Goal: Task Accomplishment & Management: Manage account settings

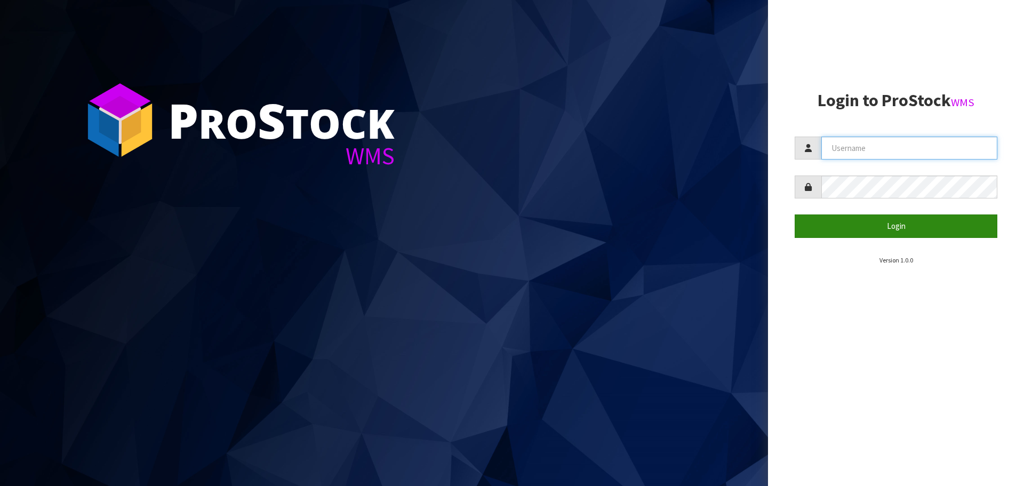
type input "[PERSON_NAME]"
click at [902, 231] on button "Login" at bounding box center [896, 225] width 203 height 23
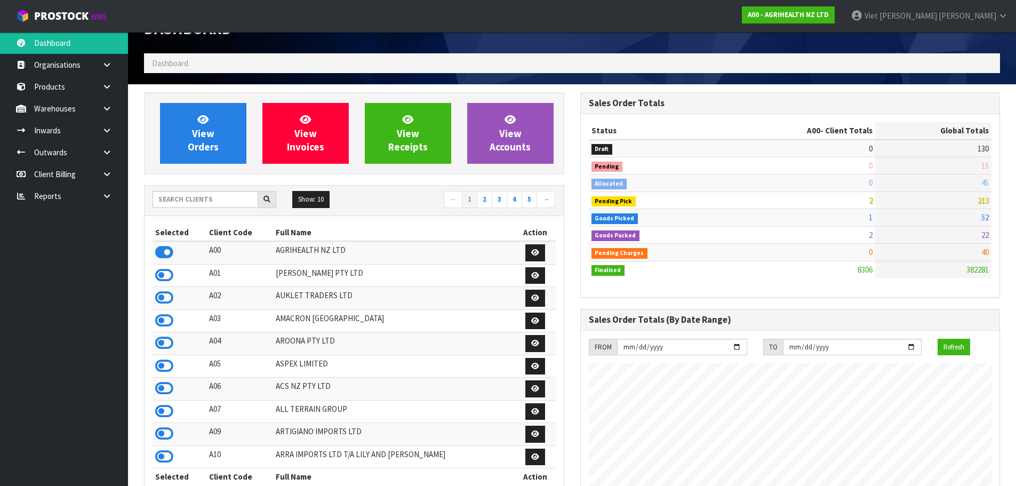
scroll to position [53, 0]
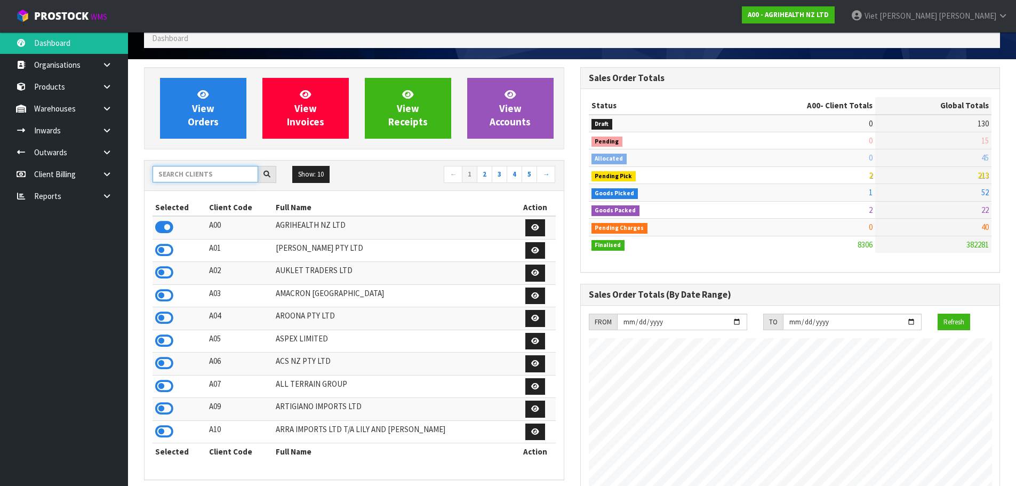
click at [212, 175] on input "text" at bounding box center [206, 174] width 106 height 17
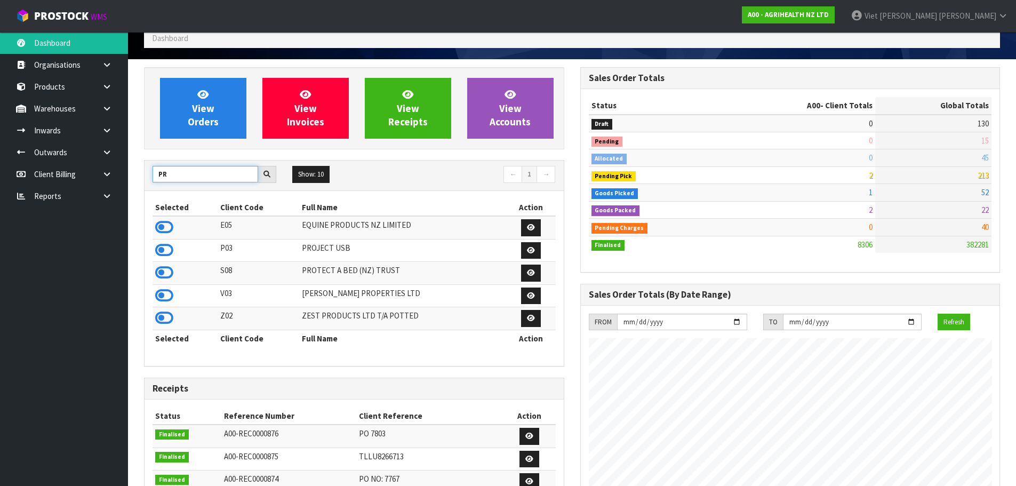
type input "P"
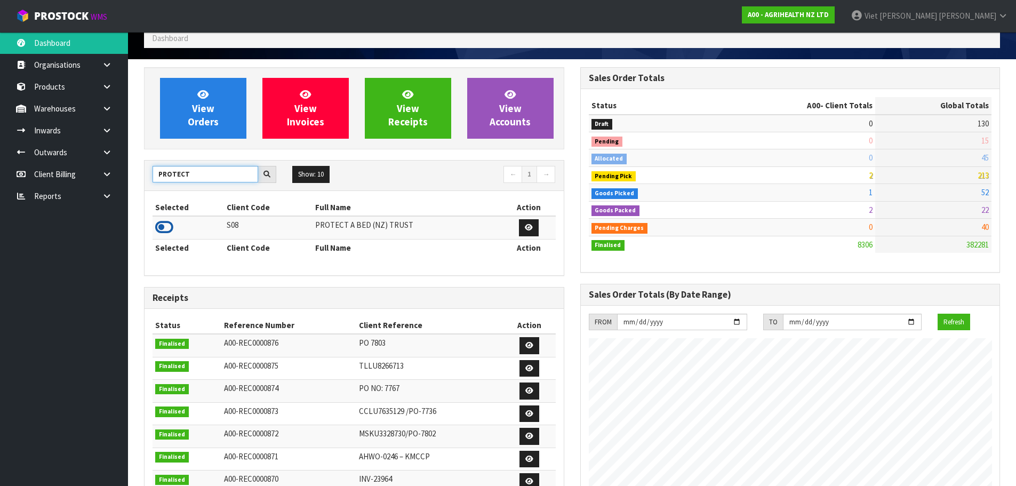
type input "PROTECT"
click at [165, 231] on icon at bounding box center [164, 227] width 18 height 16
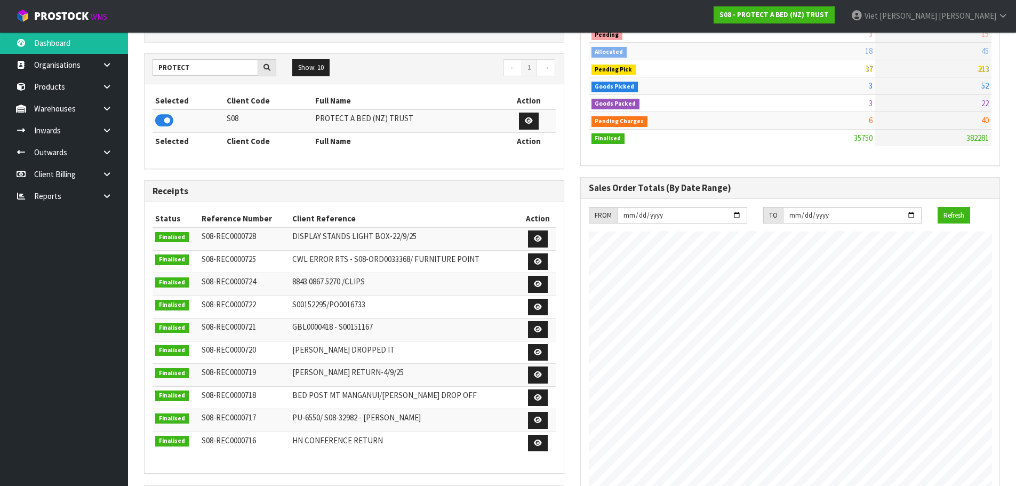
scroll to position [0, 0]
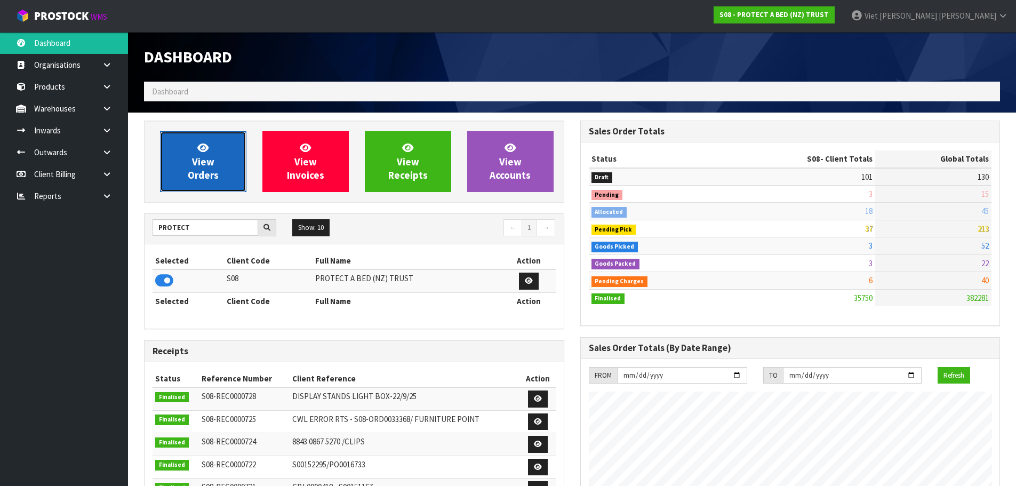
click at [224, 151] on link "View Orders" at bounding box center [203, 161] width 86 height 61
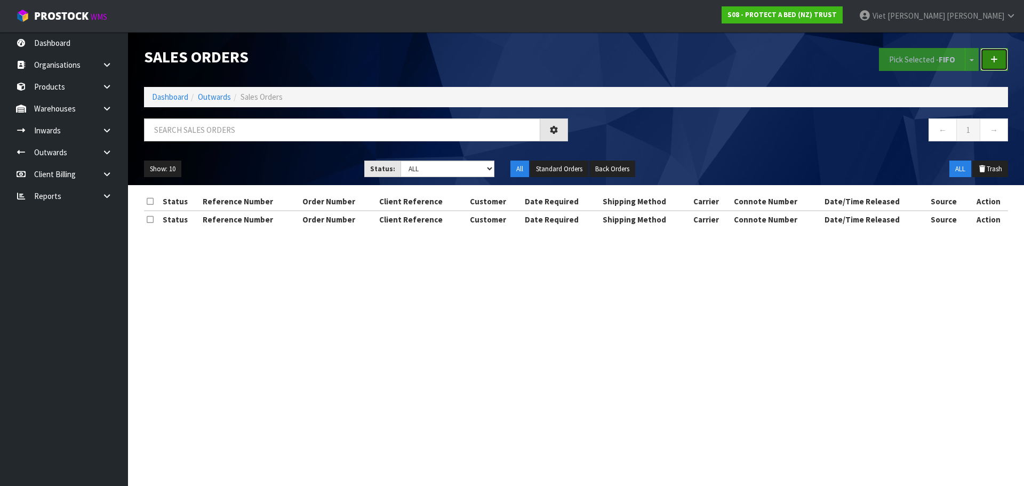
click at [984, 56] on link at bounding box center [994, 59] width 28 height 23
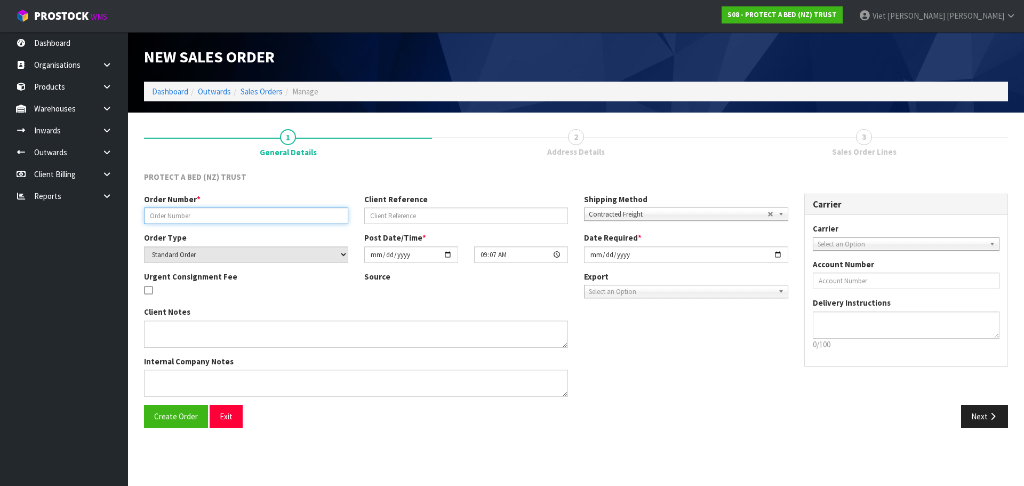
click at [286, 220] on input "text" at bounding box center [246, 215] width 204 height 17
paste input "7524"
type input "7524"
click at [157, 416] on span "Create Order" at bounding box center [176, 416] width 44 height 10
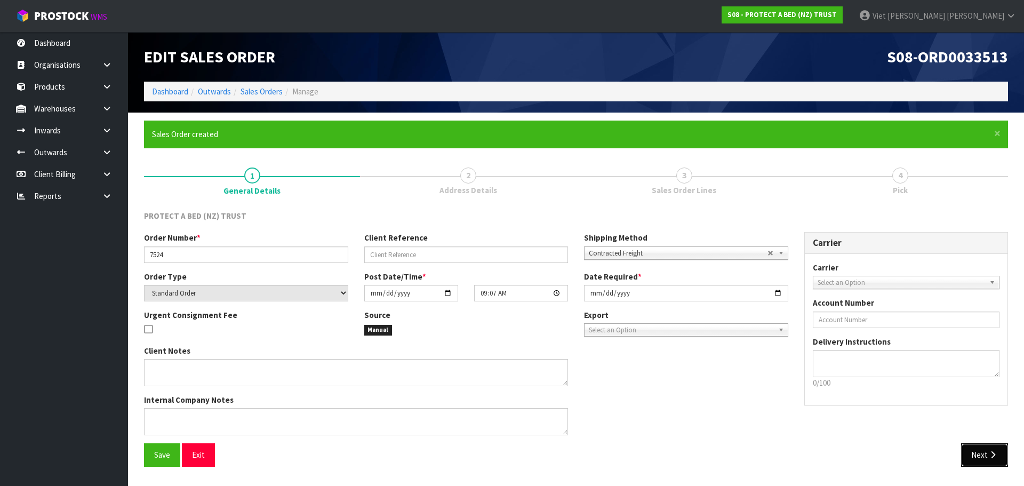
click at [992, 454] on icon "button" at bounding box center [993, 455] width 10 height 8
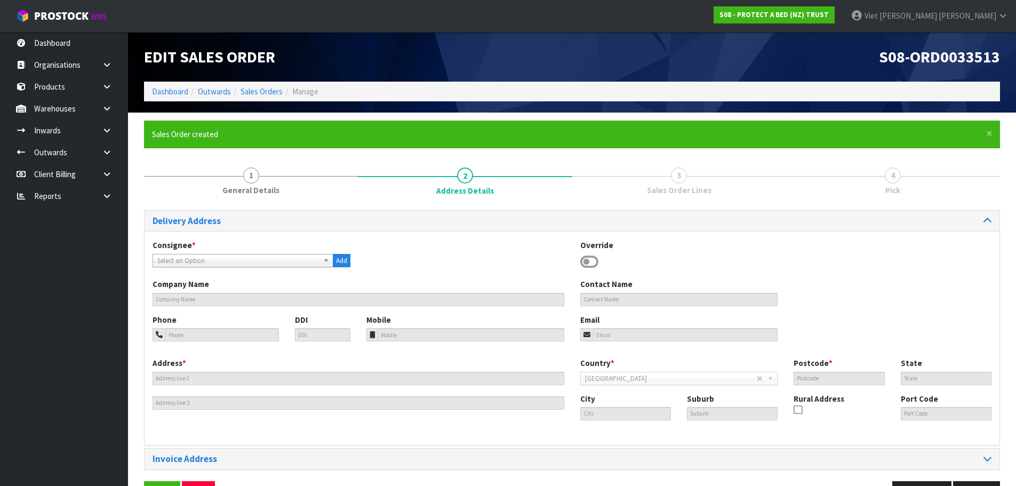
click at [475, 243] on div "Consignee * 000001.BAY MECHANICS - BAY MECHANICS 000001A - BRAKE & TRANSMISSION…" at bounding box center [572, 258] width 855 height 39
click at [307, 262] on span "Select an Option" at bounding box center [238, 260] width 162 height 13
click at [186, 258] on span "Select an Option" at bounding box center [238, 260] width 162 height 13
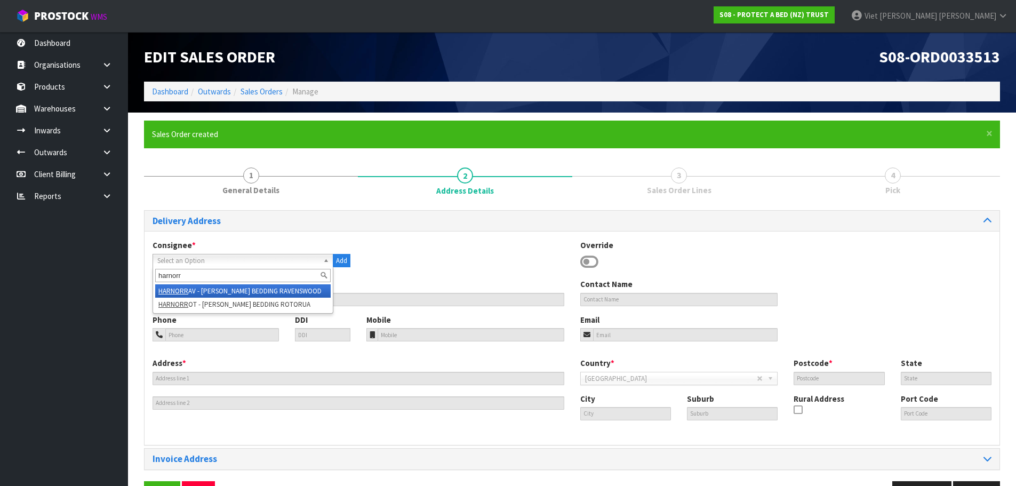
type input "harnorr"
click at [298, 292] on li "HARNORR AV - HARVEY NORMAN BEDDING RAVENSWOOD" at bounding box center [242, 290] width 175 height 13
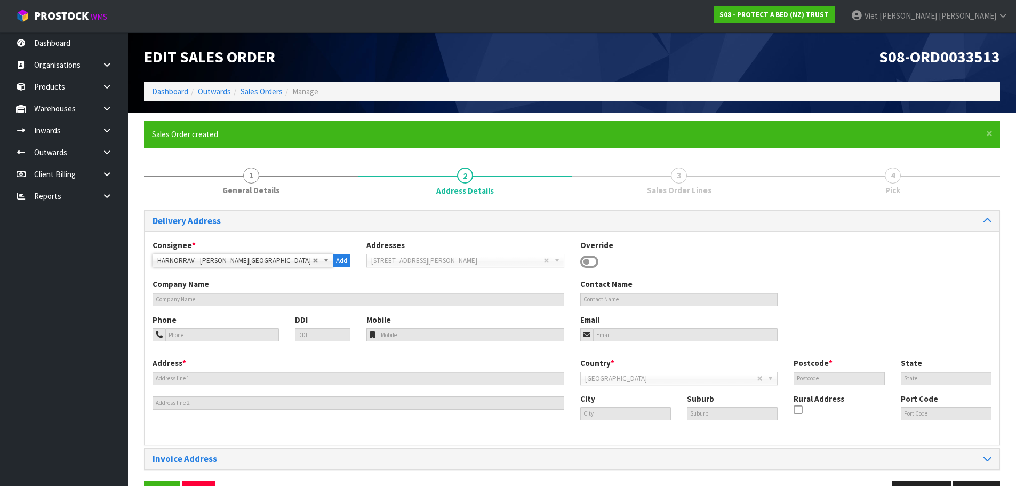
type input "HARVEY NORMAN BEDDING RAVENSWOOD"
type input "7 GARLICK STREET,"
type input "7610"
type input "WOODEND"
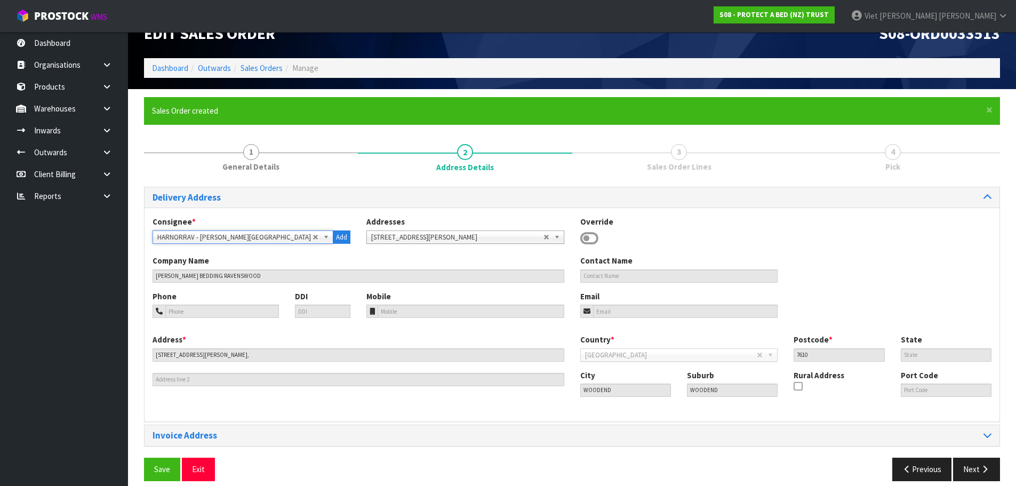
scroll to position [35, 0]
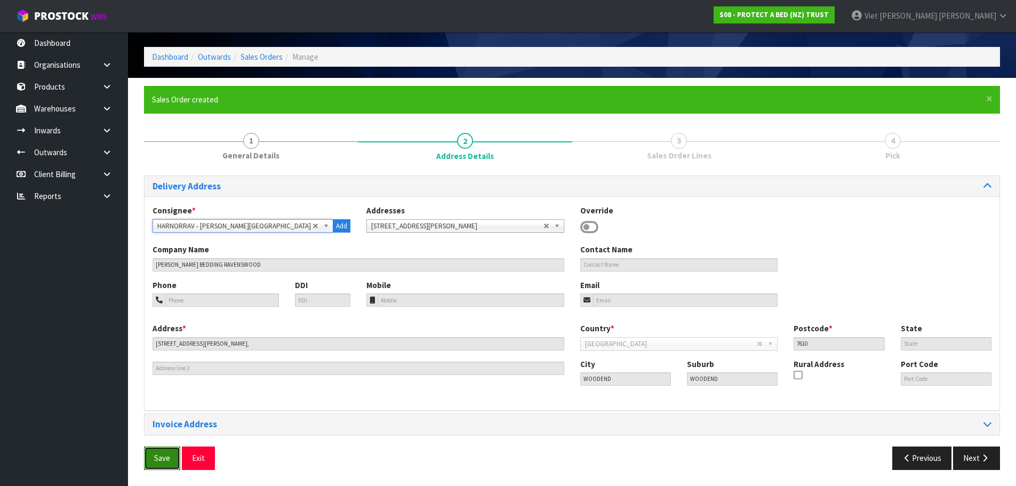
click at [168, 457] on span "Save" at bounding box center [162, 458] width 16 height 10
click at [973, 448] on button "Next" at bounding box center [976, 457] width 47 height 23
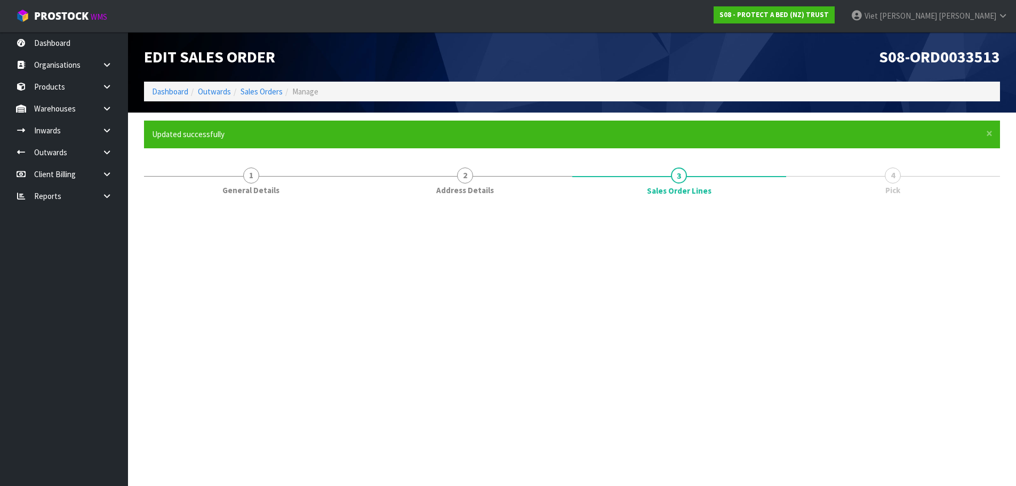
scroll to position [0, 0]
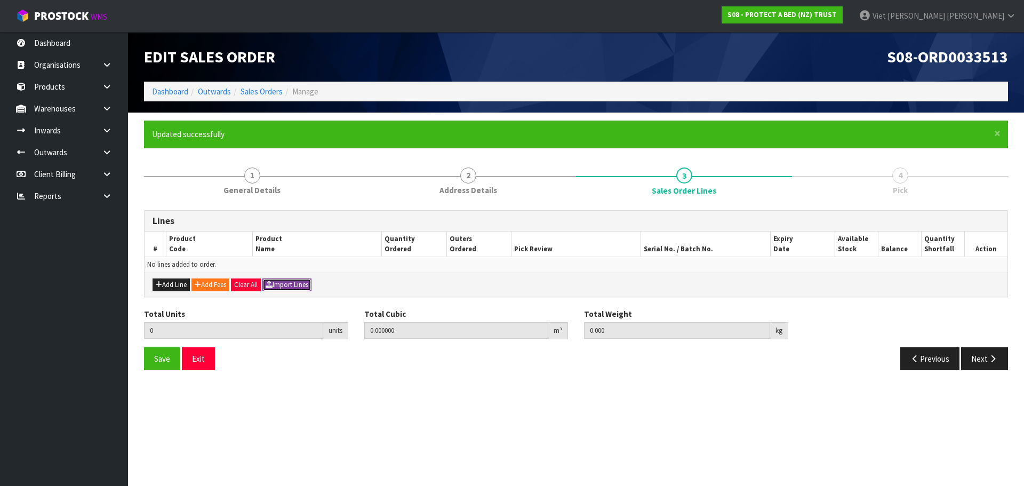
click at [311, 285] on button "Import Lines" at bounding box center [286, 284] width 49 height 13
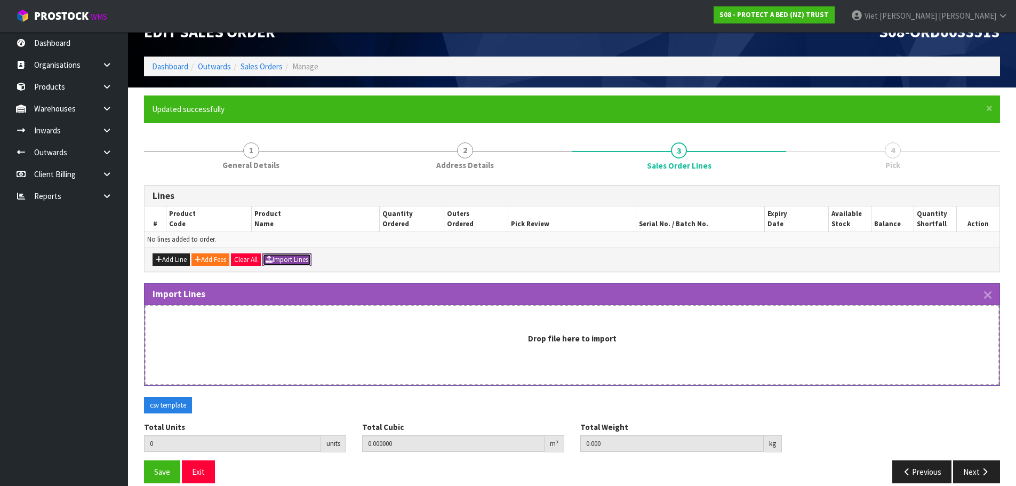
scroll to position [38, 0]
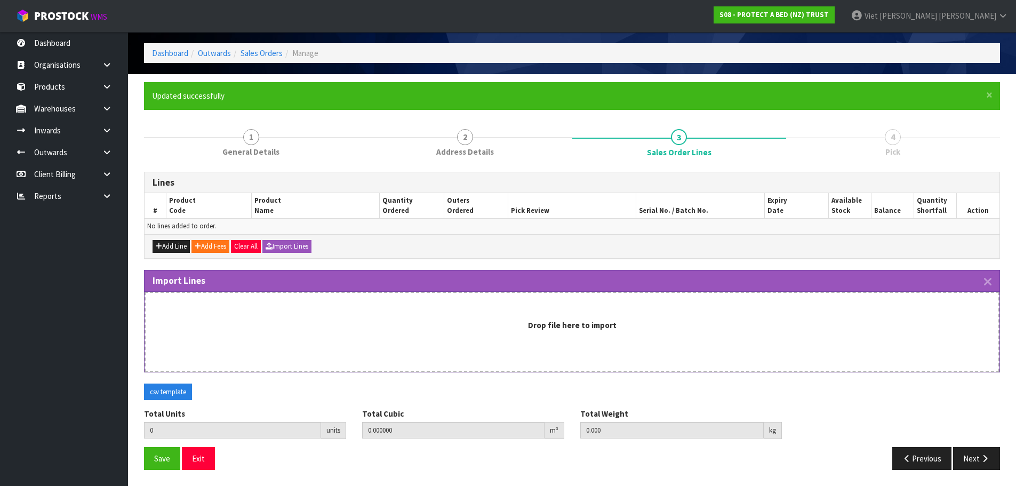
click at [569, 326] on strong "Drop file here to import" at bounding box center [572, 325] width 89 height 10
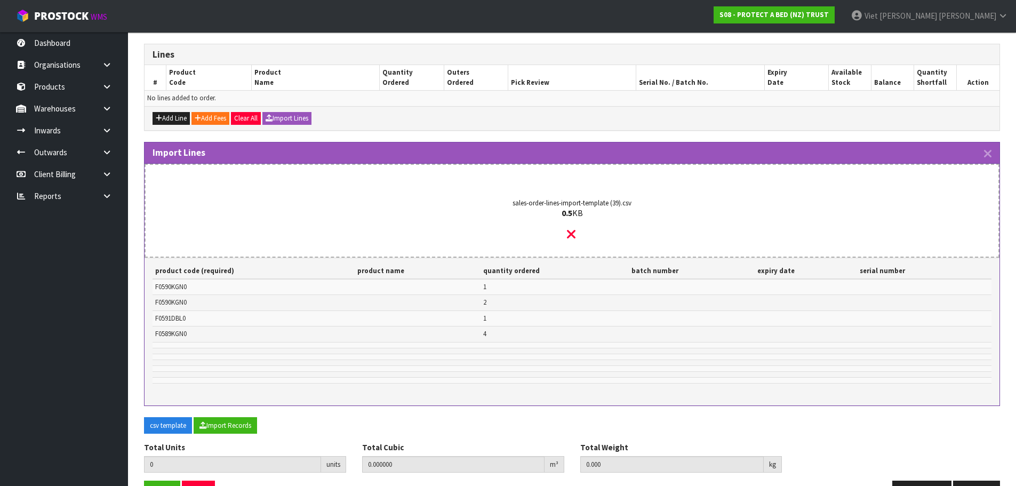
scroll to position [200, 0]
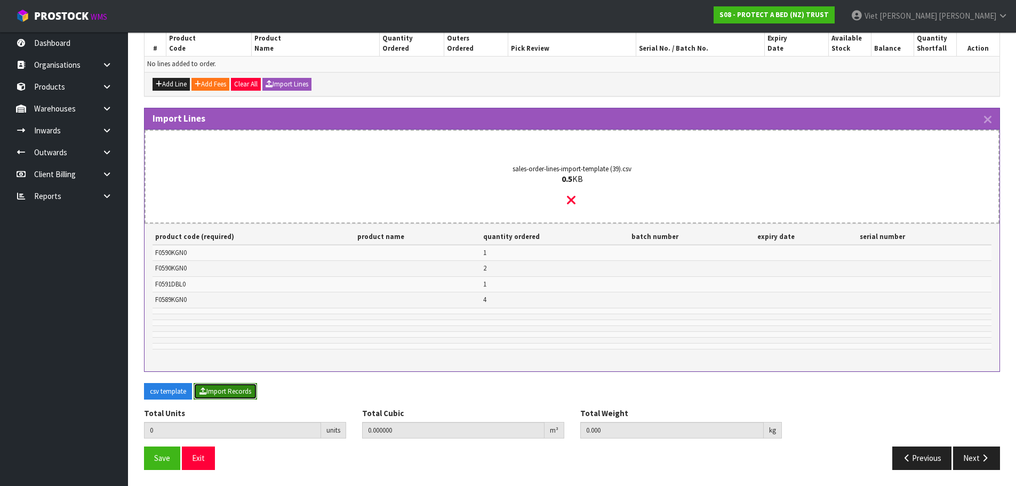
click at [236, 393] on button "Import Records" at bounding box center [225, 391] width 63 height 17
type input "8"
type input "0"
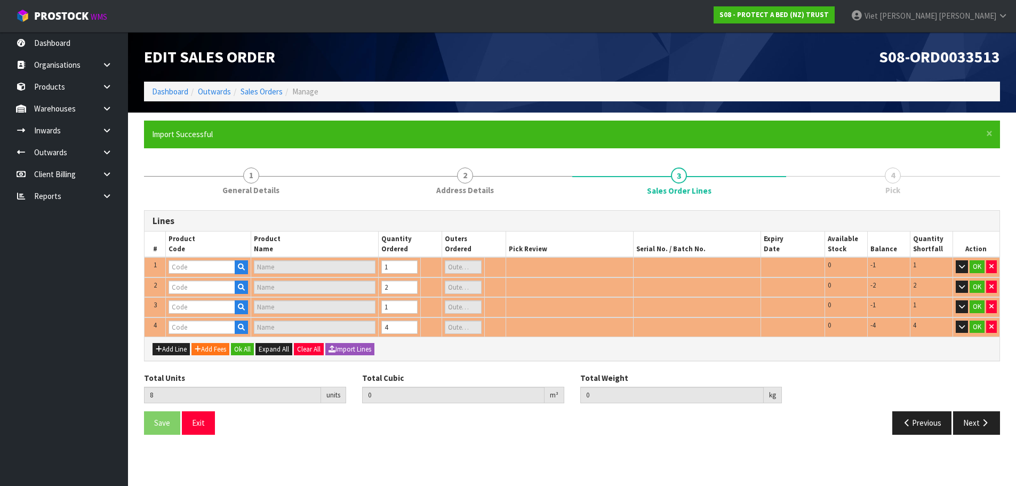
scroll to position [0, 0]
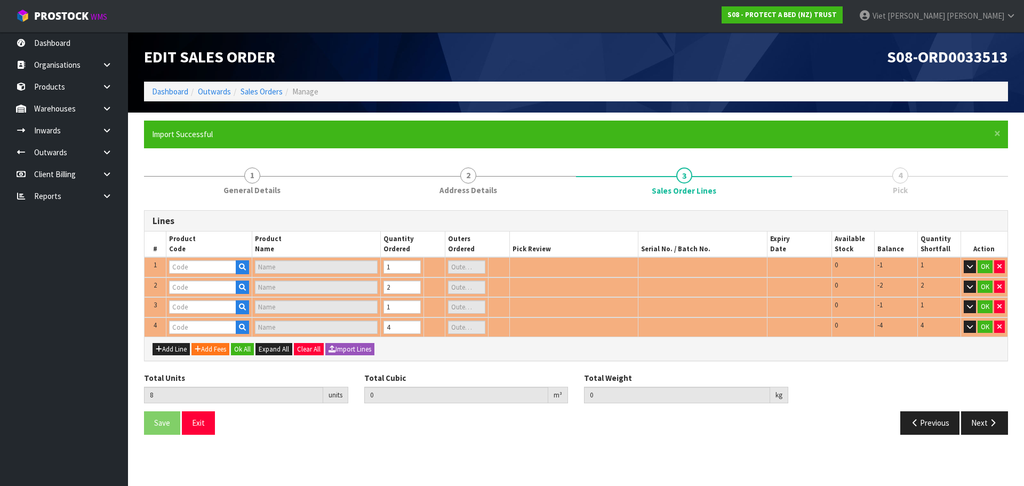
type input "F0589KGN0"
type input "COTTON CLOUD FRESCHE BXD MP NZ KNG"
type input "1"
type input "F0590KGN0"
type input "SUPREME FRESCHE BXD MP NZ KNG"
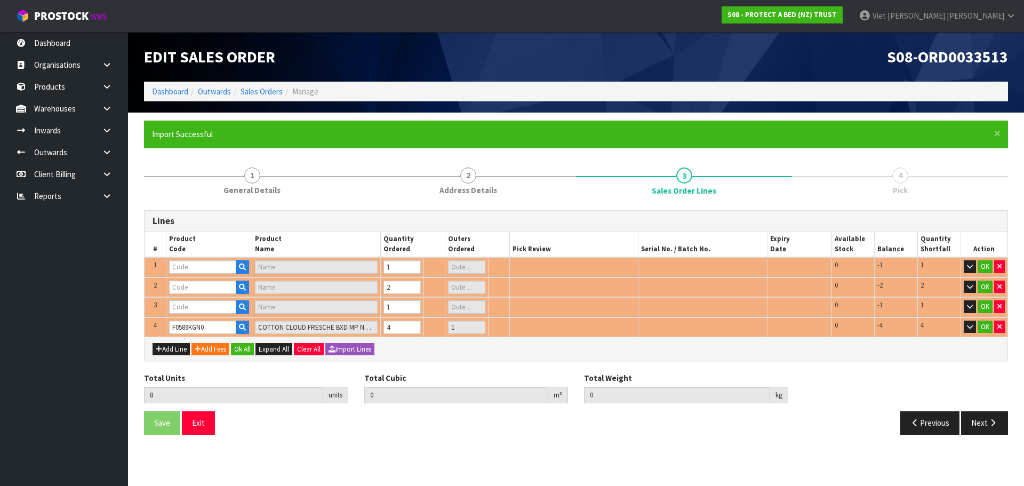
type input "0"
type input "F0590KGN0"
type input "SUPREME FRESCHE BXD MP NZ KNG"
type input "0"
type input "0.13124"
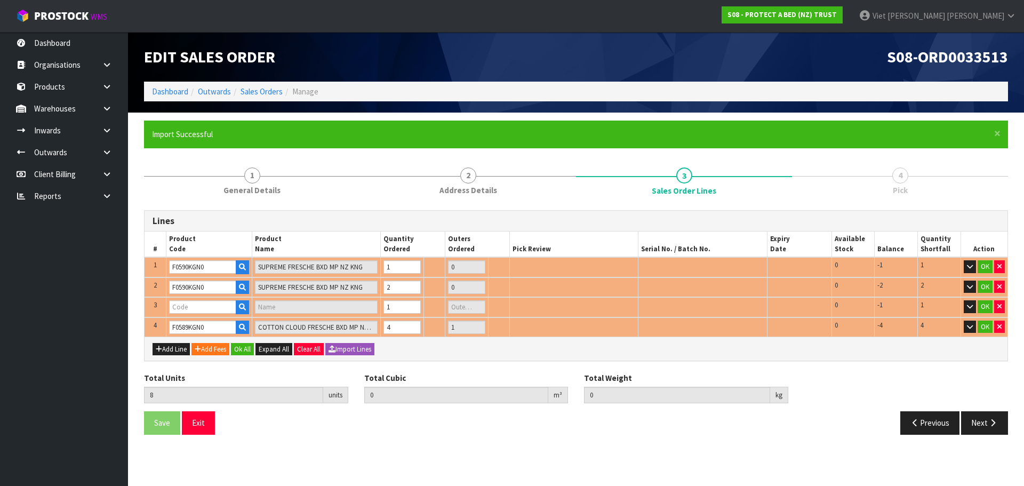
type input "14"
type input "F0591DBL0"
type input "NATURES LUXE FRESCHE BXD MP DBL"
type input "0"
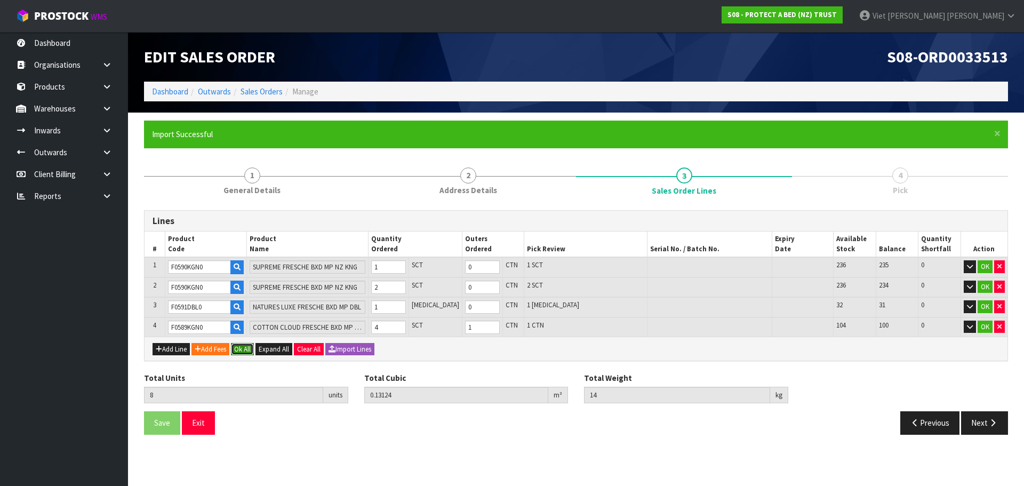
click at [242, 349] on button "Ok All" at bounding box center [242, 349] width 23 height 13
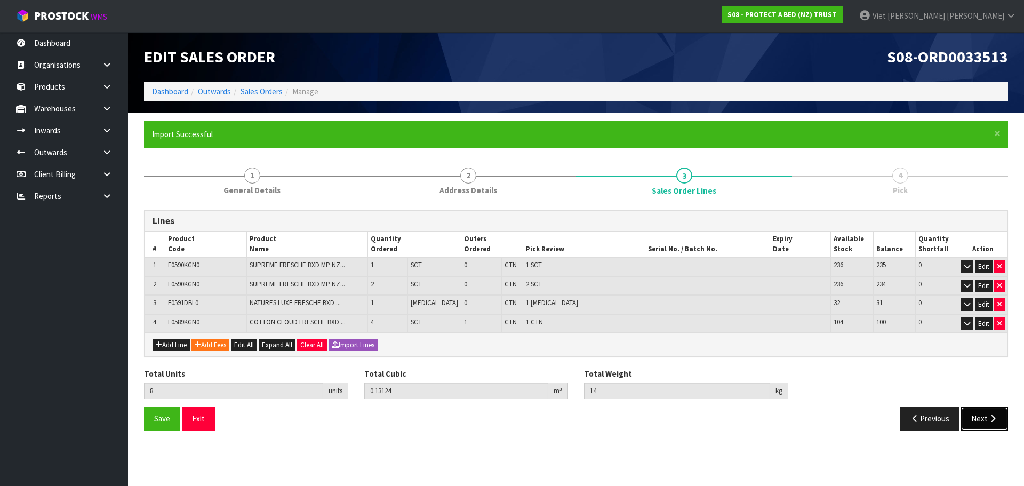
click at [996, 412] on button "Next" at bounding box center [984, 418] width 47 height 23
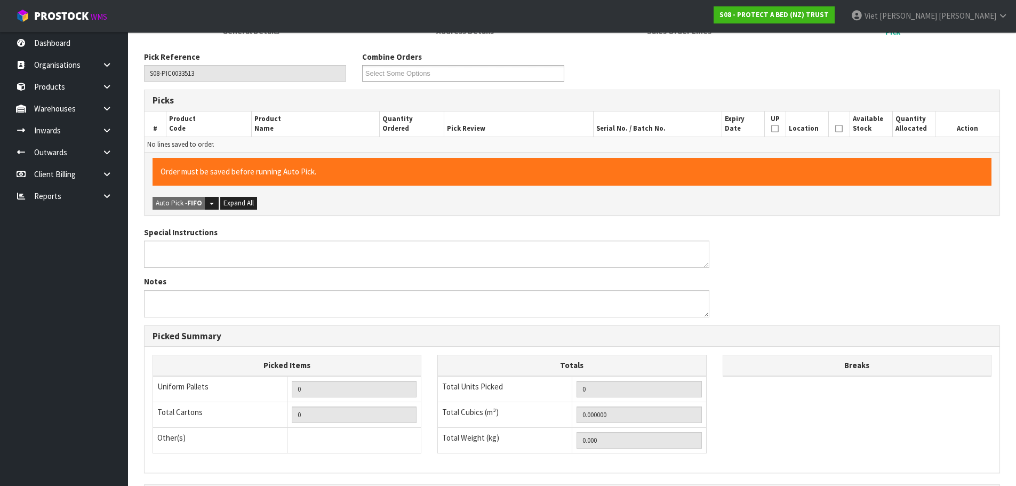
scroll to position [107, 0]
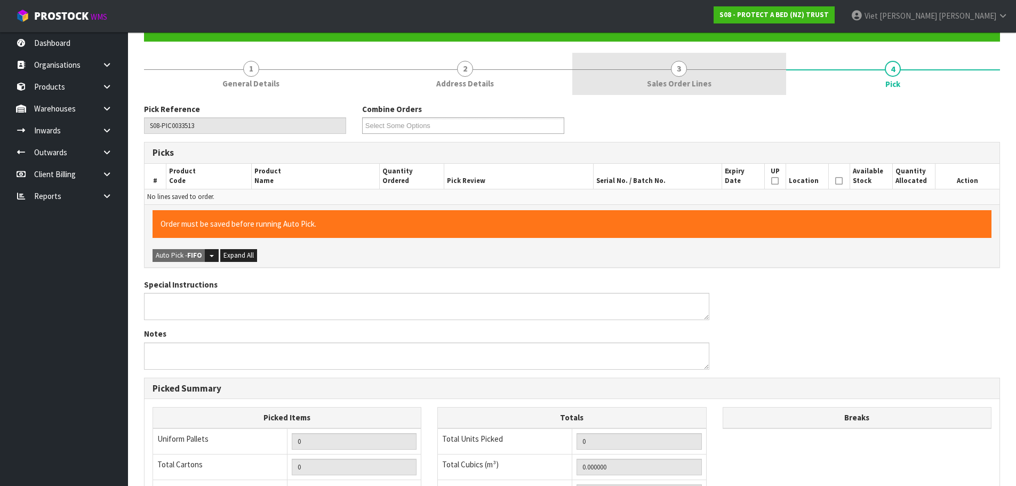
click at [704, 75] on link "3 Sales Order Lines" at bounding box center [679, 74] width 214 height 42
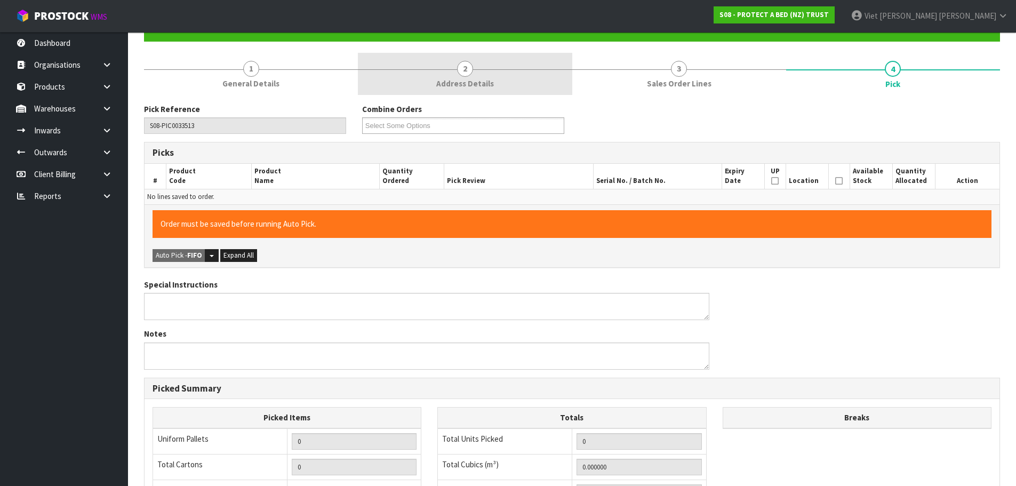
scroll to position [0, 0]
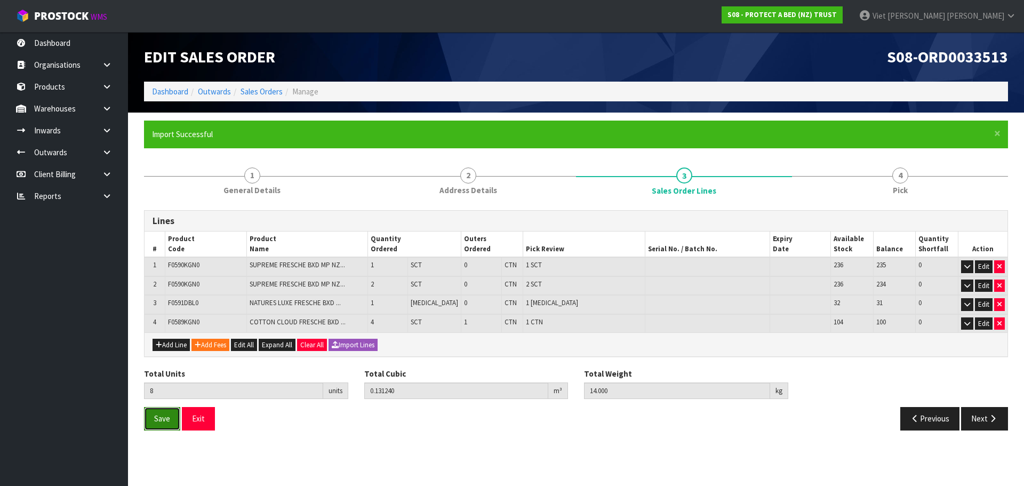
click at [163, 419] on span "Save" at bounding box center [162, 418] width 16 height 10
click at [965, 408] on button "Next" at bounding box center [984, 418] width 47 height 23
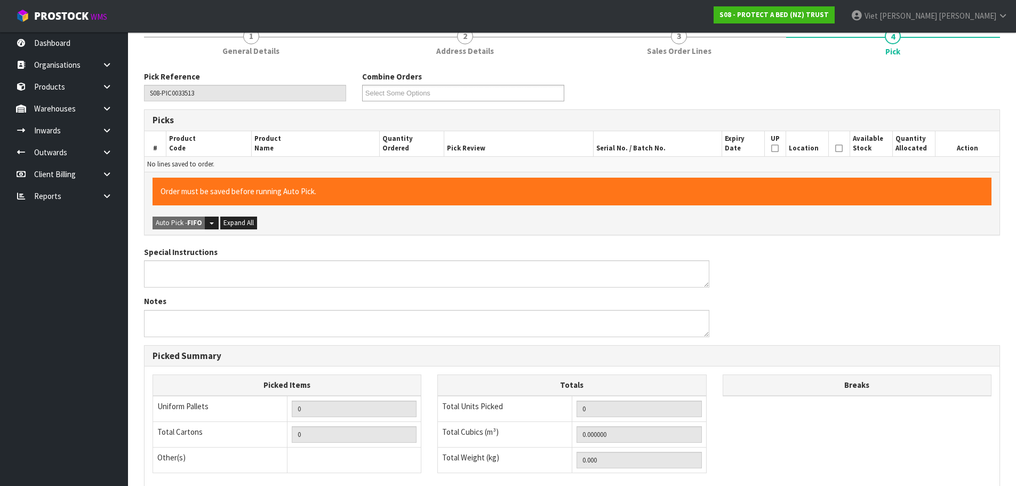
scroll to position [213, 0]
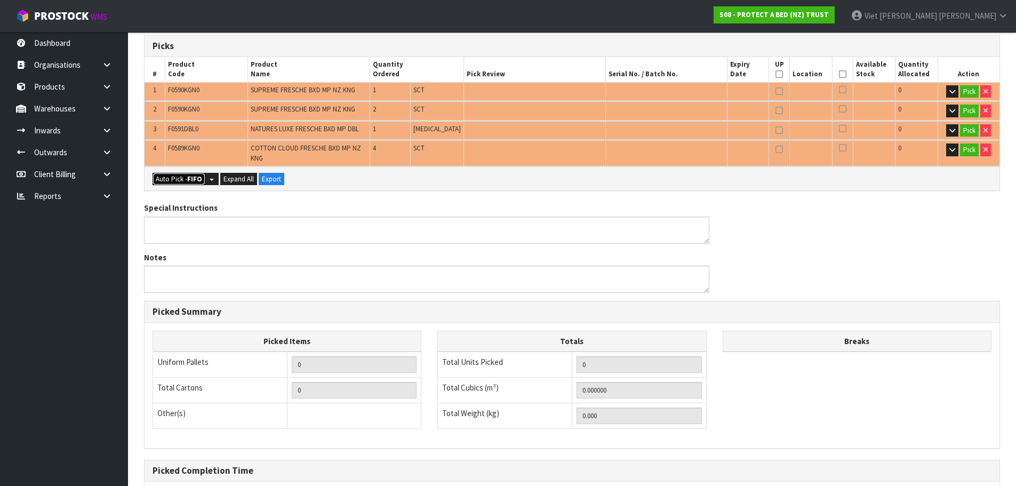
click at [168, 173] on button "Auto Pick - FIFO" at bounding box center [179, 179] width 53 height 13
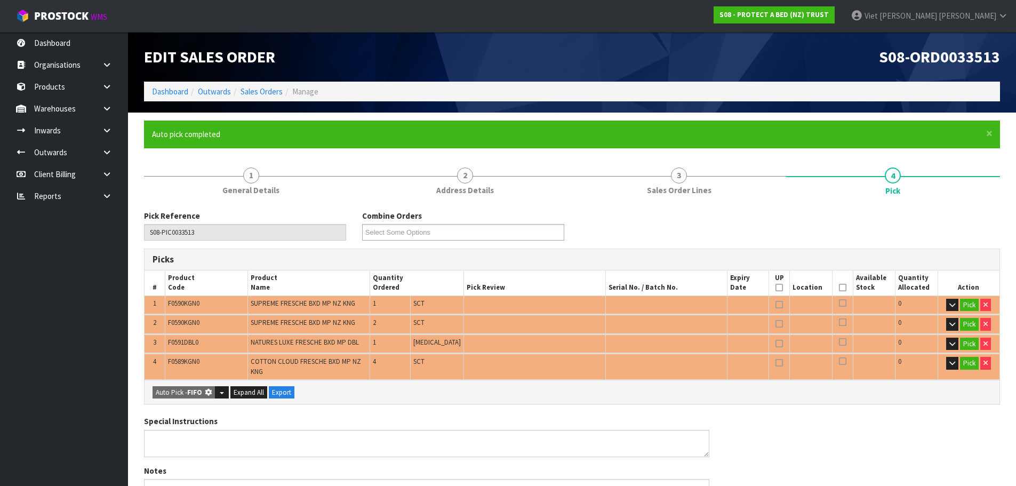
type input "1"
type input "Piece x 1"
type input "Sub-carton x 3"
type input "8"
type input "0.131240"
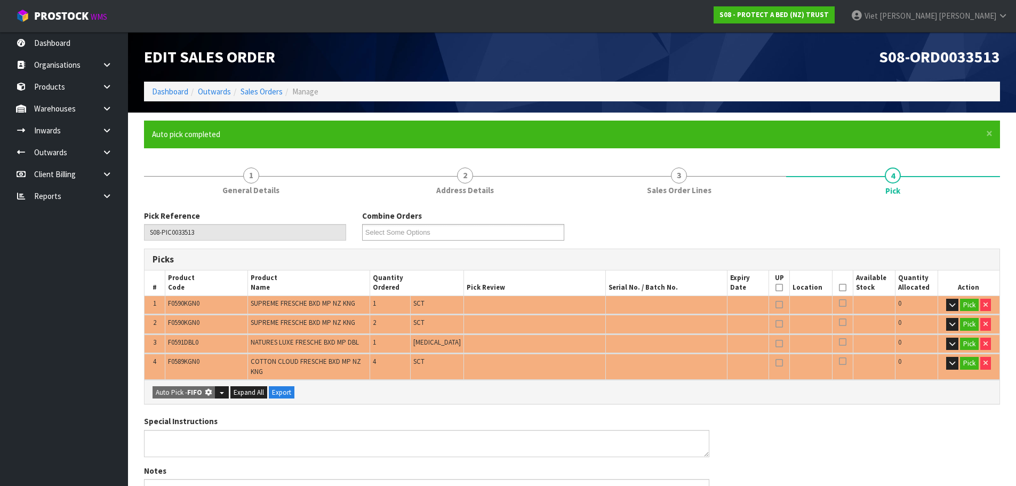
type input "14.000"
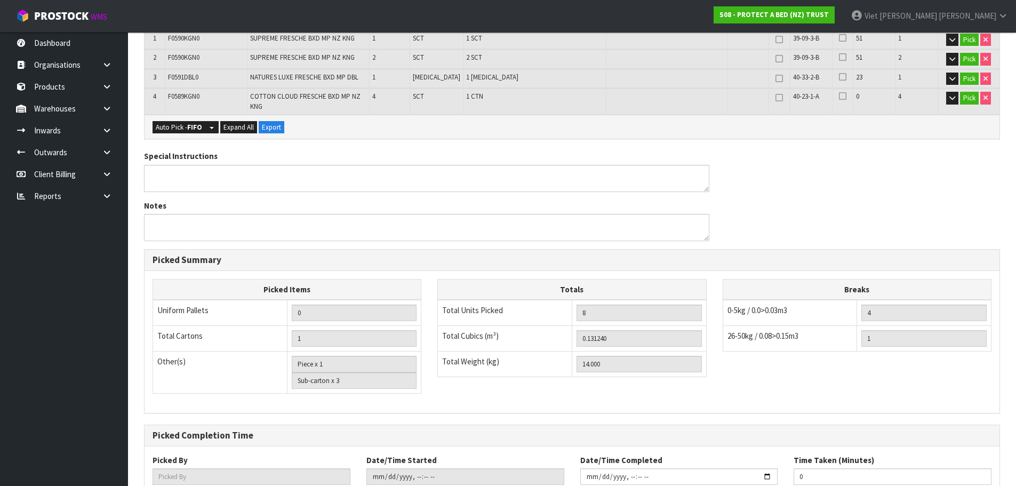
scroll to position [332, 0]
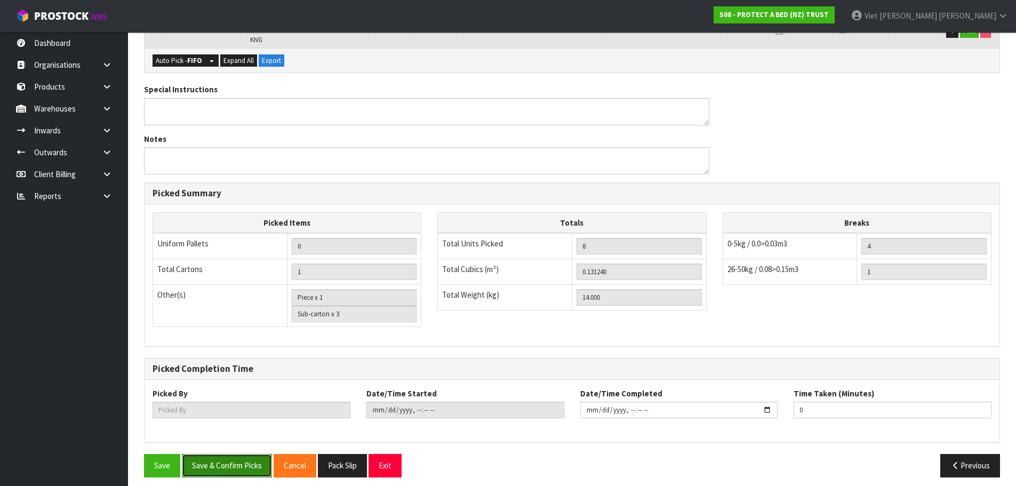
click at [229, 454] on button "Save & Confirm Picks" at bounding box center [227, 465] width 90 height 23
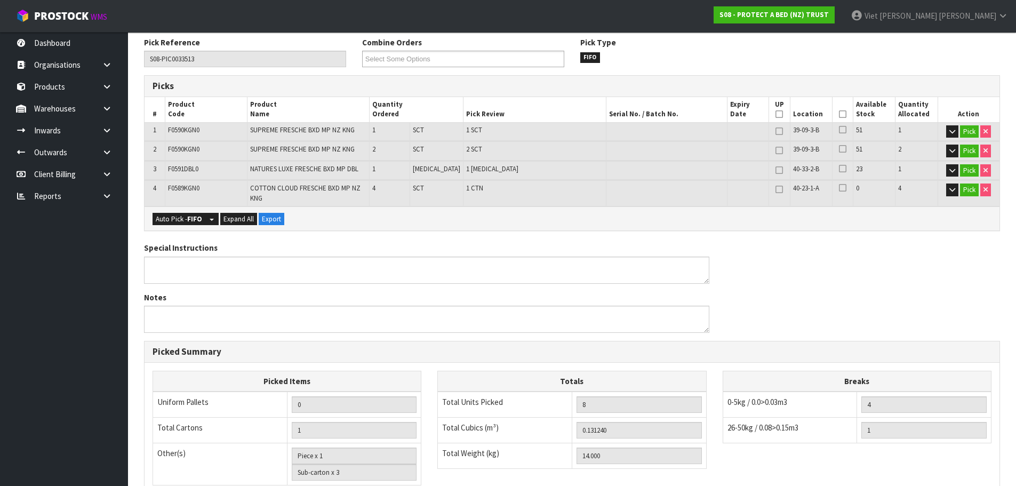
scroll to position [0, 0]
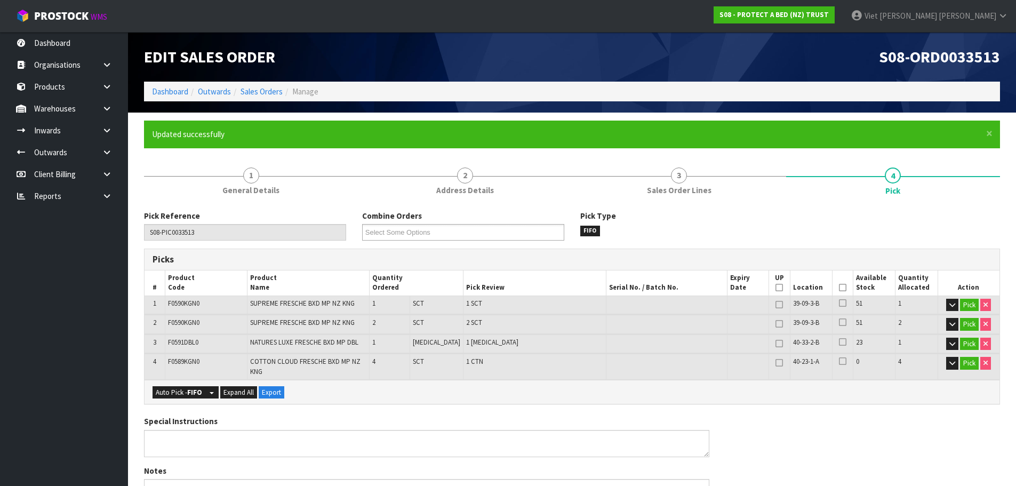
type input "Viet [PERSON_NAME]"
type input "2025-09-23T09:09:54"
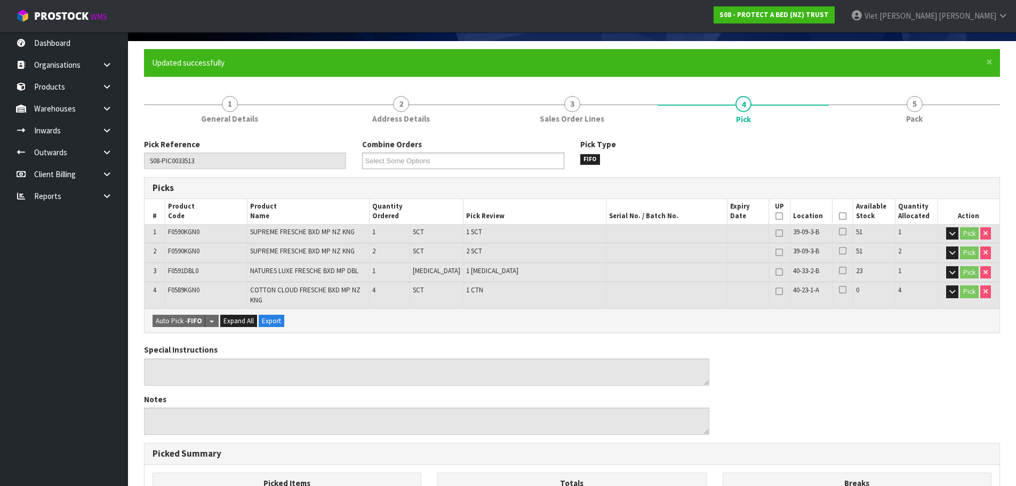
scroll to position [65, 0]
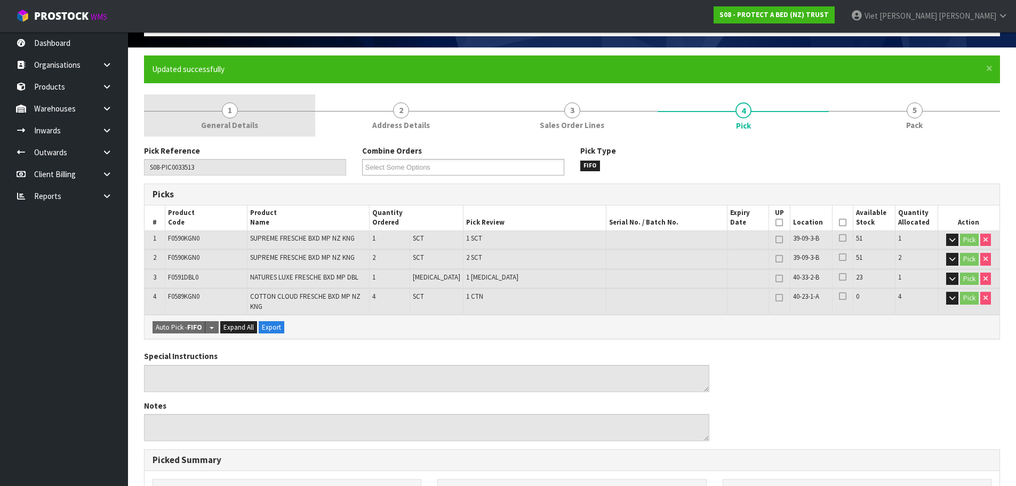
click at [238, 120] on span "General Details" at bounding box center [229, 124] width 57 height 11
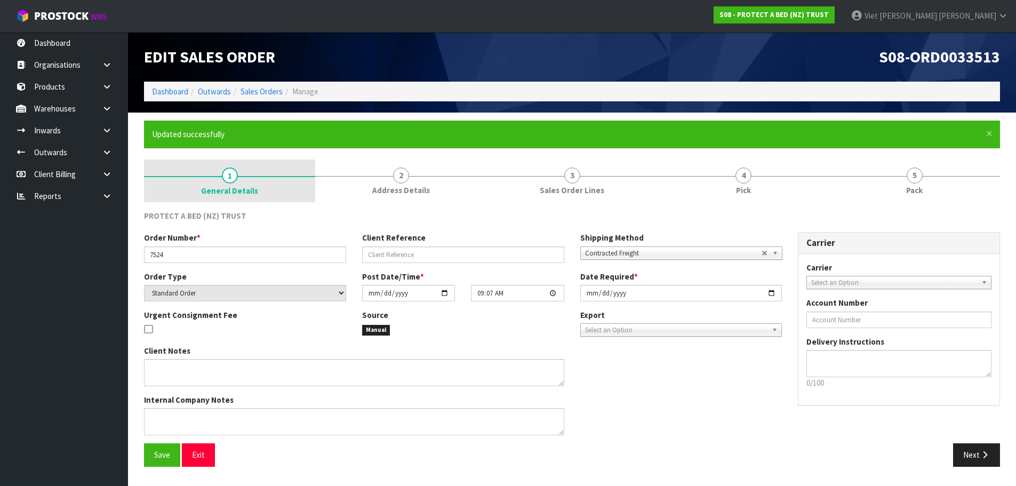
scroll to position [0, 0]
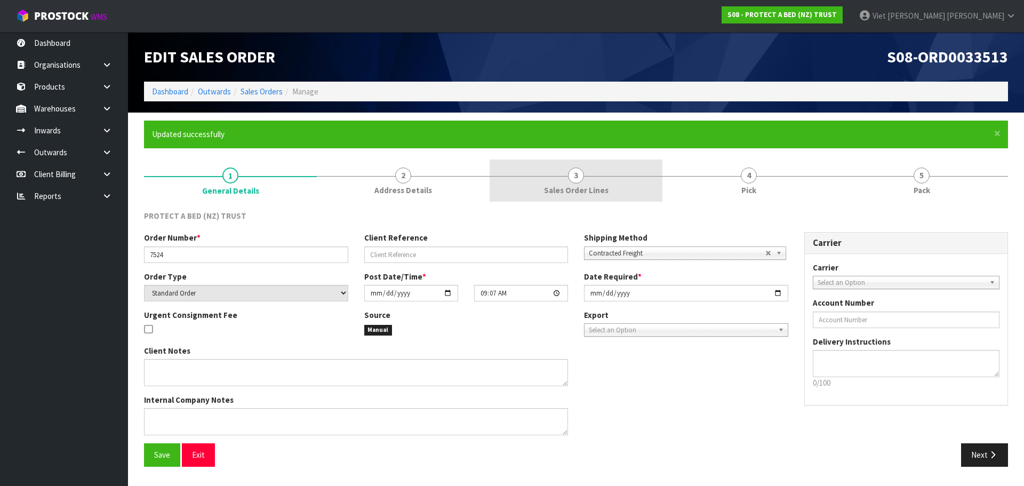
click at [493, 177] on link "3 Sales Order Lines" at bounding box center [576, 180] width 173 height 42
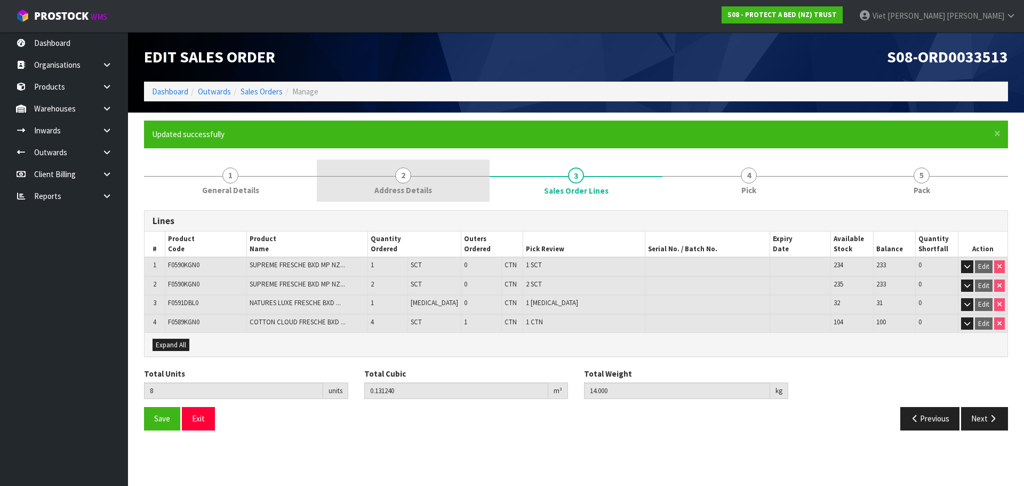
click at [456, 186] on link "2 Address Details" at bounding box center [403, 180] width 173 height 42
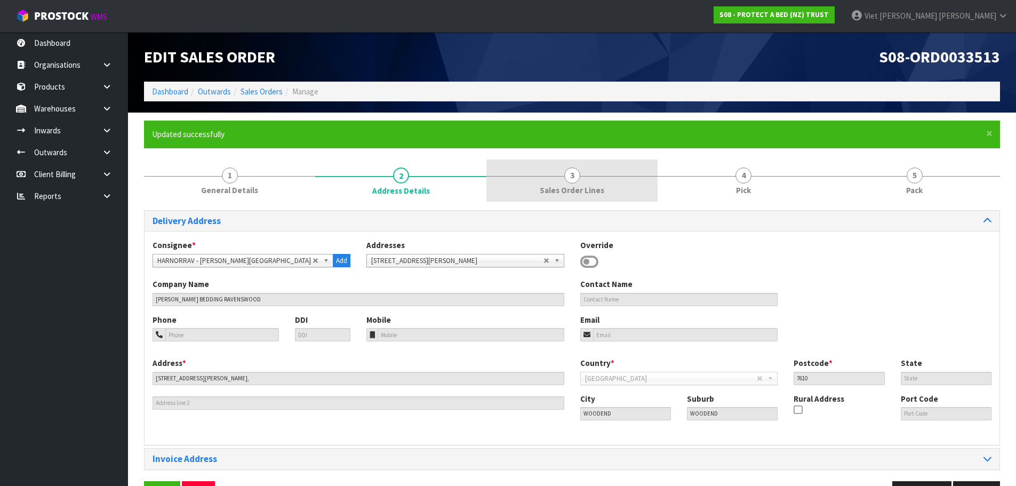
click at [545, 193] on span "Sales Order Lines" at bounding box center [572, 189] width 65 height 11
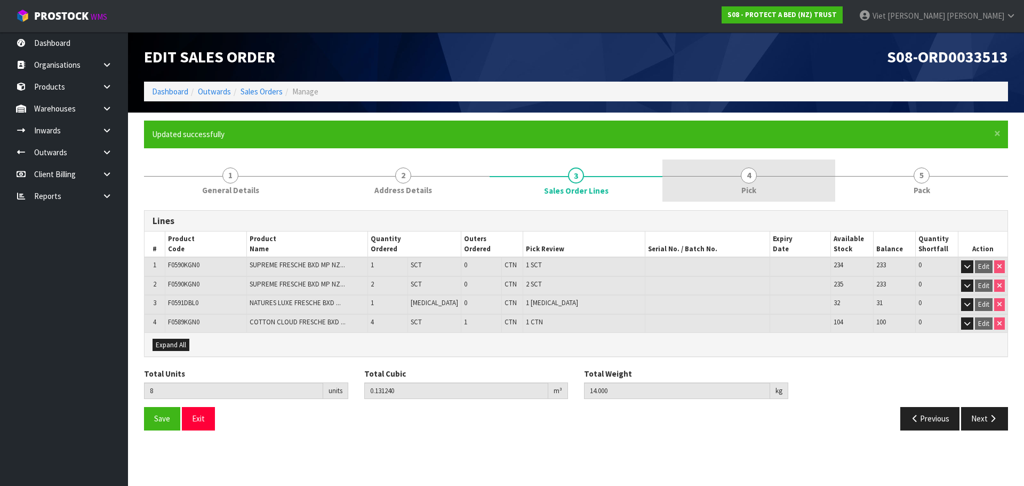
click at [708, 198] on link "4 Pick" at bounding box center [748, 180] width 173 height 42
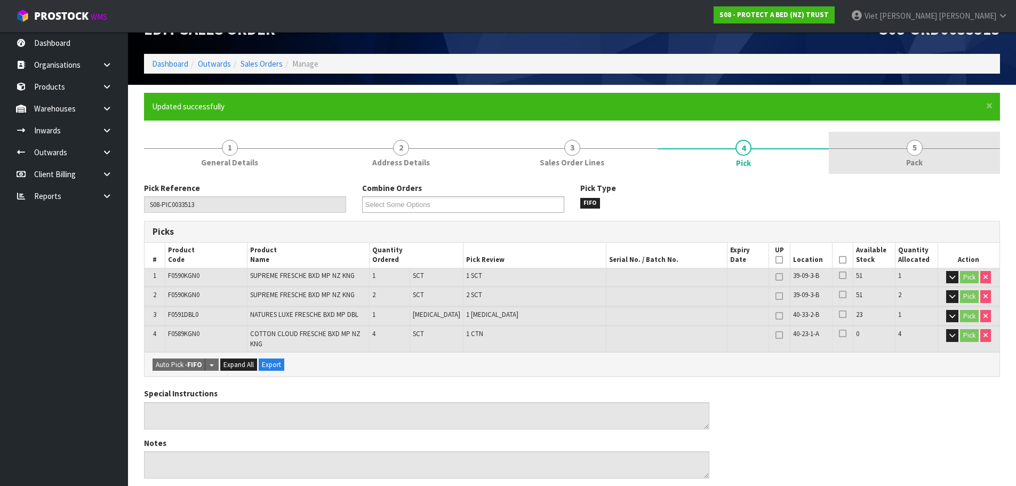
scroll to position [53, 0]
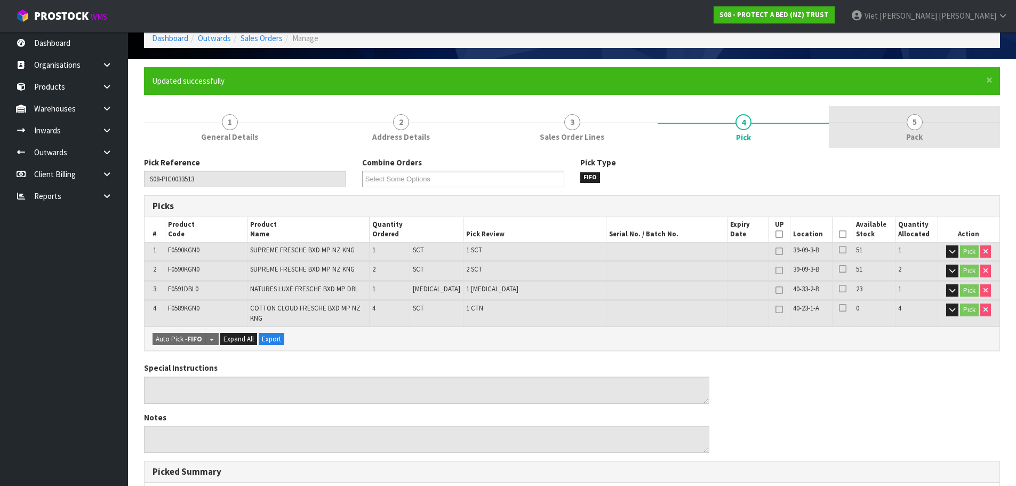
click at [882, 123] on div at bounding box center [914, 123] width 171 height 1
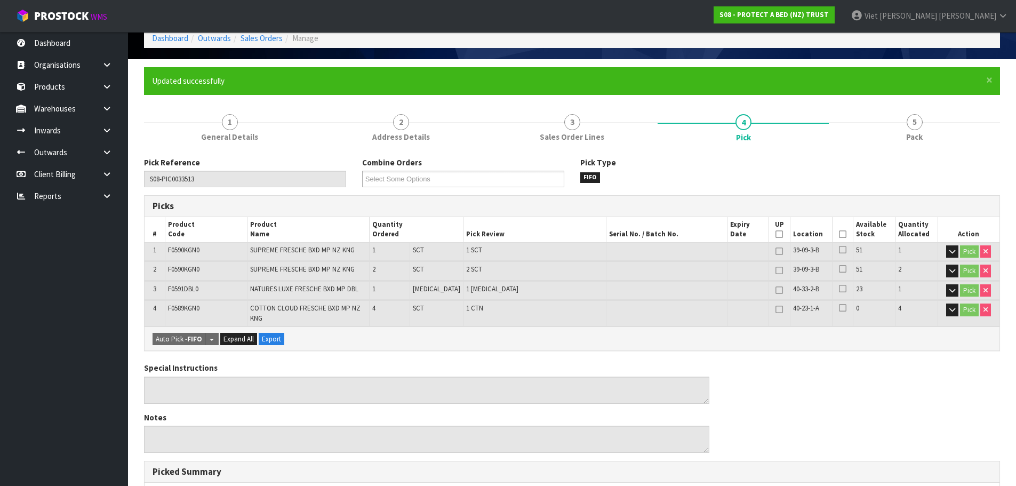
scroll to position [0, 0]
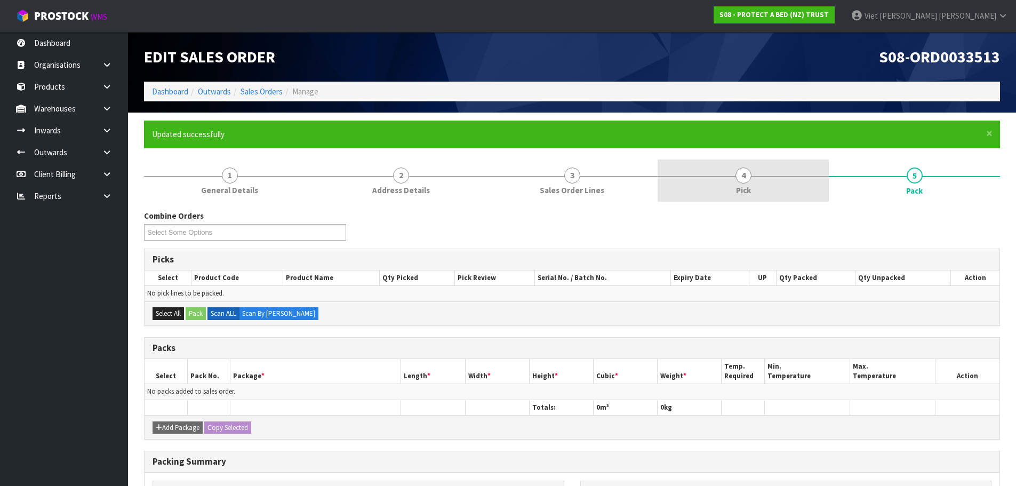
click at [757, 168] on link "4 Pick" at bounding box center [742, 180] width 171 height 42
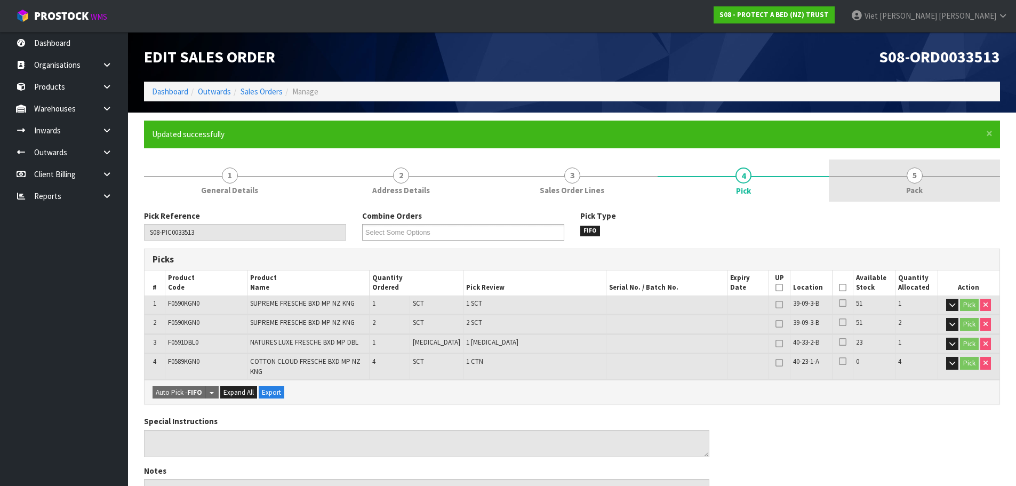
click at [879, 168] on link "5 Pack" at bounding box center [914, 180] width 171 height 42
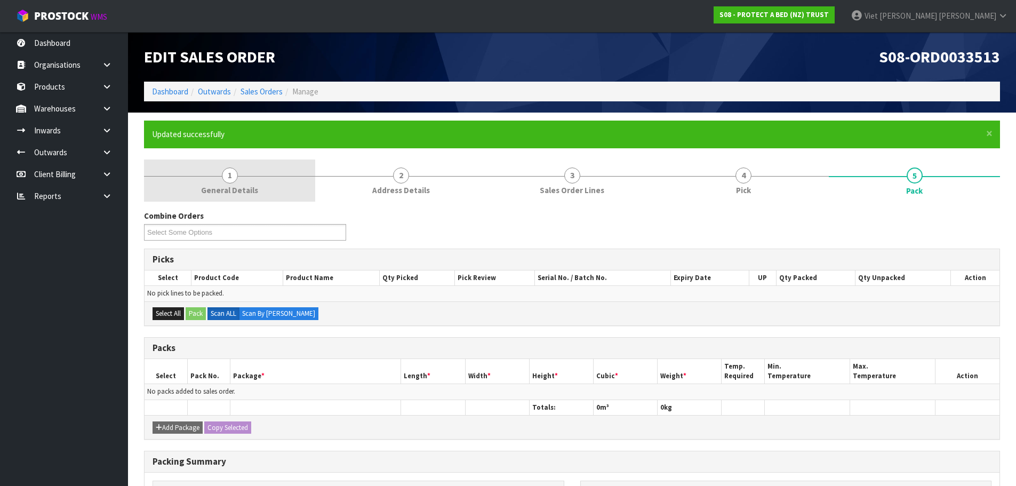
click at [272, 192] on link "1 General Details" at bounding box center [229, 180] width 171 height 42
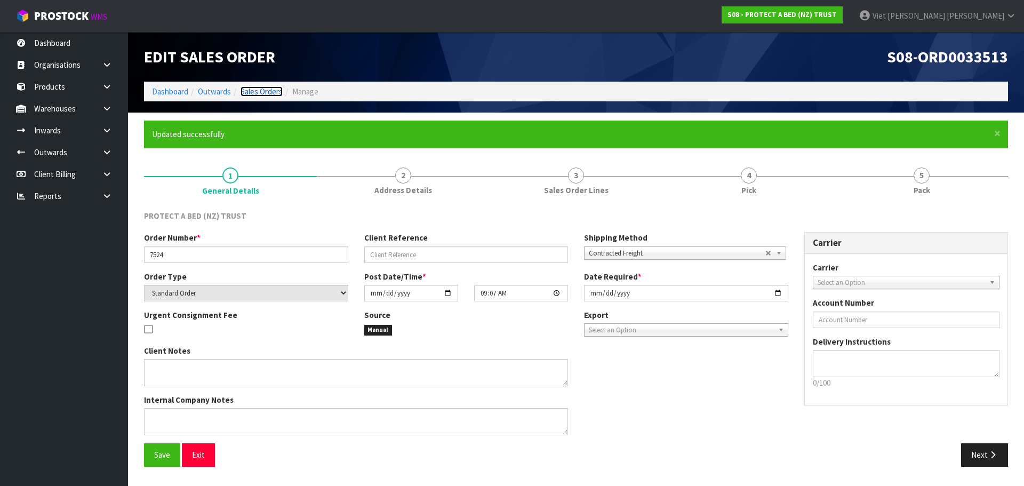
click at [280, 90] on link "Sales Orders" at bounding box center [261, 91] width 42 height 10
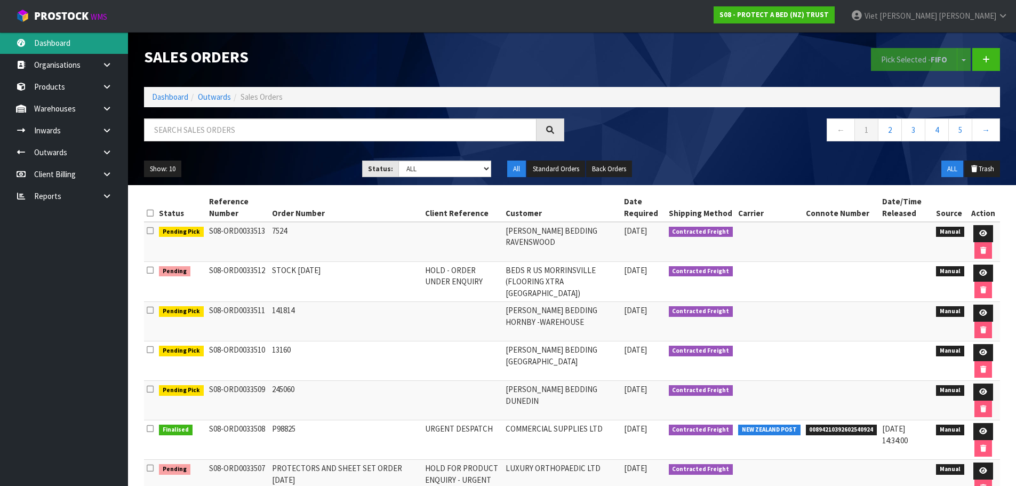
click at [42, 36] on link "Dashboard" at bounding box center [64, 43] width 128 height 22
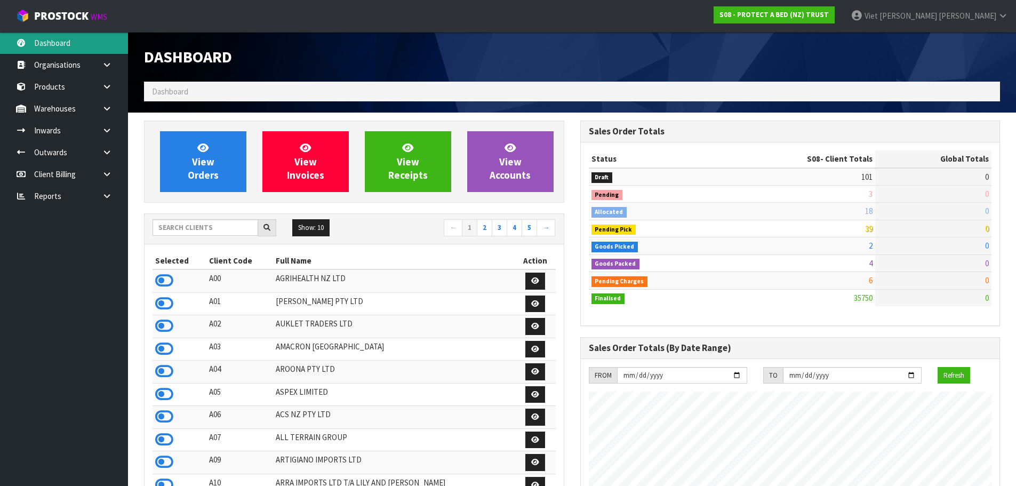
scroll to position [808, 436]
click at [245, 230] on input "text" at bounding box center [206, 227] width 106 height 17
click at [232, 221] on input "text" at bounding box center [206, 227] width 106 height 17
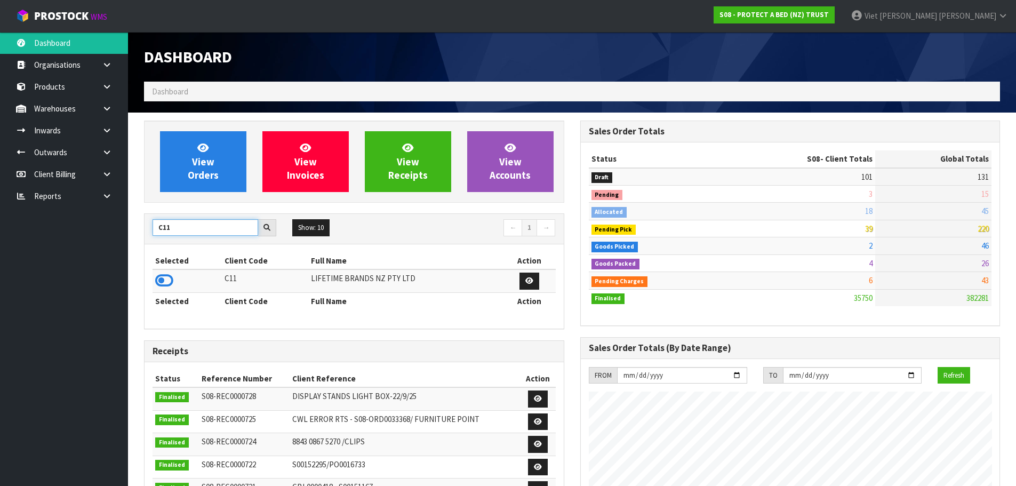
type input "C11"
click at [164, 274] on icon at bounding box center [164, 280] width 18 height 16
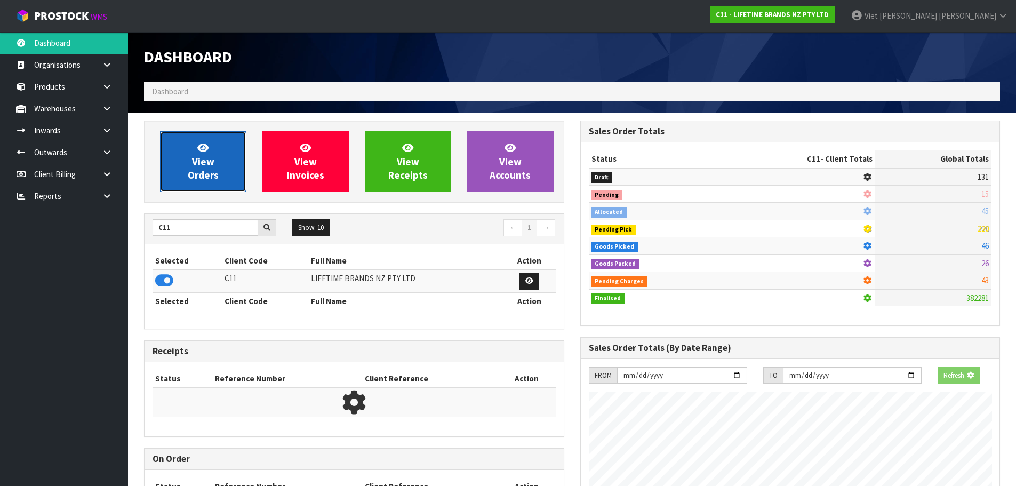
click at [190, 192] on link "View Orders" at bounding box center [203, 161] width 86 height 61
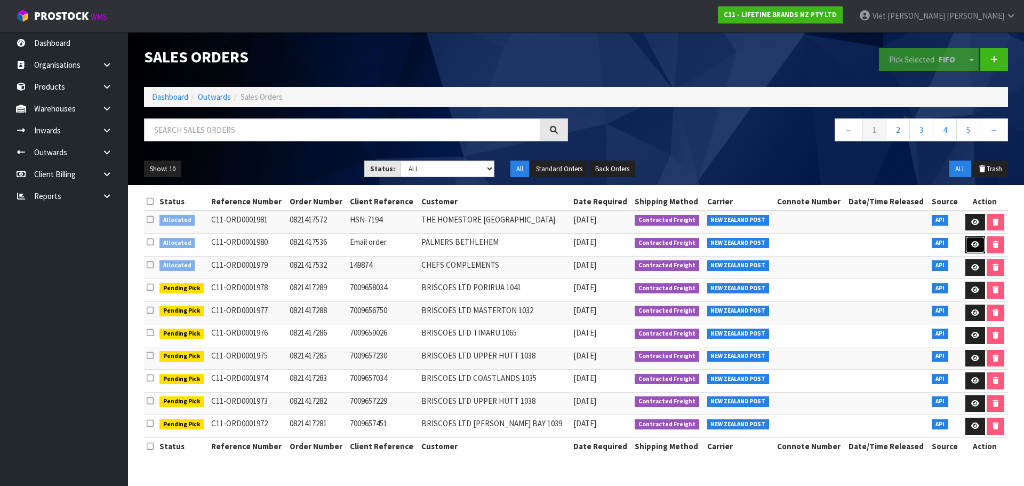
click at [965, 247] on link at bounding box center [975, 244] width 20 height 17
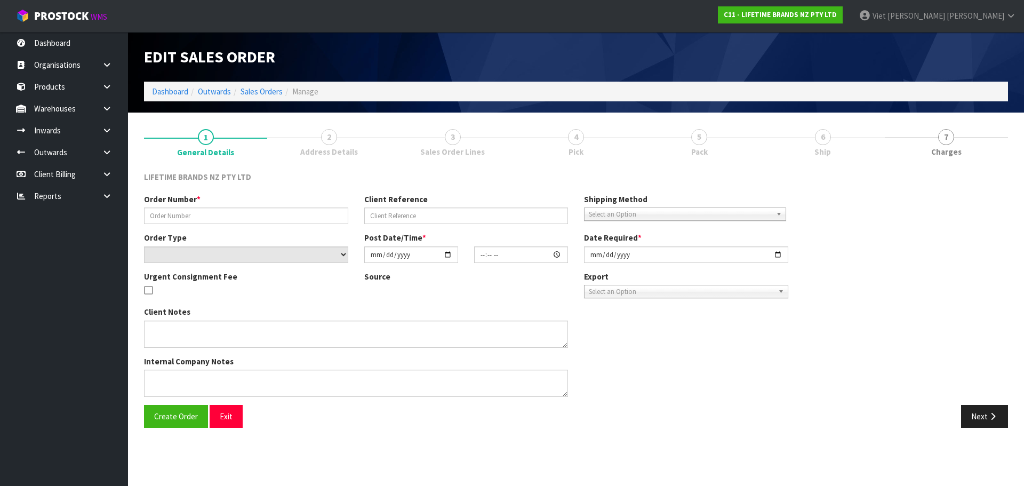
type input "0821417536"
type input "Email order"
select select "number:0"
type input "[DATE]"
type input "08:54:20.000"
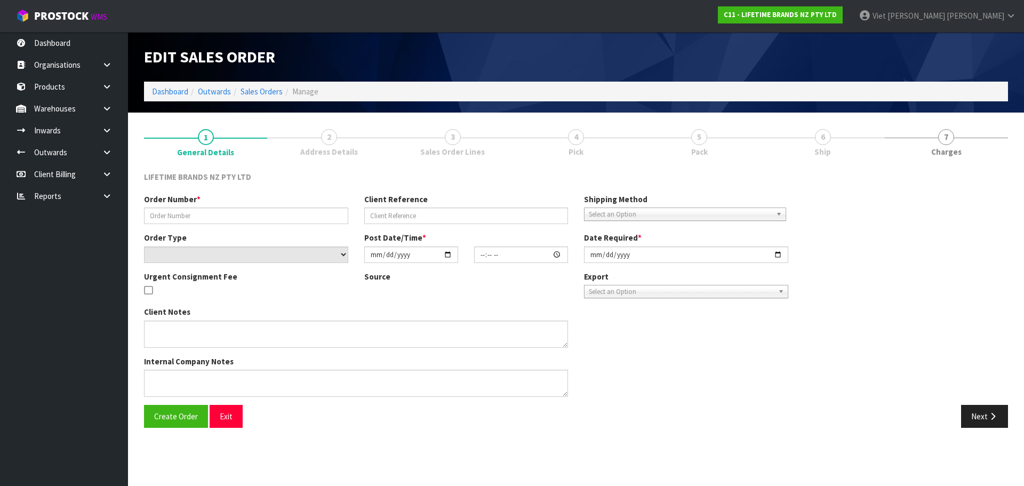
type input "[DATE]"
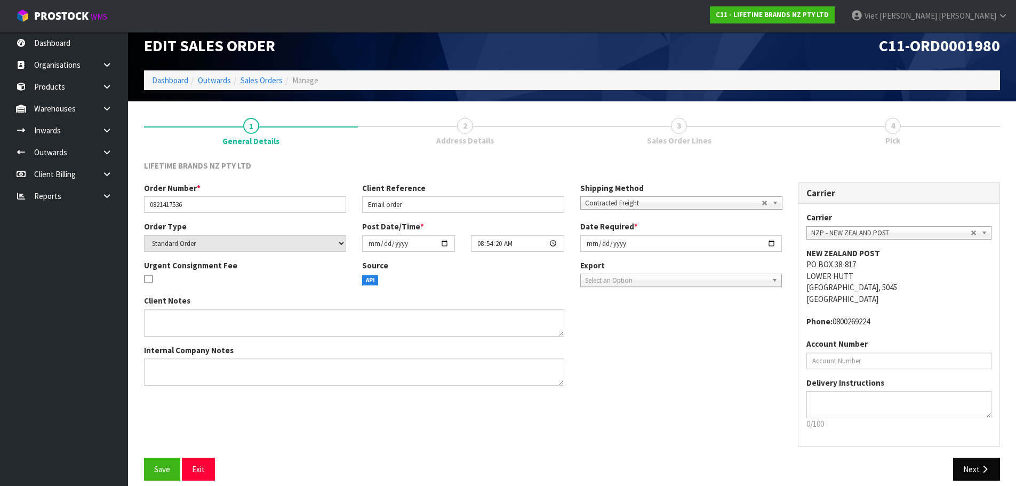
scroll to position [22, 0]
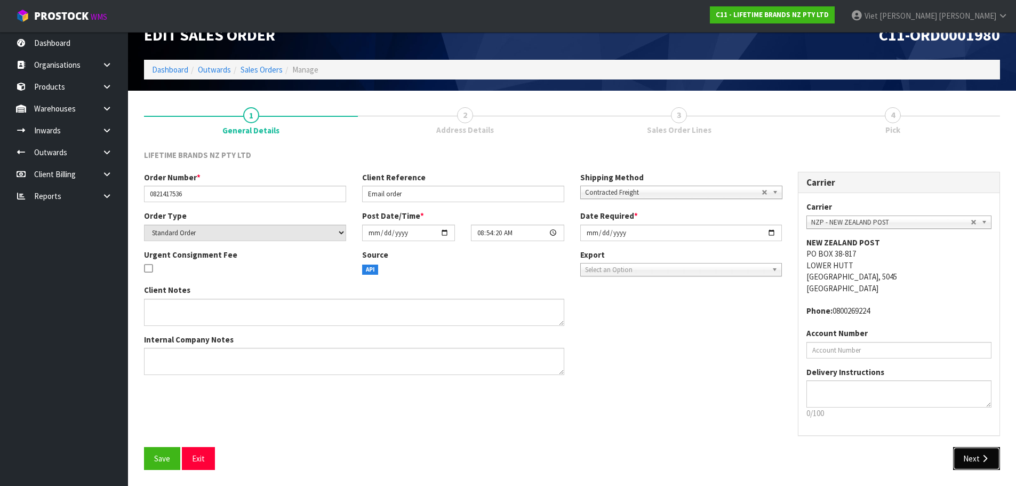
click at [973, 458] on button "Next" at bounding box center [976, 458] width 47 height 23
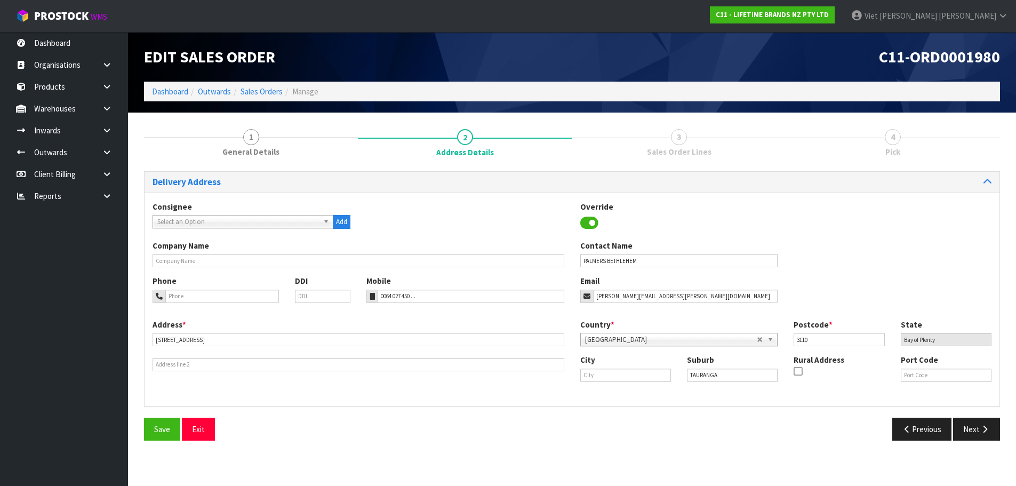
scroll to position [0, 0]
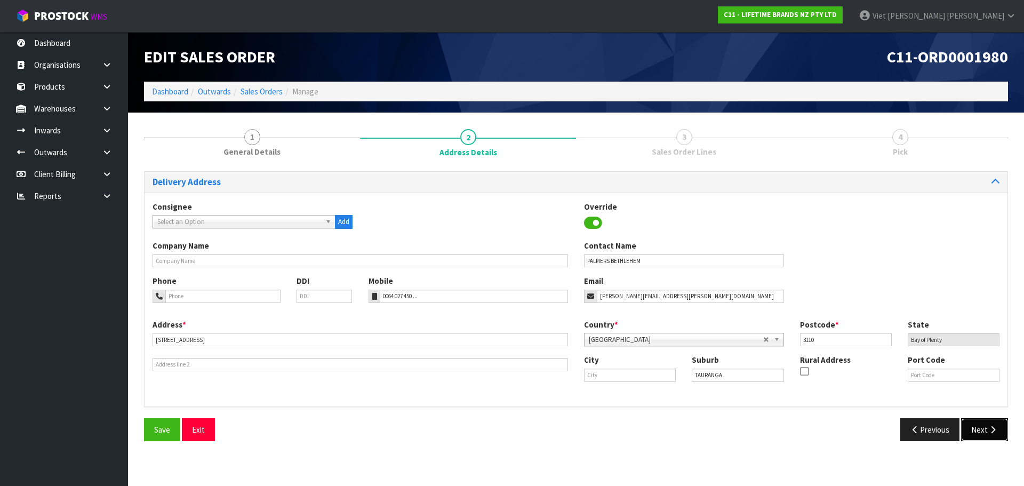
click at [965, 434] on button "Next" at bounding box center [984, 429] width 47 height 23
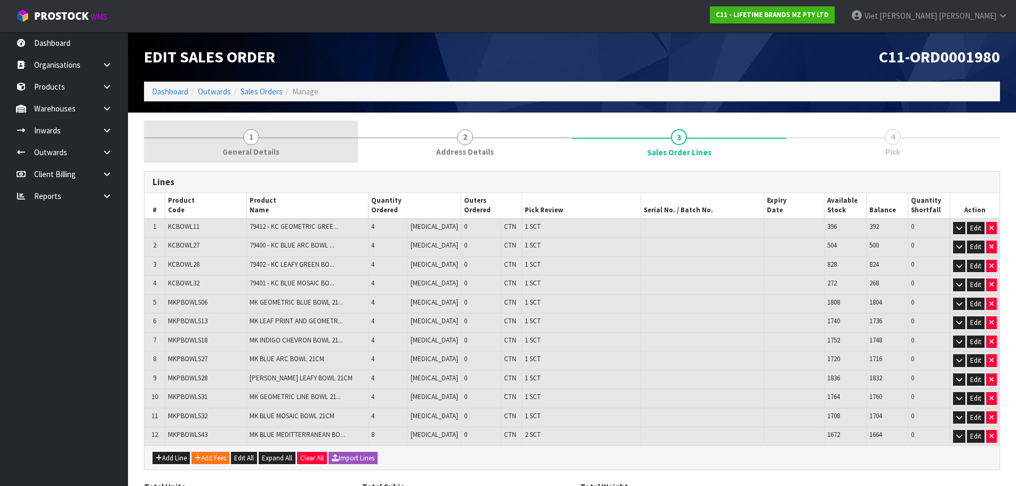
click at [326, 134] on link "1 General Details" at bounding box center [251, 142] width 214 height 42
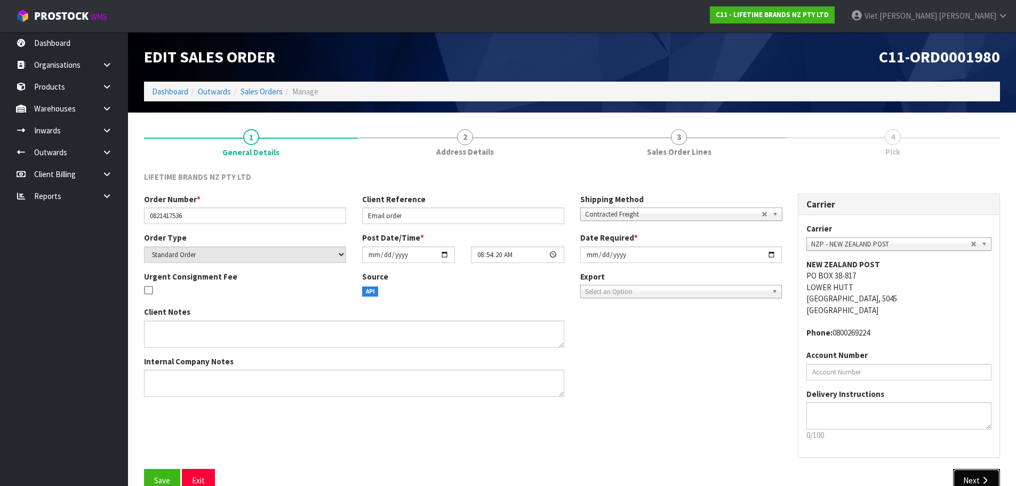
click at [990, 478] on button "Next" at bounding box center [976, 480] width 47 height 23
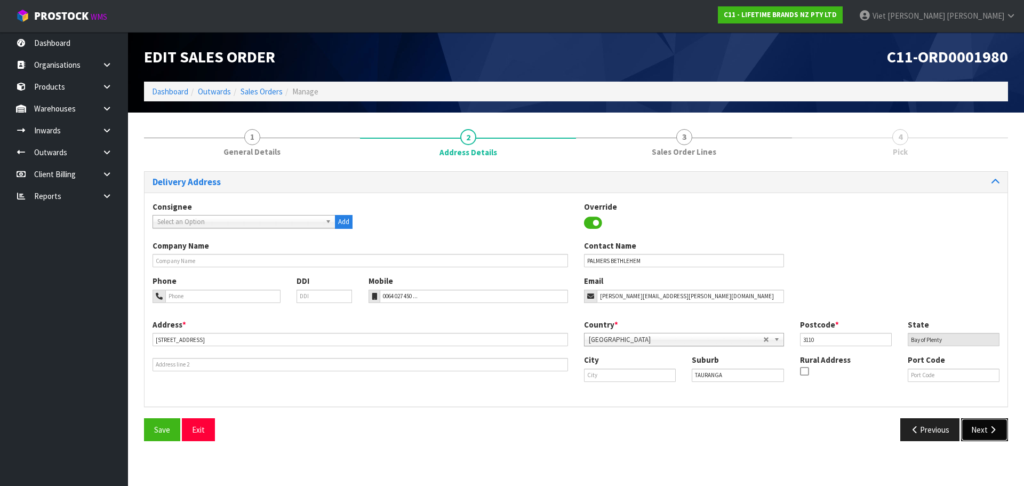
click at [989, 436] on button "Next" at bounding box center [984, 429] width 47 height 23
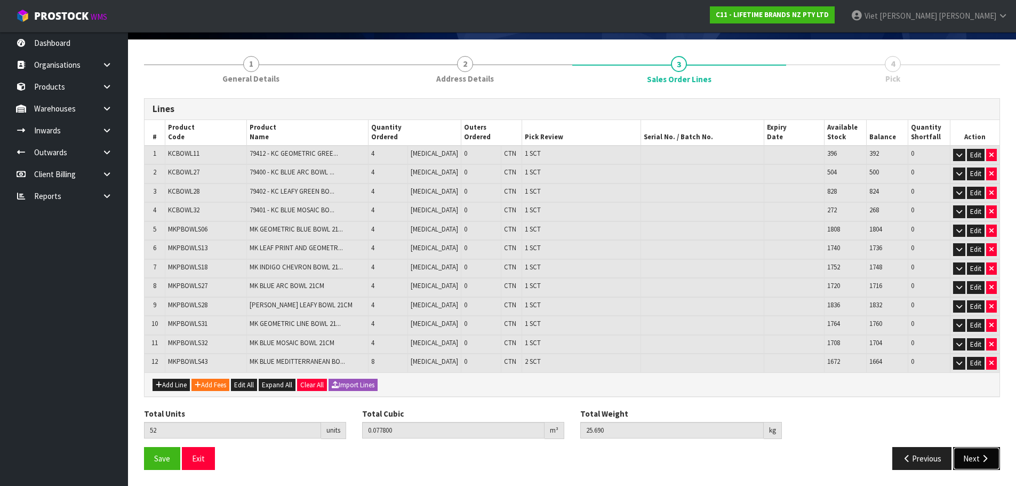
click at [973, 459] on button "Next" at bounding box center [976, 458] width 47 height 23
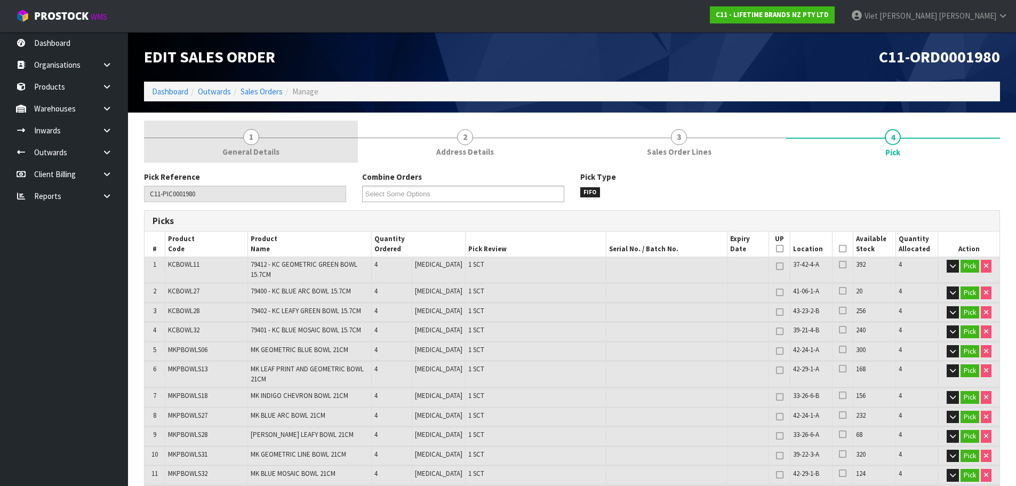
click at [246, 153] on span "General Details" at bounding box center [250, 151] width 57 height 11
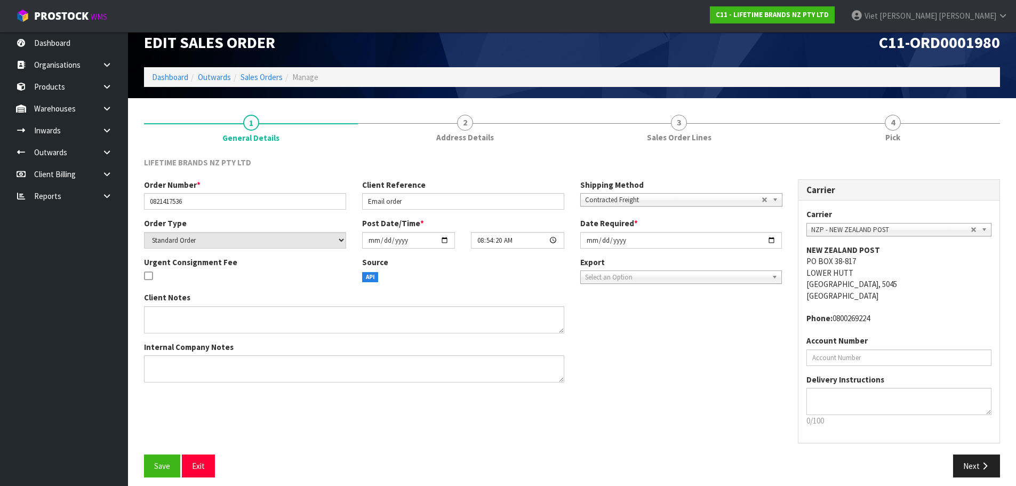
scroll to position [22, 0]
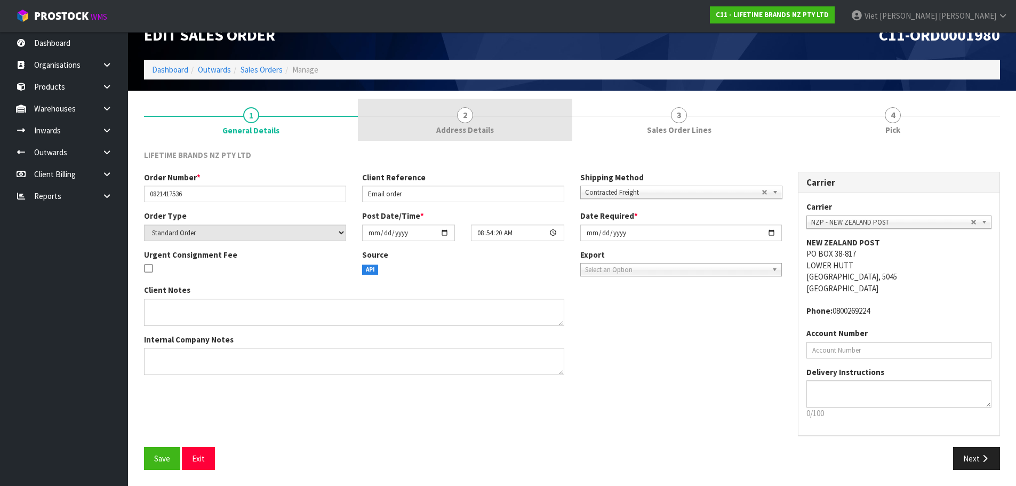
click at [462, 133] on span "Address Details" at bounding box center [465, 129] width 58 height 11
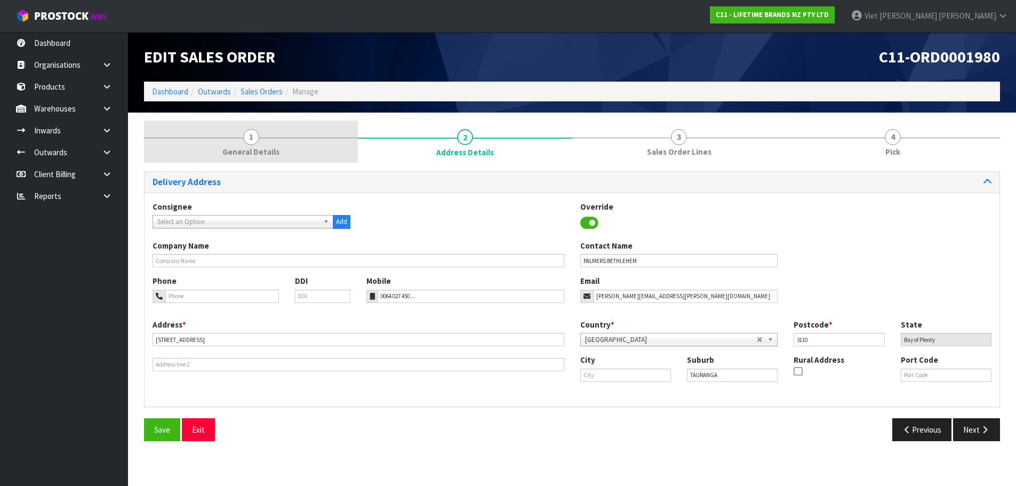
scroll to position [0, 0]
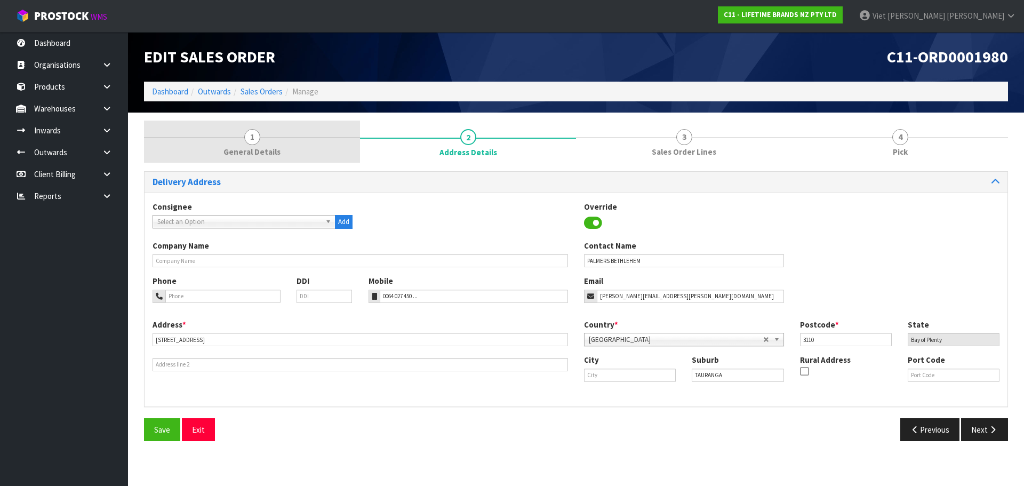
click at [255, 142] on span "1" at bounding box center [252, 137] width 16 height 16
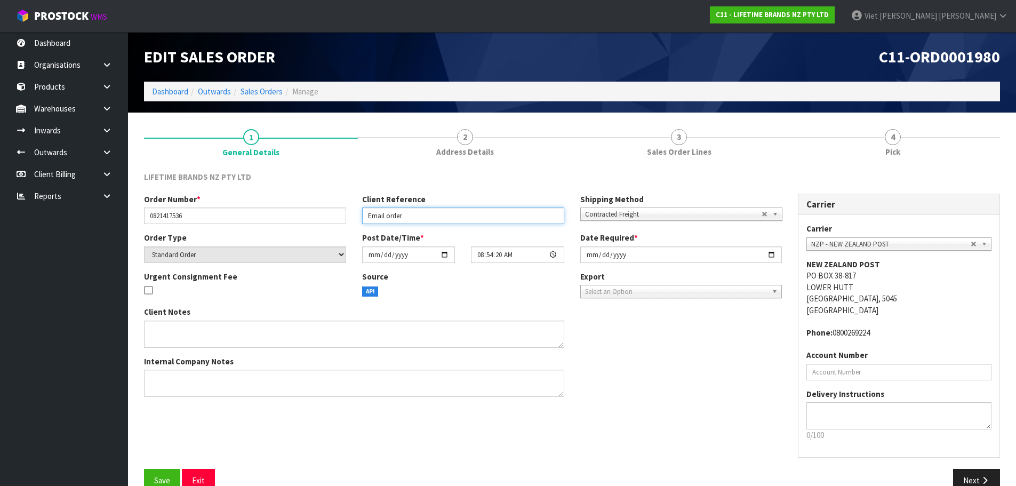
click at [425, 219] on input "Email order" at bounding box center [463, 215] width 202 height 17
click at [419, 192] on div "LIFETIME BRANDS NZ PTY LTD" at bounding box center [572, 182] width 872 height 22
click at [415, 205] on div "Client Reference Email order" at bounding box center [463, 209] width 218 height 30
drag, startPoint x: 415, startPoint y: 203, endPoint x: 428, endPoint y: 212, distance: 16.0
click at [415, 202] on label "Client Reference" at bounding box center [393, 199] width 63 height 11
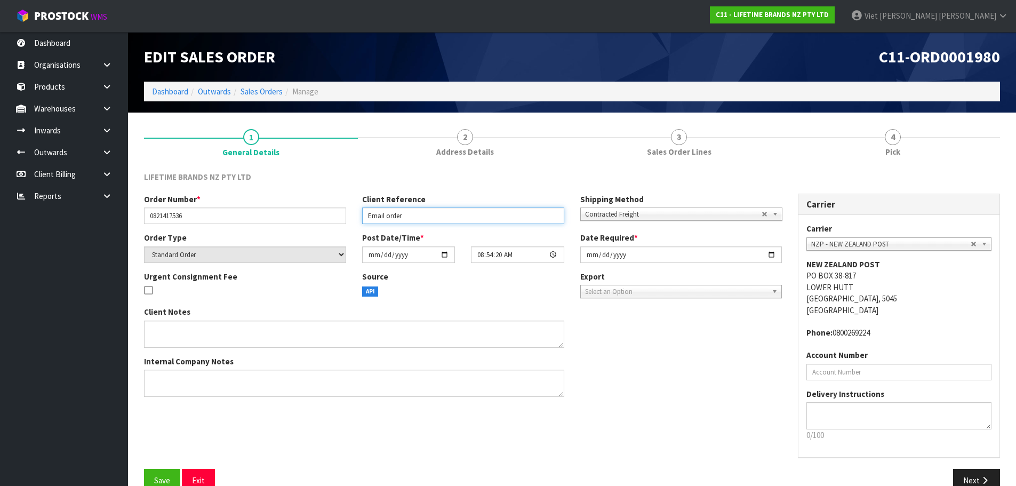
click at [428, 214] on input "Email order" at bounding box center [463, 215] width 202 height 17
click at [416, 221] on input "Email order" at bounding box center [463, 215] width 202 height 17
click at [420, 219] on input "Email order" at bounding box center [463, 215] width 202 height 17
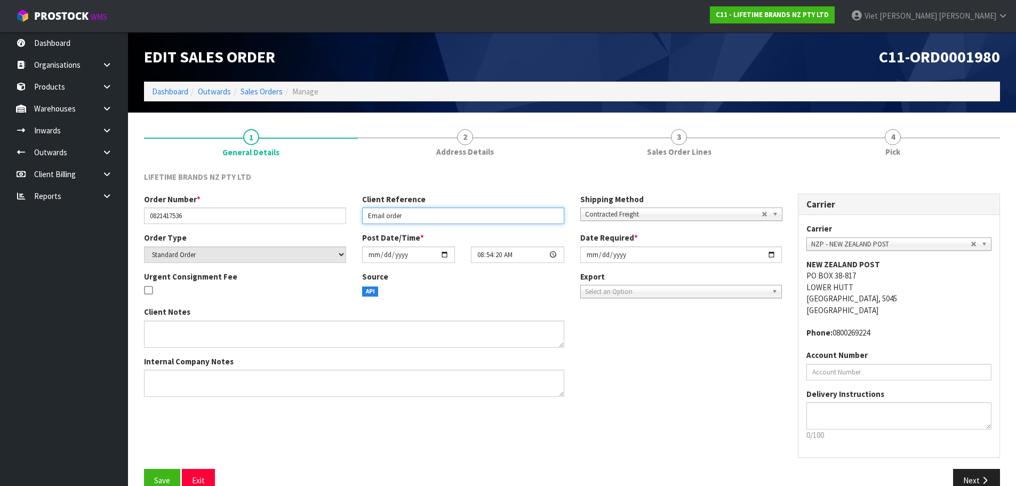
drag, startPoint x: 420, startPoint y: 219, endPoint x: 373, endPoint y: 219, distance: 46.9
click at [373, 219] on input "Email order" at bounding box center [463, 215] width 202 height 17
click at [326, 178] on div "LIFETIME BRANDS NZ PTY LTD" at bounding box center [245, 178] width 218 height 14
click at [324, 178] on div "LIFETIME BRANDS NZ PTY LTD" at bounding box center [245, 178] width 218 height 14
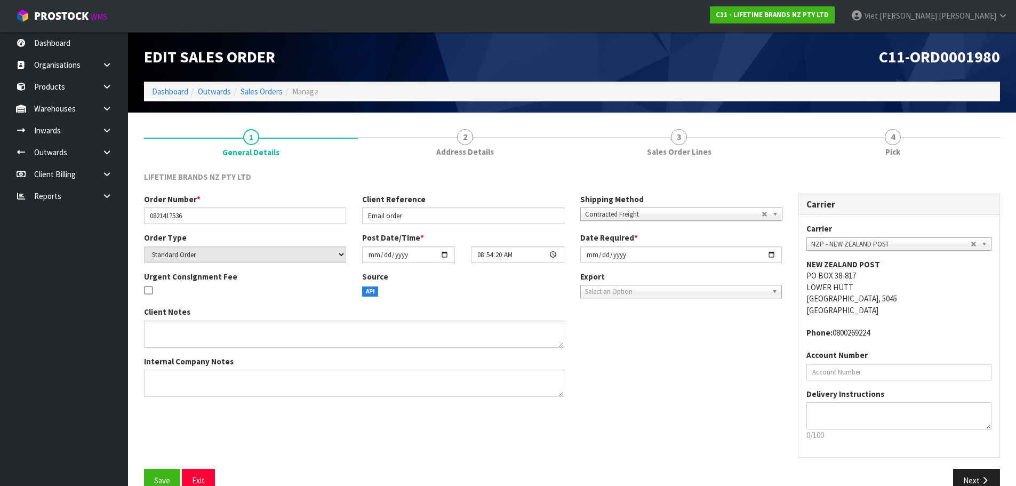
click at [479, 117] on section "1 General Details 2 Address Details 3 Sales Order Lines 4 Pick LIFETIME BRANDS …" at bounding box center [572, 310] width 888 height 395
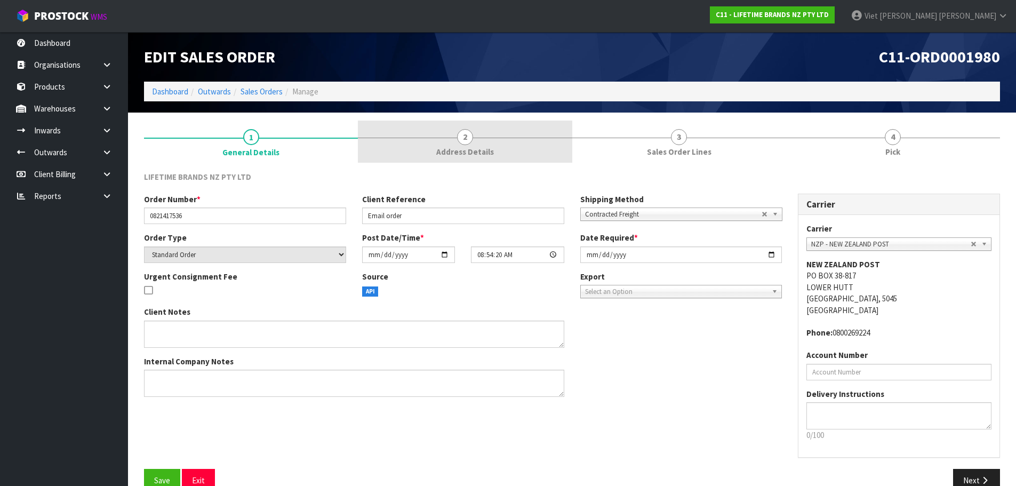
click at [475, 133] on link "2 Address Details" at bounding box center [465, 142] width 214 height 42
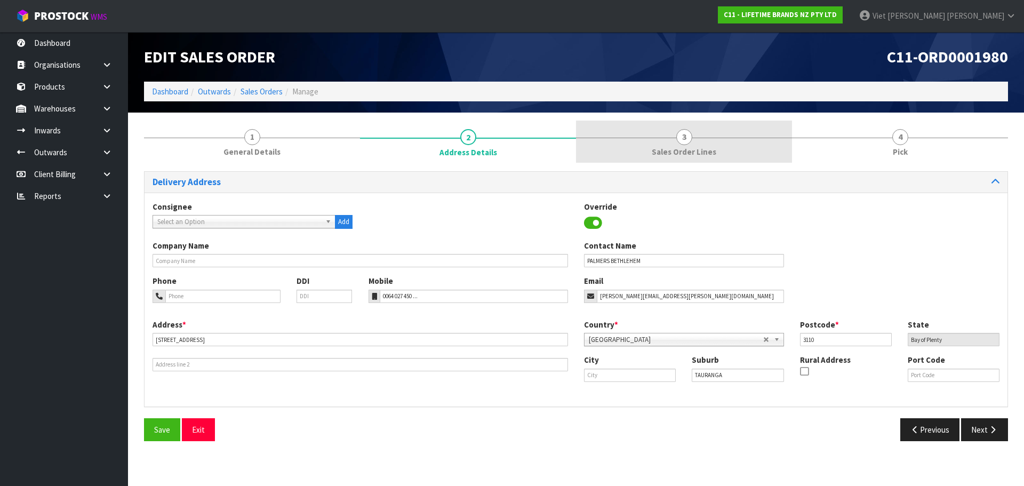
click at [697, 145] on link "3 Sales Order Lines" at bounding box center [684, 142] width 216 height 42
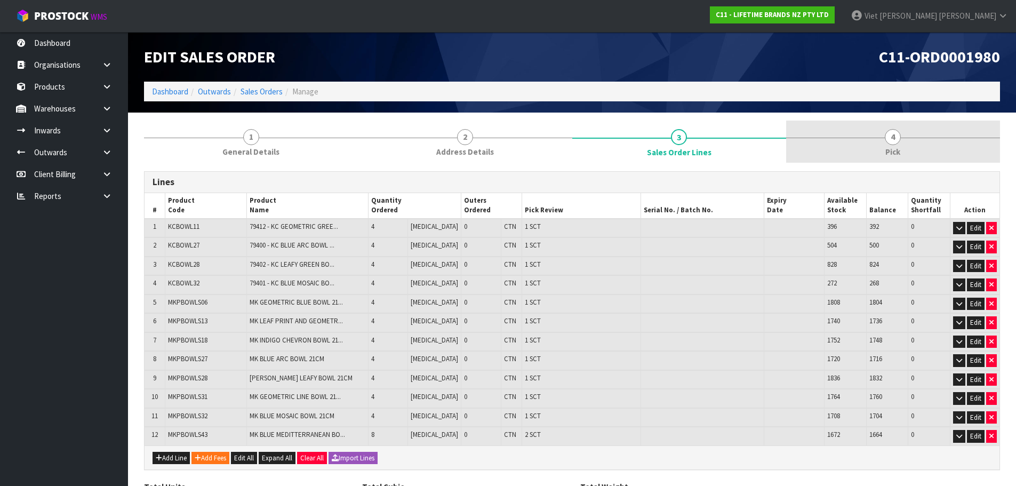
click at [860, 139] on link "4 Pick" at bounding box center [893, 142] width 214 height 42
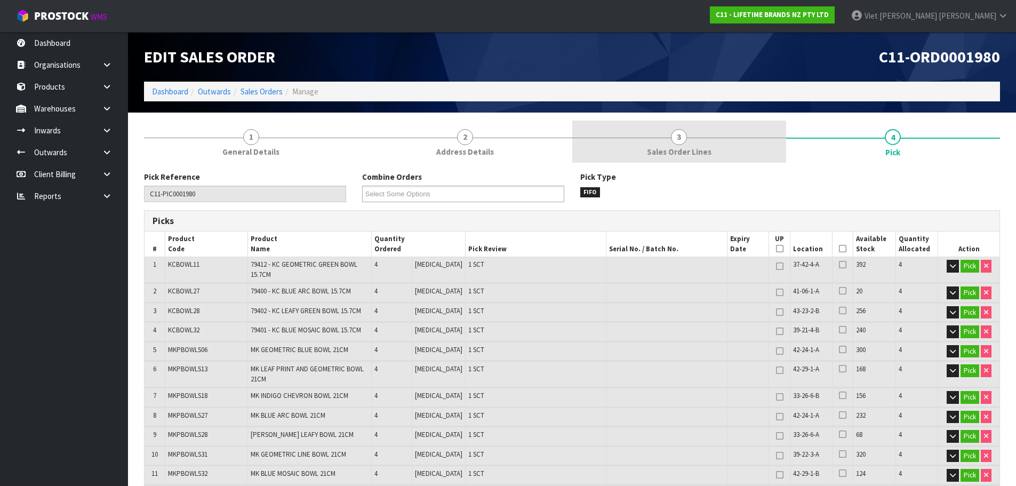
click at [733, 132] on link "3 Sales Order Lines" at bounding box center [679, 142] width 214 height 42
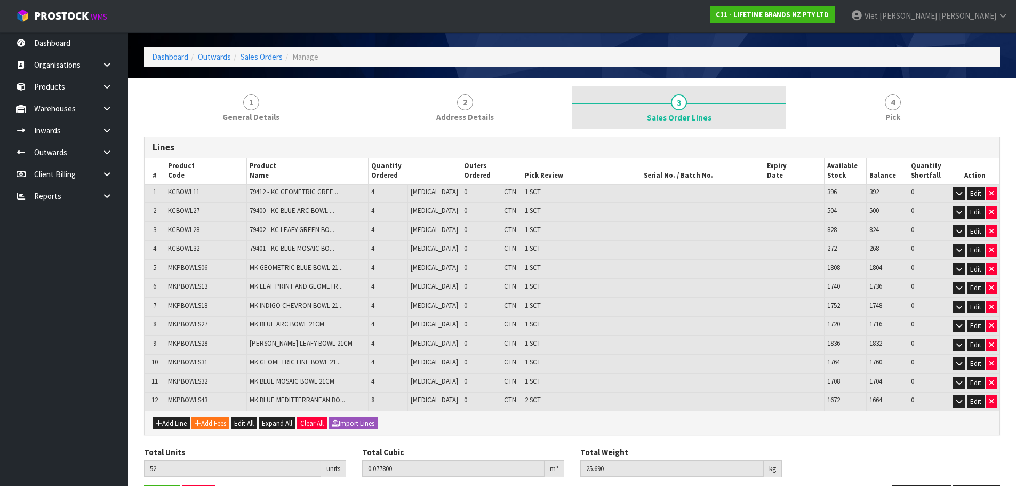
scroll to position [53, 0]
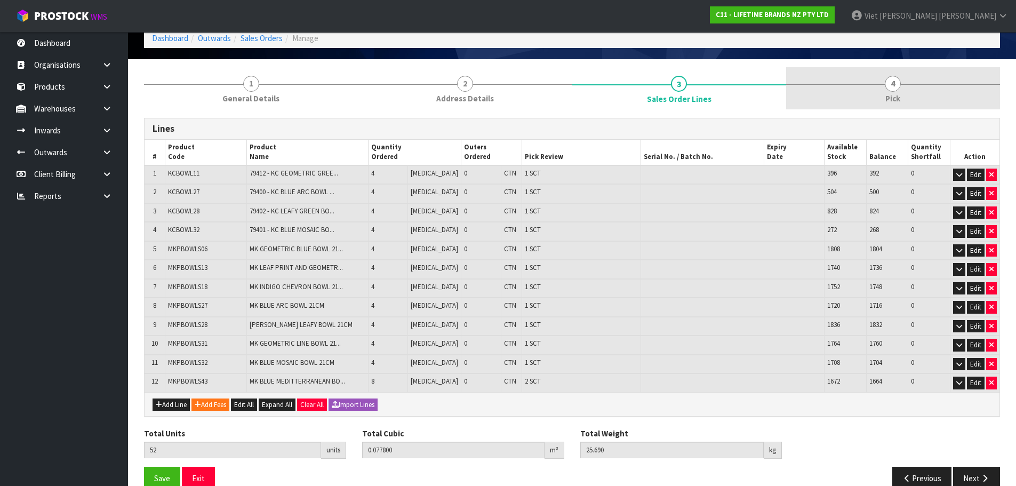
click at [879, 76] on link "4 Pick" at bounding box center [893, 88] width 214 height 42
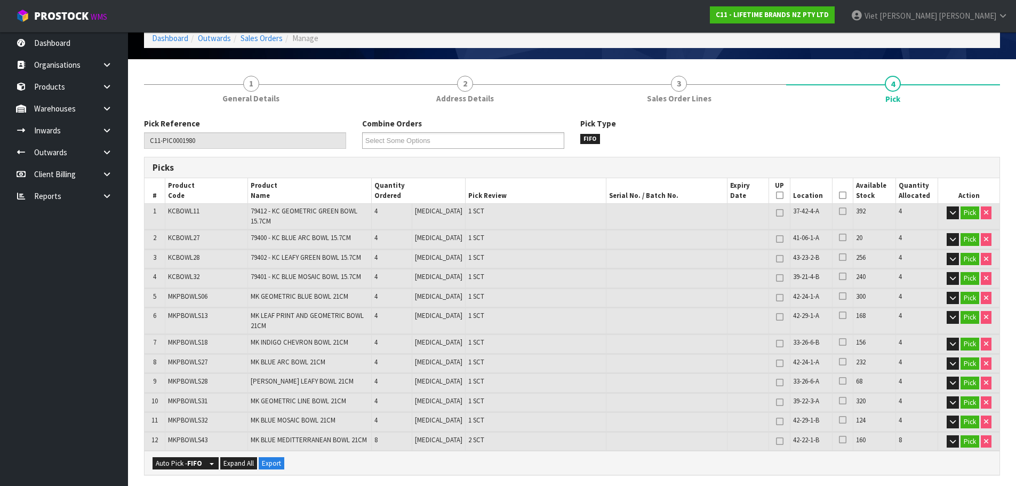
click at [755, 110] on li "3 Sales Order Lines" at bounding box center [679, 88] width 214 height 43
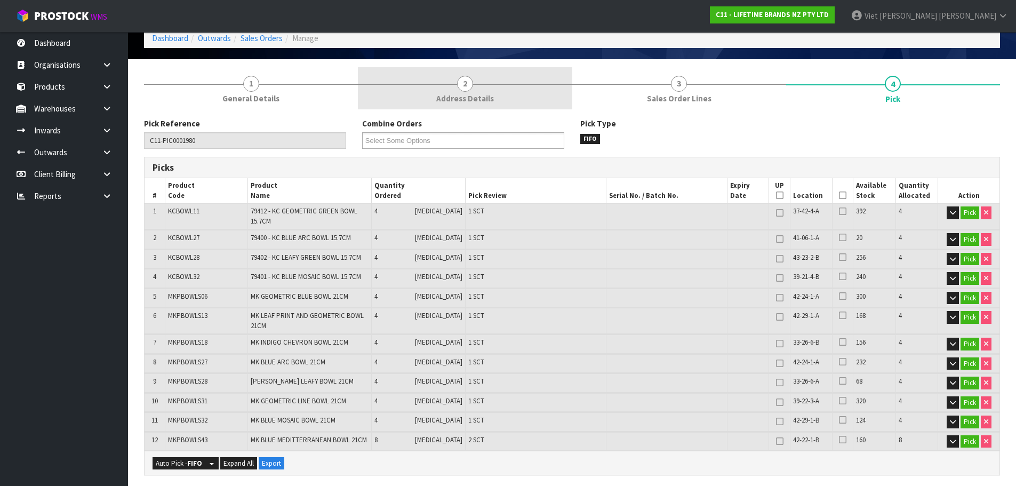
click at [496, 97] on link "2 Address Details" at bounding box center [465, 88] width 214 height 42
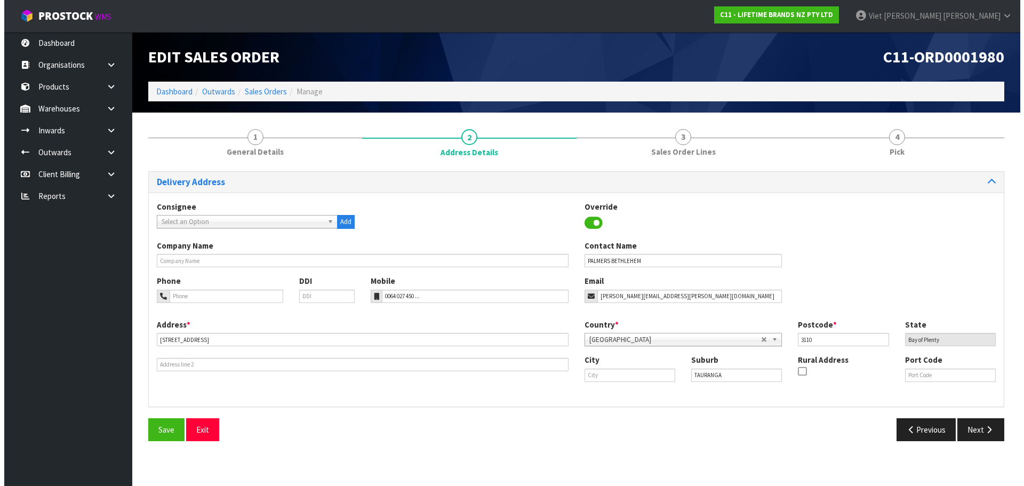
scroll to position [0, 0]
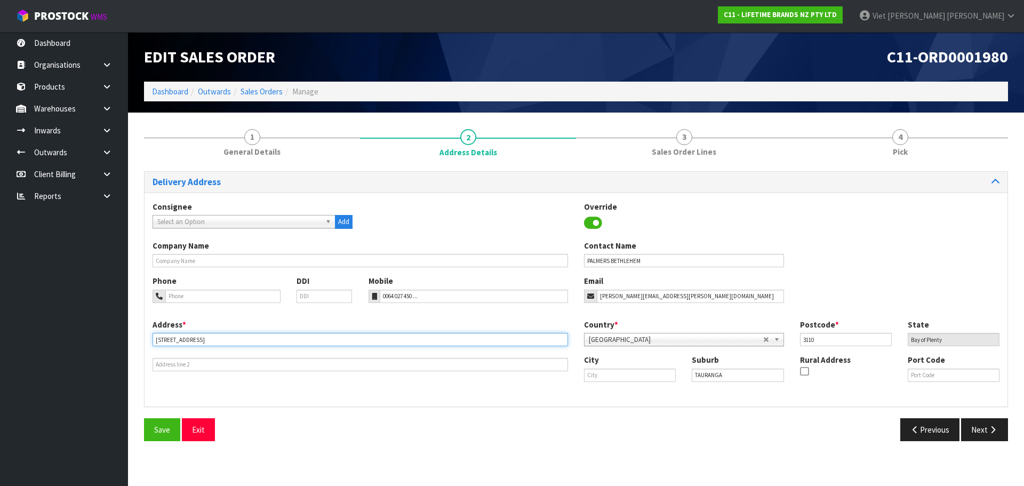
click at [221, 338] on input "[STREET_ADDRESS]" at bounding box center [360, 339] width 415 height 13
click at [229, 337] on input "[STREET_ADDRESS]" at bounding box center [360, 339] width 415 height 13
click at [242, 338] on input "[STREET_ADDRESS]" at bounding box center [360, 339] width 415 height 13
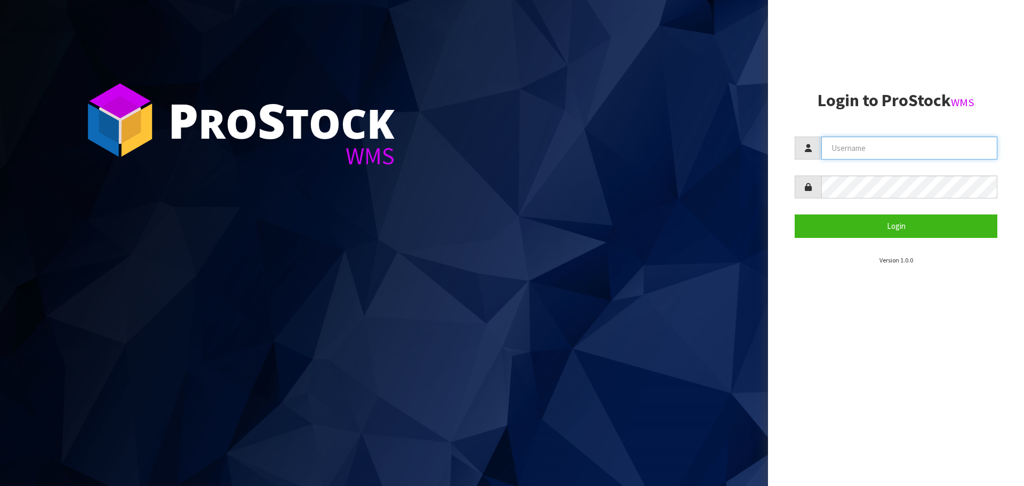
type input "[PERSON_NAME]"
click at [926, 242] on section "Login to ProStock WMS Johnny Login Version 1.0.0" at bounding box center [896, 178] width 203 height 174
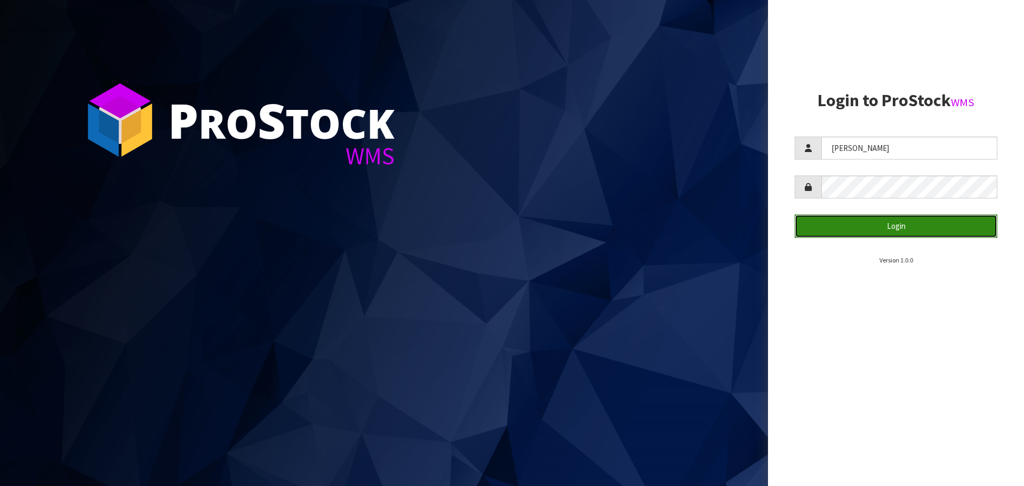
click at [928, 230] on button "Login" at bounding box center [896, 225] width 203 height 23
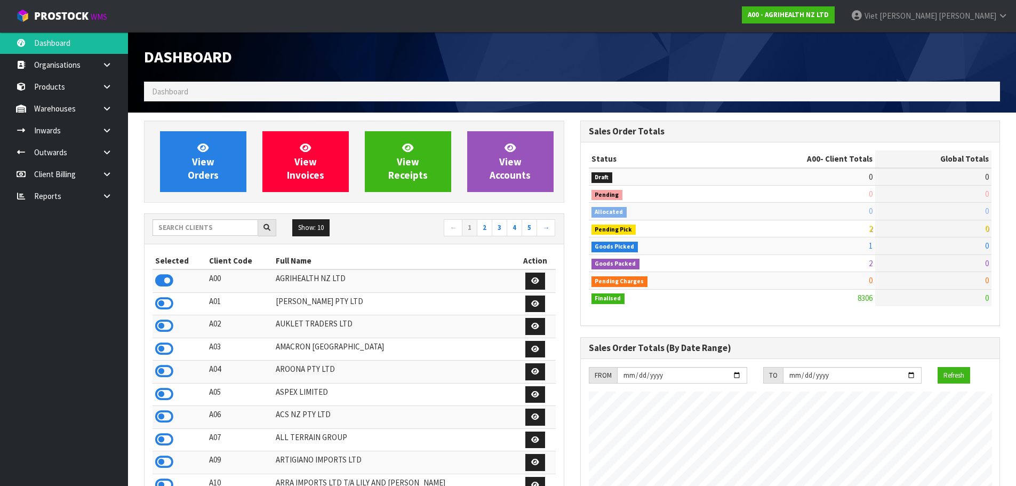
scroll to position [808, 436]
click at [584, 61] on div "Dashboard" at bounding box center [572, 57] width 872 height 50
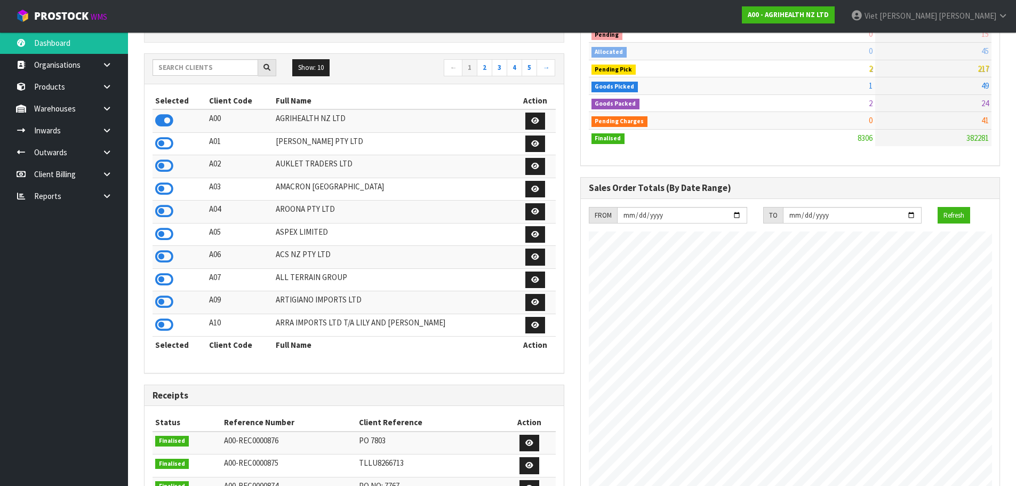
scroll to position [107, 0]
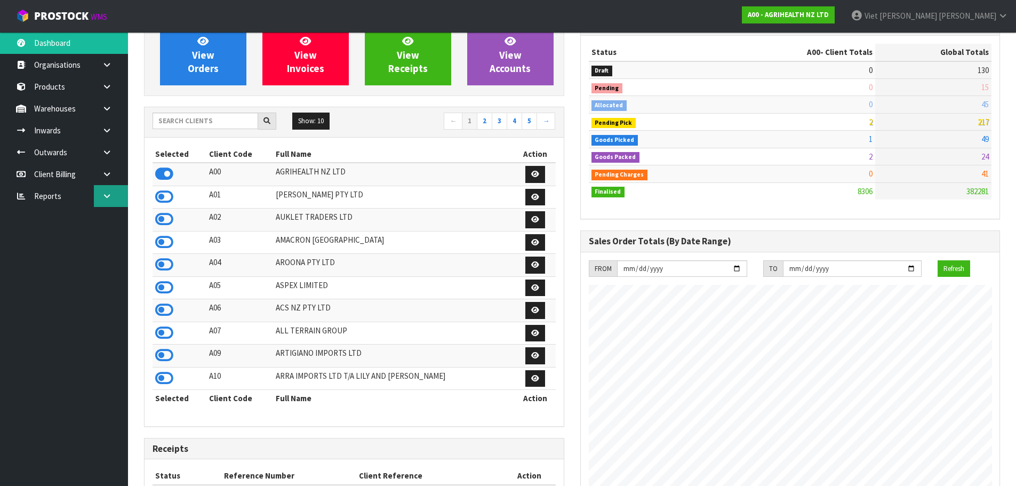
click at [111, 191] on link at bounding box center [111, 196] width 34 height 22
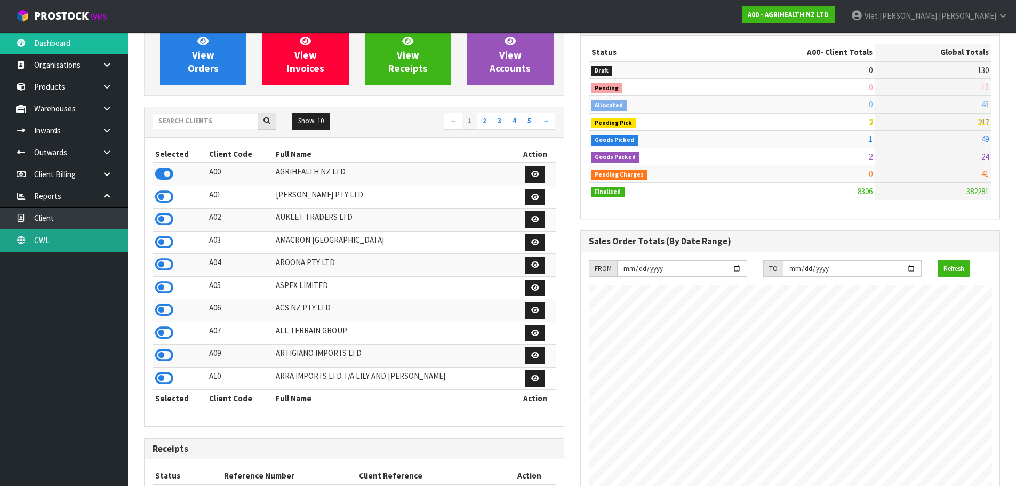
click at [78, 245] on link "CWL" at bounding box center [64, 240] width 128 height 22
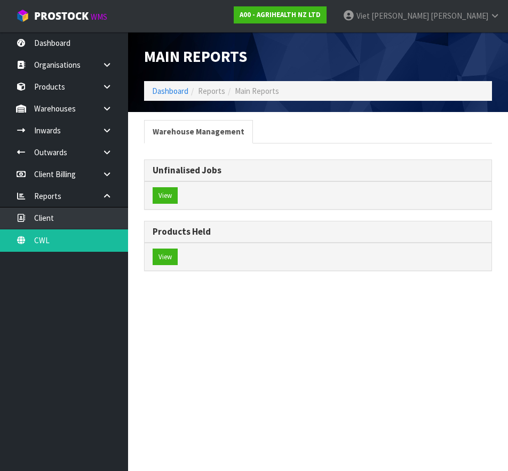
drag, startPoint x: 169, startPoint y: 186, endPoint x: 168, endPoint y: 191, distance: 5.4
click at [169, 187] on div "View" at bounding box center [318, 195] width 347 height 28
click at [168, 191] on button "View" at bounding box center [165, 195] width 25 height 17
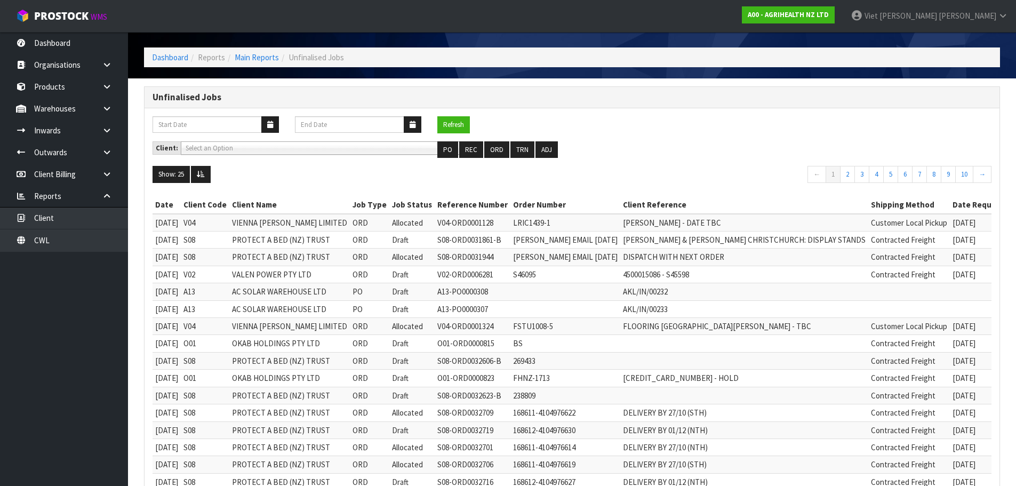
scroll to position [53, 0]
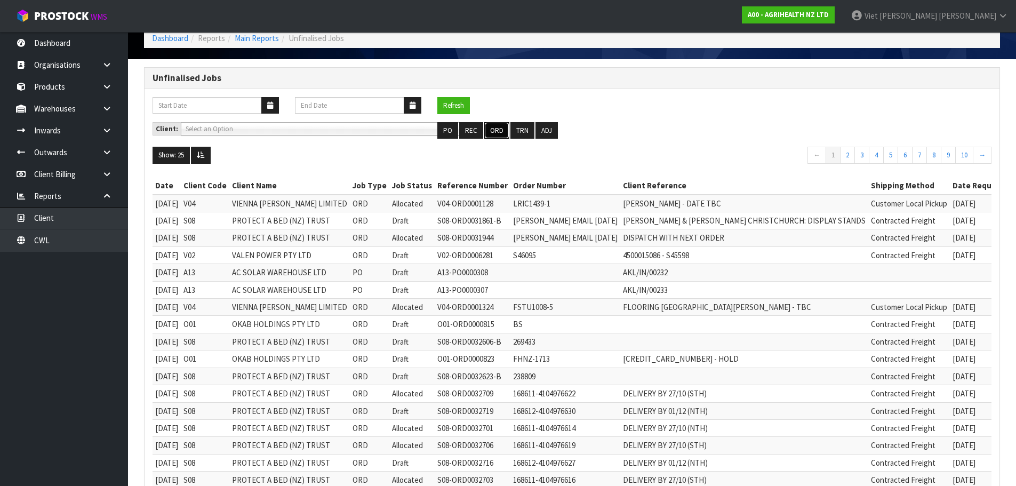
drag, startPoint x: 483, startPoint y: 132, endPoint x: 599, endPoint y: 132, distance: 115.7
click at [484, 132] on button "ORD" at bounding box center [496, 130] width 25 height 17
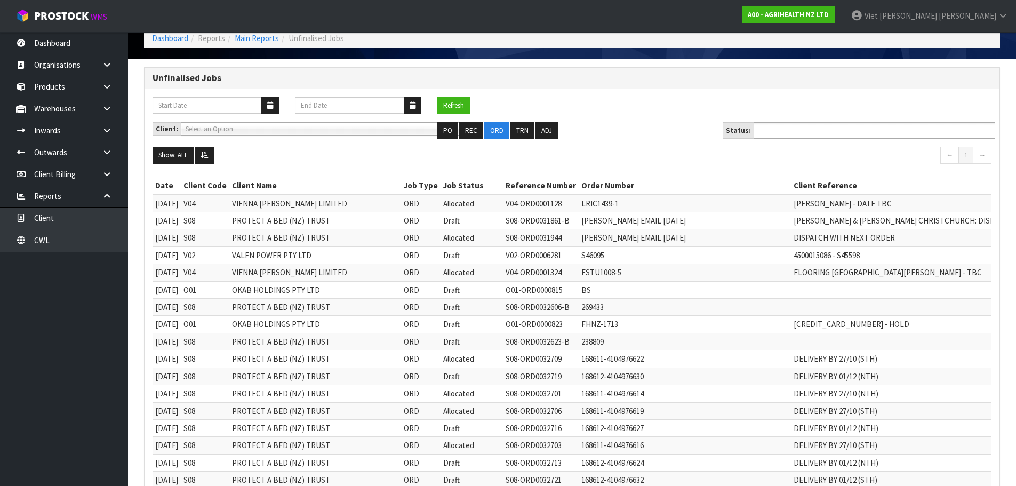
click at [856, 127] on ul at bounding box center [874, 130] width 242 height 17
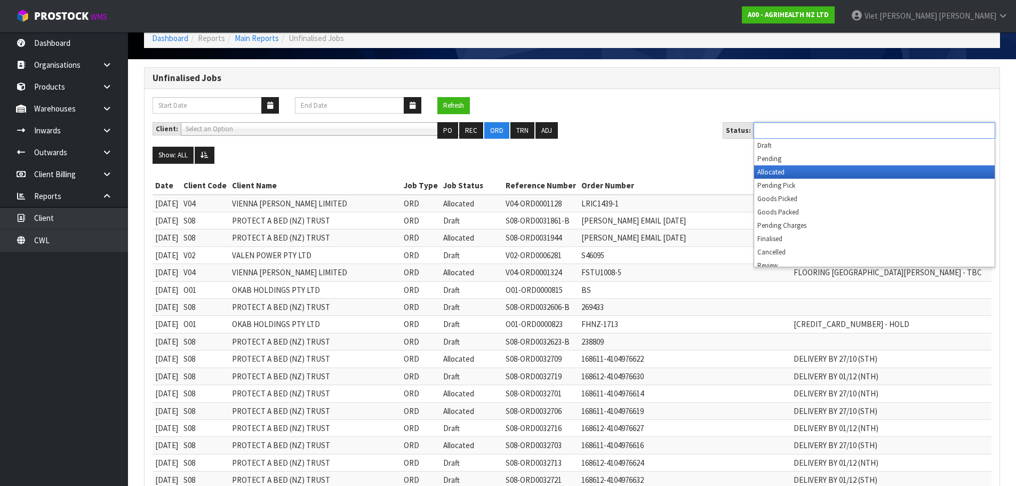
click at [816, 172] on li "Allocated" at bounding box center [874, 171] width 240 height 13
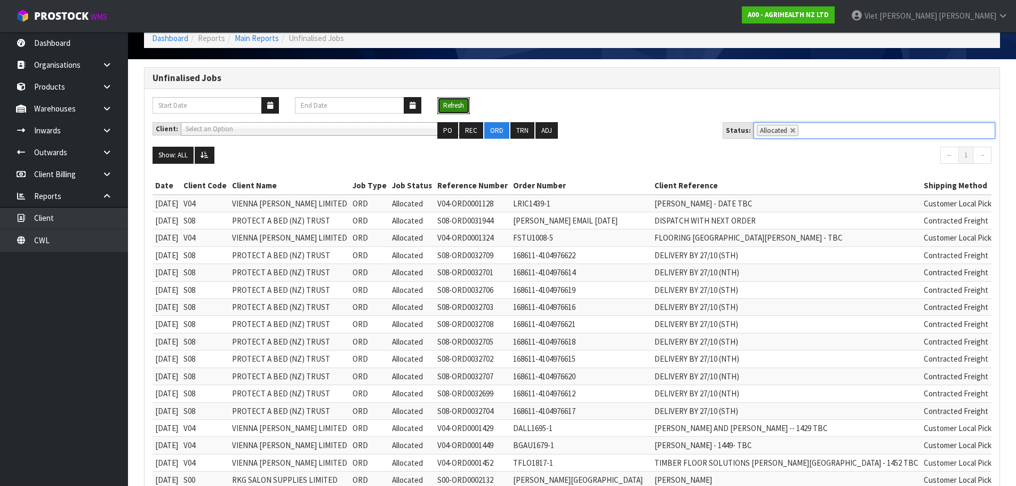
click at [447, 107] on button "Refresh" at bounding box center [453, 105] width 33 height 17
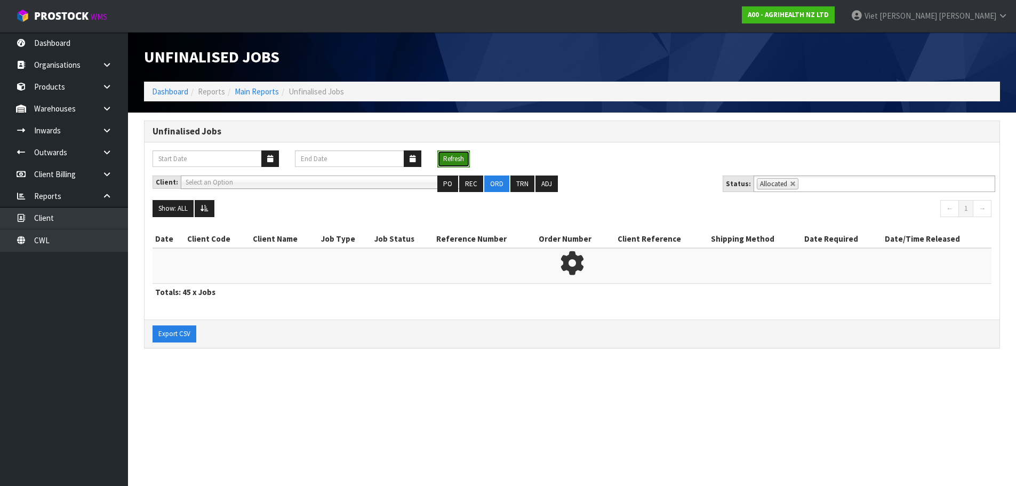
scroll to position [0, 0]
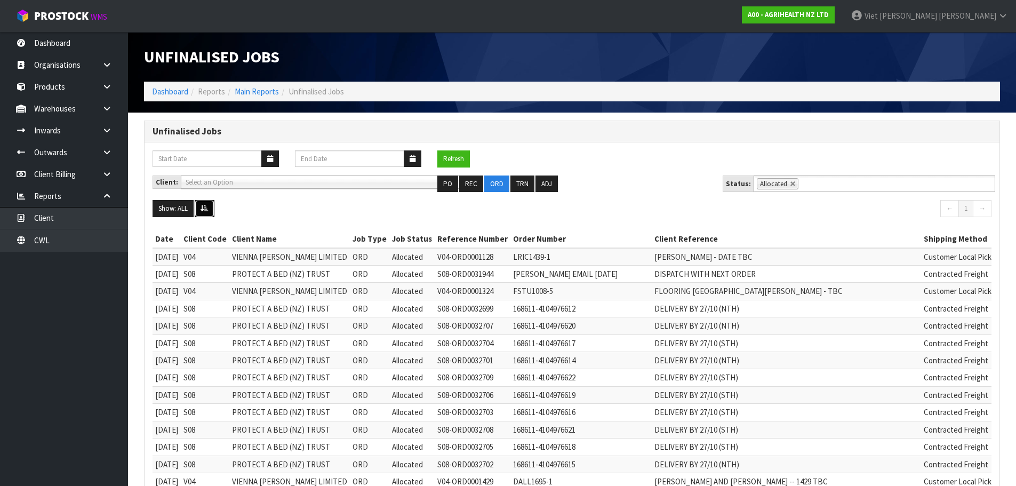
click at [202, 206] on icon at bounding box center [204, 208] width 8 height 7
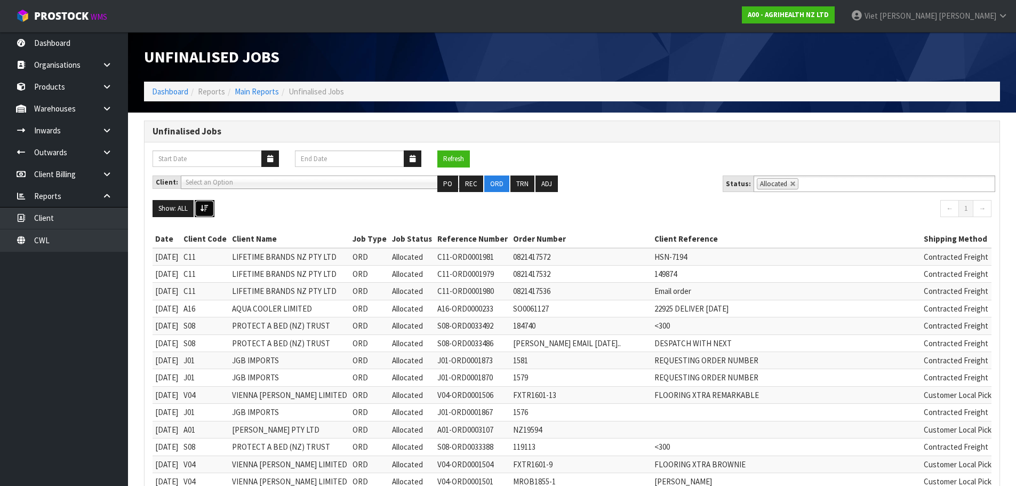
click at [202, 206] on icon at bounding box center [204, 208] width 8 height 7
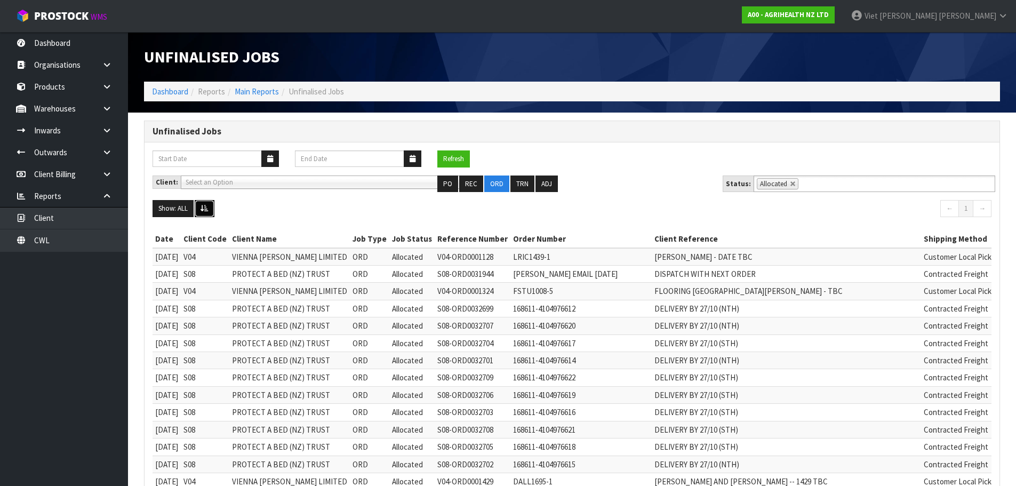
click at [202, 206] on icon at bounding box center [204, 208] width 8 height 7
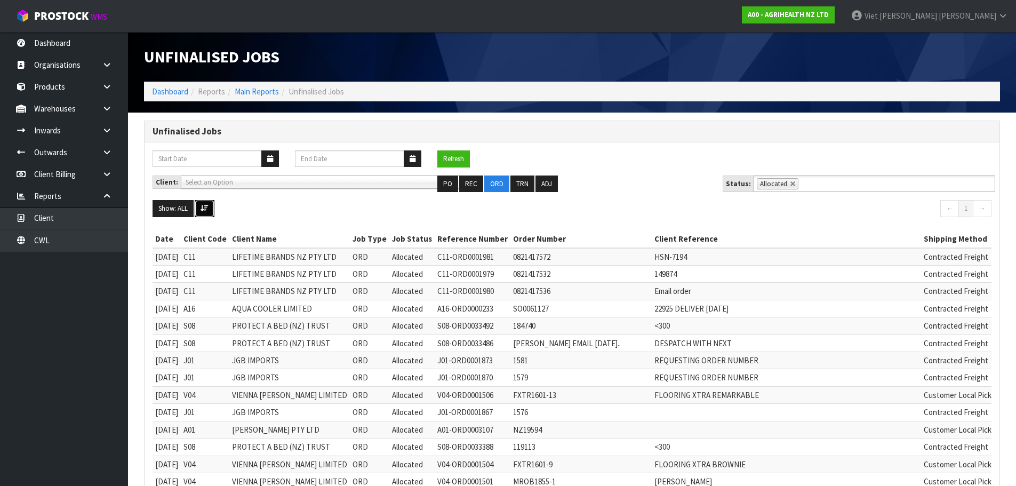
click at [205, 207] on icon at bounding box center [204, 208] width 8 height 7
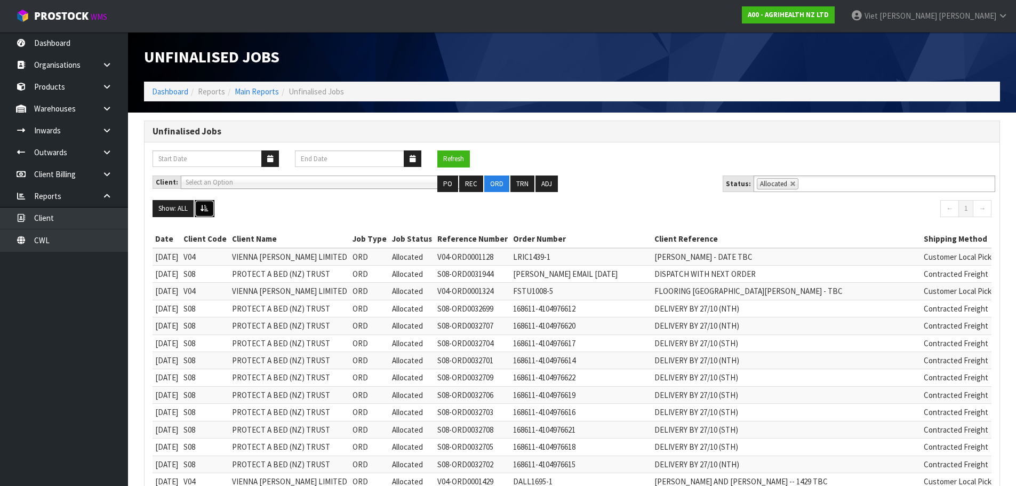
click at [205, 207] on icon at bounding box center [204, 208] width 8 height 7
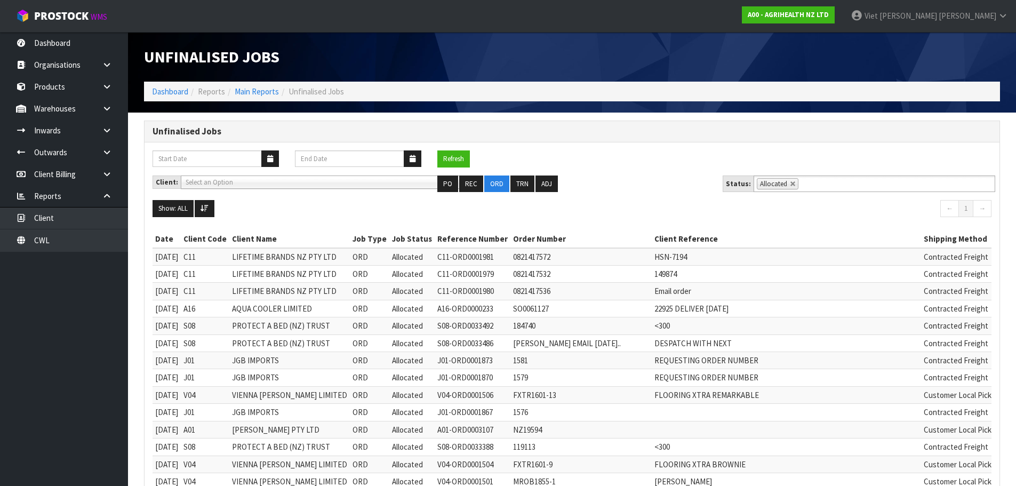
click at [202, 298] on td "C11" at bounding box center [205, 291] width 49 height 17
click at [270, 298] on td "LIFETIME BRANDS NZ PTY LTD" at bounding box center [289, 291] width 121 height 17
click at [279, 288] on td "LIFETIME BRANDS NZ PTY LTD" at bounding box center [289, 291] width 121 height 17
drag, startPoint x: 704, startPoint y: 291, endPoint x: 666, endPoint y: 291, distance: 38.4
click at [666, 291] on td "Email order" at bounding box center [786, 291] width 269 height 17
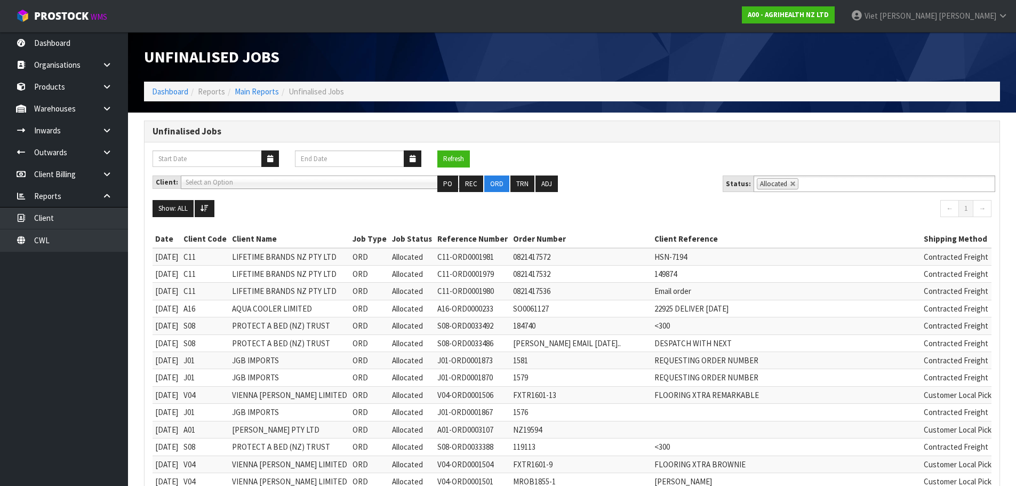
click at [799, 327] on td "<300" at bounding box center [786, 325] width 269 height 17
click at [803, 231] on th "Client Reference" at bounding box center [786, 238] width 269 height 17
click at [458, 163] on button "Refresh" at bounding box center [453, 158] width 33 height 17
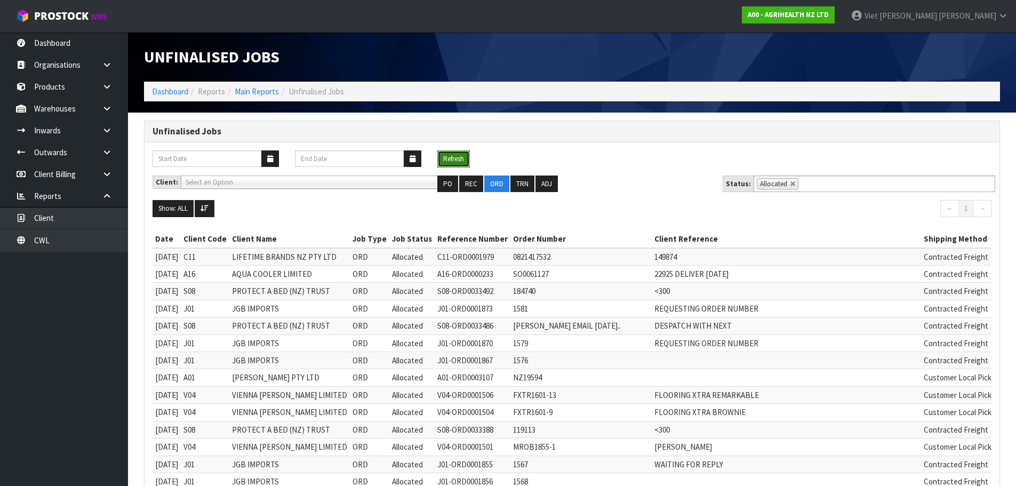
click at [450, 150] on button "Refresh" at bounding box center [453, 158] width 33 height 17
click at [203, 212] on icon at bounding box center [204, 208] width 8 height 7
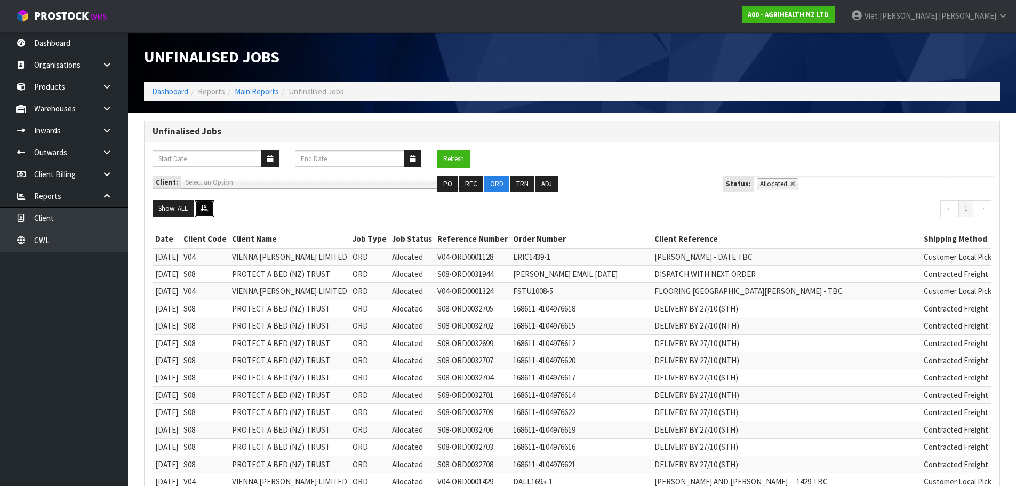
click at [203, 212] on icon at bounding box center [204, 208] width 8 height 7
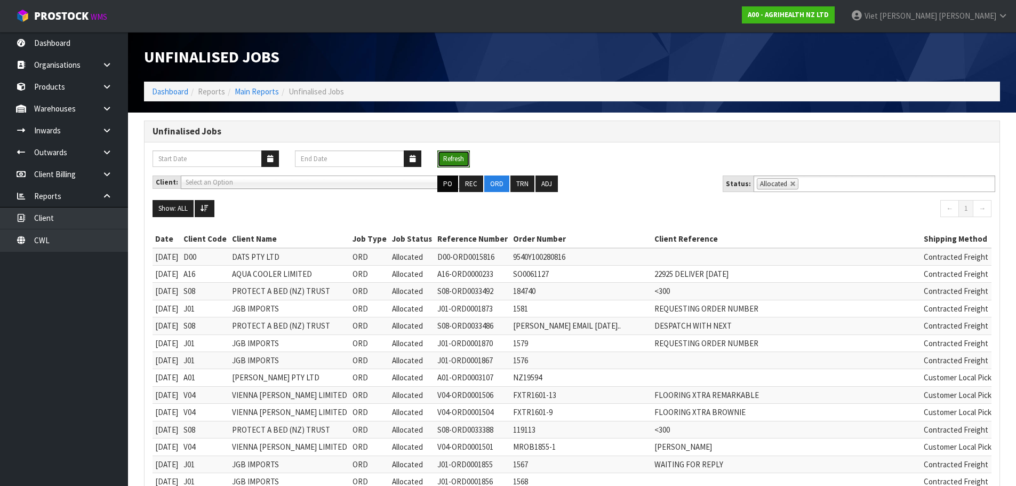
drag, startPoint x: 455, startPoint y: 164, endPoint x: 443, endPoint y: 181, distance: 21.0
click at [455, 164] on button "Refresh" at bounding box center [453, 158] width 33 height 17
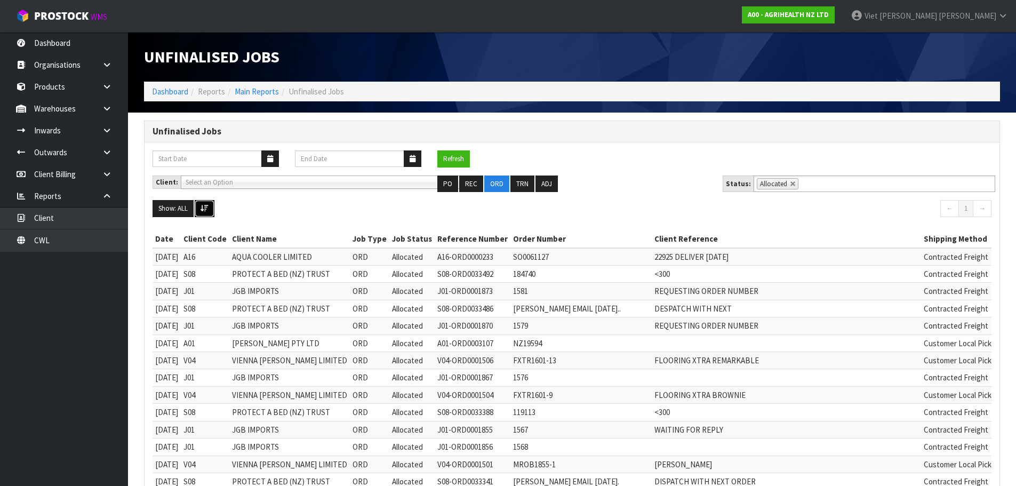
click at [198, 209] on button at bounding box center [205, 208] width 20 height 17
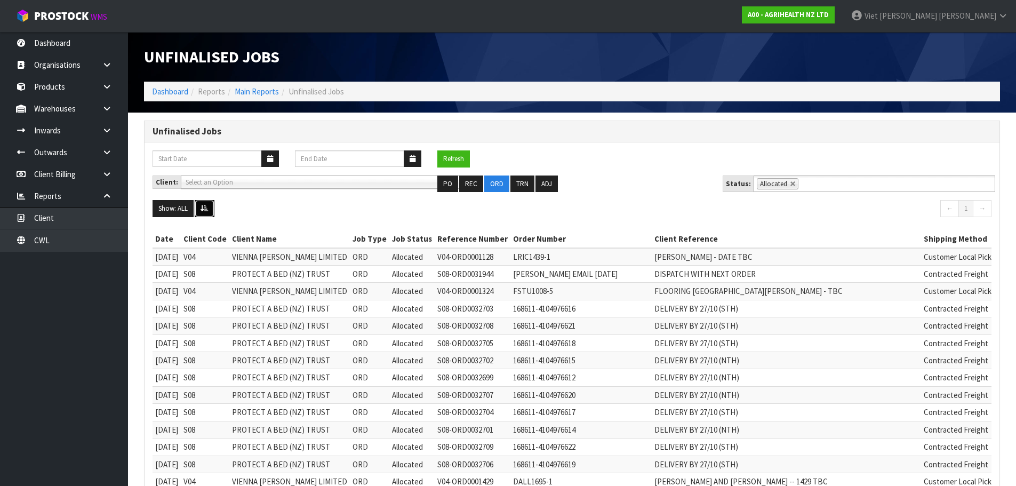
click at [200, 210] on button at bounding box center [205, 208] width 20 height 17
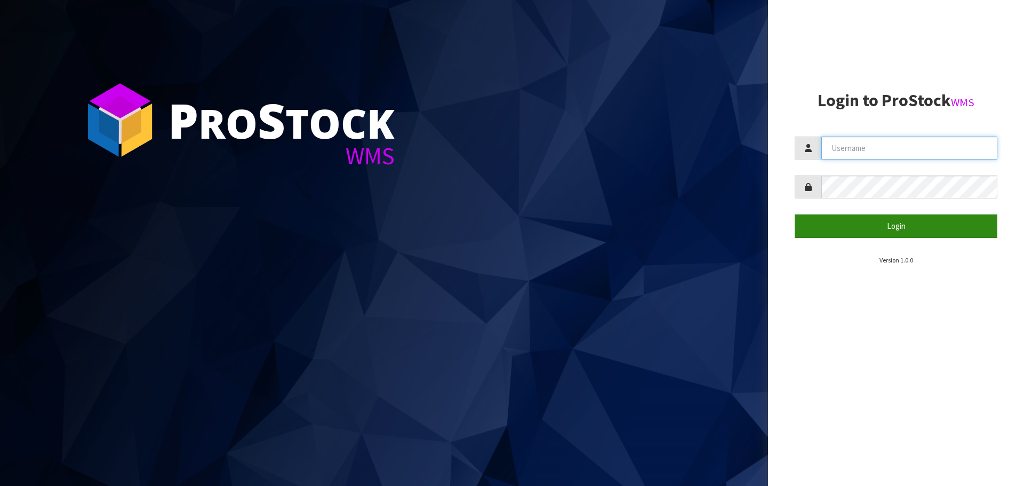
type input "[PERSON_NAME]"
click at [798, 227] on button "Login" at bounding box center [896, 225] width 203 height 23
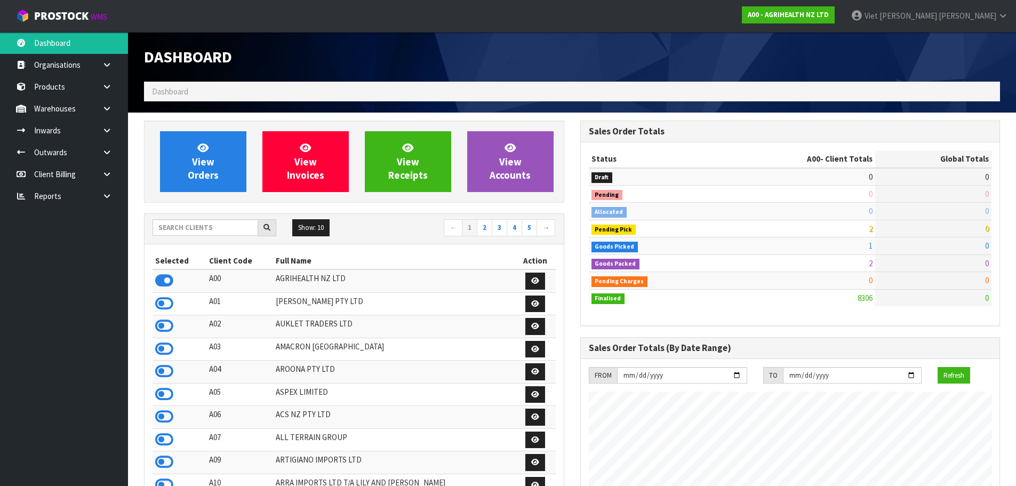
scroll to position [808, 436]
click at [245, 233] on input "text" at bounding box center [206, 227] width 106 height 17
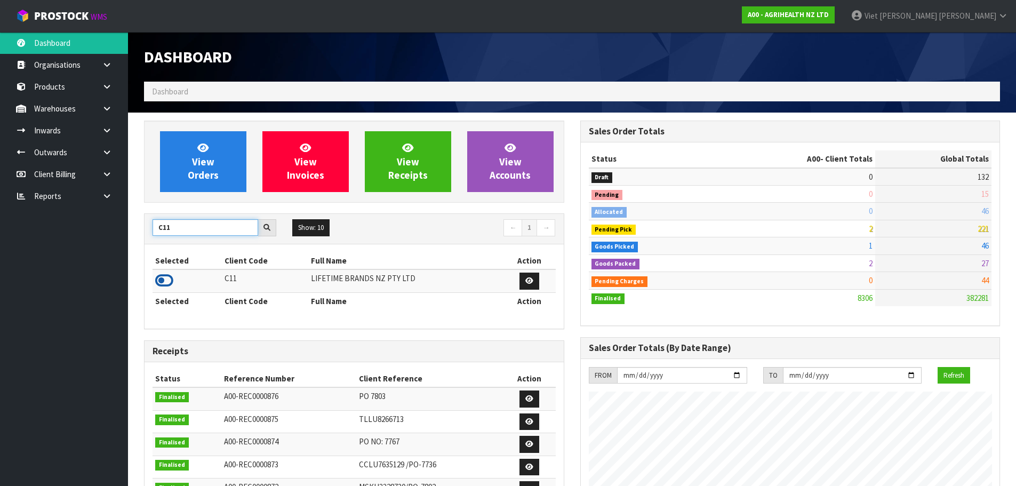
type input "C11"
click at [164, 278] on icon at bounding box center [164, 280] width 18 height 16
click at [183, 199] on div "View Orders View Invoices View Receipts View Accounts" at bounding box center [354, 162] width 420 height 82
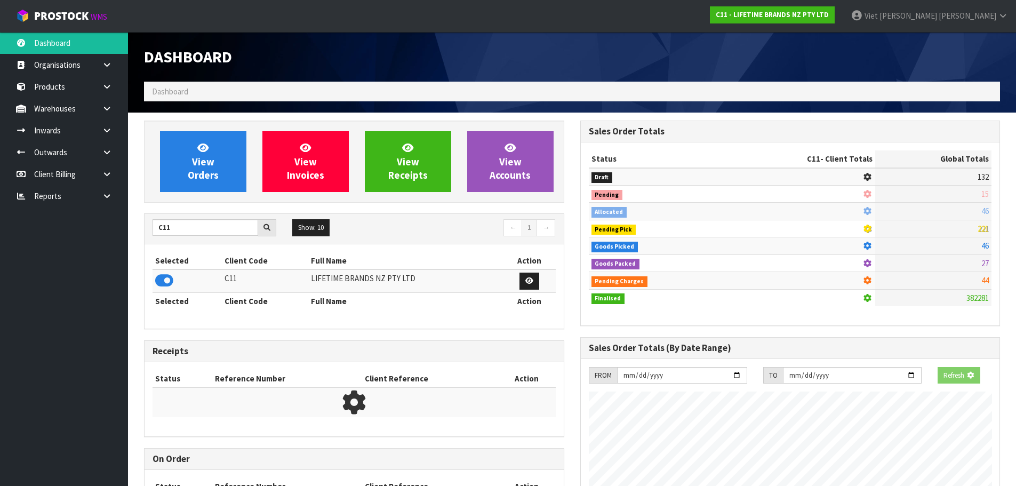
scroll to position [665, 436]
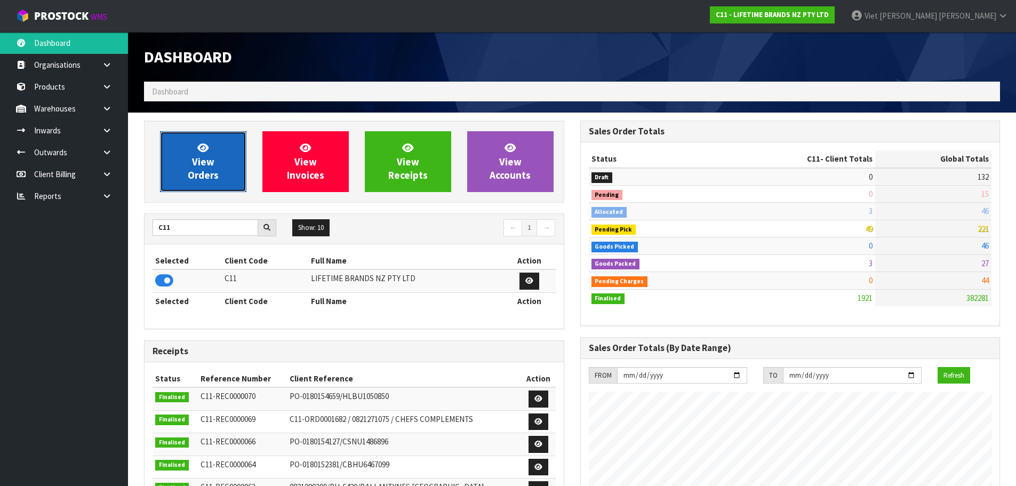
click at [229, 169] on link "View Orders" at bounding box center [203, 161] width 86 height 61
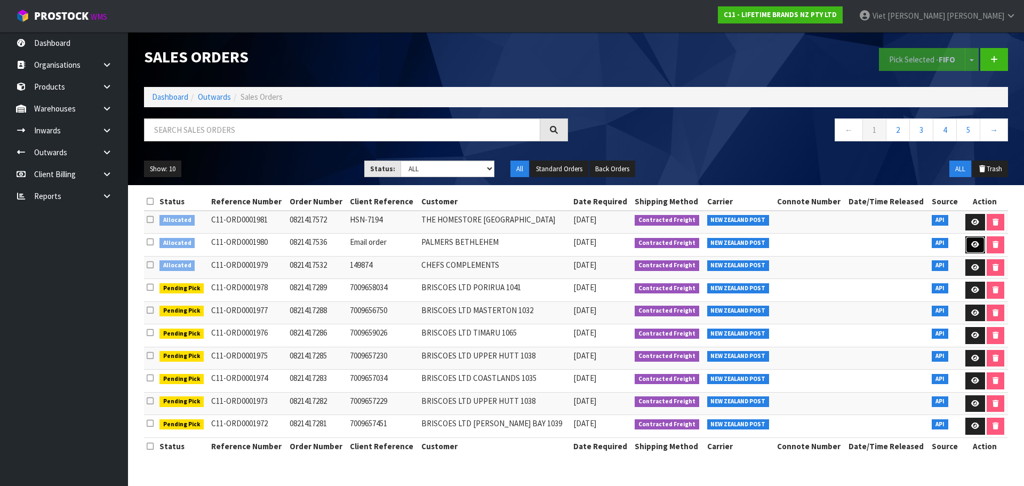
click at [976, 243] on icon at bounding box center [975, 244] width 8 height 7
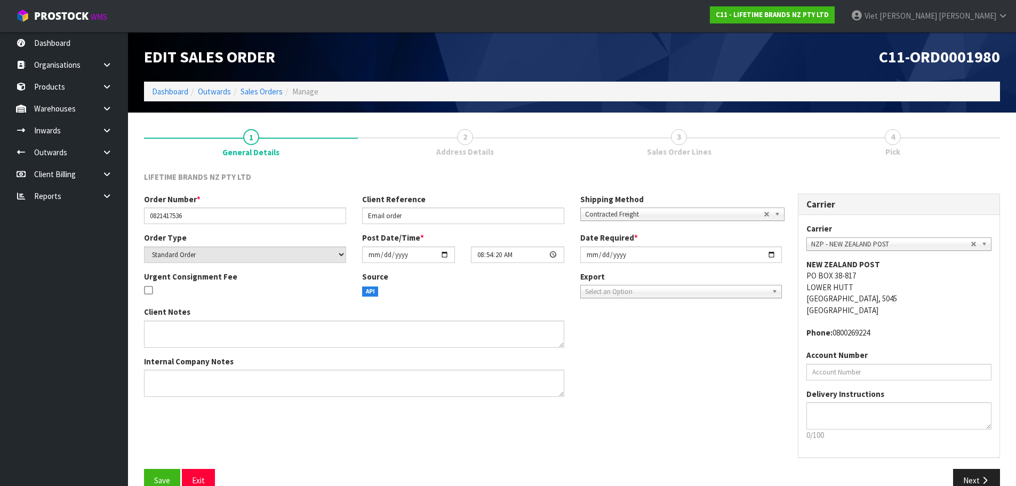
scroll to position [22, 0]
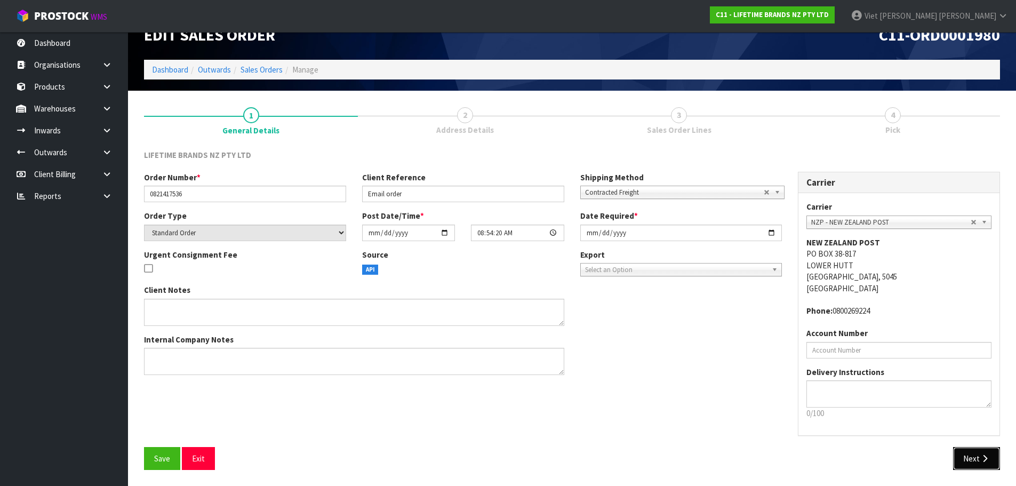
click at [983, 455] on icon "button" at bounding box center [985, 458] width 10 height 8
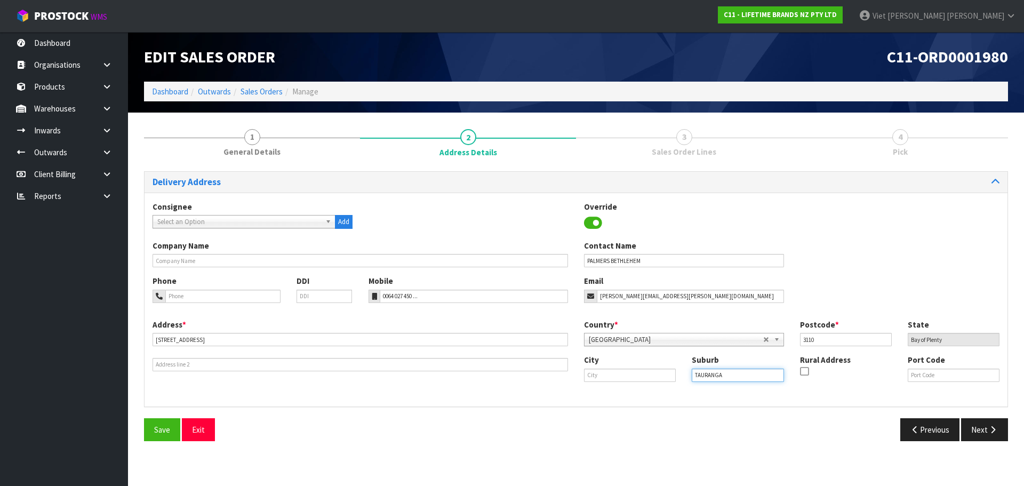
drag, startPoint x: 746, startPoint y: 378, endPoint x: 651, endPoint y: 372, distance: 95.6
click at [651, 372] on div "City Suburb TAURANGA Rural Address Port Code" at bounding box center [791, 372] width 431 height 36
click at [612, 373] on input "text" at bounding box center [630, 374] width 92 height 13
drag, startPoint x: 600, startPoint y: 369, endPoint x: 566, endPoint y: 370, distance: 34.7
click at [566, 370] on div "Address * [STREET_ADDRESS] This address line exceeds the recommended limit of 3…" at bounding box center [576, 358] width 863 height 79
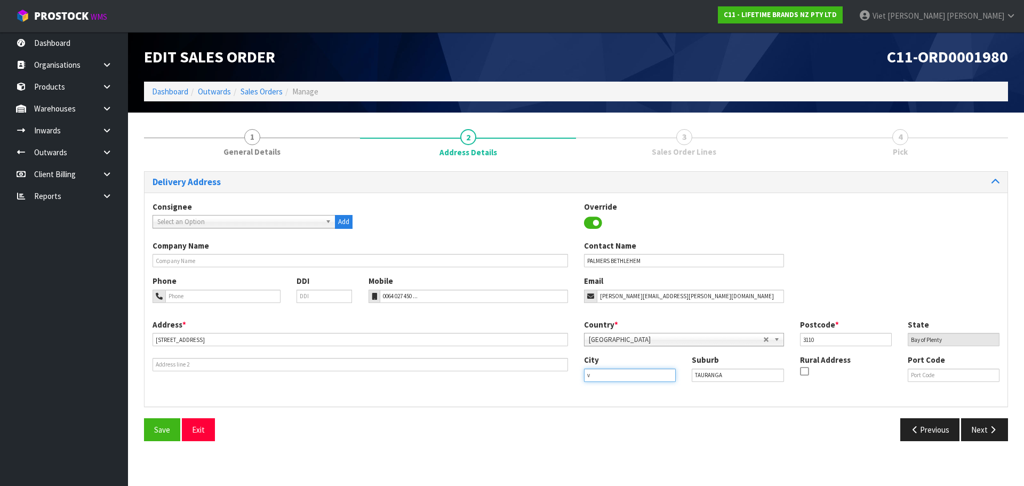
paste input "TAURANGA"
click at [645, 392] on link "[GEOGRAPHIC_DATA]" at bounding box center [633, 393] width 99 height 14
type input "[GEOGRAPHIC_DATA]"
drag, startPoint x: 678, startPoint y: 375, endPoint x: 647, endPoint y: 375, distance: 30.9
click at [647, 375] on div "City [GEOGRAPHIC_DATA] Suburb TAURANGA Rural Address Port Code" at bounding box center [791, 372] width 431 height 36
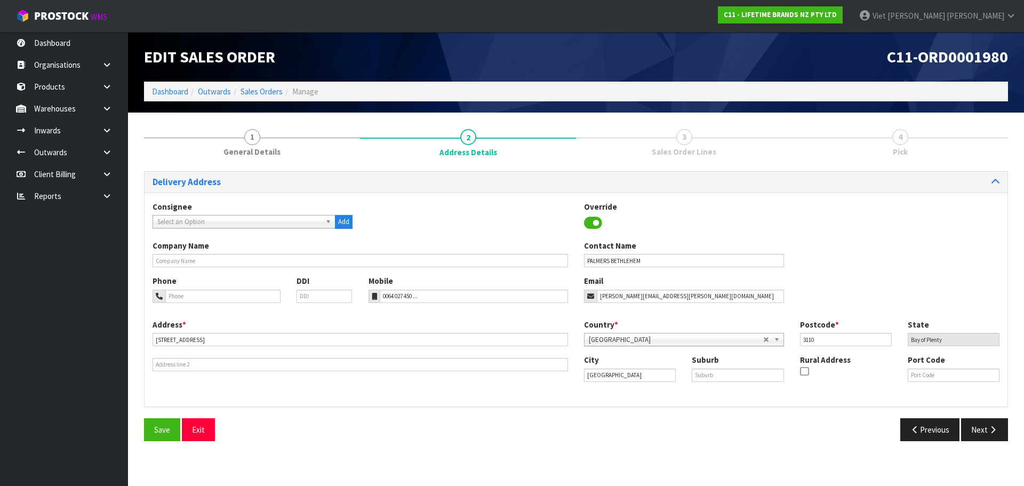
drag, startPoint x: 590, startPoint y: 427, endPoint x: 355, endPoint y: 422, distance: 235.2
click at [589, 427] on div "Previous Next" at bounding box center [796, 429] width 440 height 23
click at [169, 437] on button "Save" at bounding box center [162, 429] width 36 height 23
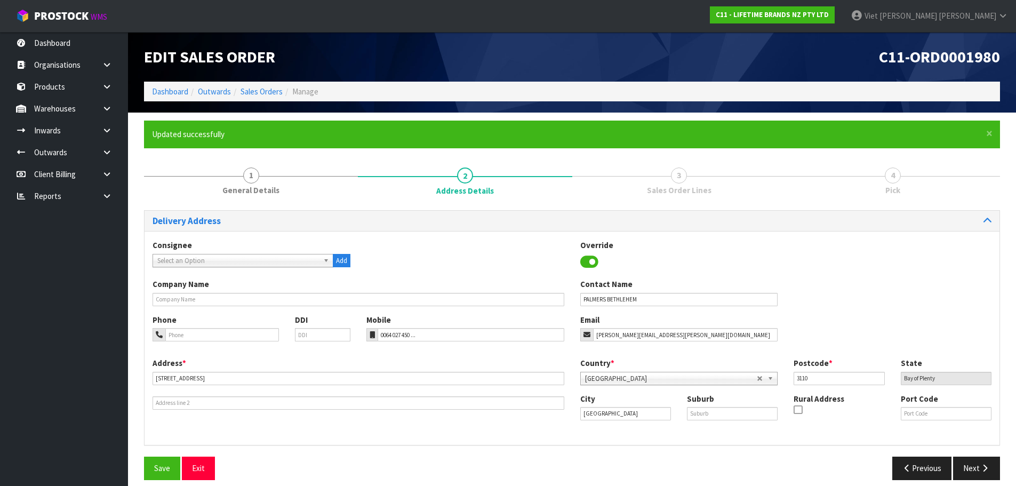
click at [601, 455] on div "Delivery Address Consignee 000001.BAY MECHANICS - BAY MECHANICS 000001A - BRAKE…" at bounding box center [572, 349] width 856 height 278
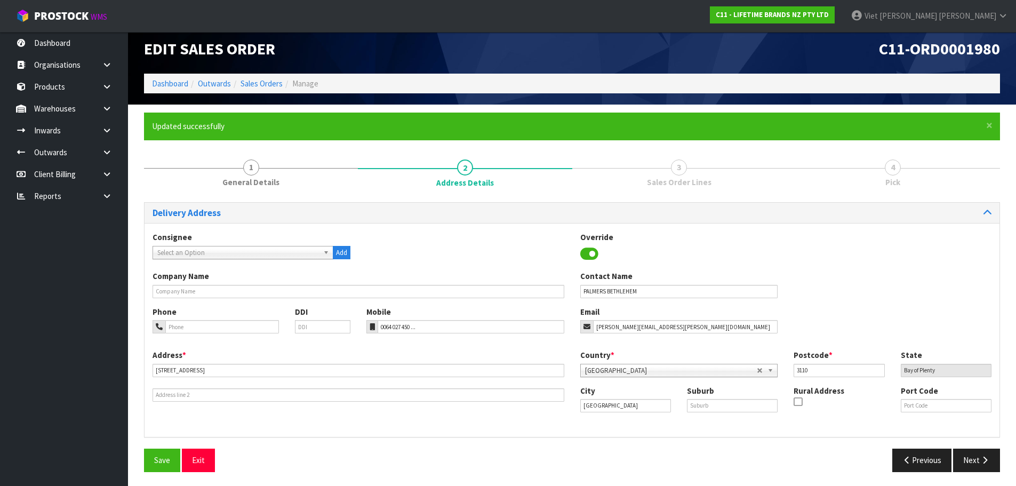
scroll to position [10, 0]
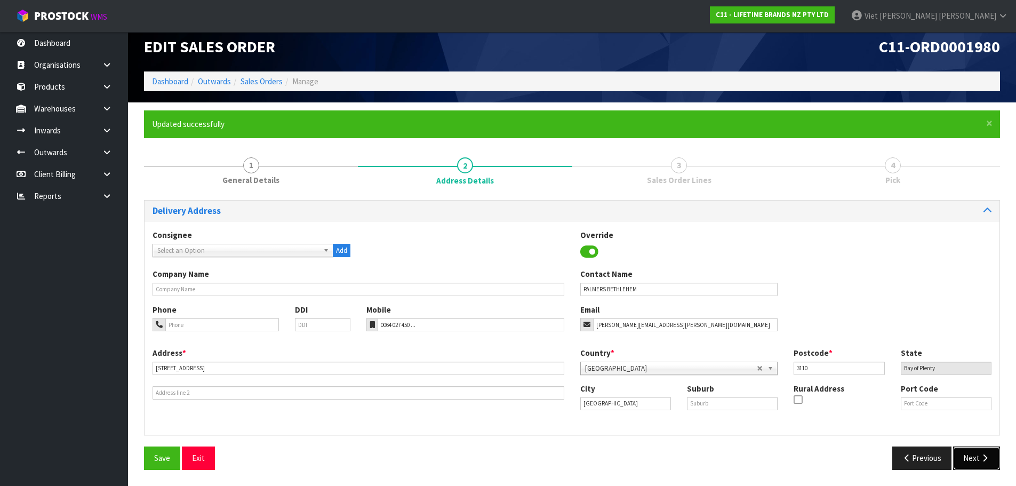
click at [977, 455] on button "Next" at bounding box center [976, 457] width 47 height 23
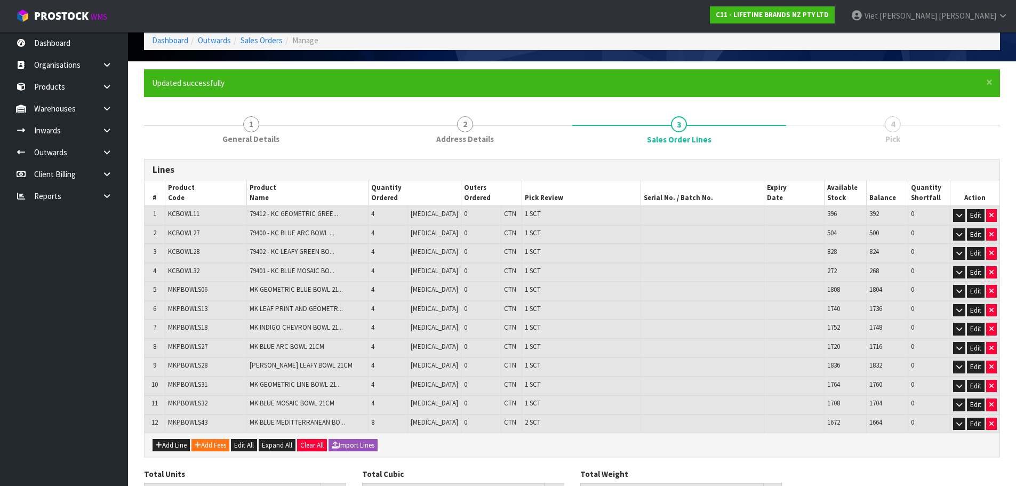
scroll to position [112, 0]
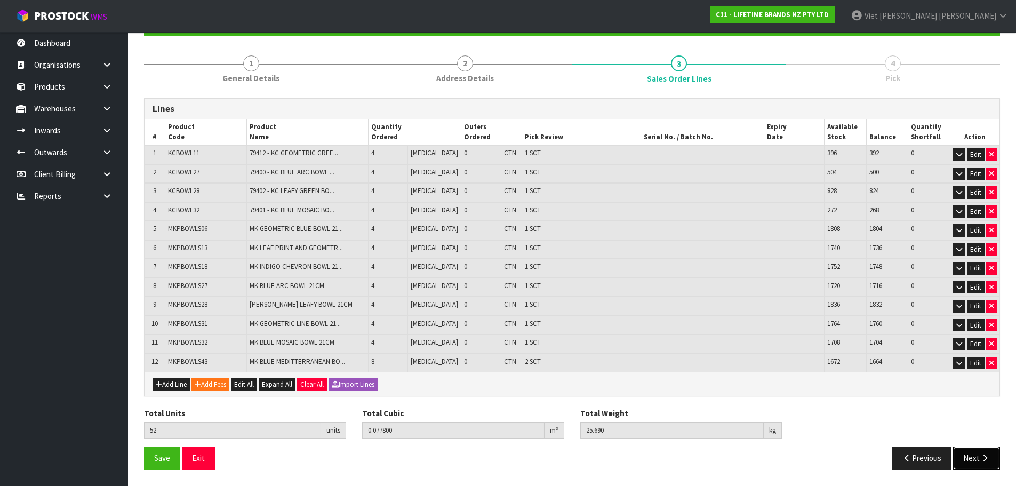
click at [962, 452] on button "Next" at bounding box center [976, 457] width 47 height 23
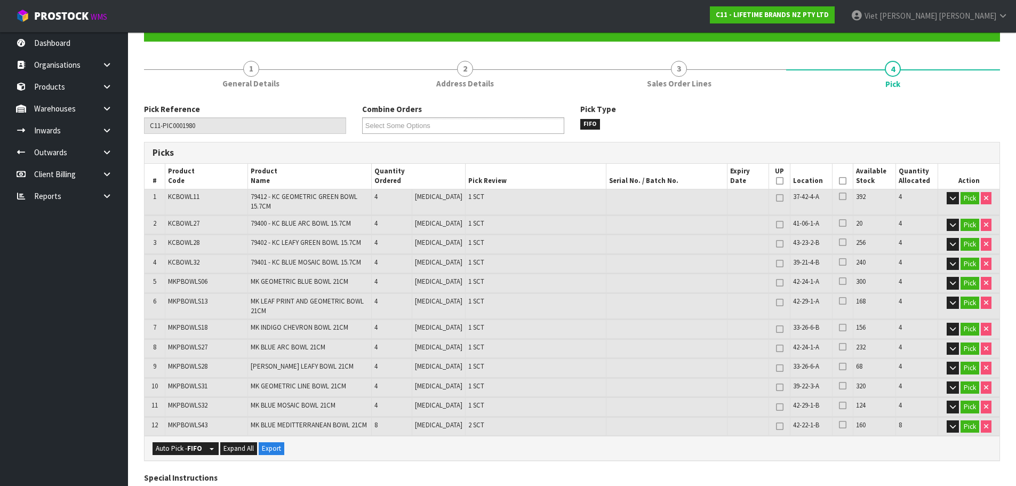
scroll to position [53, 0]
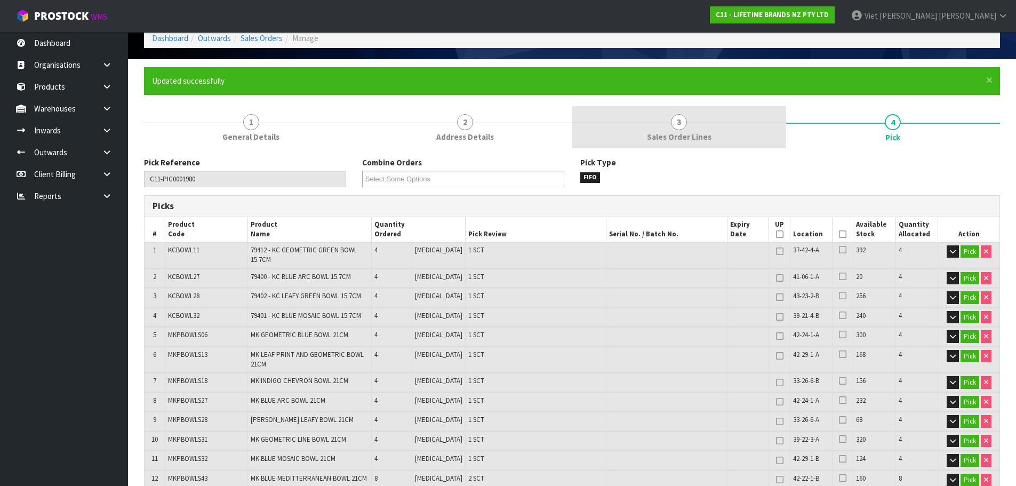
click at [709, 128] on link "3 Sales Order Lines" at bounding box center [679, 127] width 214 height 42
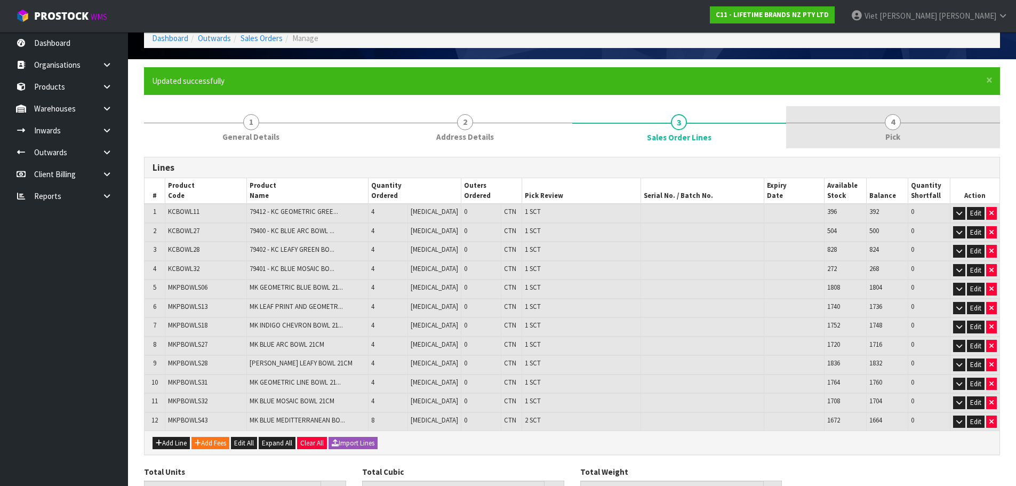
click at [887, 108] on link "4 Pick" at bounding box center [893, 127] width 214 height 42
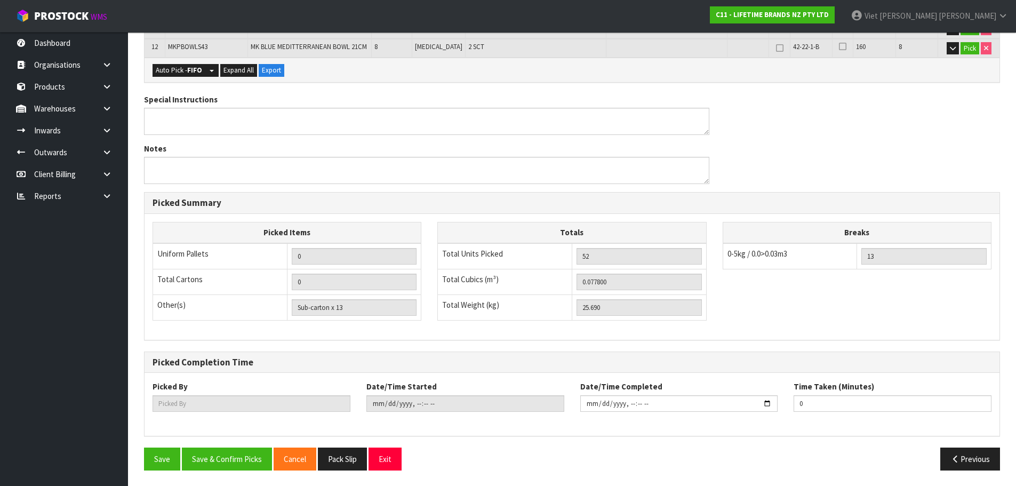
scroll to position [485, 0]
click at [236, 450] on button "Save & Confirm Picks" at bounding box center [227, 458] width 90 height 23
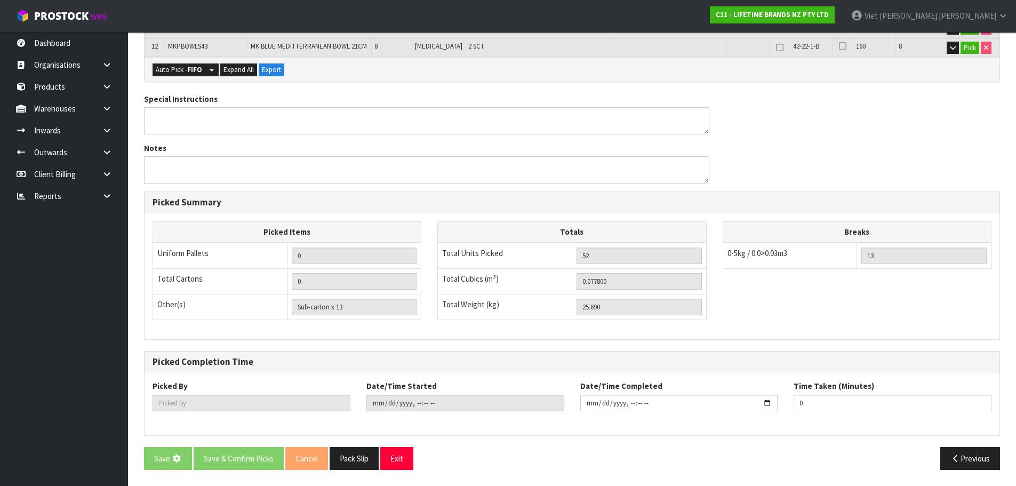
scroll to position [378, 0]
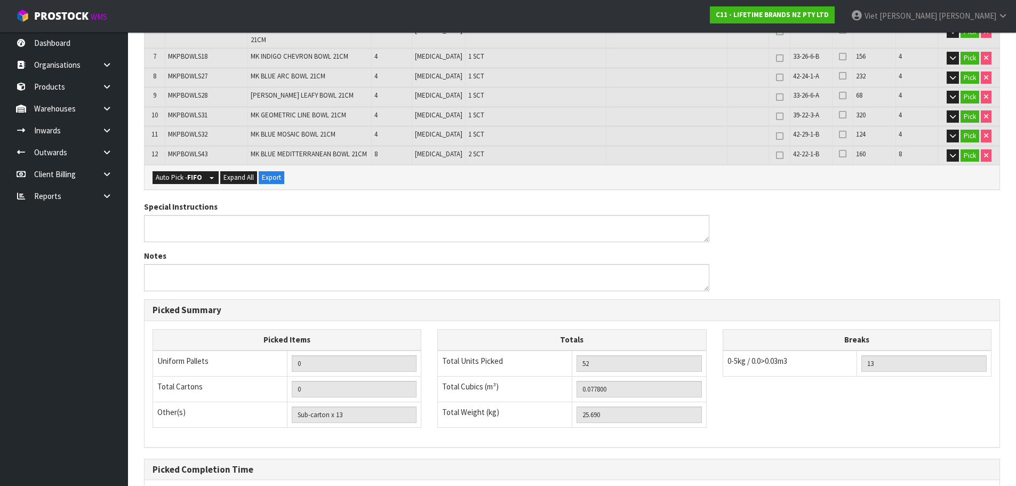
type input "Viet [PERSON_NAME]"
type input "[DATE]T09:23:58"
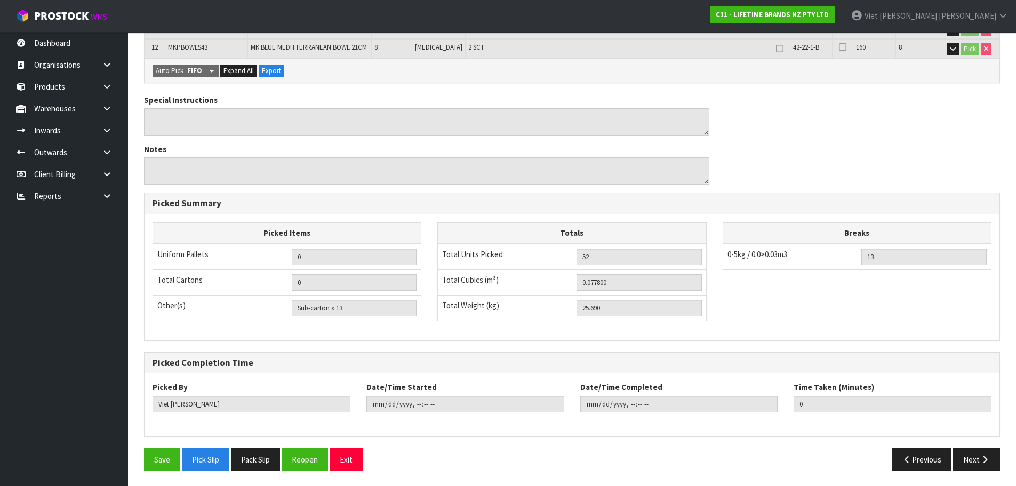
scroll to position [485, 0]
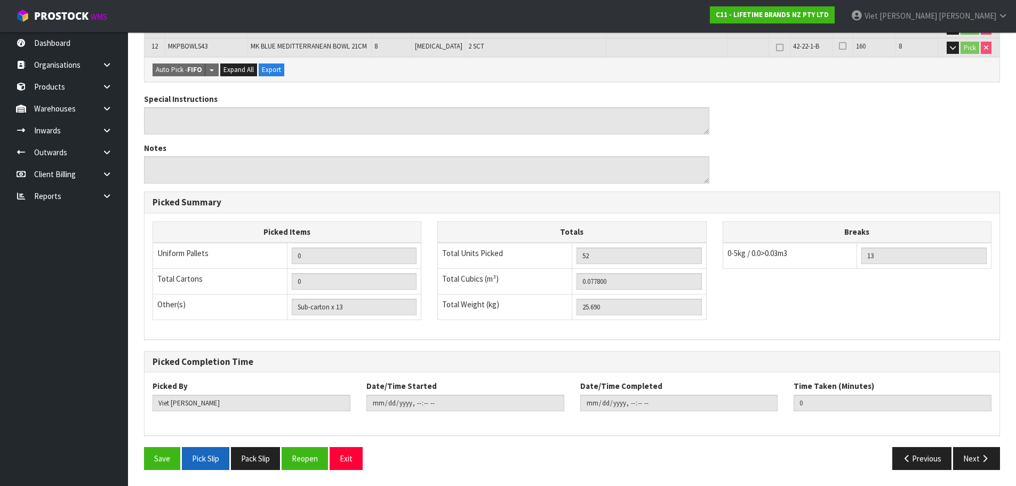
drag, startPoint x: 250, startPoint y: 463, endPoint x: 228, endPoint y: 450, distance: 25.6
click at [250, 463] on button "Pack Slip" at bounding box center [255, 458] width 49 height 23
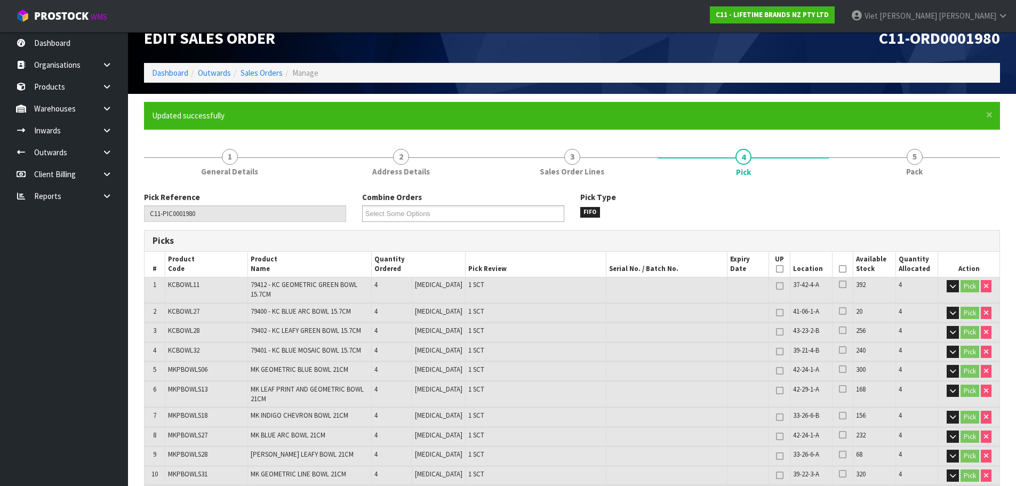
scroll to position [0, 0]
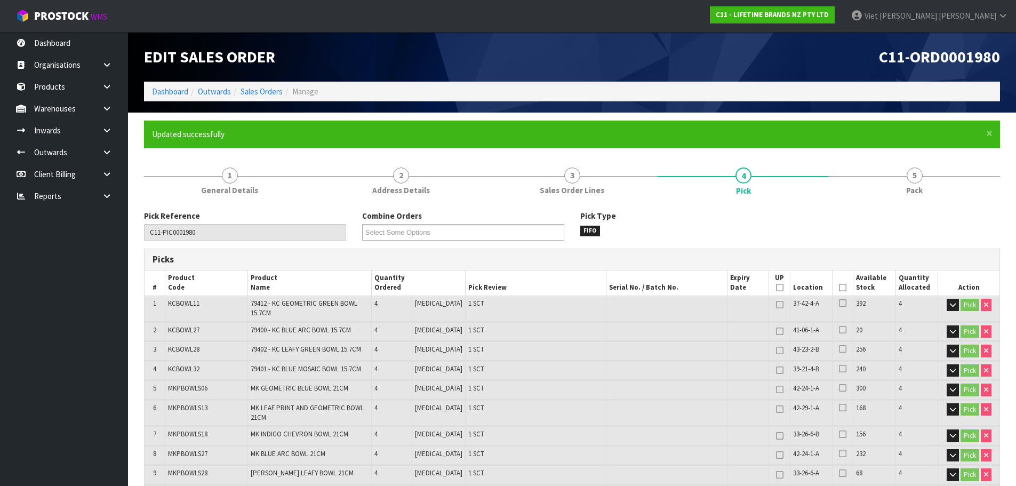
click at [267, 100] on ol "Dashboard Outwards Sales Orders Manage" at bounding box center [572, 92] width 856 height 20
click at [268, 95] on link "Sales Orders" at bounding box center [261, 91] width 42 height 10
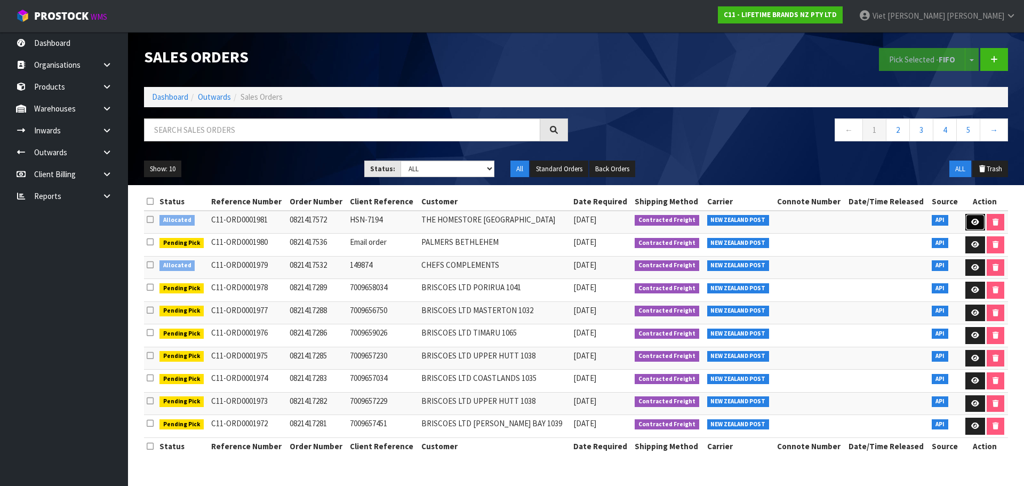
click at [975, 223] on icon at bounding box center [975, 222] width 8 height 7
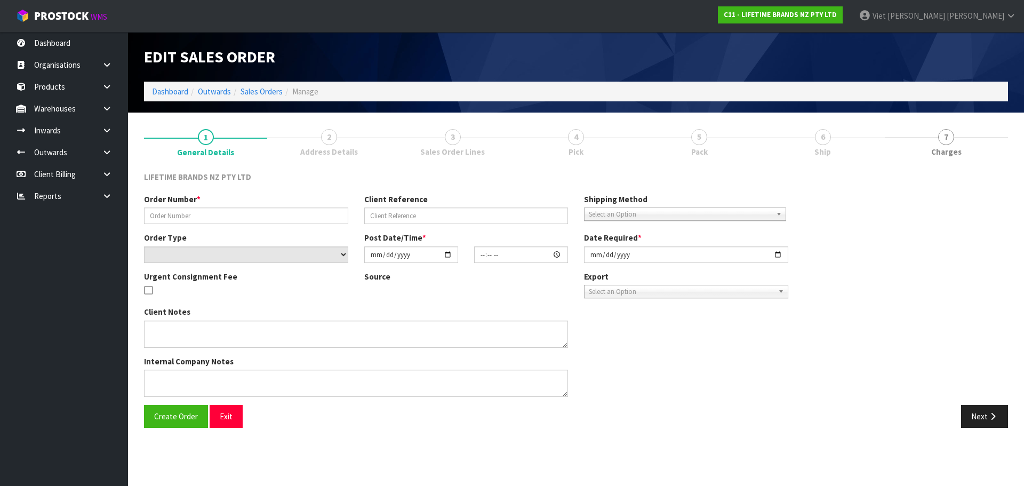
type input "0821417572"
type input "HSN-7194"
select select "number:0"
type input "[DATE]"
type input "08:59:23.000"
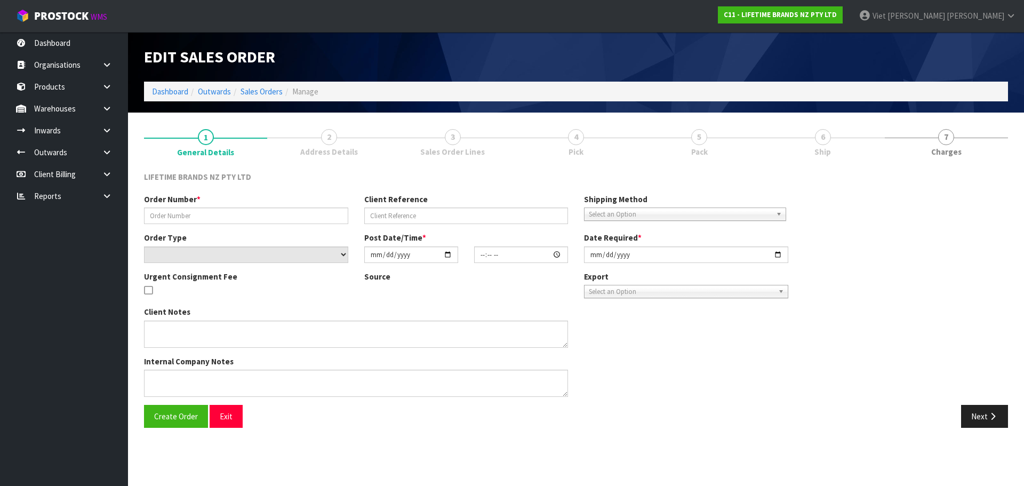
type input "[DATE]"
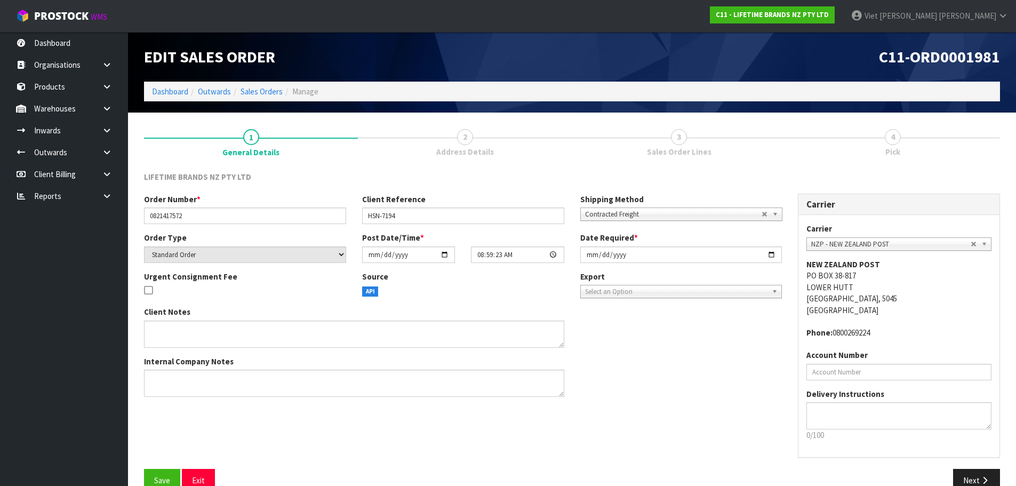
scroll to position [22, 0]
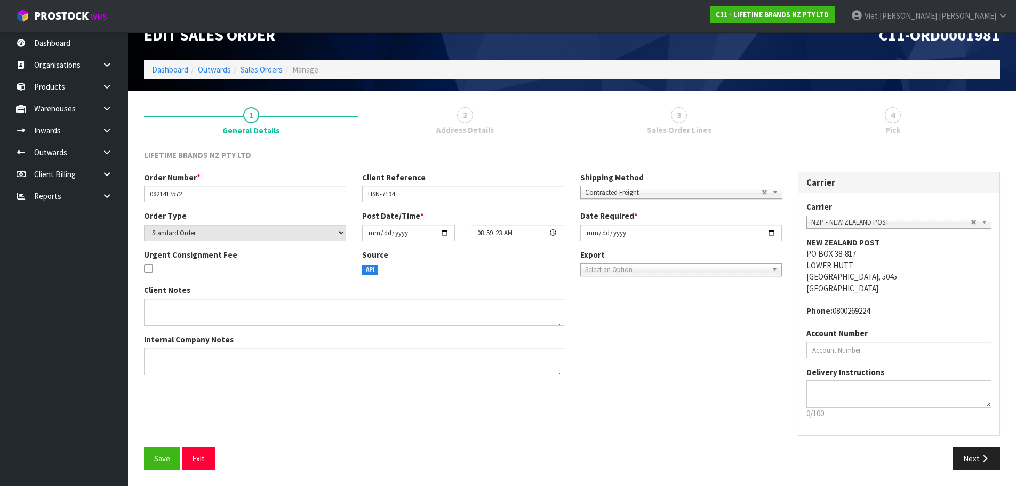
click at [981, 436] on div "Carrier Carrier ANGEL - ANGEL TRANSPORT [PERSON_NAME] REMOVALS DEAEXPAKL - DEAD…" at bounding box center [899, 309] width 218 height 275
click at [974, 456] on button "Next" at bounding box center [976, 458] width 47 height 23
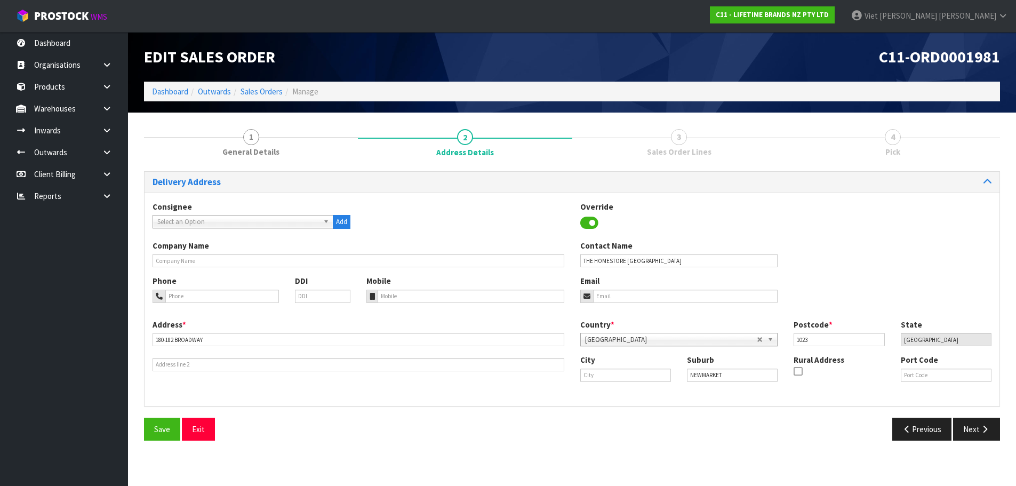
scroll to position [0, 0]
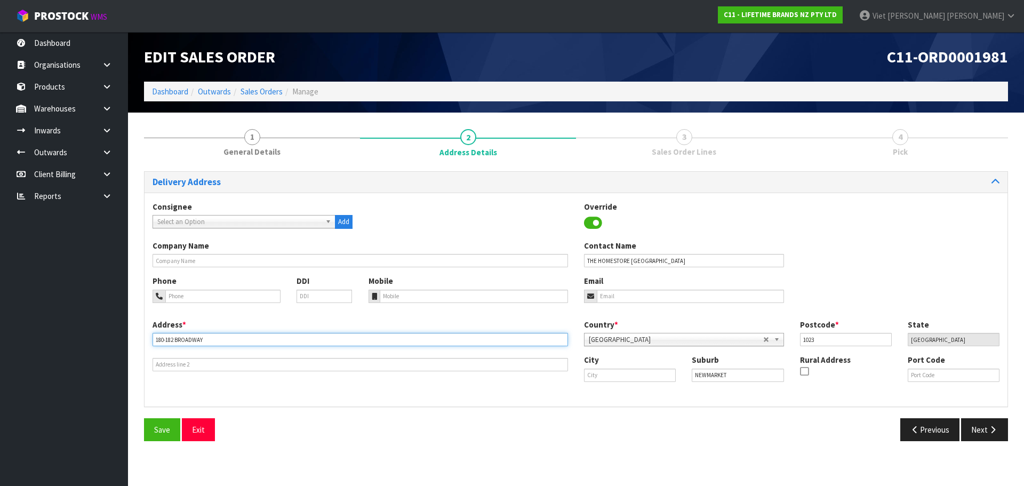
click at [240, 343] on input "180-182 BROADWAY" at bounding box center [360, 339] width 415 height 13
drag, startPoint x: 751, startPoint y: 375, endPoint x: 659, endPoint y: 384, distance: 92.6
click at [659, 384] on div "City Suburb NEWMARKET Rural Address Port Code" at bounding box center [791, 372] width 431 height 36
click at [628, 380] on input "text" at bounding box center [630, 374] width 92 height 13
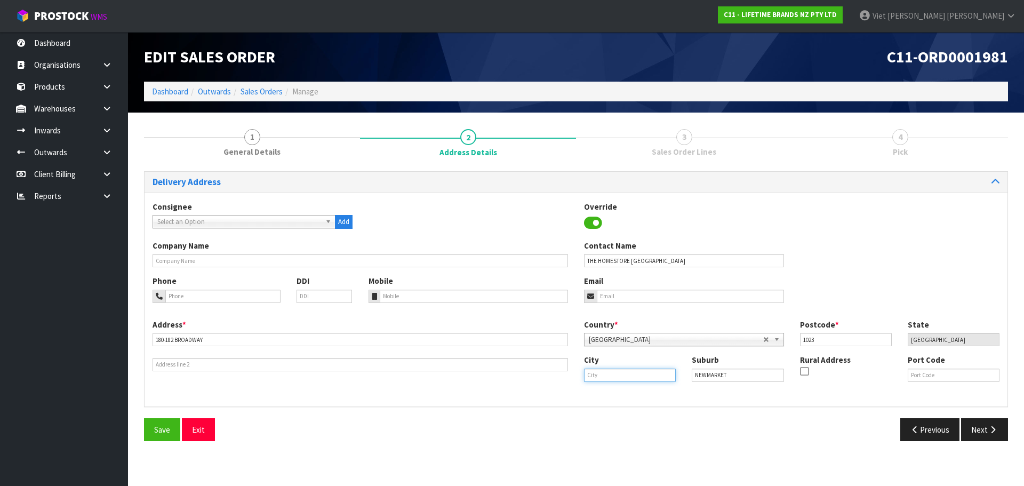
click at [621, 376] on input "text" at bounding box center [630, 374] width 92 height 13
type input "[GEOGRAPHIC_DATA]"
click at [158, 433] on span "Save" at bounding box center [162, 429] width 16 height 10
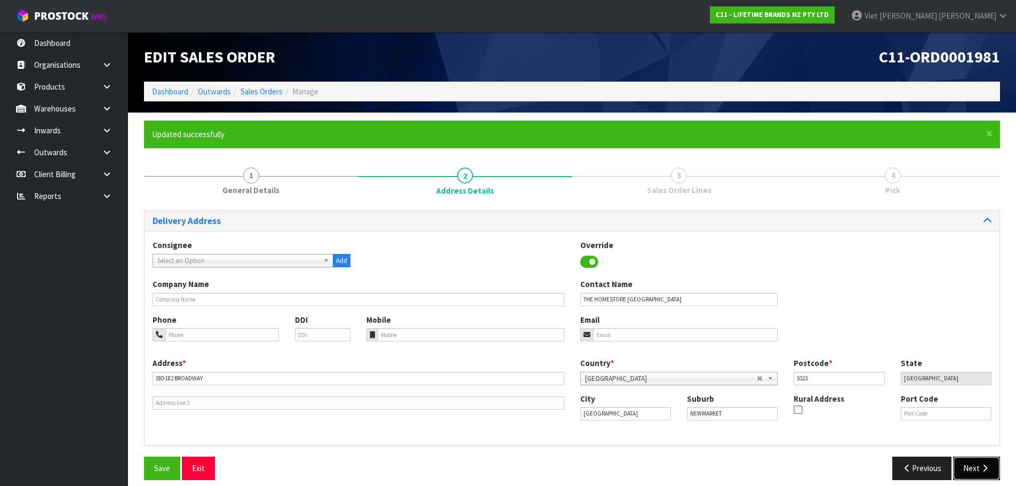
click at [995, 475] on button "Next" at bounding box center [976, 467] width 47 height 23
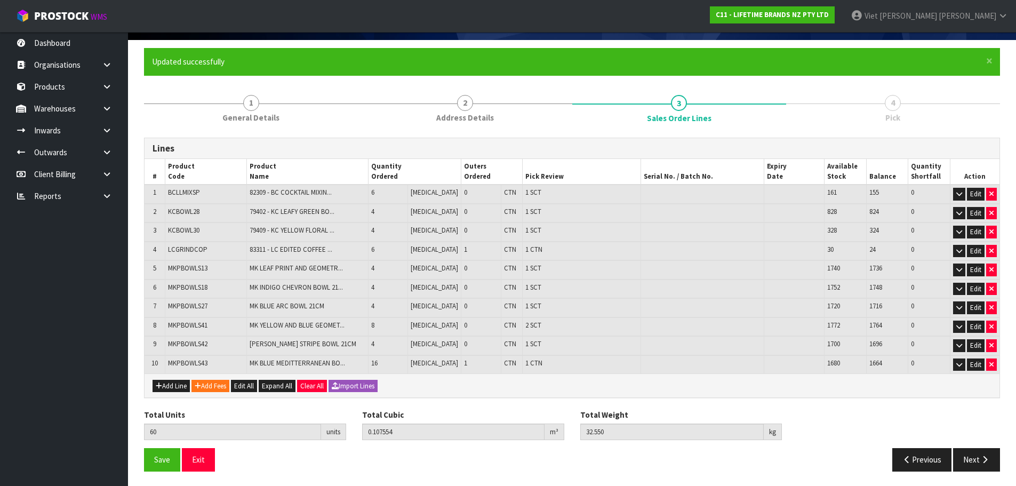
scroll to position [74, 0]
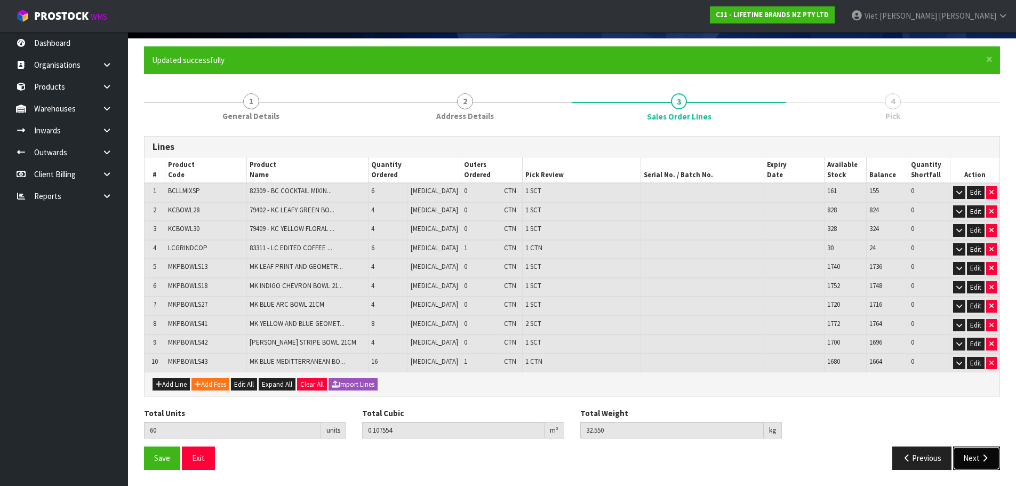
click at [957, 454] on button "Next" at bounding box center [976, 457] width 47 height 23
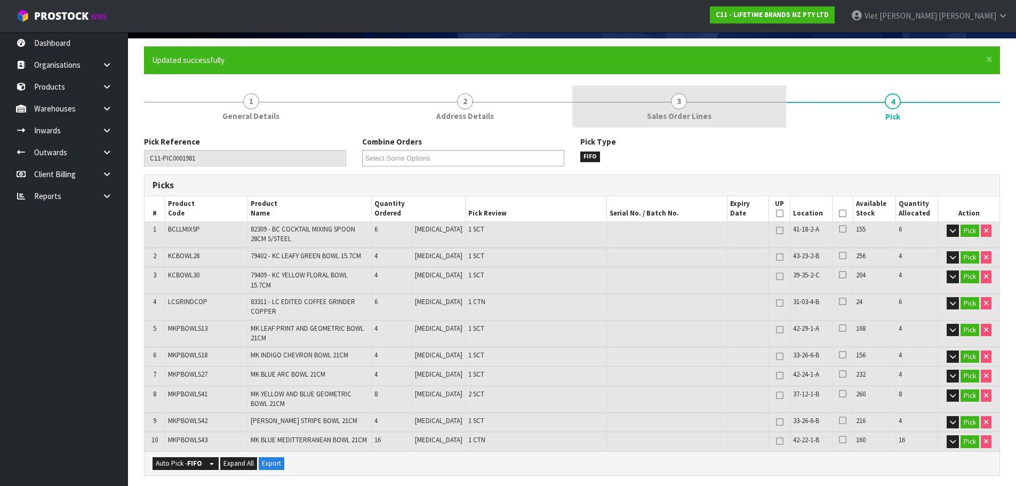
click at [663, 123] on link "3 Sales Order Lines" at bounding box center [679, 106] width 214 height 42
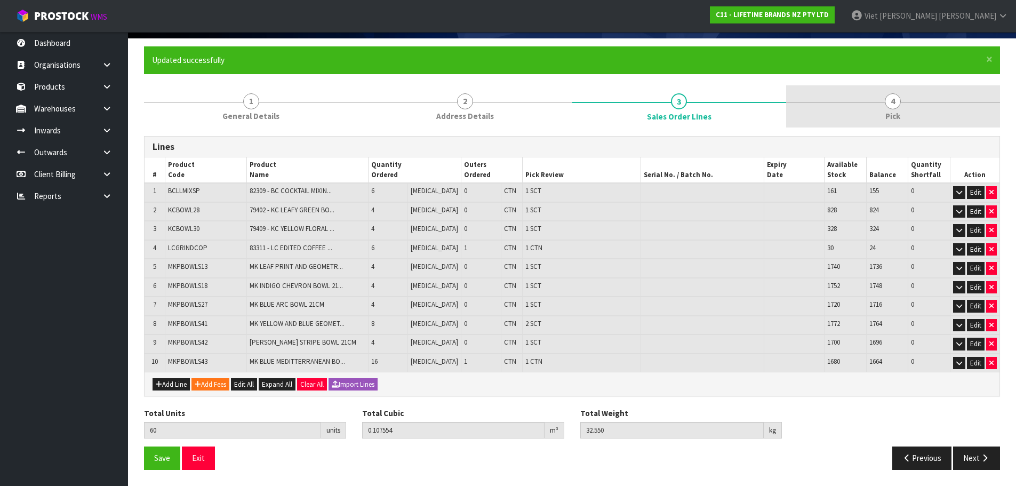
click at [860, 104] on link "4 Pick" at bounding box center [893, 106] width 214 height 42
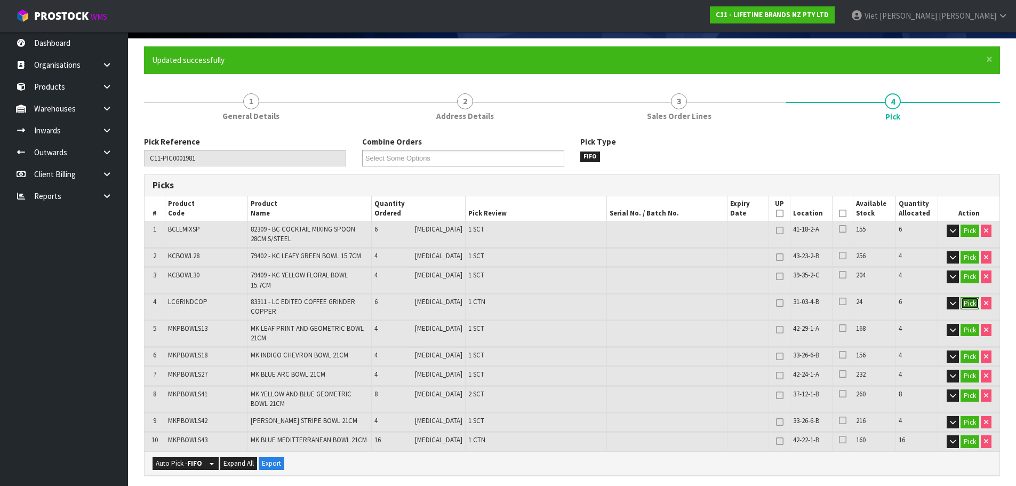
click at [968, 297] on button "Pick" at bounding box center [969, 303] width 19 height 13
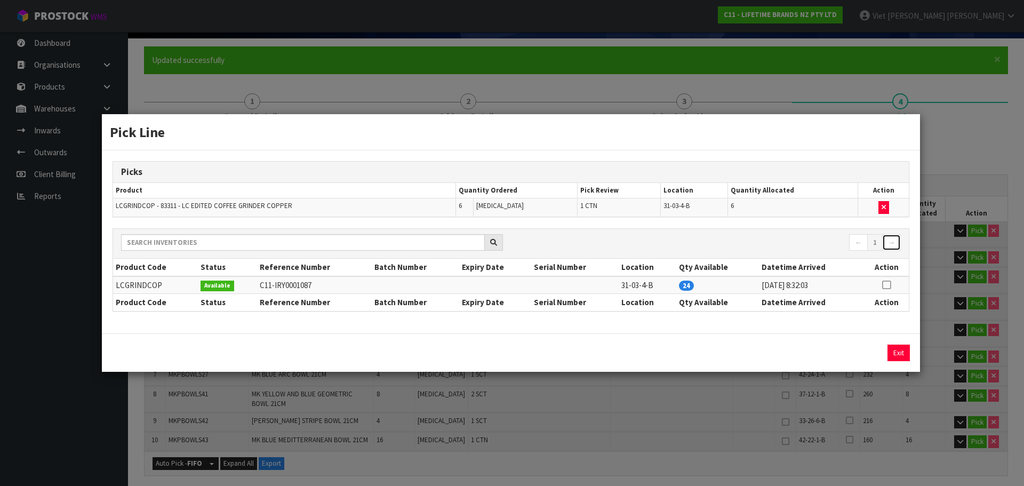
click at [889, 242] on link "→" at bounding box center [891, 242] width 19 height 17
click at [814, 344] on div "Exit" at bounding box center [815, 352] width 187 height 17
click at [904, 350] on button "Exit" at bounding box center [898, 352] width 22 height 17
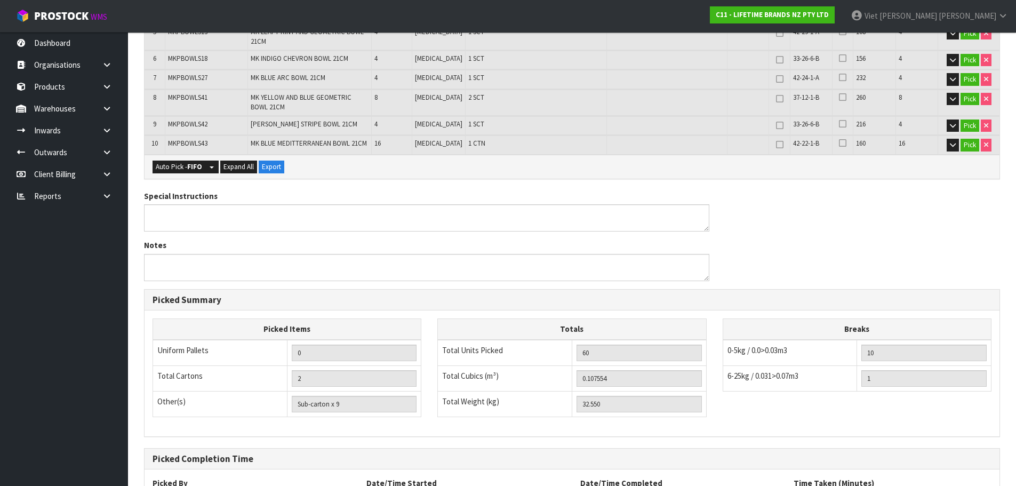
scroll to position [461, 0]
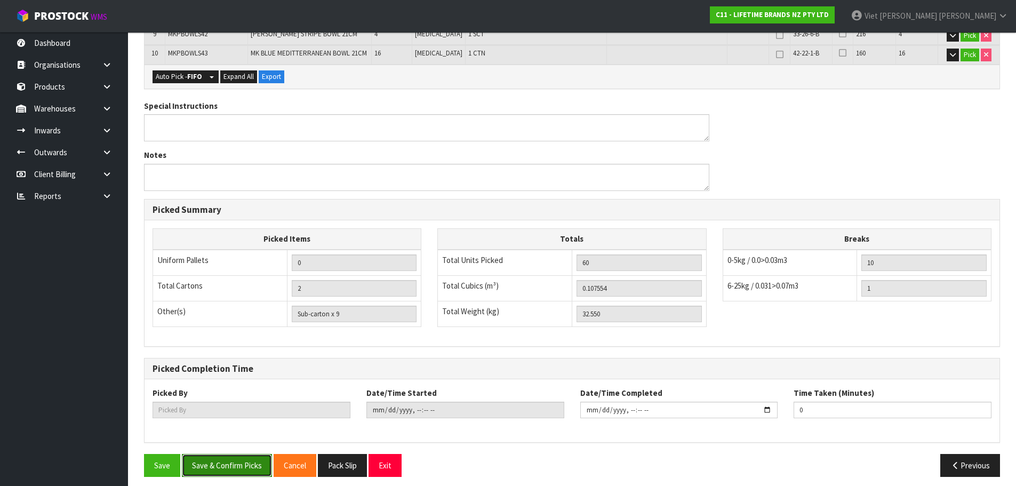
click at [242, 462] on button "Save & Confirm Picks" at bounding box center [227, 465] width 90 height 23
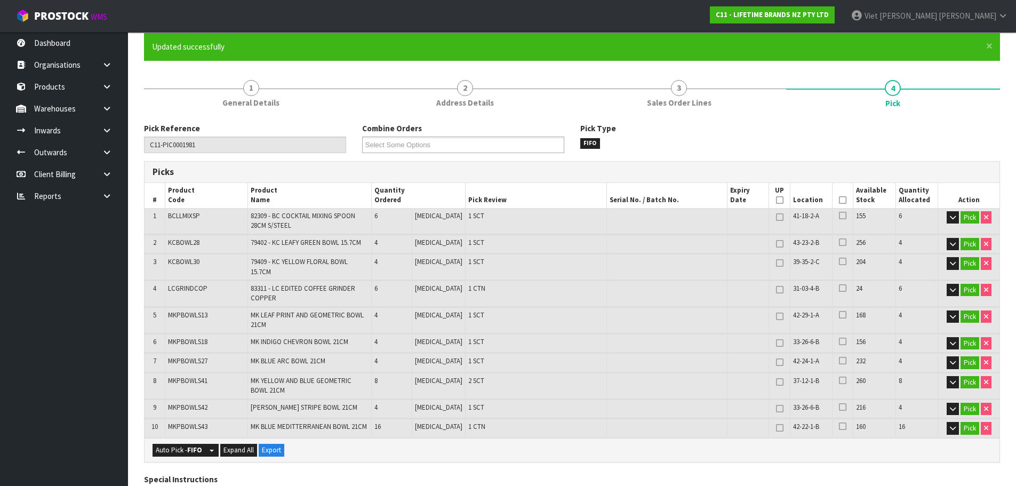
scroll to position [0, 0]
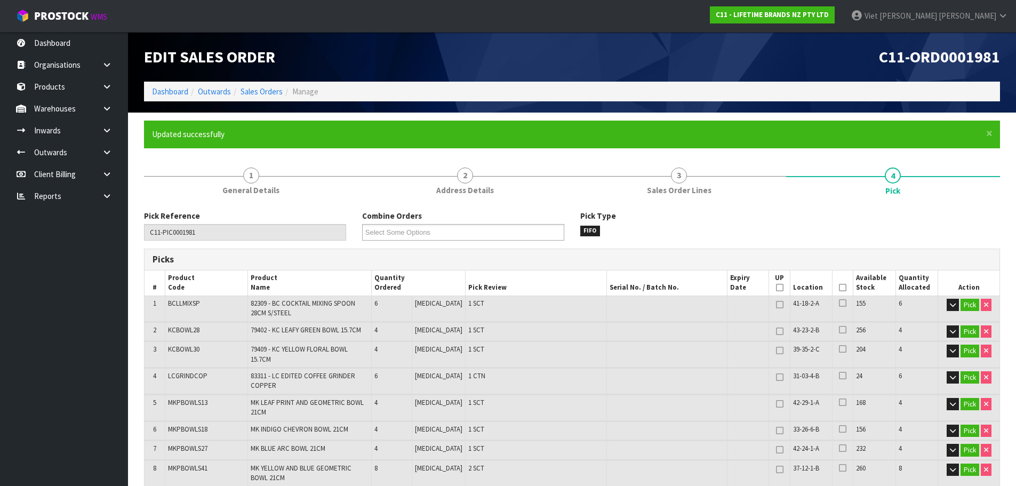
type input "Viet Hoang Tran"
type input "2025-09-23T09:25:32"
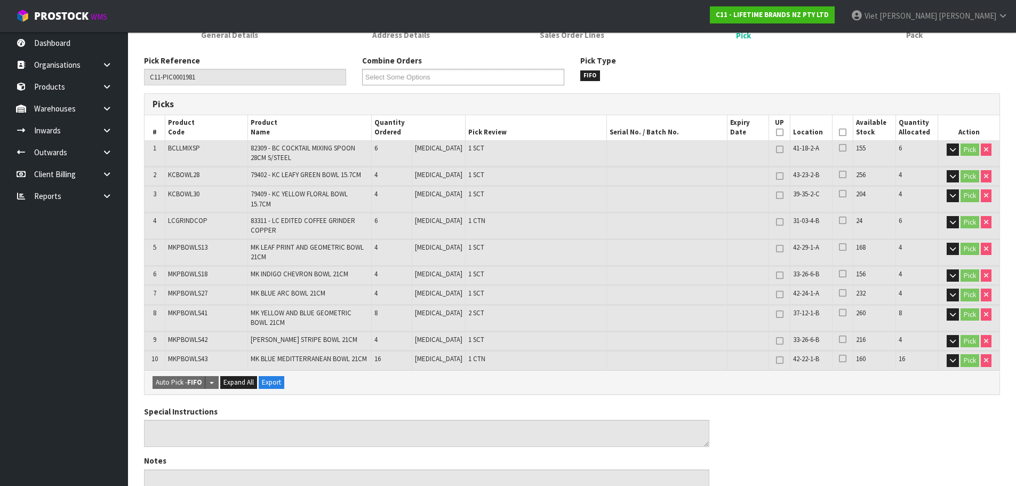
scroll to position [107, 0]
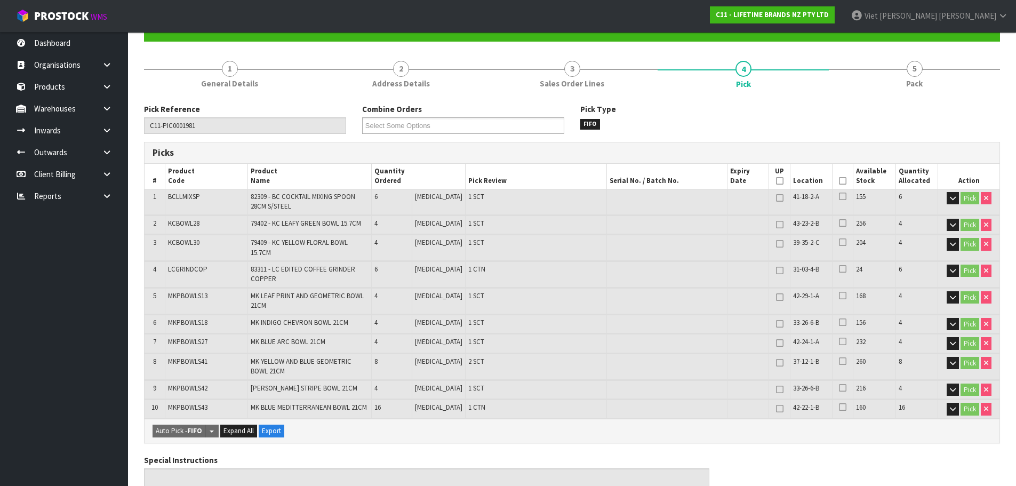
drag, startPoint x: 581, startPoint y: 85, endPoint x: 625, endPoint y: 83, distance: 44.3
click at [581, 85] on span "Sales Order Lines" at bounding box center [572, 83] width 65 height 11
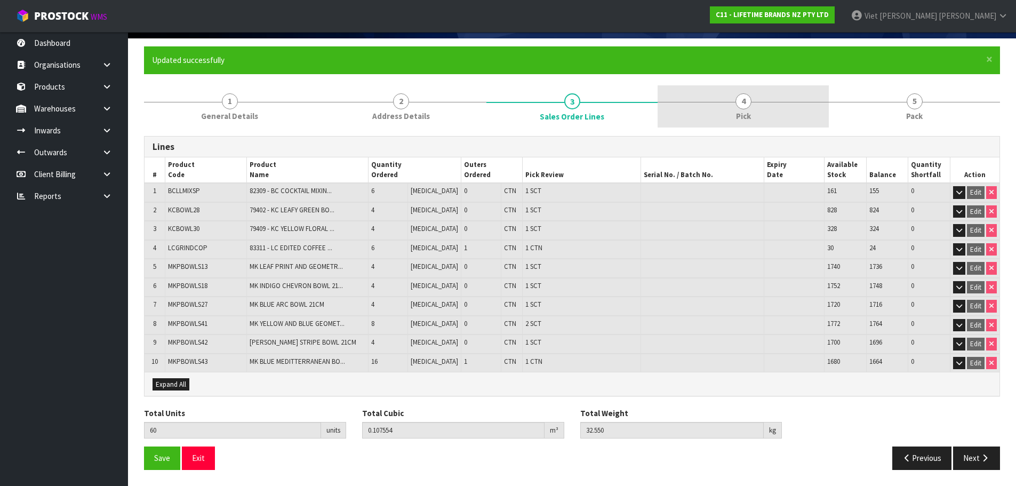
click at [712, 102] on div at bounding box center [742, 102] width 171 height 1
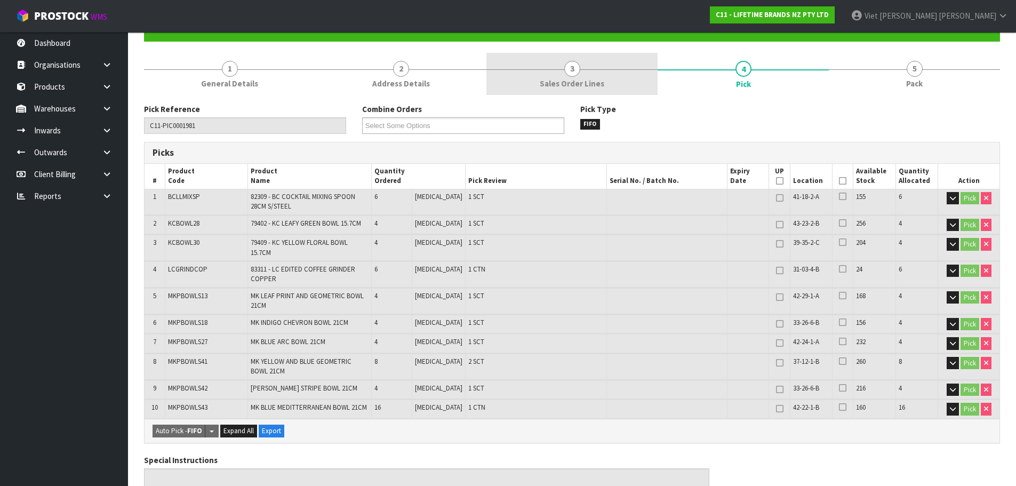
click at [628, 87] on link "3 Sales Order Lines" at bounding box center [571, 74] width 171 height 42
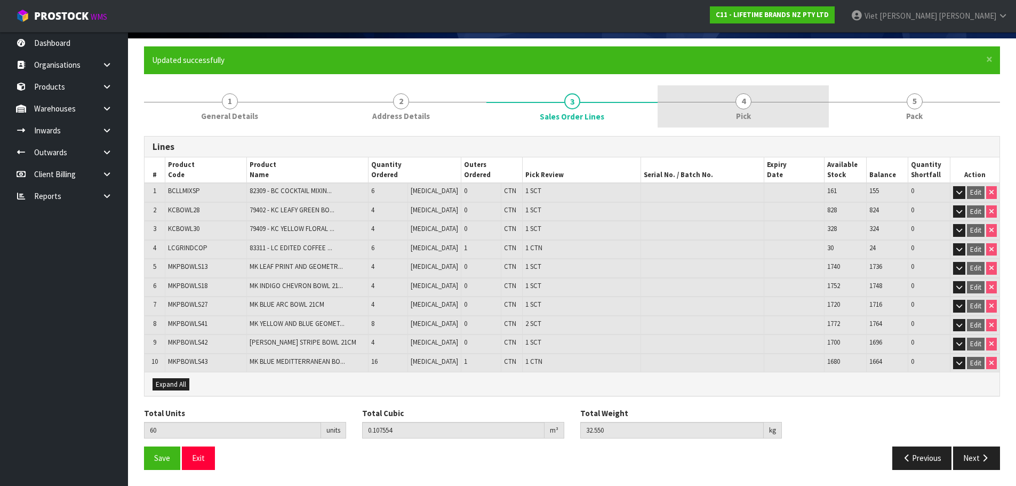
click at [719, 104] on link "4 Pick" at bounding box center [742, 106] width 171 height 42
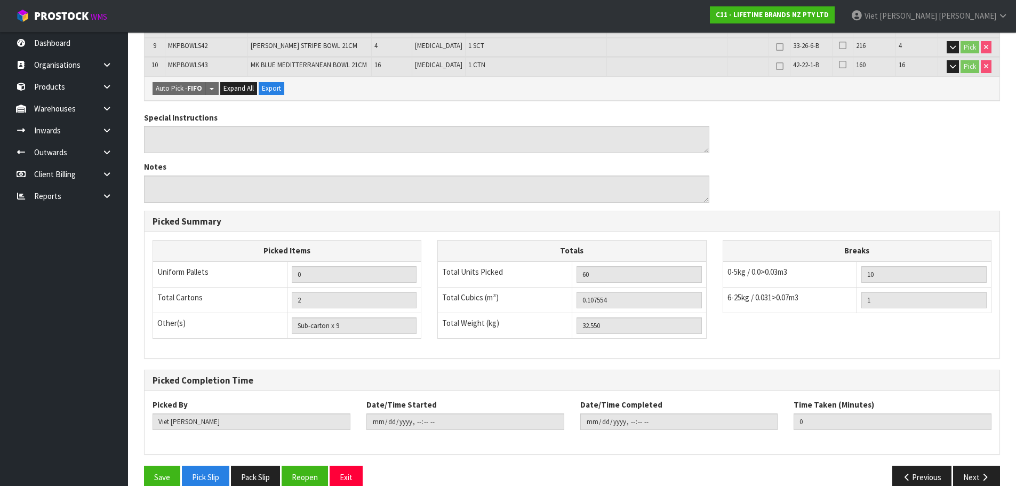
scroll to position [461, 0]
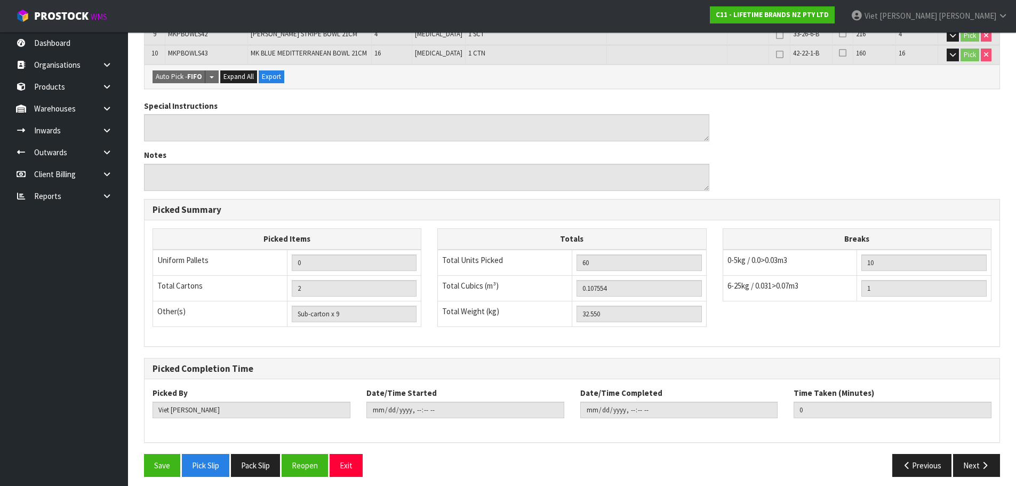
click at [256, 445] on div "Pick Reference C11-PIC0001981 Combine Orders C11-ORD0001821 C11-ORD0001925 C11-…" at bounding box center [572, 116] width 856 height 735
click at [255, 454] on button "Pack Slip" at bounding box center [255, 465] width 49 height 23
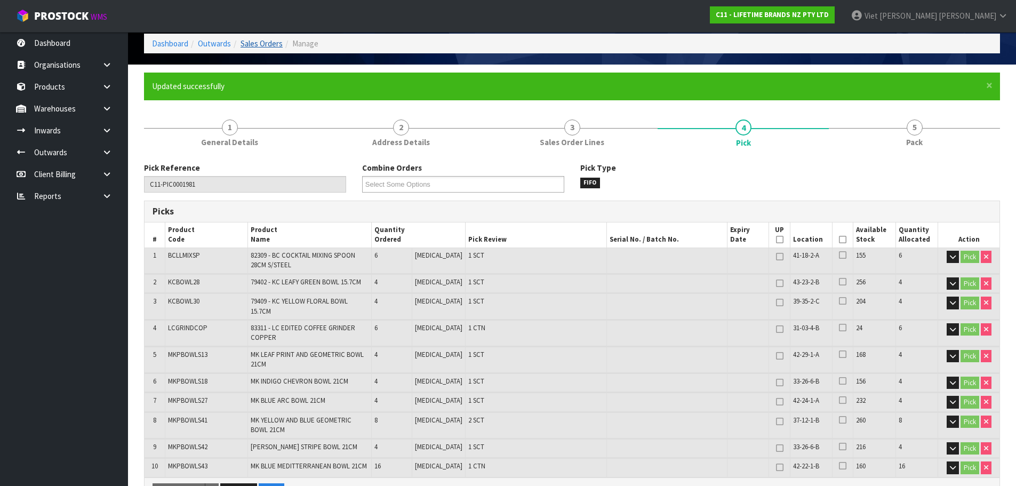
scroll to position [0, 0]
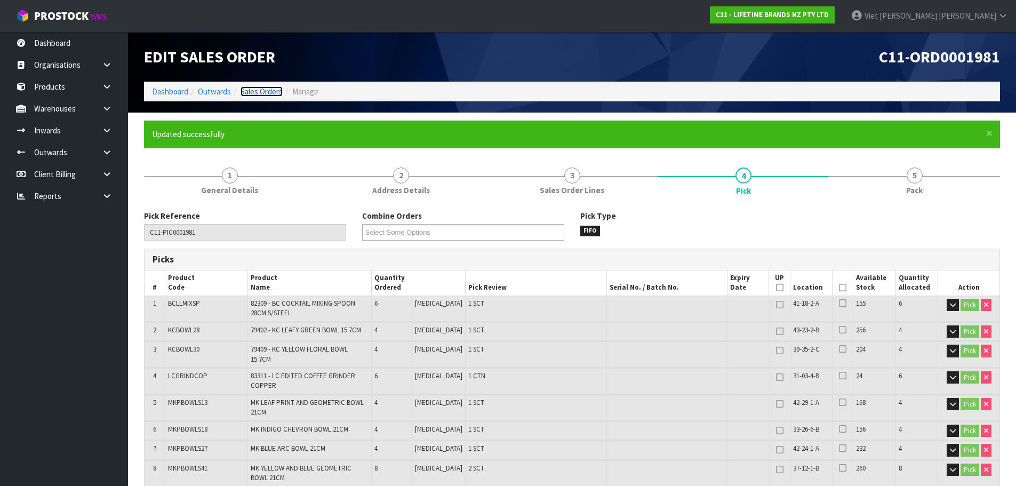
click at [275, 87] on link "Sales Orders" at bounding box center [261, 91] width 42 height 10
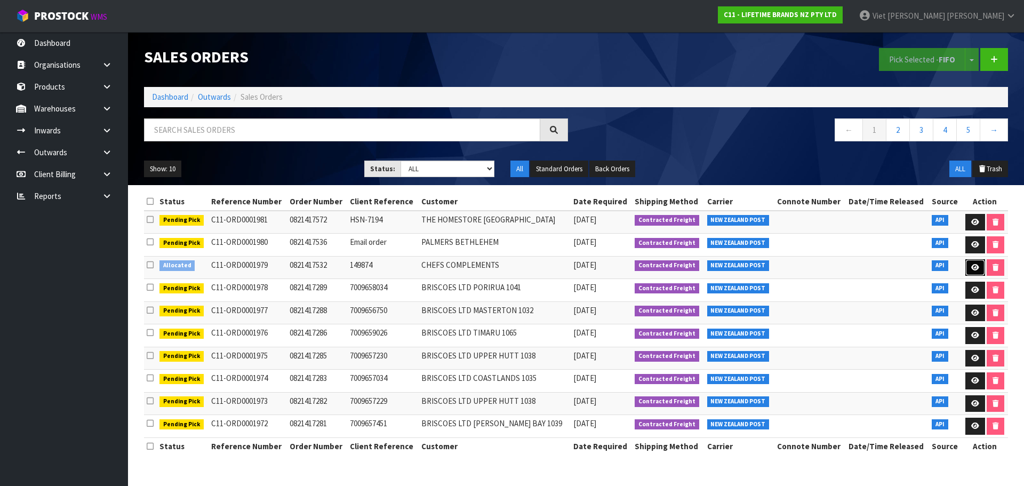
click at [974, 268] on icon at bounding box center [975, 267] width 8 height 7
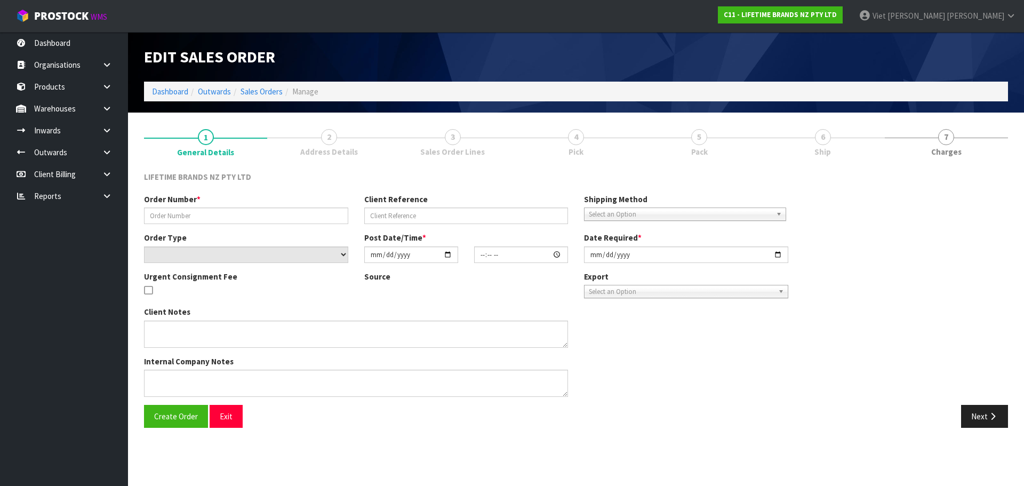
type input "0821417532"
type input "149874"
select select "number:0"
type input "[DATE]"
type input "08:49:16.000"
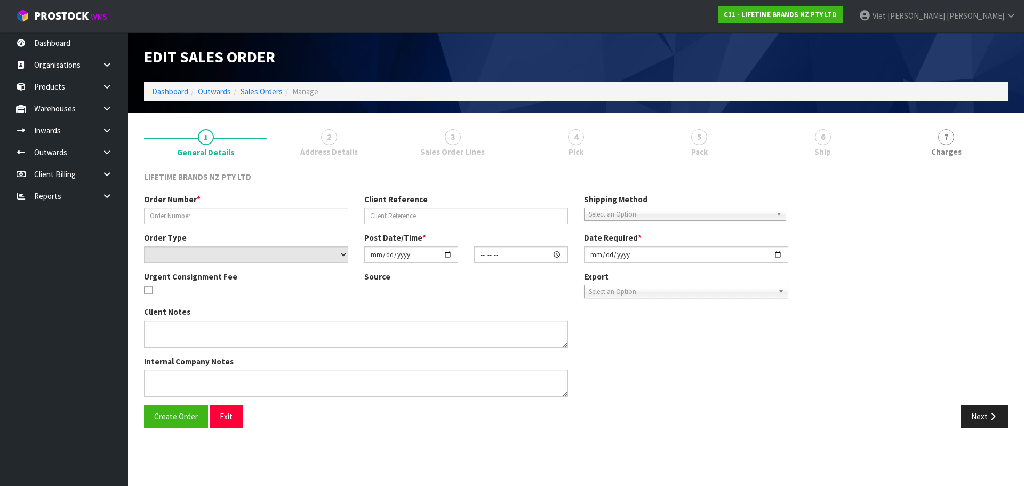
type input "[DATE]"
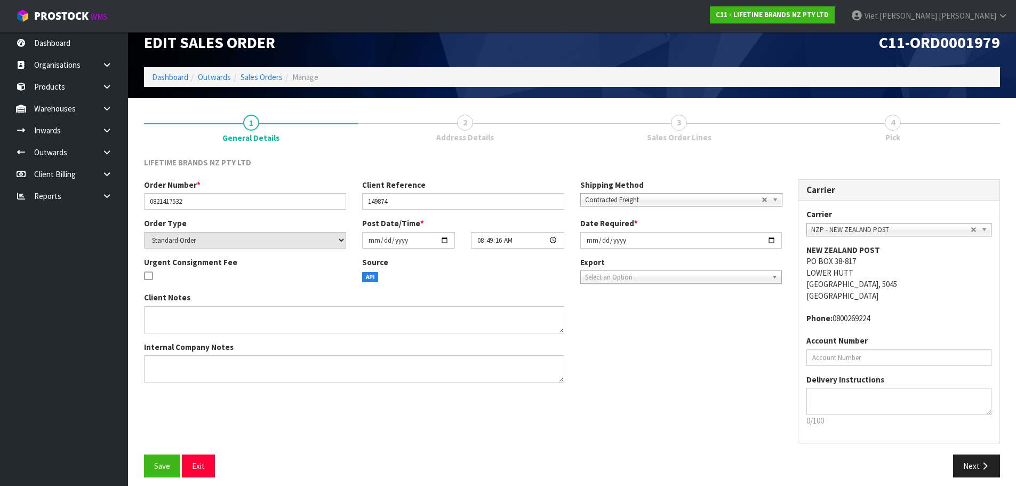
scroll to position [22, 0]
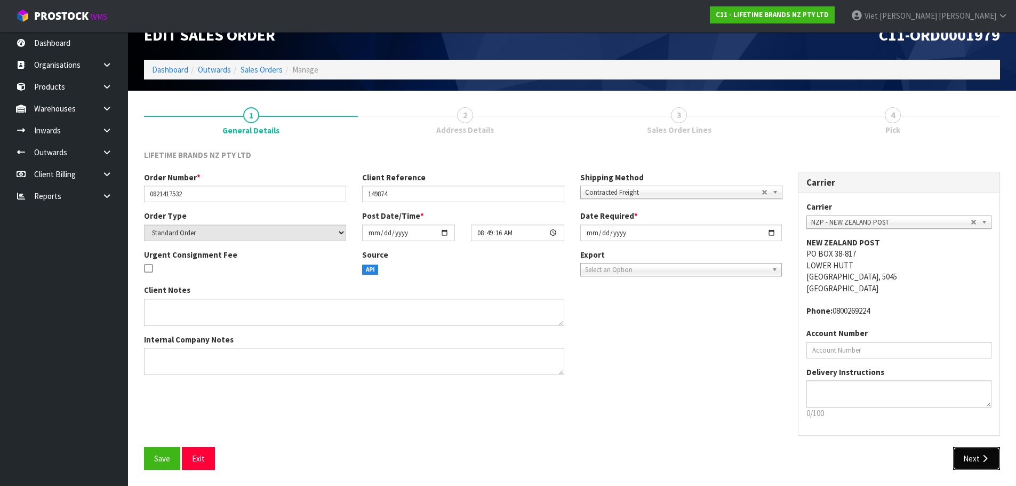
click at [967, 456] on button "Next" at bounding box center [976, 458] width 47 height 23
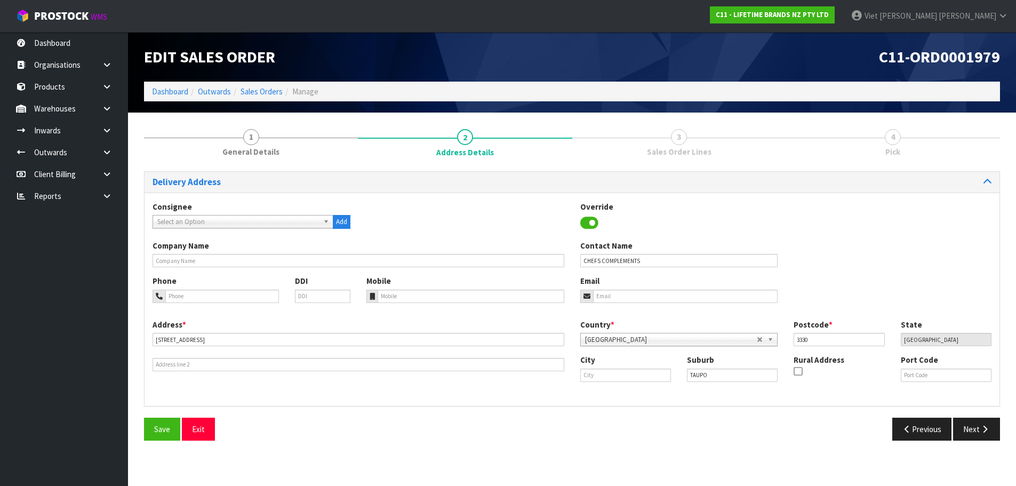
scroll to position [0, 0]
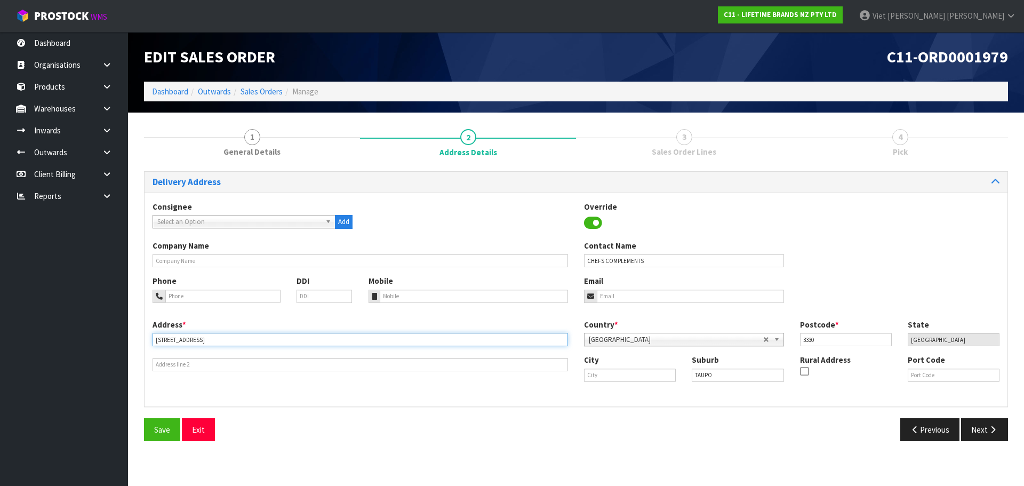
click at [189, 342] on input "11 GASCOIGNE STREET" at bounding box center [360, 339] width 415 height 13
drag, startPoint x: 735, startPoint y: 373, endPoint x: 648, endPoint y: 384, distance: 87.6
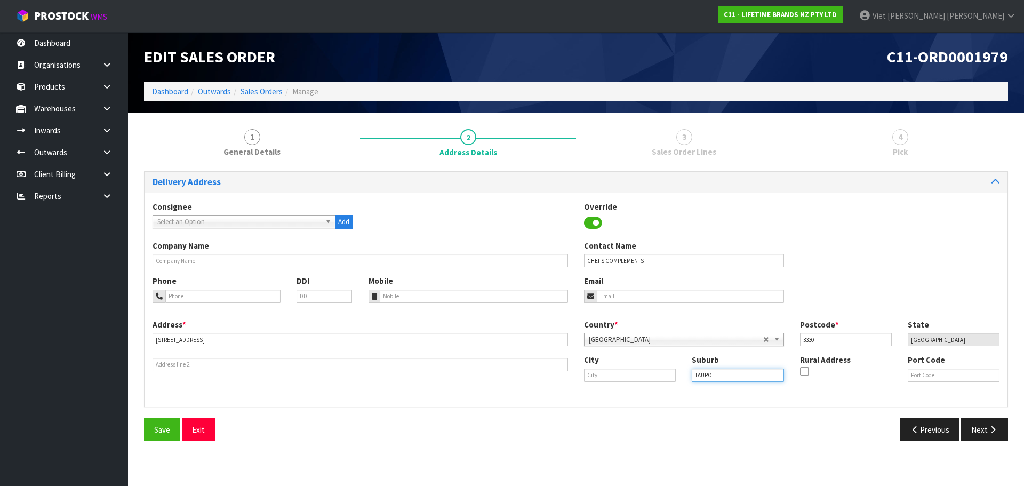
click at [648, 384] on div "City Suburb TAUPO Rural Address Port Code" at bounding box center [791, 372] width 431 height 36
click at [628, 375] on input "text" at bounding box center [630, 374] width 92 height 13
paste input "TAUPO"
type input "TAUPO"
drag, startPoint x: 700, startPoint y: 378, endPoint x: 529, endPoint y: 411, distance: 173.9
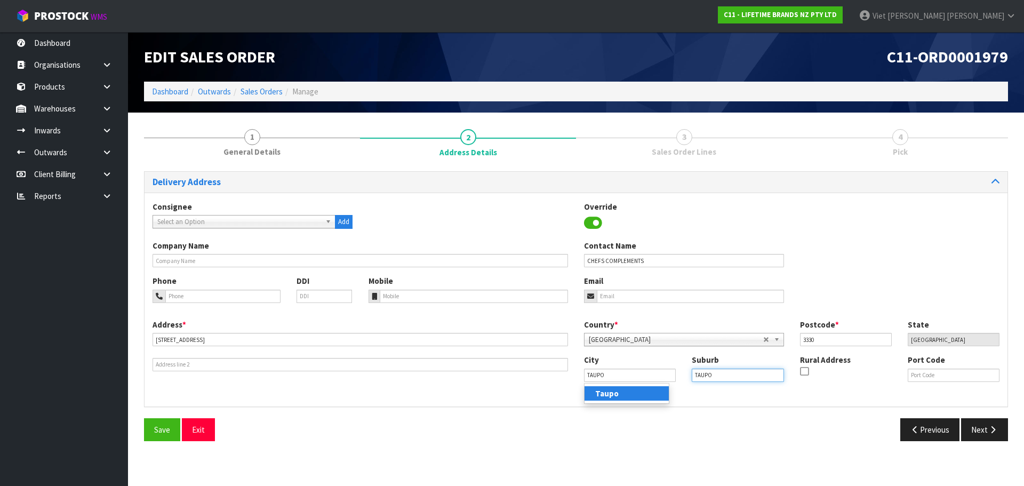
click at [529, 411] on div "Delivery Address Consignee 000001.BAY MECHANICS - BAY MECHANICS 000001A - BRAKE…" at bounding box center [576, 310] width 864 height 278
click at [628, 383] on div "City TAUPO Suburb Rural Address Port Code" at bounding box center [791, 372] width 431 height 36
click at [625, 377] on input "TAUPO" at bounding box center [630, 374] width 92 height 13
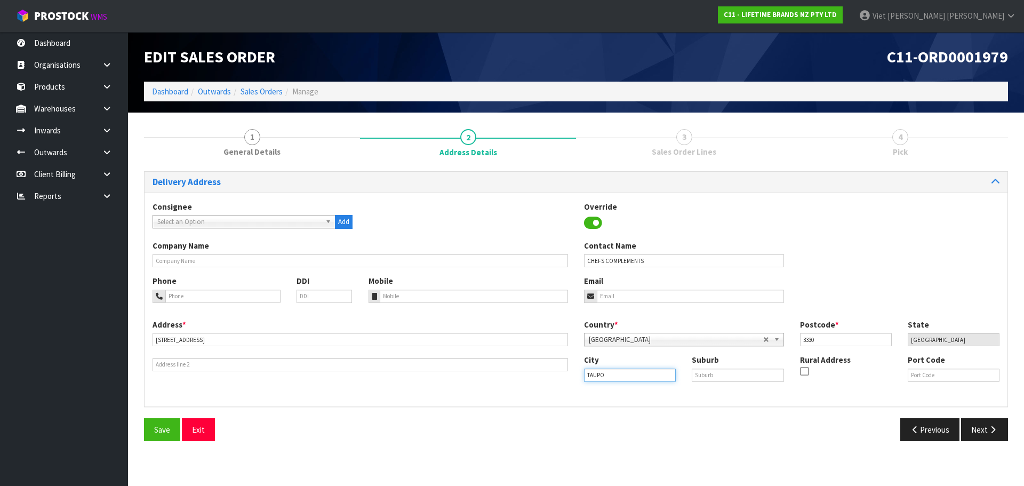
click at [628, 374] on input "TAUPO" at bounding box center [630, 374] width 92 height 13
click at [623, 396] on div "Address * 11 GASCOIGNE STREET This address line exceeds the recommended limit o…" at bounding box center [576, 358] width 863 height 79
click at [169, 433] on span "Save" at bounding box center [162, 429] width 16 height 10
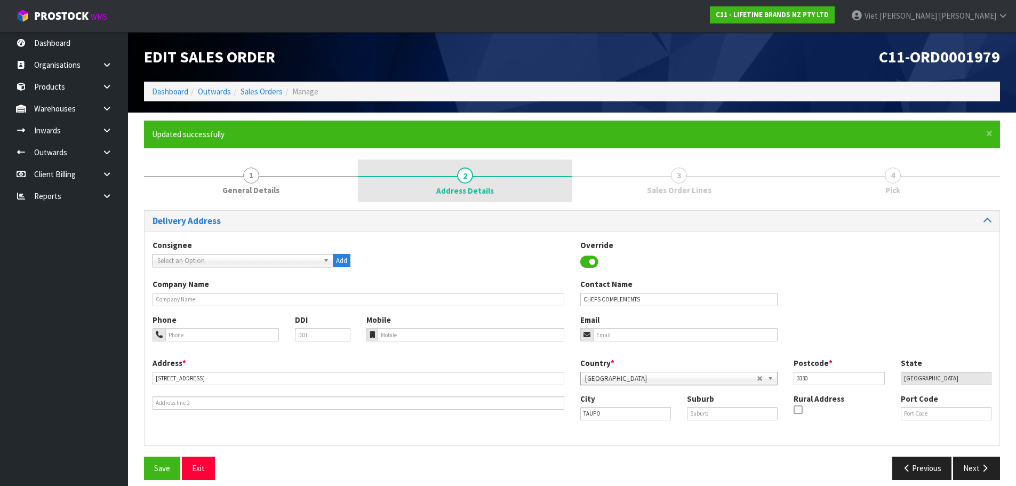
click at [548, 181] on link "2 Address Details" at bounding box center [465, 180] width 214 height 43
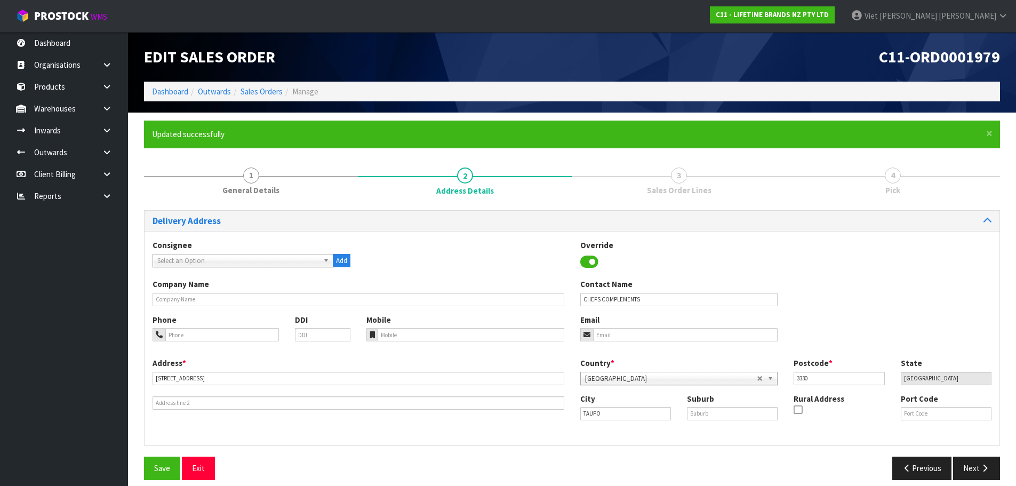
click at [697, 178] on link "3 Sales Order Lines" at bounding box center [679, 180] width 214 height 42
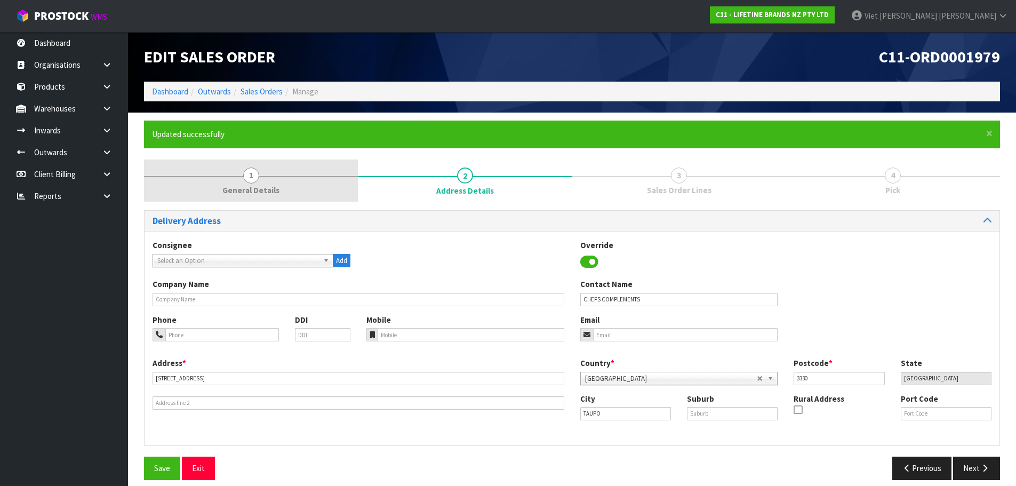
click at [317, 175] on link "1 General Details" at bounding box center [251, 180] width 214 height 42
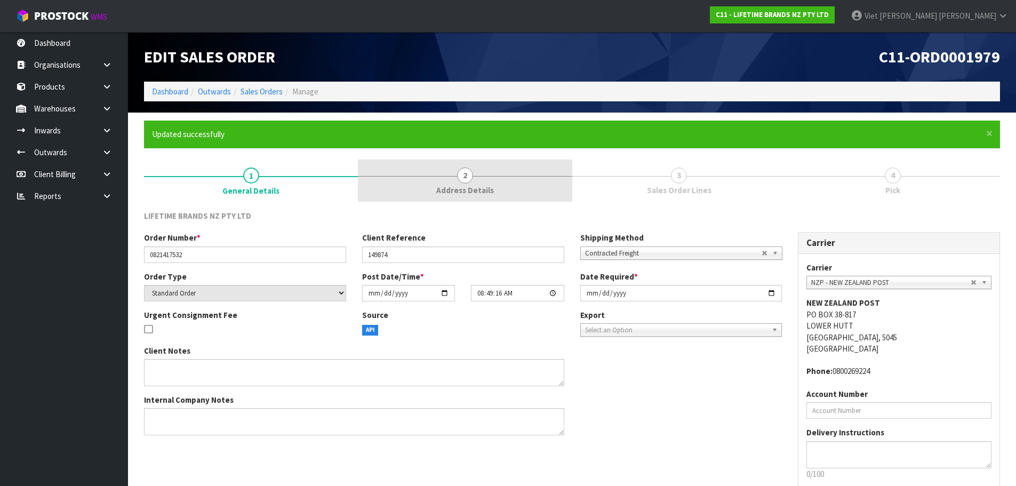
click at [499, 177] on link "2 Address Details" at bounding box center [465, 180] width 214 height 42
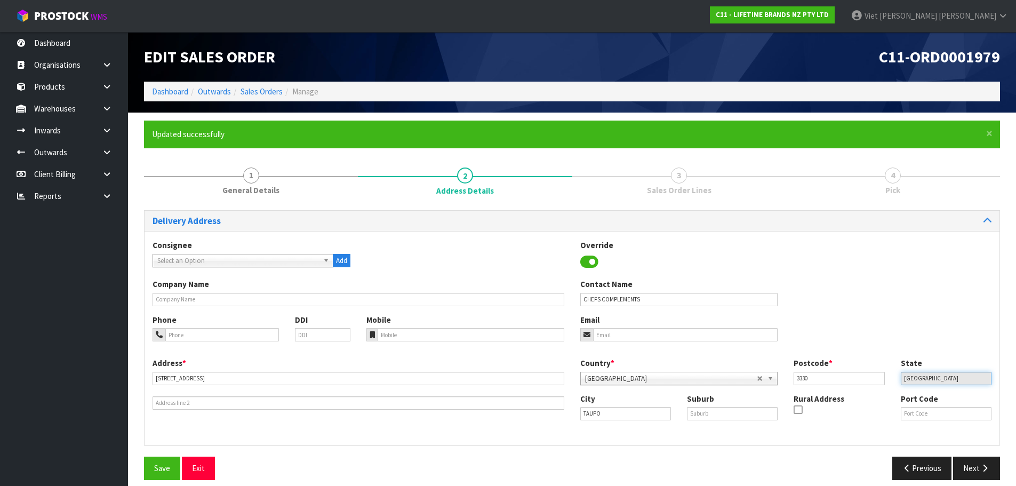
click at [955, 382] on input "Waikato" at bounding box center [946, 378] width 91 height 13
click at [981, 460] on button "Next" at bounding box center [976, 467] width 47 height 23
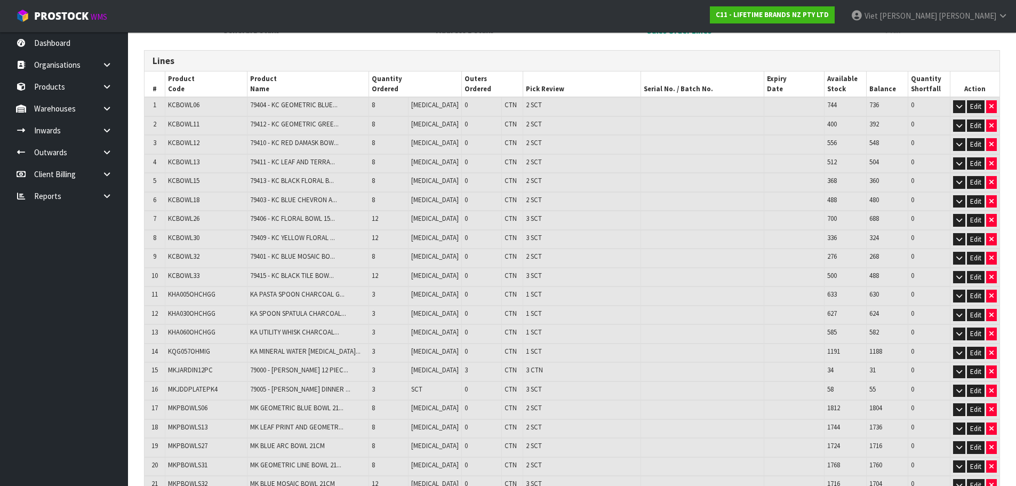
scroll to position [320, 0]
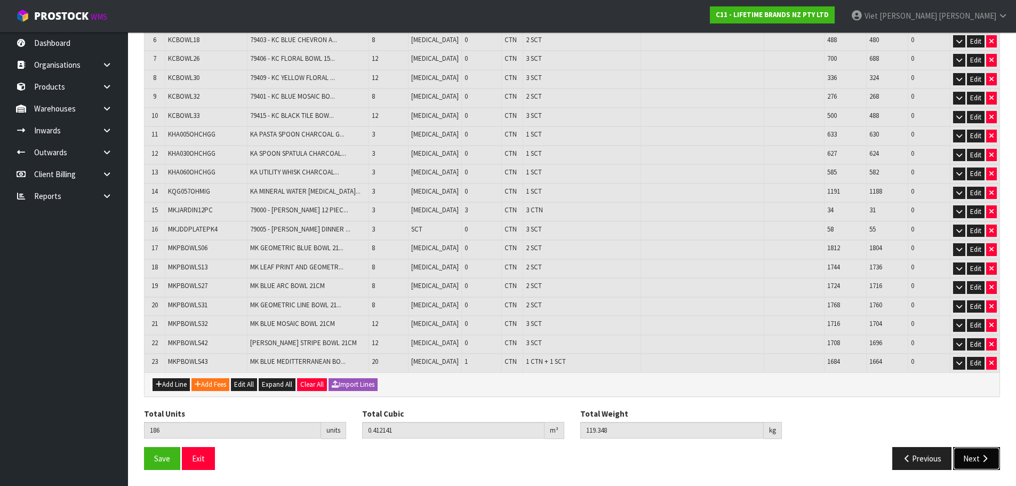
click at [962, 455] on button "Next" at bounding box center [976, 458] width 47 height 23
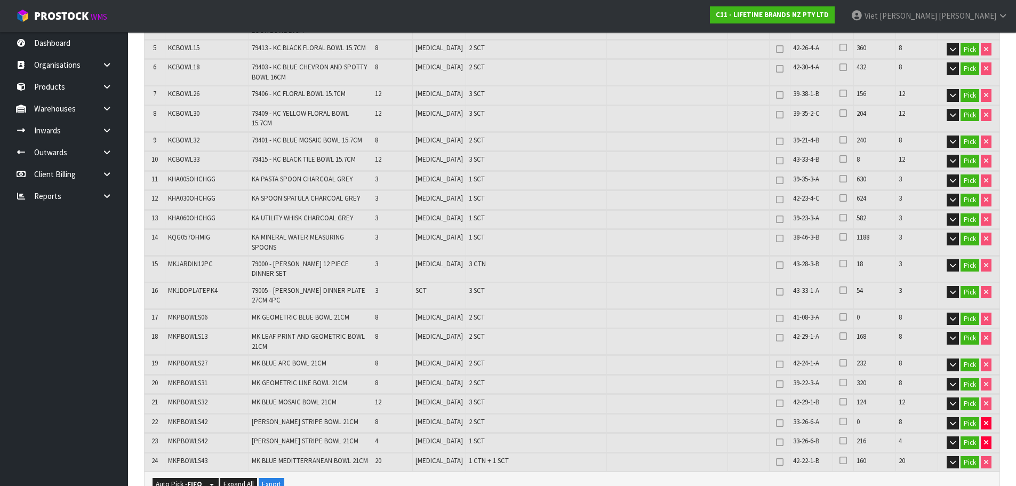
scroll to position [373, 0]
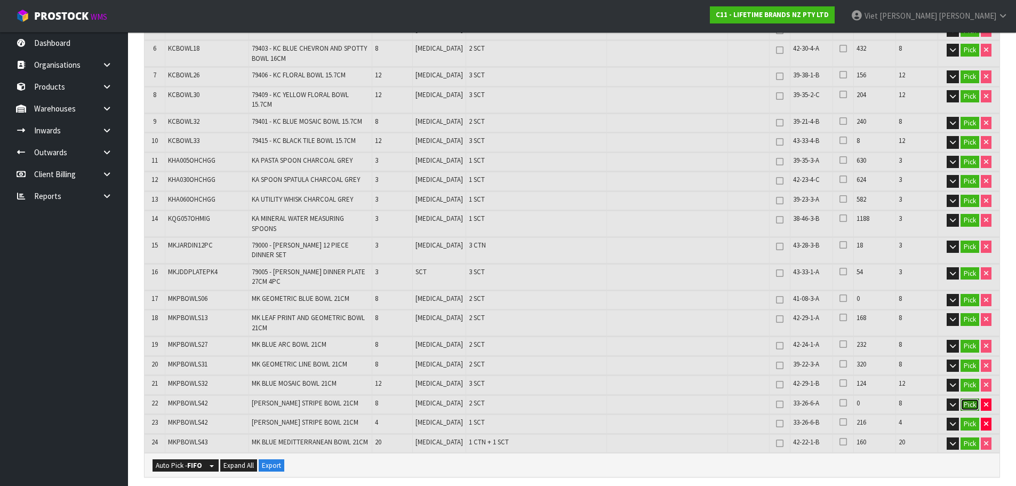
click at [966, 398] on button "Pick" at bounding box center [969, 404] width 19 height 13
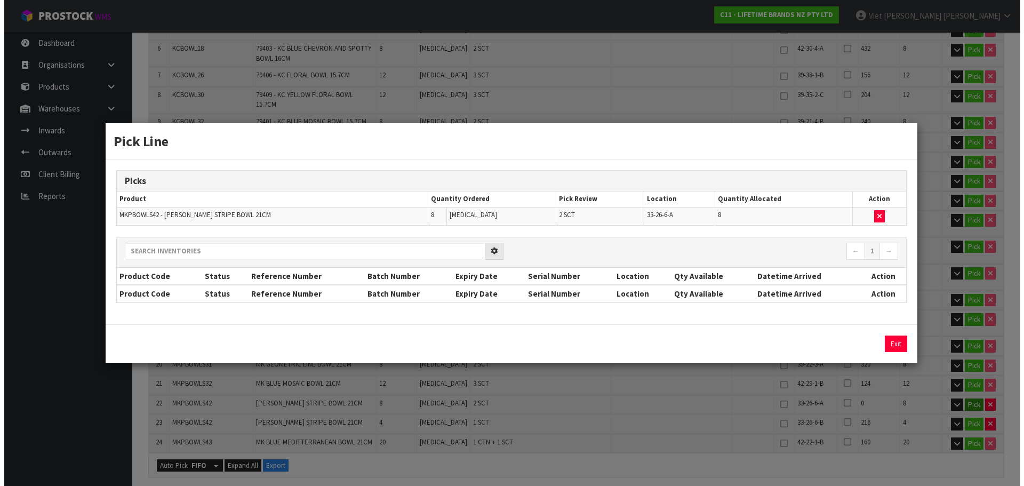
scroll to position [366, 0]
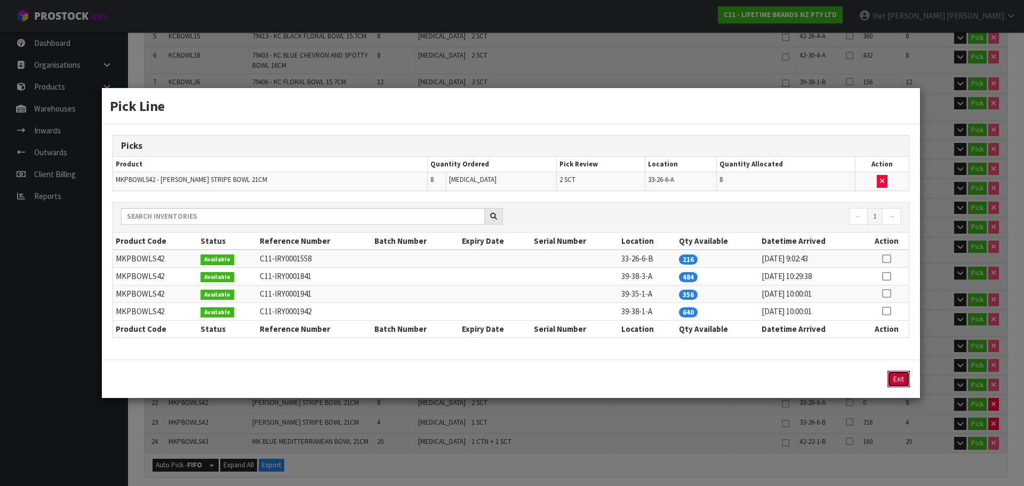
click at [905, 374] on button "Exit" at bounding box center [898, 379] width 22 height 17
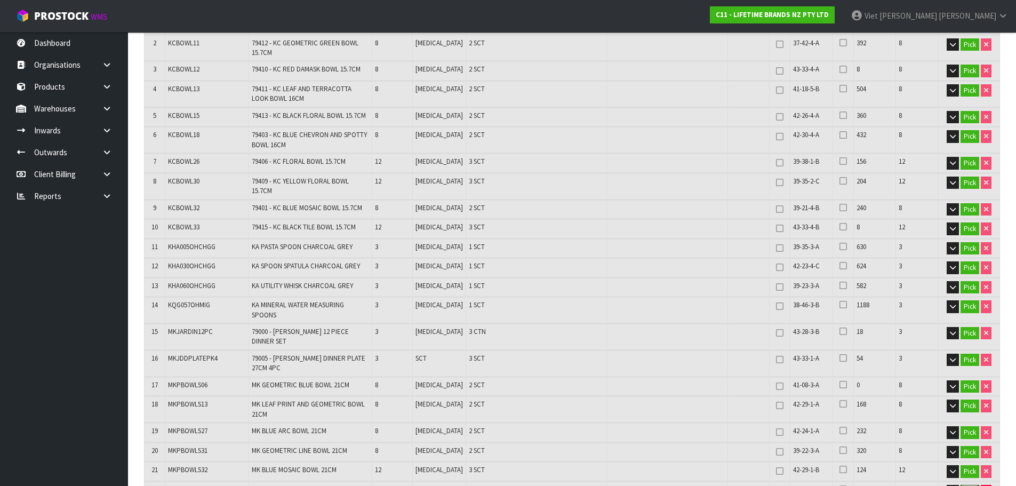
scroll to position [373, 0]
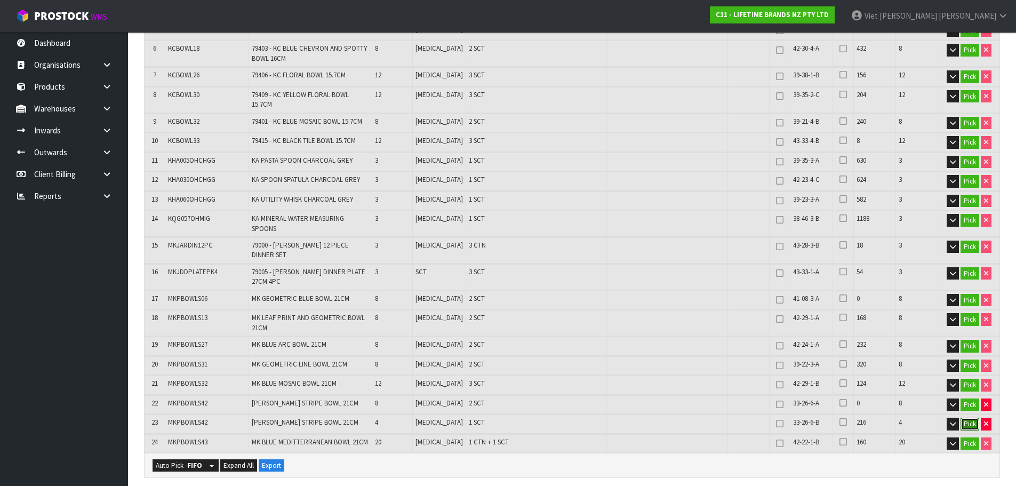
click at [965, 418] on button "Pick" at bounding box center [969, 424] width 19 height 13
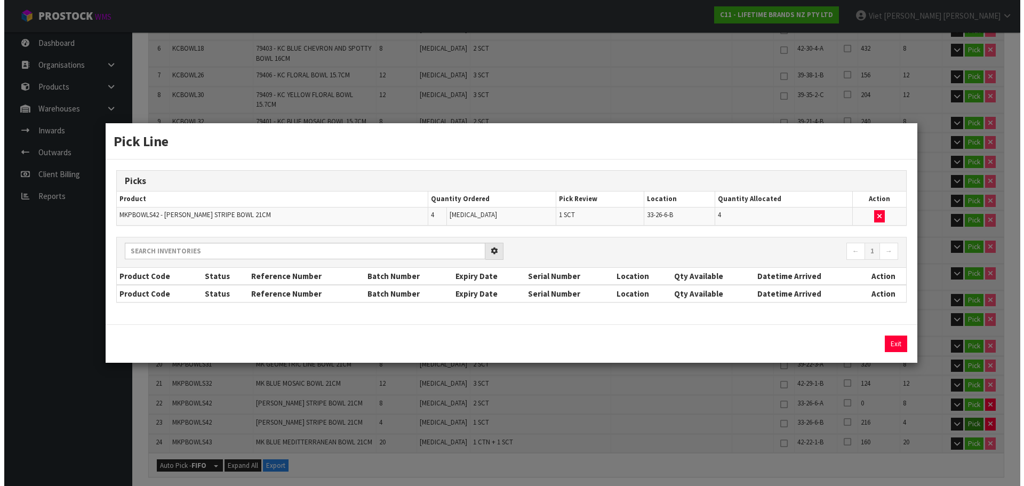
scroll to position [366, 0]
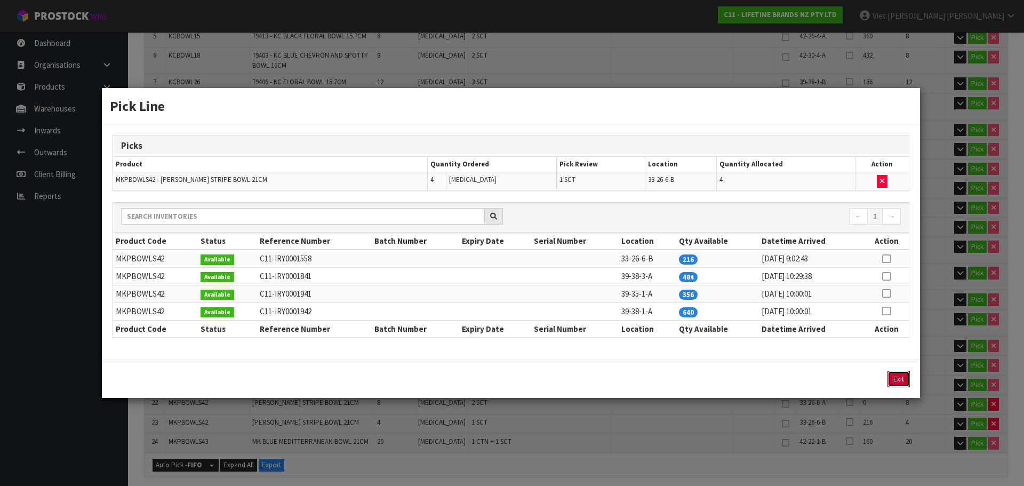
click at [891, 375] on button "Exit" at bounding box center [898, 379] width 22 height 17
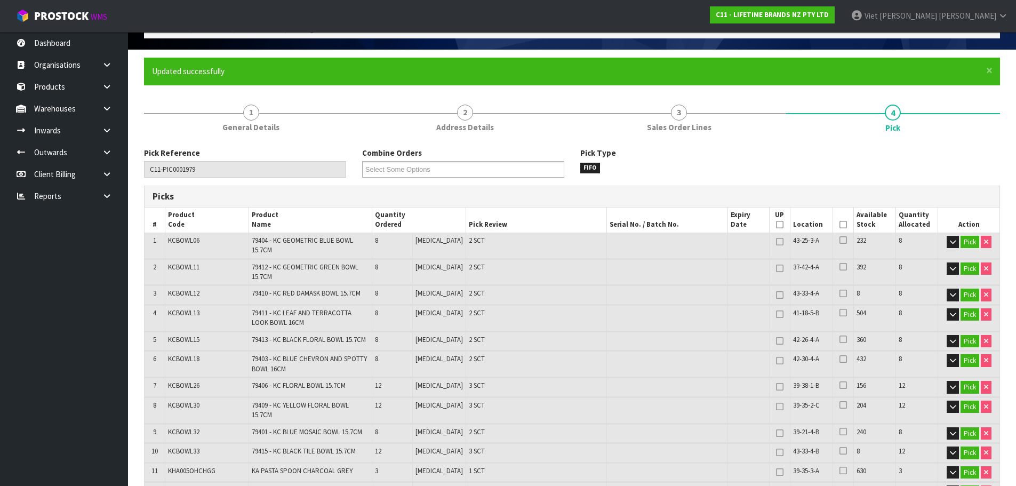
scroll to position [0, 0]
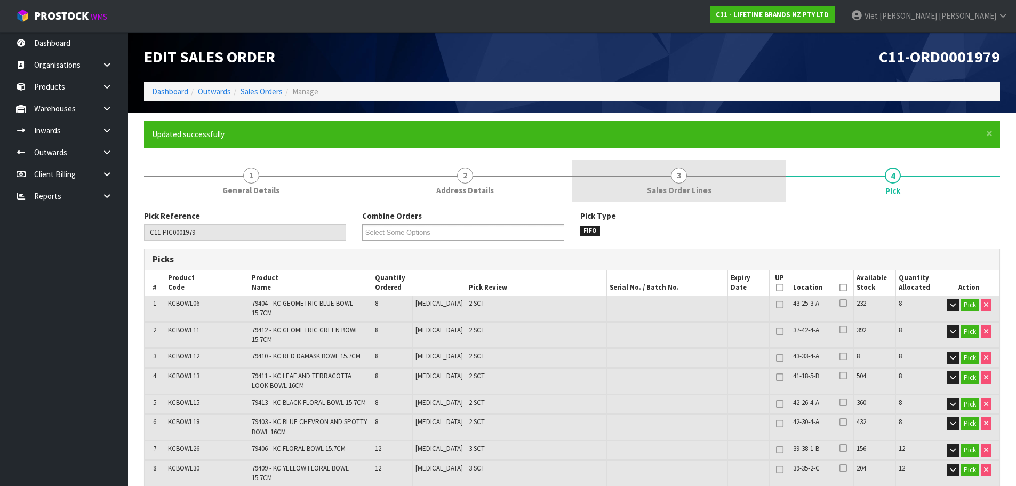
click at [702, 192] on span "Sales Order Lines" at bounding box center [679, 189] width 65 height 11
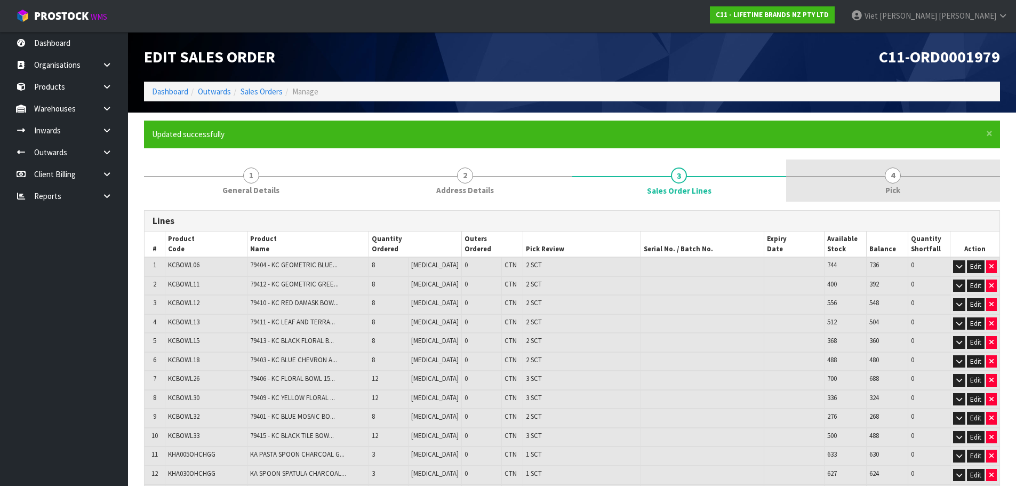
click at [791, 192] on link "4 Pick" at bounding box center [893, 180] width 214 height 42
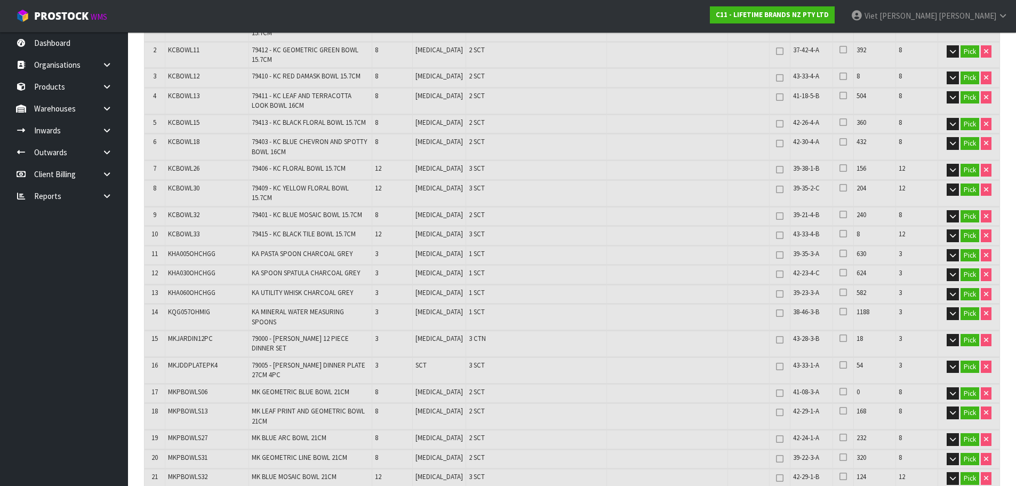
scroll to position [213, 0]
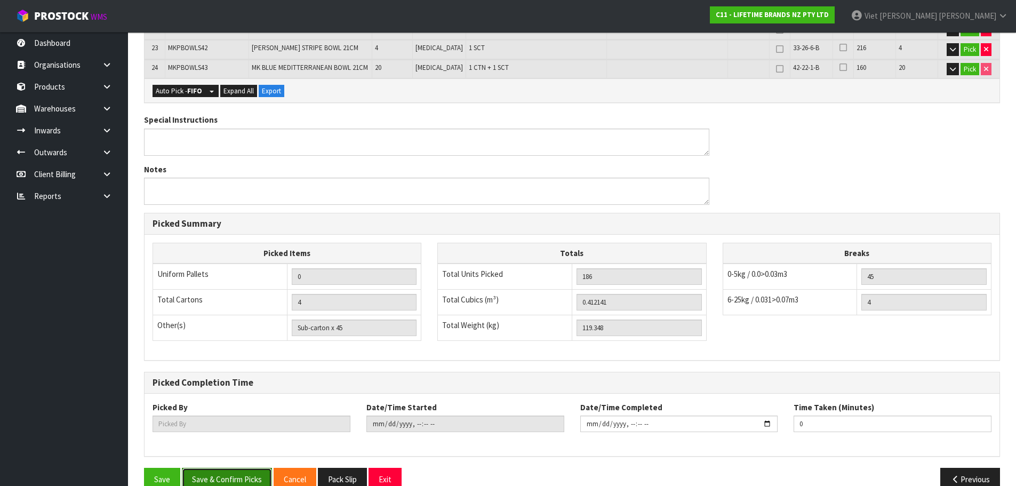
click at [228, 468] on button "Save & Confirm Picks" at bounding box center [227, 479] width 90 height 23
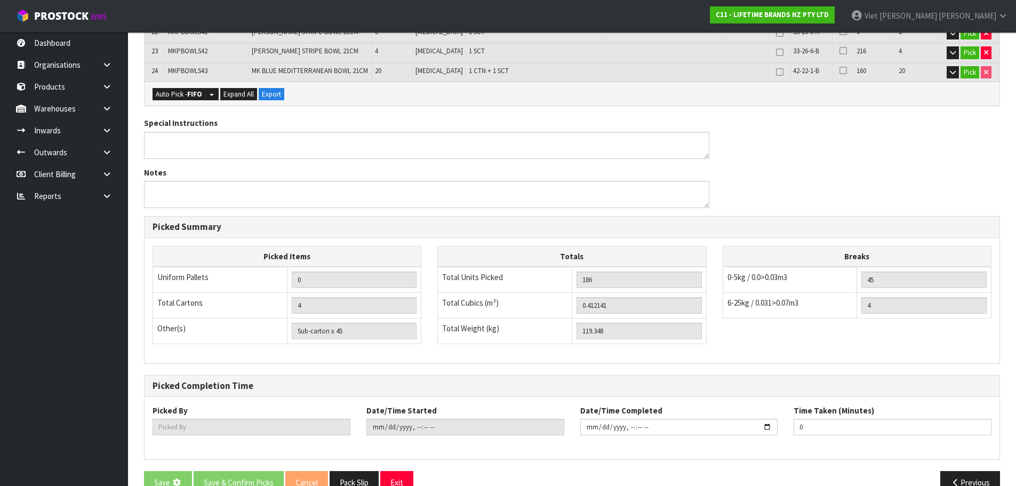
scroll to position [481, 0]
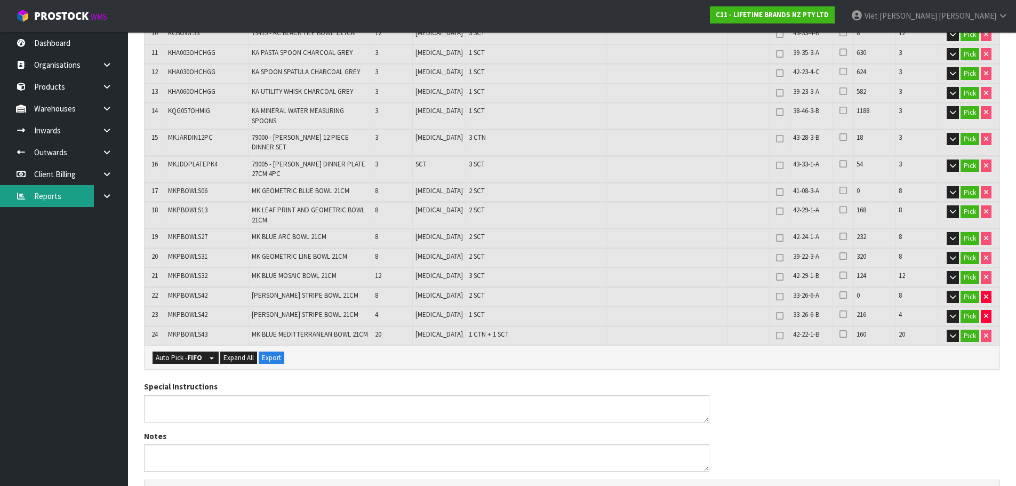
type input "Viet [PERSON_NAME]"
type input "2025-09-23T09:28:02"
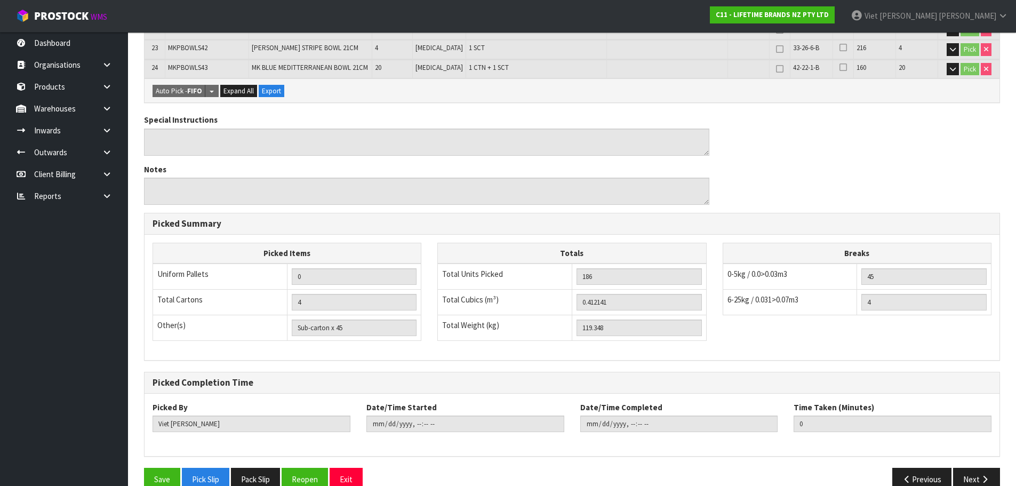
drag, startPoint x: 272, startPoint y: 456, endPoint x: 227, endPoint y: 288, distance: 173.5
click at [272, 468] on button "Pack Slip" at bounding box center [255, 479] width 49 height 23
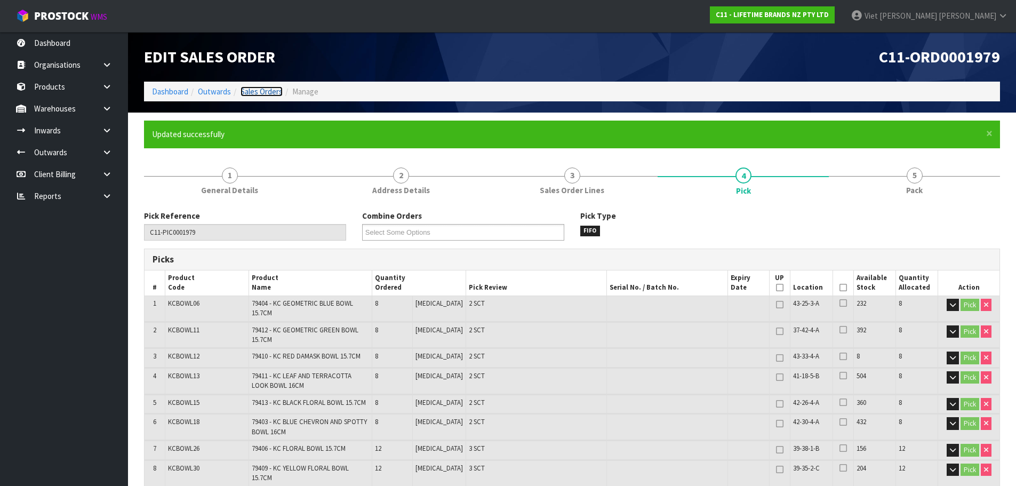
click at [263, 93] on link "Sales Orders" at bounding box center [261, 91] width 42 height 10
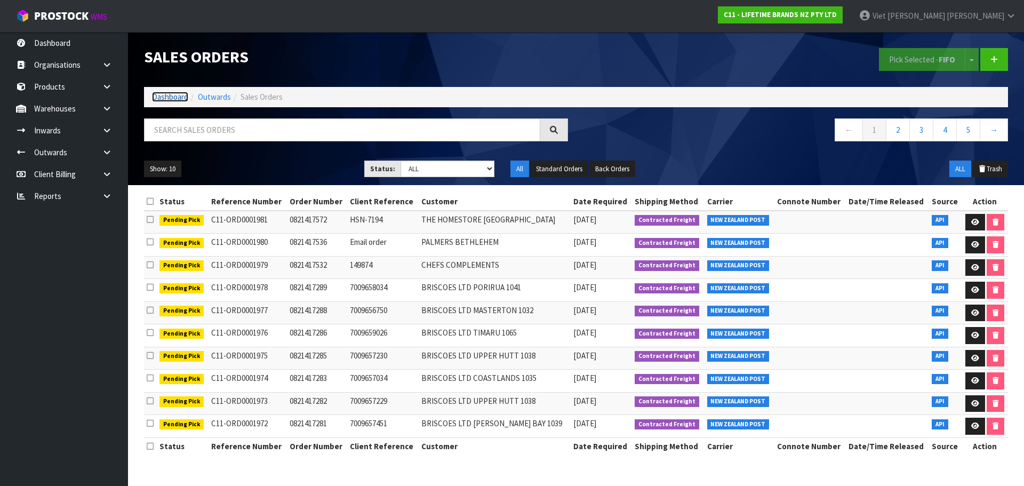
click at [180, 100] on link "Dashboard" at bounding box center [170, 97] width 36 height 10
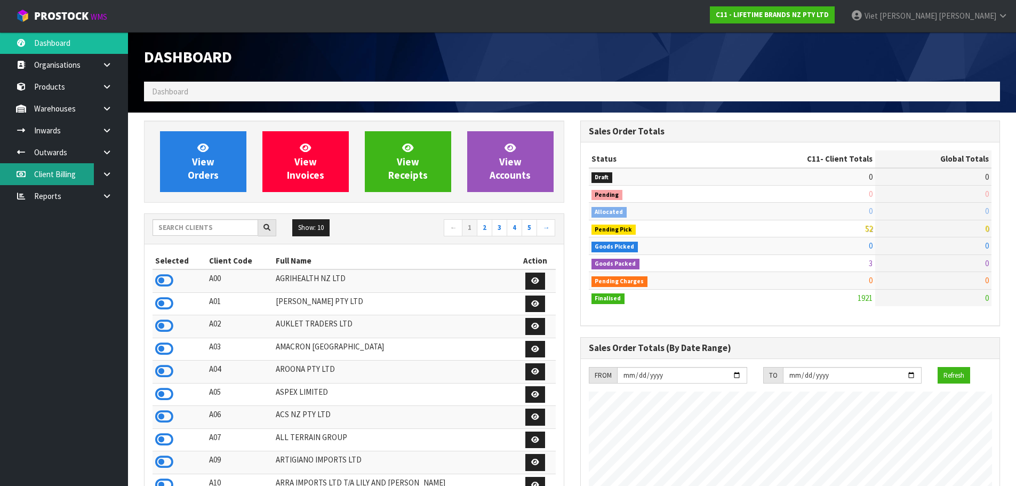
scroll to position [808, 436]
click at [207, 226] on input "text" at bounding box center [206, 227] width 106 height 17
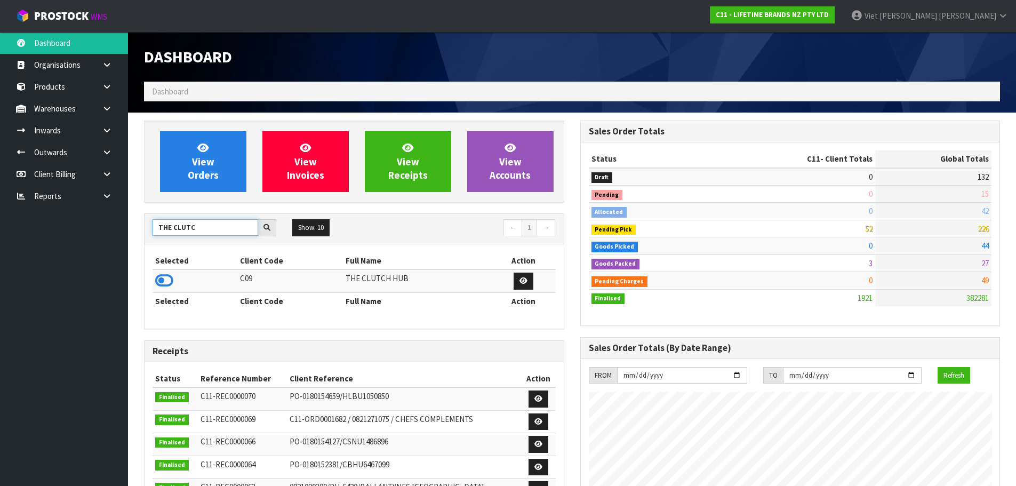
type input "THE CLUTC"
click at [173, 286] on td at bounding box center [195, 280] width 85 height 23
click at [154, 275] on td at bounding box center [195, 280] width 85 height 23
click at [162, 283] on icon at bounding box center [164, 280] width 18 height 16
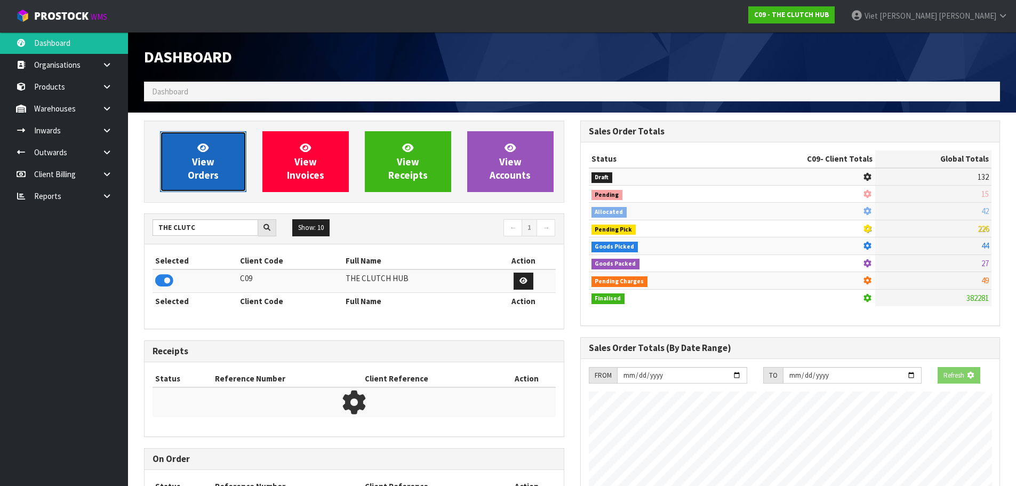
scroll to position [532567, 532795]
click at [180, 174] on link "View Orders" at bounding box center [203, 161] width 86 height 61
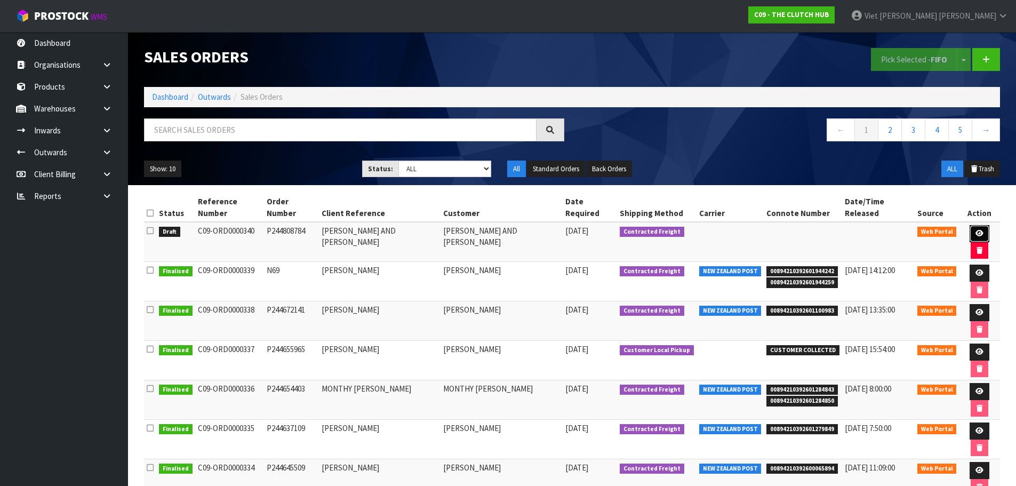
click at [969, 225] on link at bounding box center [979, 233] width 20 height 17
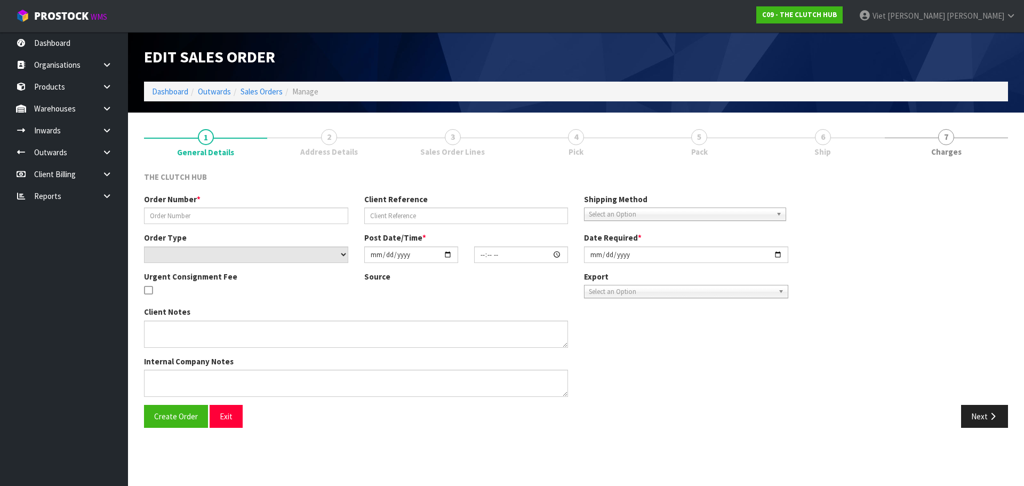
type input "P244808784"
type input "DARRYL AND HEATHER KROM"
select select "number:0"
type input "[DATE]"
type input "13:18:00.000"
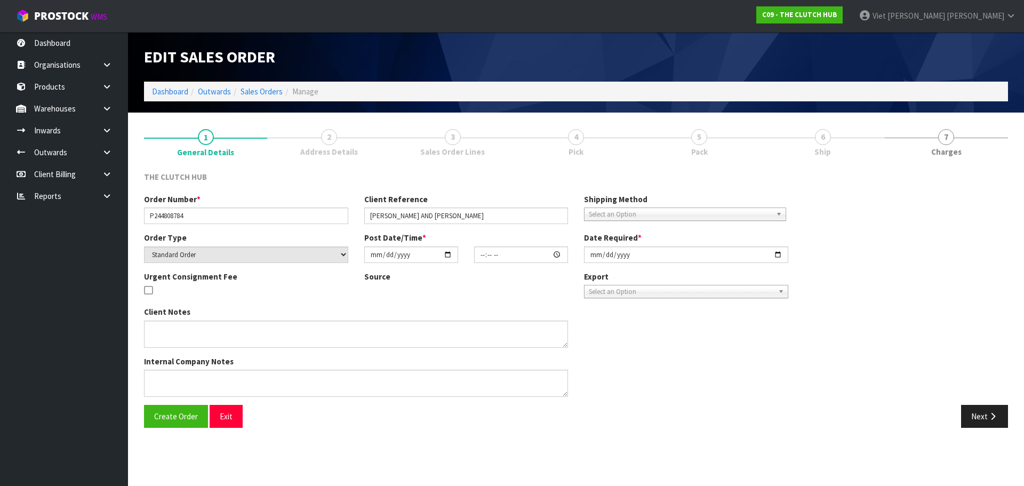
type input "[DATE]"
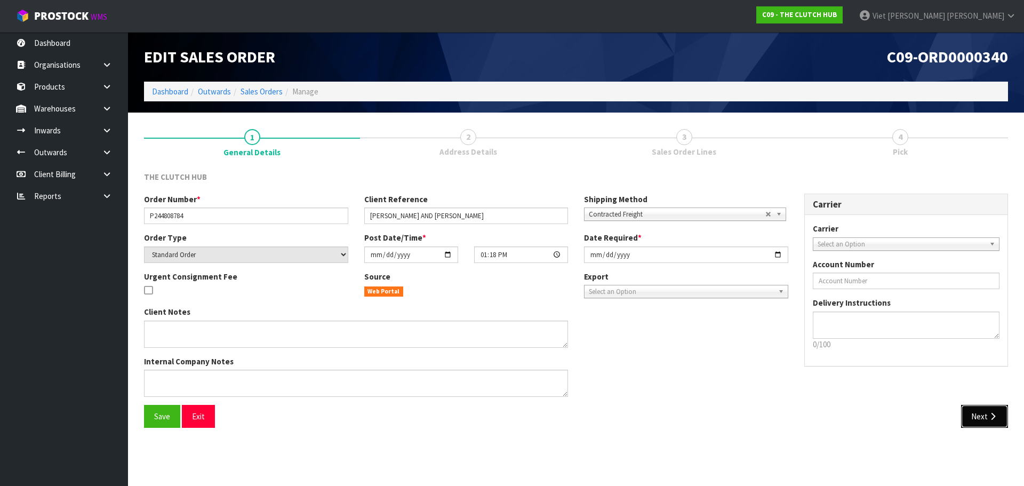
click at [973, 410] on button "Next" at bounding box center [984, 416] width 47 height 23
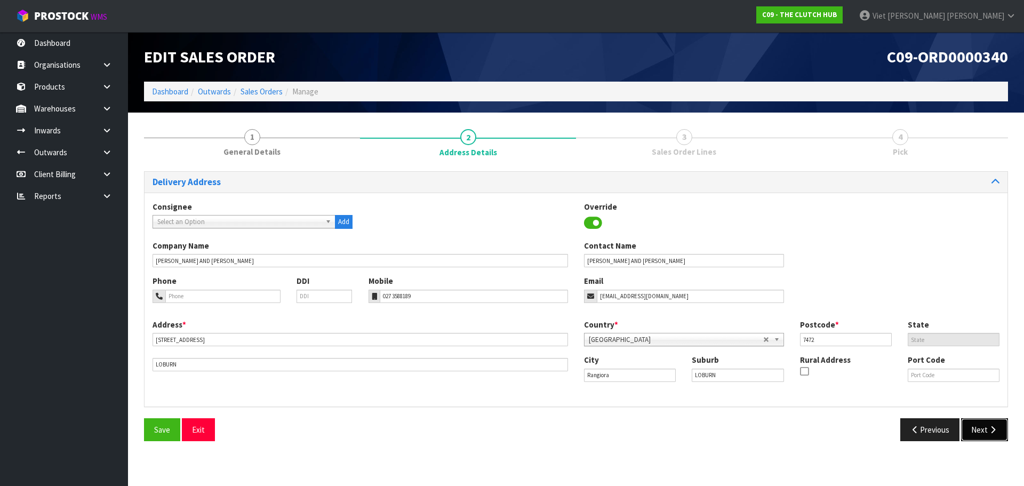
click at [997, 438] on button "Next" at bounding box center [984, 429] width 47 height 23
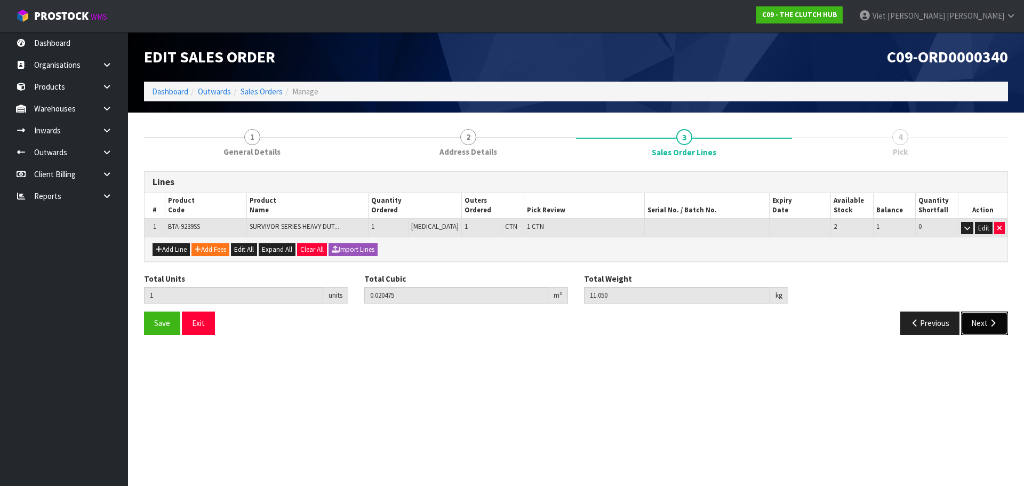
click at [970, 330] on button "Next" at bounding box center [984, 322] width 47 height 23
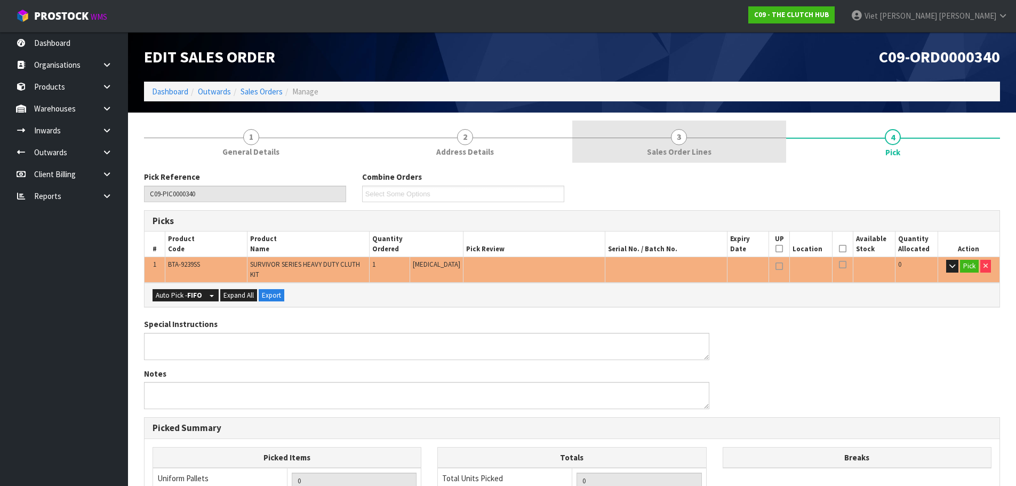
click at [691, 151] on span "Sales Order Lines" at bounding box center [679, 151] width 65 height 11
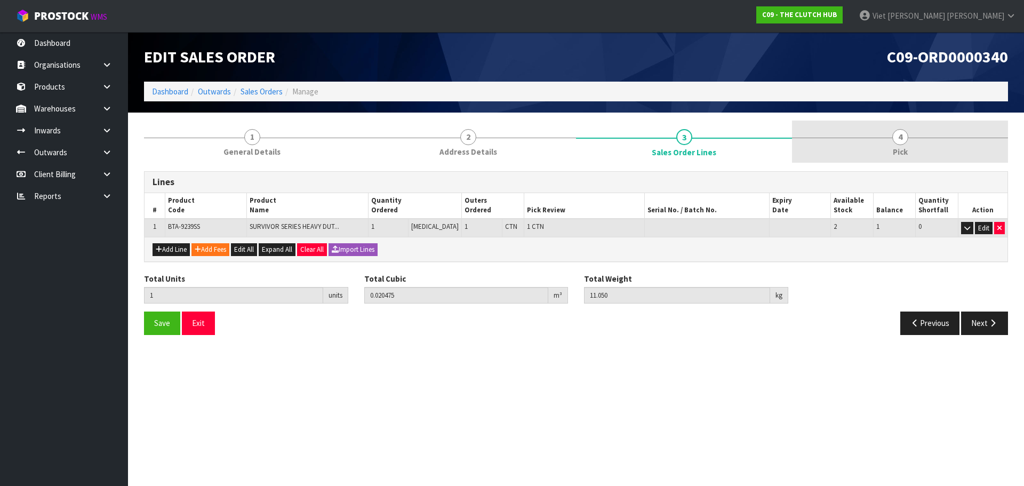
click at [840, 151] on link "4 Pick" at bounding box center [900, 142] width 216 height 42
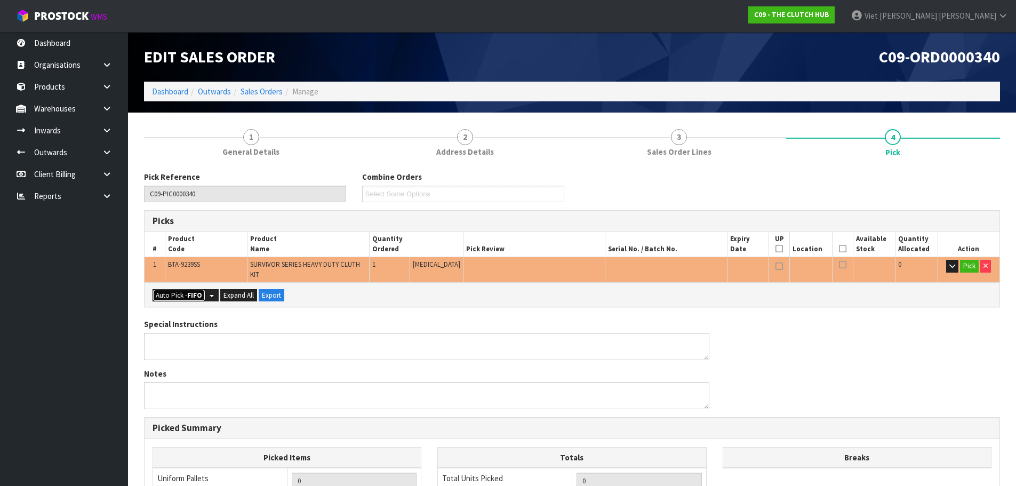
click at [180, 292] on button "Auto Pick - FIFO" at bounding box center [179, 295] width 53 height 13
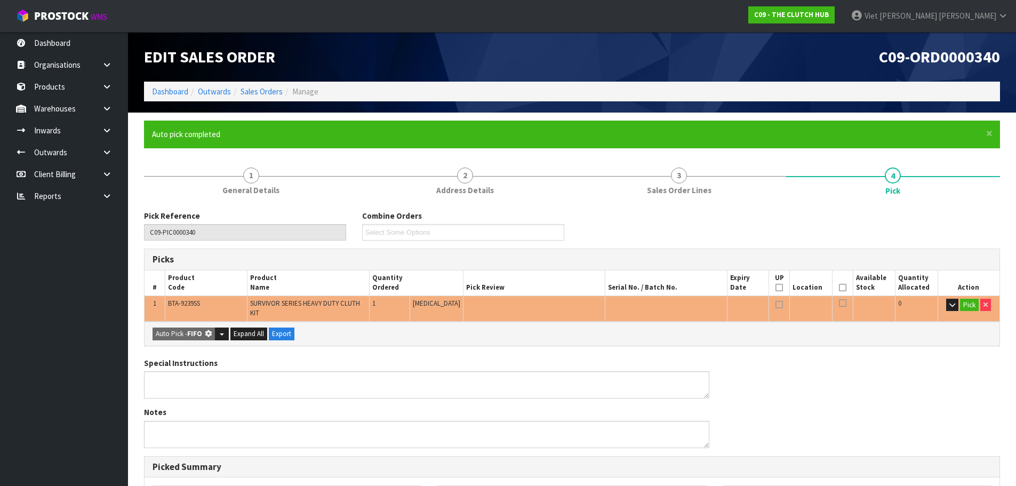
type input "1"
type input "0.020475"
type input "11.050"
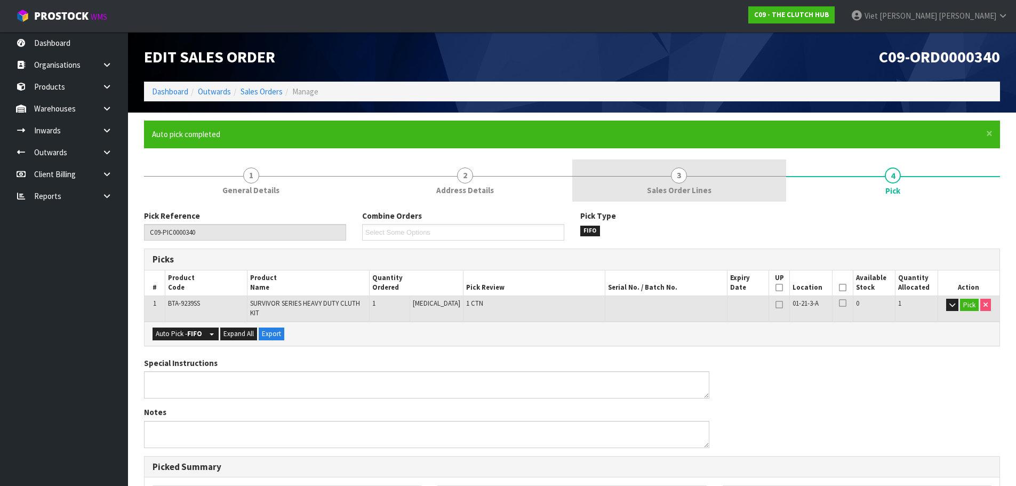
click at [748, 190] on link "3 Sales Order Lines" at bounding box center [679, 180] width 214 height 42
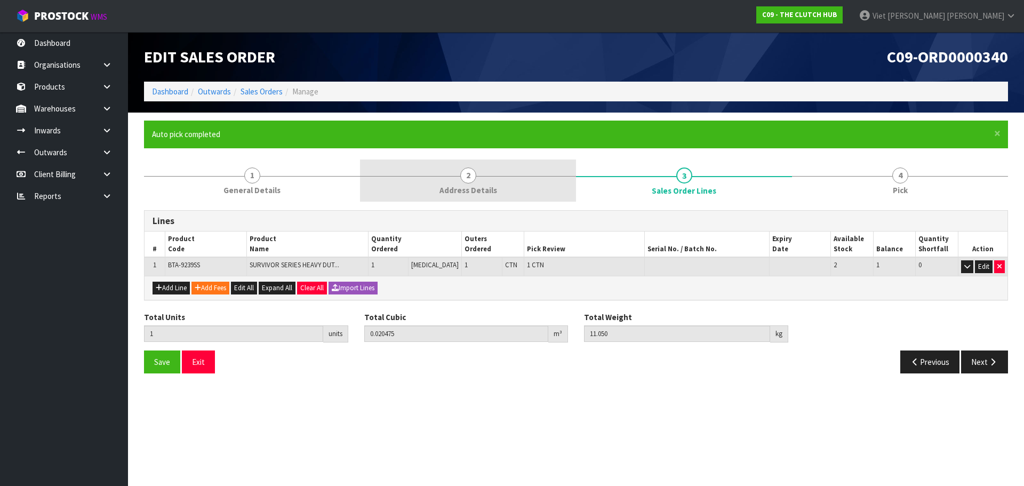
click at [475, 179] on span "2" at bounding box center [468, 175] width 16 height 16
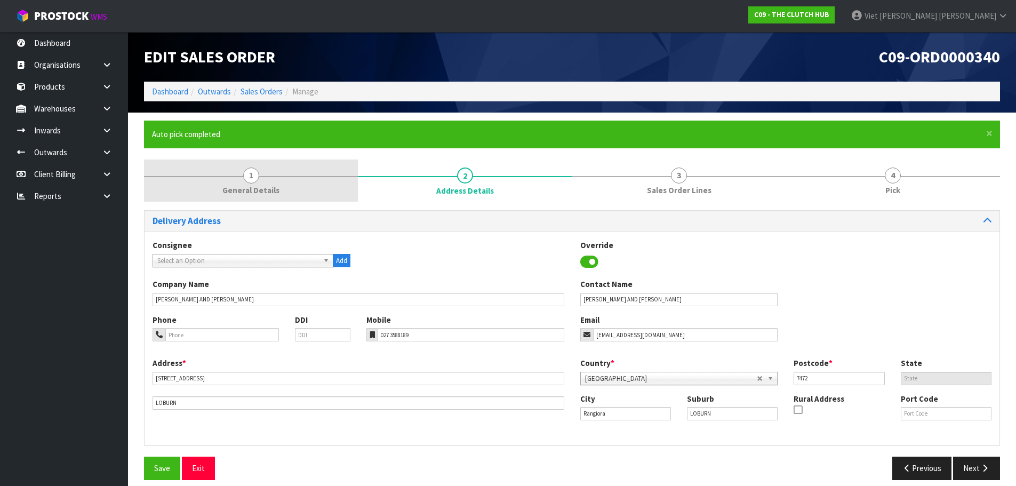
click at [284, 179] on link "1 General Details" at bounding box center [251, 180] width 214 height 42
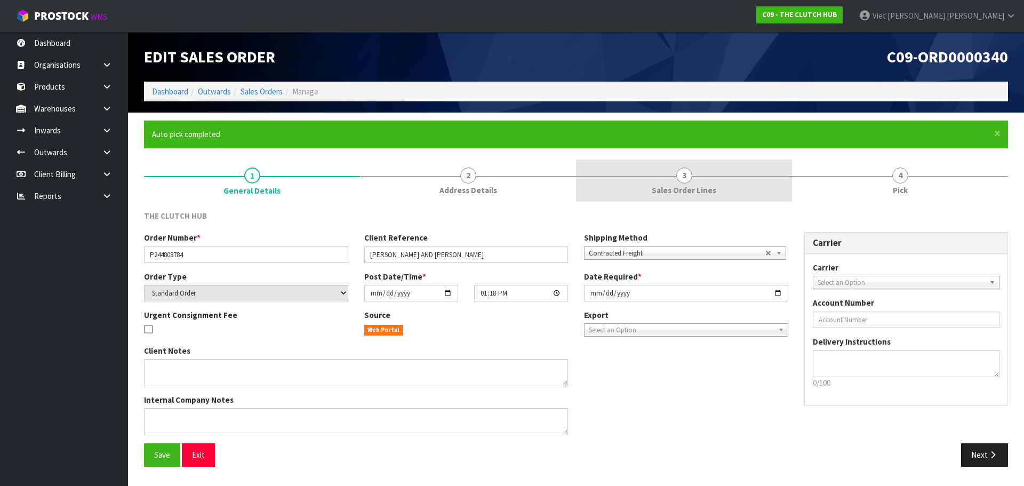
click at [667, 184] on span "Sales Order Lines" at bounding box center [684, 189] width 65 height 11
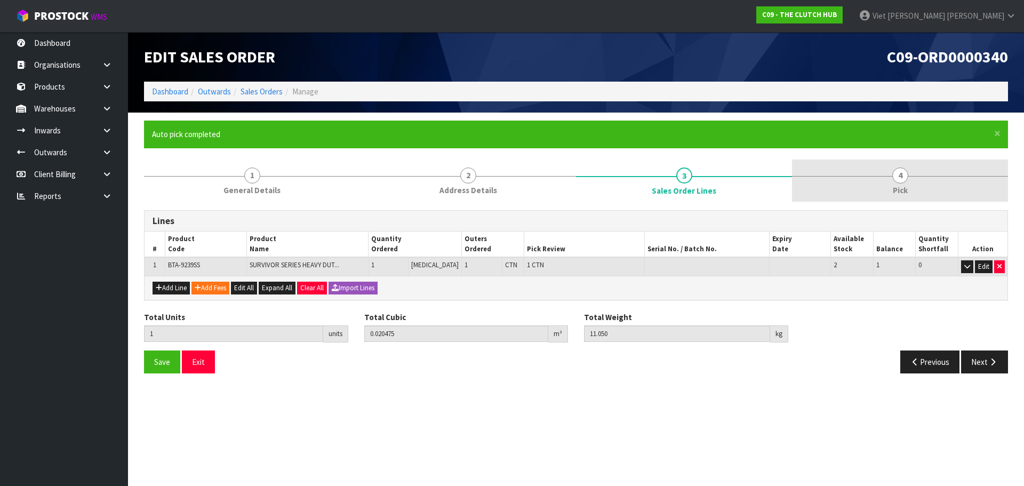
click at [892, 181] on link "4 Pick" at bounding box center [900, 180] width 216 height 42
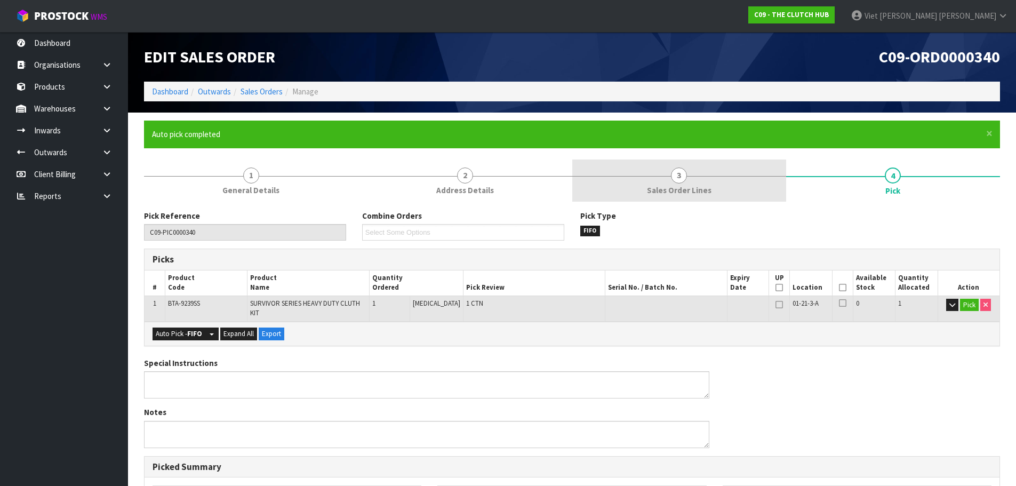
click at [729, 178] on link "3 Sales Order Lines" at bounding box center [679, 180] width 214 height 42
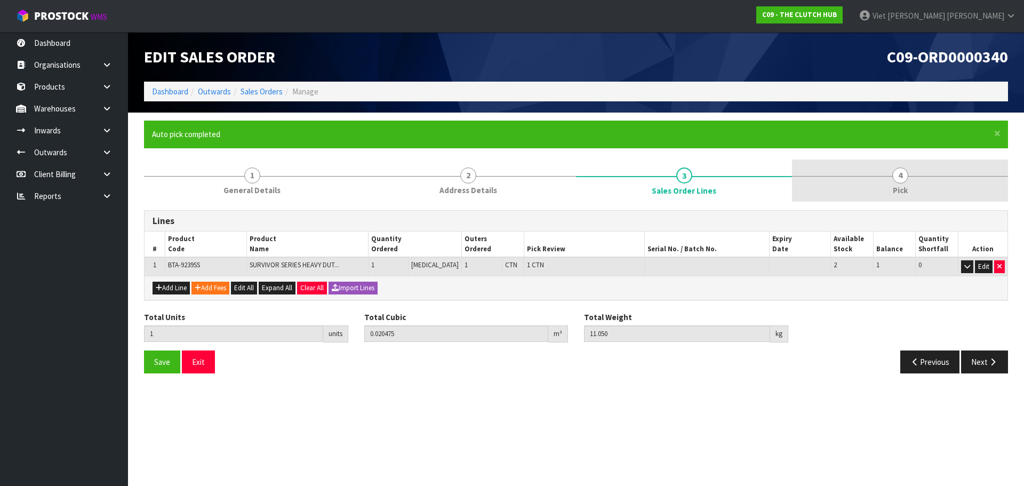
click at [866, 171] on link "4 Pick" at bounding box center [900, 180] width 216 height 42
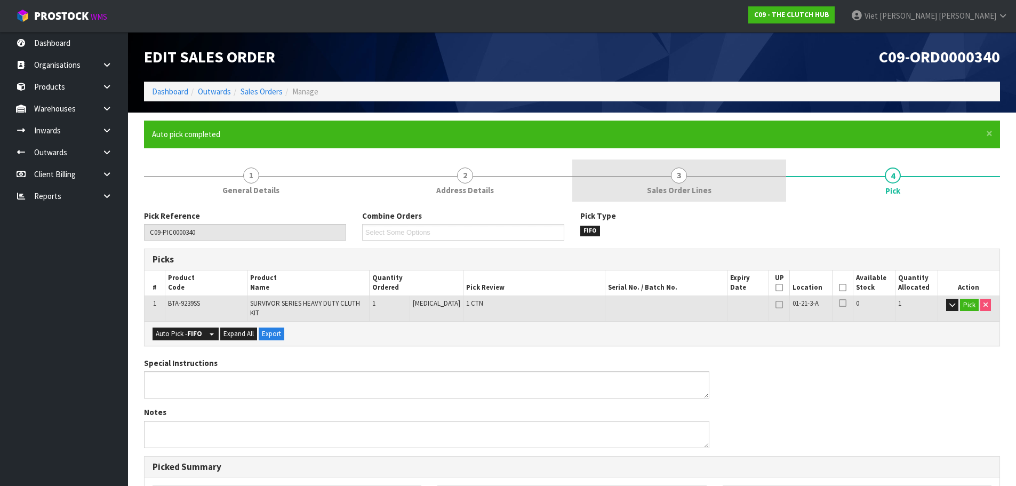
click at [719, 191] on link "3 Sales Order Lines" at bounding box center [679, 180] width 214 height 42
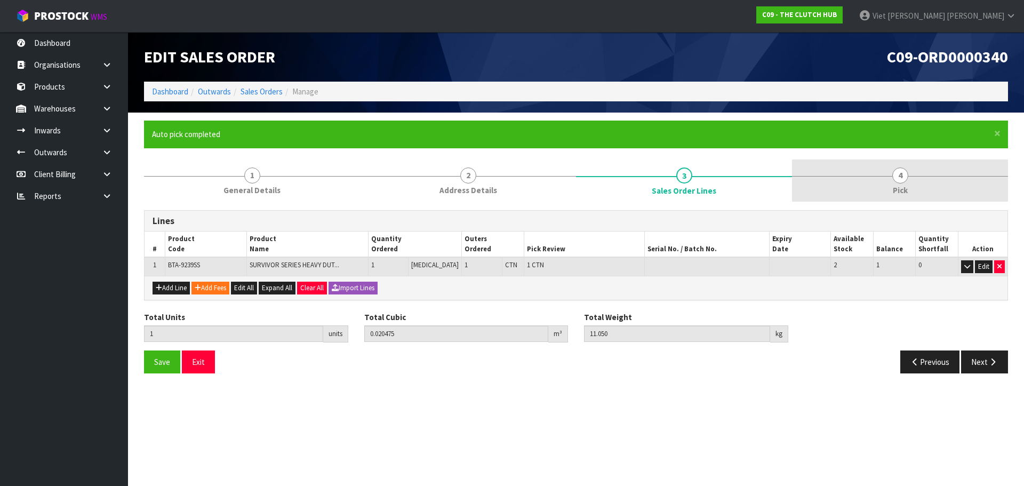
click at [925, 199] on link "4 Pick" at bounding box center [900, 180] width 216 height 42
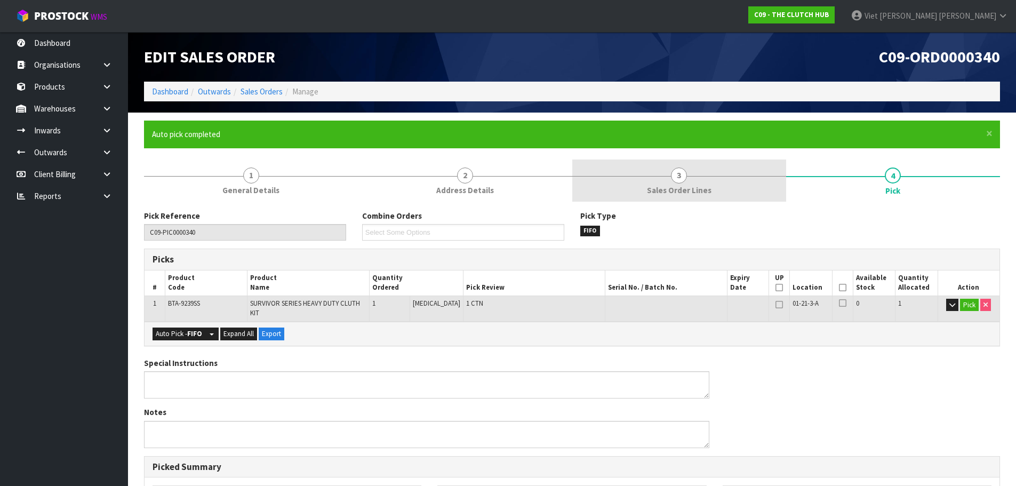
click at [775, 196] on link "3 Sales Order Lines" at bounding box center [679, 180] width 214 height 42
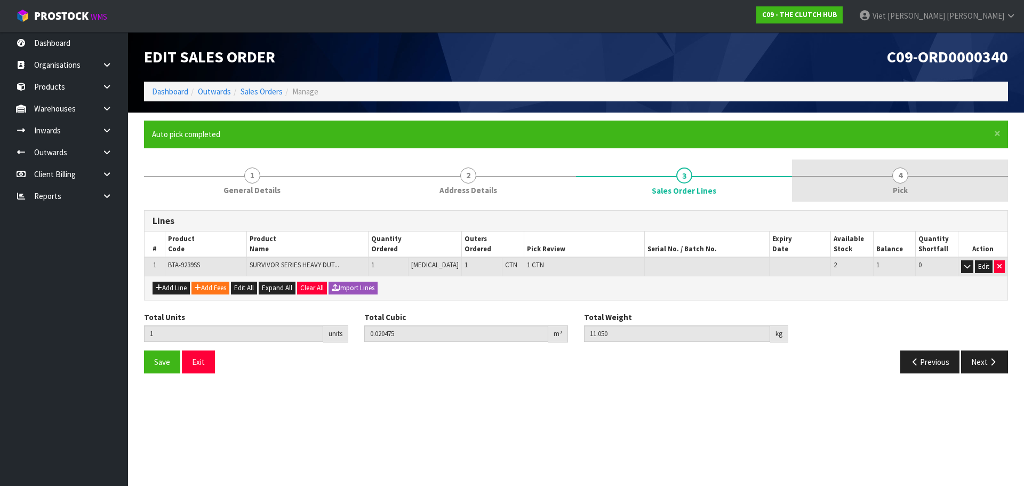
click at [828, 182] on link "4 Pick" at bounding box center [900, 180] width 216 height 42
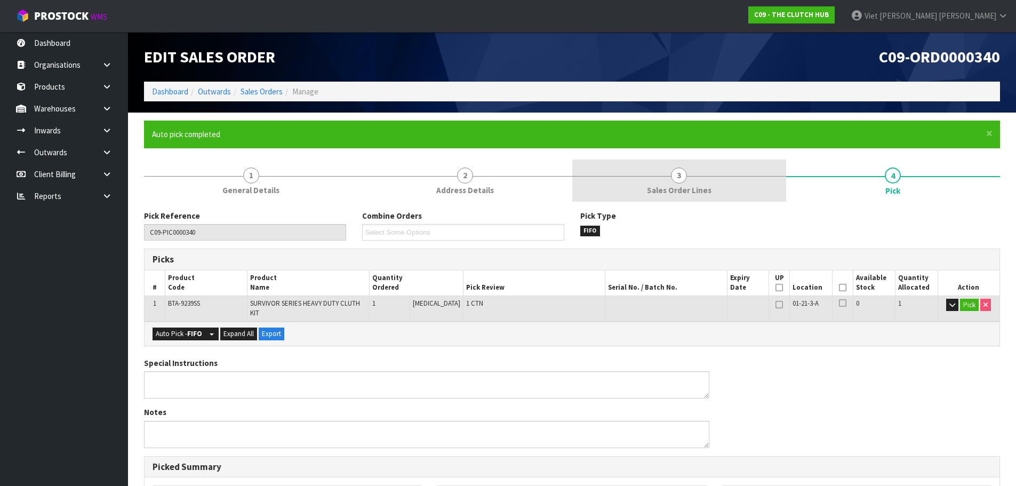
click at [737, 182] on link "3 Sales Order Lines" at bounding box center [679, 180] width 214 height 42
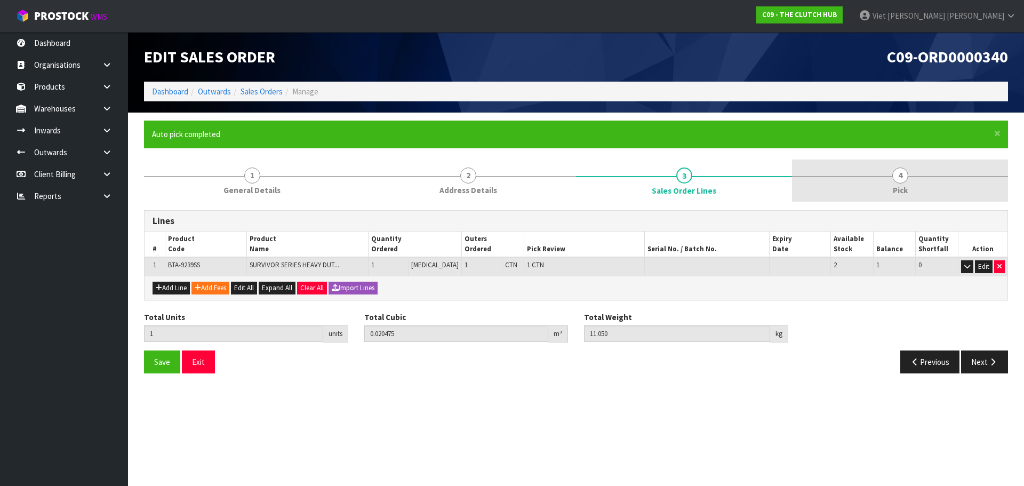
click at [873, 194] on link "4 Pick" at bounding box center [900, 180] width 216 height 42
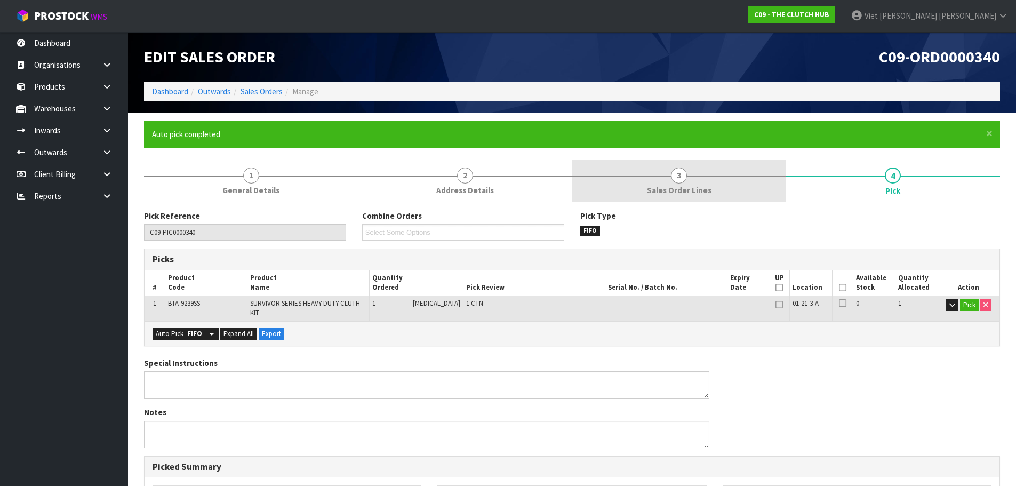
click at [628, 184] on link "3 Sales Order Lines" at bounding box center [679, 180] width 214 height 42
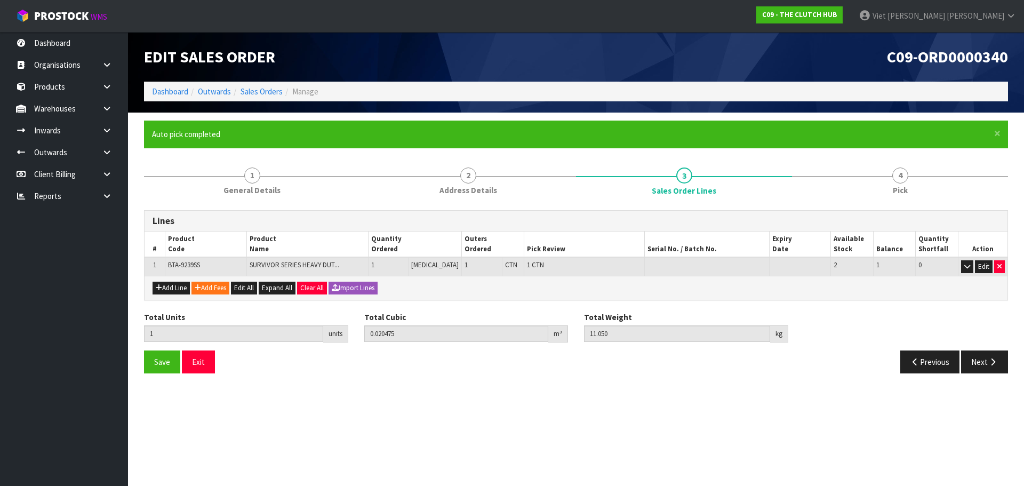
click at [439, 157] on form "× Close Auto pick completed 1 General Details 2 Address Details 3 Sales Order L…" at bounding box center [576, 251] width 864 height 261
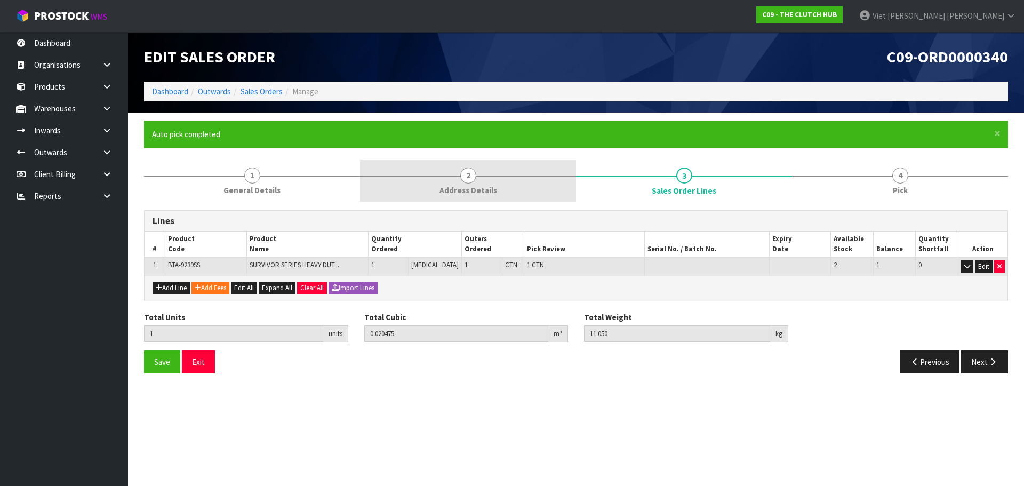
click at [450, 166] on link "2 Address Details" at bounding box center [468, 180] width 216 height 42
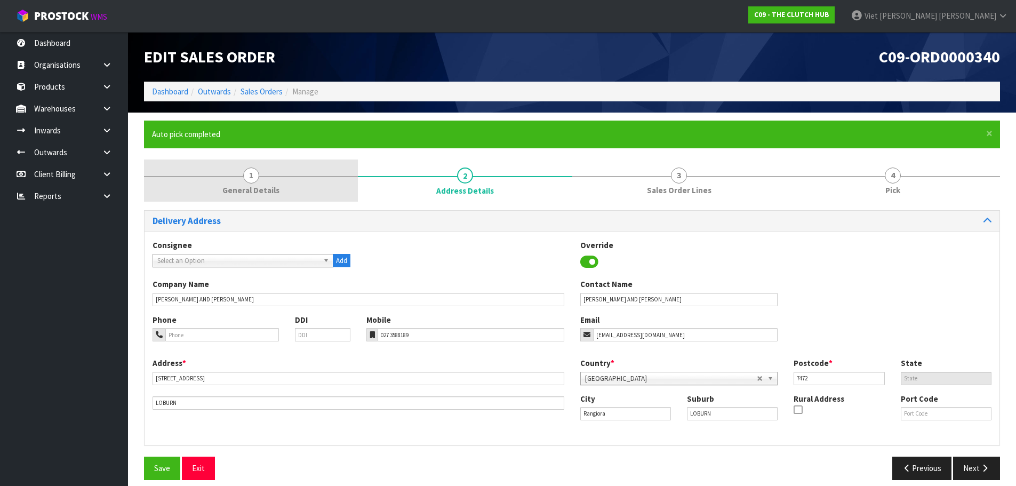
click at [339, 179] on link "1 General Details" at bounding box center [251, 180] width 214 height 42
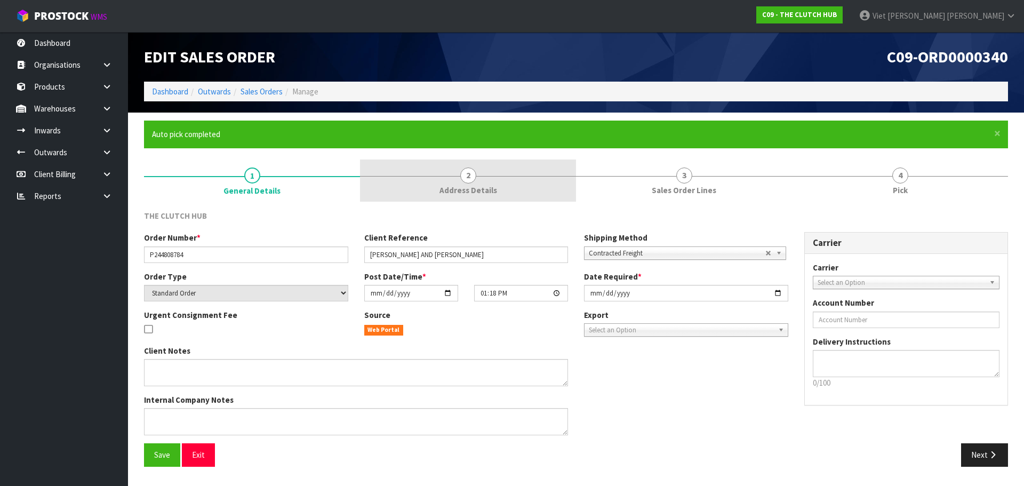
click at [514, 196] on link "2 Address Details" at bounding box center [468, 180] width 216 height 42
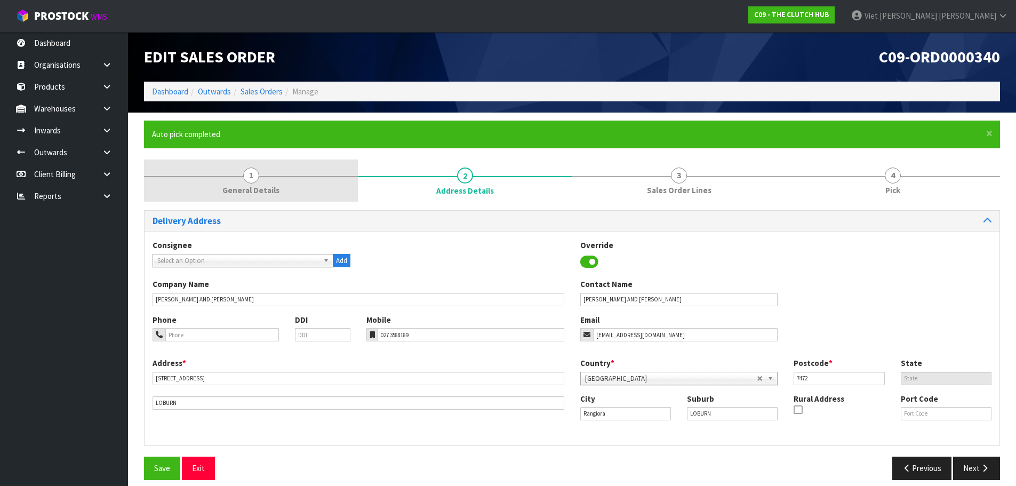
click at [247, 191] on span "General Details" at bounding box center [250, 189] width 57 height 11
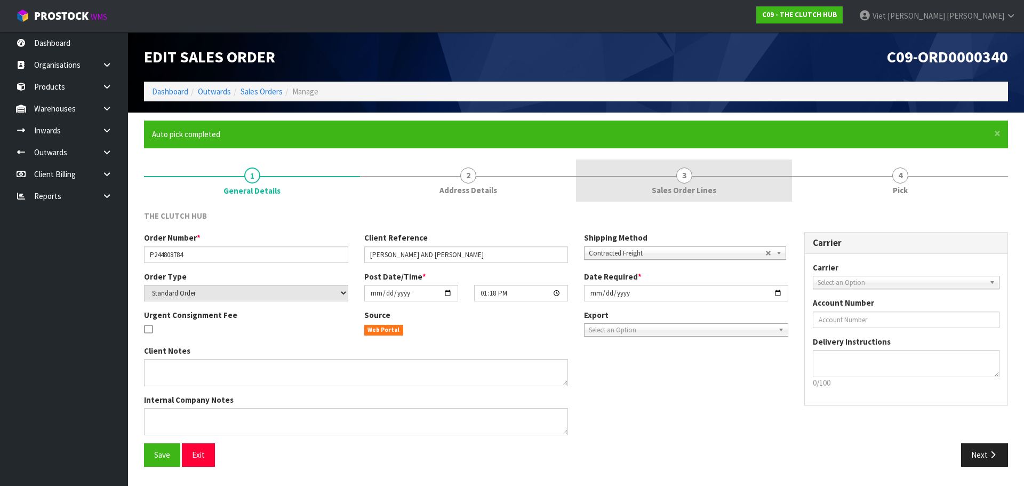
click at [623, 183] on link "3 Sales Order Lines" at bounding box center [684, 180] width 216 height 42
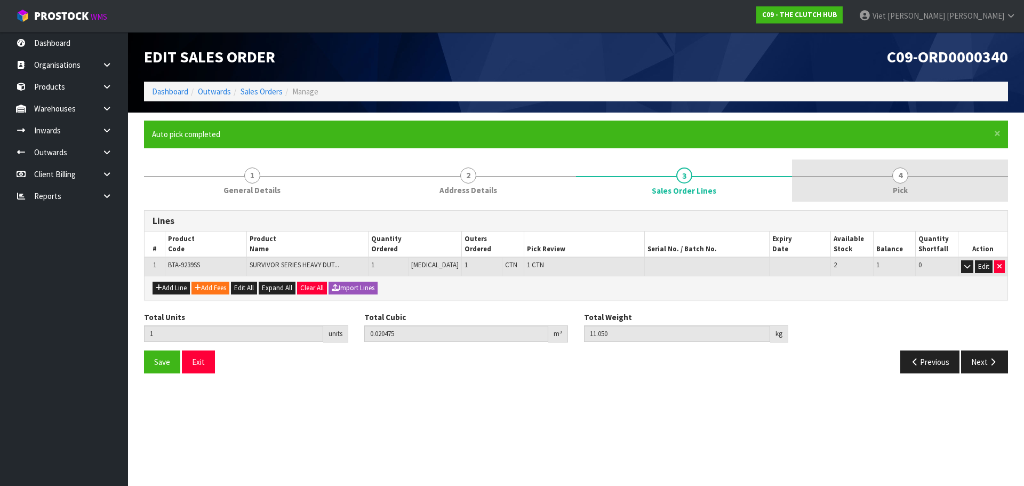
click at [853, 175] on link "4 Pick" at bounding box center [900, 180] width 216 height 42
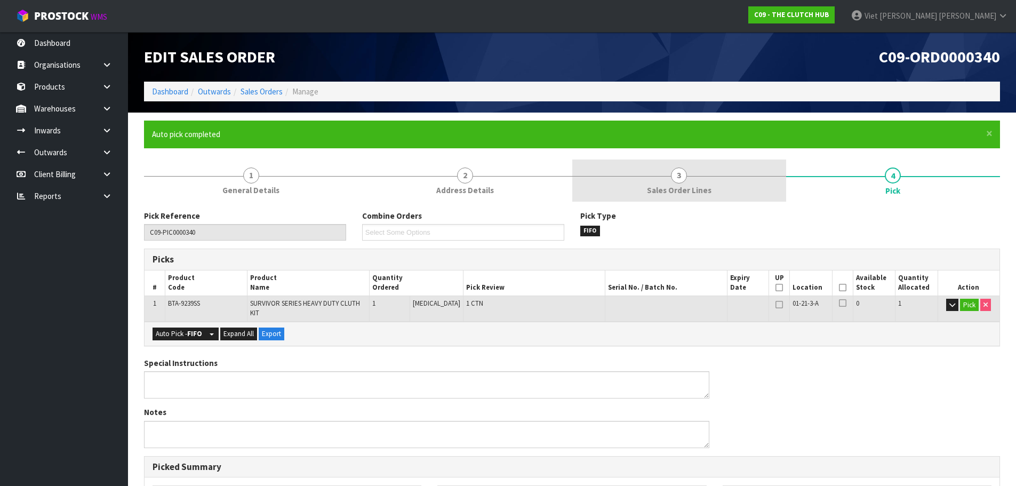
click at [688, 187] on span "Sales Order Lines" at bounding box center [679, 189] width 65 height 11
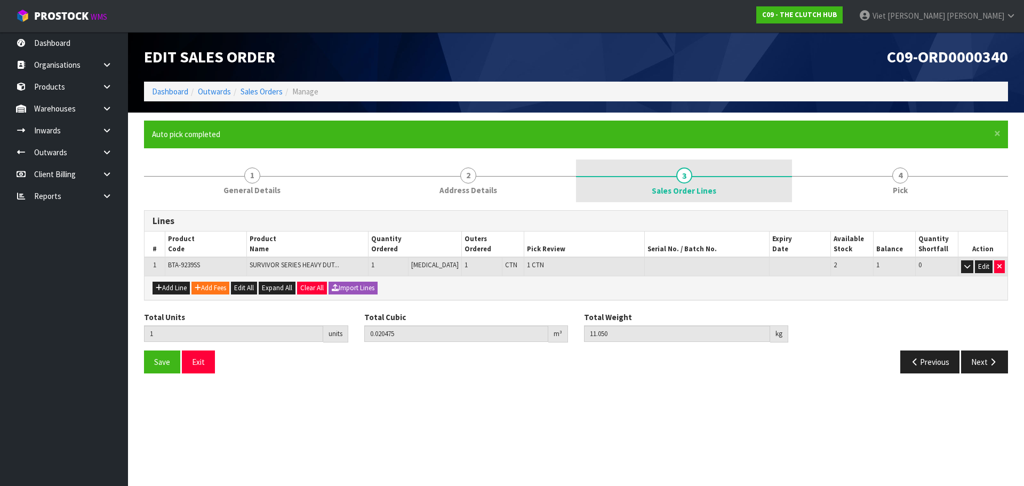
click at [725, 179] on link "3 Sales Order Lines" at bounding box center [684, 180] width 216 height 43
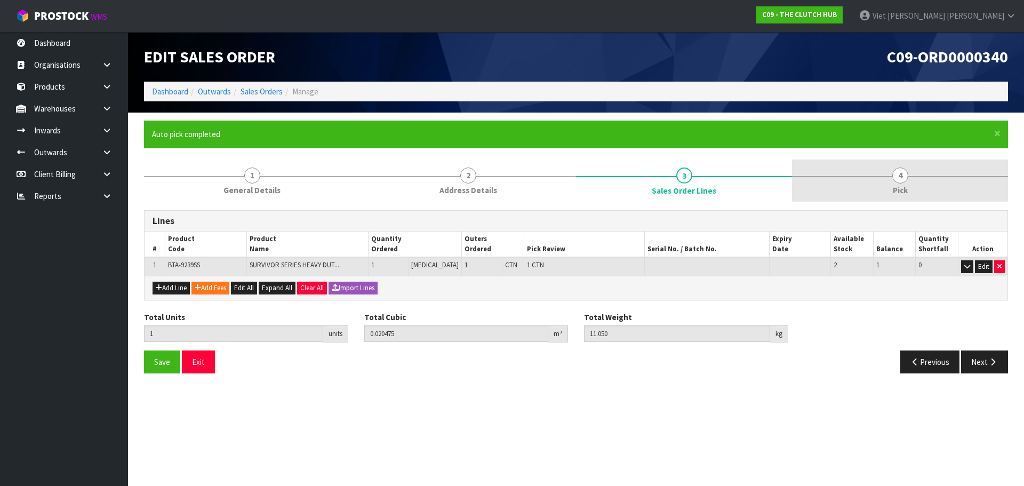
click at [931, 178] on link "4 Pick" at bounding box center [900, 180] width 216 height 42
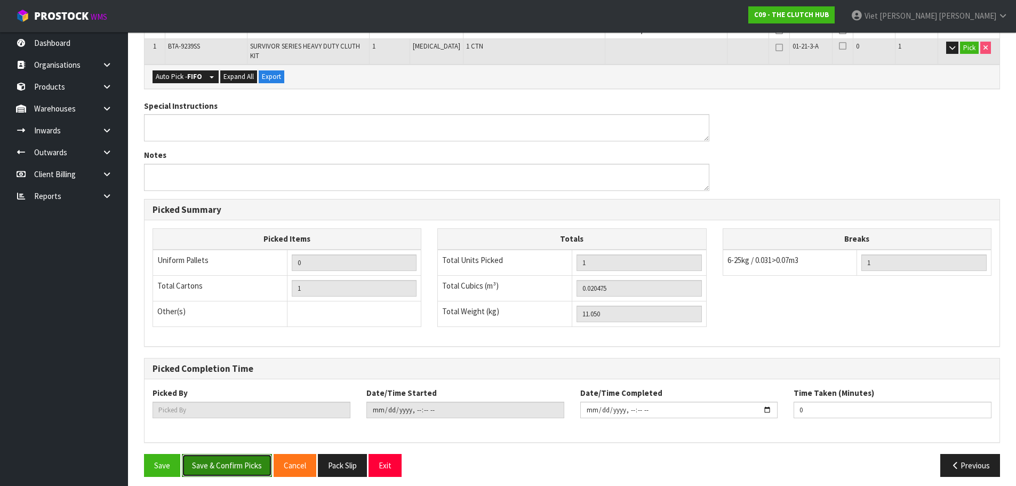
click at [238, 457] on button "Save & Confirm Picks" at bounding box center [227, 465] width 90 height 23
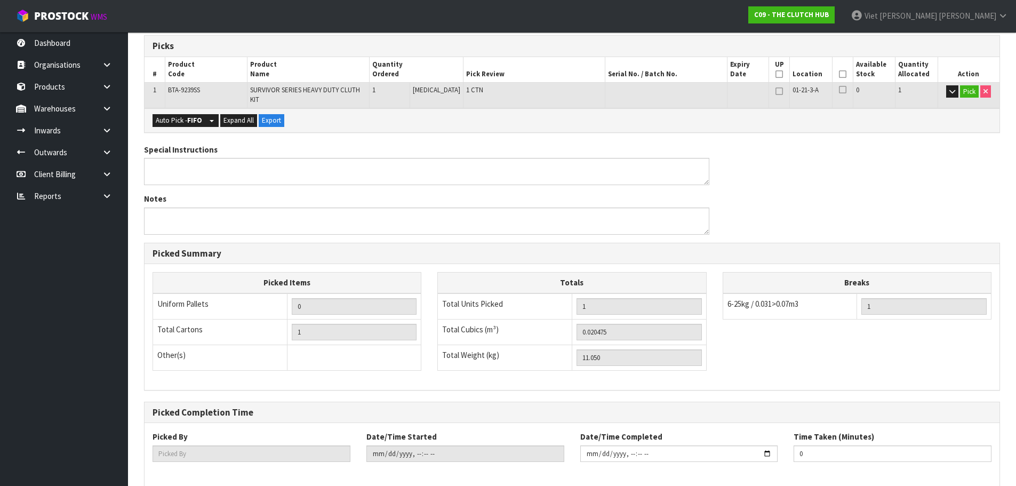
type input "Viet [PERSON_NAME]"
type input "2025-09-23T09:34:04"
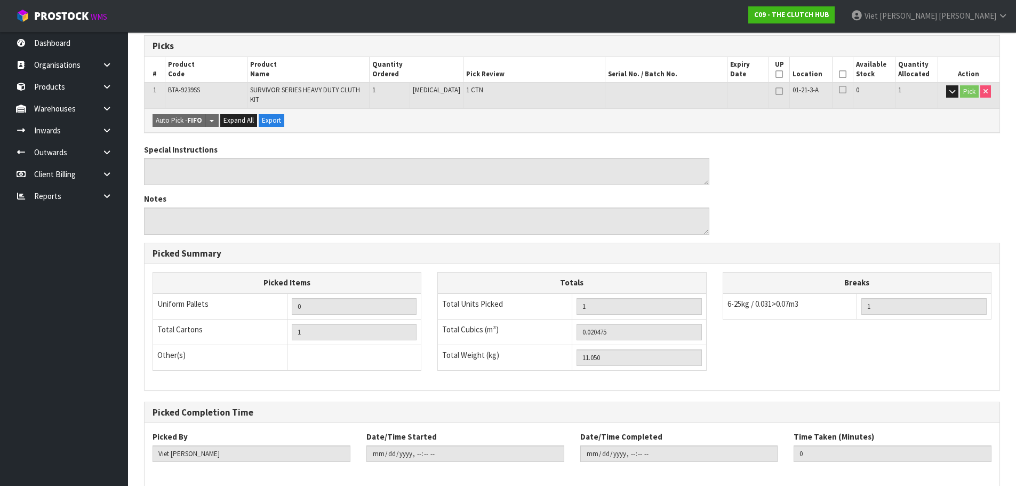
scroll to position [257, 0]
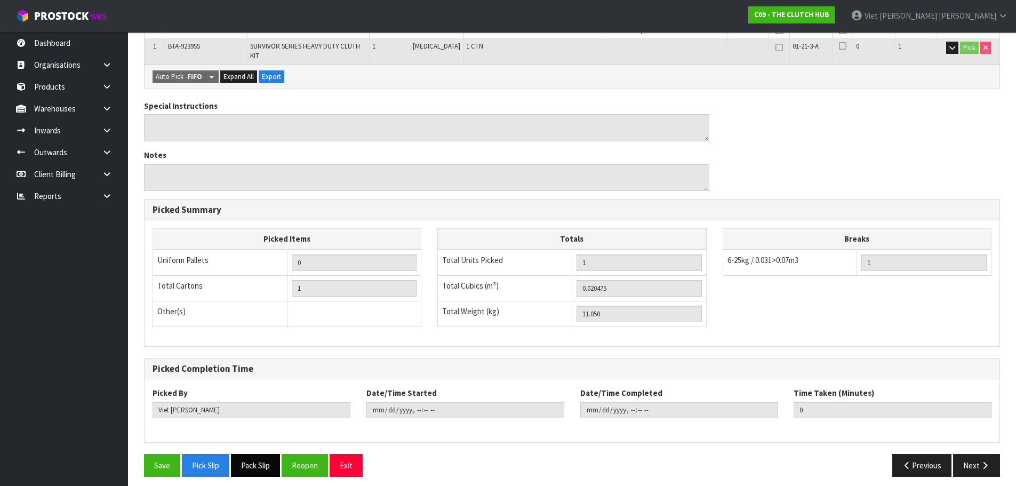
click at [262, 460] on button "Pack Slip" at bounding box center [255, 465] width 49 height 23
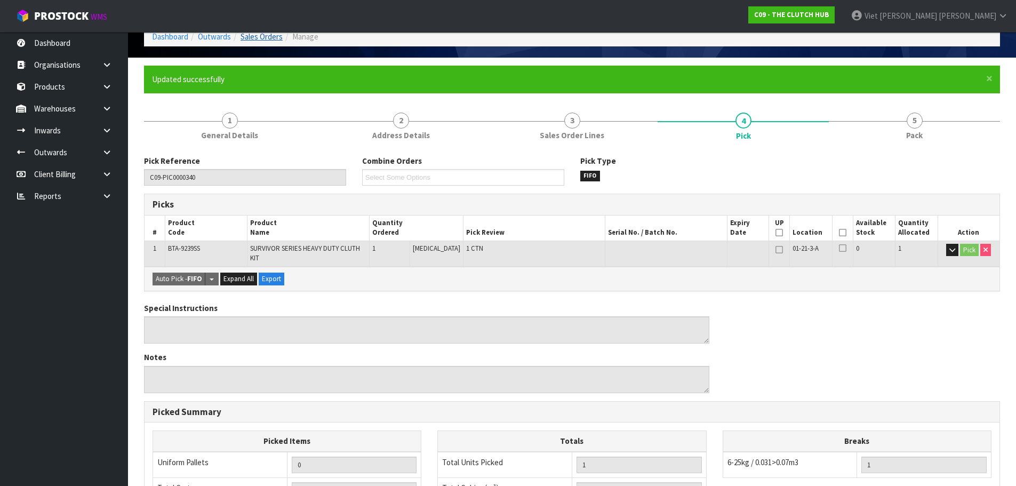
scroll to position [0, 0]
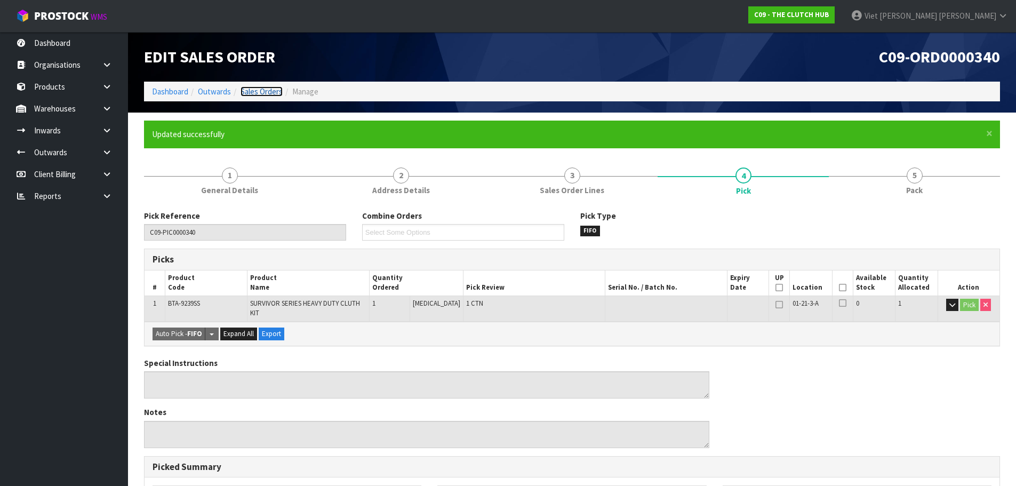
click at [272, 89] on link "Sales Orders" at bounding box center [261, 91] width 42 height 10
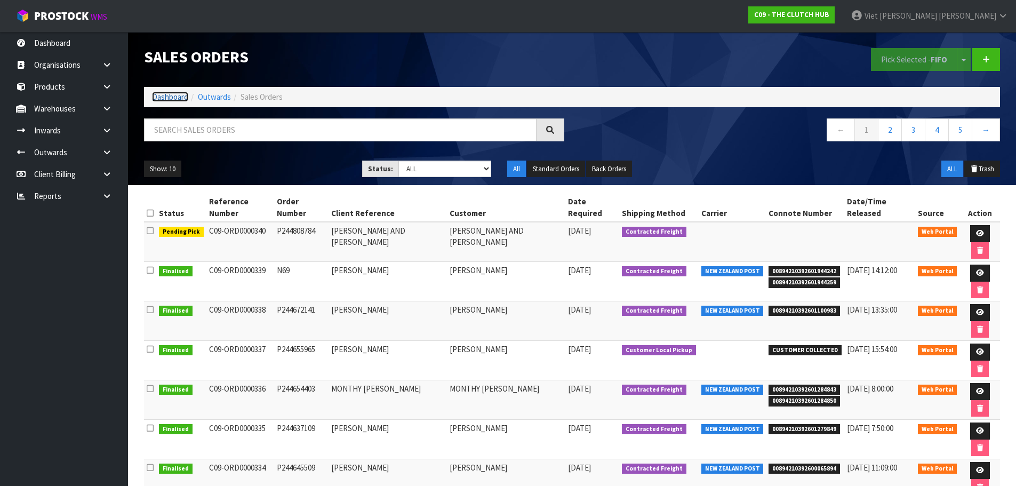
click at [173, 93] on link "Dashboard" at bounding box center [170, 97] width 36 height 10
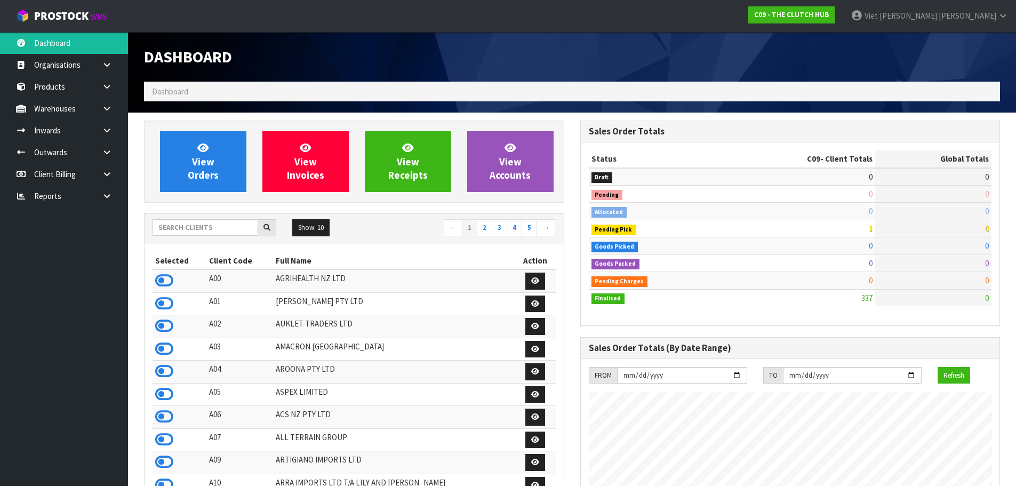
scroll to position [739, 436]
click at [239, 219] on input "text" at bounding box center [206, 227] width 106 height 17
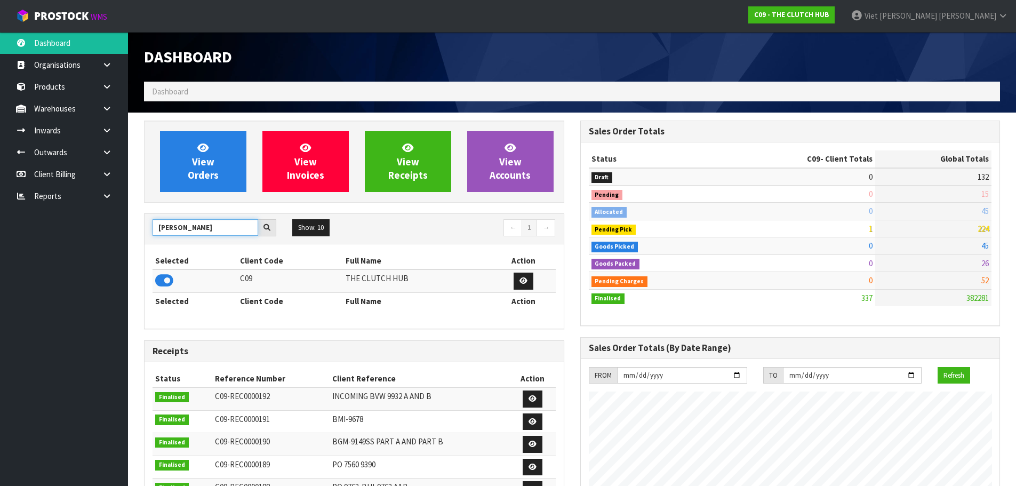
type input "LUTCH"
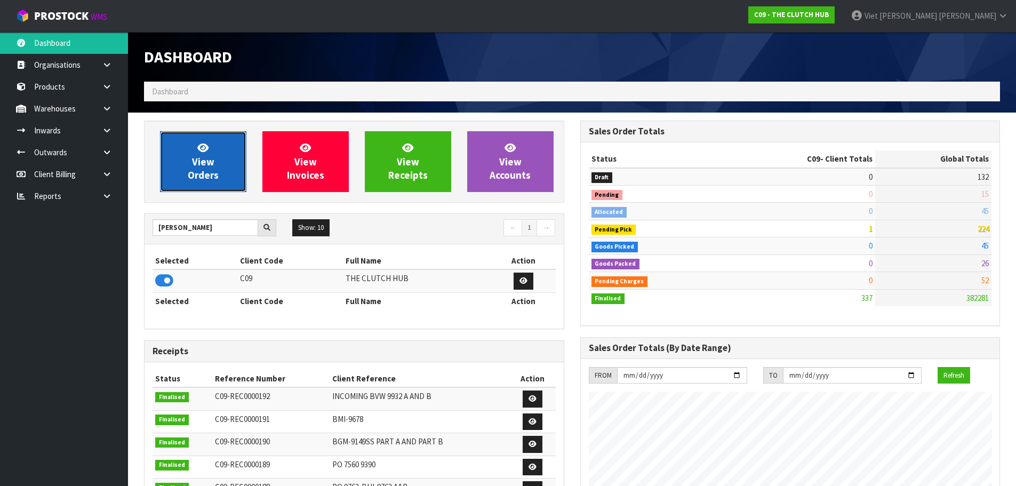
click at [228, 174] on link "View Orders" at bounding box center [203, 161] width 86 height 61
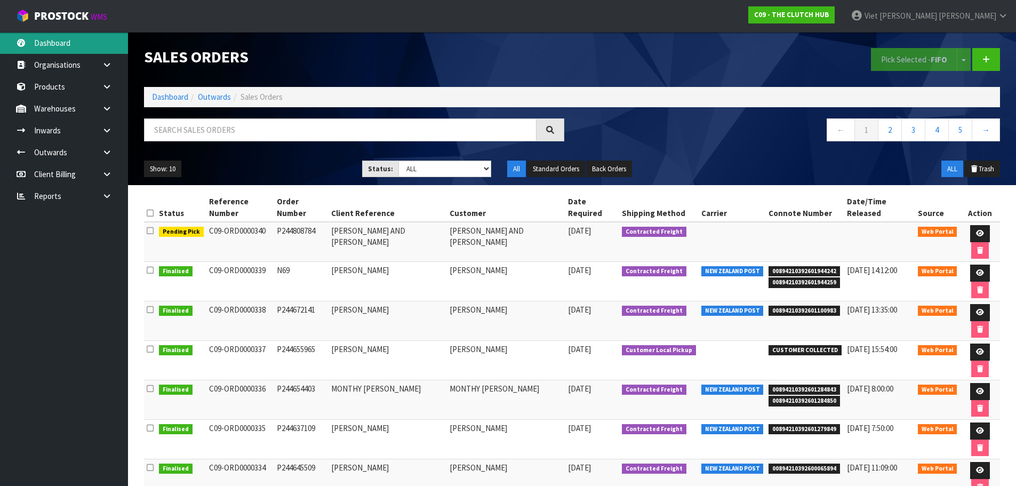
click at [72, 37] on link "Dashboard" at bounding box center [64, 43] width 128 height 22
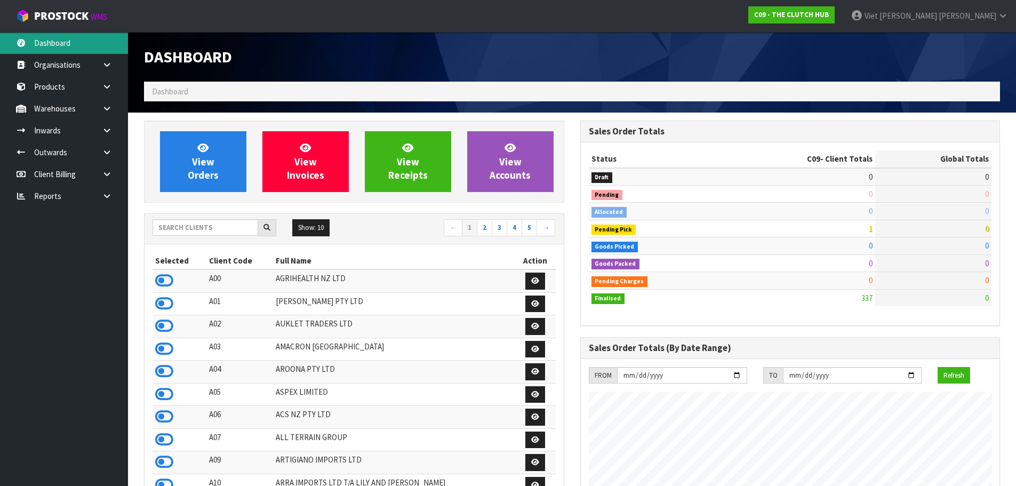
scroll to position [739, 436]
click at [218, 236] on input "text" at bounding box center [206, 227] width 106 height 17
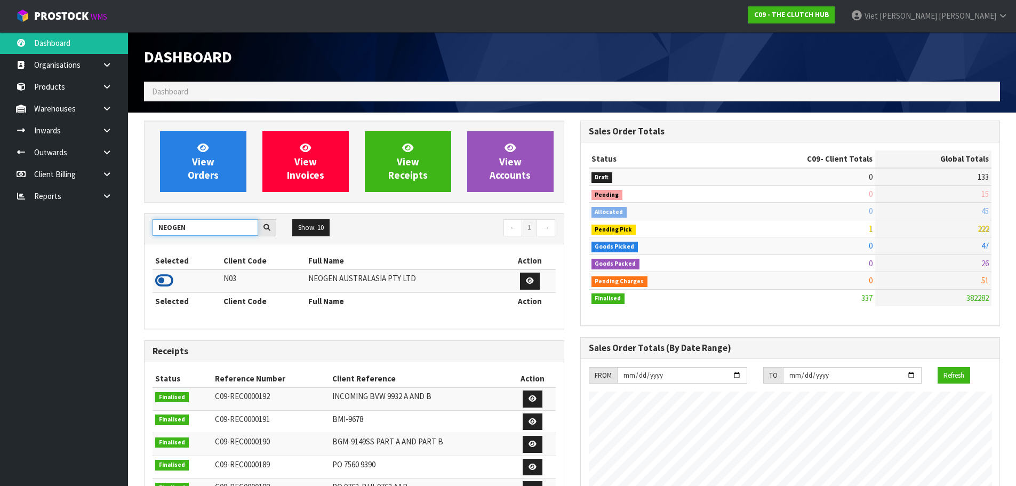
type input "NEOGEN"
click at [170, 274] on icon at bounding box center [164, 280] width 18 height 16
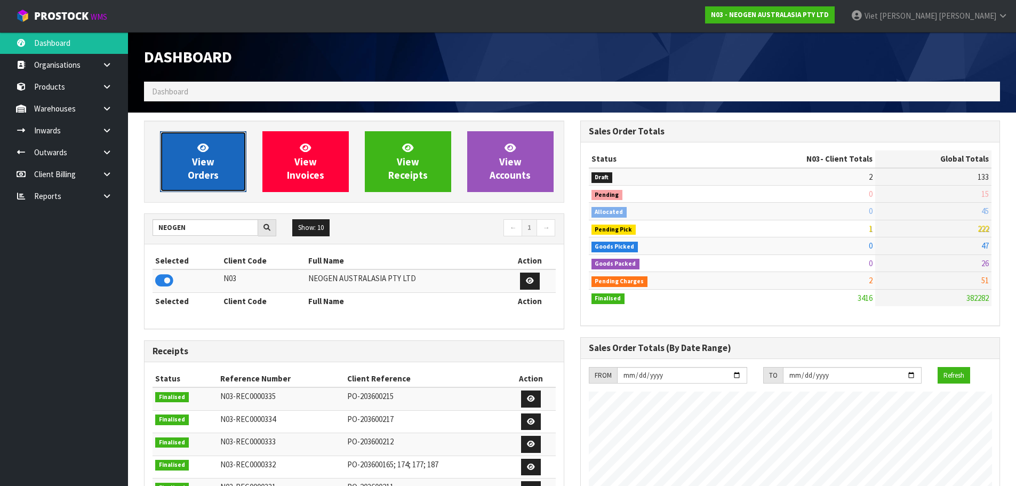
scroll to position [808, 436]
click at [192, 188] on link "View Orders" at bounding box center [203, 161] width 86 height 61
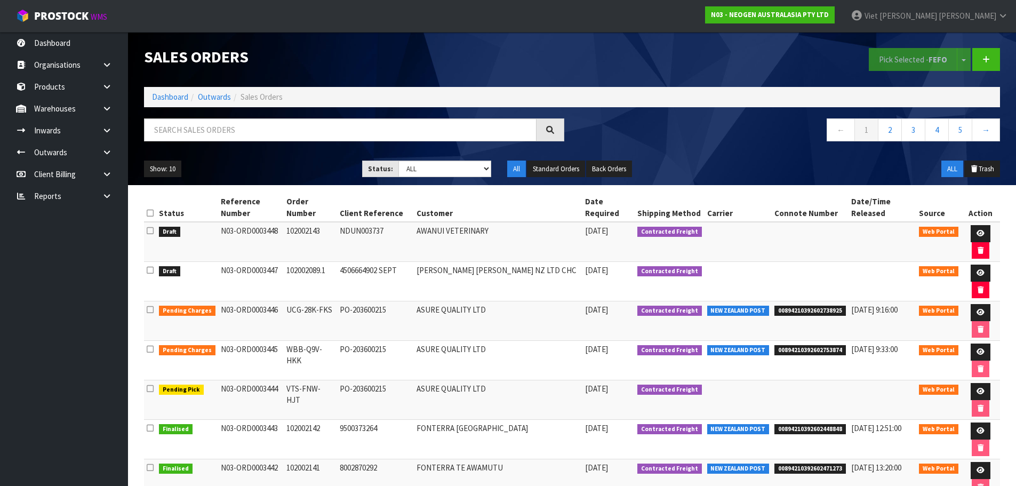
click at [456, 149] on div at bounding box center [354, 133] width 436 height 31
click at [422, 170] on select "Draft Pending Allocated Pending Pick Goods Picked Goods Packed Pending Charges …" at bounding box center [444, 169] width 93 height 17
click at [398, 161] on select "Draft Pending Allocated Pending Pick Goods Picked Goods Packed Pending Charges …" at bounding box center [444, 169] width 93 height 17
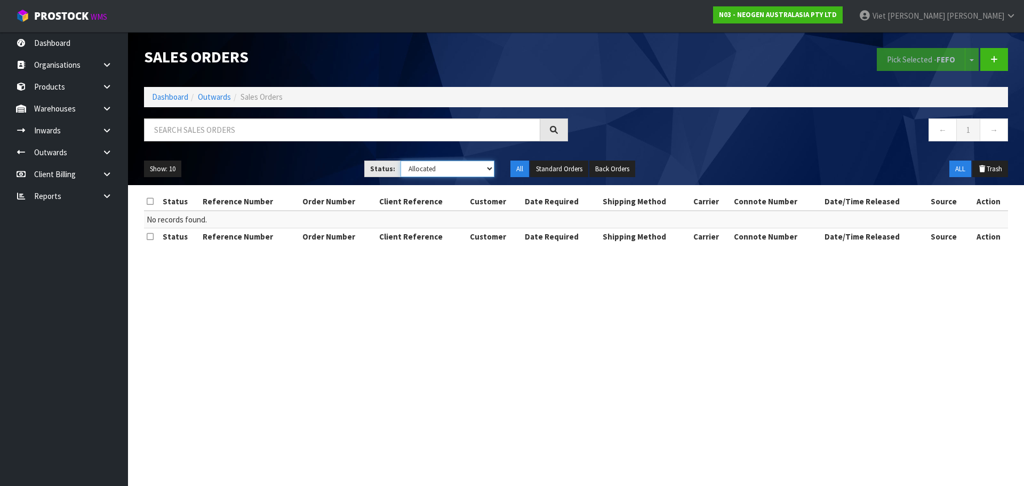
click at [420, 170] on select "Draft Pending Allocated Pending Pick Goods Picked Goods Packed Pending Charges …" at bounding box center [447, 169] width 94 height 17
click at [419, 173] on select "Draft Pending Allocated Pending Pick Goods Picked Goods Packed Pending Charges …" at bounding box center [447, 169] width 94 height 17
select select "string:0"
click at [400, 161] on select "Draft Pending Allocated Pending Pick Goods Picked Goods Packed Pending Charges …" at bounding box center [447, 169] width 94 height 17
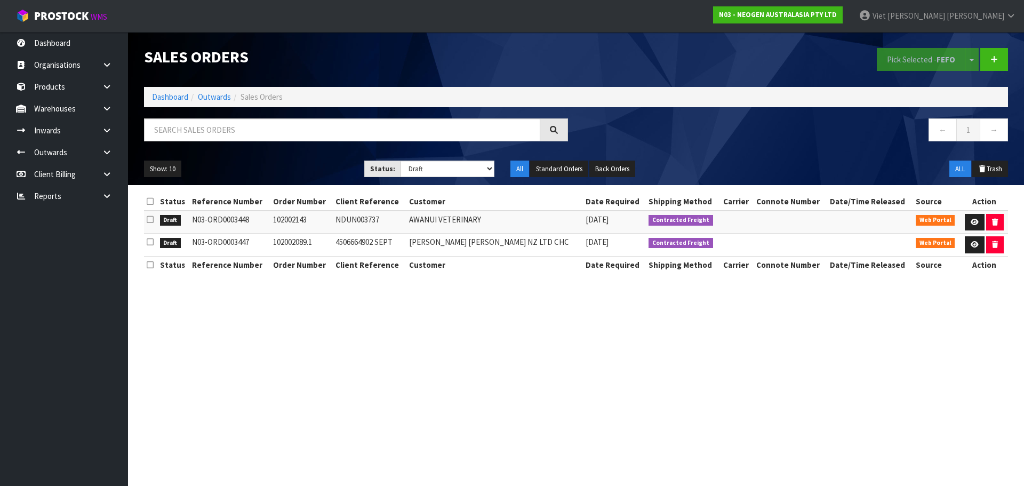
click at [960, 235] on td at bounding box center [983, 245] width 47 height 23
click at [414, 316] on section "Sales Orders Pick Selected - FEFO Split button! FIFO - First In First Out FEFO …" at bounding box center [512, 243] width 1024 height 486
click at [969, 240] on link at bounding box center [975, 244] width 20 height 17
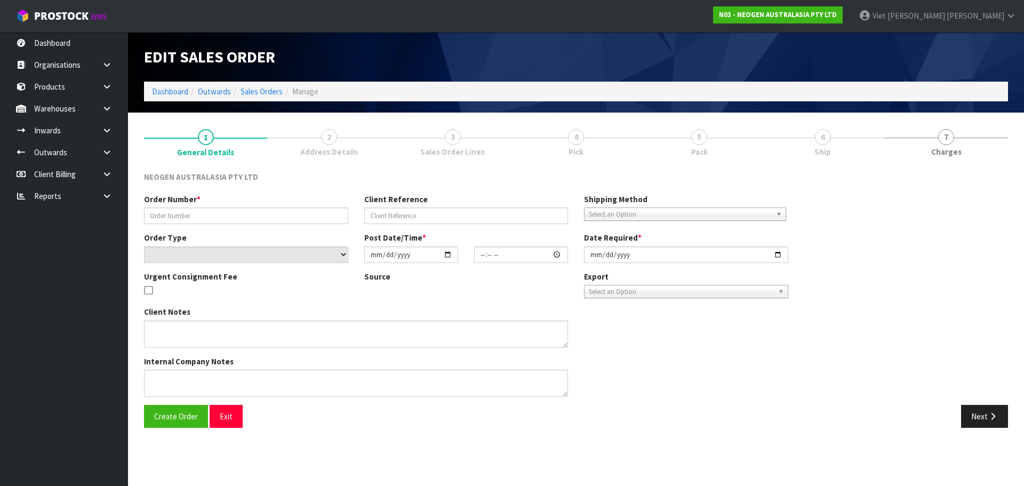
type input "102002089.1"
type input "4506664902 SEPT"
select select "number:0"
type input "2025-09-23"
type input "09:28:00.000"
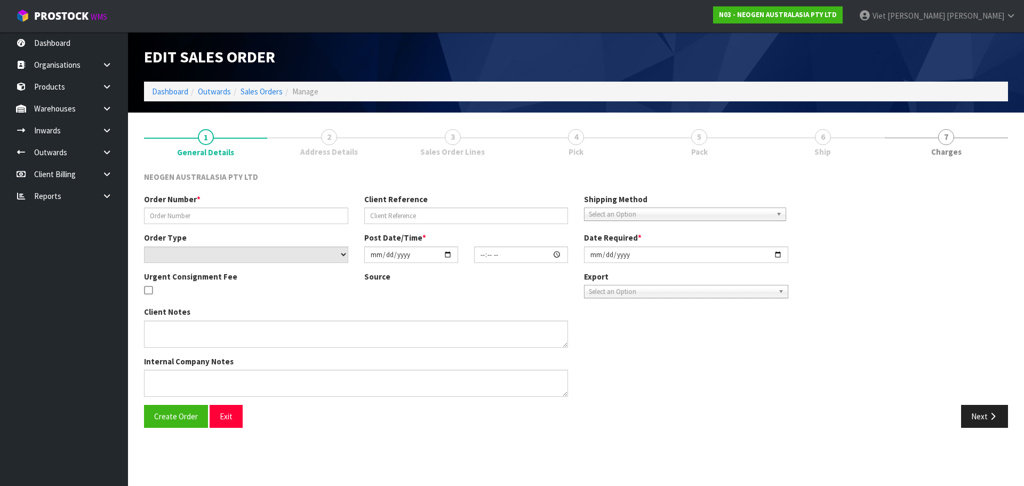
type input "[DATE]"
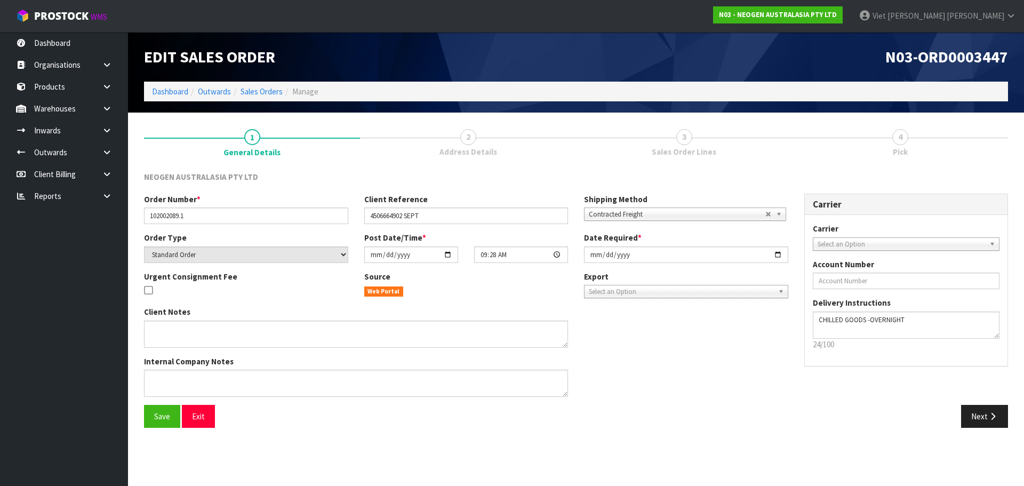
click at [877, 433] on div "Save Exit Next" at bounding box center [576, 420] width 880 height 31
click at [998, 412] on button "Next" at bounding box center [984, 416] width 47 height 23
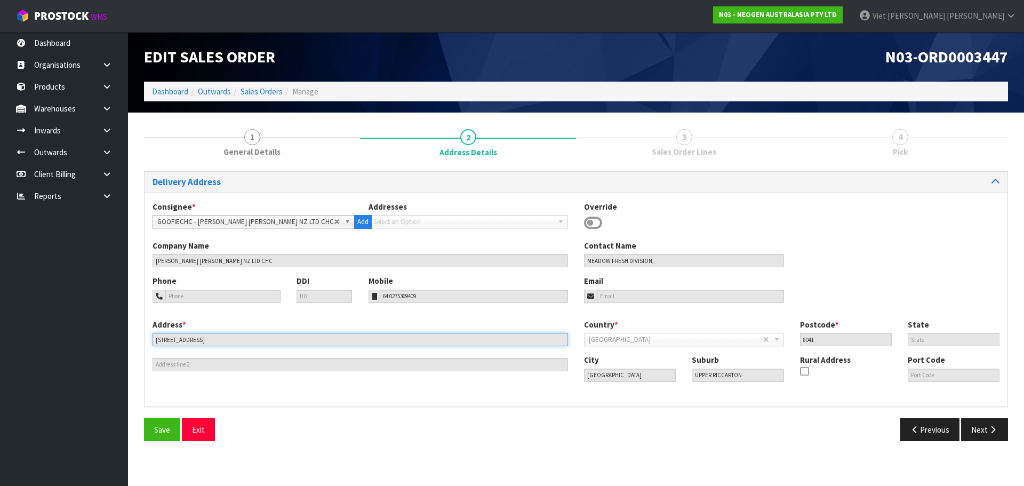
click at [277, 338] on input "412-442 BLENHEIM ROAD" at bounding box center [360, 339] width 415 height 13
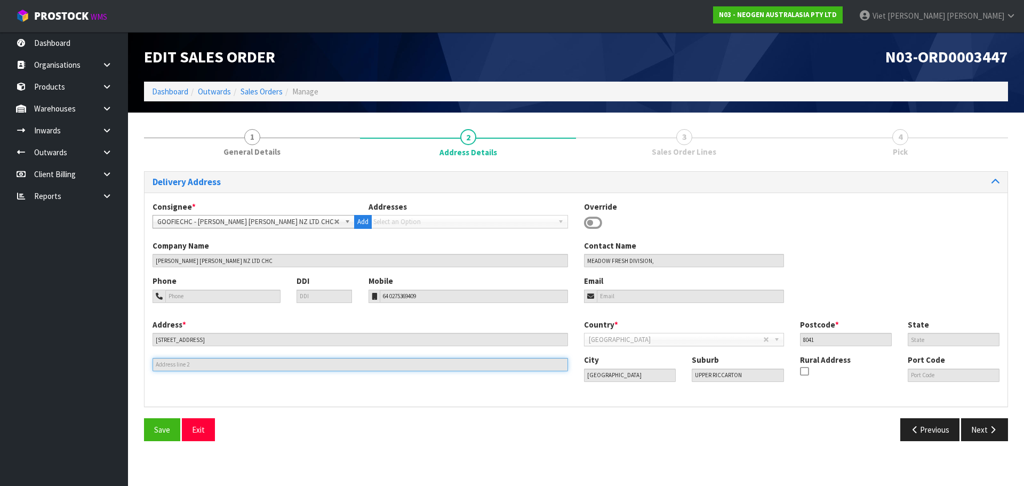
click at [282, 364] on input "text" at bounding box center [360, 364] width 415 height 13
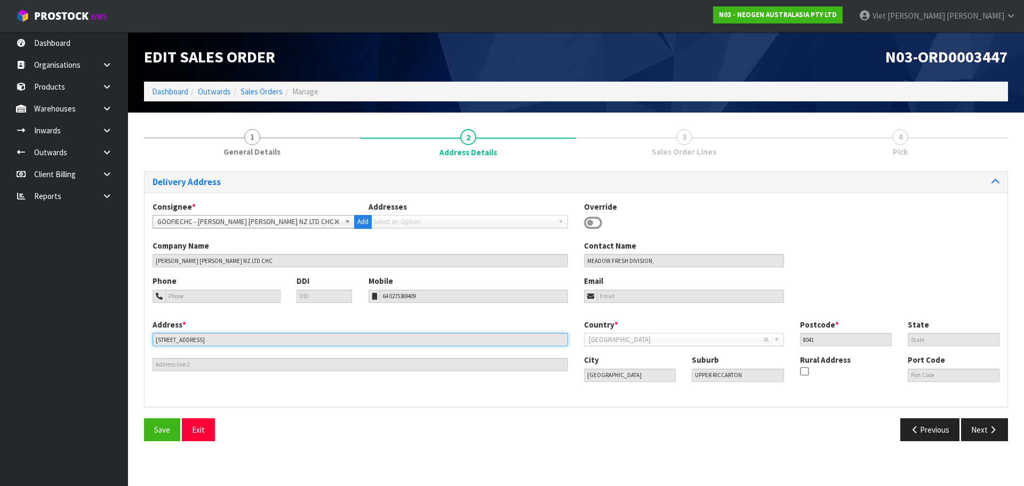
click at [282, 342] on input "412-442 BLENHEIM ROAD" at bounding box center [360, 339] width 415 height 13
click at [399, 387] on div "Address * 412-442 BLENHEIM ROAD This address line exceeds the recommended limit…" at bounding box center [576, 358] width 863 height 79
click at [242, 352] on div "Address * 412-442 BLENHEIM ROAD This address line exceeds the recommended limit…" at bounding box center [360, 345] width 431 height 52
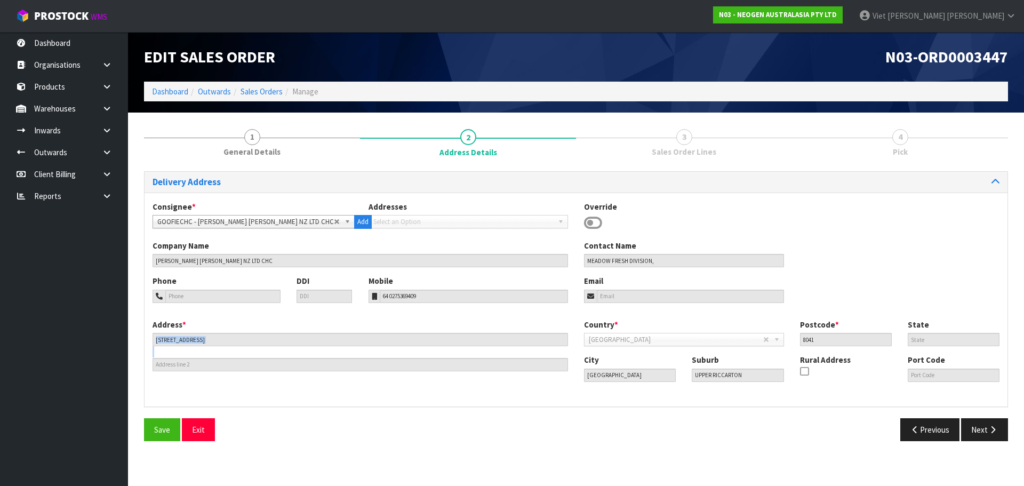
click at [242, 352] on div "Address * 412-442 BLENHEIM ROAD This address line exceeds the recommended limit…" at bounding box center [360, 345] width 431 height 52
click at [509, 453] on section "1 General Details 2 Address Details 3 Sales Order Lines 4 Pick Delivery Address…" at bounding box center [576, 285] width 896 height 344
click at [989, 434] on button "Next" at bounding box center [984, 429] width 47 height 23
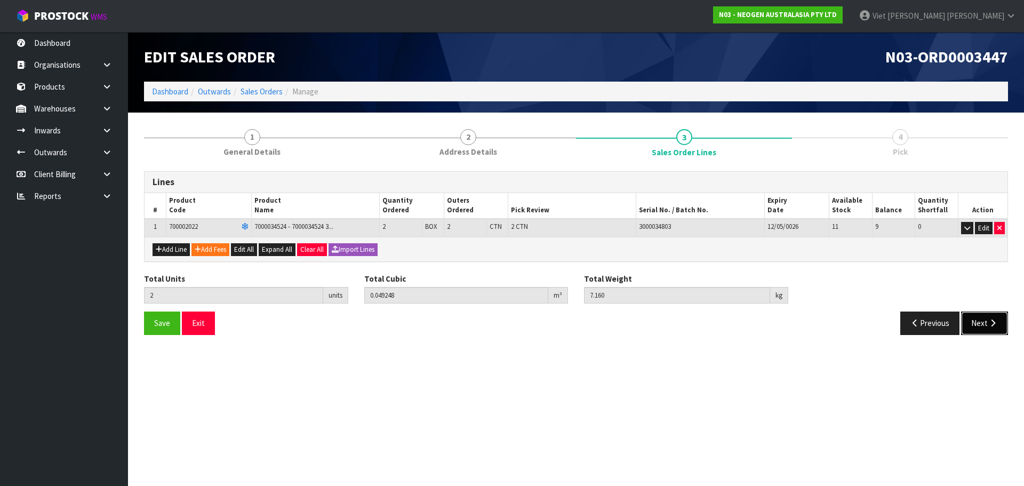
click at [984, 334] on button "Next" at bounding box center [984, 322] width 47 height 23
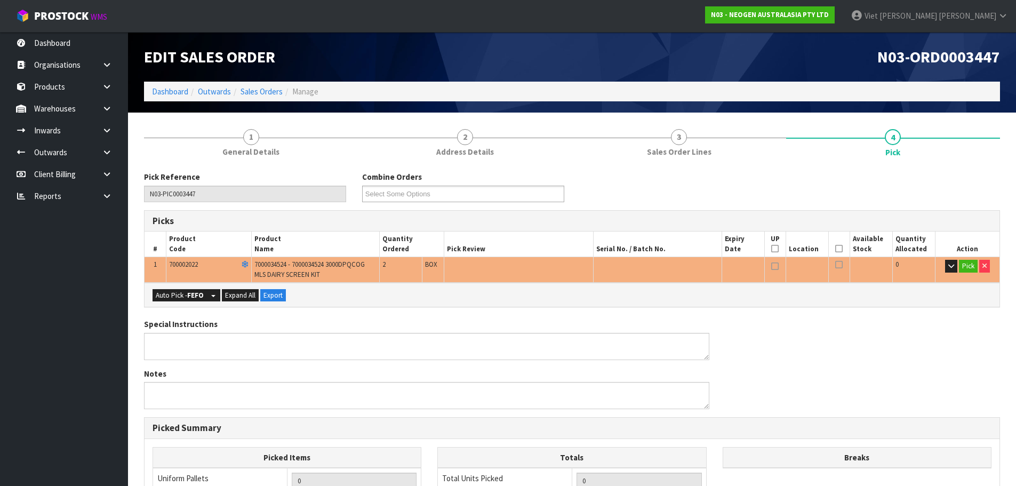
scroll to position [53, 0]
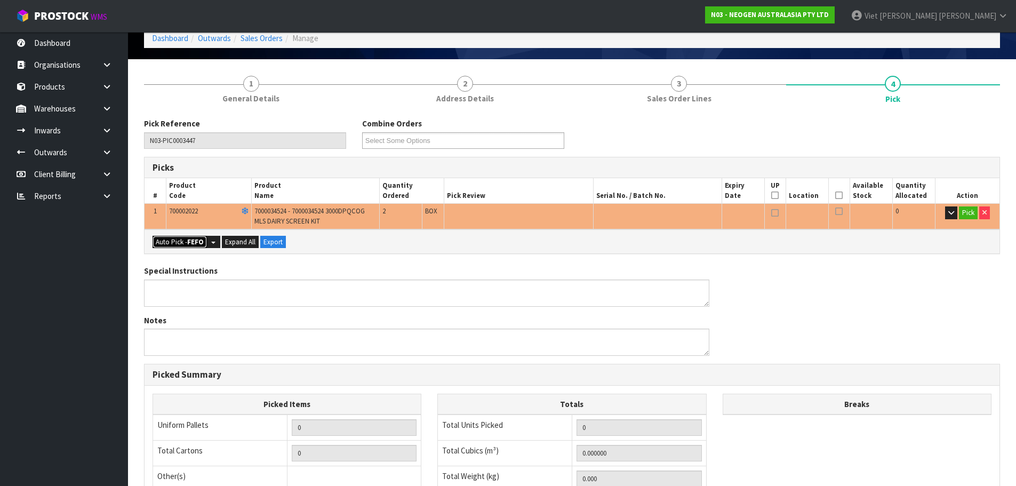
click at [166, 240] on button "Auto Pick - FEFO" at bounding box center [180, 242] width 54 height 13
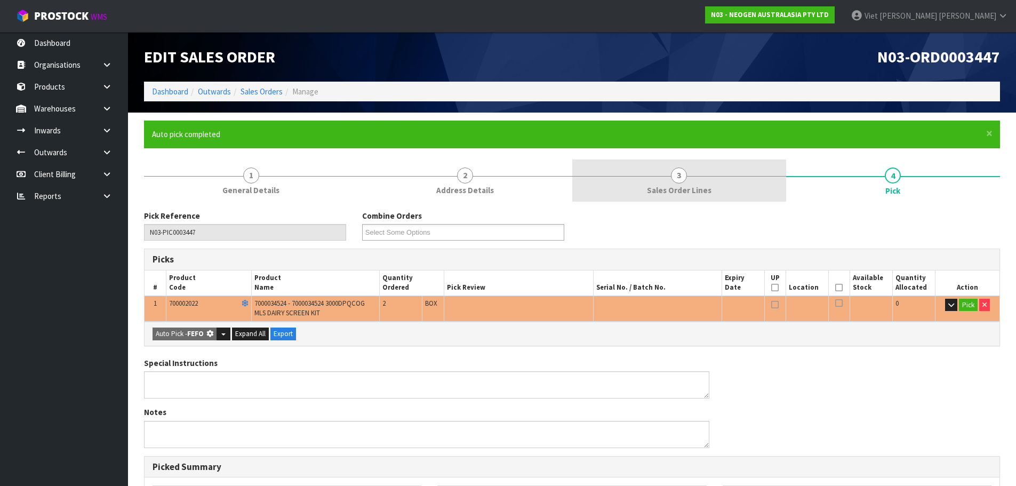
type input "2"
type input "0.049248"
type input "7.160"
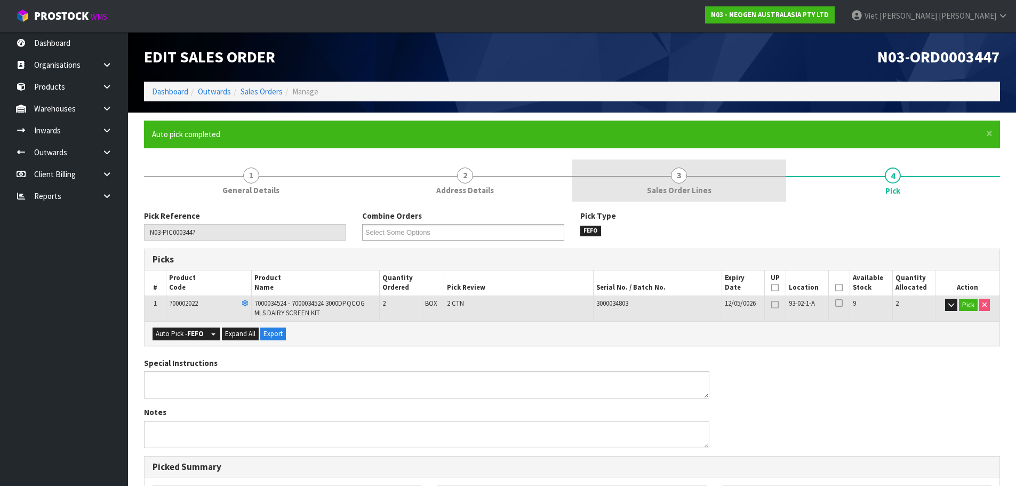
click at [702, 197] on link "3 Sales Order Lines" at bounding box center [679, 180] width 214 height 42
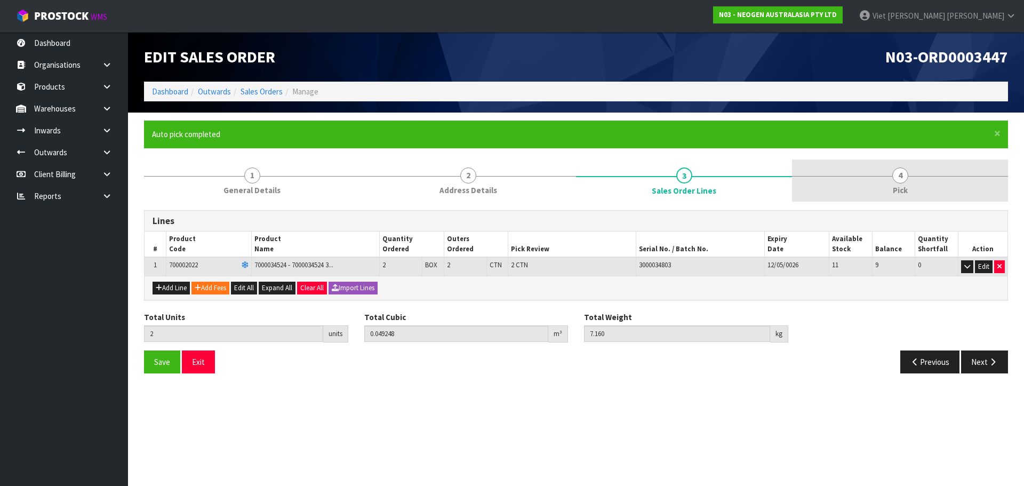
click at [953, 183] on link "4 Pick" at bounding box center [900, 180] width 216 height 42
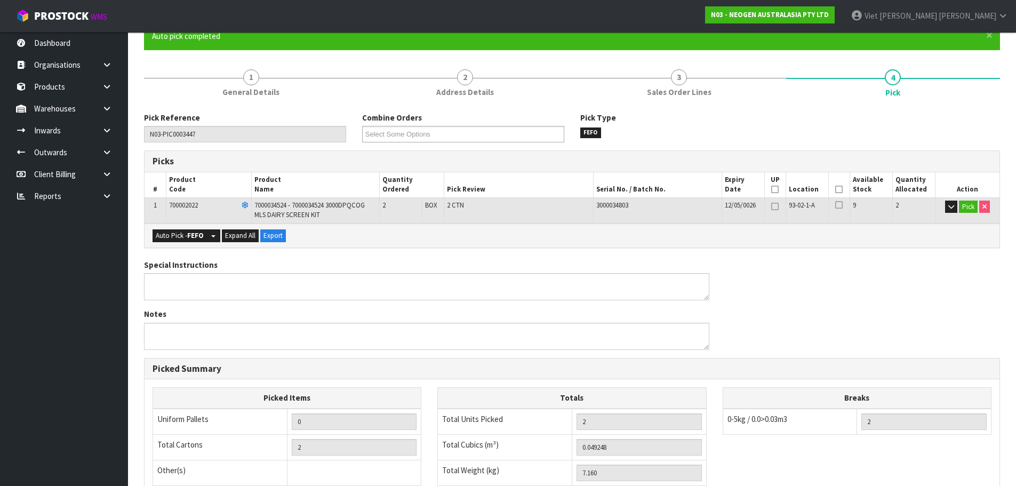
scroll to position [264, 0]
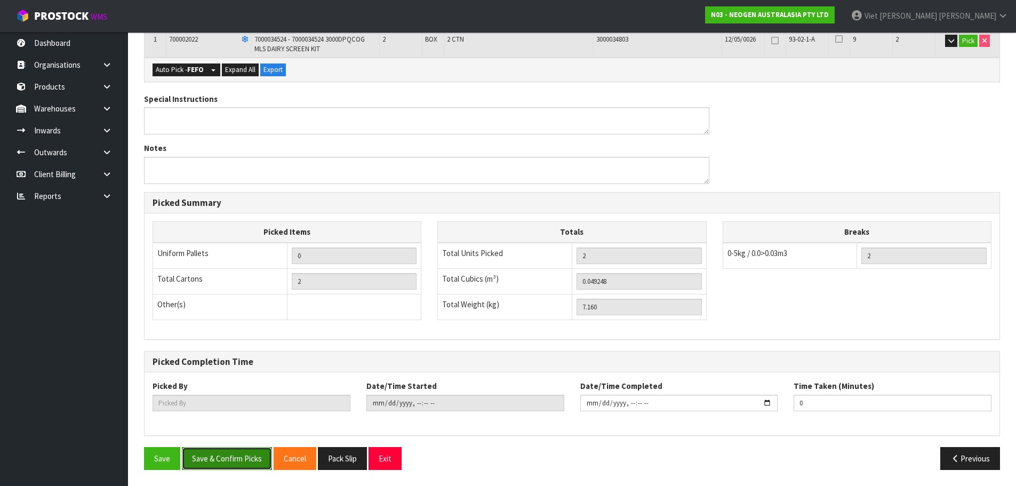
click at [266, 458] on button "Save & Confirm Picks" at bounding box center [227, 458] width 90 height 23
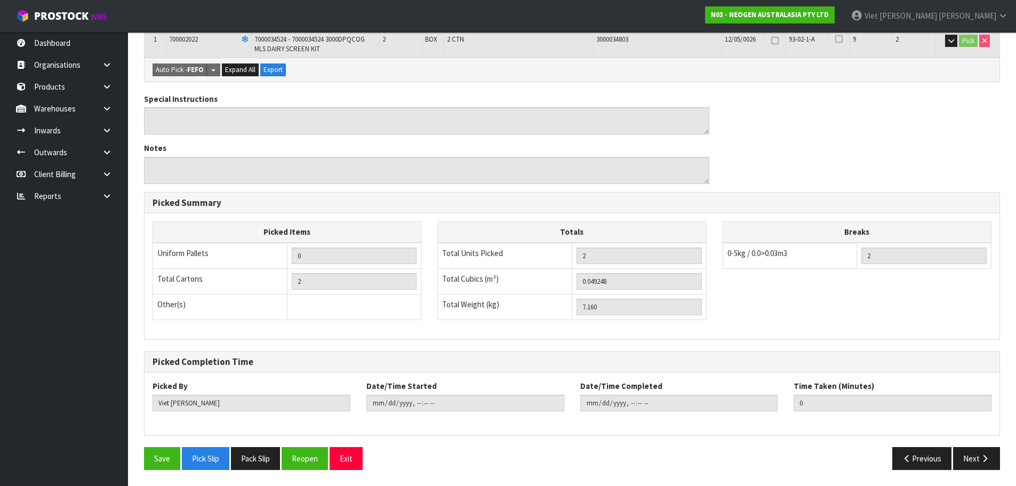
type input "Viet [PERSON_NAME]"
type input "2025-09-23T09:38:34"
click at [262, 455] on button "Pack Slip" at bounding box center [255, 458] width 49 height 23
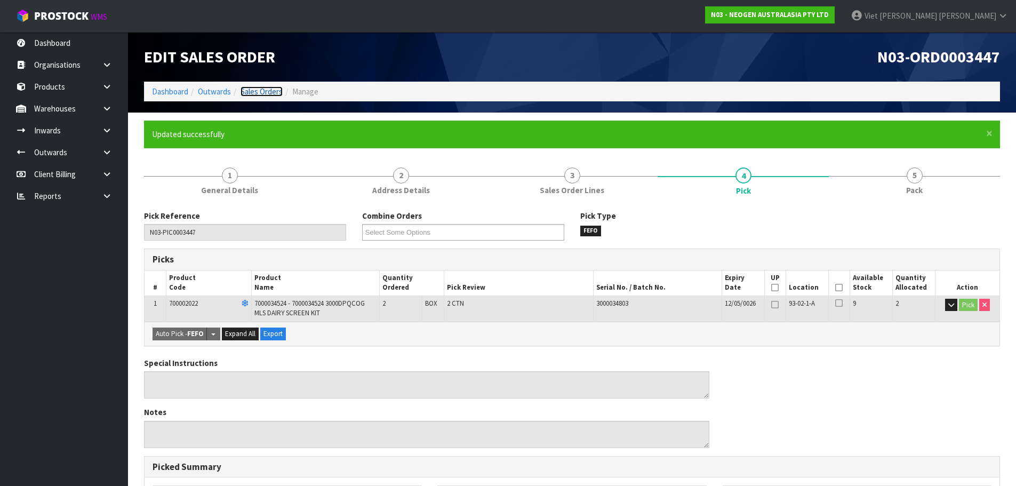
click at [255, 94] on link "Sales Orders" at bounding box center [261, 91] width 42 height 10
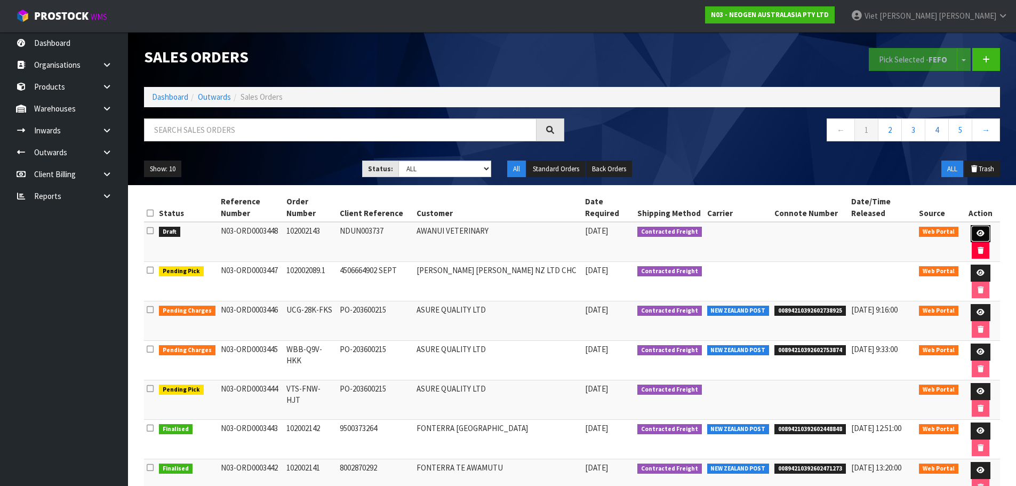
click at [982, 235] on icon at bounding box center [980, 233] width 8 height 7
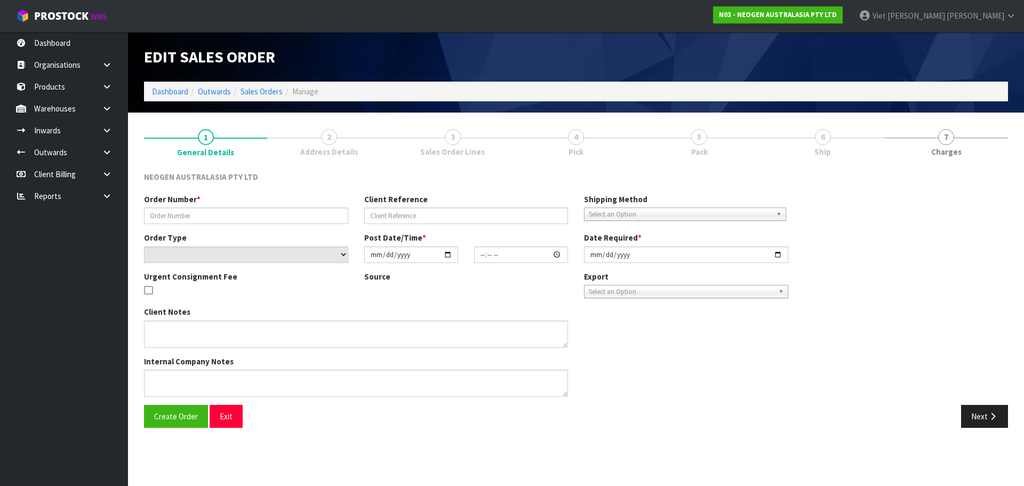
type input "102002143"
type input "NDUN003737"
select select "number:0"
type input "[DATE]"
type input "09:32:00.000"
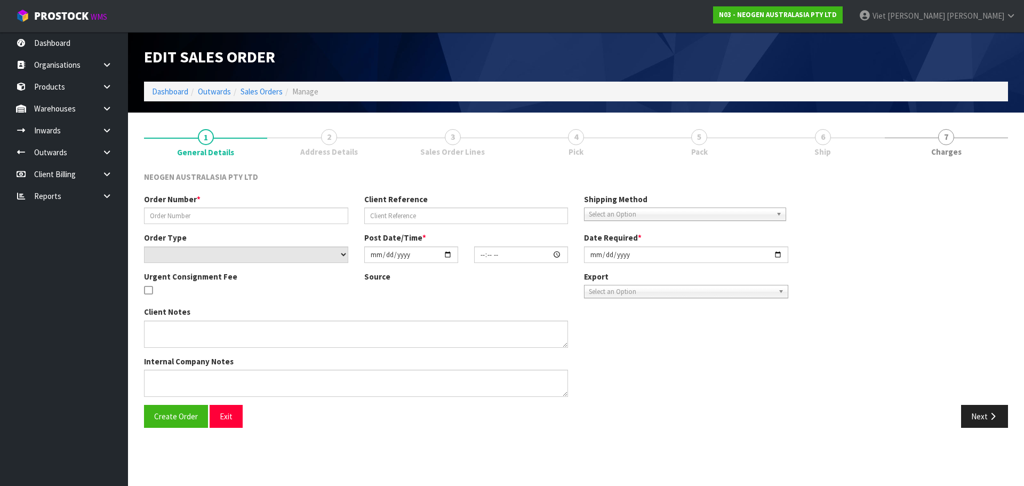
type input "[DATE]"
type textarea "ATTN: VICKY FITIAO_FOOD MICRO NDUN - GRIBBLES VETERINARY PATHOLOGY"
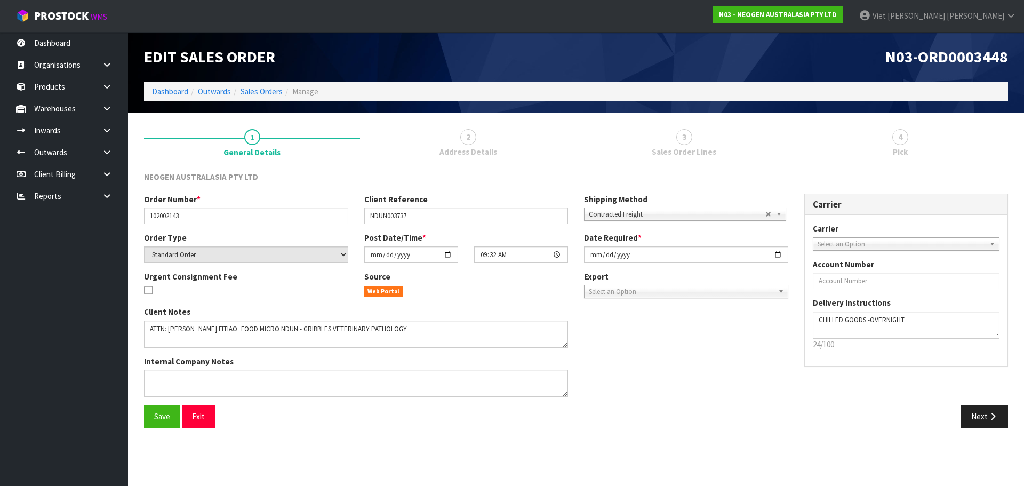
click at [808, 399] on div "Order Number * 102002143 Client Reference NDUN003737 Shipping Method Client Loc…" at bounding box center [576, 299] width 880 height 211
click at [983, 414] on button "Next" at bounding box center [984, 416] width 47 height 23
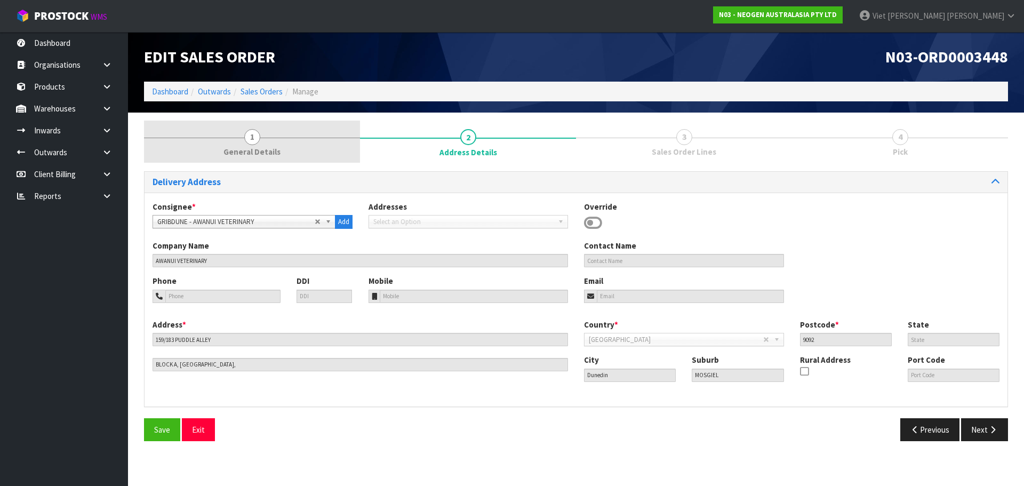
click at [295, 141] on link "1 General Details" at bounding box center [252, 142] width 216 height 42
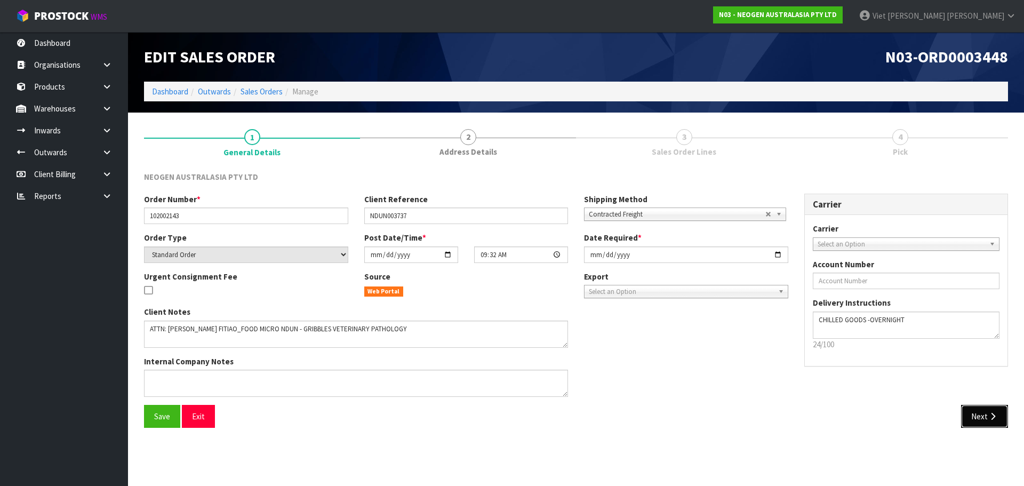
click at [978, 420] on button "Next" at bounding box center [984, 416] width 47 height 23
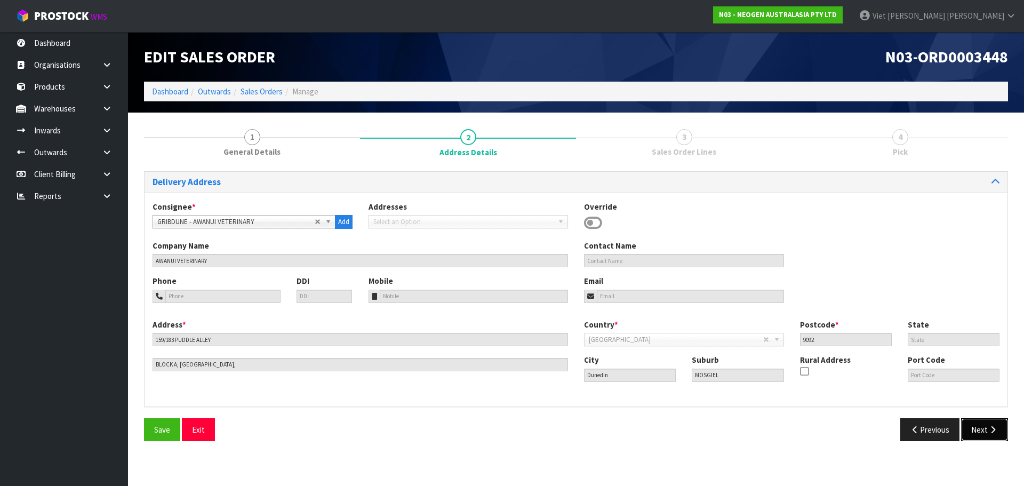
click at [966, 423] on button "Next" at bounding box center [984, 429] width 47 height 23
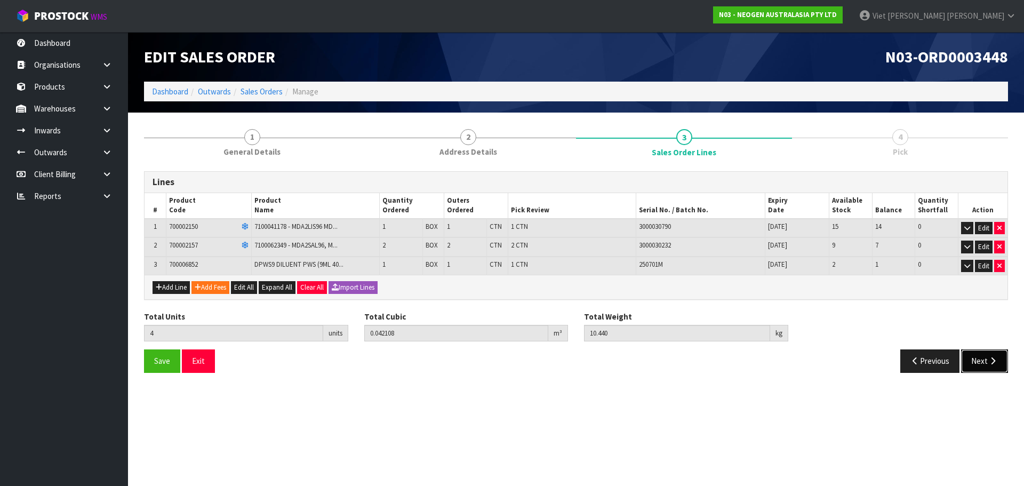
click at [975, 366] on button "Next" at bounding box center [984, 360] width 47 height 23
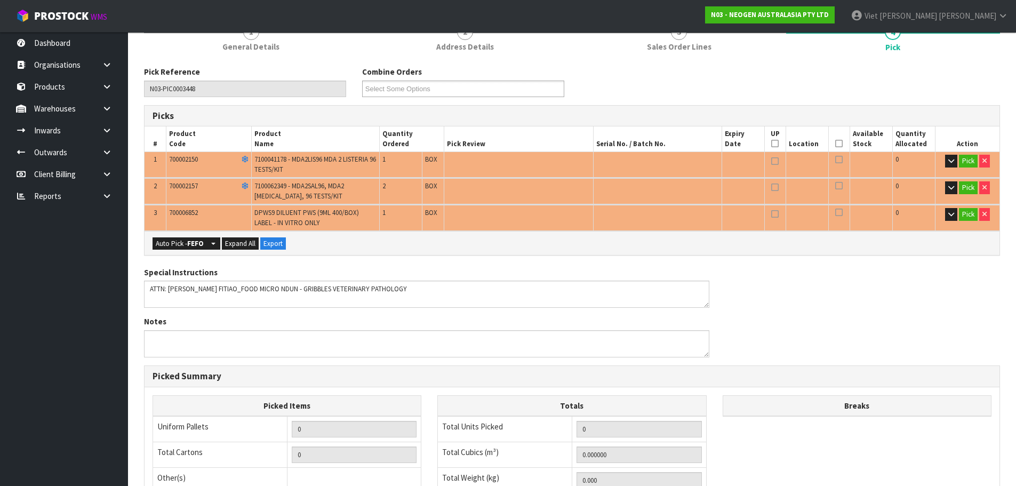
scroll to position [107, 0]
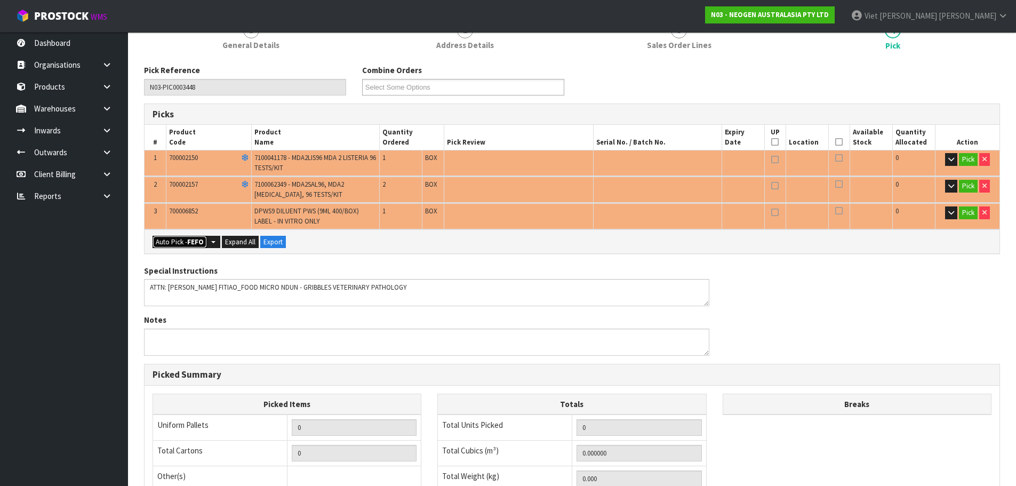
click at [178, 239] on button "Auto Pick - FEFO" at bounding box center [180, 242] width 54 height 13
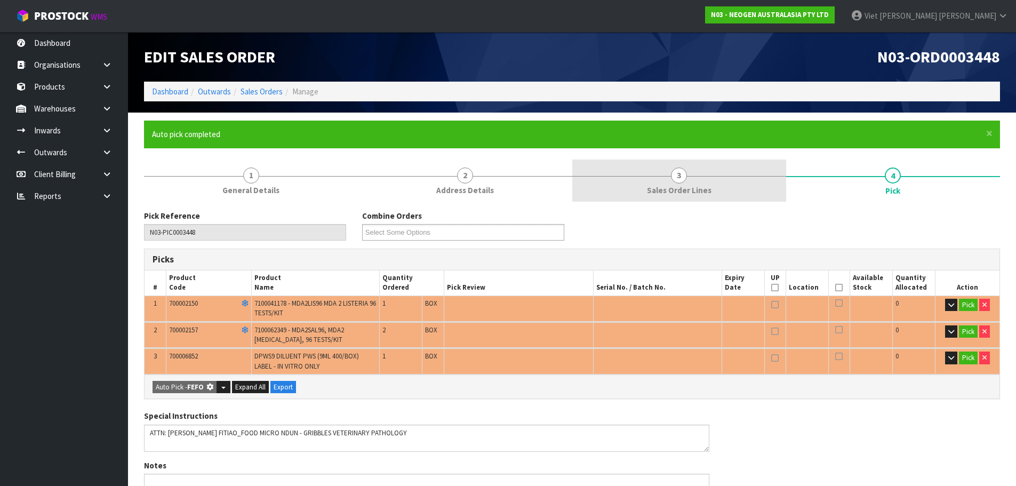
type input "4"
type input "0.042108"
type input "10.440"
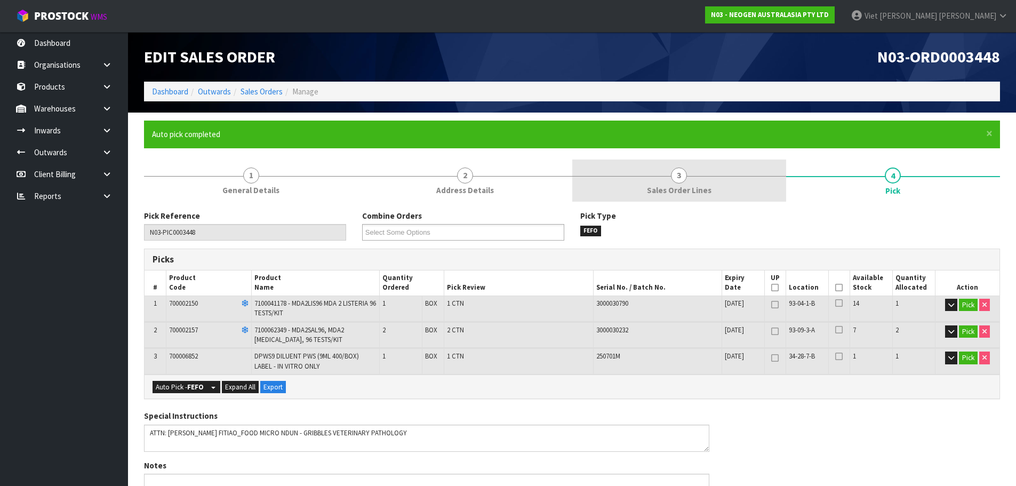
click at [726, 172] on link "3 Sales Order Lines" at bounding box center [679, 180] width 214 height 42
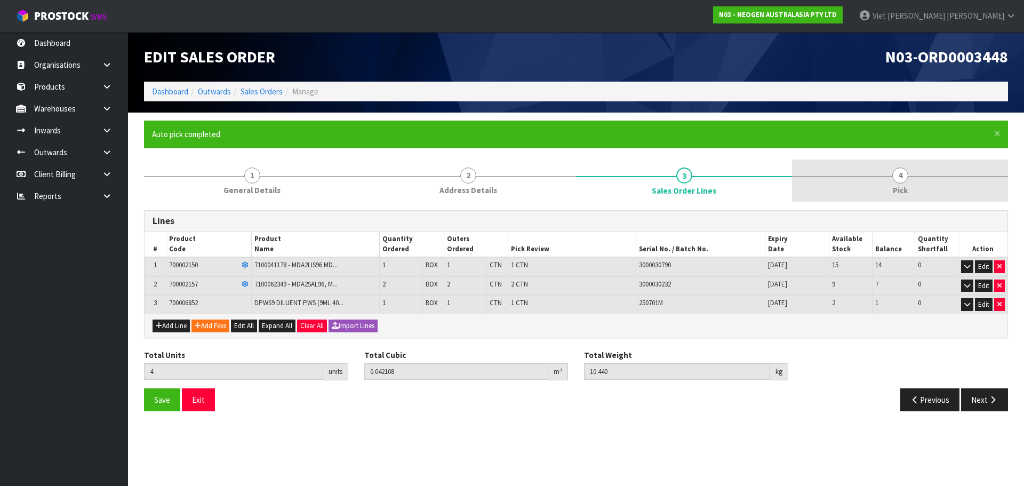
click at [845, 172] on link "4 Pick" at bounding box center [900, 180] width 216 height 42
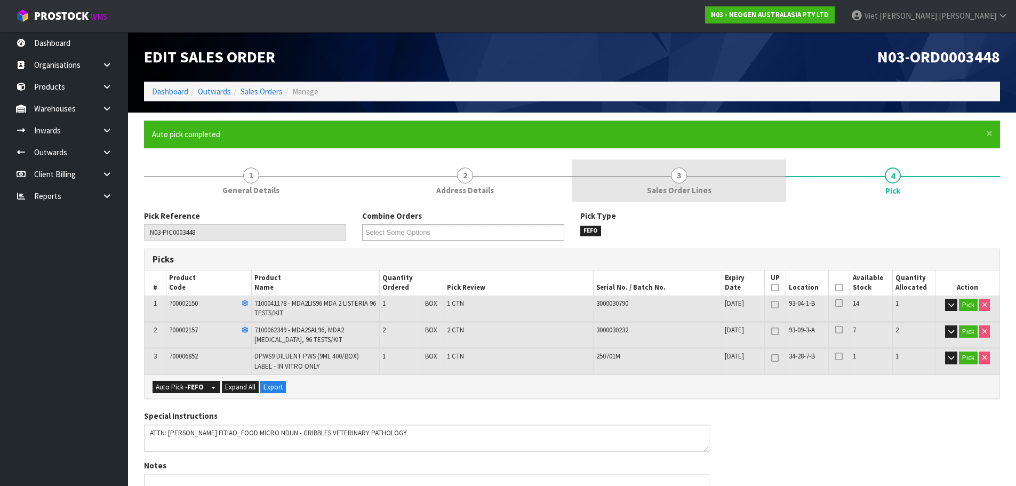
click at [730, 188] on link "3 Sales Order Lines" at bounding box center [679, 180] width 214 height 42
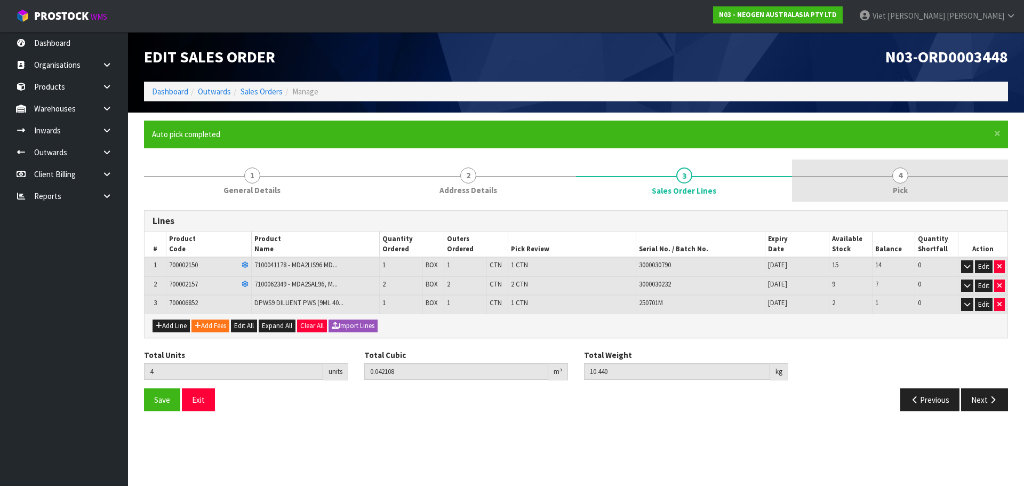
click at [868, 188] on link "4 Pick" at bounding box center [900, 180] width 216 height 42
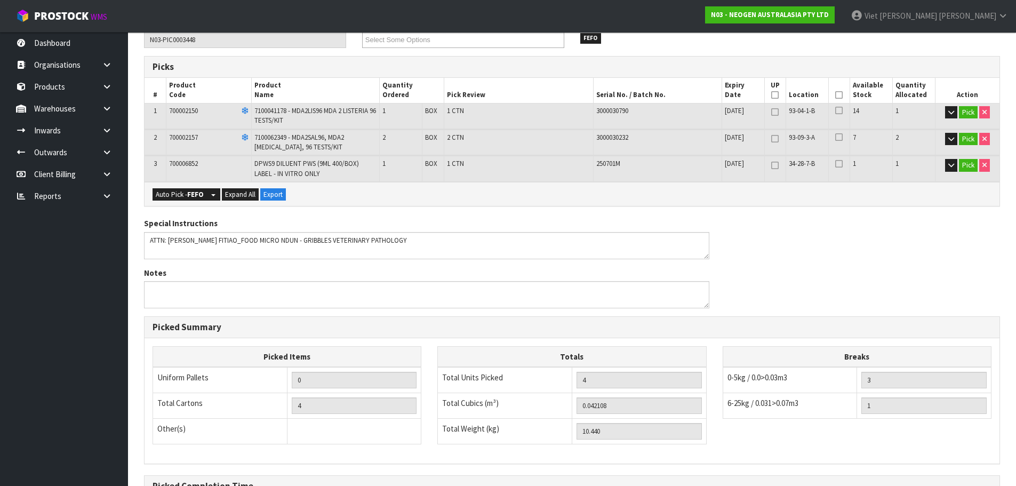
scroll to position [51, 0]
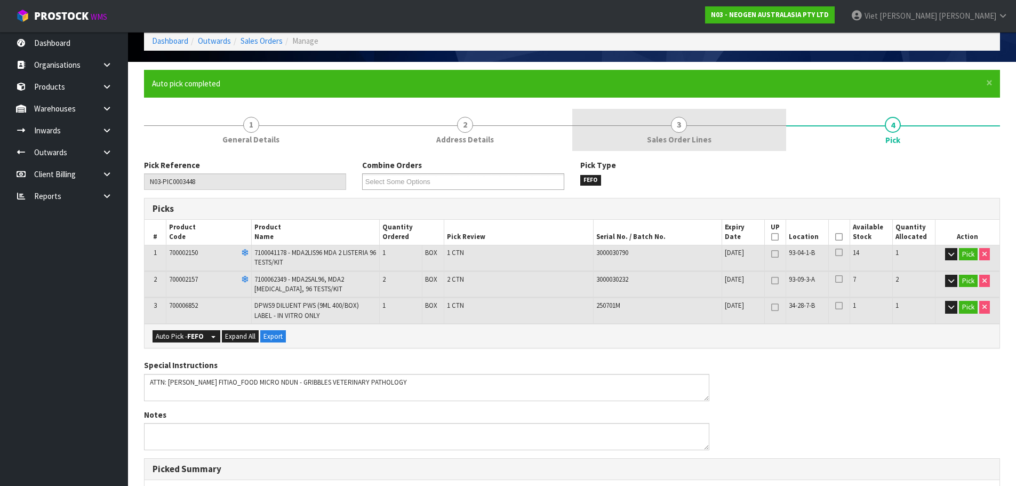
click at [715, 126] on link "3 Sales Order Lines" at bounding box center [679, 130] width 214 height 42
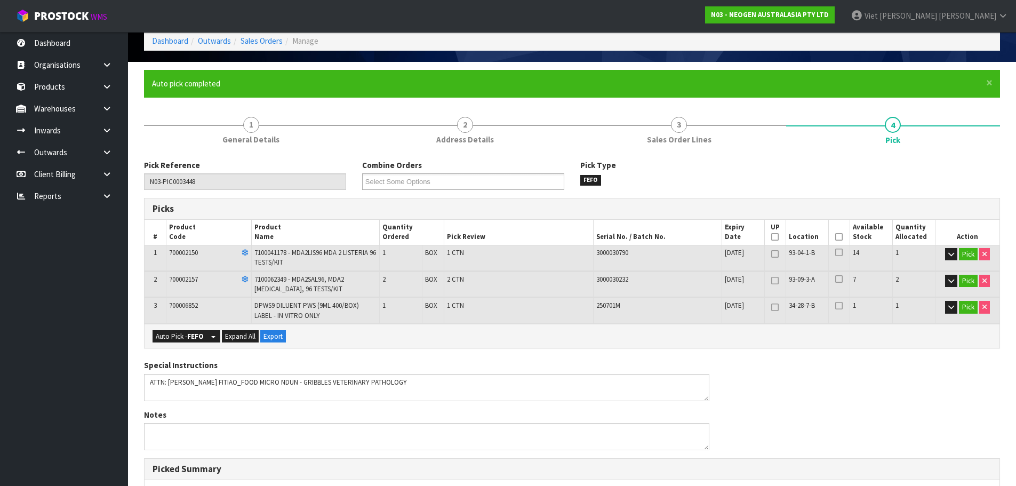
scroll to position [0, 0]
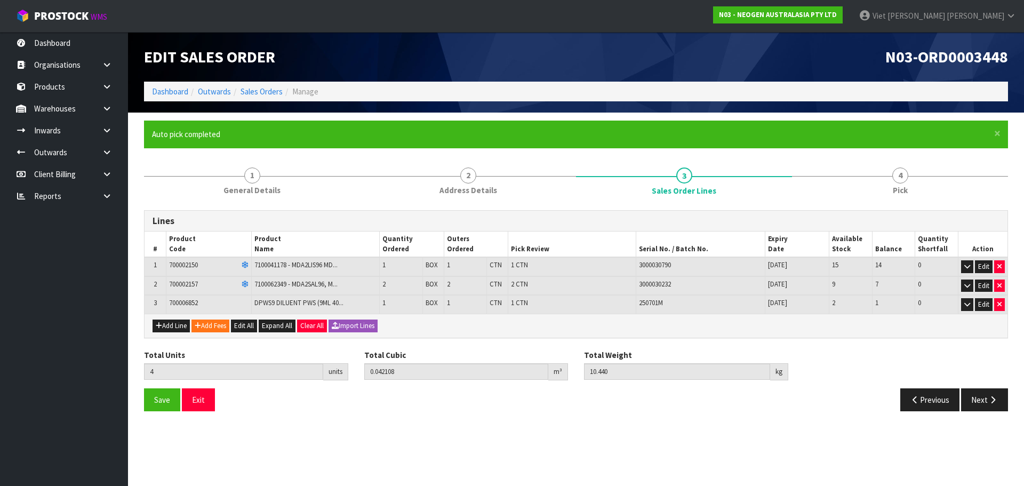
click at [819, 128] on div "× Close Auto pick completed" at bounding box center [576, 134] width 864 height 27
click at [797, 154] on form "× Close Auto pick completed 1 General Details 2 Address Details 3 Sales Order L…" at bounding box center [576, 270] width 864 height 299
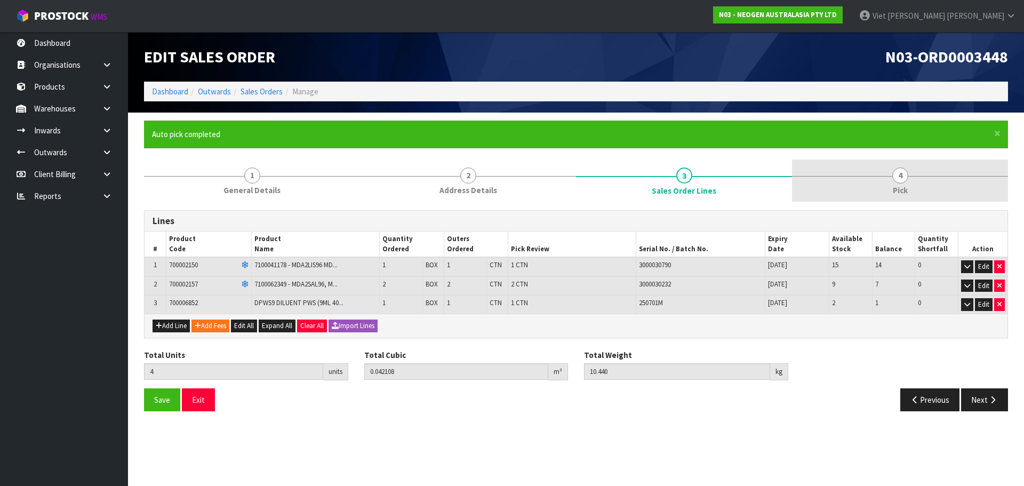
click at [852, 184] on link "4 Pick" at bounding box center [900, 180] width 216 height 42
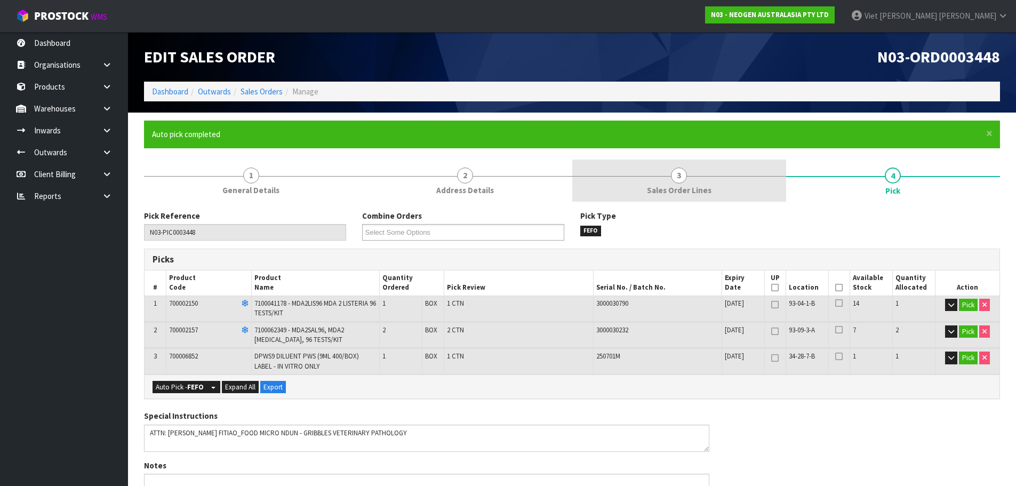
click at [649, 179] on link "3 Sales Order Lines" at bounding box center [679, 180] width 214 height 42
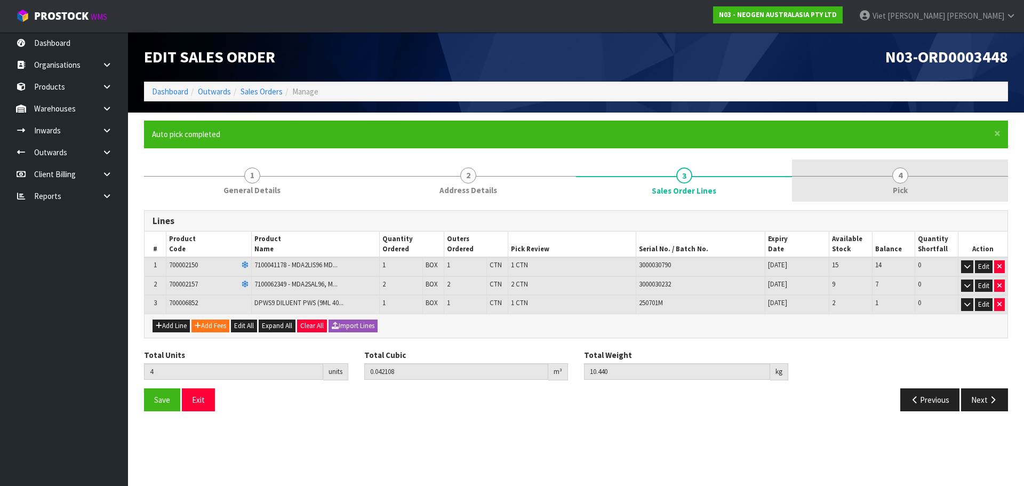
click at [874, 179] on link "4 Pick" at bounding box center [900, 180] width 216 height 42
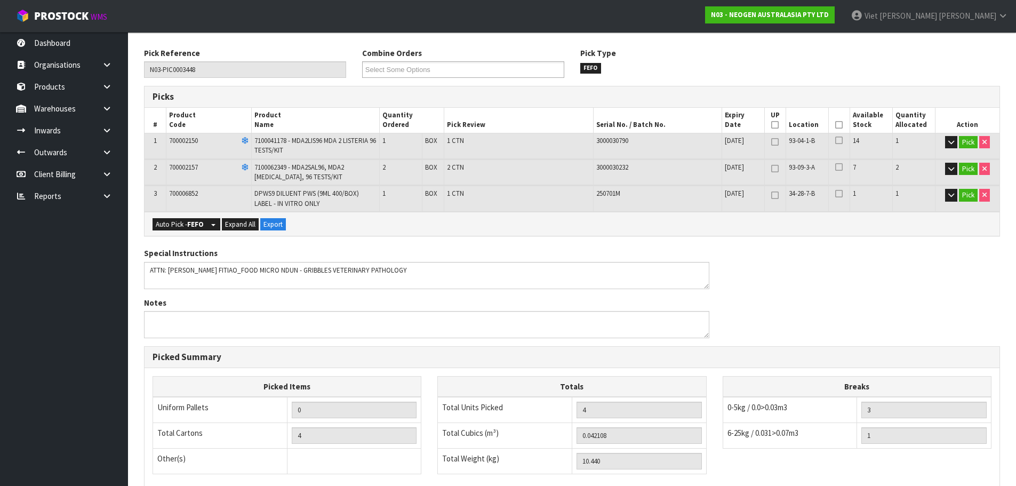
scroll to position [317, 0]
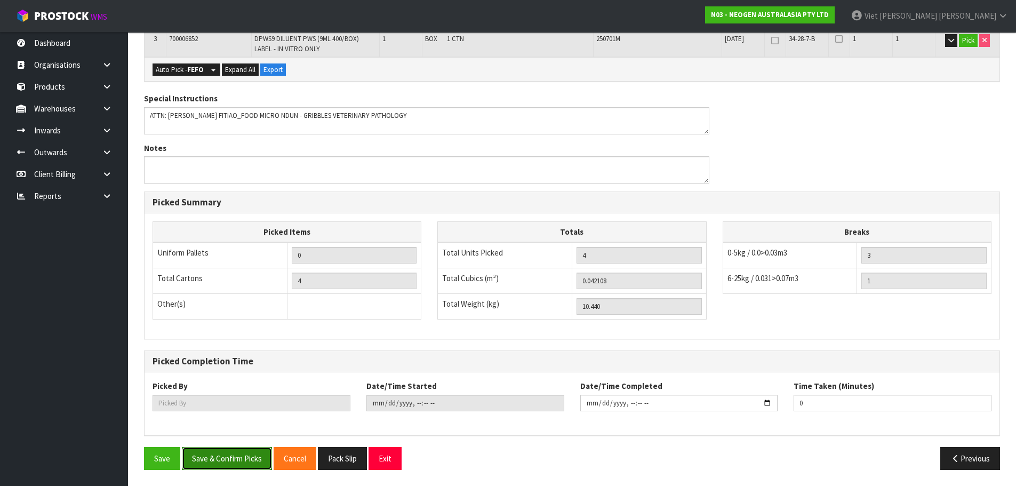
click at [212, 459] on button "Save & Confirm Picks" at bounding box center [227, 458] width 90 height 23
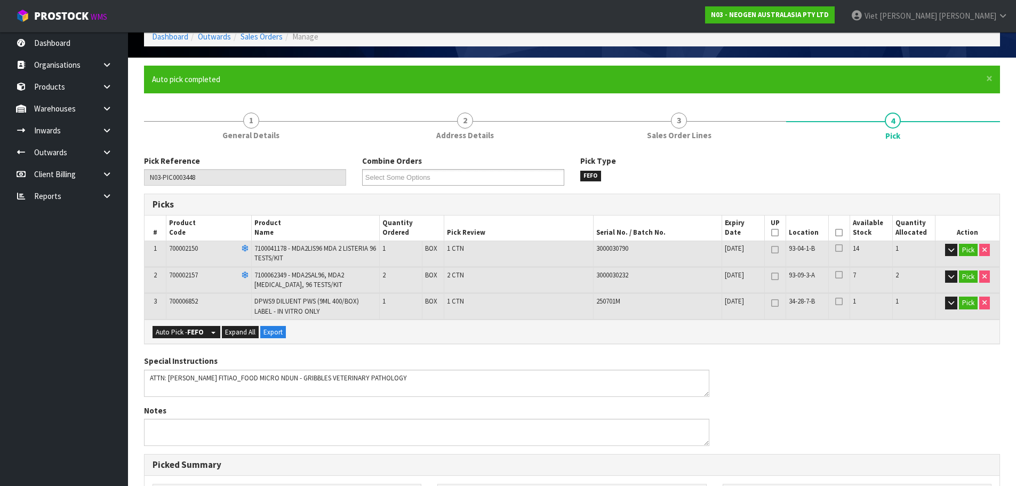
scroll to position [0, 0]
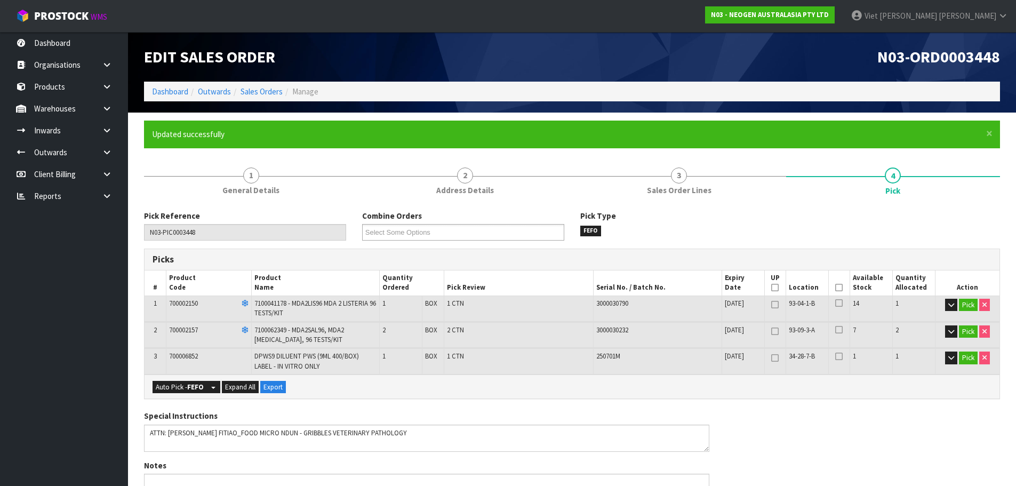
type input "Viet [PERSON_NAME]"
type input "2025-09-23T09:39:45"
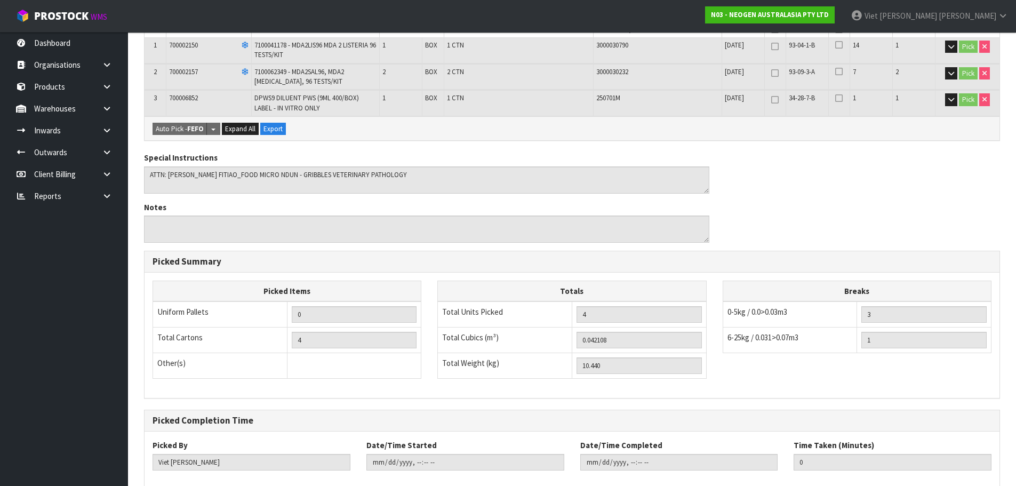
scroll to position [317, 0]
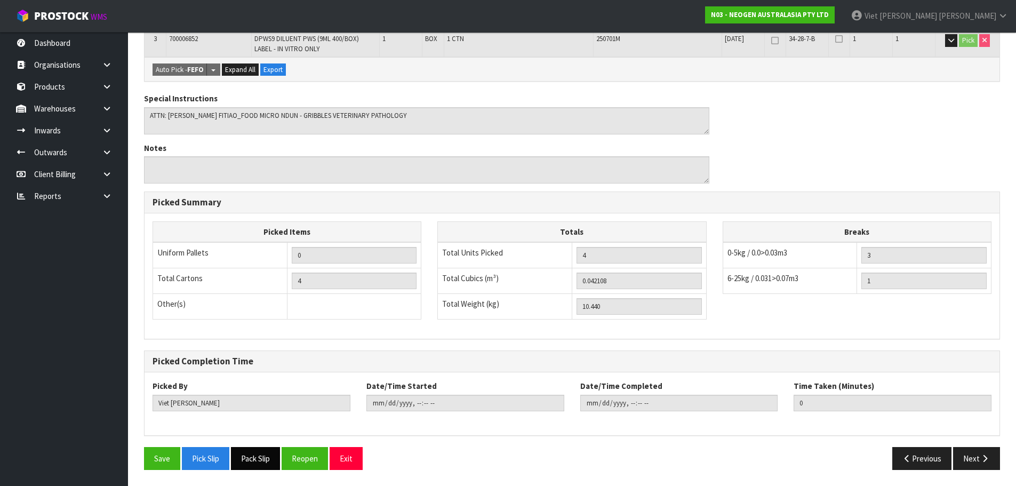
click at [256, 450] on button "Pack Slip" at bounding box center [255, 458] width 49 height 23
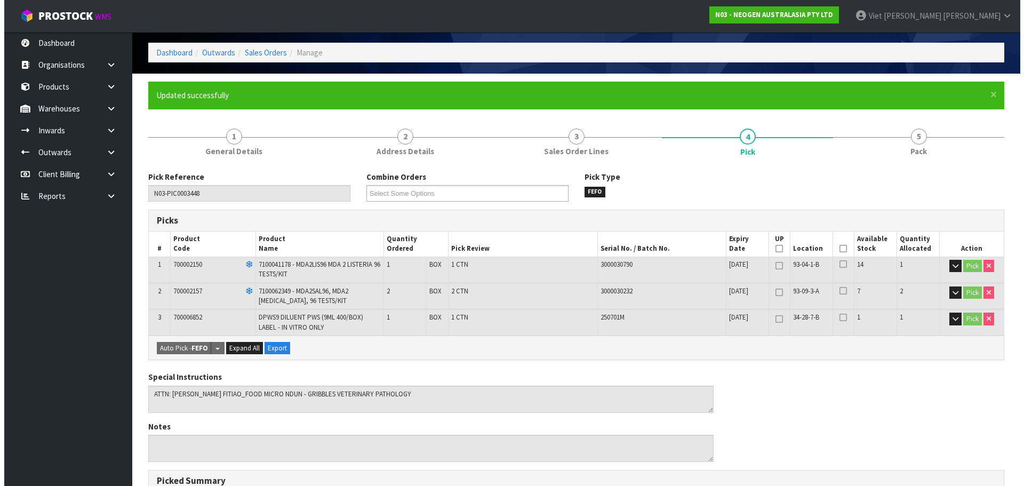
scroll to position [0, 0]
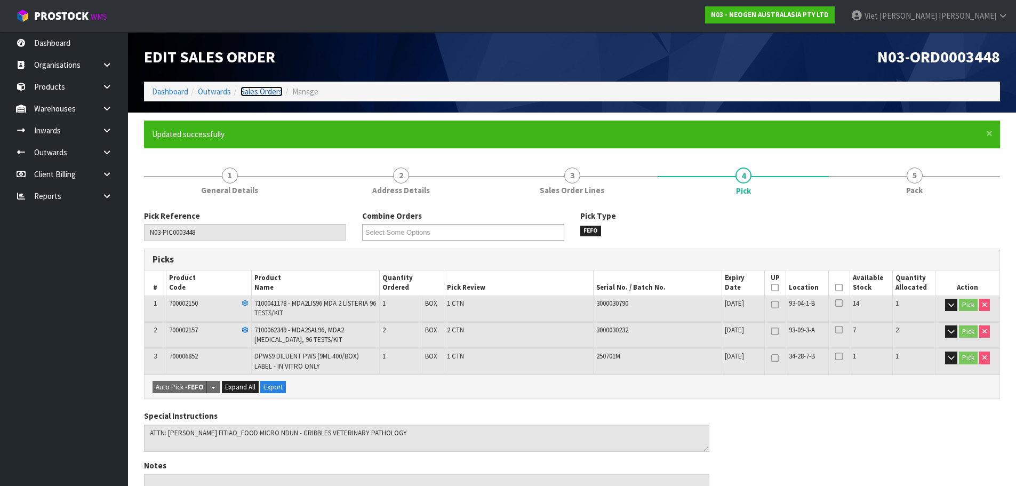
click at [279, 93] on link "Sales Orders" at bounding box center [261, 91] width 42 height 10
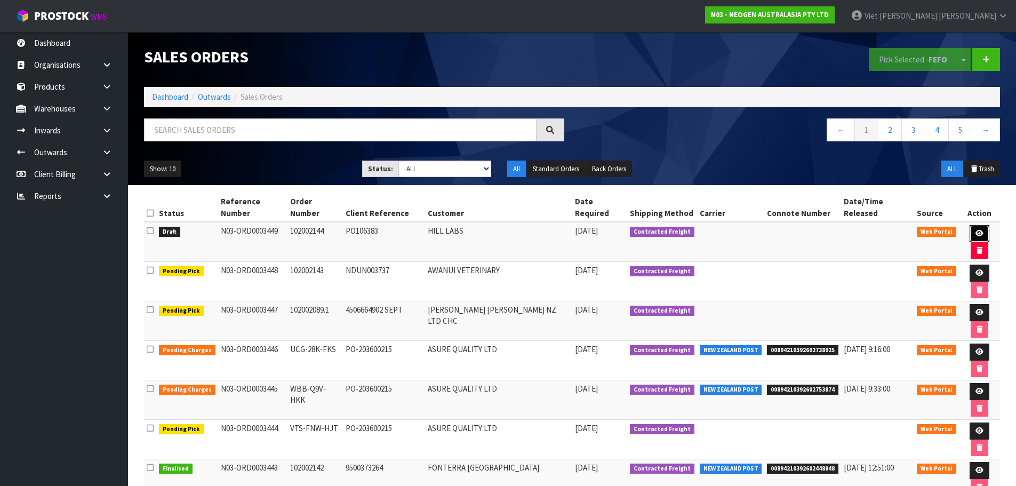
click at [969, 226] on link at bounding box center [979, 233] width 20 height 17
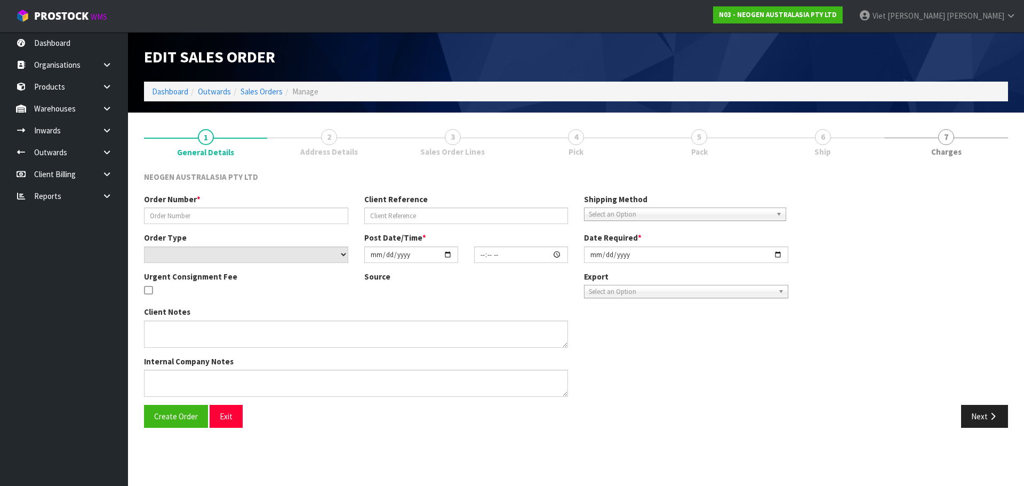
type input "102002144"
type input "PO106383"
select select "number:0"
type input "[DATE]"
type input "09:37:00.000"
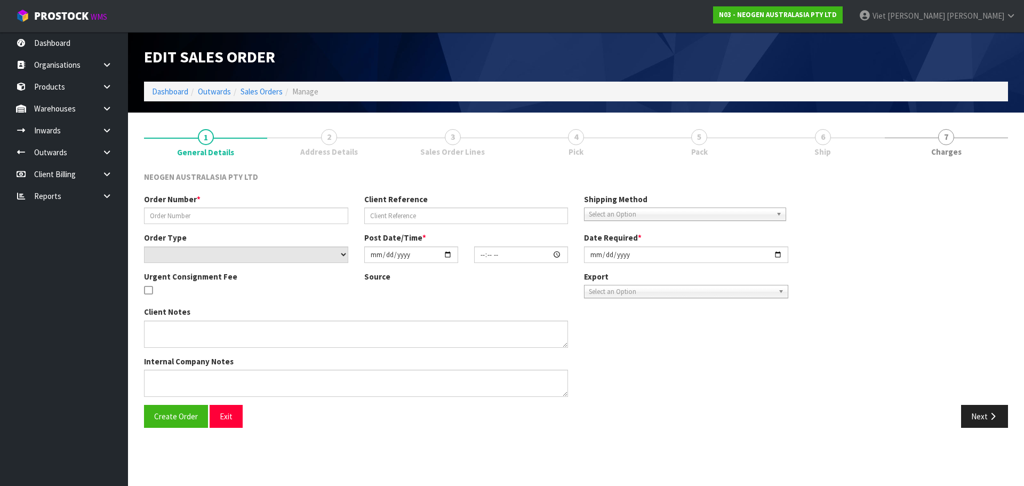
type input "[DATE]"
type textarea "ATTN: INWARDS GOODS"
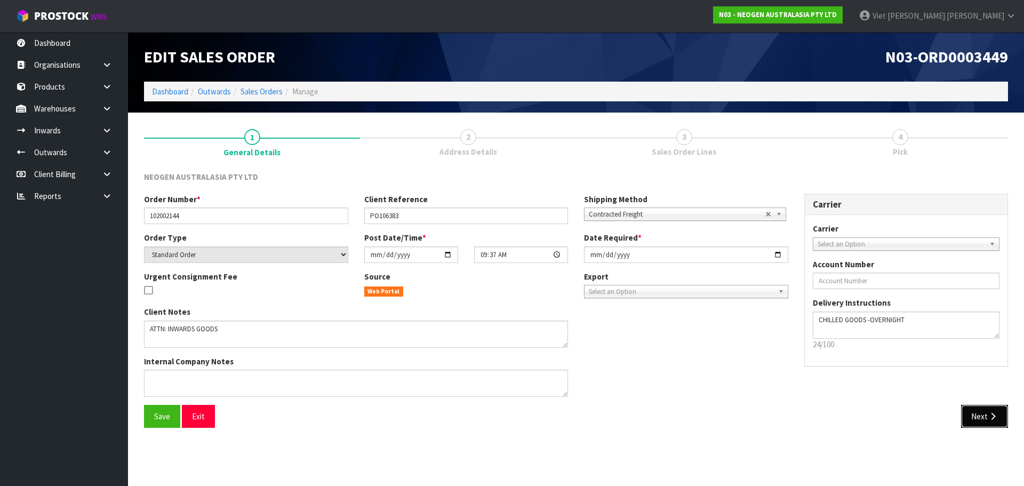
click at [973, 421] on button "Next" at bounding box center [984, 416] width 47 height 23
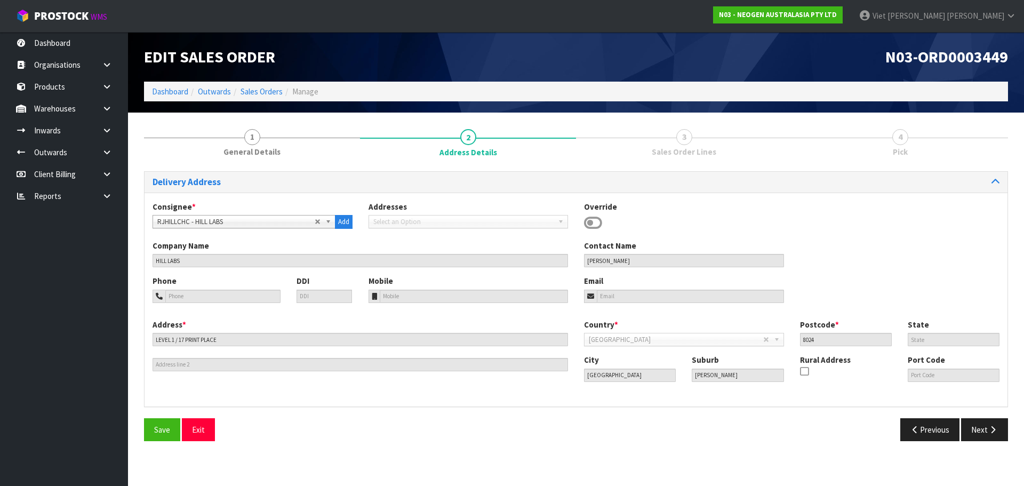
click at [976, 414] on section "Edit Sales Order N03-ORD0003449 Dashboard Outwards Sales Orders Manage 1 Genera…" at bounding box center [512, 243] width 1024 height 486
click at [975, 428] on button "Next" at bounding box center [984, 429] width 47 height 23
click at [975, 428] on section "Edit Sales Order N03-ORD0003449 Dashboard Outwards Sales Orders Manage 1 Genera…" at bounding box center [512, 243] width 1024 height 486
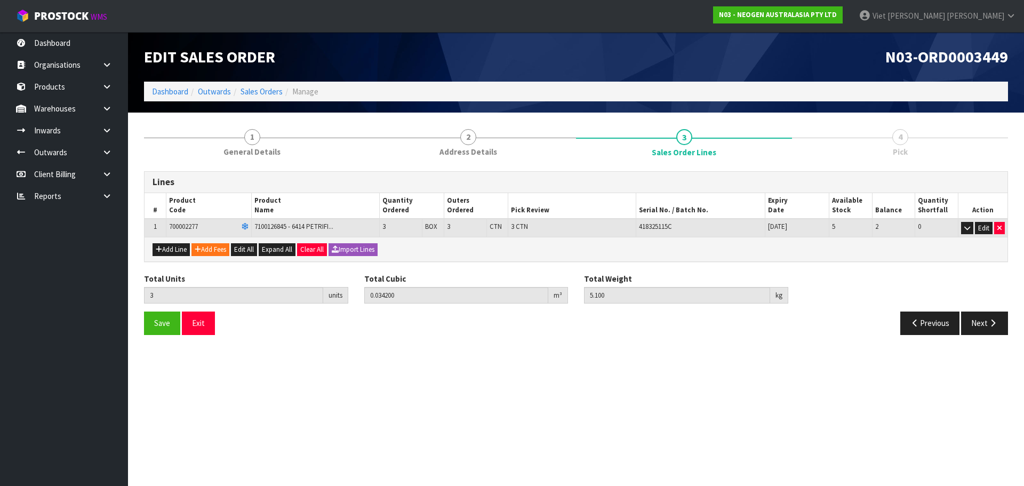
click at [975, 428] on section "Edit Sales Order N03-ORD0003449 Dashboard Outwards Sales Orders Manage 1 Genera…" at bounding box center [512, 243] width 1024 height 486
click at [978, 331] on button "Next" at bounding box center [984, 322] width 47 height 23
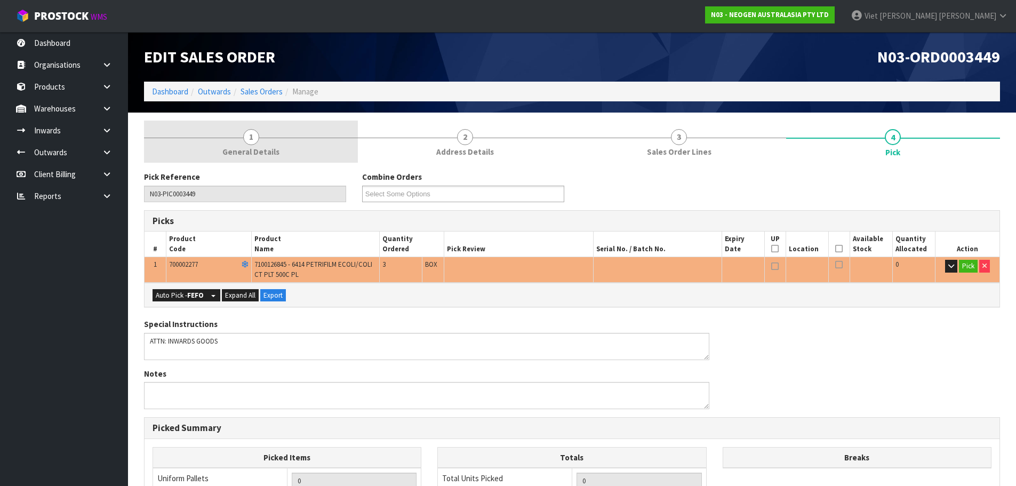
click at [218, 159] on link "1 General Details" at bounding box center [251, 142] width 214 height 42
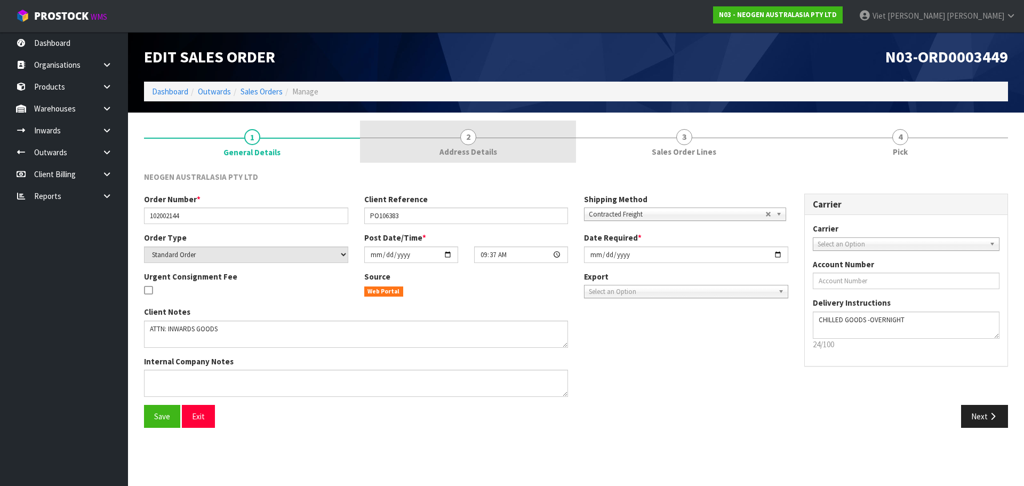
click at [429, 161] on link "2 Address Details" at bounding box center [468, 142] width 216 height 42
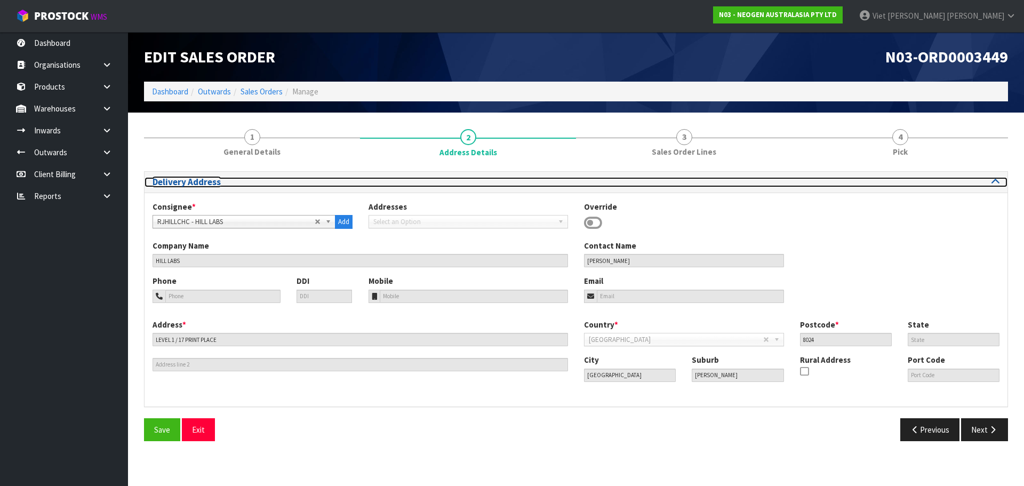
click at [248, 181] on h3 "Delivery Address" at bounding box center [360, 182] width 415 height 10
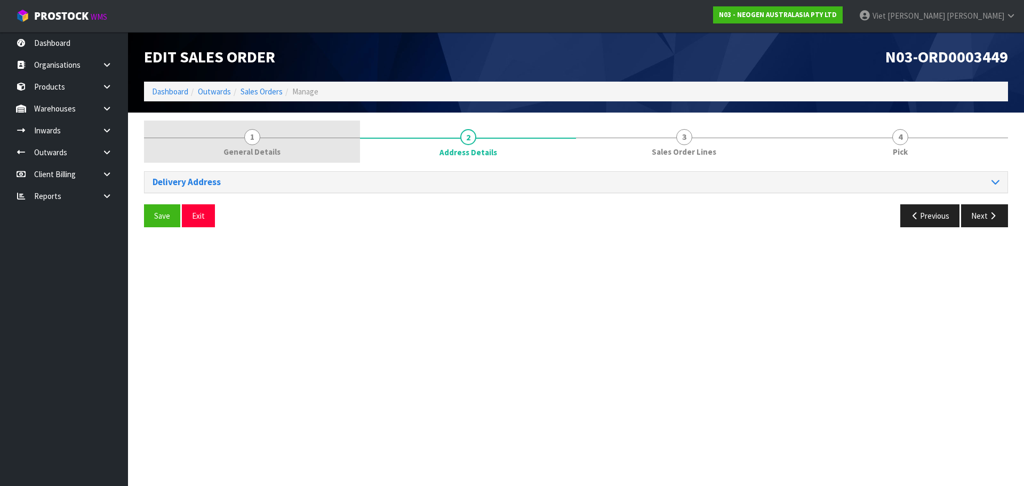
click at [265, 147] on span "General Details" at bounding box center [251, 151] width 57 height 11
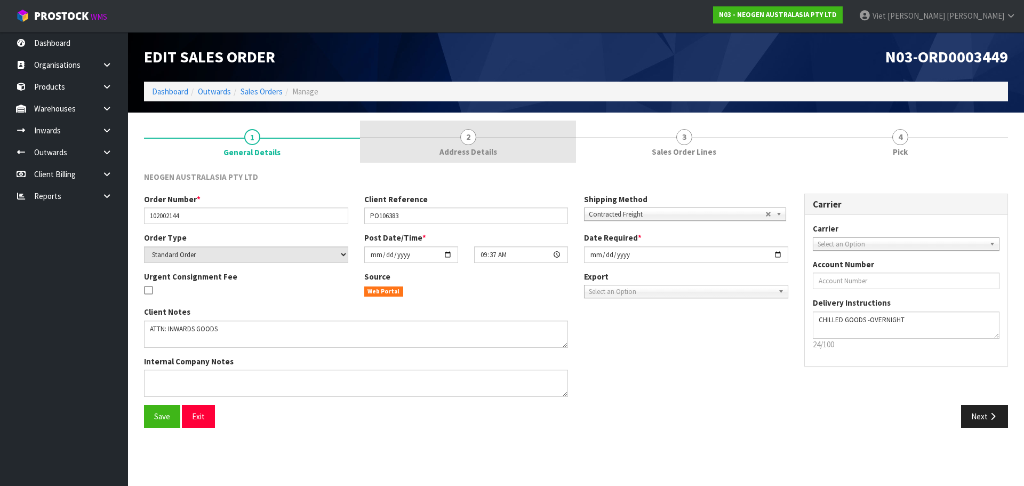
click at [380, 146] on link "2 Address Details" at bounding box center [468, 142] width 216 height 42
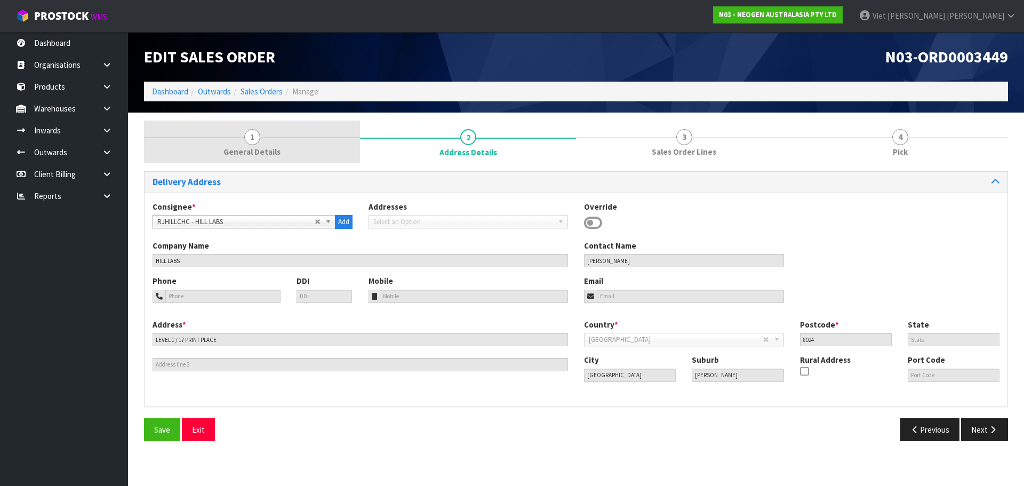
click at [309, 150] on link "1 General Details" at bounding box center [252, 142] width 216 height 42
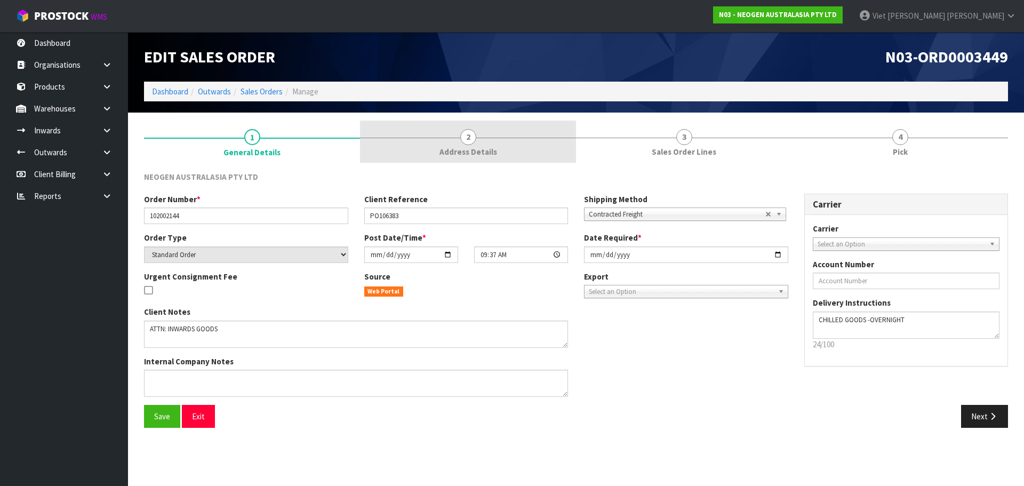
click at [525, 157] on link "2 Address Details" at bounding box center [468, 142] width 216 height 42
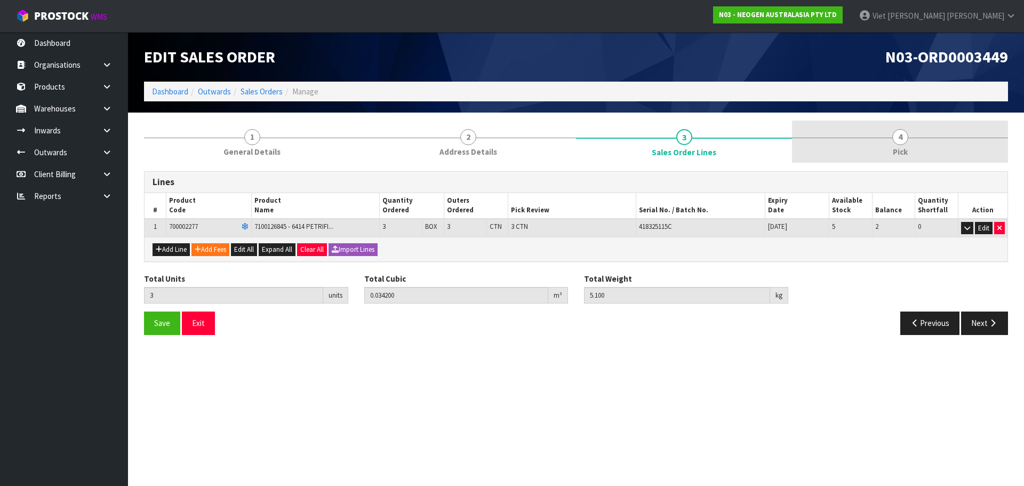
click at [835, 154] on link "4 Pick" at bounding box center [900, 142] width 216 height 42
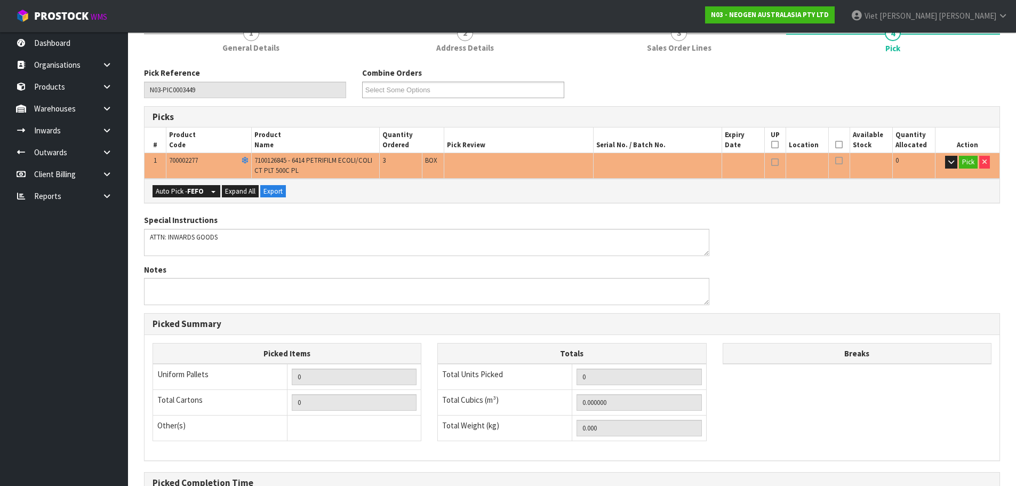
scroll to position [107, 0]
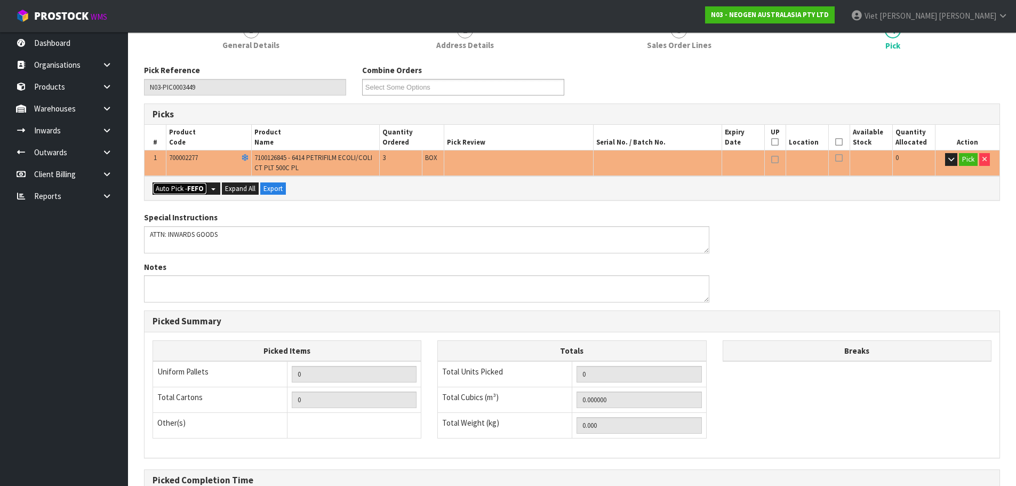
drag, startPoint x: 188, startPoint y: 194, endPoint x: 263, endPoint y: 201, distance: 75.0
click at [189, 194] on button "Auto Pick - FEFO" at bounding box center [180, 188] width 54 height 13
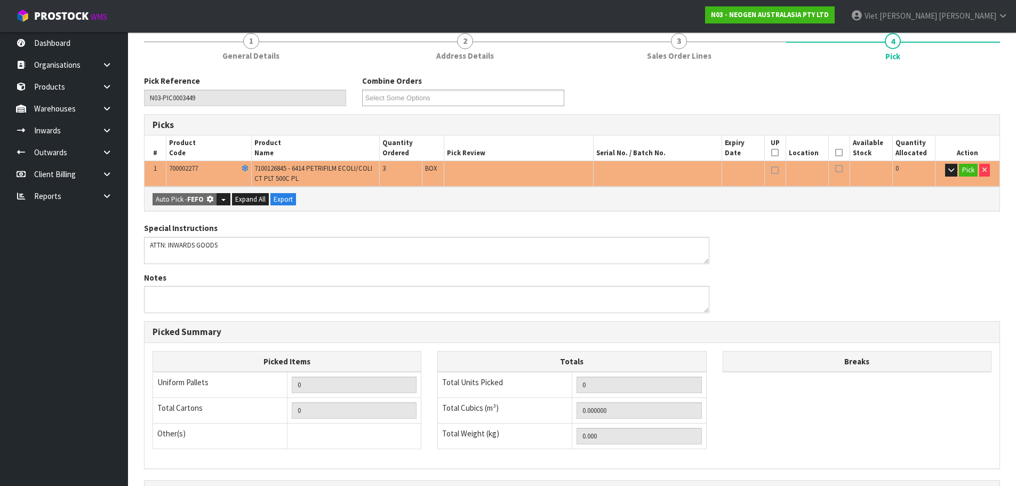
scroll to position [0, 0]
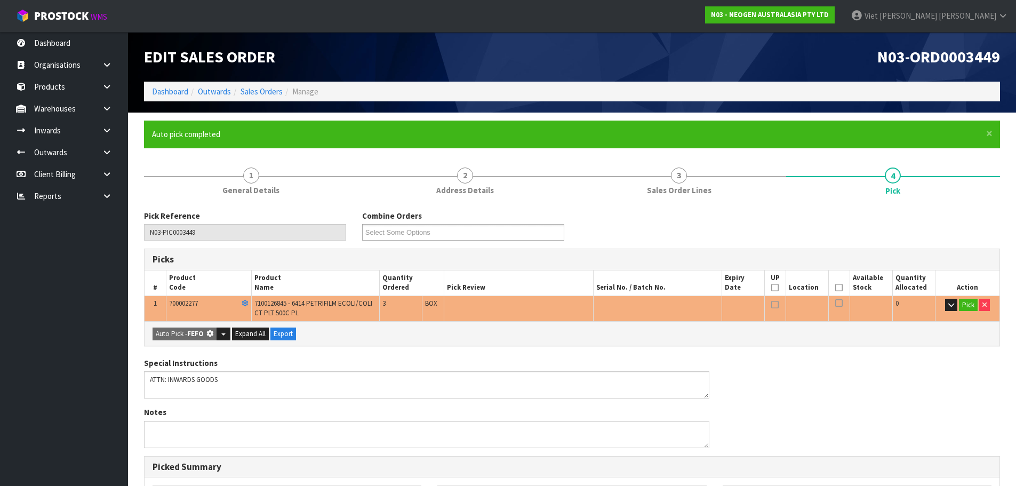
type input "3"
type input "0.034200"
type input "5.100"
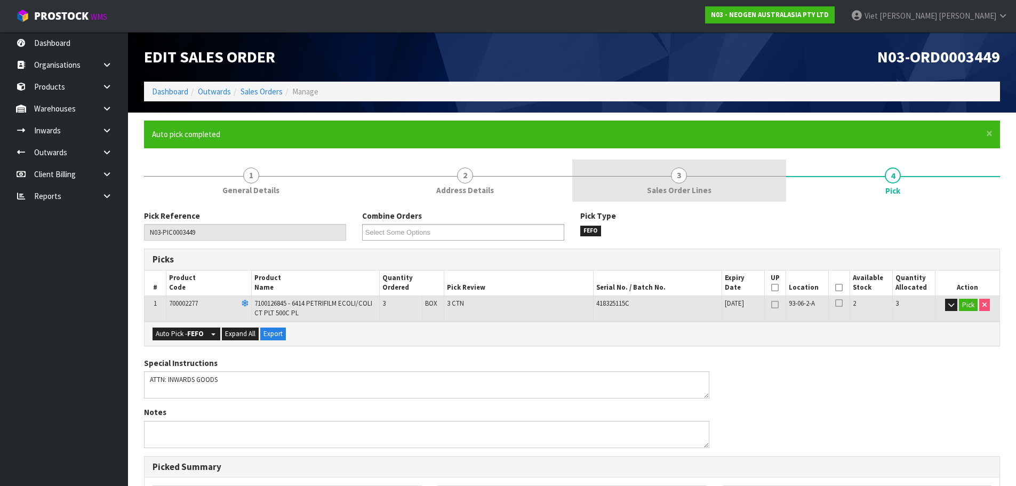
click at [725, 197] on link "3 Sales Order Lines" at bounding box center [679, 180] width 214 height 42
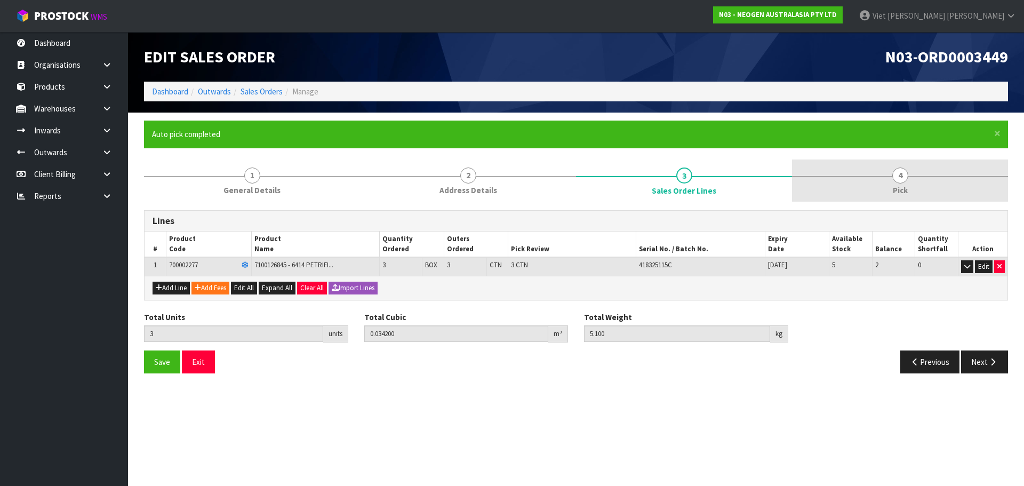
click at [895, 174] on span "4" at bounding box center [900, 175] width 16 height 16
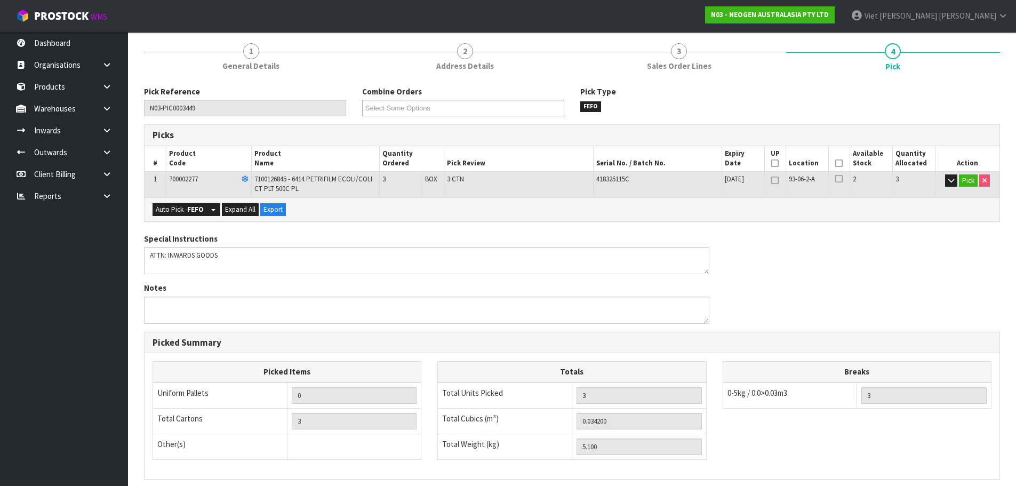
scroll to position [264, 0]
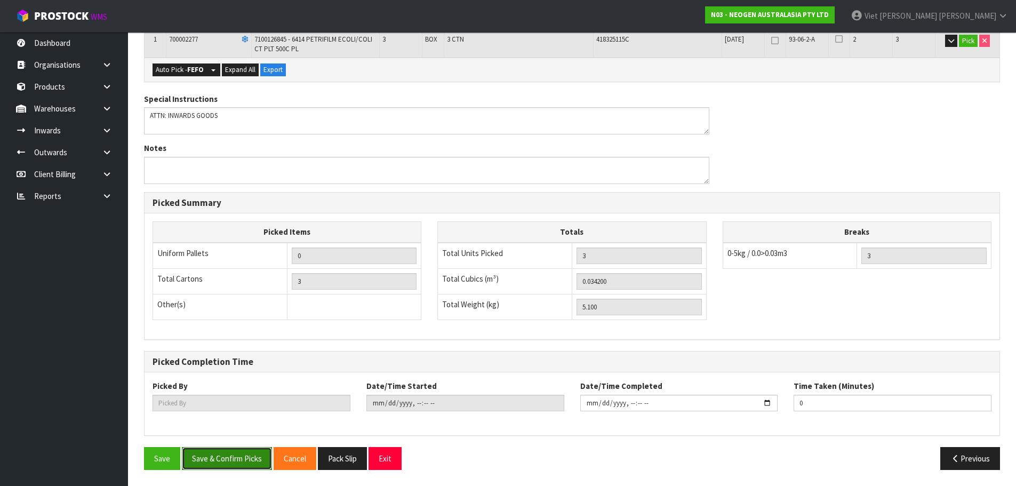
click at [242, 451] on button "Save & Confirm Picks" at bounding box center [227, 458] width 90 height 23
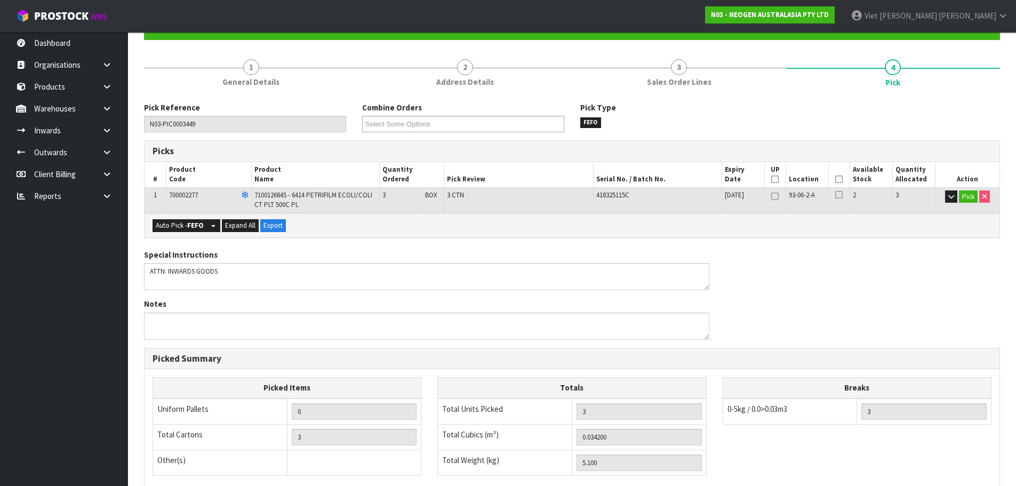
scroll to position [0, 0]
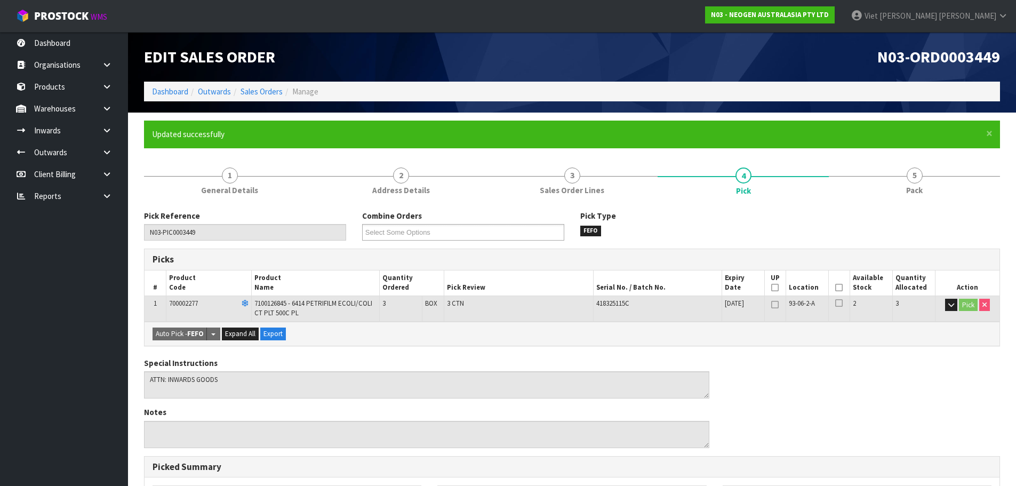
type input "Viet [PERSON_NAME]"
type input "2025-09-23T09:40:50"
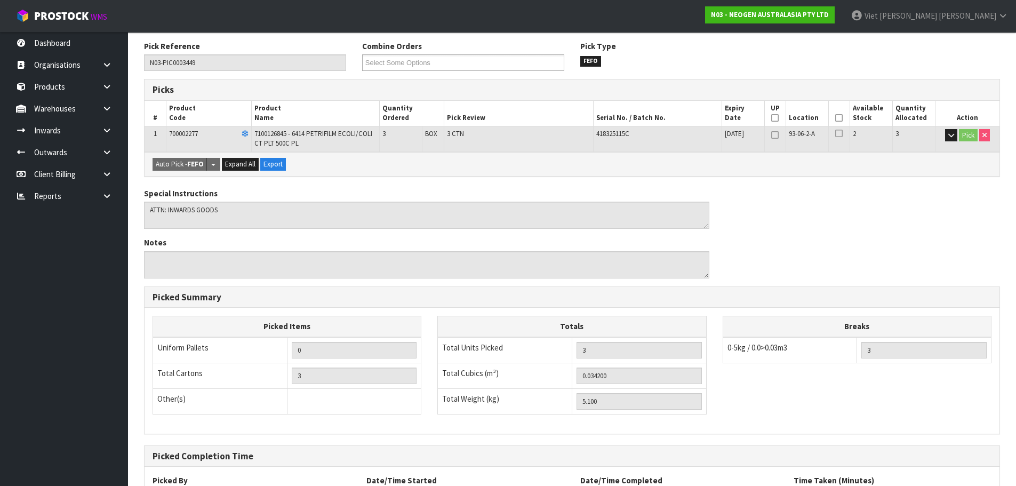
scroll to position [264, 0]
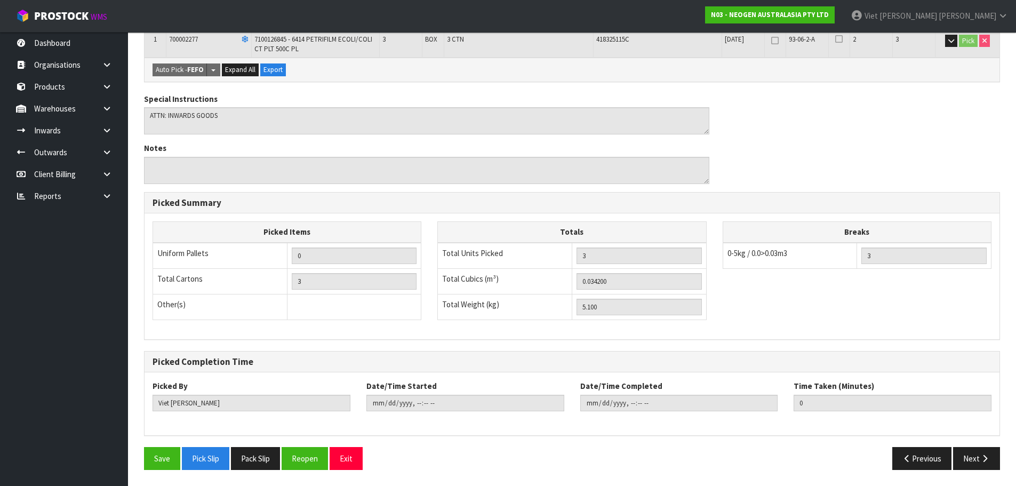
drag, startPoint x: 261, startPoint y: 453, endPoint x: 268, endPoint y: 403, distance: 51.1
click at [261, 453] on button "Pack Slip" at bounding box center [255, 458] width 49 height 23
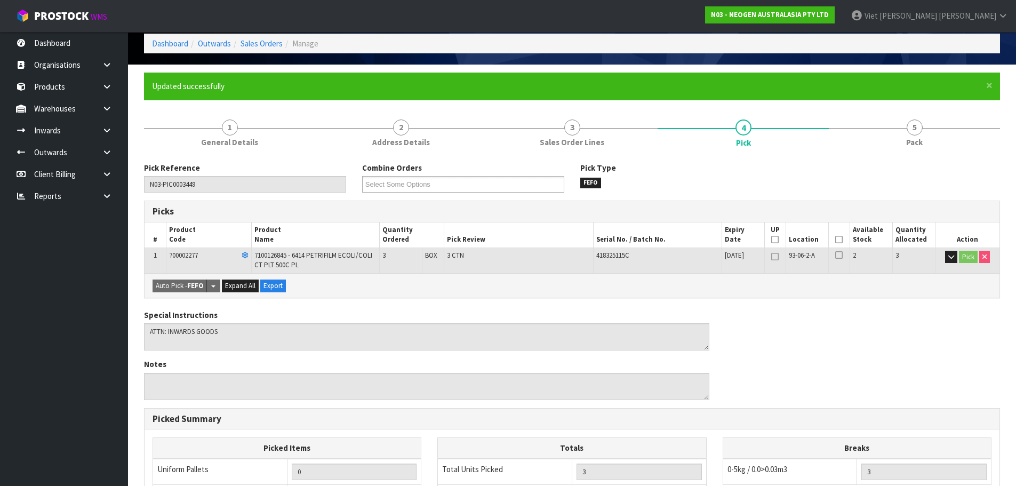
scroll to position [0, 0]
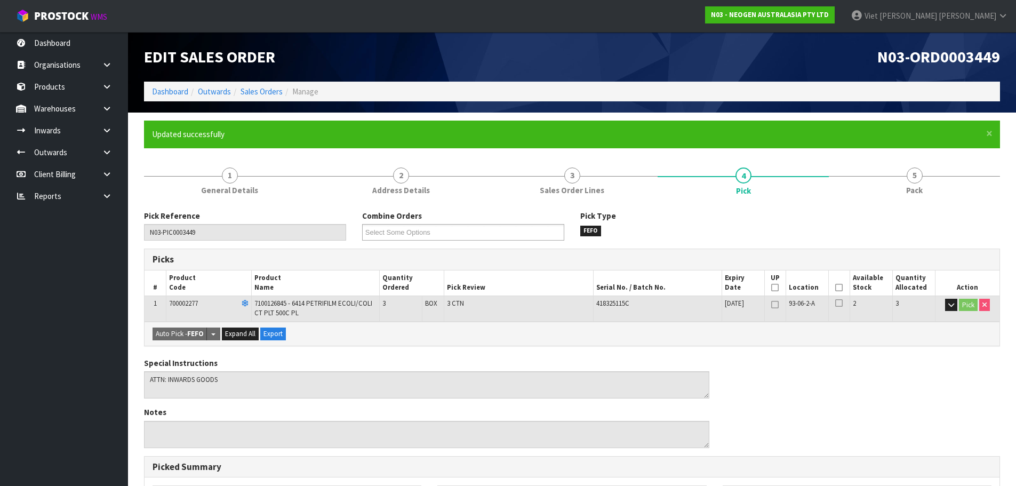
click at [273, 97] on li "Sales Orders" at bounding box center [257, 91] width 52 height 11
click at [272, 95] on link "Sales Orders" at bounding box center [261, 91] width 42 height 10
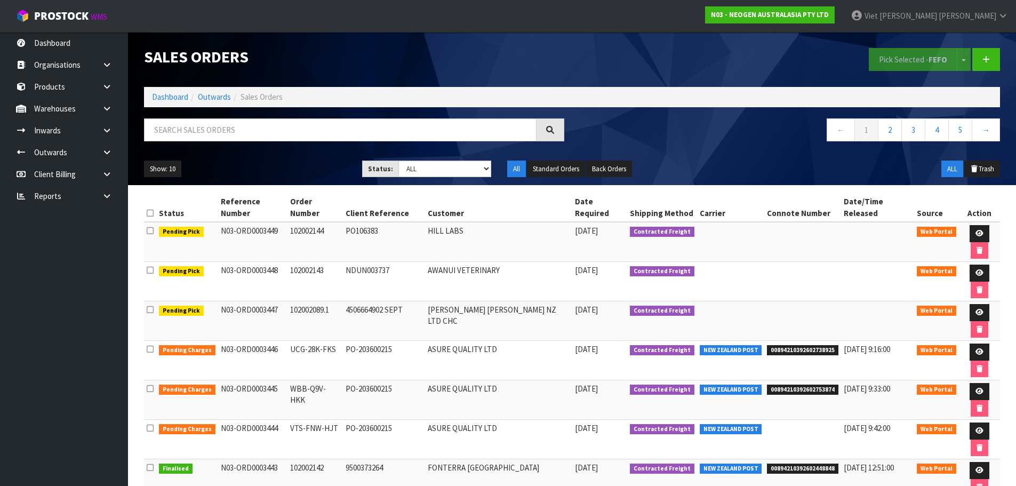
click at [174, 87] on ol "Dashboard Outwards Sales Orders" at bounding box center [572, 97] width 856 height 20
click at [174, 93] on li "Dashboard" at bounding box center [170, 96] width 36 height 11
click at [171, 99] on link "Dashboard" at bounding box center [170, 97] width 36 height 10
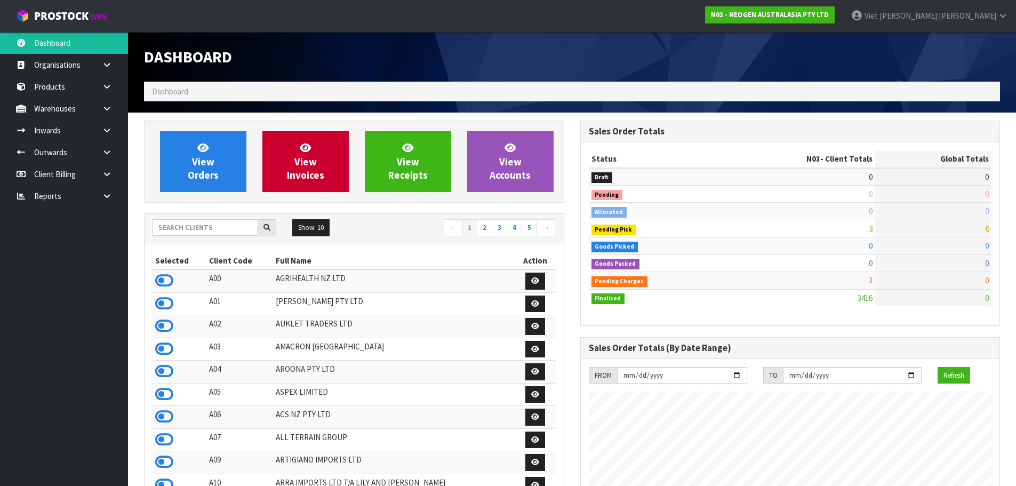
scroll to position [808, 436]
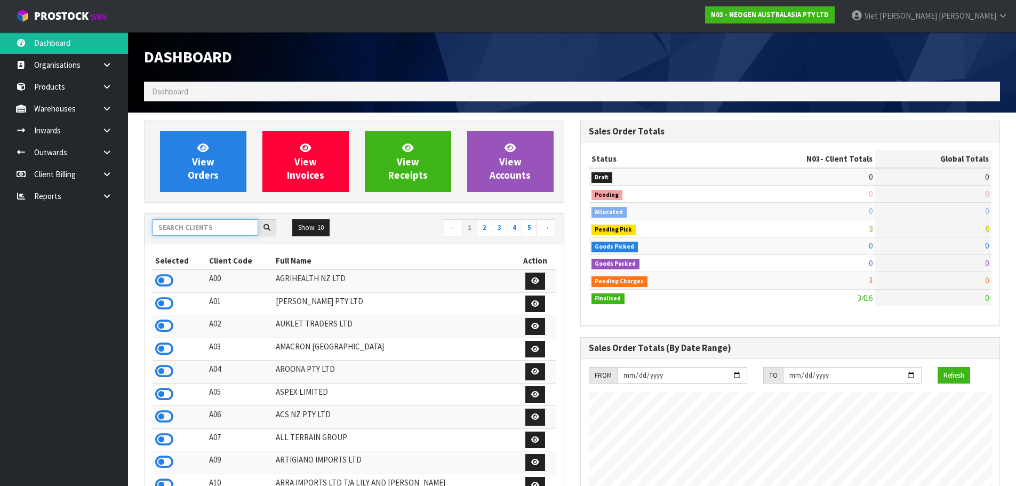
click at [237, 222] on input "text" at bounding box center [206, 227] width 106 height 17
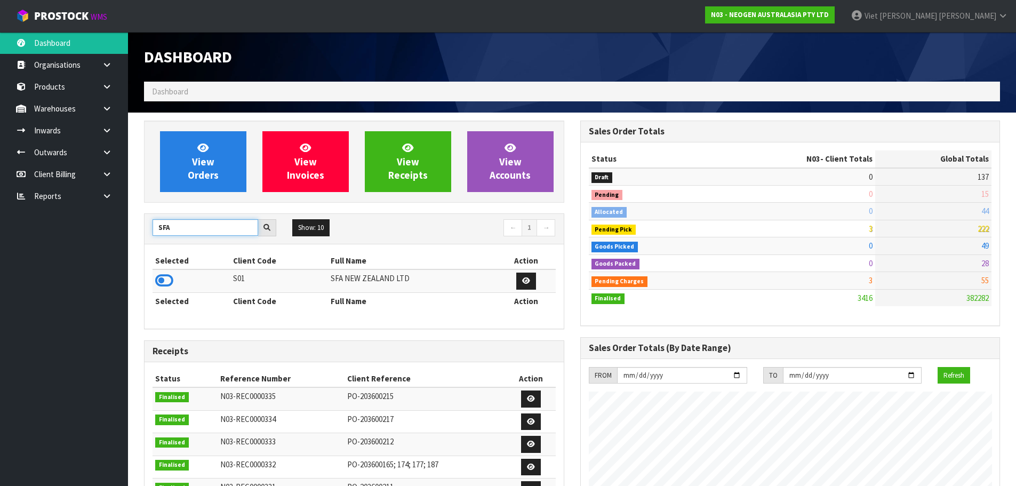
type input "SFA"
click at [143, 271] on div "View Orders View Invoices View Receipts View Accounts SFA Show: 10 5 10 25 50 ←…" at bounding box center [354, 430] width 436 height 619
click at [160, 287] on icon at bounding box center [164, 280] width 18 height 16
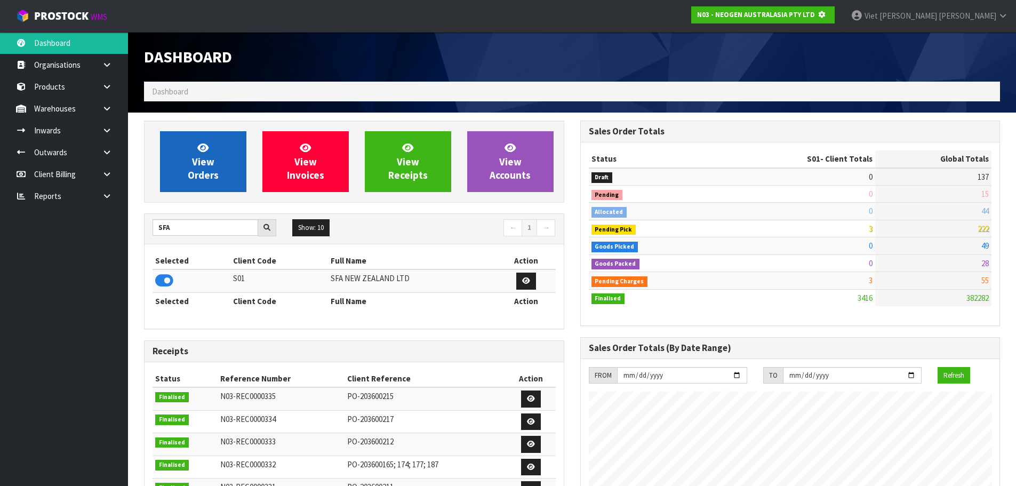
scroll to position [532567, 532795]
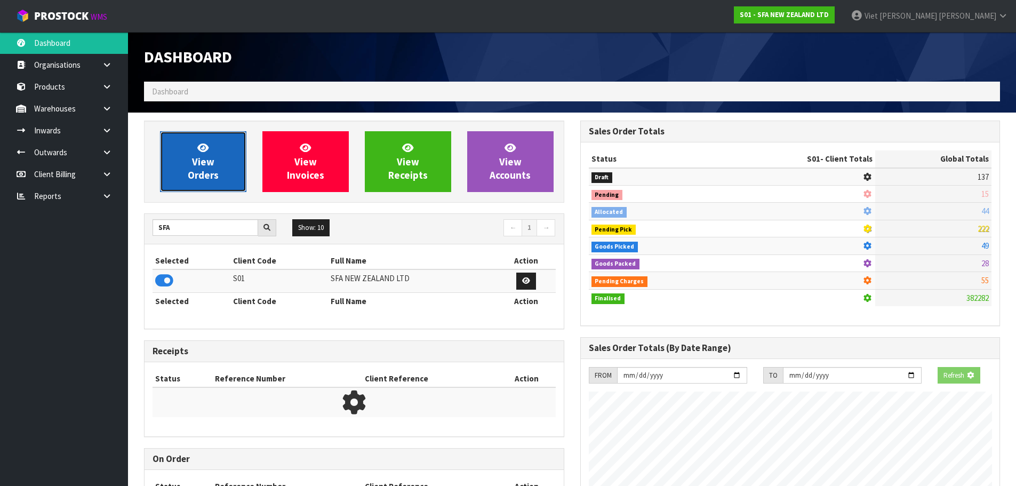
click at [193, 179] on span "View Orders" at bounding box center [203, 161] width 31 height 40
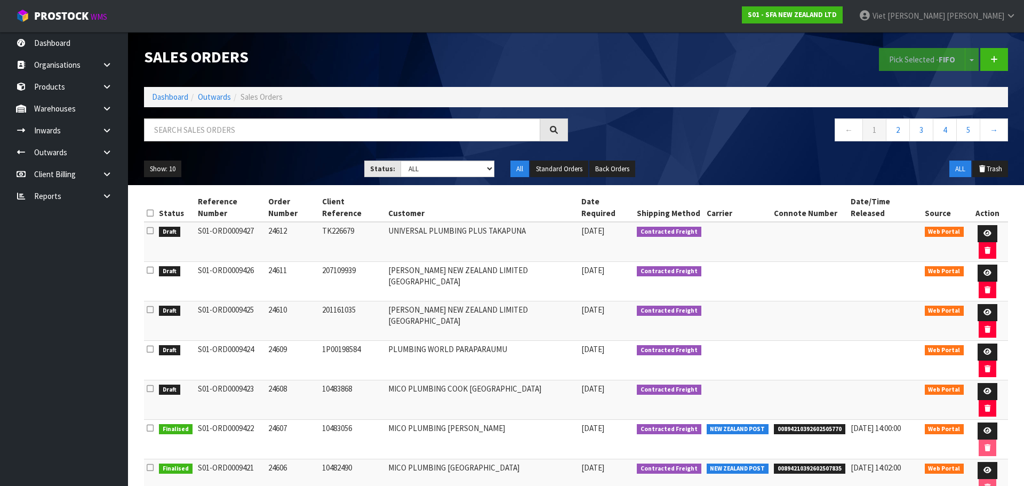
click at [591, 63] on div "Pick Selected - FIFO Split button! FIFO - First In First Out FEFO - First Expir…" at bounding box center [796, 59] width 440 height 55
click at [978, 383] on link at bounding box center [987, 391] width 20 height 17
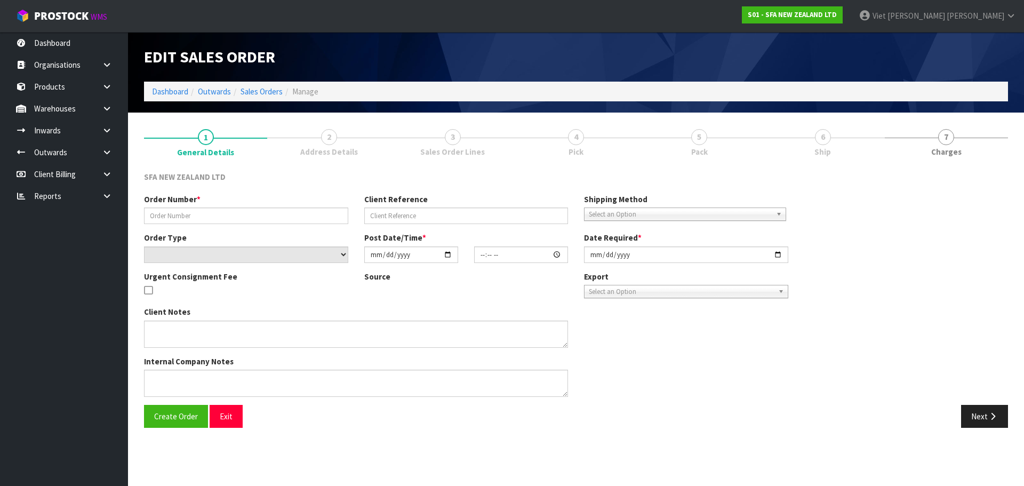
type input "24608"
type input "10483868"
select select "number:0"
type input "[DATE]"
type input "09:27:00.000"
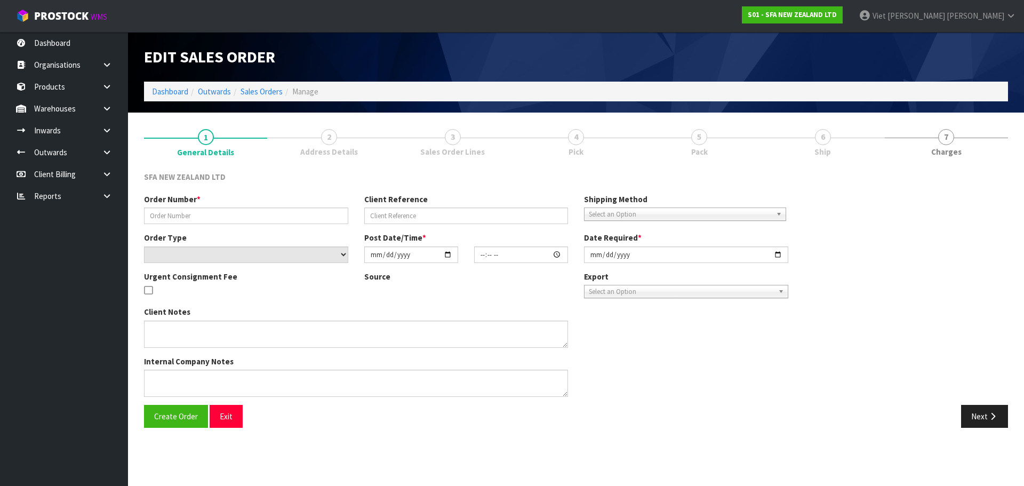
type input "[DATE]"
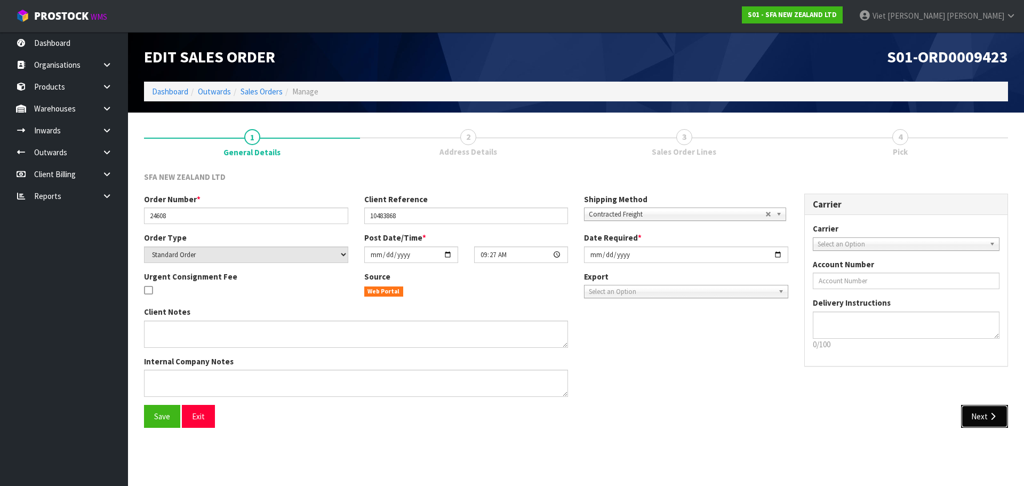
click at [977, 414] on button "Next" at bounding box center [984, 416] width 47 height 23
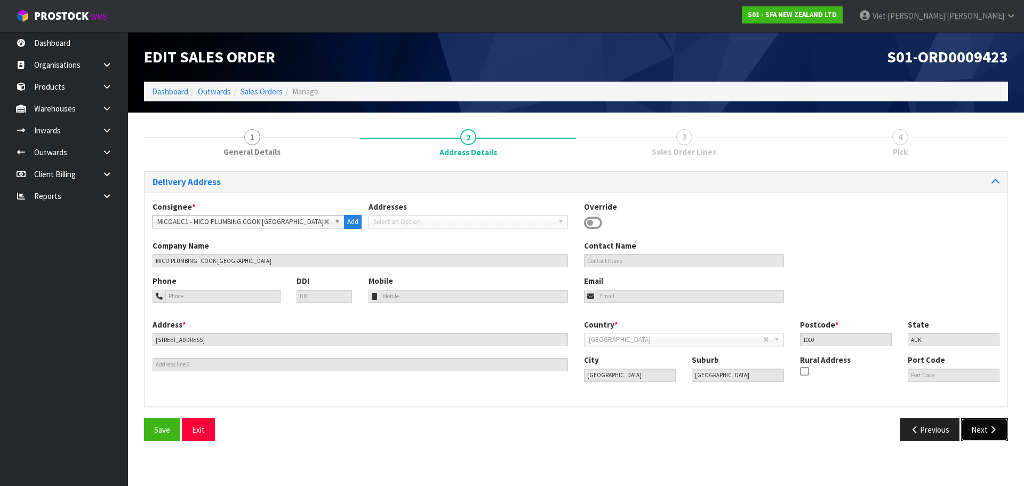
click at [977, 436] on button "Next" at bounding box center [984, 429] width 47 height 23
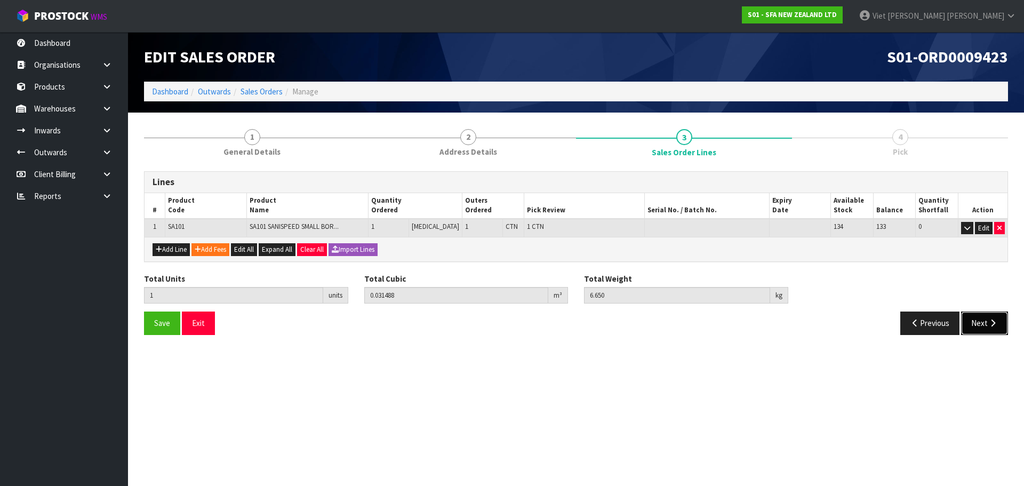
click at [996, 318] on button "Next" at bounding box center [984, 322] width 47 height 23
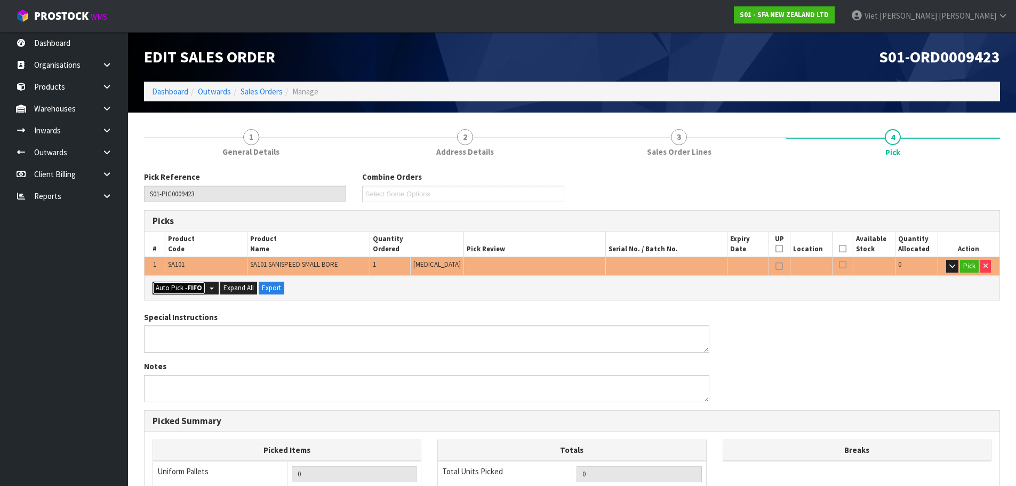
click at [197, 293] on button "Auto Pick - FIFO" at bounding box center [179, 288] width 53 height 13
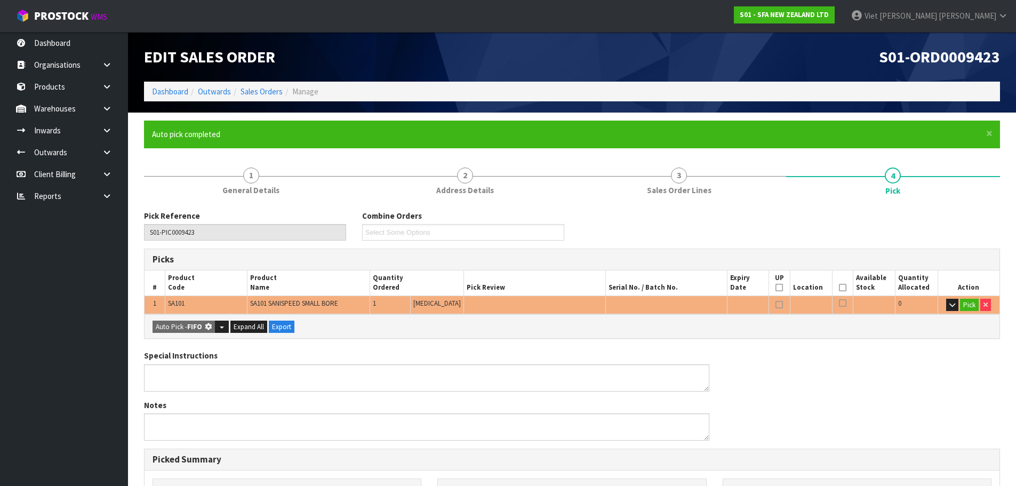
type input "1"
type input "0.031488"
type input "6.650"
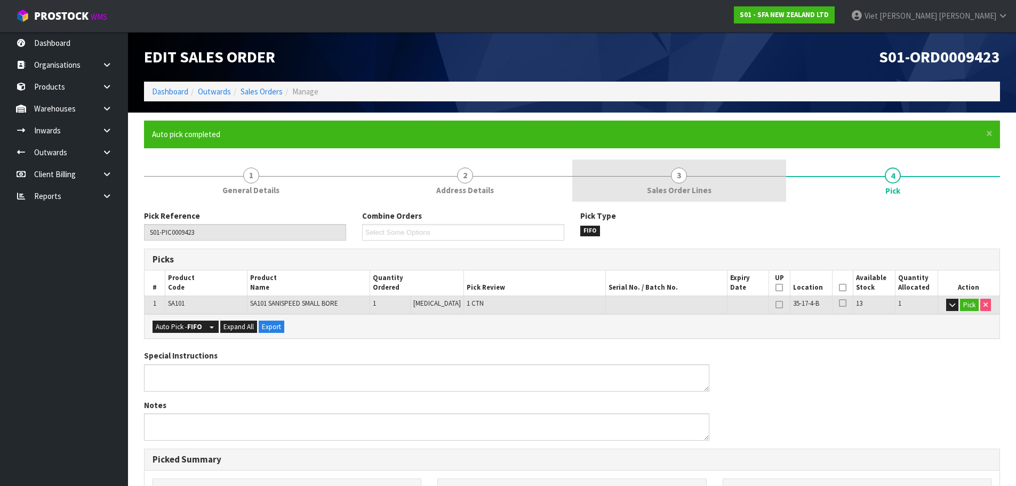
click at [706, 174] on link "3 Sales Order Lines" at bounding box center [679, 180] width 214 height 42
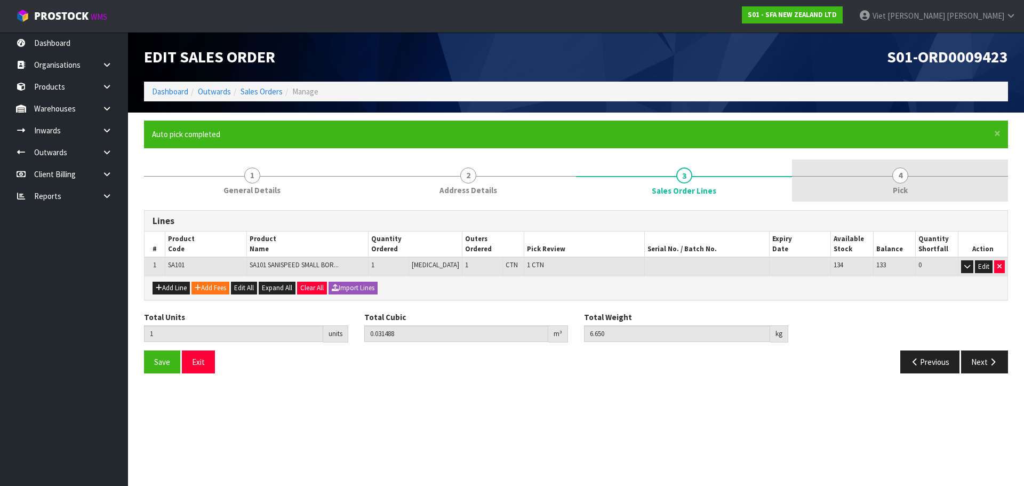
click at [856, 178] on link "4 Pick" at bounding box center [900, 180] width 216 height 42
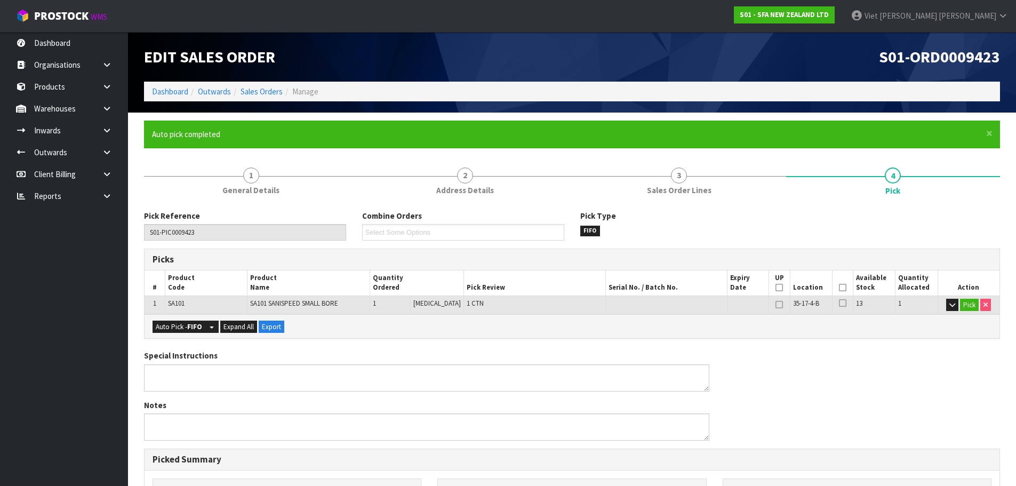
click at [664, 157] on form "× Close Auto pick completed 1 General Details 2 Address Details 3 Sales Order L…" at bounding box center [572, 428] width 856 height 614
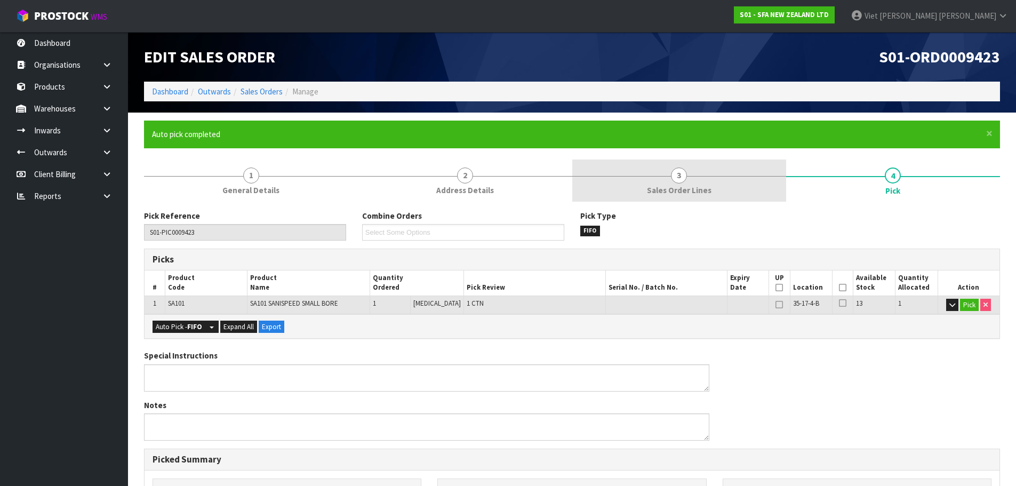
click at [656, 164] on link "3 Sales Order Lines" at bounding box center [679, 180] width 214 height 42
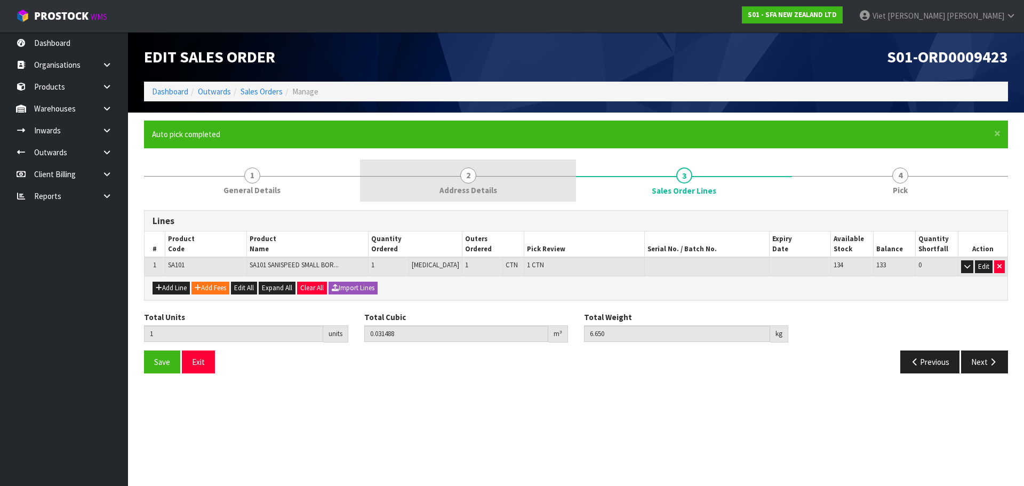
click at [460, 166] on link "2 Address Details" at bounding box center [468, 180] width 216 height 42
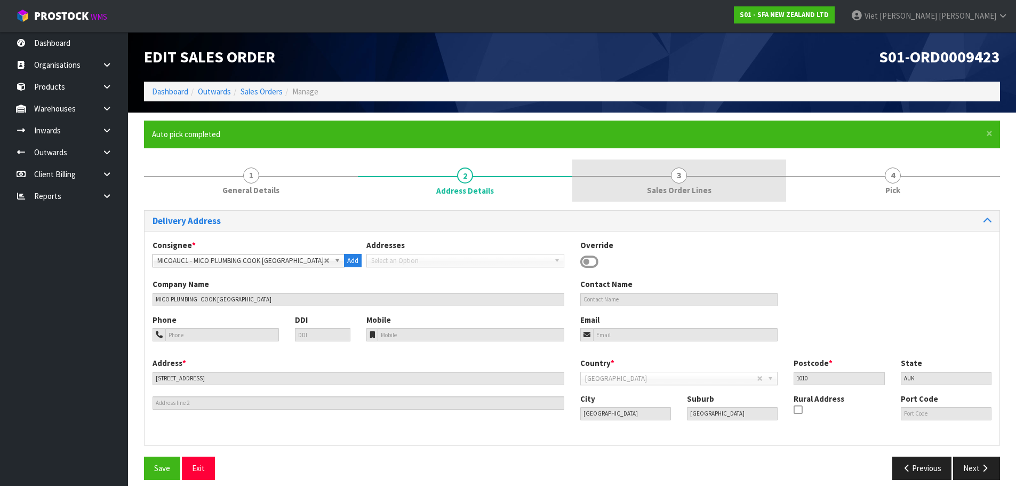
click at [713, 198] on link "3 Sales Order Lines" at bounding box center [679, 180] width 214 height 42
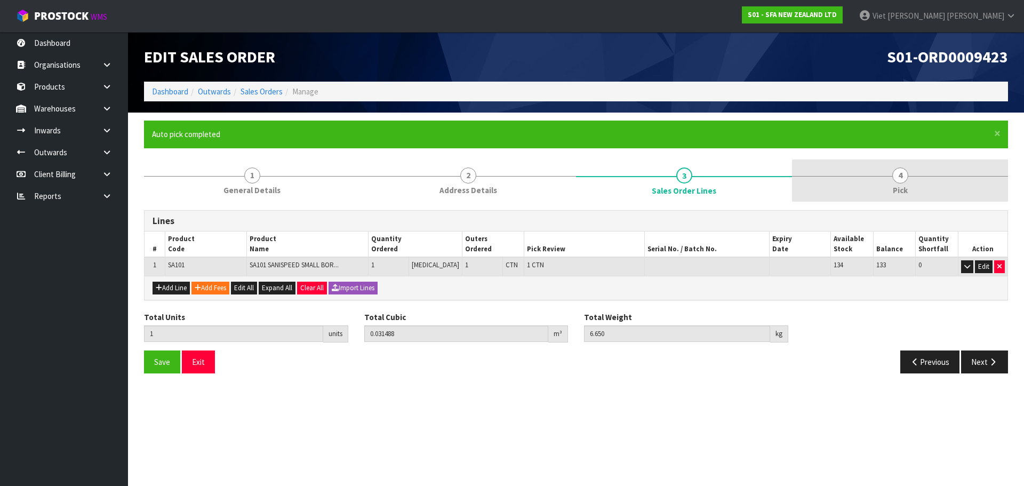
click at [814, 190] on link "4 Pick" at bounding box center [900, 180] width 216 height 42
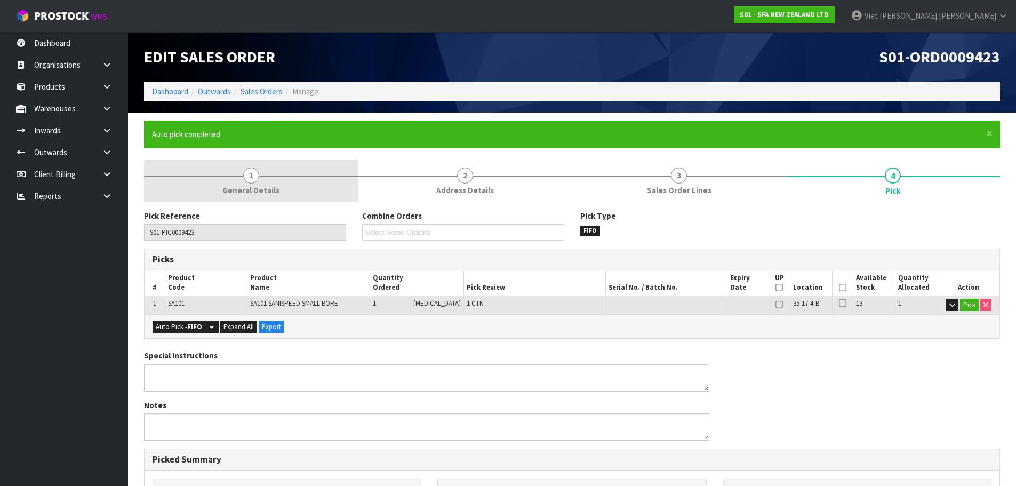
click at [326, 164] on link "1 General Details" at bounding box center [251, 180] width 214 height 42
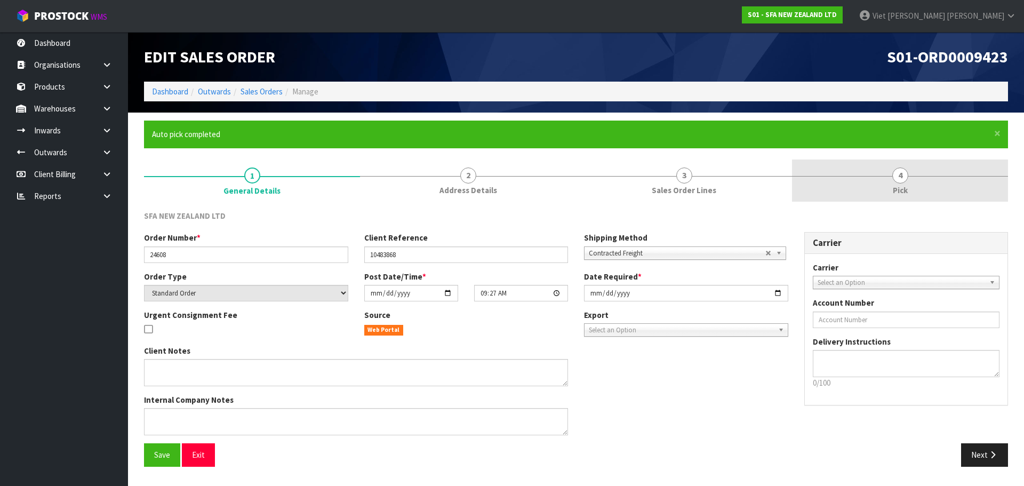
click at [827, 184] on link "4 Pick" at bounding box center [900, 180] width 216 height 42
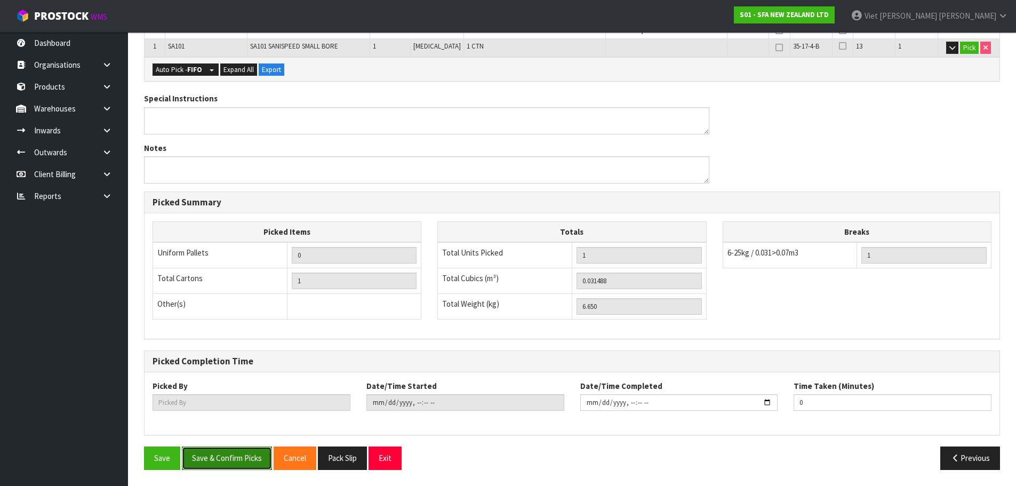
click at [245, 459] on button "Save & Confirm Picks" at bounding box center [227, 457] width 90 height 23
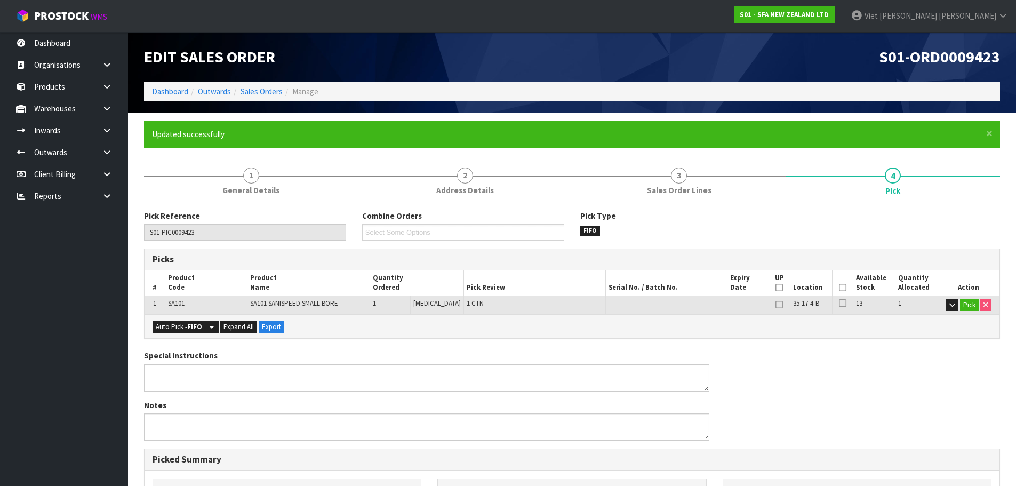
type input "Viet [PERSON_NAME]"
type input "2025-09-23T09:45:23"
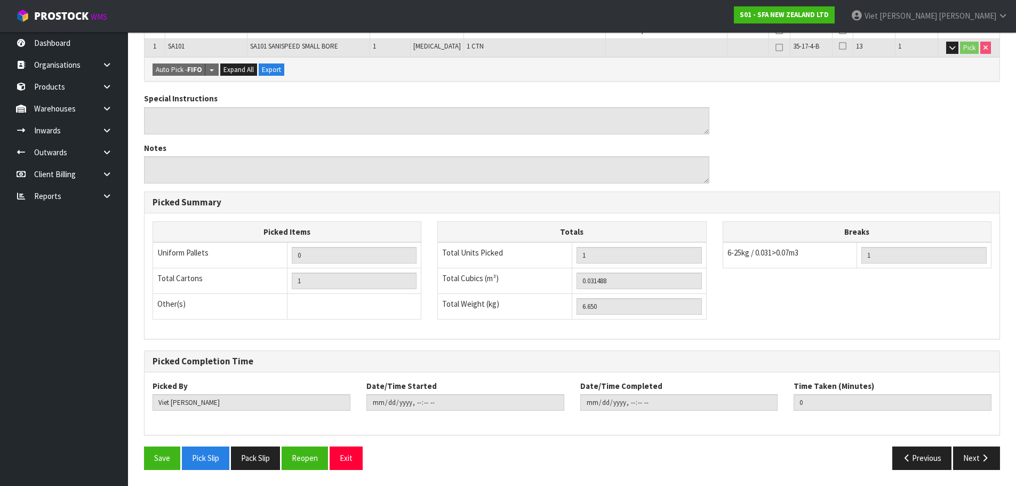
drag, startPoint x: 268, startPoint y: 452, endPoint x: 273, endPoint y: 438, distance: 15.2
click at [268, 452] on button "Pack Slip" at bounding box center [255, 457] width 49 height 23
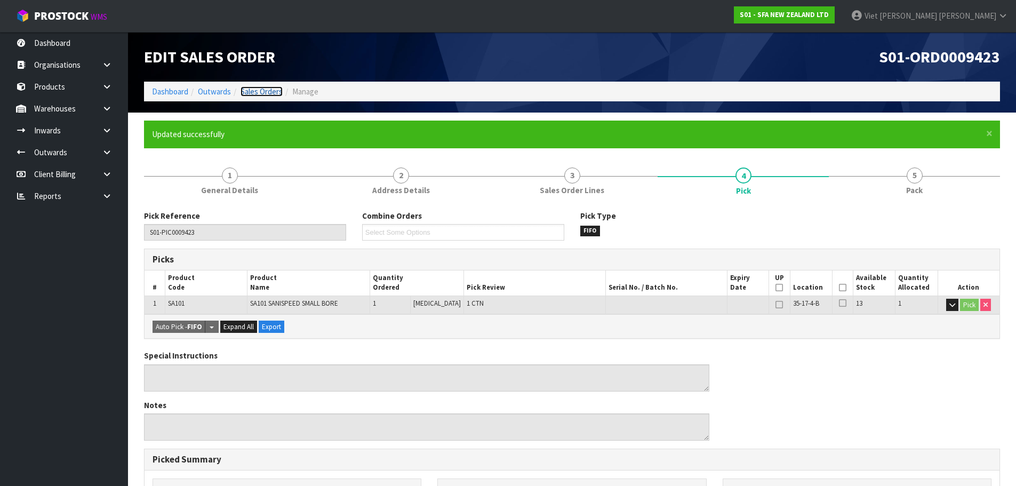
click at [266, 94] on link "Sales Orders" at bounding box center [261, 91] width 42 height 10
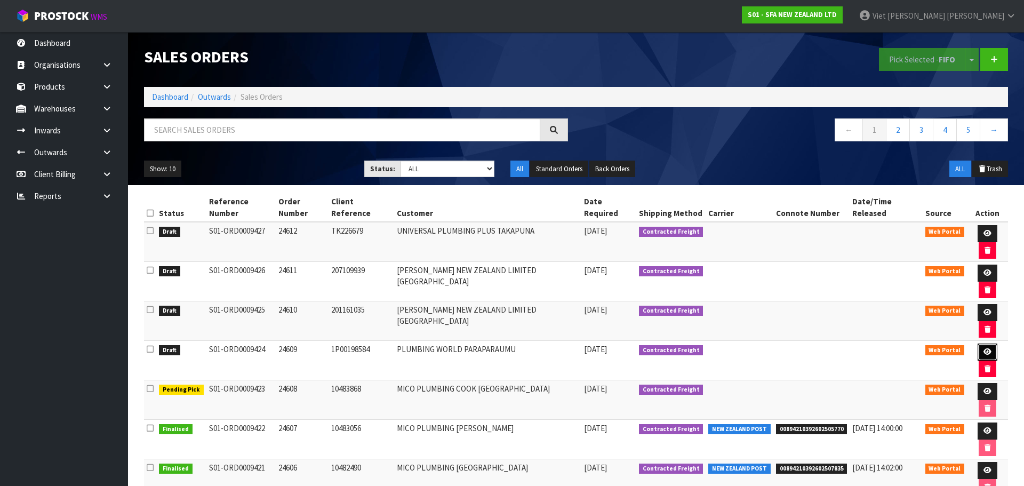
click at [983, 348] on icon at bounding box center [987, 351] width 8 height 7
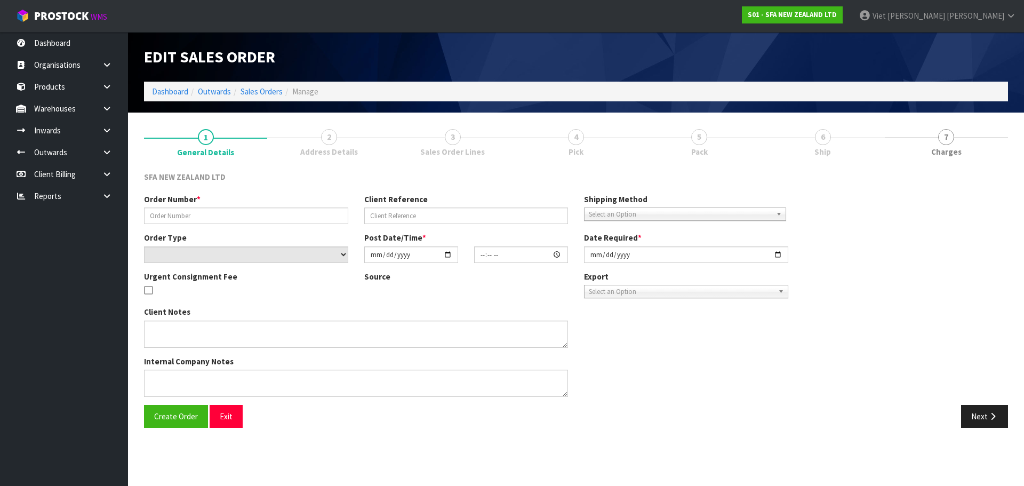
type input "24609"
type input "1P00198584"
select select "number:0"
type input "[DATE]"
type input "09:38:00.000"
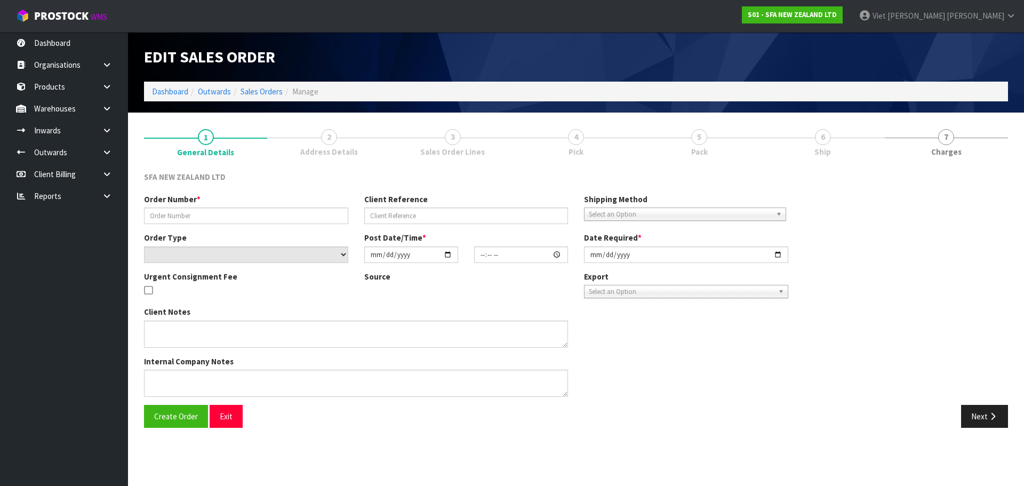
type input "[DATE]"
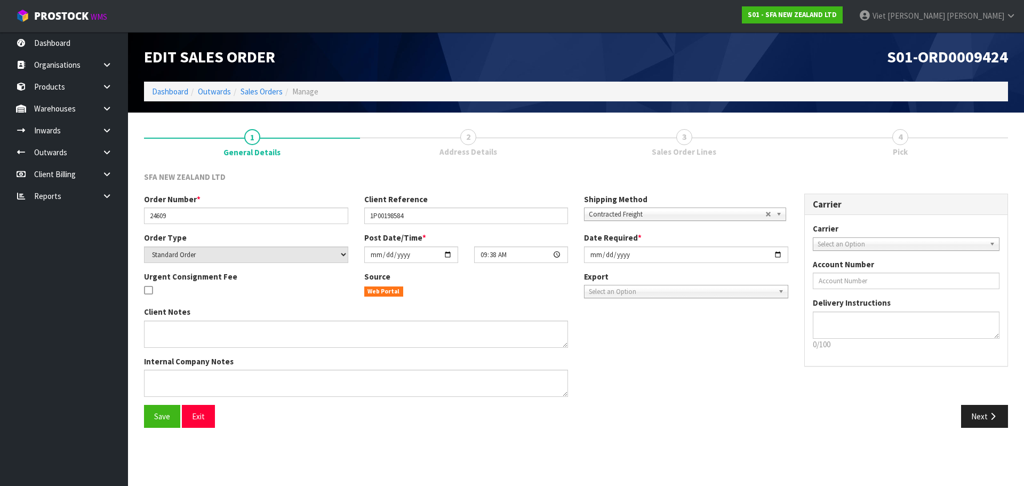
click at [966, 448] on section "Edit Sales Order S01-ORD0009424 Dashboard Outwards Sales Orders Manage 1 Genera…" at bounding box center [512, 243] width 1024 height 486
click at [985, 414] on button "Next" at bounding box center [984, 416] width 47 height 23
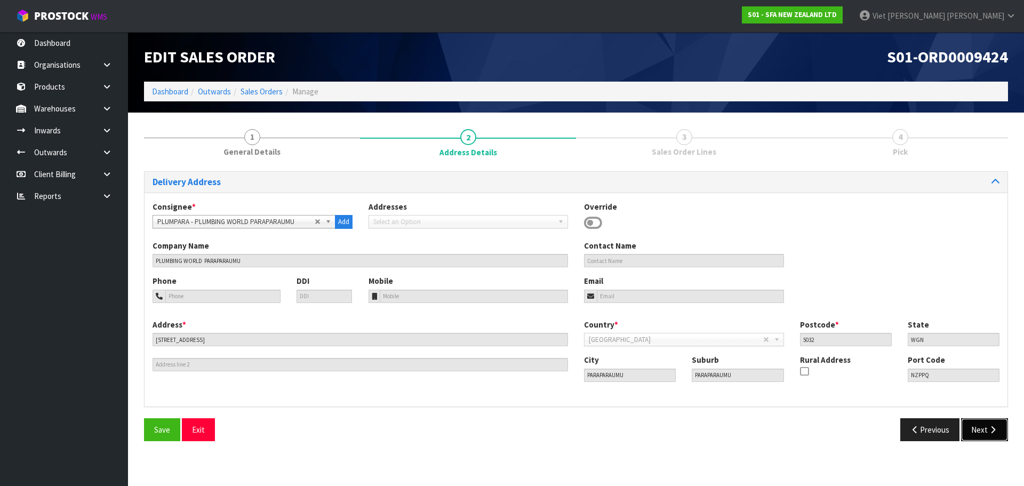
click at [977, 429] on button "Next" at bounding box center [984, 429] width 47 height 23
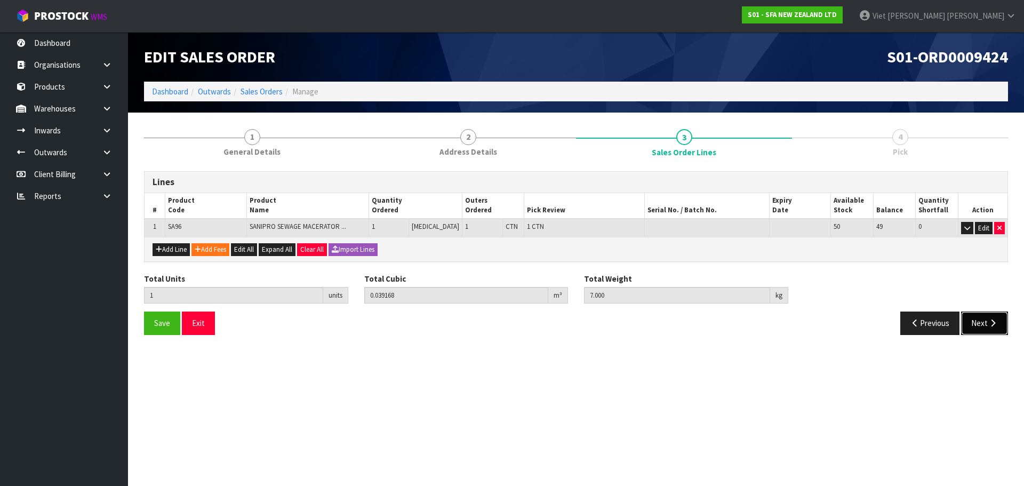
click at [982, 325] on button "Next" at bounding box center [984, 322] width 47 height 23
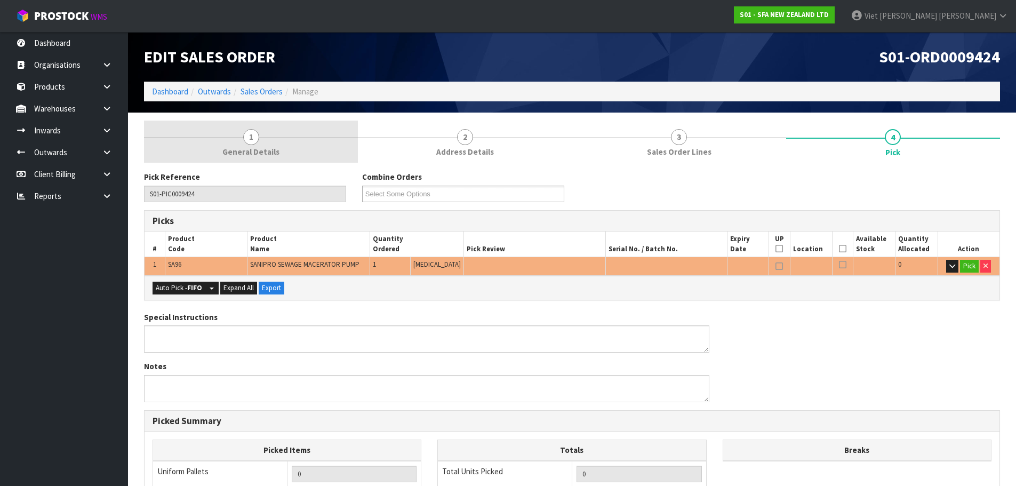
click at [427, 136] on link "2 Address Details" at bounding box center [465, 142] width 214 height 42
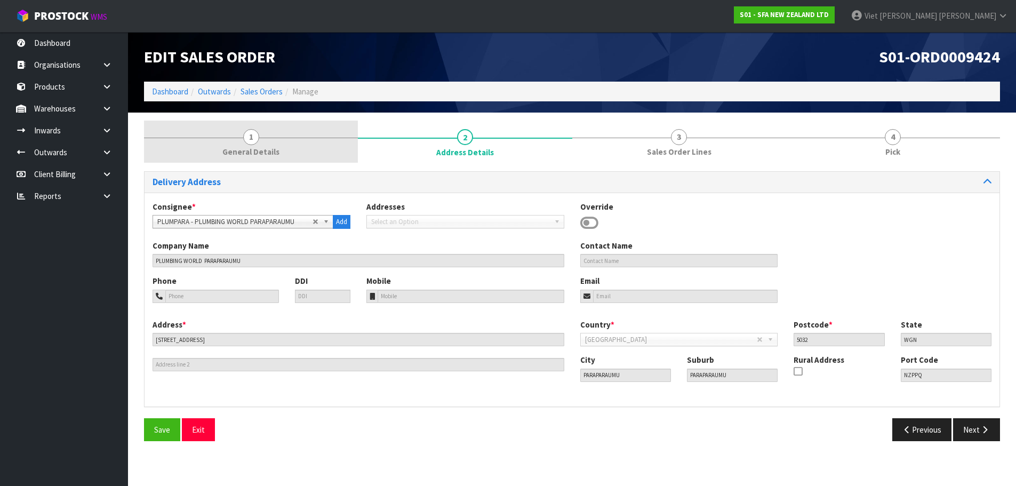
click at [308, 139] on link "1 General Details" at bounding box center [251, 142] width 214 height 42
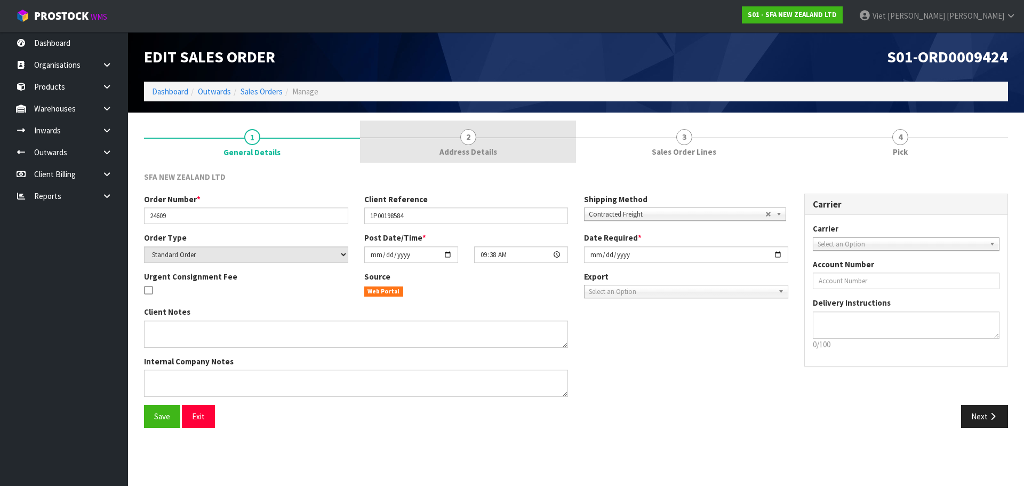
click at [432, 153] on link "2 Address Details" at bounding box center [468, 142] width 216 height 42
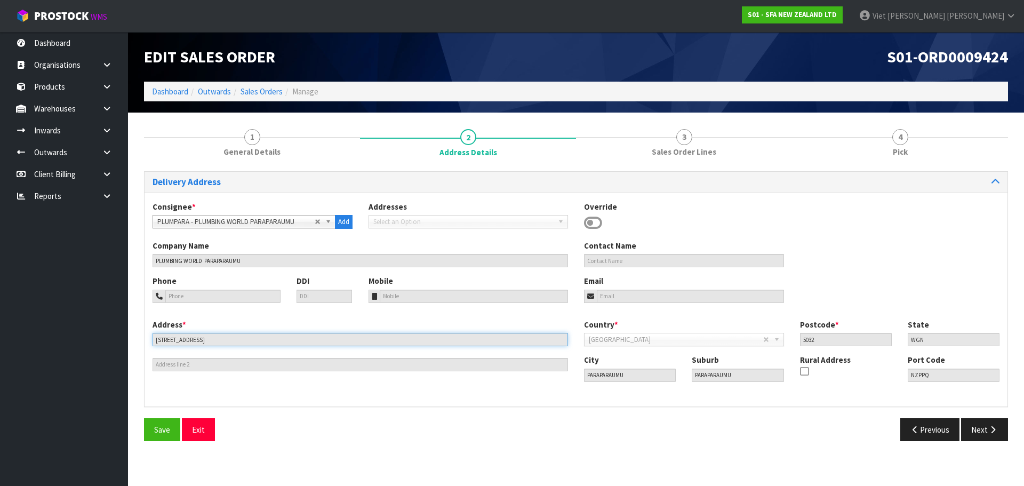
click at [212, 339] on input "118 KAPITI ROAD" at bounding box center [360, 339] width 415 height 13
click at [208, 341] on input "118 KAPITI ROAD" at bounding box center [360, 339] width 415 height 13
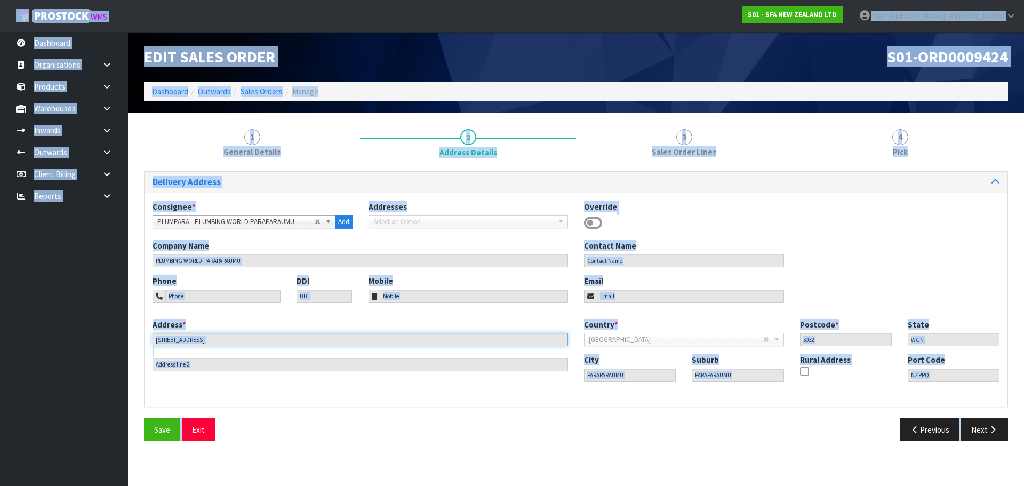
click at [312, 342] on input "118 KAPITI ROAD" at bounding box center [360, 339] width 415 height 13
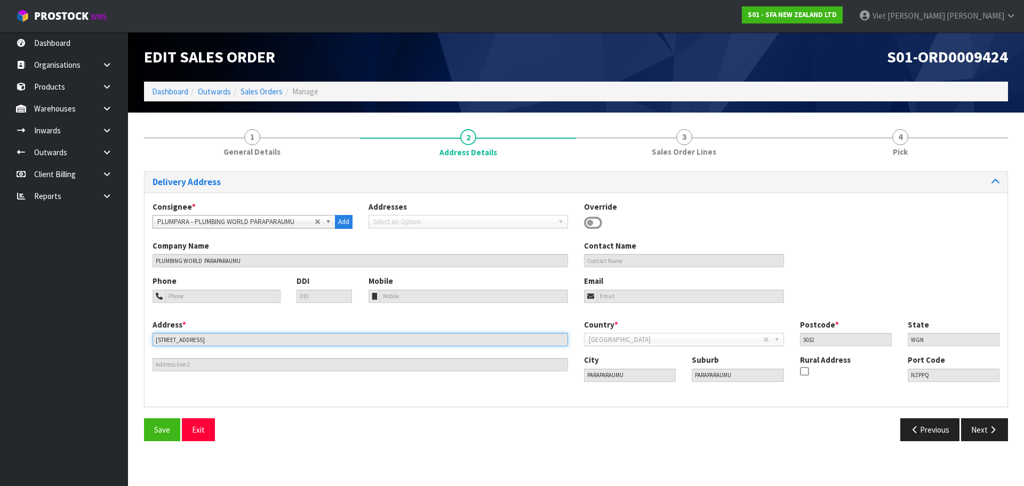
drag, startPoint x: 218, startPoint y: 338, endPoint x: 132, endPoint y: 358, distance: 88.2
click at [132, 358] on section "1 General Details 2 Address Details 3 Sales Order Lines 4 Pick Delivery Address…" at bounding box center [576, 285] width 896 height 344
click at [820, 440] on div "Save Exit Previous Next" at bounding box center [576, 433] width 880 height 31
click at [977, 432] on button "Next" at bounding box center [984, 429] width 47 height 23
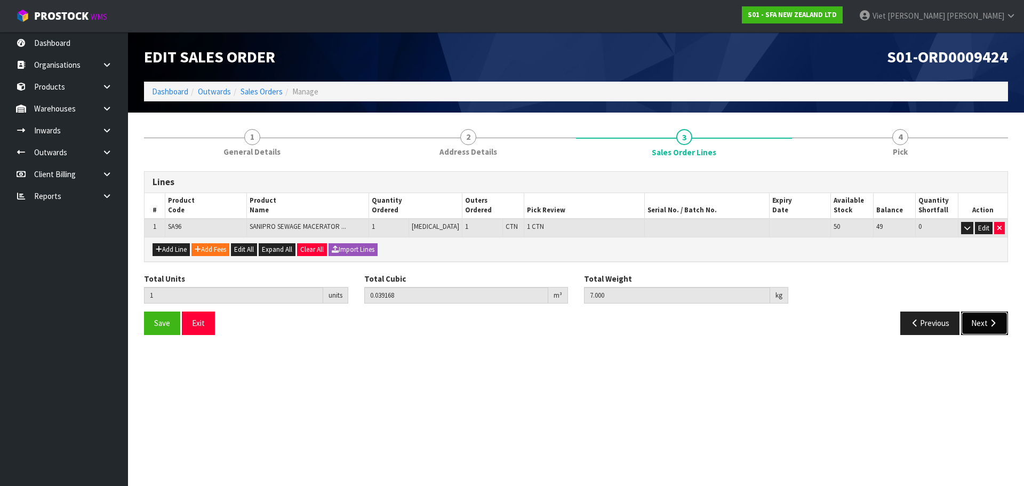
click at [974, 332] on button "Next" at bounding box center [984, 322] width 47 height 23
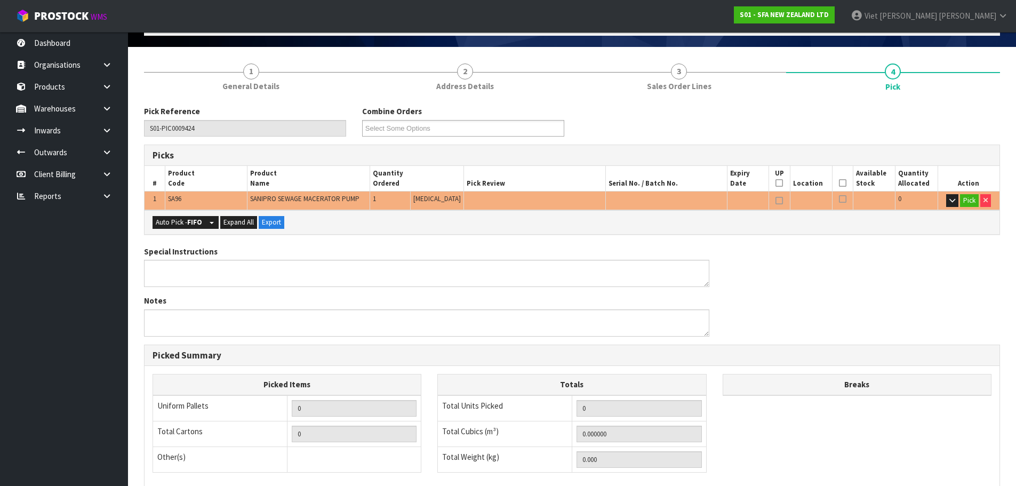
scroll to position [160, 0]
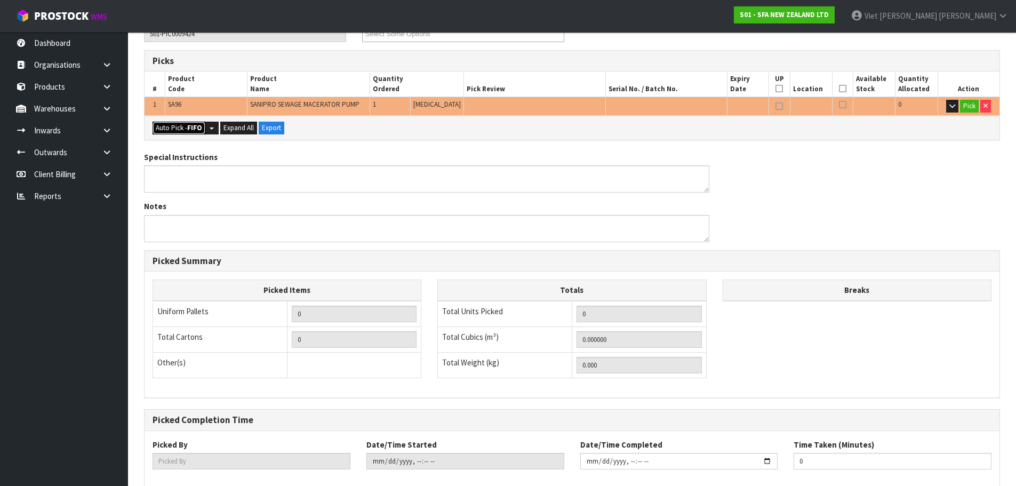
click at [168, 129] on button "Auto Pick - FIFO" at bounding box center [179, 128] width 53 height 13
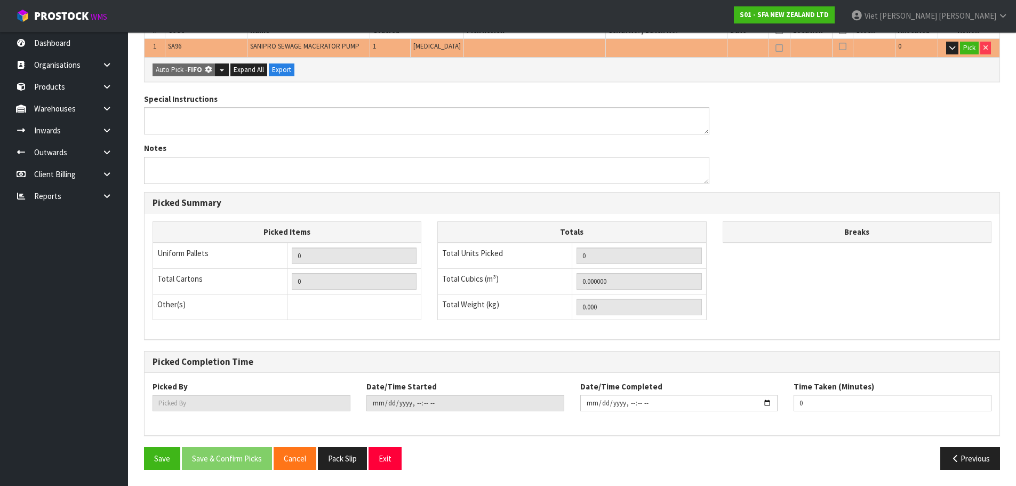
scroll to position [0, 0]
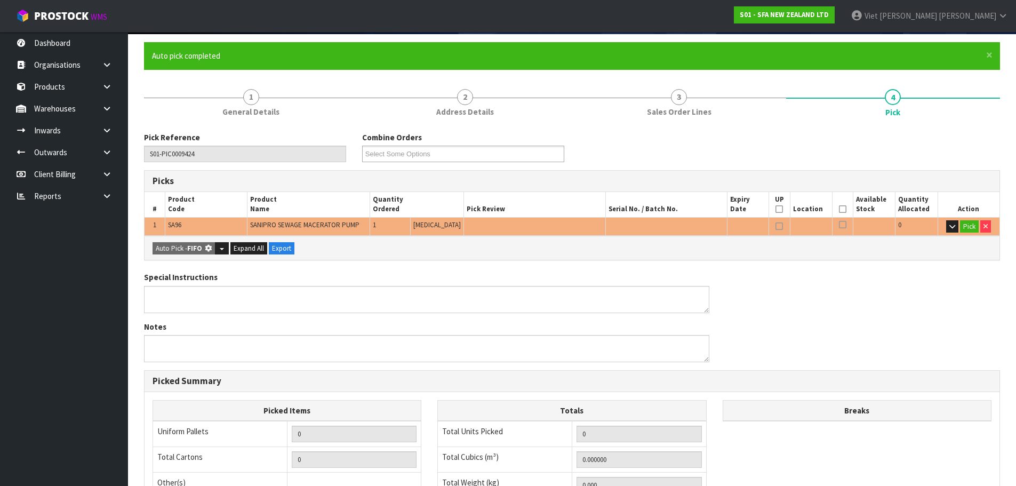
type input "1"
type input "0.039168"
type input "7.000"
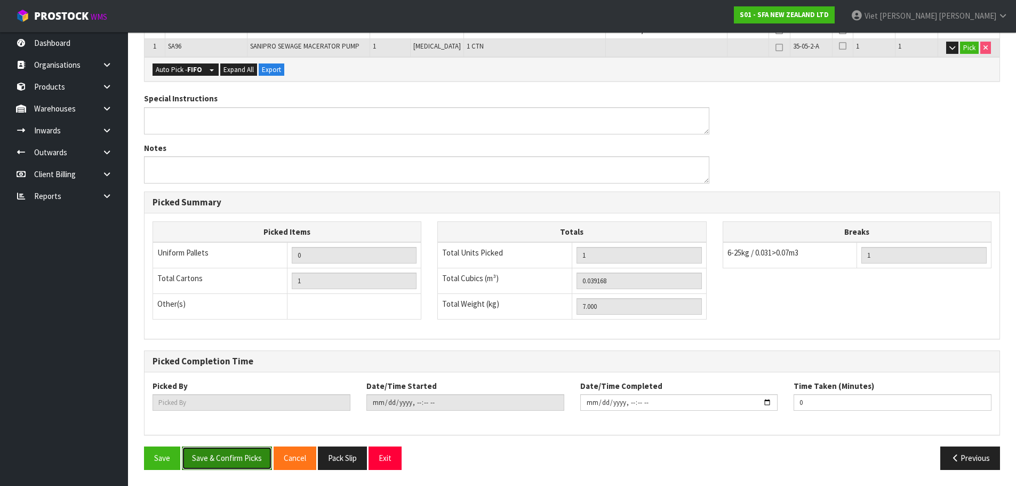
click at [227, 450] on button "Save & Confirm Picks" at bounding box center [227, 457] width 90 height 23
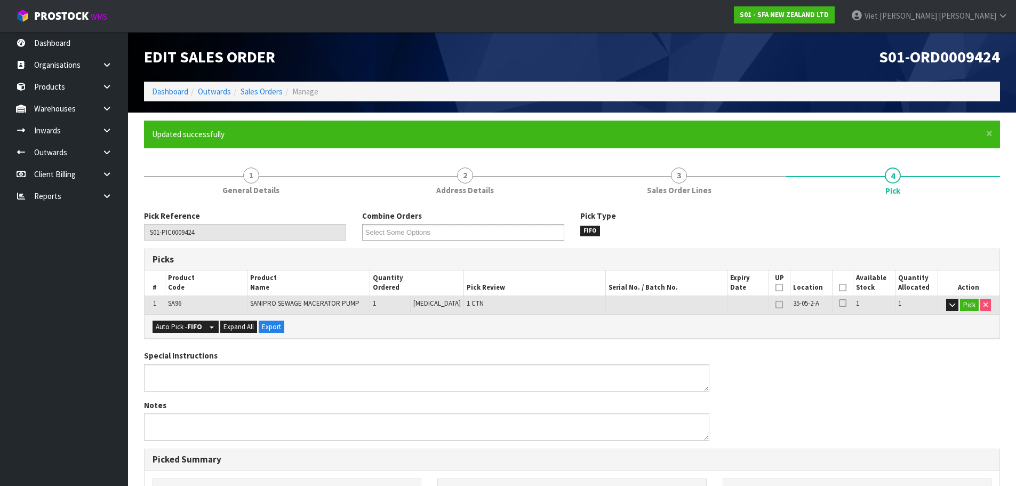
type input "Viet [PERSON_NAME]"
type input "2025-09-23T09:47:14"
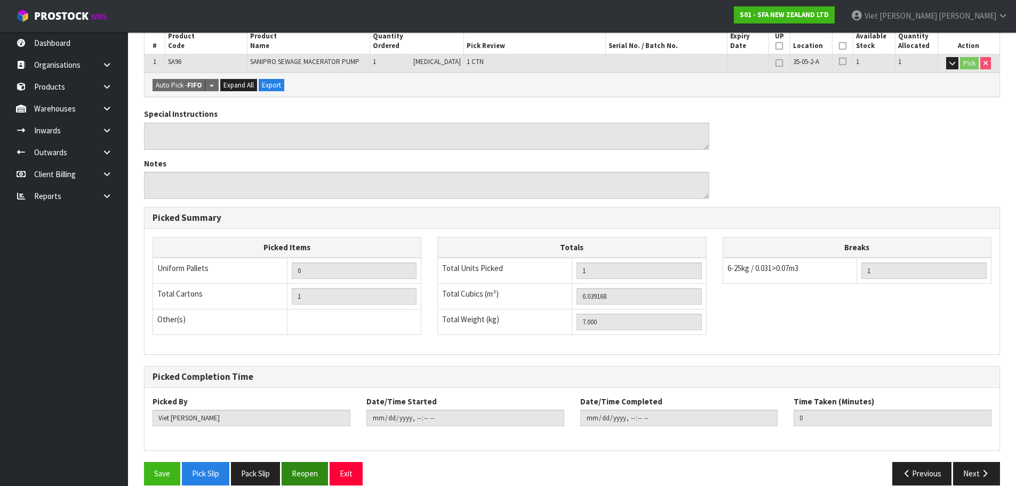
scroll to position [257, 0]
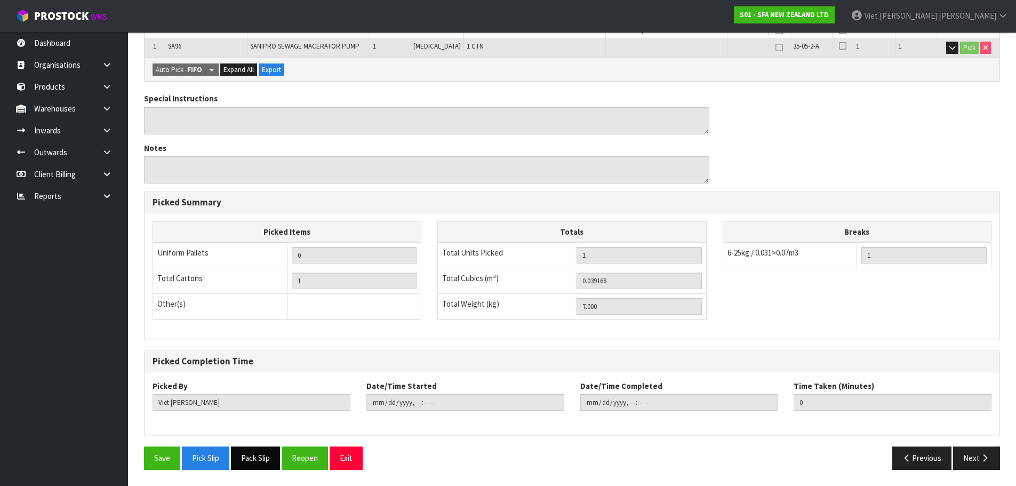
click at [243, 453] on button "Pack Slip" at bounding box center [255, 457] width 49 height 23
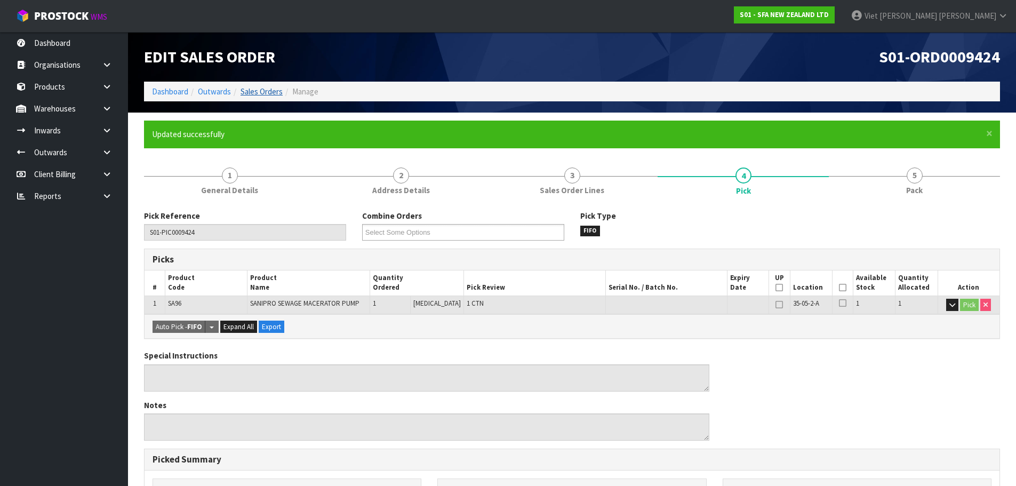
click at [268, 96] on ol "Dashboard Outwards Sales Orders Manage" at bounding box center [572, 92] width 856 height 20
click at [268, 92] on link "Sales Orders" at bounding box center [261, 91] width 42 height 10
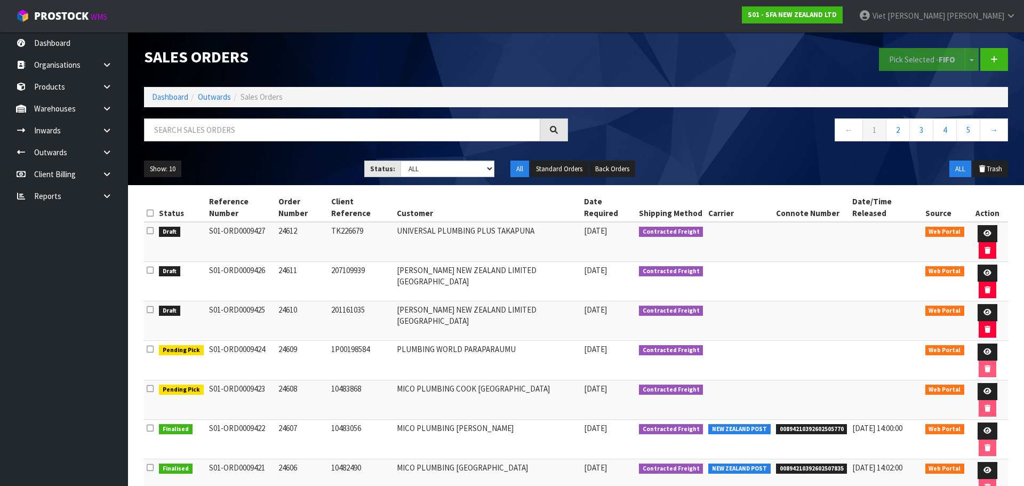
click at [277, 168] on ul "Show: 10 5 10 25 50" at bounding box center [246, 169] width 204 height 17
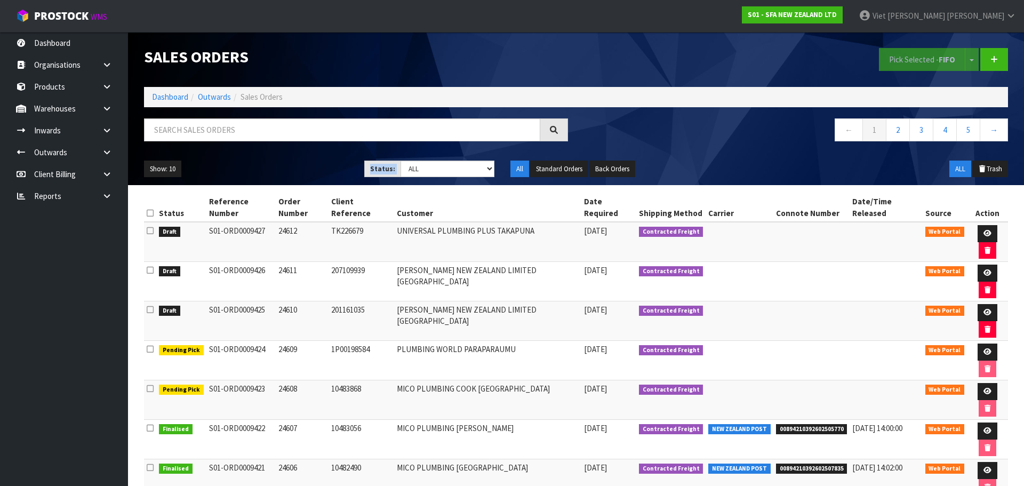
click at [277, 168] on ul "Show: 10 5 10 25 50" at bounding box center [246, 169] width 204 height 17
click at [982, 304] on link at bounding box center [987, 312] width 20 height 17
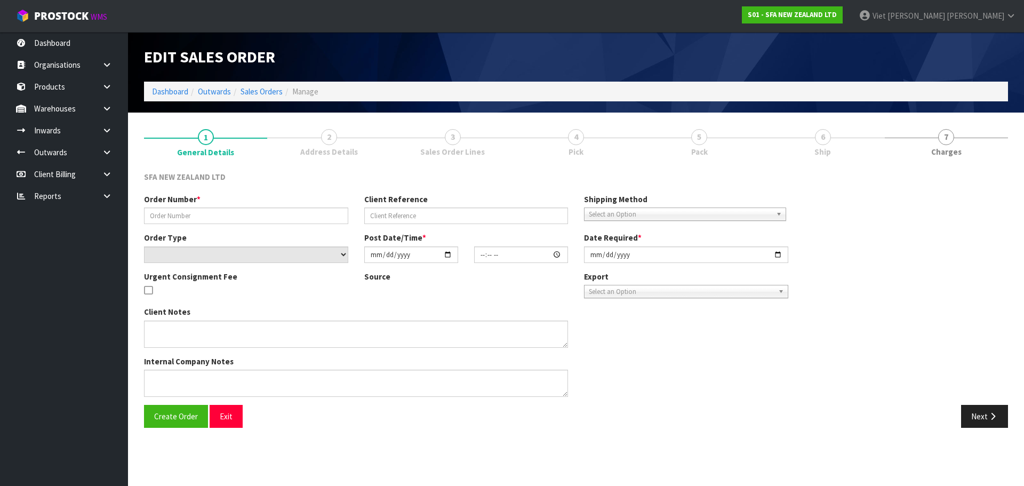
type input "24610"
type input "201161035"
select select "number:0"
type input "[DATE]"
type input "09:40:00.000"
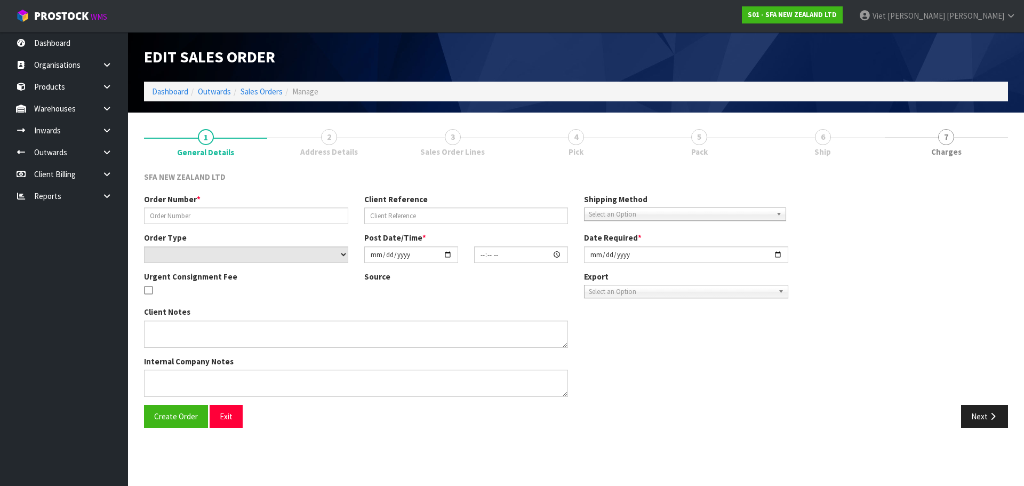
type input "[DATE]"
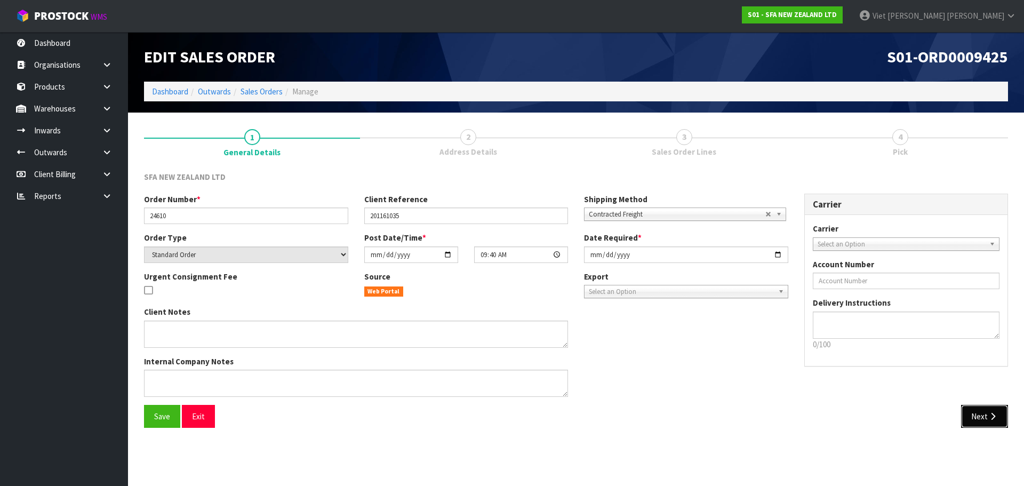
click at [985, 413] on button "Next" at bounding box center [984, 416] width 47 height 23
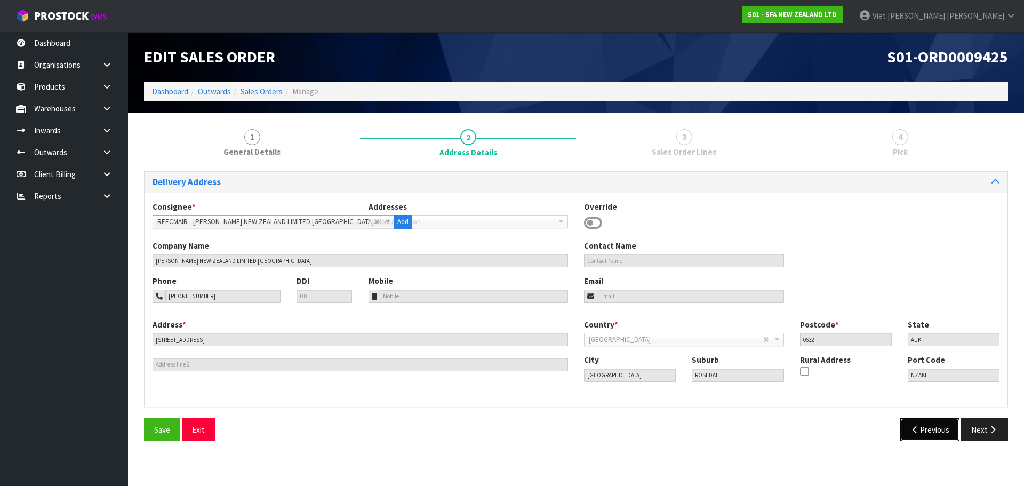
click at [935, 419] on button "Previous" at bounding box center [930, 429] width 60 height 23
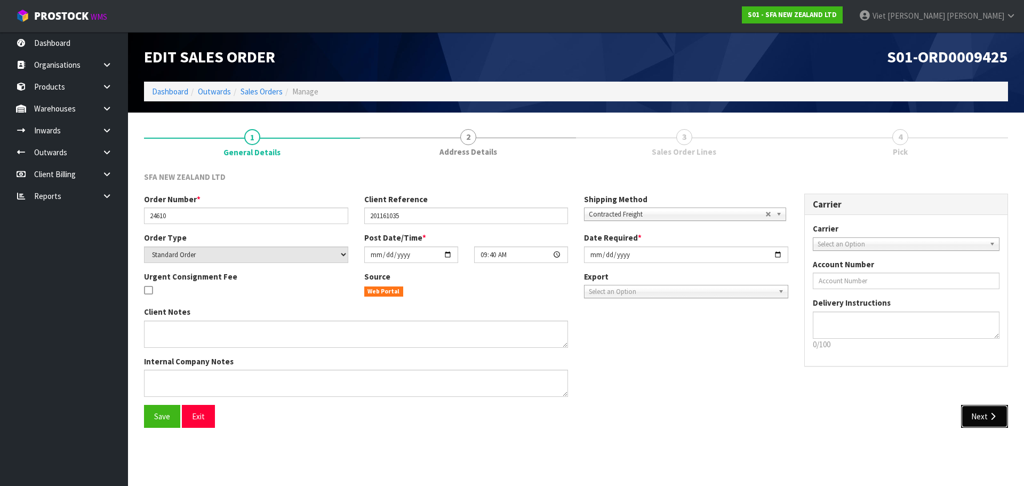
click at [990, 424] on button "Next" at bounding box center [984, 416] width 47 height 23
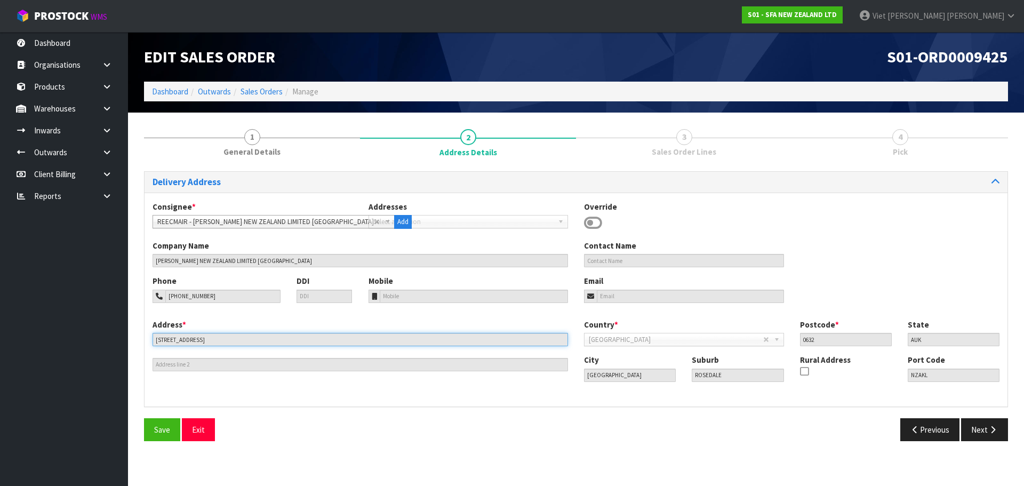
drag, startPoint x: 227, startPoint y: 336, endPoint x: 126, endPoint y: 346, distance: 100.8
click at [126, 346] on body "Toggle navigation ProStock WMS S01 - SFA NEW ZEALAND LTD Viet Hoang Tran Logout…" at bounding box center [512, 243] width 1024 height 486
drag, startPoint x: 836, startPoint y: 342, endPoint x: 708, endPoint y: 342, distance: 127.4
click at [708, 342] on div "Country * Afghanistan Aland Islands Albania Algeria American Samoa Andorra Ango…" at bounding box center [791, 336] width 431 height 35
click at [994, 437] on button "Next" at bounding box center [984, 429] width 47 height 23
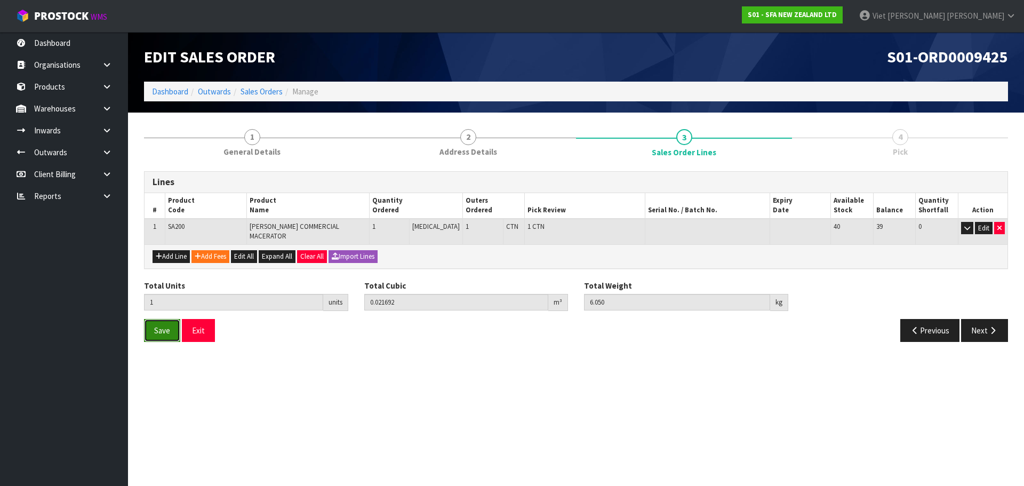
click at [150, 321] on button "Save" at bounding box center [162, 330] width 36 height 23
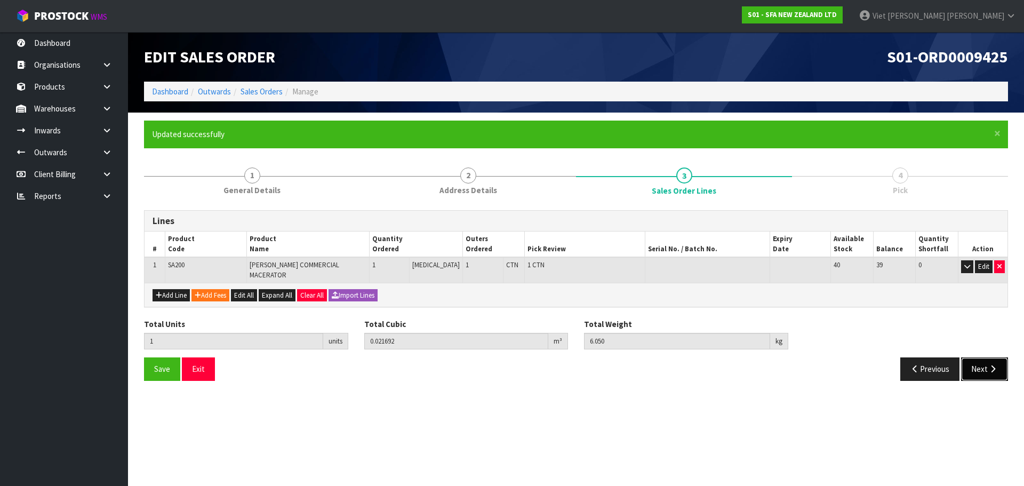
click at [993, 365] on icon "button" at bounding box center [993, 369] width 10 height 8
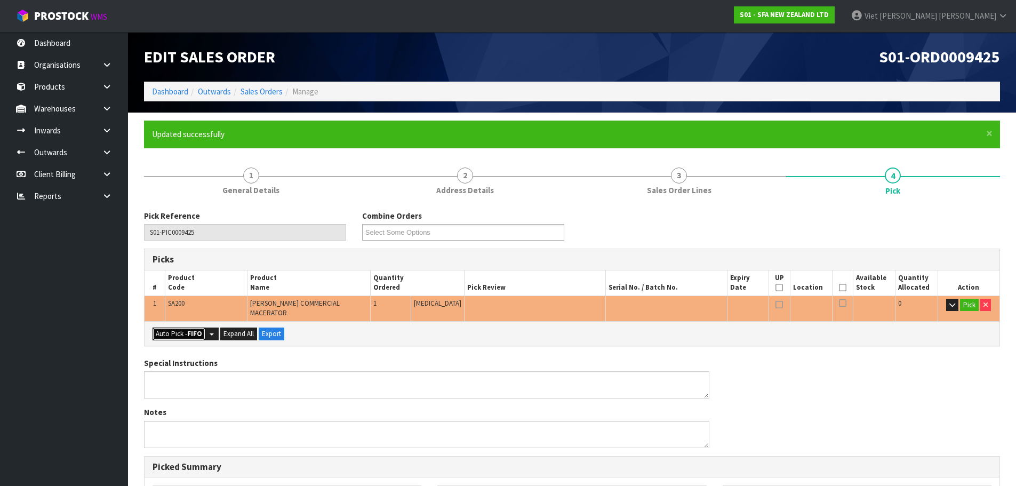
click at [171, 327] on button "Auto Pick - FIFO" at bounding box center [179, 333] width 53 height 13
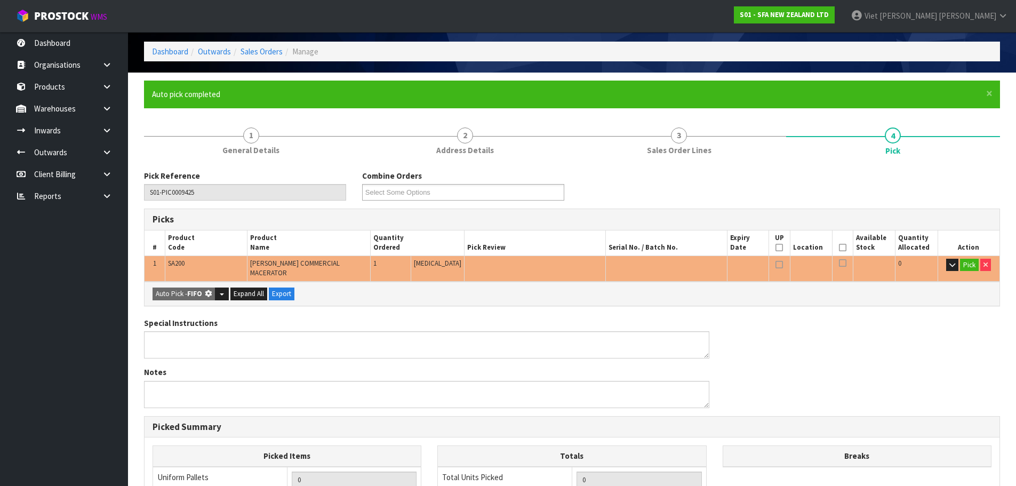
type input "1"
type input "0.021692"
type input "6.050"
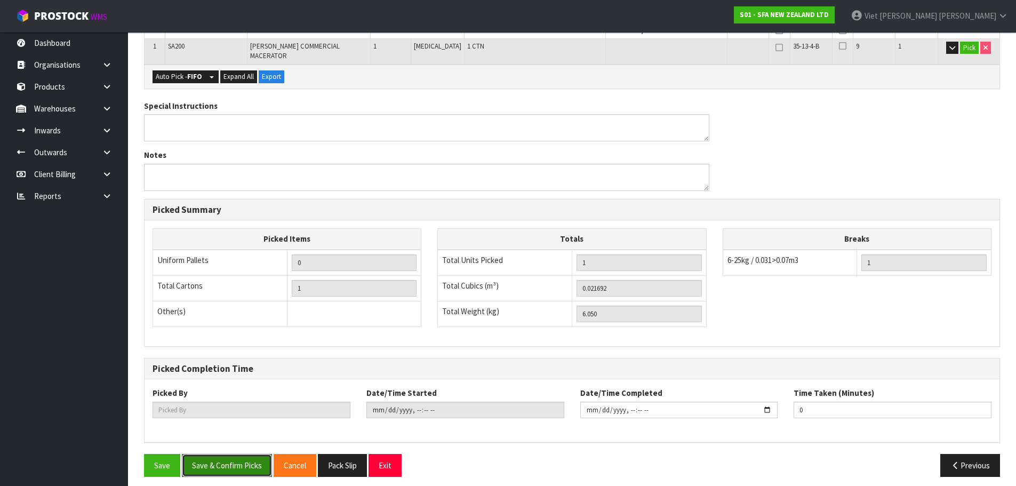
click at [231, 457] on button "Save & Confirm Picks" at bounding box center [227, 465] width 90 height 23
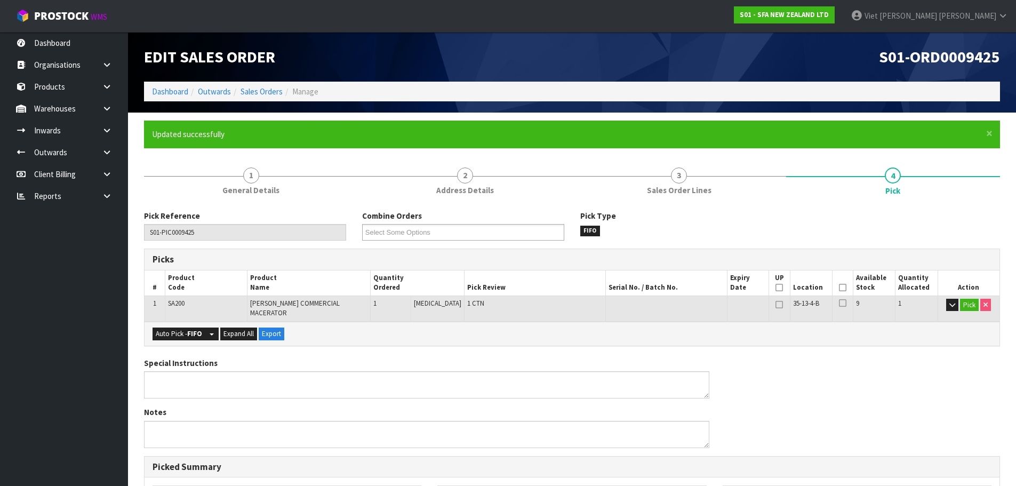
type input "Viet [PERSON_NAME]"
type input "2025-09-23T09:48:25"
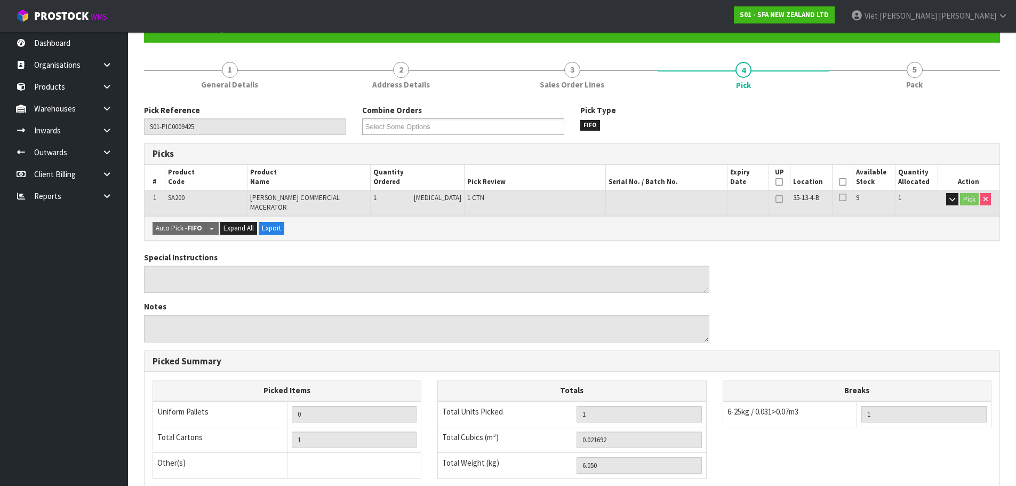
scroll to position [257, 0]
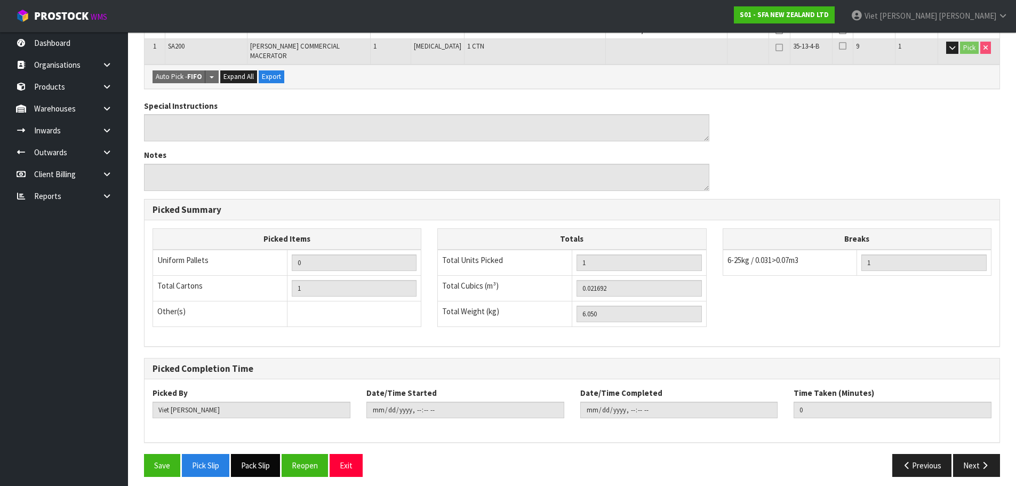
click at [277, 456] on button "Pack Slip" at bounding box center [255, 465] width 49 height 23
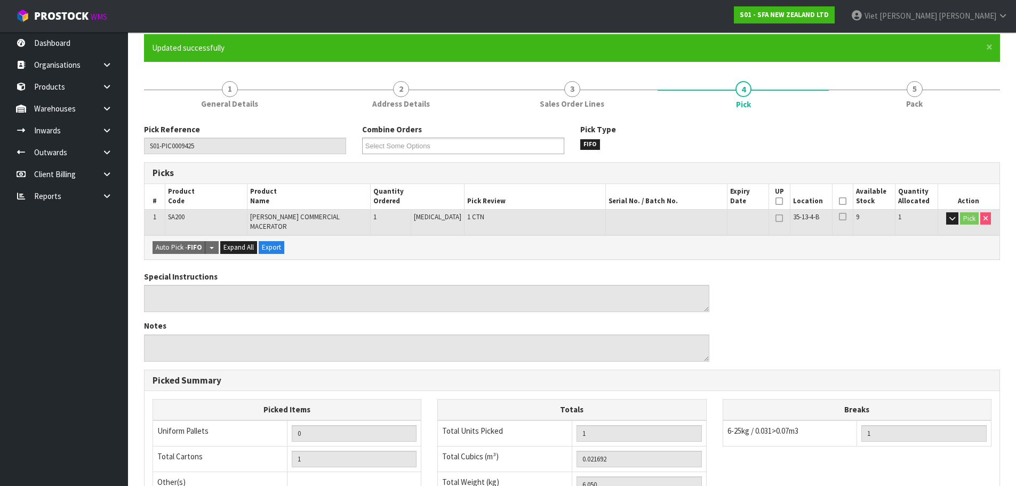
scroll to position [0, 0]
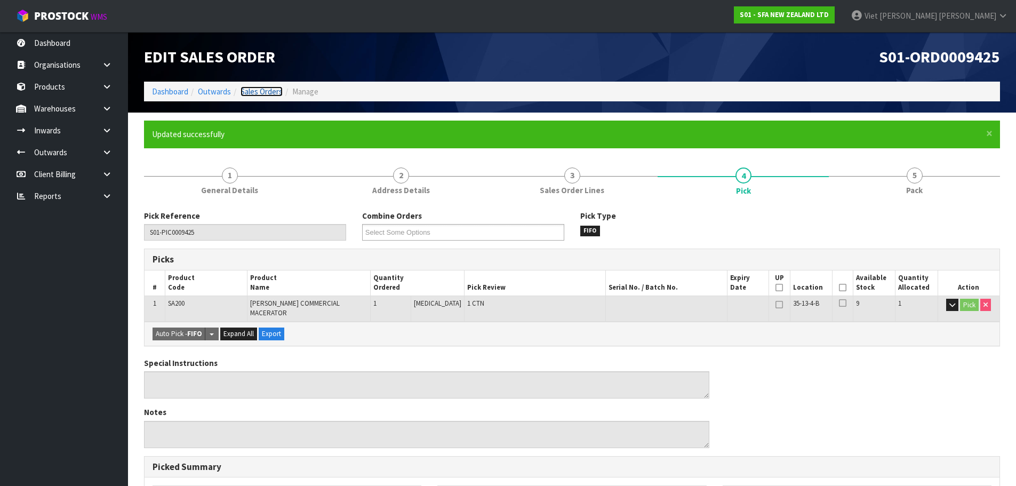
click at [267, 93] on link "Sales Orders" at bounding box center [261, 91] width 42 height 10
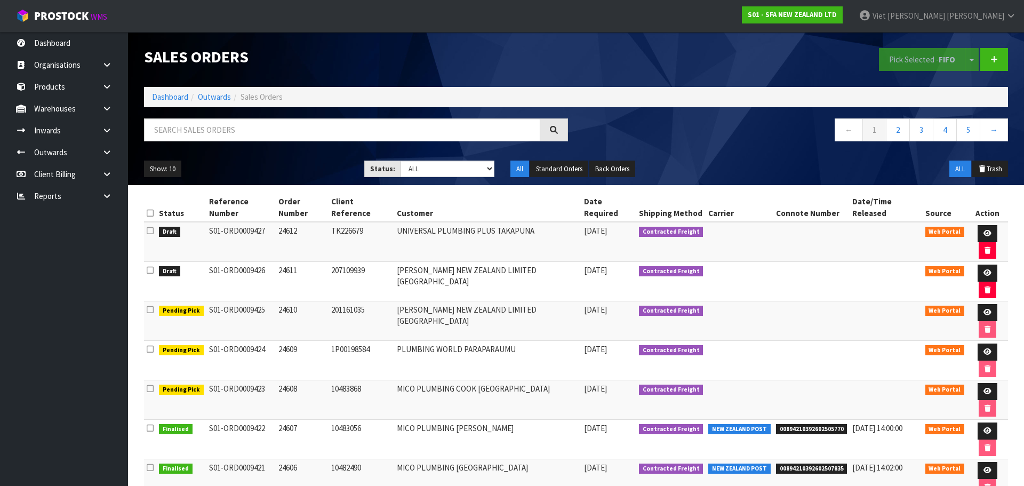
click at [967, 262] on td at bounding box center [987, 281] width 41 height 39
click at [983, 269] on icon at bounding box center [987, 272] width 8 height 7
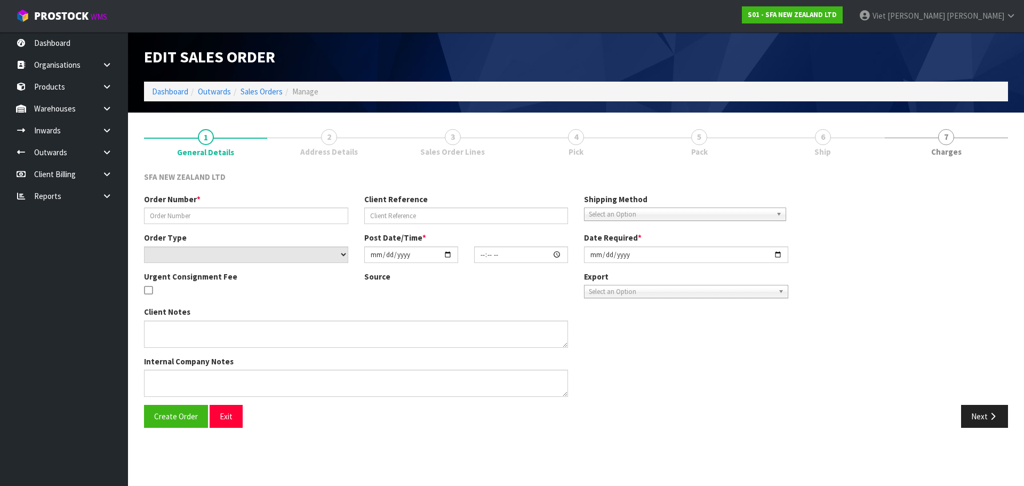
type input "24611"
type input "207109939"
select select "number:0"
type input "2025-09-23"
type input "09:41:00.000"
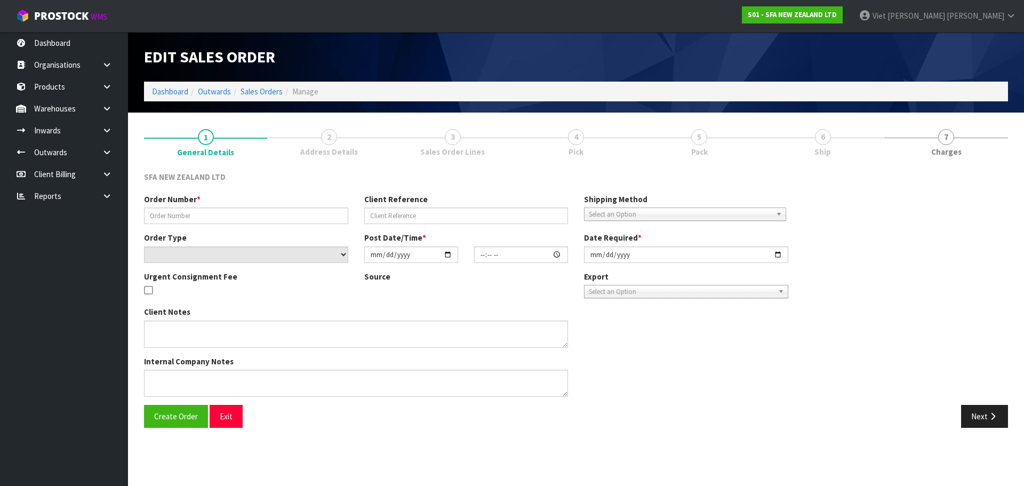
type input "2025-09-23"
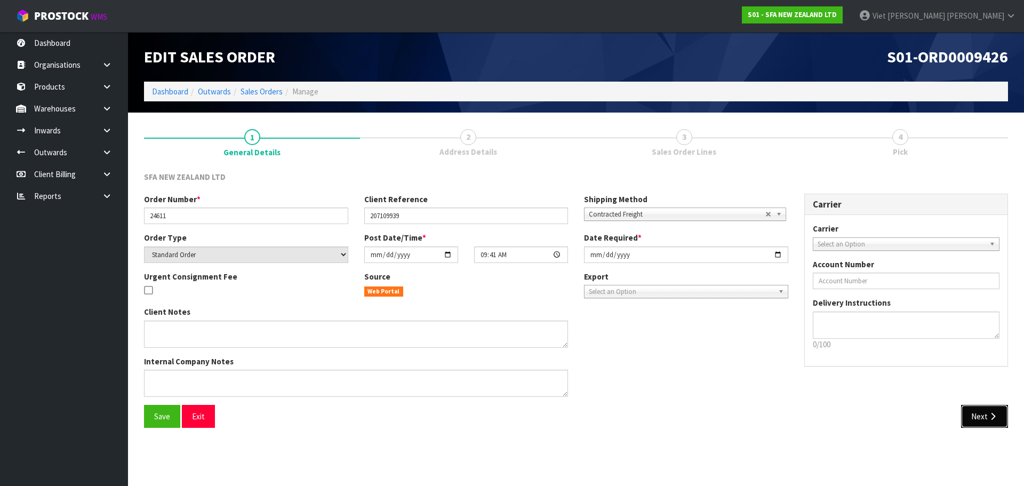
click at [971, 413] on button "Next" at bounding box center [984, 416] width 47 height 23
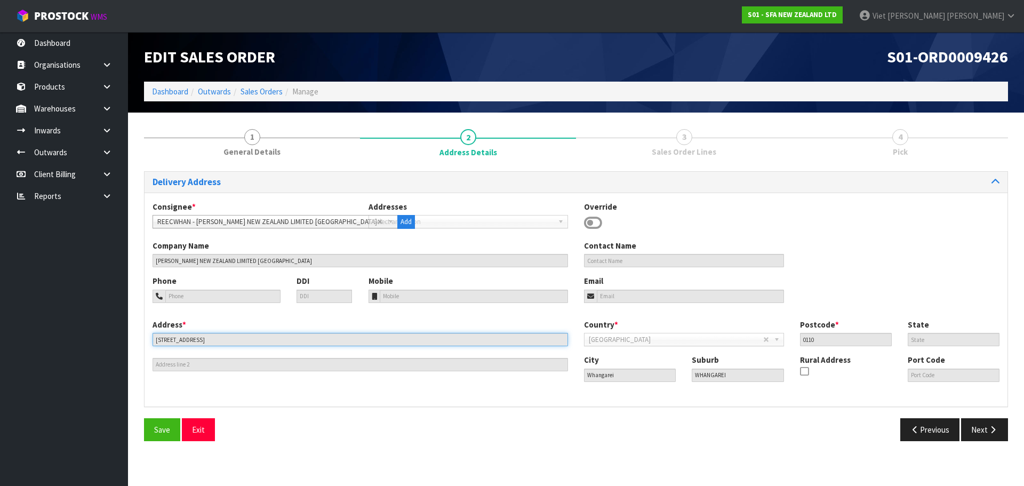
drag, startPoint x: 294, startPoint y: 344, endPoint x: -62, endPoint y: 356, distance: 356.9
click at [0, 356] on html "Toggle navigation ProStock WMS S01 - SFA NEW ZEALAND LTD Viet Hoang Tran Logout…" at bounding box center [512, 243] width 1024 height 486
click at [708, 373] on input "WHANGAREI" at bounding box center [738, 374] width 92 height 13
click at [633, 398] on div "Consignee * 000001.BAY MECHANICS - BAY MECHANICS 000001A - BRAKE & TRANSMISSION…" at bounding box center [576, 299] width 863 height 214
drag, startPoint x: 991, startPoint y: 430, endPoint x: 759, endPoint y: 431, distance: 231.4
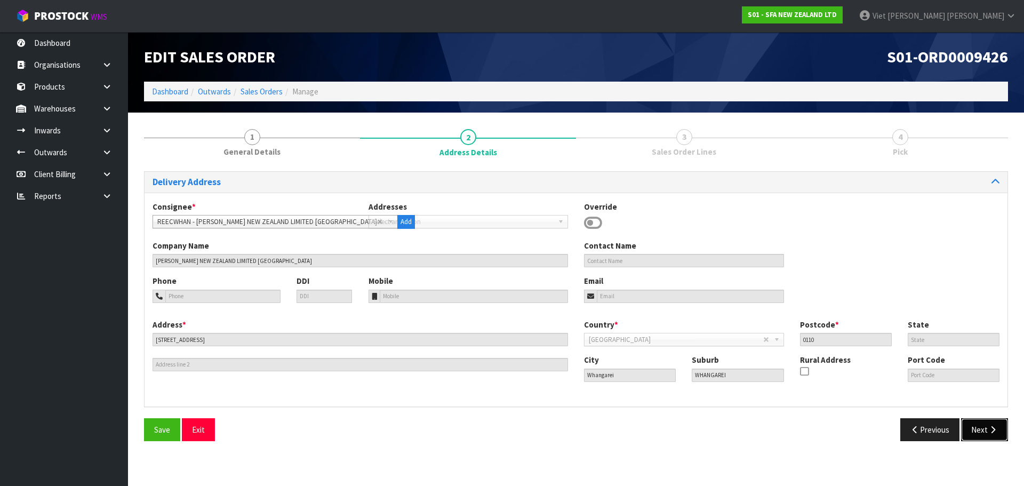
click at [989, 430] on icon "button" at bounding box center [993, 430] width 10 height 8
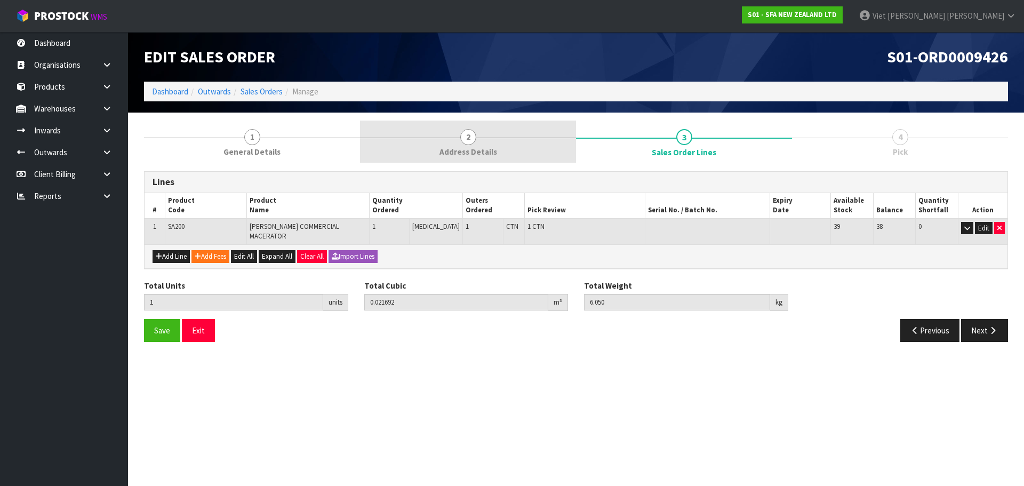
click at [440, 150] on link "2 Address Details" at bounding box center [468, 142] width 216 height 42
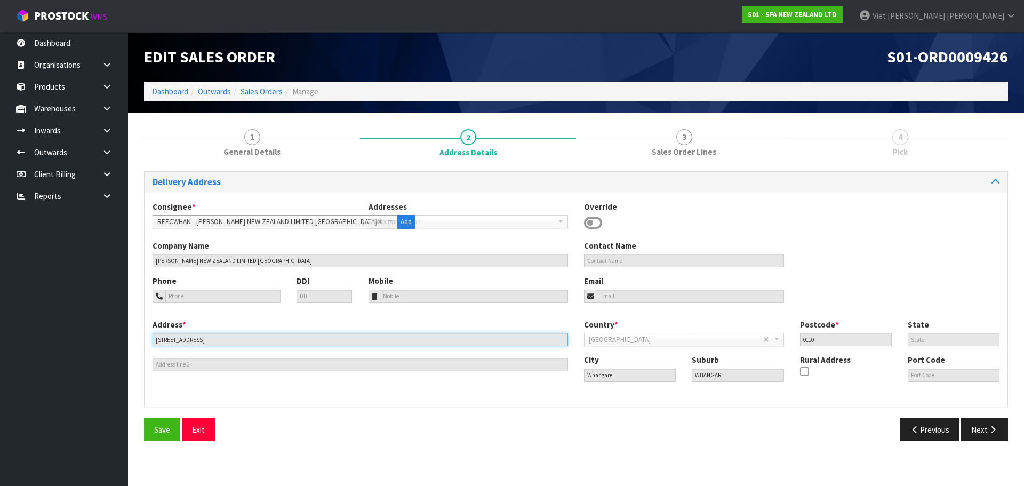
drag, startPoint x: 242, startPoint y: 343, endPoint x: 133, endPoint y: 338, distance: 109.4
click at [133, 338] on section "1 General Details 2 Address Details 3 Sales Order Lines 4 Pick Delivery Address…" at bounding box center [576, 285] width 896 height 344
click at [463, 386] on div "Address * 19 GUMDIGGER PLACE This address line exceeds the recommended limit of…" at bounding box center [576, 358] width 863 height 79
click at [991, 423] on button "Next" at bounding box center [984, 429] width 47 height 23
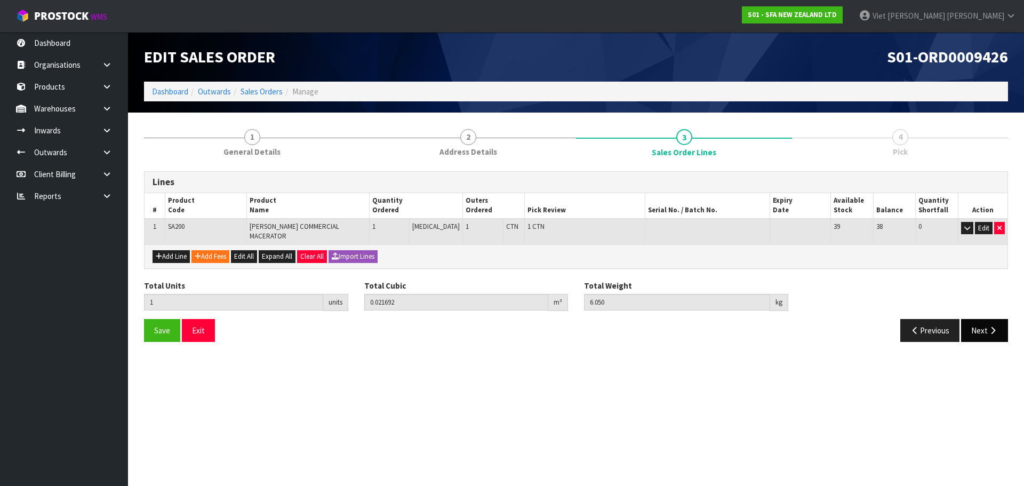
click at [996, 337] on div "Save Exit Previous Next" at bounding box center [576, 334] width 880 height 31
click at [994, 328] on button "Next" at bounding box center [984, 330] width 47 height 23
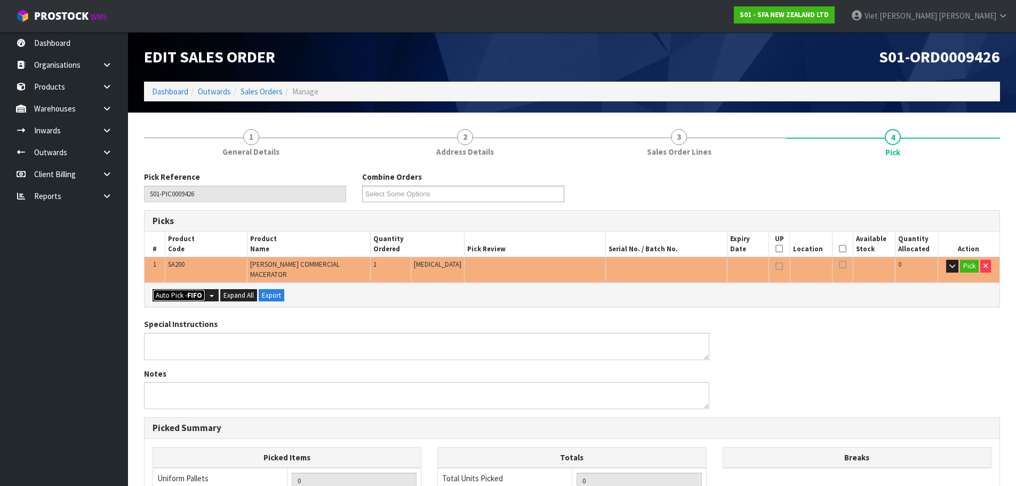
click at [189, 291] on strong "FIFO" at bounding box center [194, 295] width 15 height 9
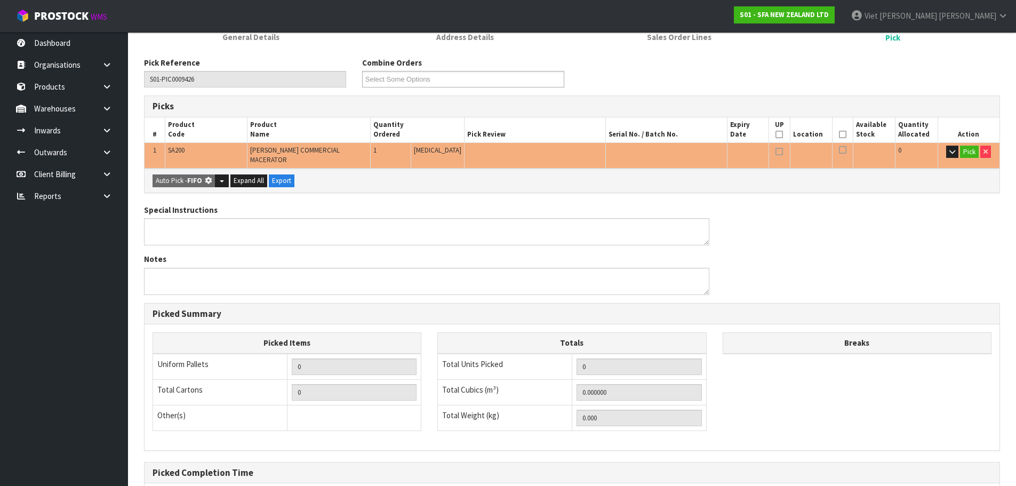
type input "1"
type input "0.021692"
type input "6.050"
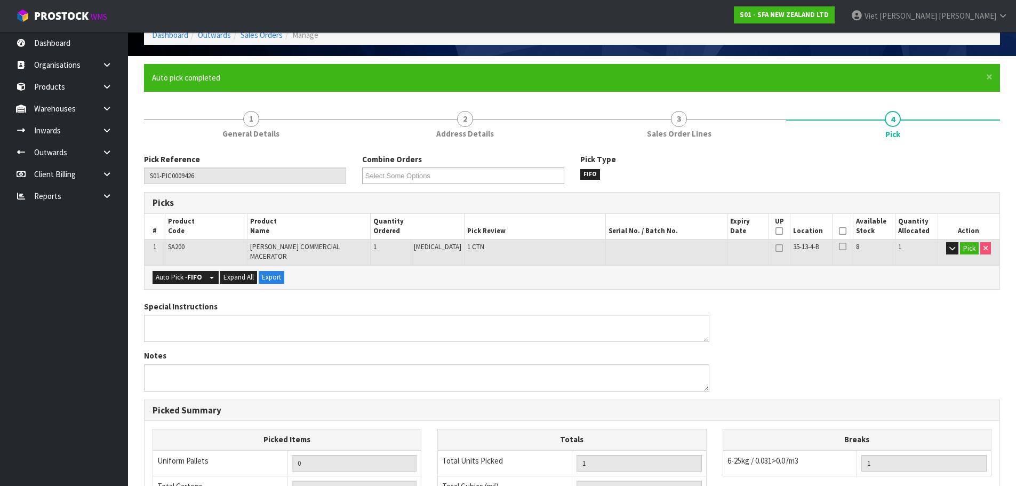
scroll to position [46, 0]
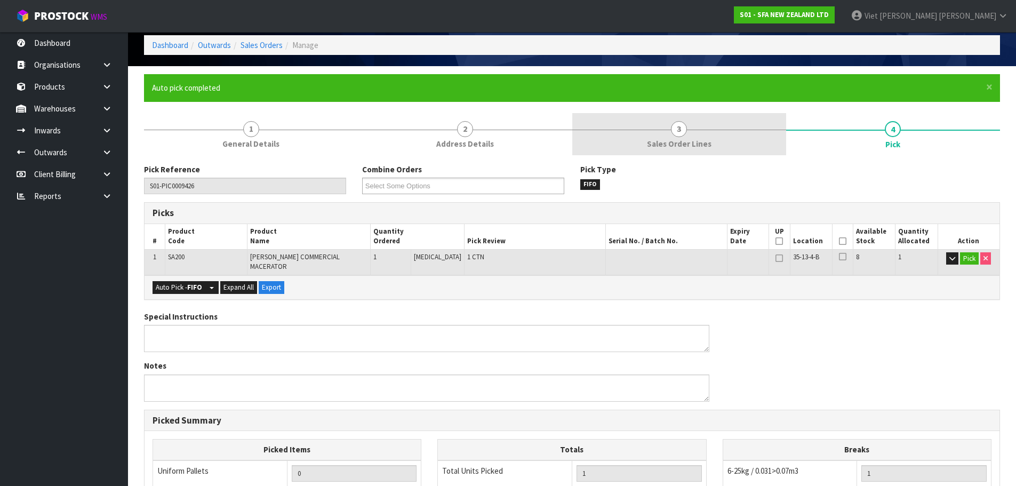
click at [710, 119] on link "3 Sales Order Lines" at bounding box center [679, 134] width 214 height 42
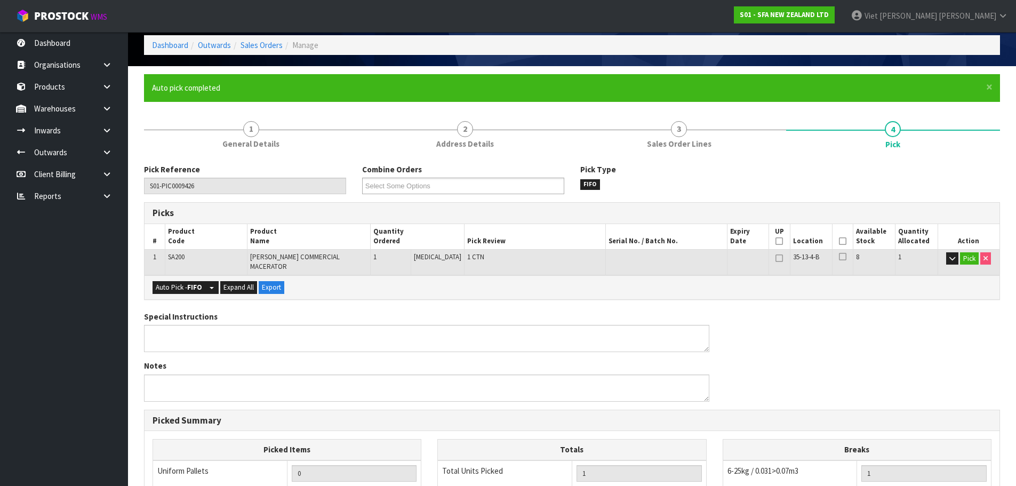
scroll to position [0, 0]
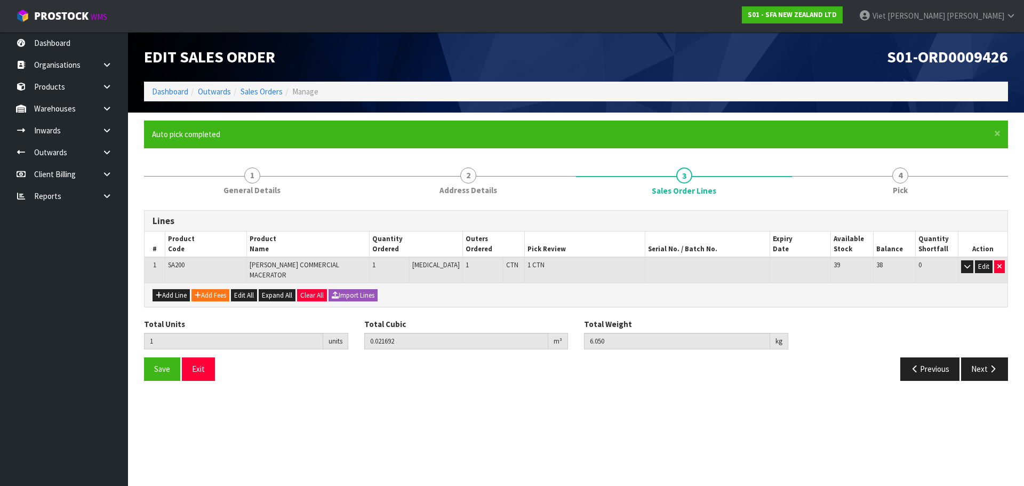
click at [847, 158] on form "× Close Auto pick completed 1 General Details 2 Address Details 3 Sales Order L…" at bounding box center [576, 255] width 864 height 268
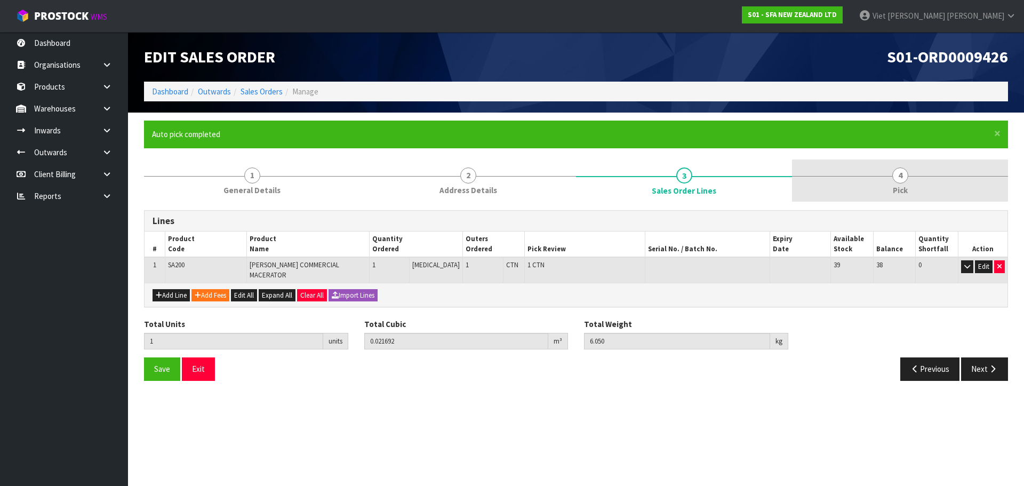
click at [815, 186] on link "4 Pick" at bounding box center [900, 180] width 216 height 42
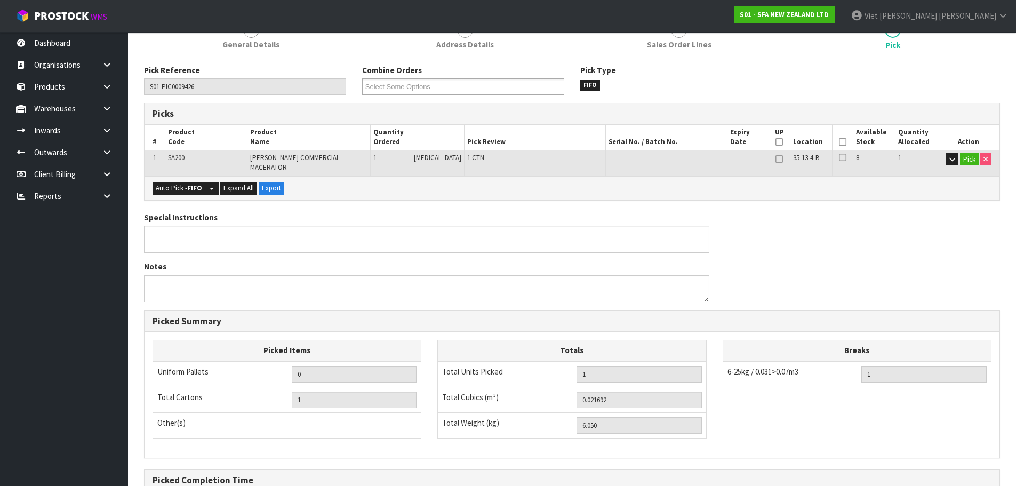
scroll to position [257, 0]
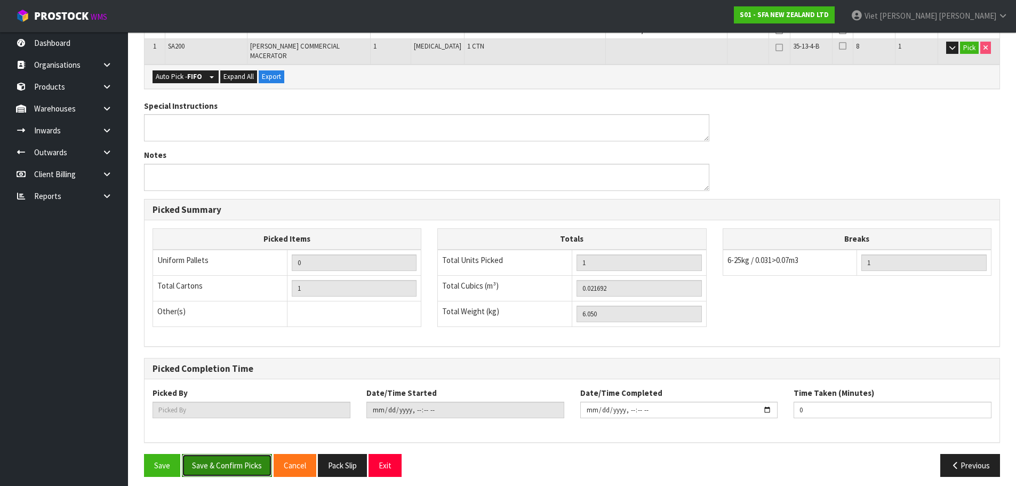
click at [195, 459] on button "Save & Confirm Picks" at bounding box center [227, 465] width 90 height 23
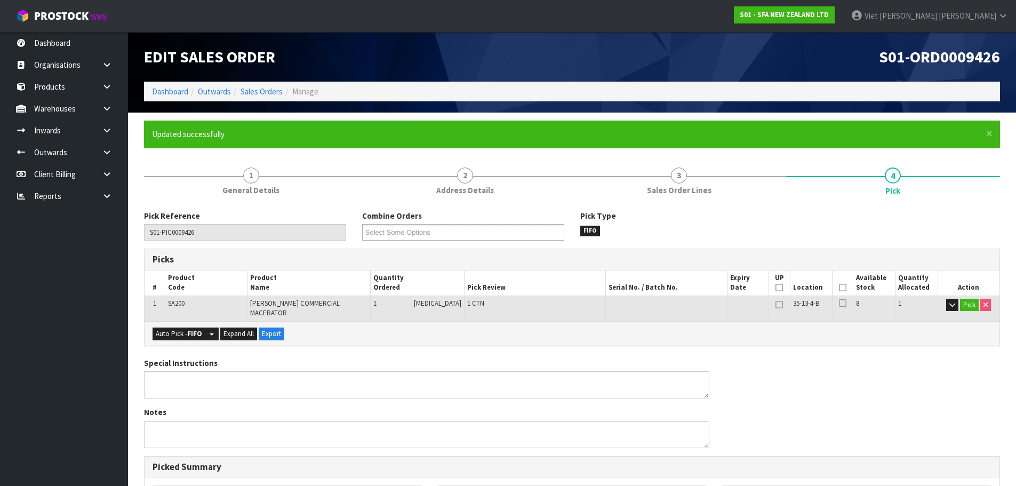
type input "Viet [PERSON_NAME]"
type input "2025-09-23T09:49:27"
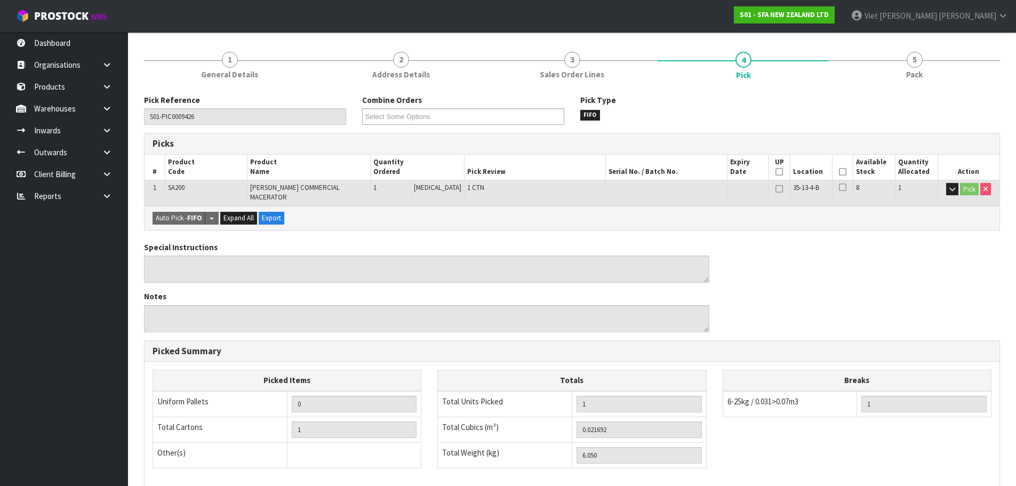
scroll to position [257, 0]
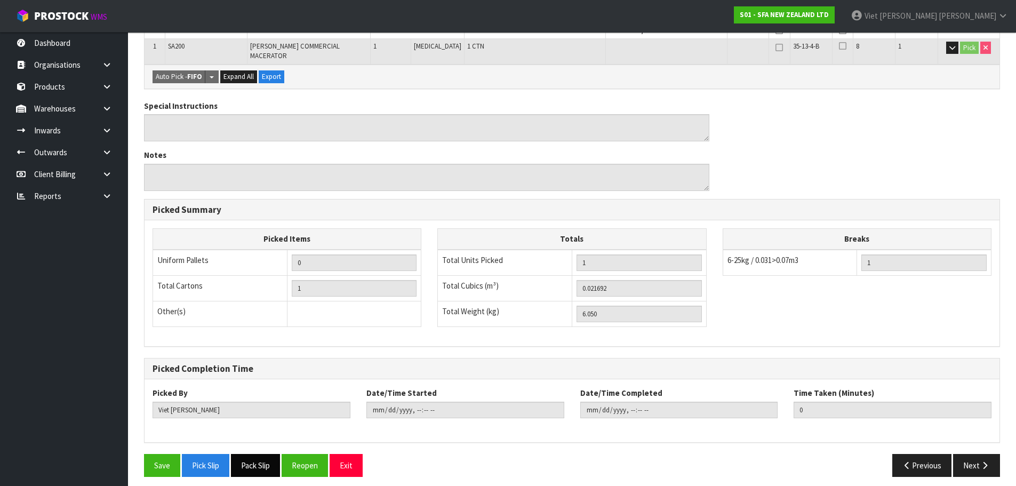
click at [271, 457] on button "Pack Slip" at bounding box center [255, 465] width 49 height 23
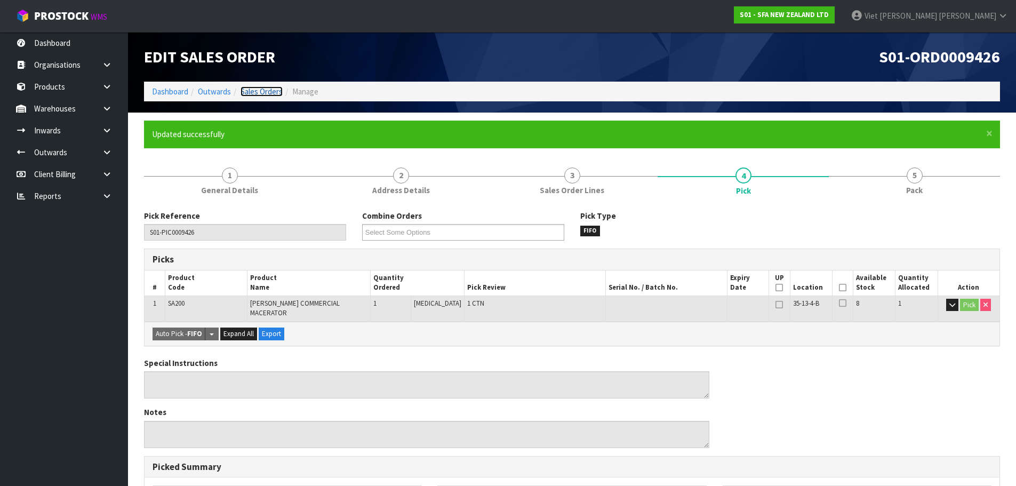
click at [268, 94] on link "Sales Orders" at bounding box center [261, 91] width 42 height 10
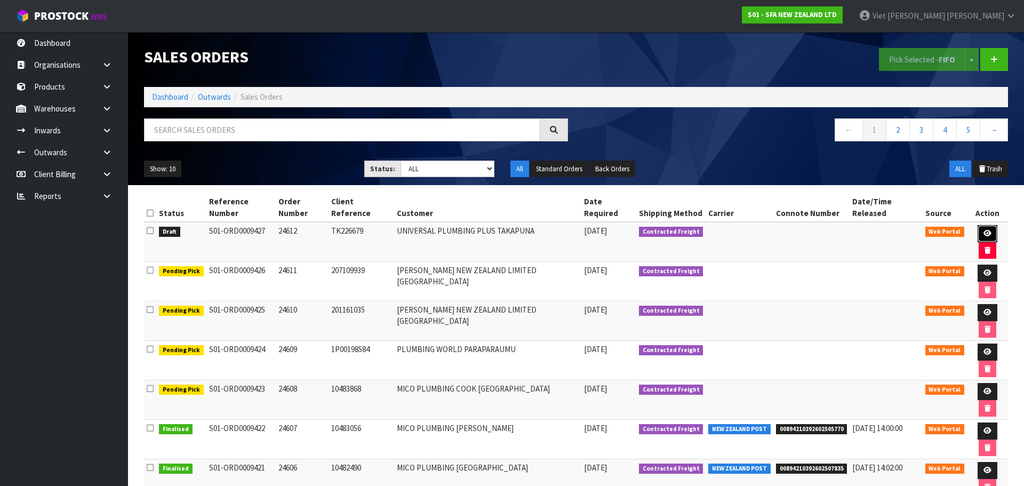
drag, startPoint x: 978, startPoint y: 223, endPoint x: 839, endPoint y: 243, distance: 140.6
click at [983, 230] on icon at bounding box center [987, 233] width 8 height 7
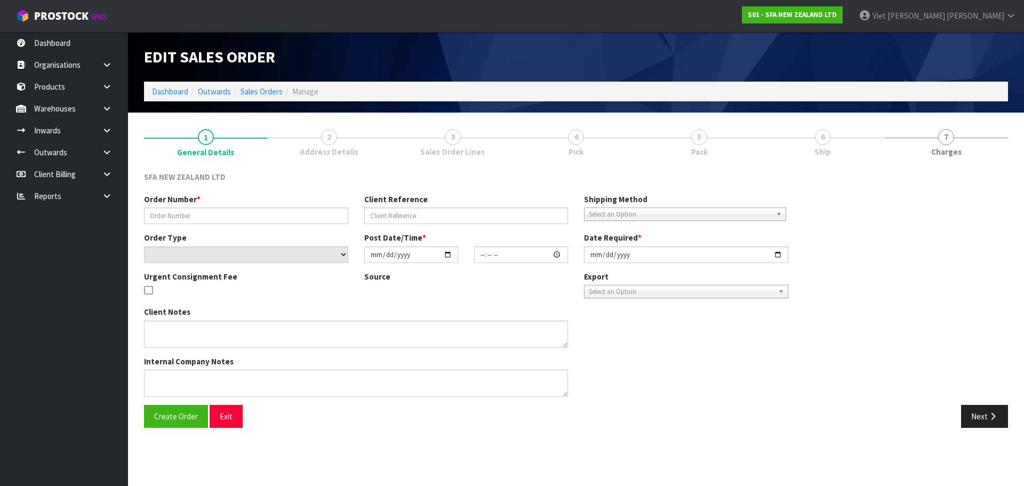
type input "24612"
type input "TK226679"
select select "number:0"
type input "[DATE]"
type input "09:42:00.000"
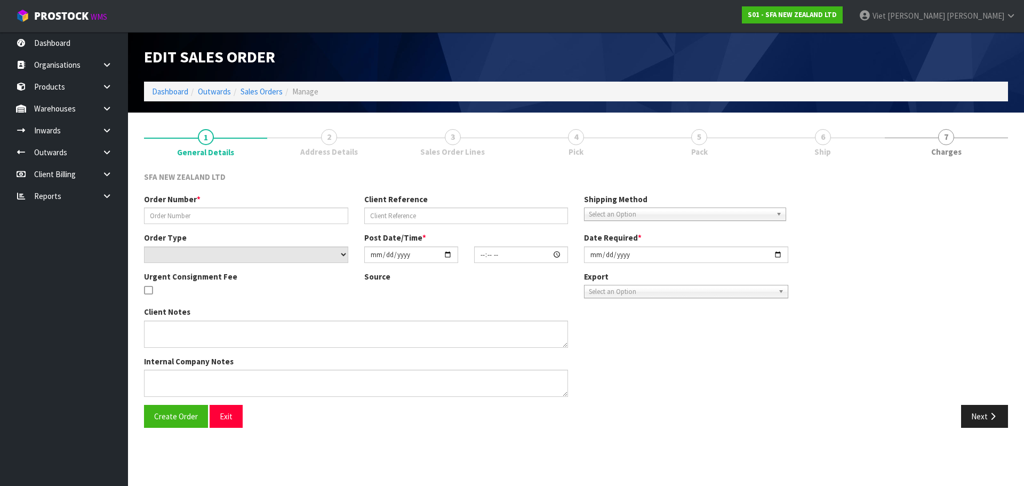
type input "[DATE]"
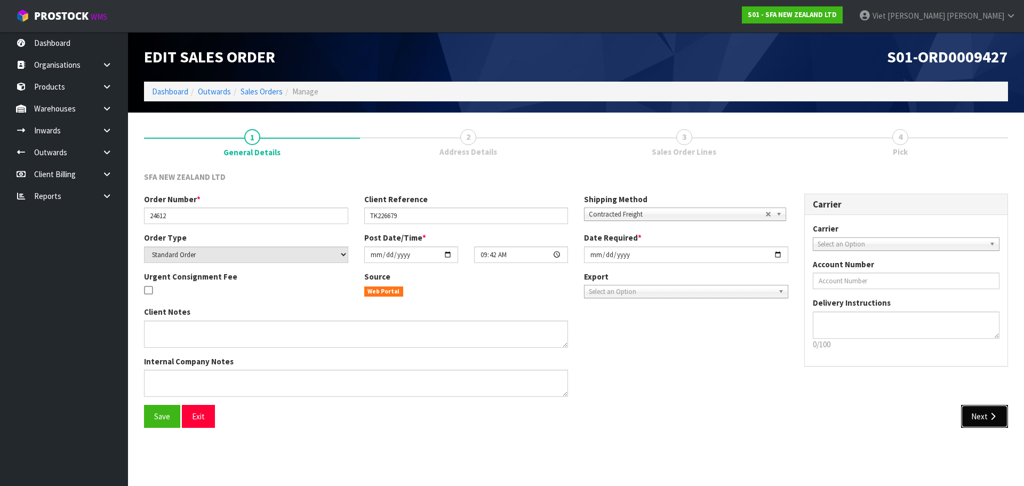
click at [996, 418] on icon "button" at bounding box center [993, 416] width 10 height 8
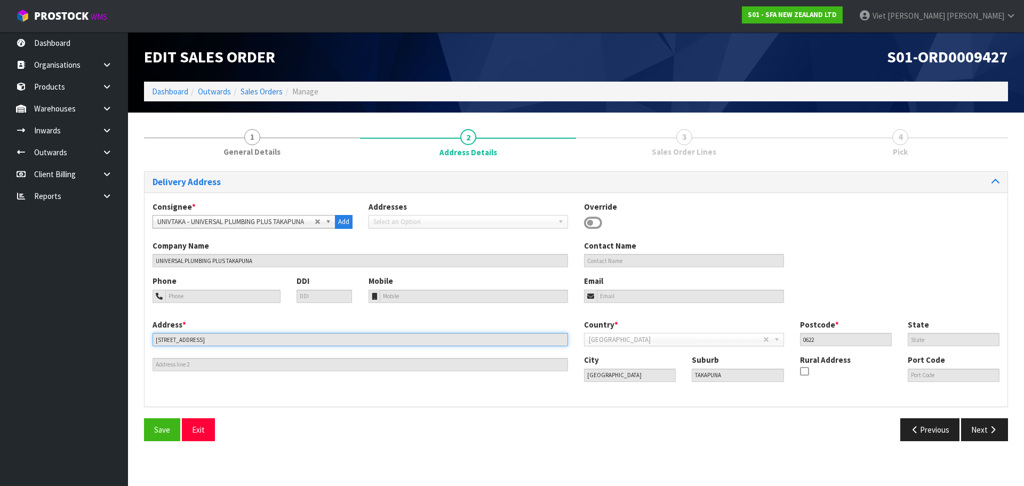
drag, startPoint x: 198, startPoint y: 342, endPoint x: 48, endPoint y: 348, distance: 150.5
click at [48, 348] on body "Toggle navigation ProStock WMS S01 - SFA NEW ZEALAND LTD Viet Hoang Tran Logout…" at bounding box center [512, 243] width 1024 height 486
click at [824, 341] on input "0622" at bounding box center [846, 339] width 92 height 13
click at [974, 434] on button "Next" at bounding box center [984, 429] width 47 height 23
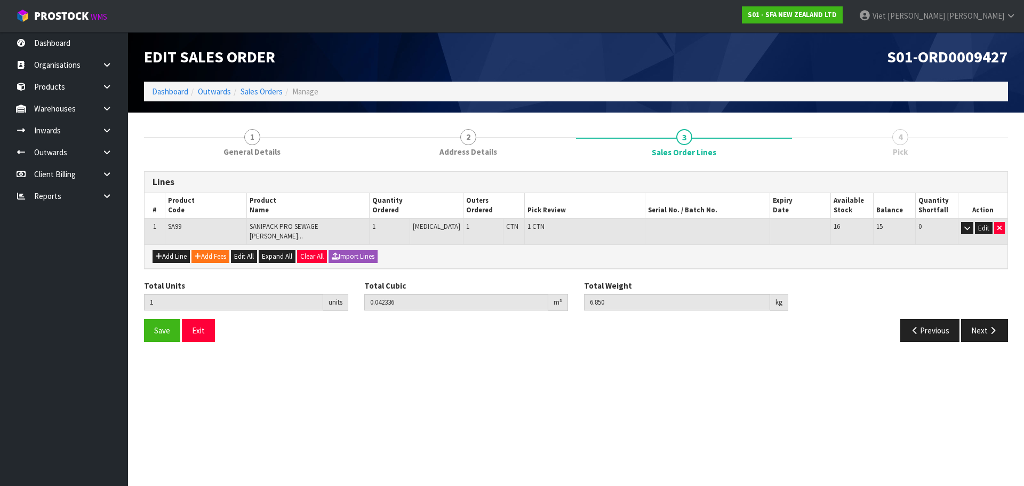
click at [997, 335] on div "Save Exit Previous Next" at bounding box center [576, 334] width 880 height 31
click at [997, 319] on button "Next" at bounding box center [984, 330] width 47 height 23
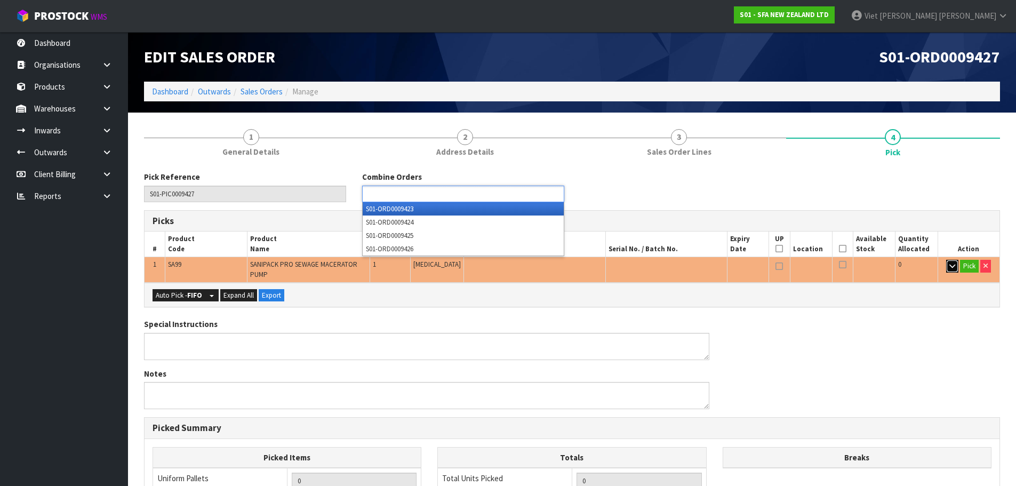
type input "Select Some Options"
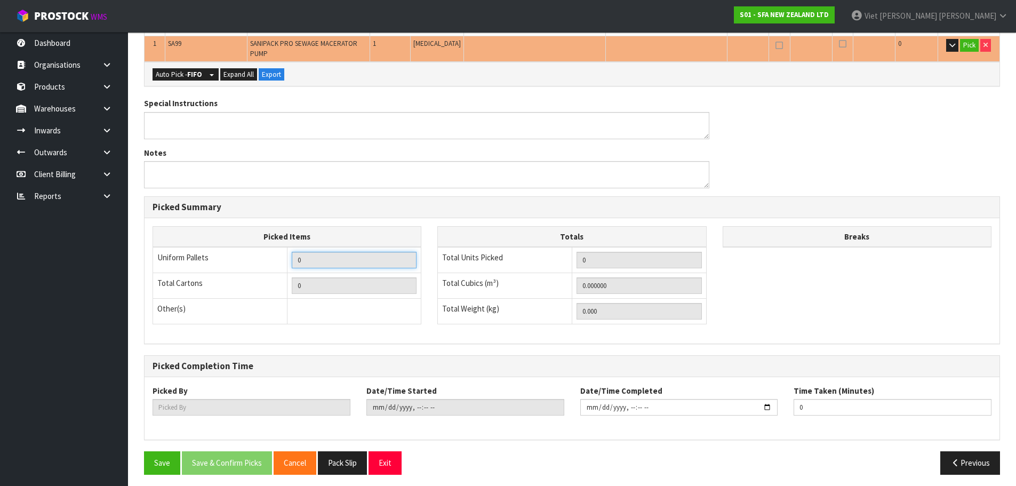
scroll to position [226, 0]
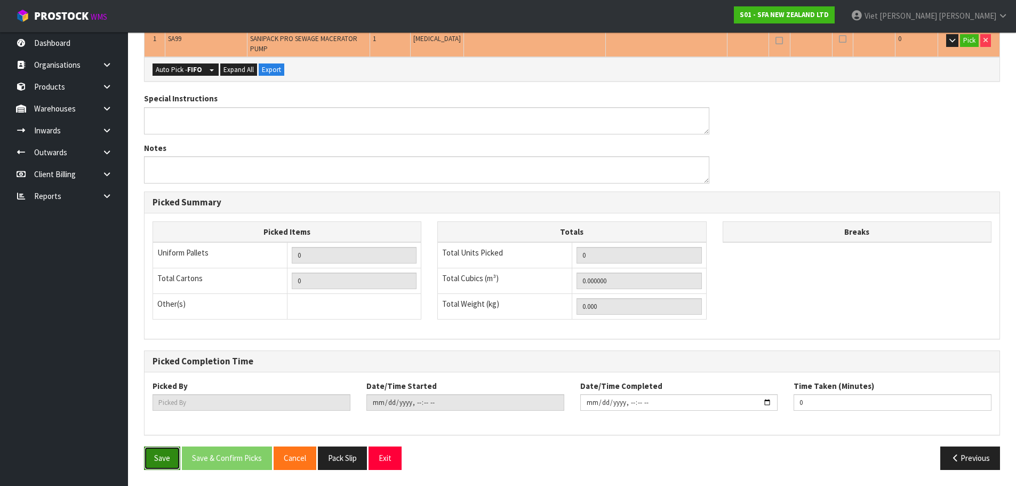
click at [172, 462] on button "Save" at bounding box center [162, 457] width 36 height 23
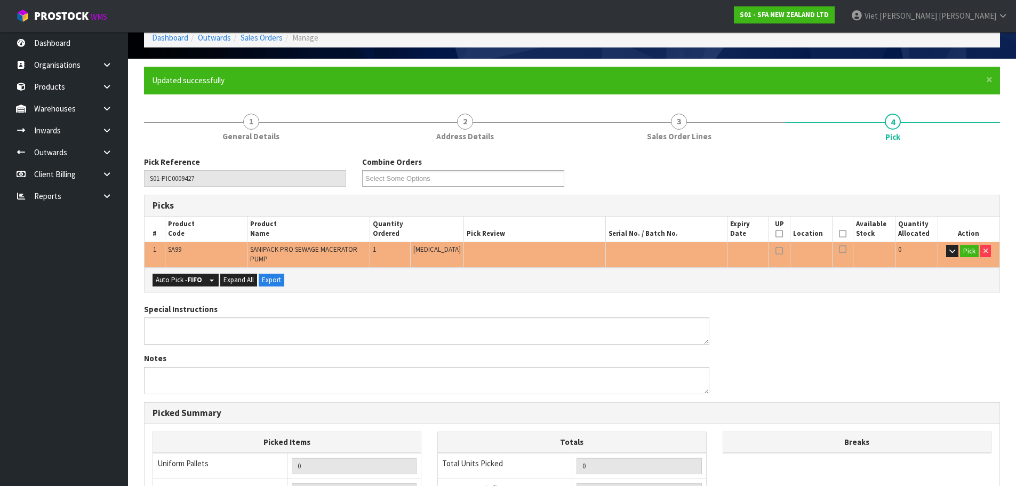
scroll to position [0, 0]
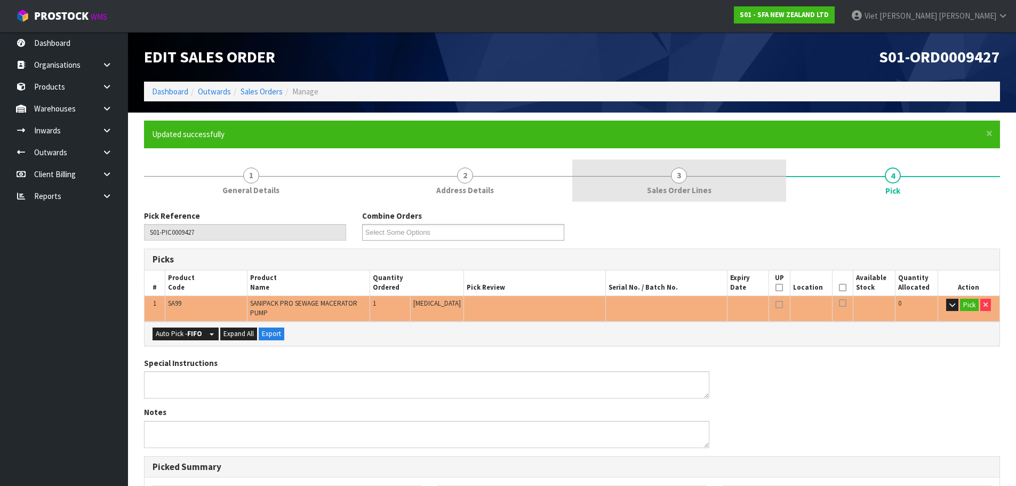
click at [638, 180] on link "3 Sales Order Lines" at bounding box center [679, 180] width 214 height 42
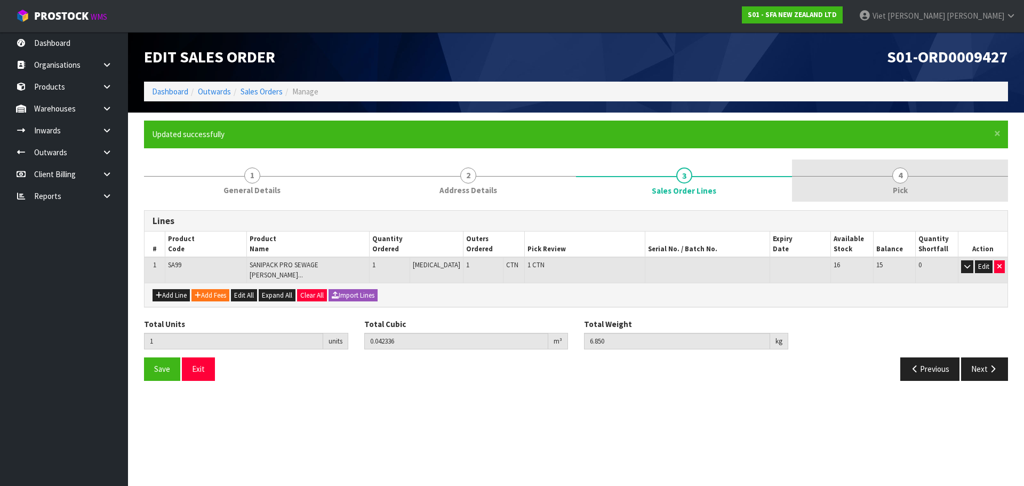
click at [851, 167] on link "4 Pick" at bounding box center [900, 180] width 216 height 42
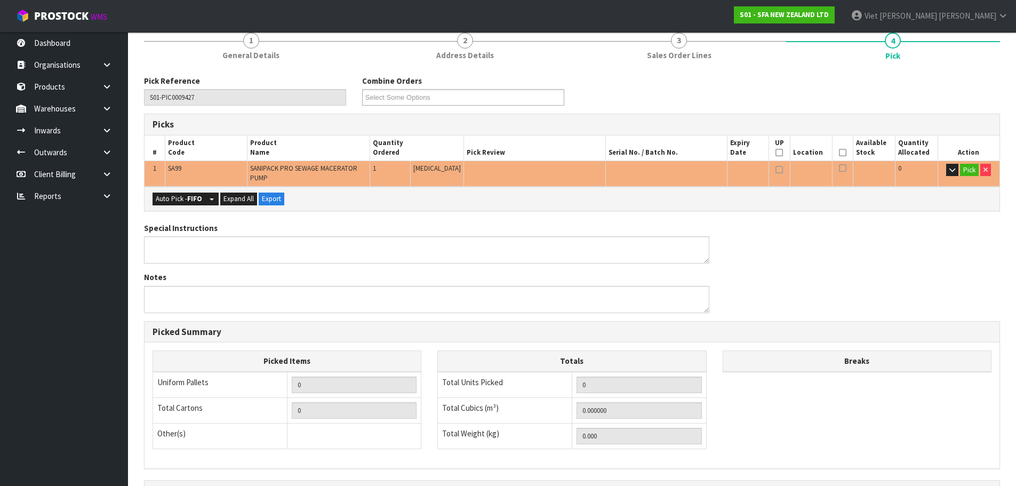
scroll to position [213, 0]
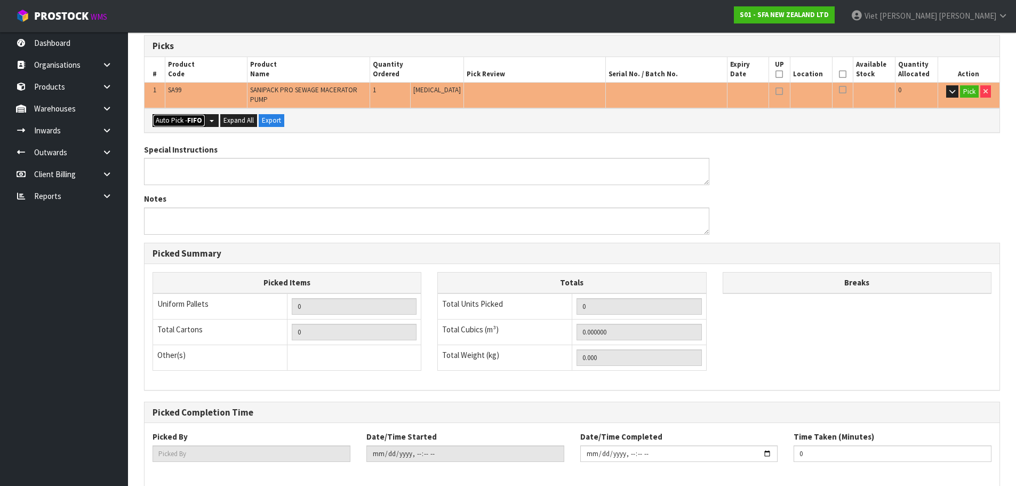
click at [173, 125] on button "Auto Pick - FIFO" at bounding box center [179, 120] width 53 height 13
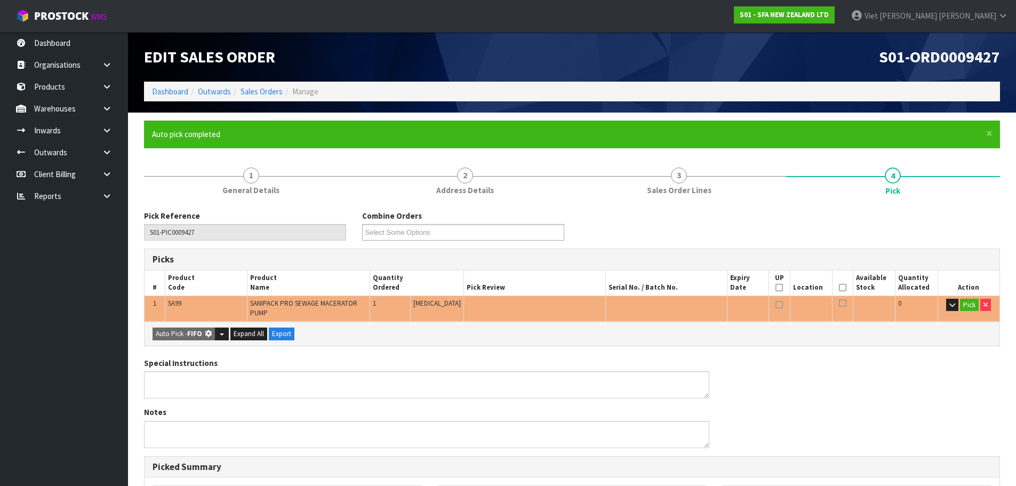
type input "1"
type input "0.042336"
type input "6.850"
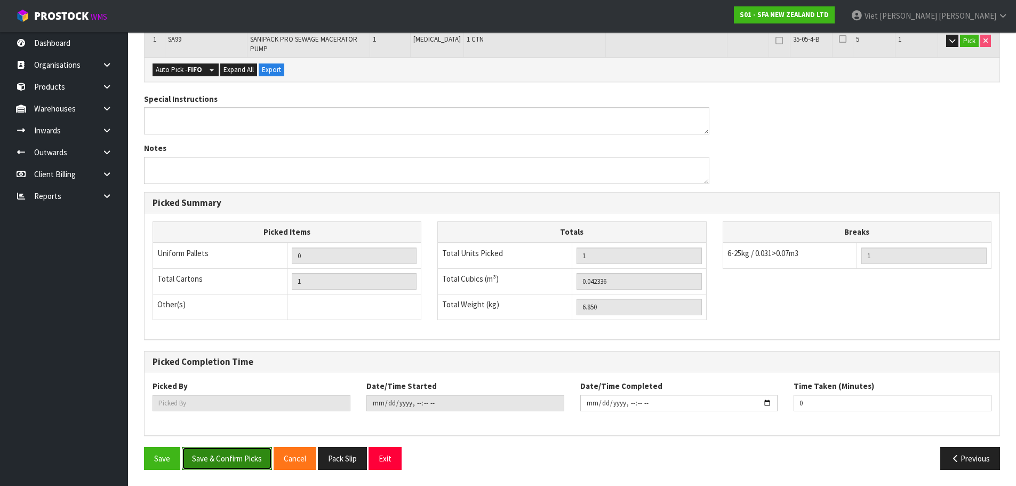
click at [224, 459] on button "Save & Confirm Picks" at bounding box center [227, 458] width 90 height 23
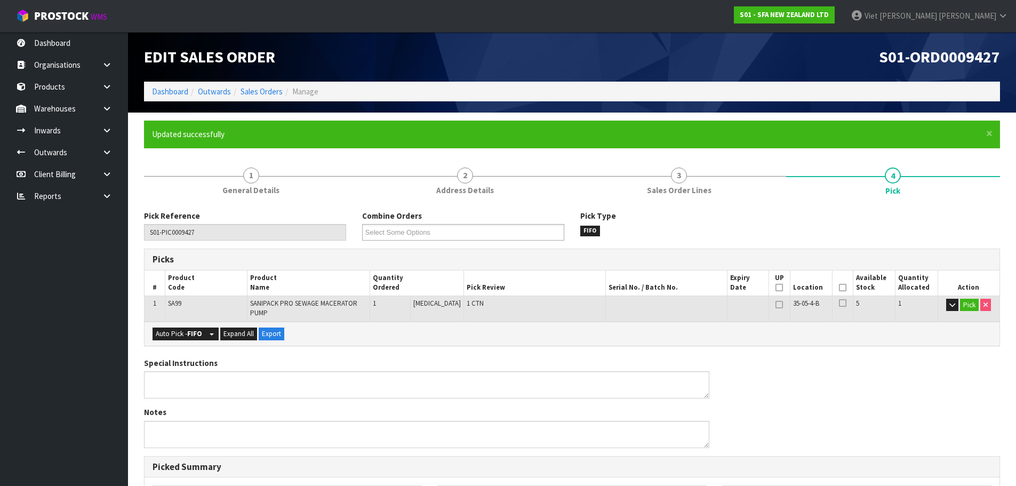
type input "Viet [PERSON_NAME]"
type input "2025-09-23T09:50:10"
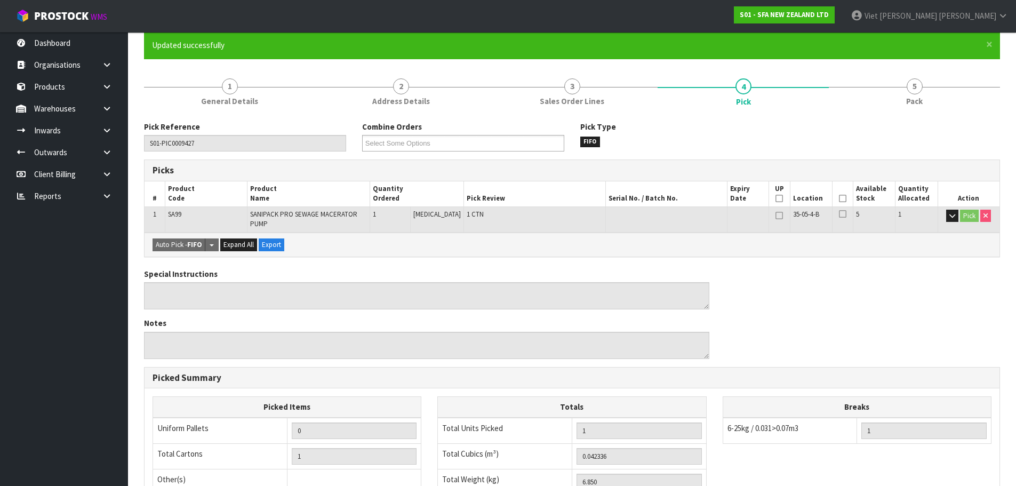
scroll to position [264, 0]
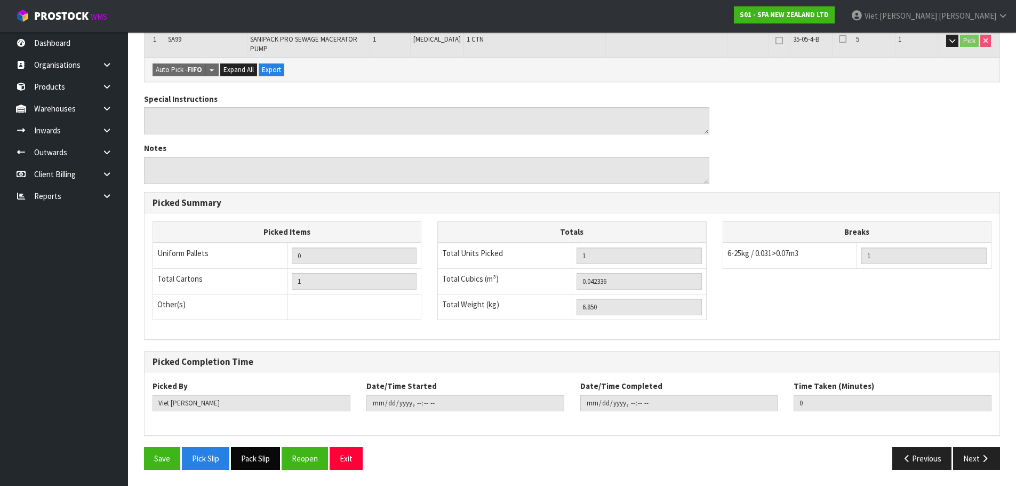
click at [246, 463] on button "Pack Slip" at bounding box center [255, 458] width 49 height 23
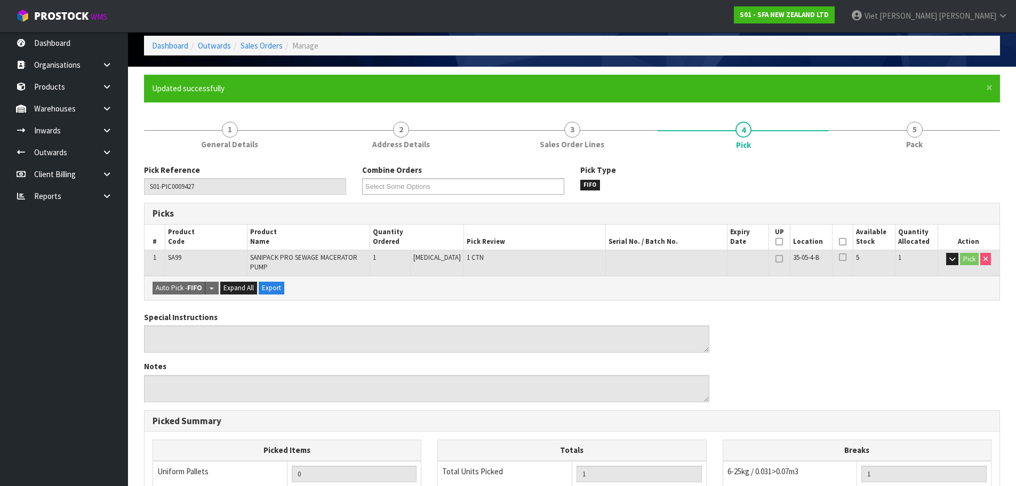
scroll to position [0, 0]
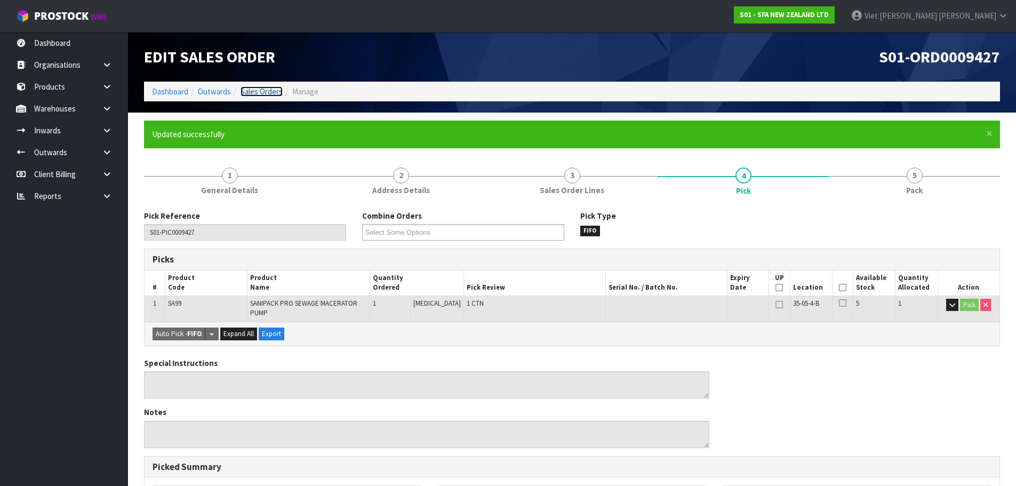
drag, startPoint x: 273, startPoint y: 91, endPoint x: 137, endPoint y: 48, distance: 143.0
click at [273, 91] on link "Sales Orders" at bounding box center [261, 91] width 42 height 10
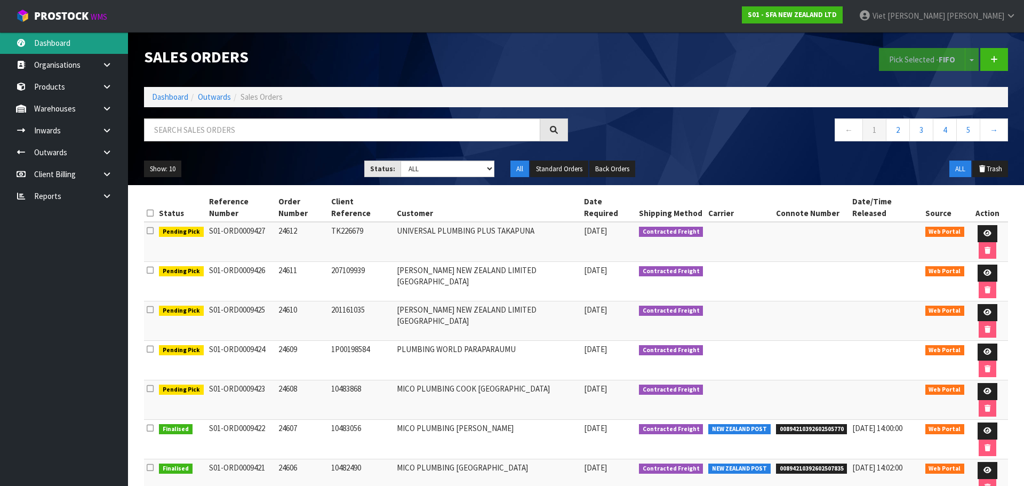
click at [84, 49] on link "Dashboard" at bounding box center [64, 43] width 128 height 22
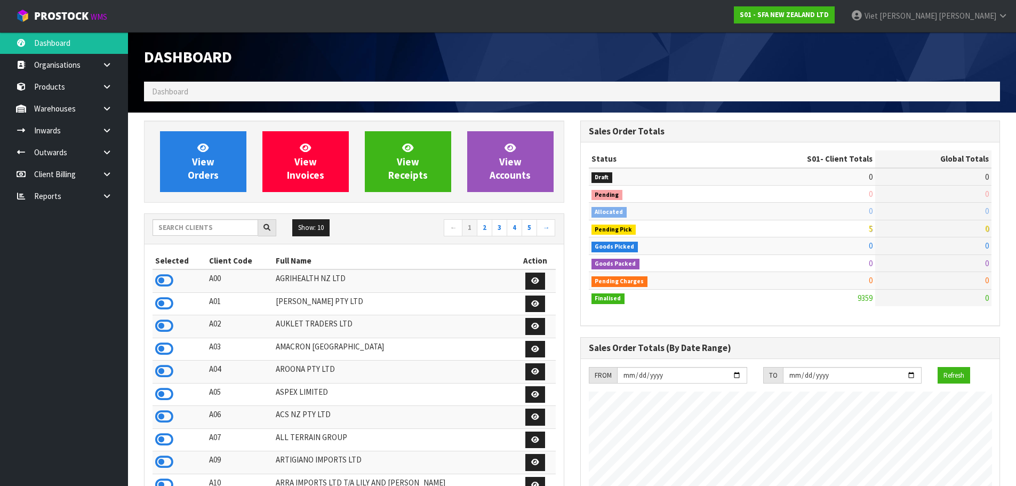
scroll to position [808, 436]
click at [187, 215] on div "Show: 10 5 10 25 50 ← 1 2 3 4 5 →" at bounding box center [354, 229] width 419 height 30
click at [187, 220] on input "text" at bounding box center [206, 227] width 106 height 17
click at [179, 226] on input "text" at bounding box center [206, 227] width 106 height 17
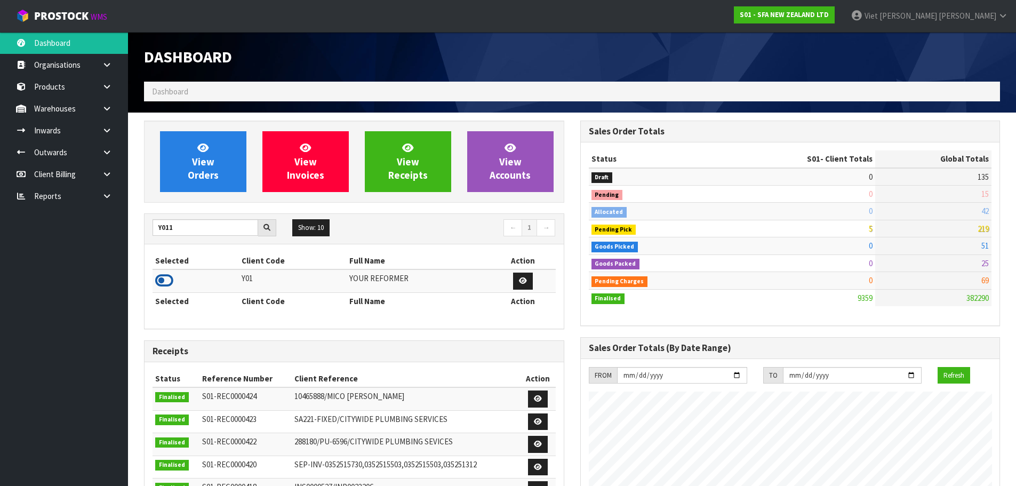
click at [165, 282] on icon at bounding box center [164, 280] width 18 height 16
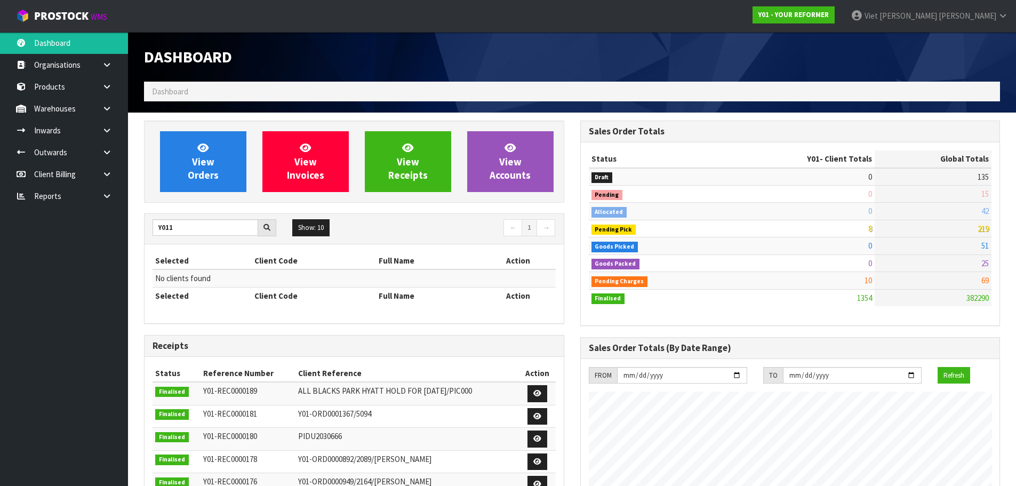
scroll to position [756, 436]
click at [195, 234] on input "Y011" at bounding box center [206, 227] width 106 height 17
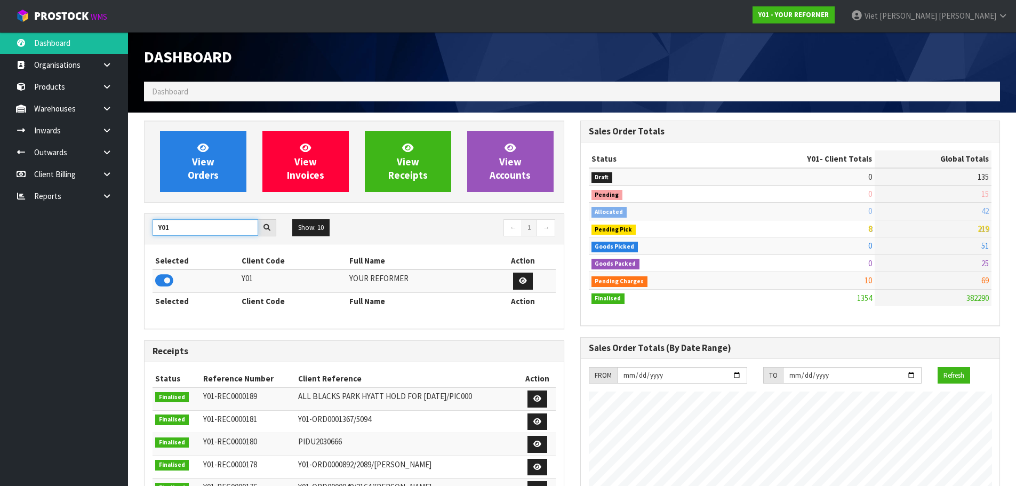
type input "Y01"
click at [166, 284] on icon at bounding box center [164, 280] width 18 height 16
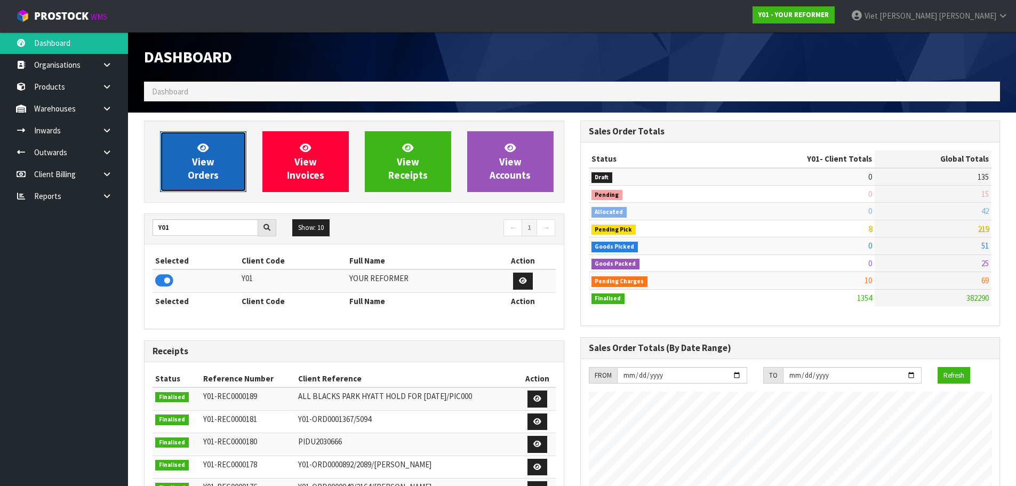
click at [214, 156] on link "View Orders" at bounding box center [203, 161] width 86 height 61
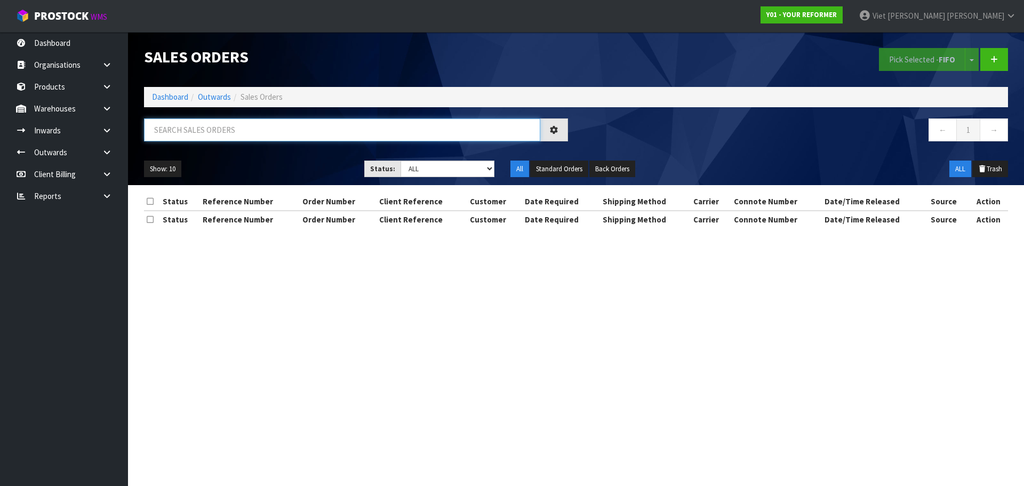
click at [305, 130] on input "text" at bounding box center [342, 129] width 396 height 23
paste input "Y01-3995"
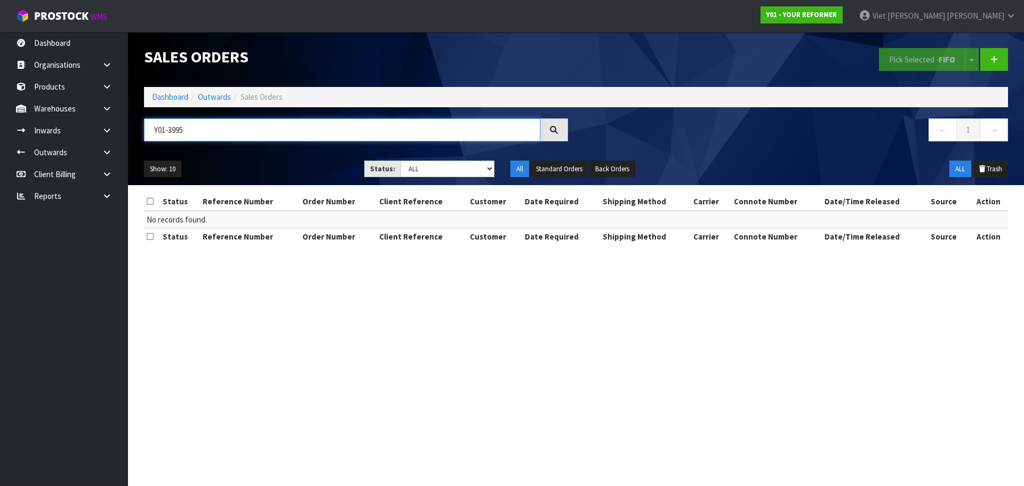
drag, startPoint x: 170, startPoint y: 133, endPoint x: 147, endPoint y: 133, distance: 22.4
click at [147, 133] on input "Y01-3995" at bounding box center [342, 129] width 396 height 23
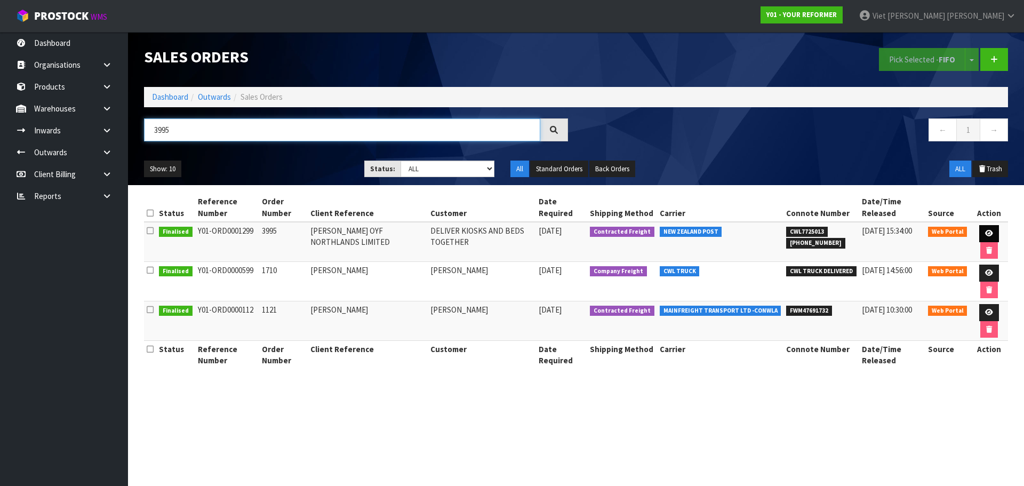
type input "3995"
drag, startPoint x: 988, startPoint y: 231, endPoint x: 830, endPoint y: 325, distance: 183.4
click at [988, 231] on icon at bounding box center [989, 233] width 8 height 7
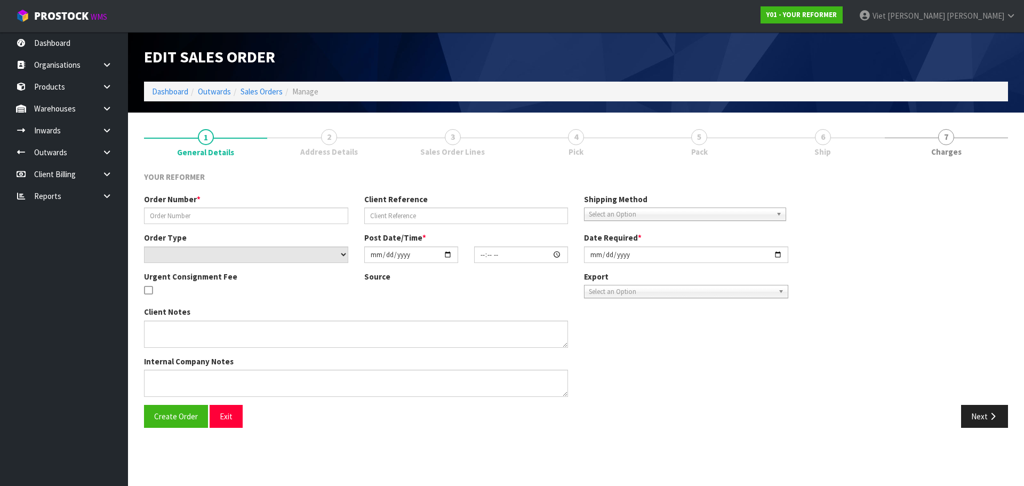
type input "3995"
type input "WILLIAM COLE OYF NORTHLANDS LIMITED"
select select "number:0"
type input "2025-08-13"
type input "21:36:00.000"
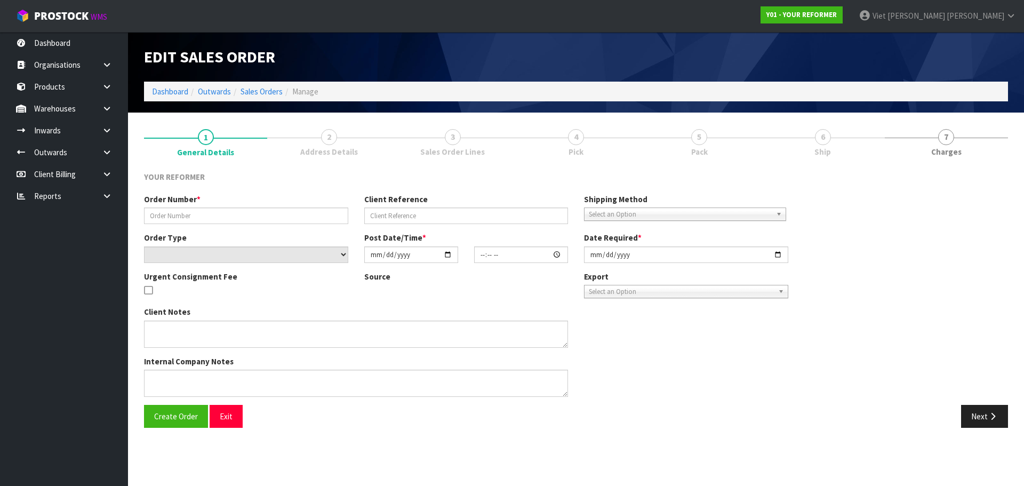
type input "2025-09-17"
type textarea "REFORMERS TO ARRIVE TO NZ 7/SEP BEFORE 8AM OR AFTER 6PM (THURS, FRI AND SAT IS …"
type textarea "FREIGHT QUOTE WILL BE AS FOLLOWS. AKL / CHH FREIGHT CHARGE: $1083.72 + HIAB CHA…"
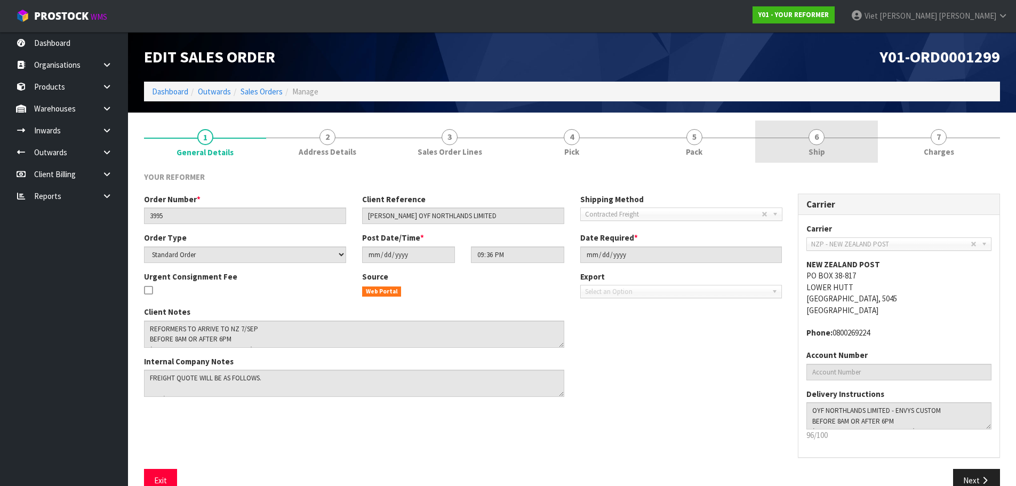
click at [796, 140] on link "6 Ship" at bounding box center [816, 142] width 122 height 42
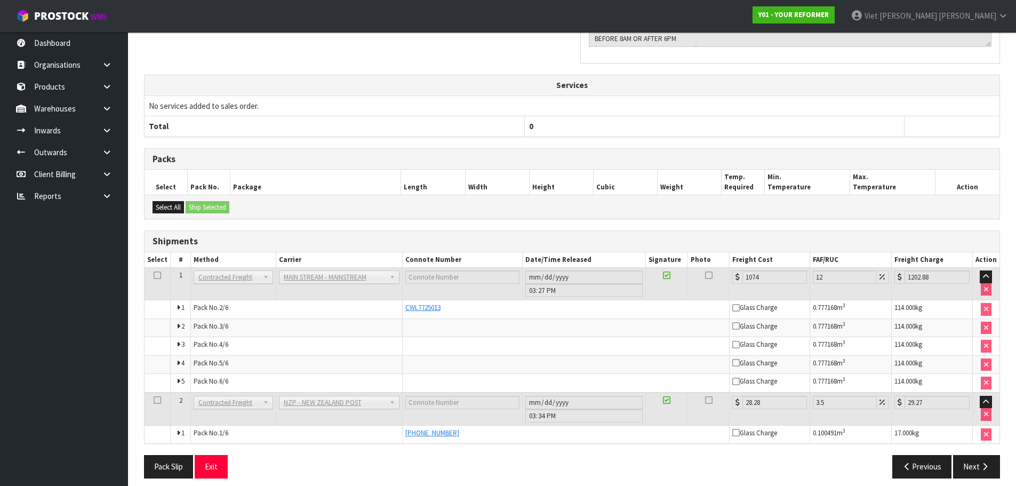
scroll to position [345, 0]
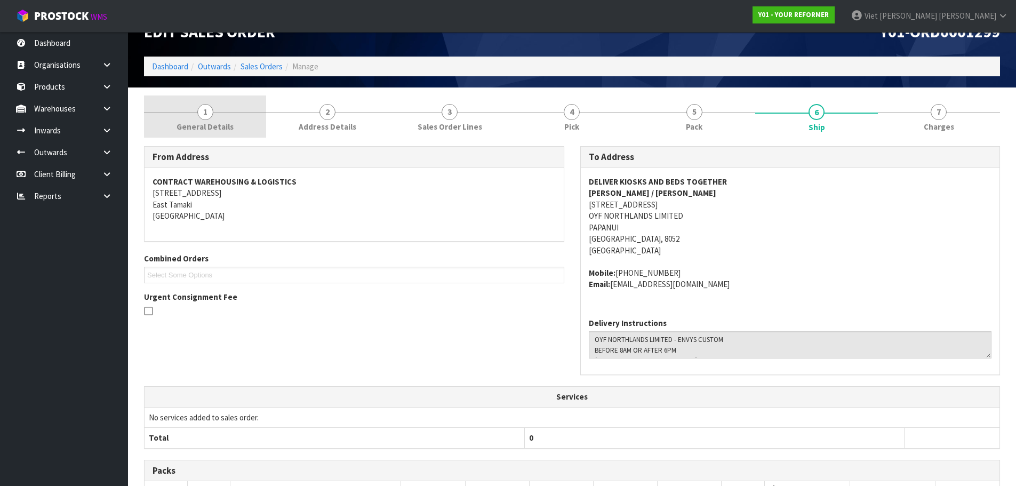
click at [247, 126] on link "1 General Details" at bounding box center [205, 116] width 122 height 42
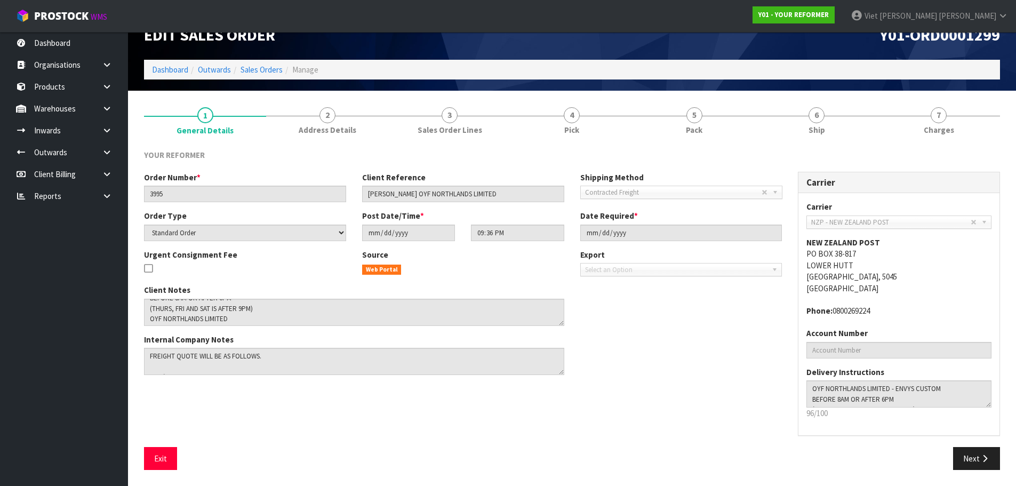
scroll to position [0, 0]
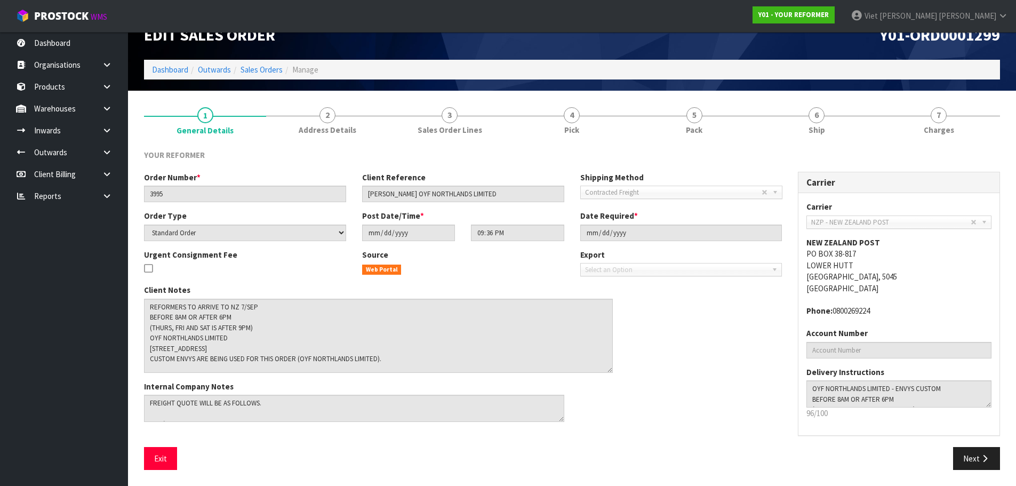
drag, startPoint x: 563, startPoint y: 324, endPoint x: 611, endPoint y: 371, distance: 67.5
click at [611, 371] on textarea at bounding box center [378, 336] width 469 height 74
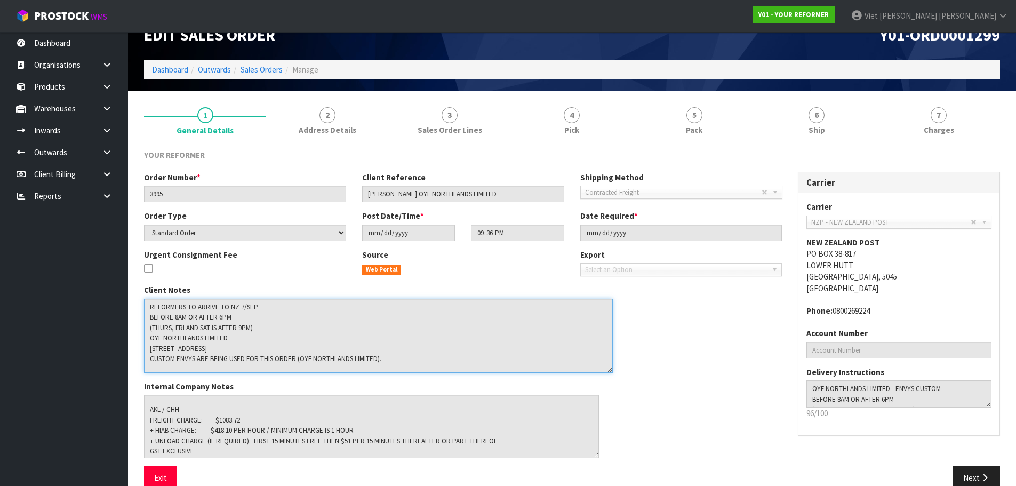
scroll to position [13, 0]
drag, startPoint x: 562, startPoint y: 418, endPoint x: 598, endPoint y: 457, distance: 53.6
click at [598, 457] on textarea at bounding box center [372, 428] width 456 height 67
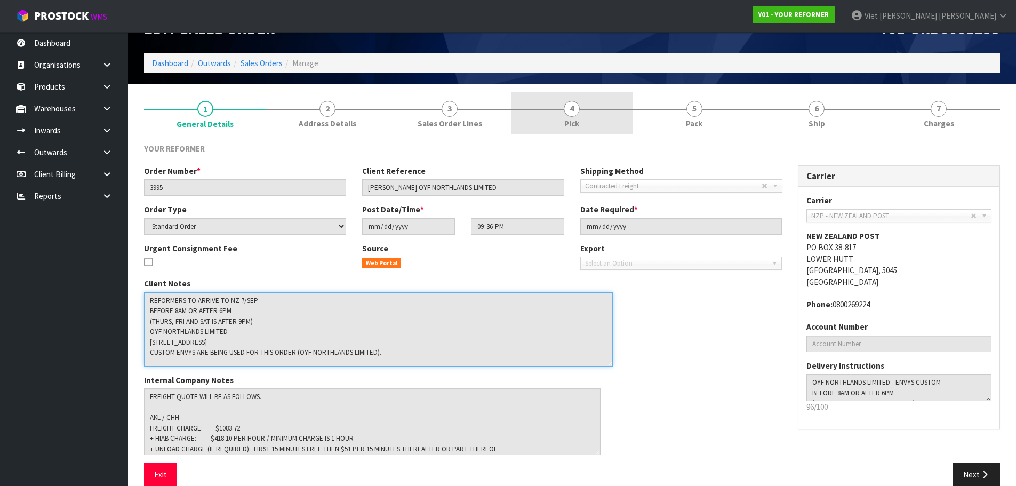
scroll to position [0, 0]
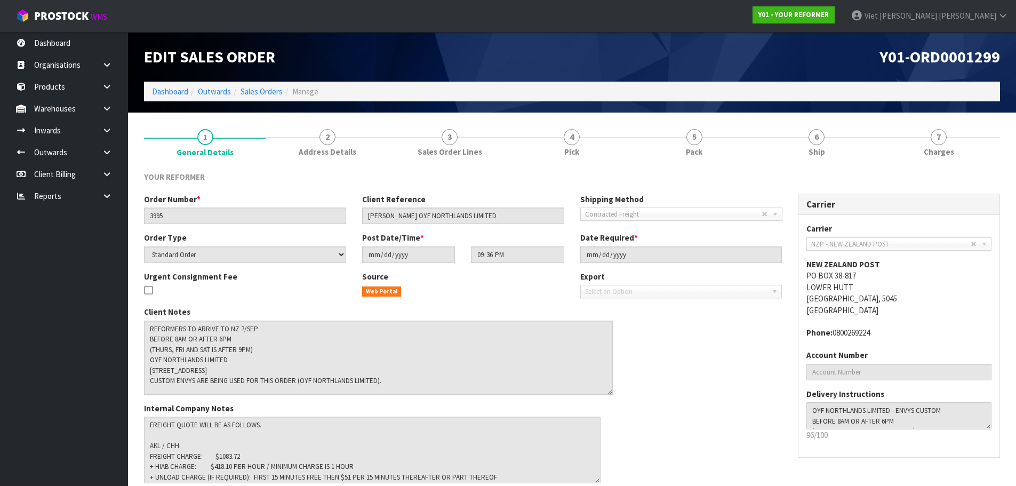
click at [332, 151] on span "Address Details" at bounding box center [328, 151] width 58 height 11
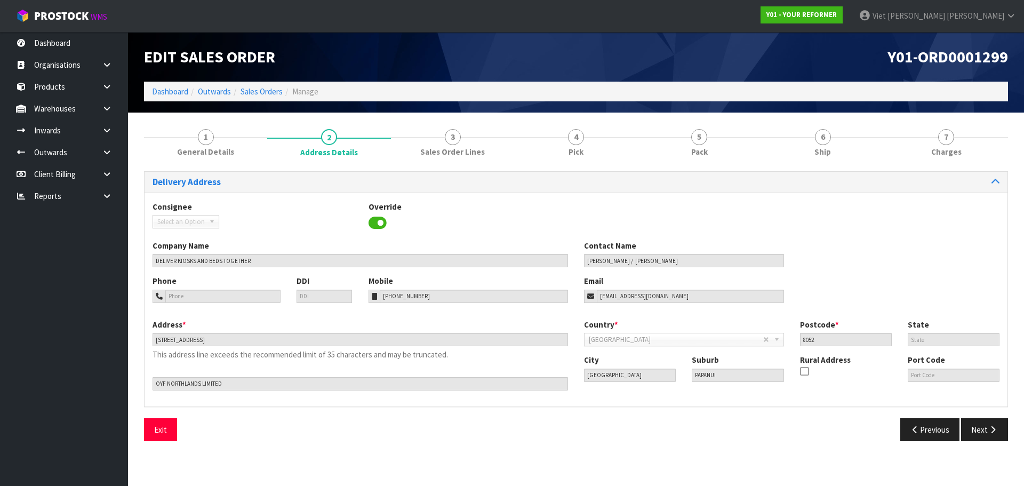
click at [561, 41] on div "Edit Sales Order" at bounding box center [356, 57] width 440 height 50
click at [187, 92] on link "Dashboard" at bounding box center [170, 91] width 36 height 10
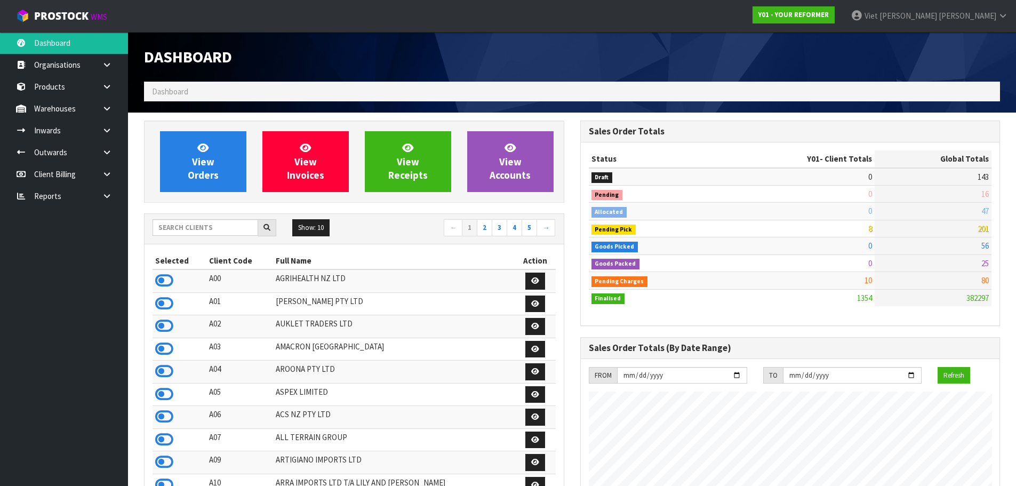
scroll to position [756, 436]
click at [207, 221] on input "text" at bounding box center [206, 227] width 106 height 17
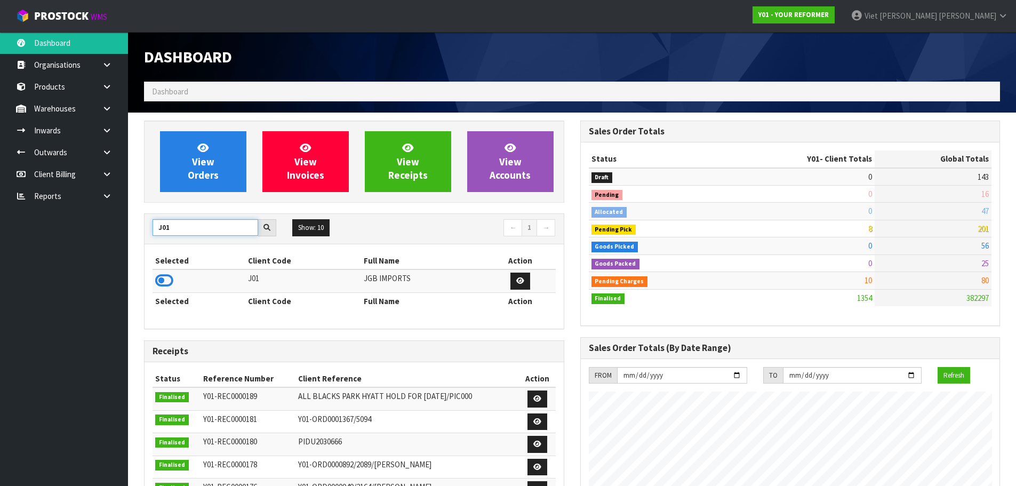
drag, startPoint x: 189, startPoint y: 230, endPoint x: 106, endPoint y: 239, distance: 84.2
click at [106, 239] on body "Toggle navigation ProStock WMS Y01 - YOUR REFORMER Viet Hoang Tran Logout Dashb…" at bounding box center [508, 243] width 1016 height 486
drag, startPoint x: 191, startPoint y: 231, endPoint x: 111, endPoint y: 235, distance: 80.6
click at [111, 235] on body "Toggle navigation ProStock WMS Y01 - YOUR REFORMER Viet Hoang Tran Logout Dashb…" at bounding box center [508, 243] width 1016 height 486
type input "V02"
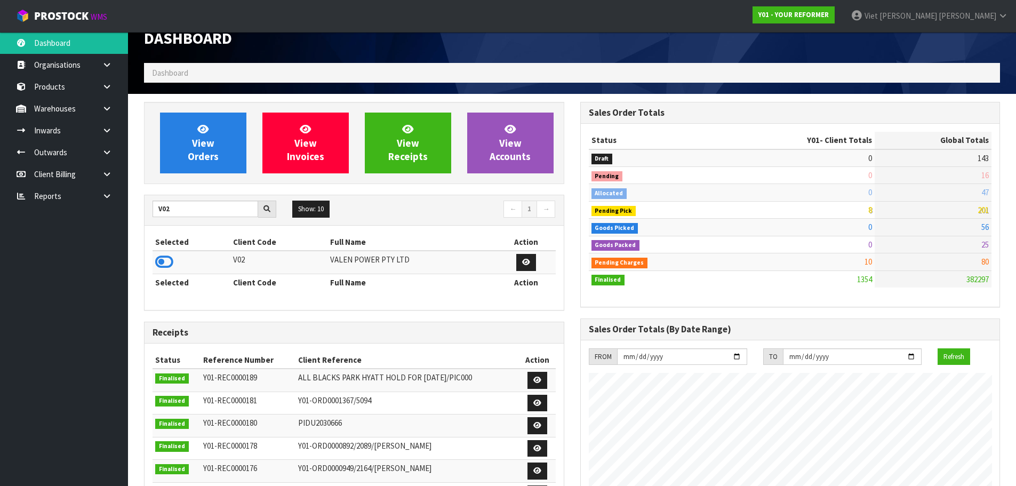
scroll to position [0, 0]
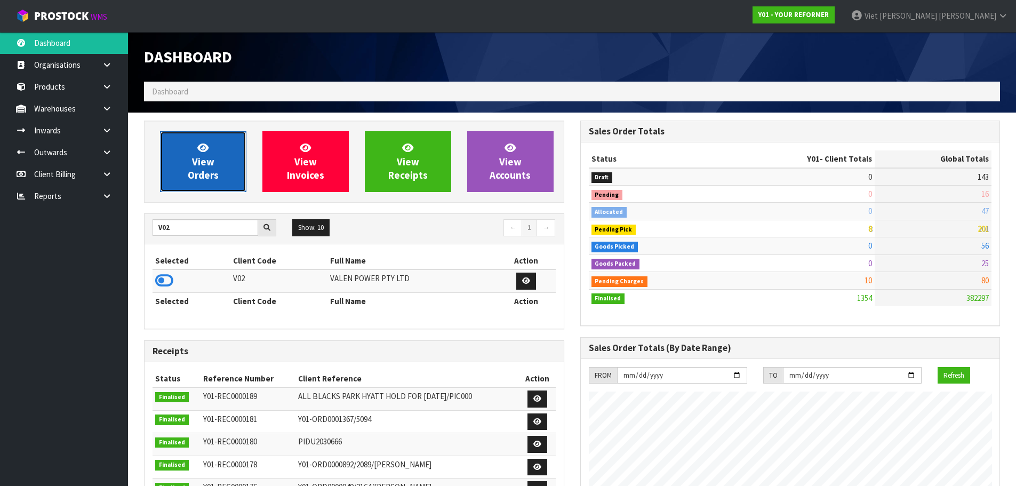
click at [206, 154] on link "View Orders" at bounding box center [203, 161] width 86 height 61
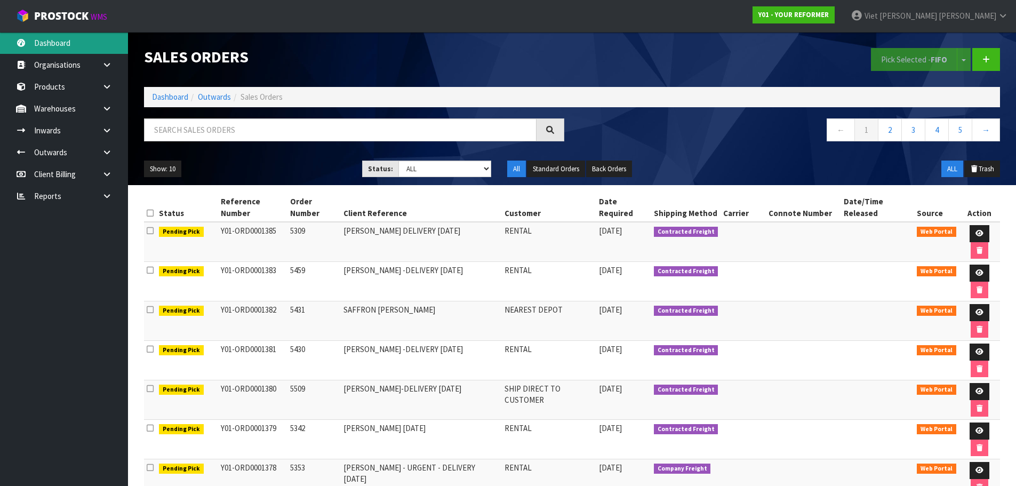
click at [94, 43] on link "Dashboard" at bounding box center [64, 43] width 128 height 22
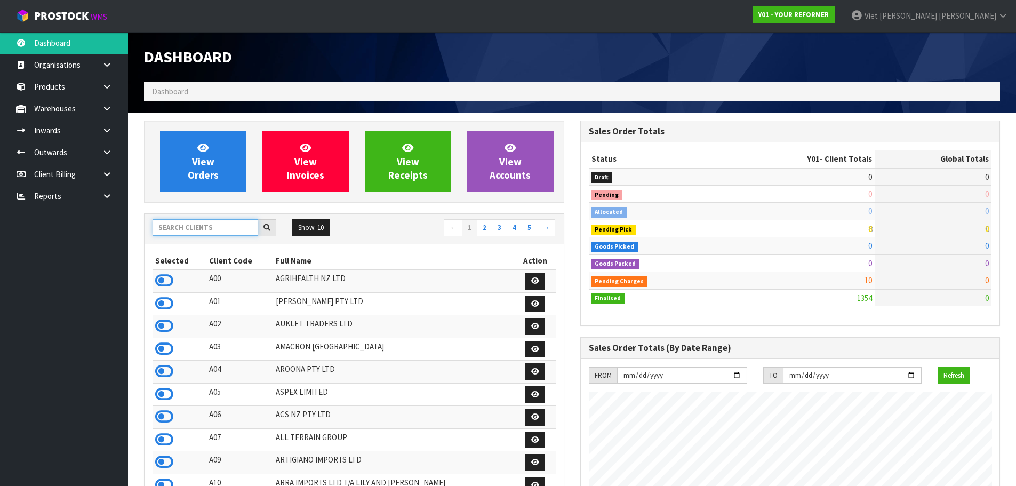
click at [205, 229] on input "text" at bounding box center [206, 227] width 106 height 17
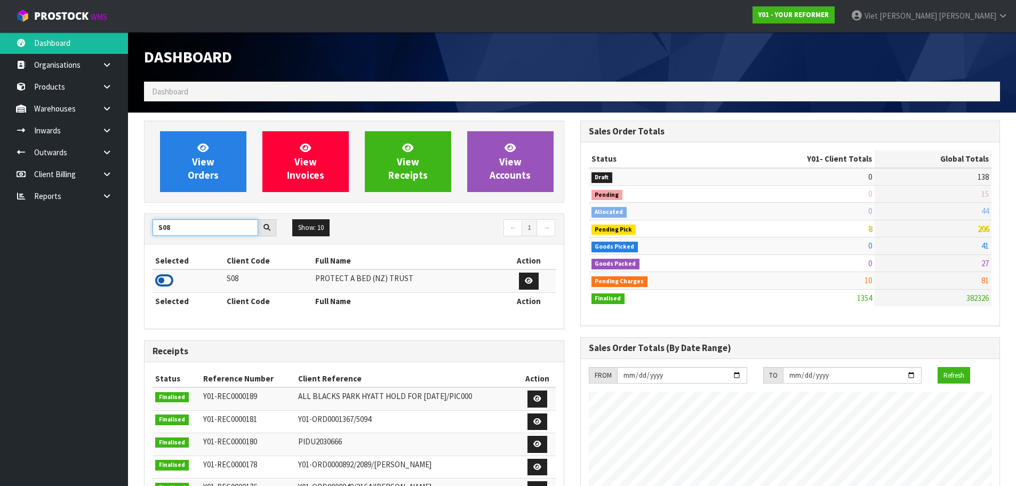
type input "S08"
click at [169, 282] on icon at bounding box center [164, 280] width 18 height 16
click at [222, 111] on div "Dashboard Dashboard" at bounding box center [572, 72] width 872 height 81
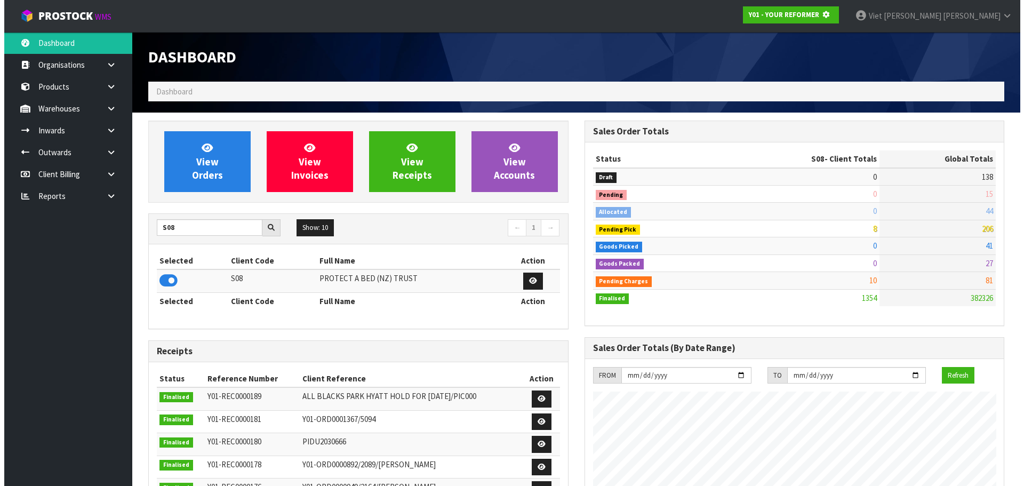
scroll to position [532567, 532795]
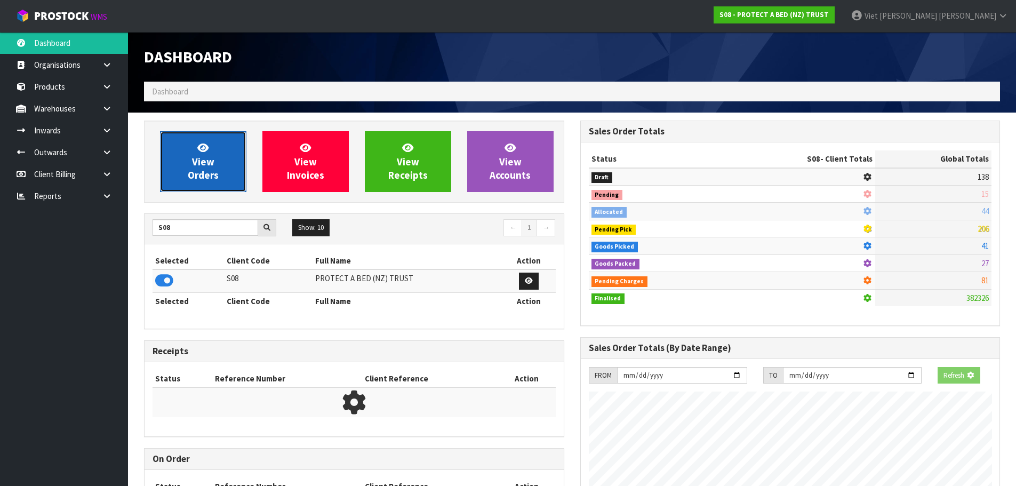
click at [225, 154] on link "View Orders" at bounding box center [203, 161] width 86 height 61
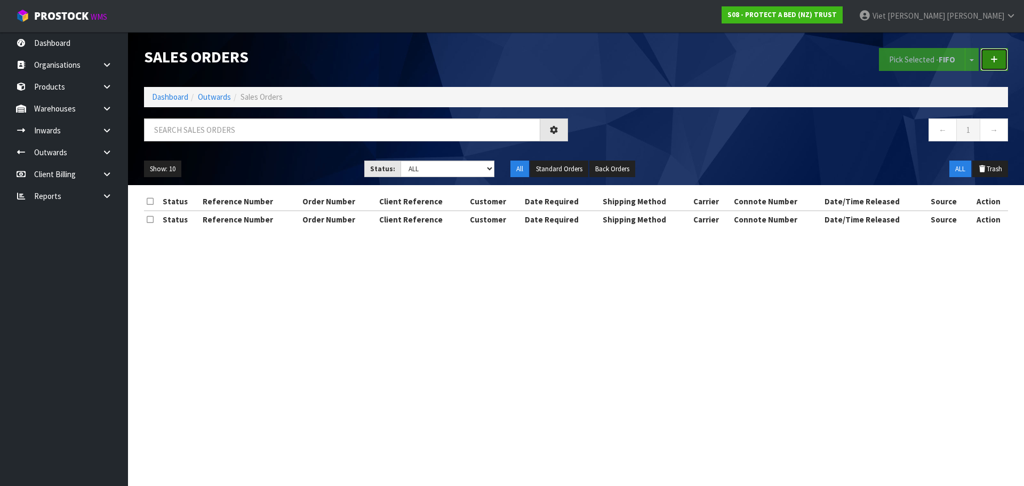
click at [996, 66] on link at bounding box center [994, 59] width 28 height 23
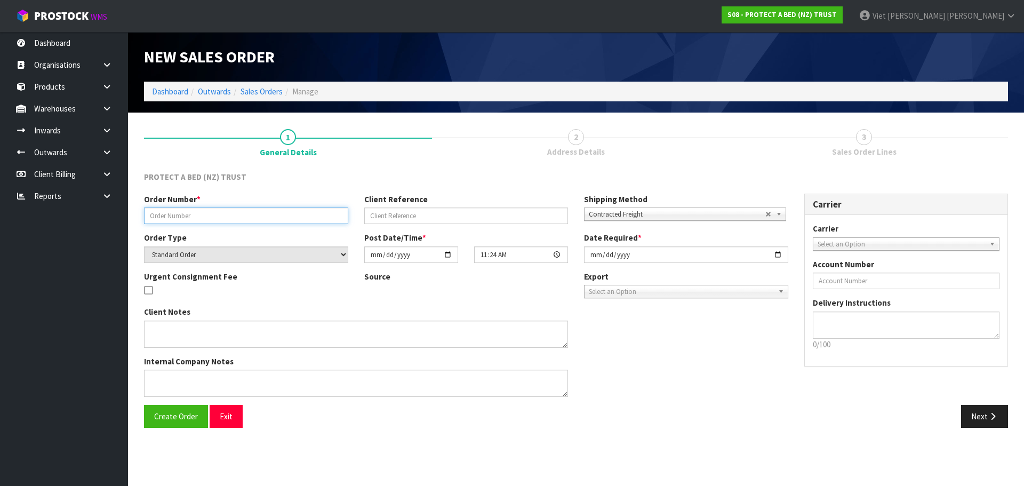
click at [302, 212] on input "text" at bounding box center [246, 215] width 204 height 17
click at [194, 212] on input "text" at bounding box center [246, 215] width 204 height 17
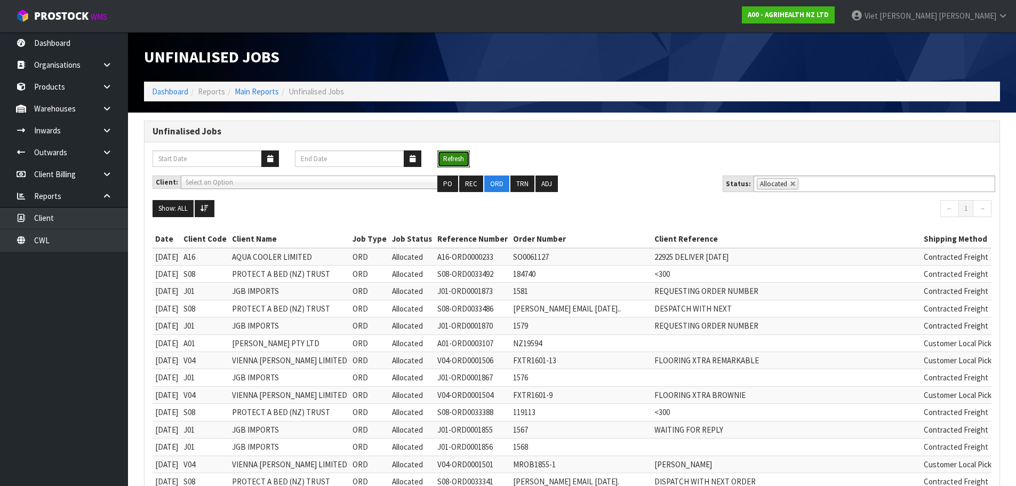
click at [462, 157] on button "Refresh" at bounding box center [453, 158] width 33 height 17
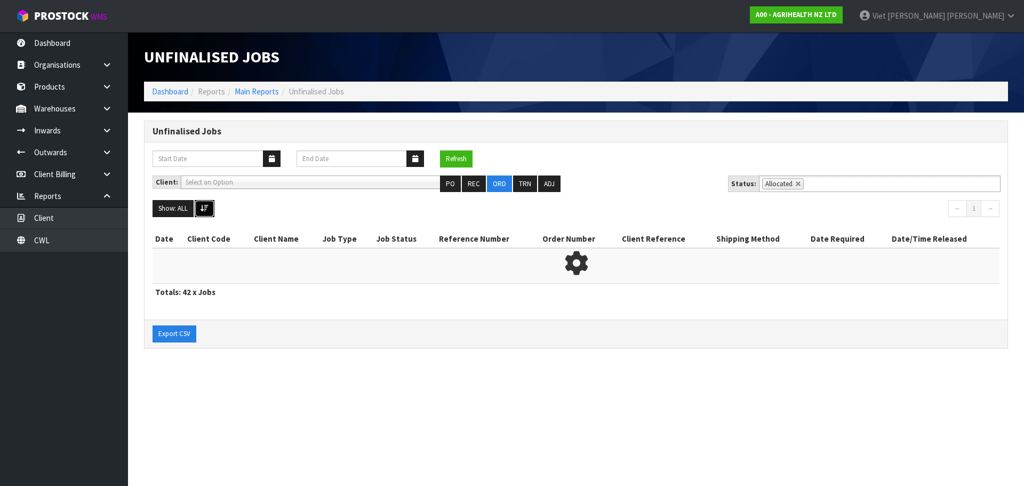
click at [213, 212] on button at bounding box center [205, 208] width 20 height 17
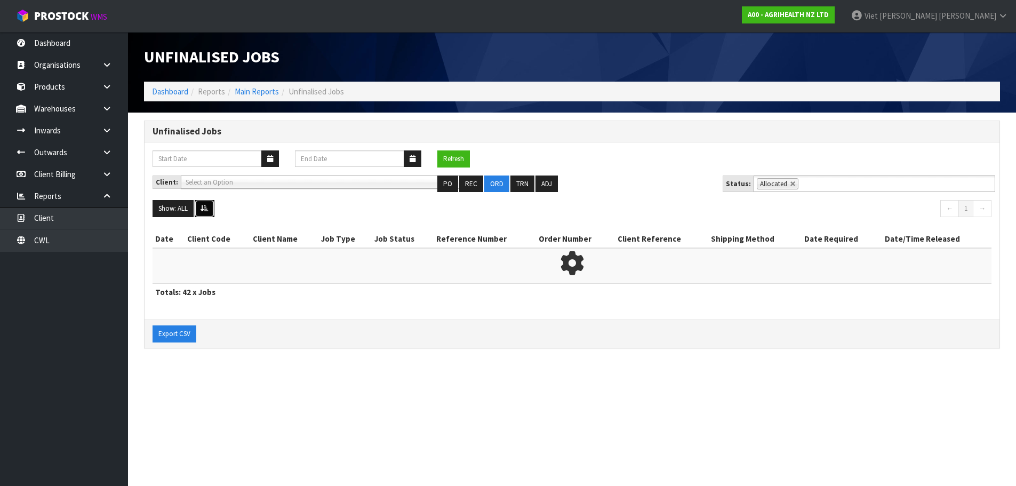
click at [213, 212] on button at bounding box center [205, 208] width 20 height 17
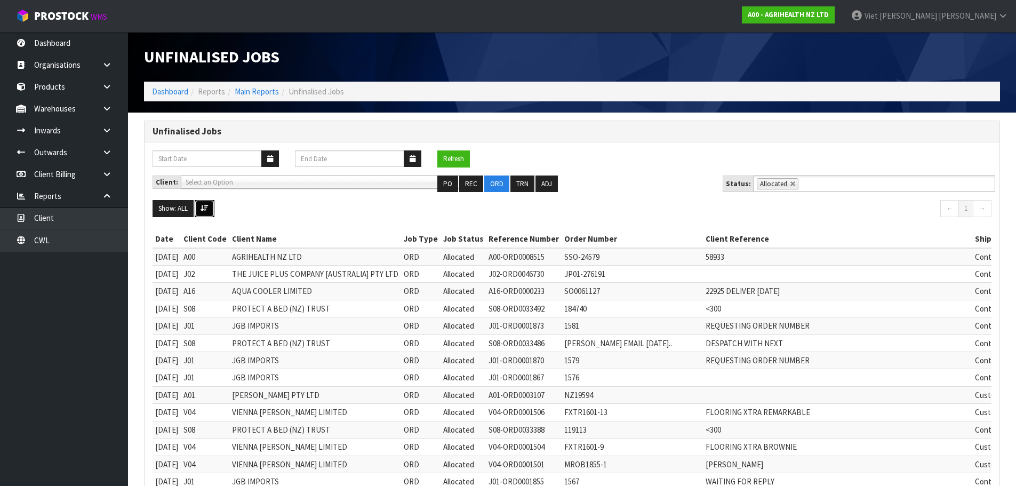
click at [213, 212] on button at bounding box center [205, 208] width 20 height 17
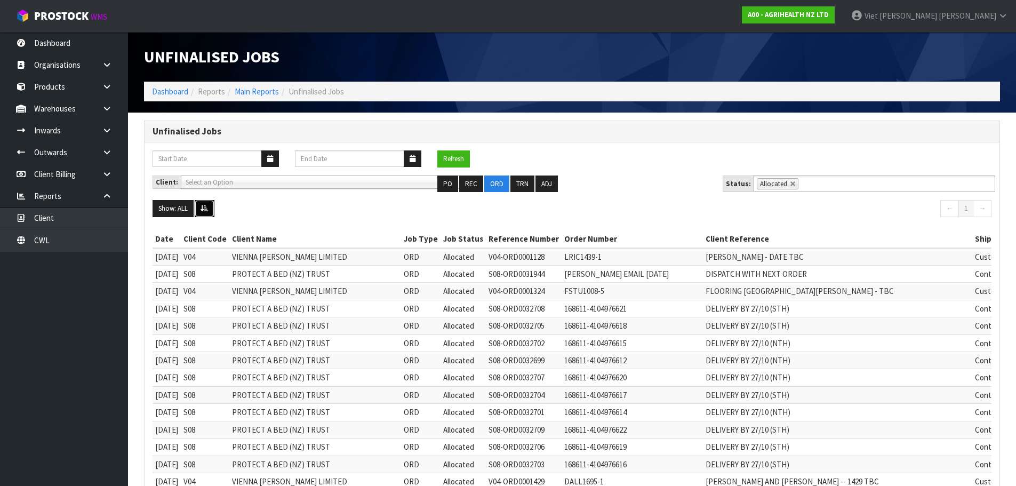
click at [213, 212] on button at bounding box center [205, 208] width 20 height 17
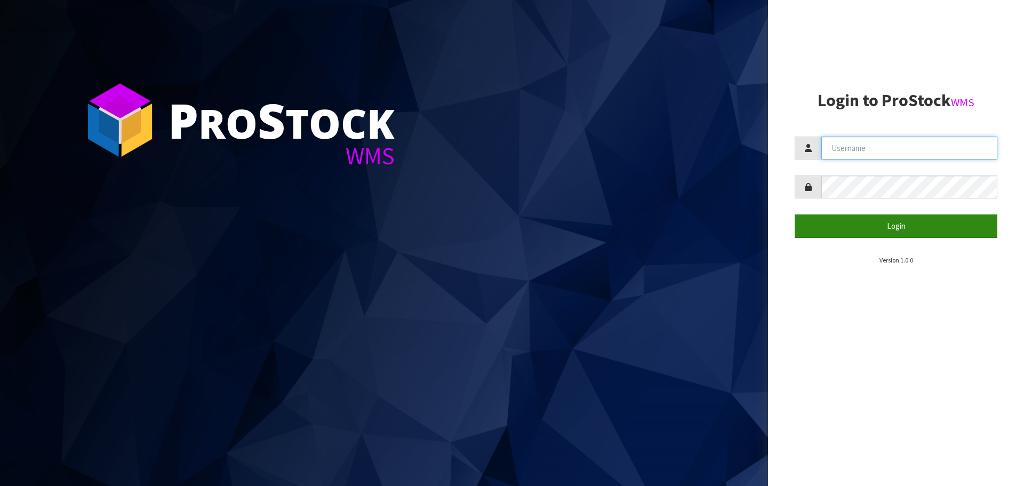
type input "[PERSON_NAME]"
click at [818, 220] on button "Login" at bounding box center [896, 225] width 203 height 23
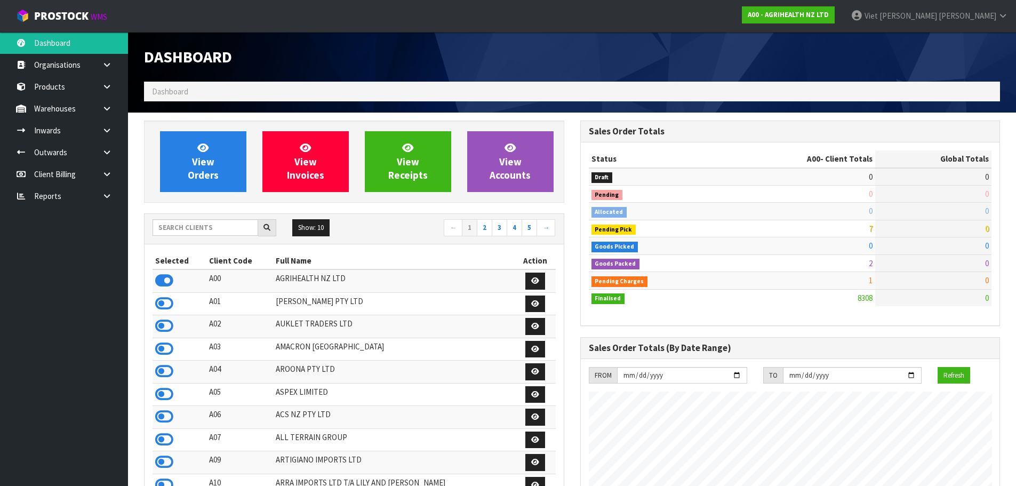
scroll to position [808, 436]
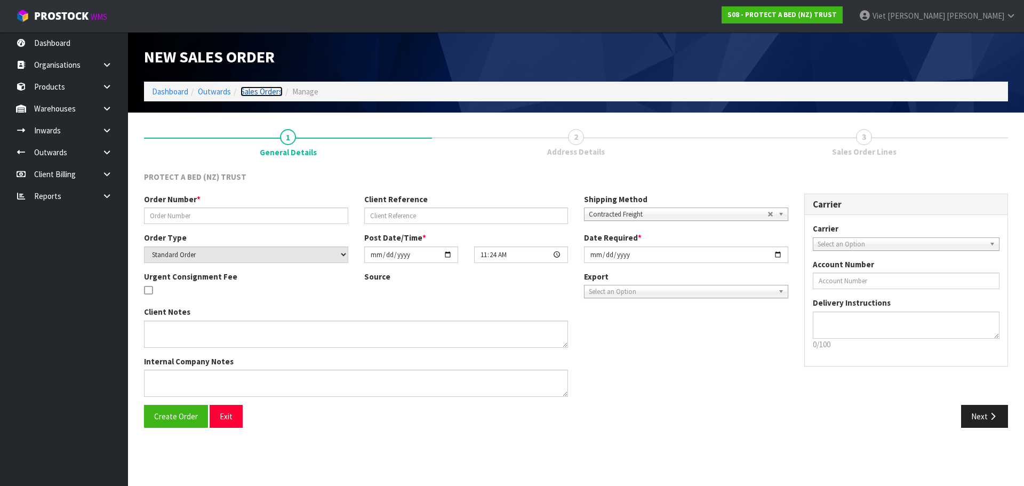
drag, startPoint x: 253, startPoint y: 88, endPoint x: 263, endPoint y: 79, distance: 13.2
click at [253, 88] on link "Sales Orders" at bounding box center [261, 91] width 42 height 10
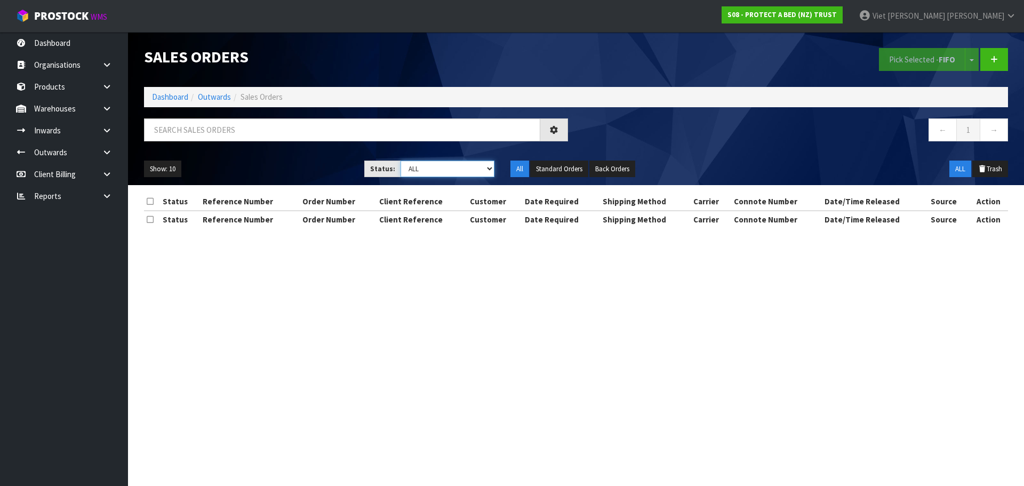
click at [482, 164] on select "Draft Pending Allocated Pending Pick Goods Picked Goods Packed Pending Charges …" at bounding box center [447, 169] width 94 height 17
select select "string:2"
click at [400, 161] on select "Draft Pending Allocated Pending Pick Goods Picked Goods Packed Pending Charges …" at bounding box center [447, 169] width 94 height 17
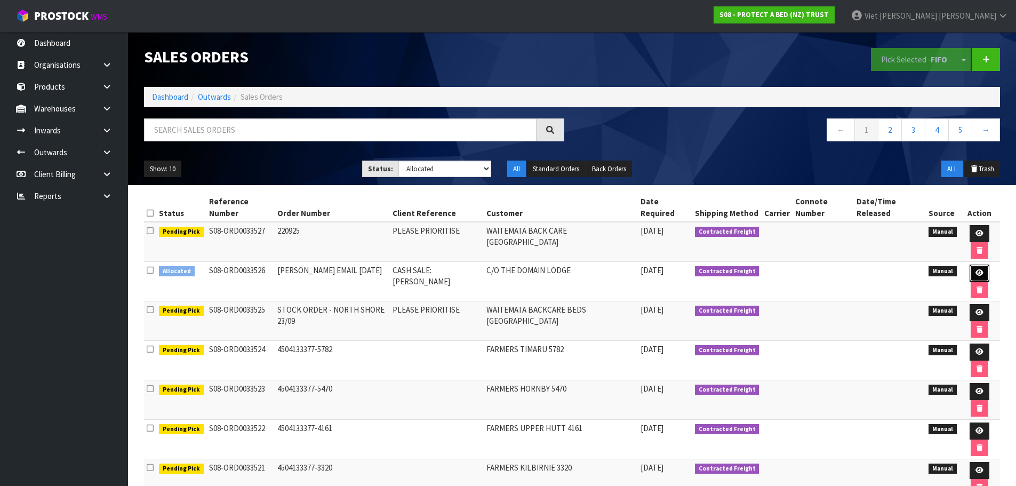
drag, startPoint x: 969, startPoint y: 269, endPoint x: 932, endPoint y: 278, distance: 38.4
click at [969, 269] on link at bounding box center [979, 272] width 20 height 17
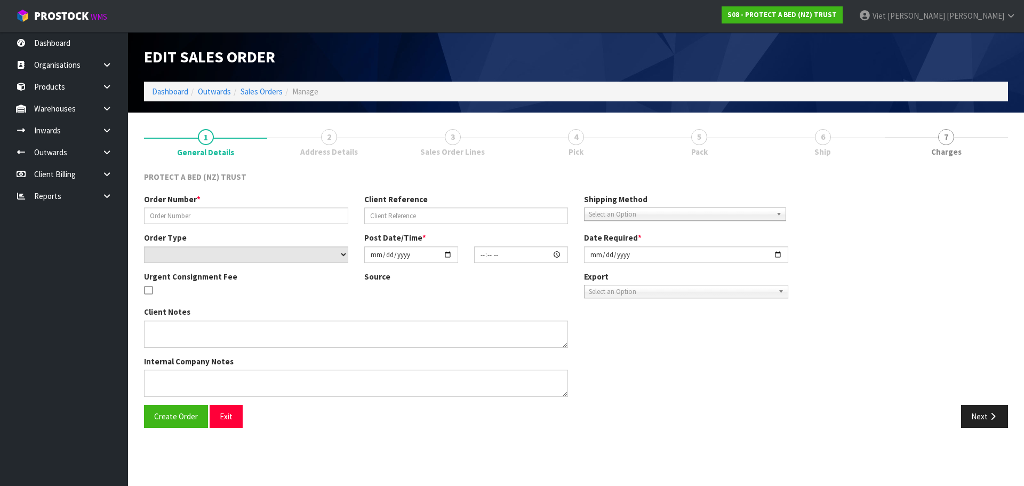
type input "[PERSON_NAME] EMAIL [DATE]"
type input "CASH SALE: [PERSON_NAME]"
select select "number:0"
type input "[DATE]"
type input "10:59:00.000"
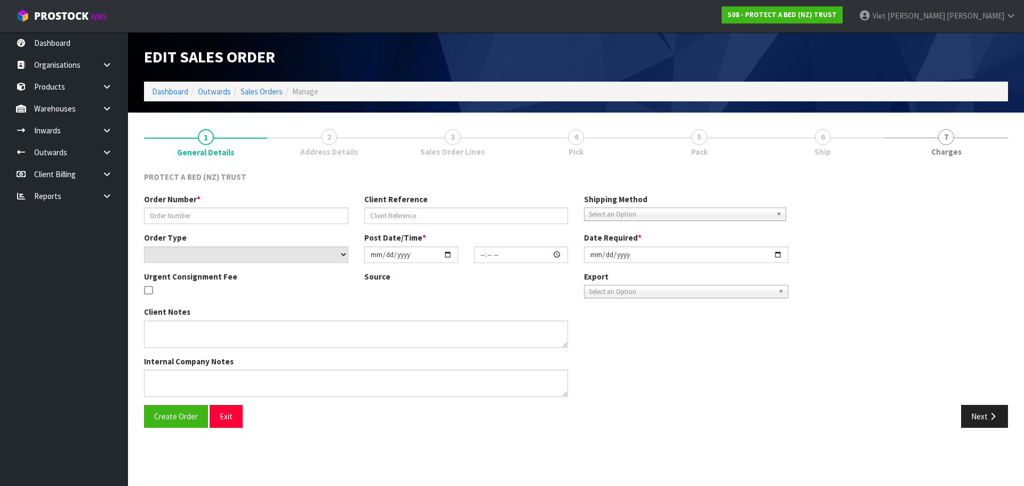
type input "[DATE]"
type textarea "PRICE: $17.55 PLUS GST (10% DISCOUNT) PLEASE CHARGE $20 PLUS GST FOR DELIVERY."
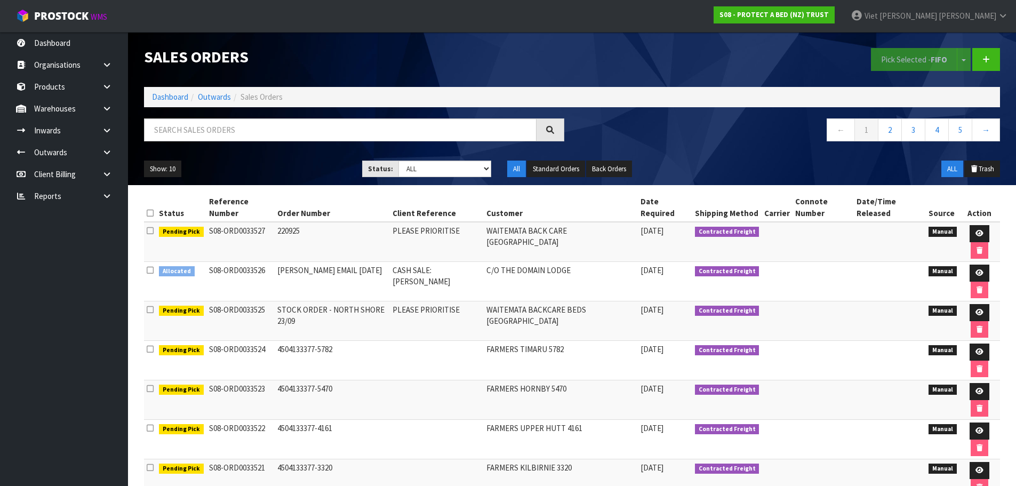
click at [472, 180] on div "Show: 10 5 10 25 50 Status: Draft Pending Allocated Pending Pick Goods Picked G…" at bounding box center [572, 169] width 872 height 33
click at [474, 170] on select "Draft Pending Allocated Pending Pick Goods Picked Goods Packed Pending Charges …" at bounding box center [444, 169] width 93 height 17
select select "string:2"
click at [398, 161] on select "Draft Pending Allocated Pending Pick Goods Picked Goods Packed Pending Charges …" at bounding box center [444, 169] width 93 height 17
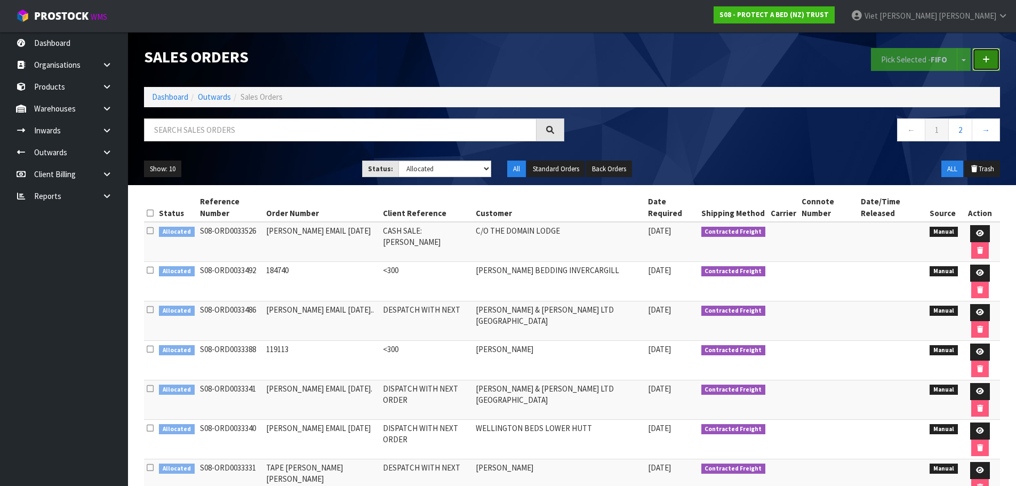
click at [989, 61] on icon at bounding box center [985, 59] width 7 height 8
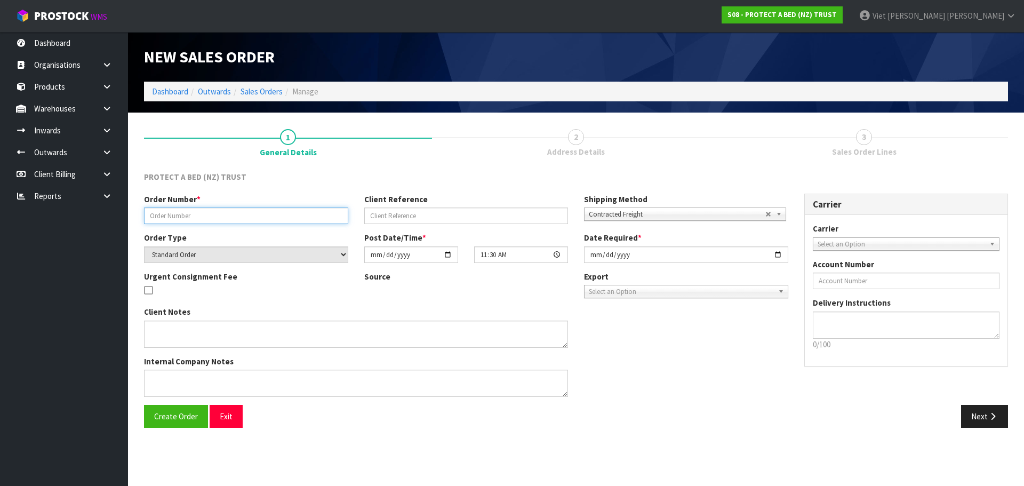
click at [279, 219] on input "text" at bounding box center [246, 215] width 204 height 17
click at [200, 214] on input "JUSTINE [DATE]" at bounding box center [246, 215] width 204 height 17
drag, startPoint x: 183, startPoint y: 218, endPoint x: 177, endPoint y: 220, distance: 6.2
click at [177, 220] on input "JUSTINE [DATE]" at bounding box center [246, 215] width 204 height 17
type input "[PERSON_NAME] [DATE]"
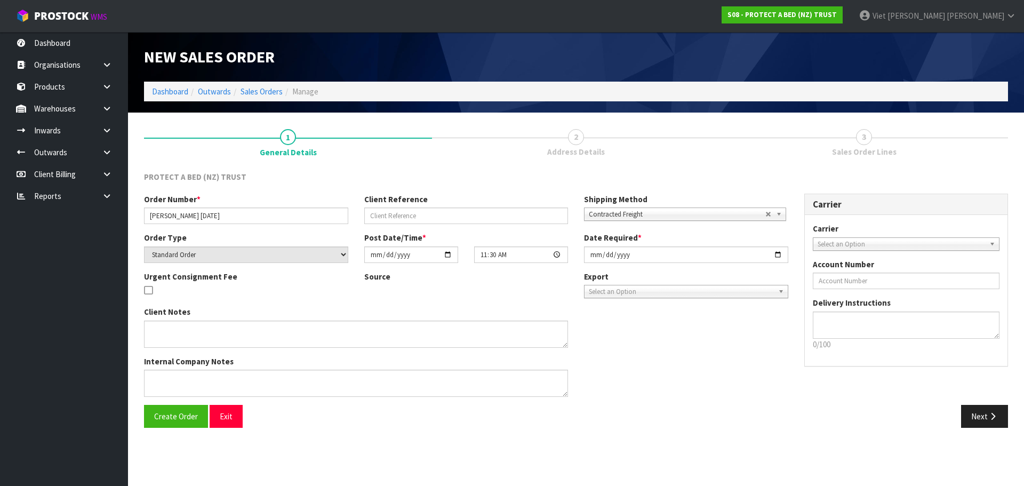
click at [478, 290] on div "Source" at bounding box center [466, 282] width 220 height 22
drag, startPoint x: 330, startPoint y: 387, endPoint x: 287, endPoint y: 399, distance: 44.4
click at [330, 387] on textarea at bounding box center [356, 383] width 424 height 27
paste textarea "PLEASE ADVISE WHICH ORDER THIS WILL BE SUPPLIED WITH."
type textarea "PLEASE ADVISE WHICH ORDER THIS WILL BE SUPPLIED WITH."
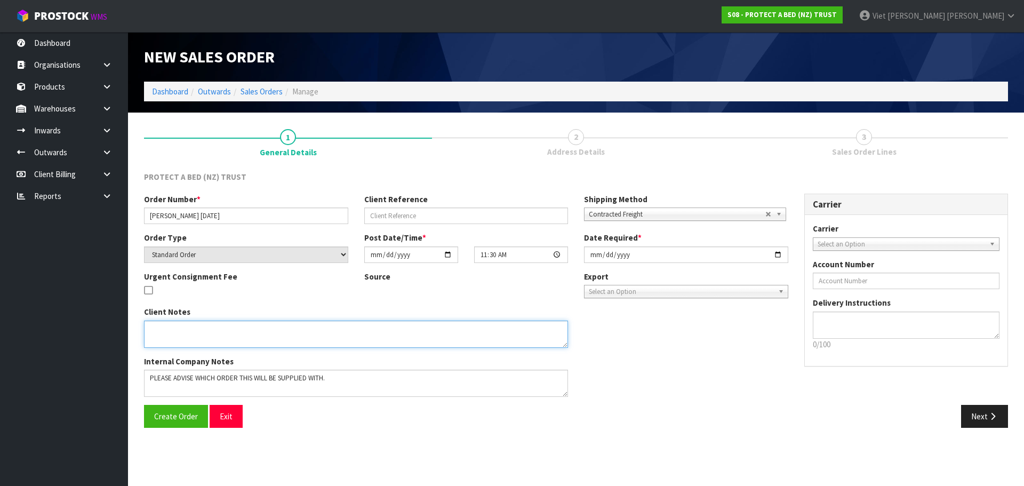
click at [308, 336] on textarea at bounding box center [356, 333] width 424 height 27
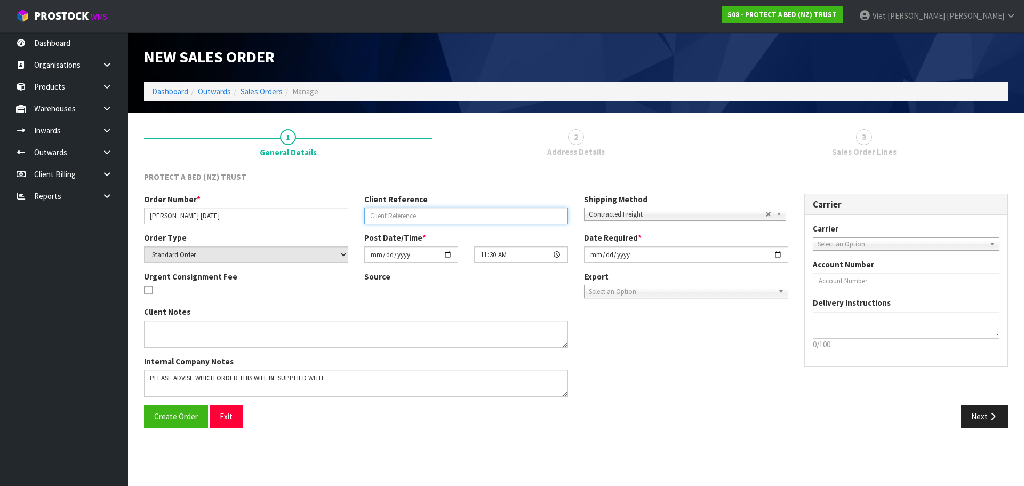
click at [479, 220] on input "text" at bounding box center [466, 215] width 204 height 17
type input "DISPATCH WITH NEXT ORDER"
click at [162, 415] on span "Create Order" at bounding box center [176, 416] width 44 height 10
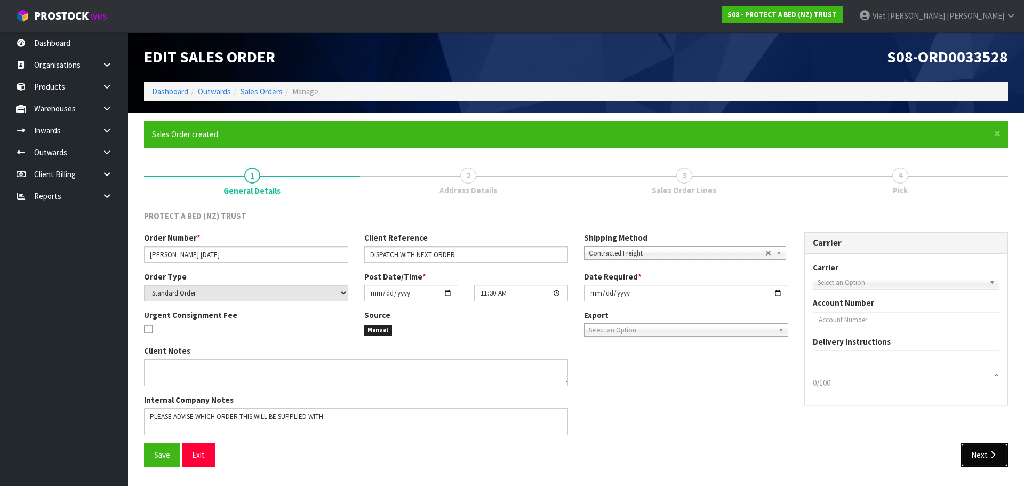
click at [1004, 446] on button "Next" at bounding box center [984, 454] width 47 height 23
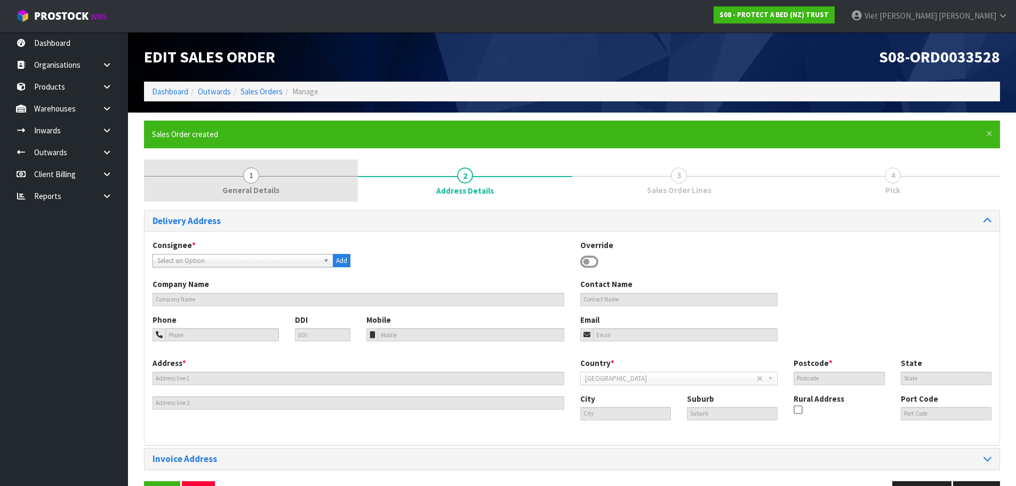
click at [266, 178] on link "1 General Details" at bounding box center [251, 180] width 214 height 42
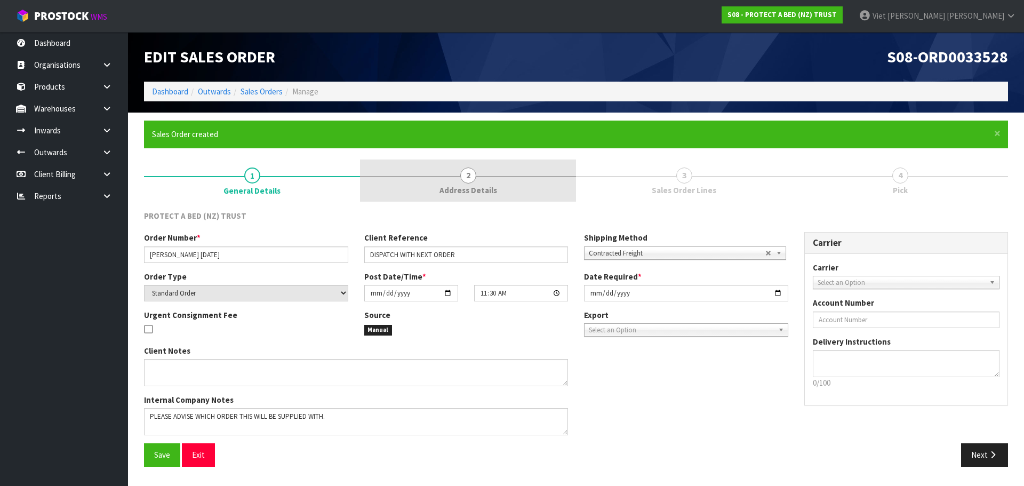
click at [411, 176] on div at bounding box center [468, 176] width 216 height 1
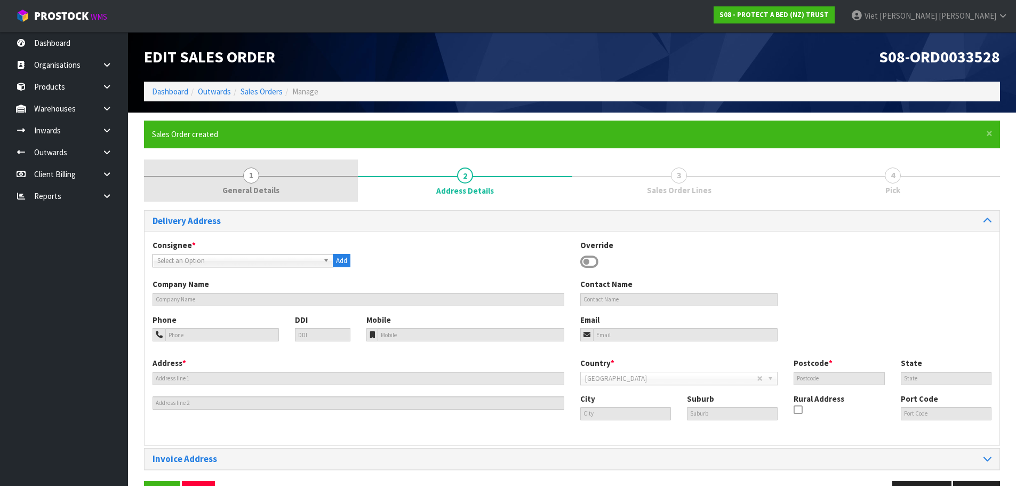
click at [244, 171] on link "1 General Details" at bounding box center [251, 180] width 214 height 42
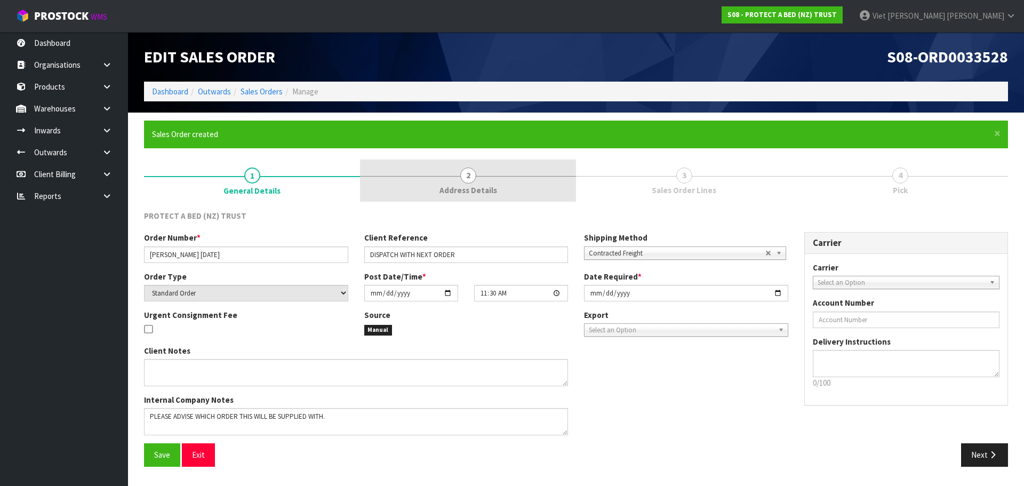
click at [452, 186] on span "Address Details" at bounding box center [468, 189] width 58 height 11
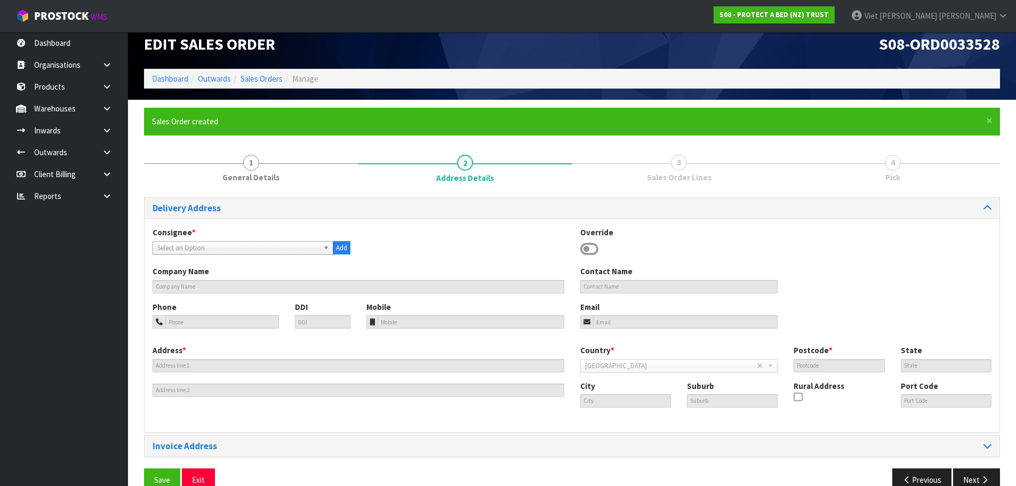
scroll to position [35, 0]
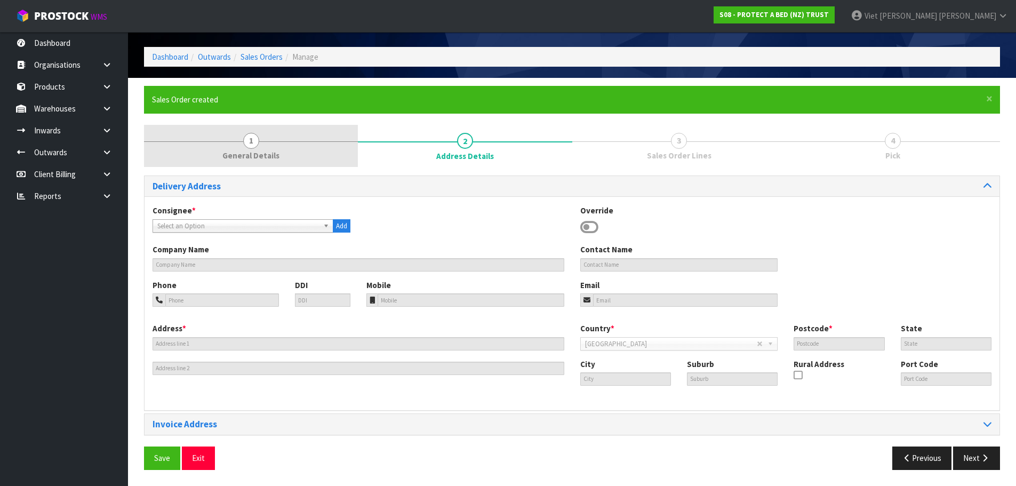
click at [280, 145] on link "1 General Details" at bounding box center [251, 146] width 214 height 42
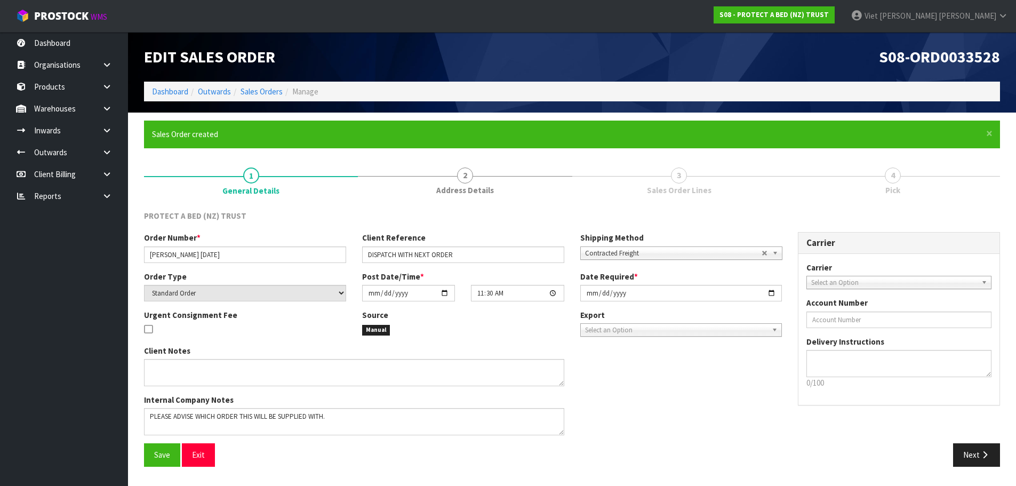
scroll to position [0, 0]
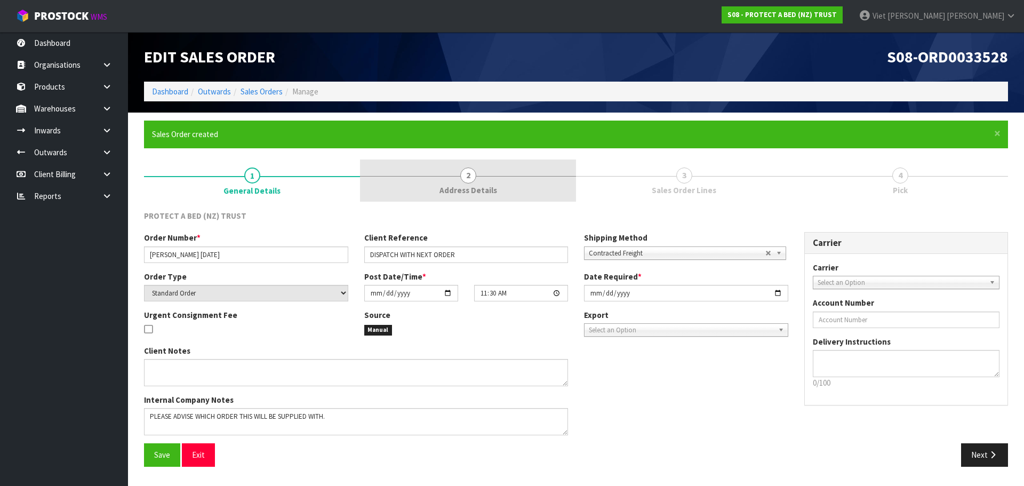
click at [474, 170] on span "2" at bounding box center [468, 175] width 16 height 16
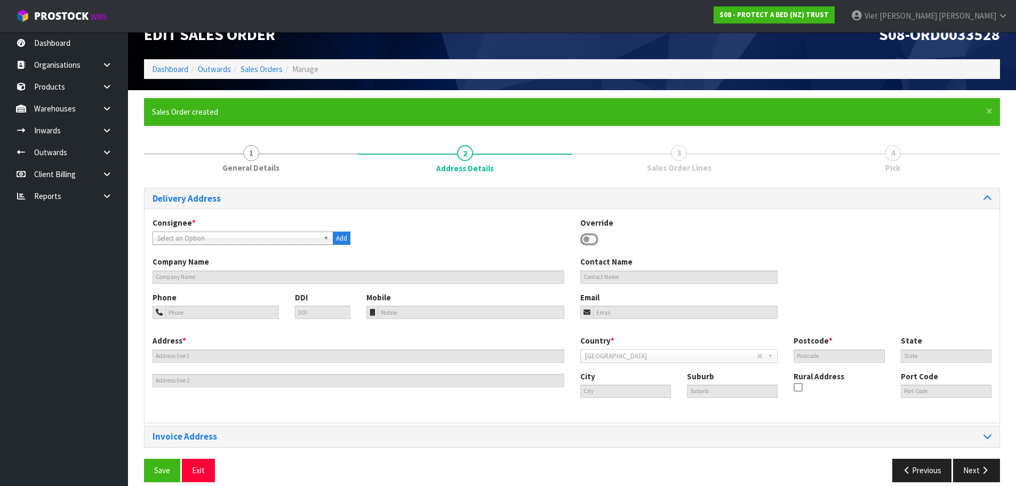
scroll to position [35, 0]
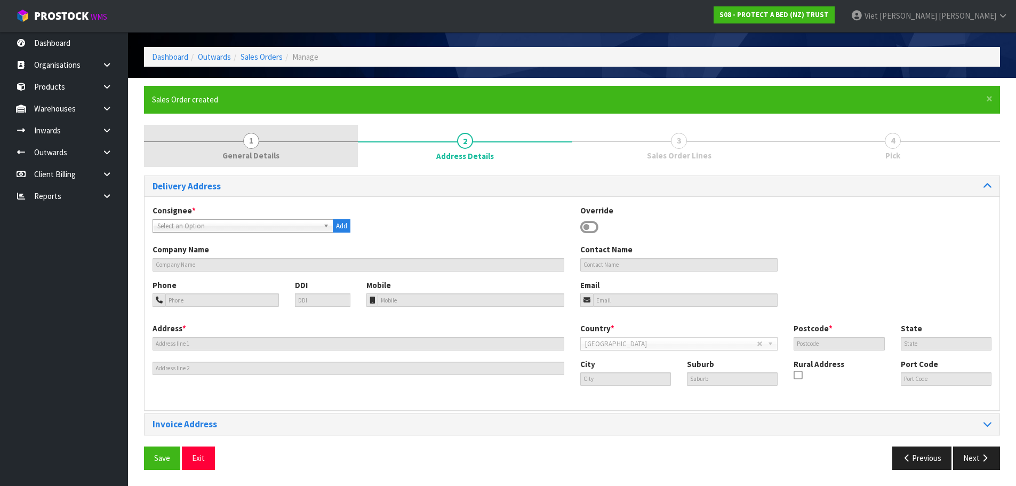
click at [269, 151] on span "General Details" at bounding box center [250, 155] width 57 height 11
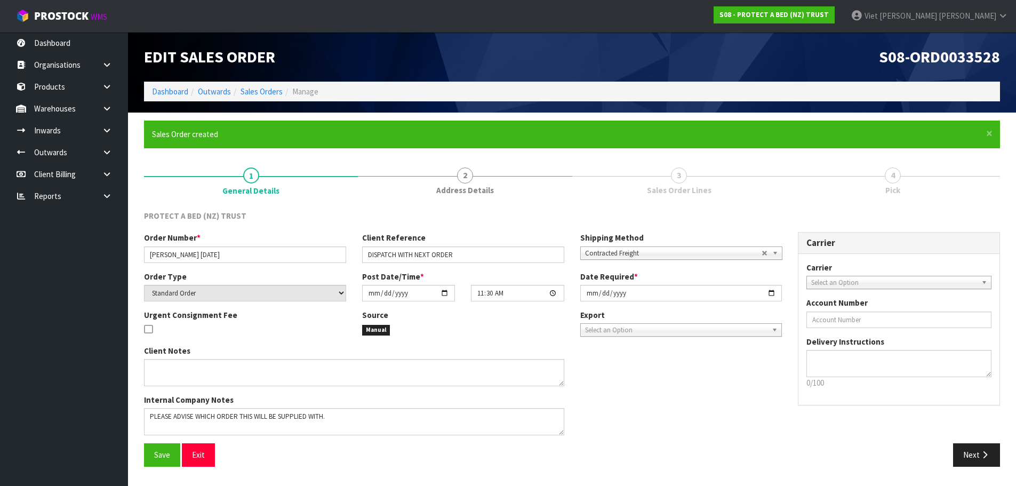
scroll to position [0, 0]
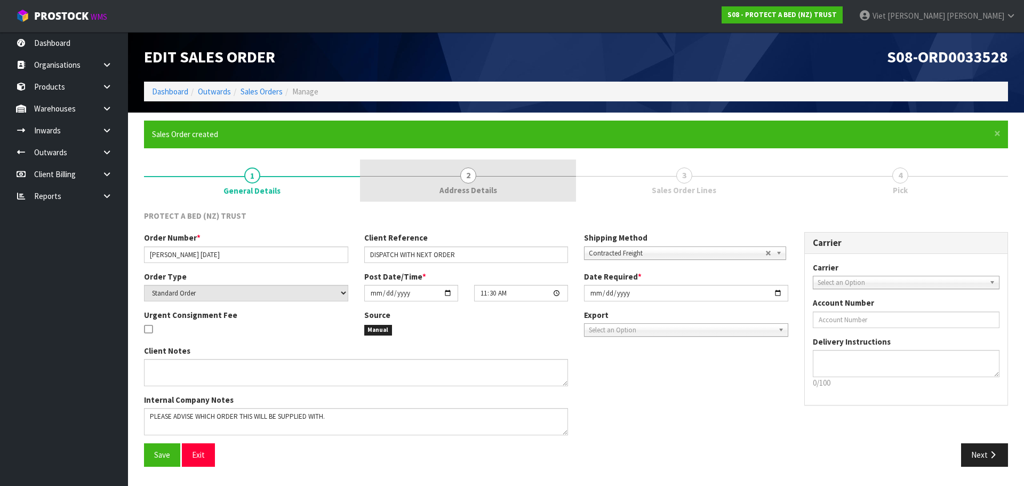
click at [405, 159] on link "2 Address Details" at bounding box center [468, 180] width 216 height 42
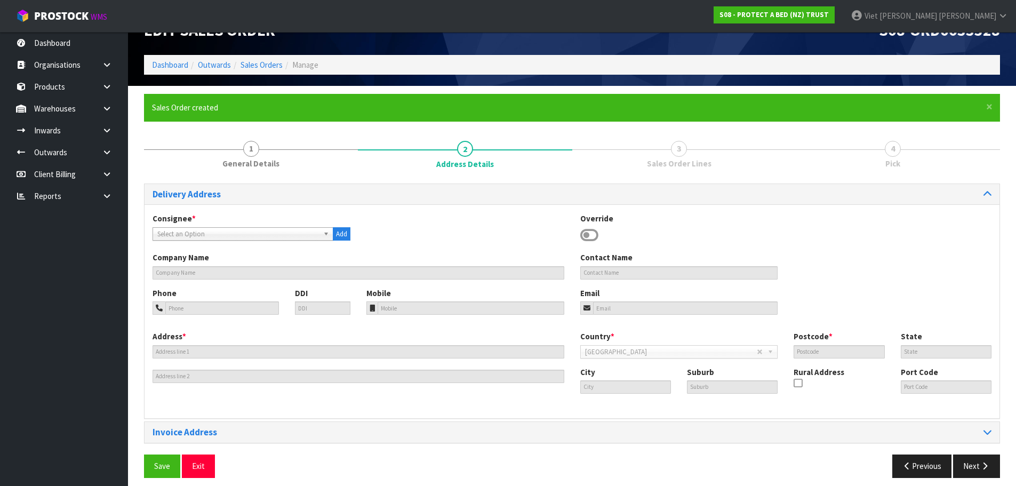
scroll to position [35, 0]
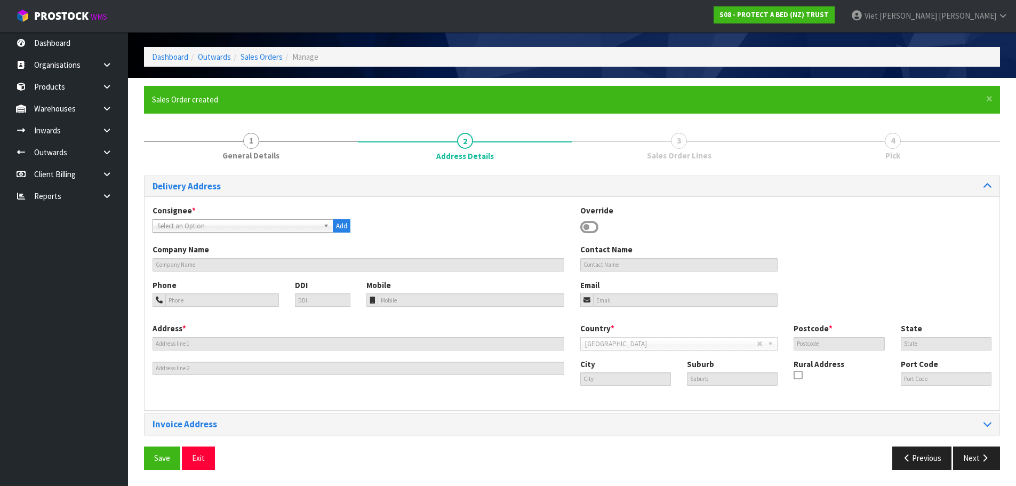
click at [298, 220] on span "Select an Option" at bounding box center [238, 226] width 162 height 13
type input "a"
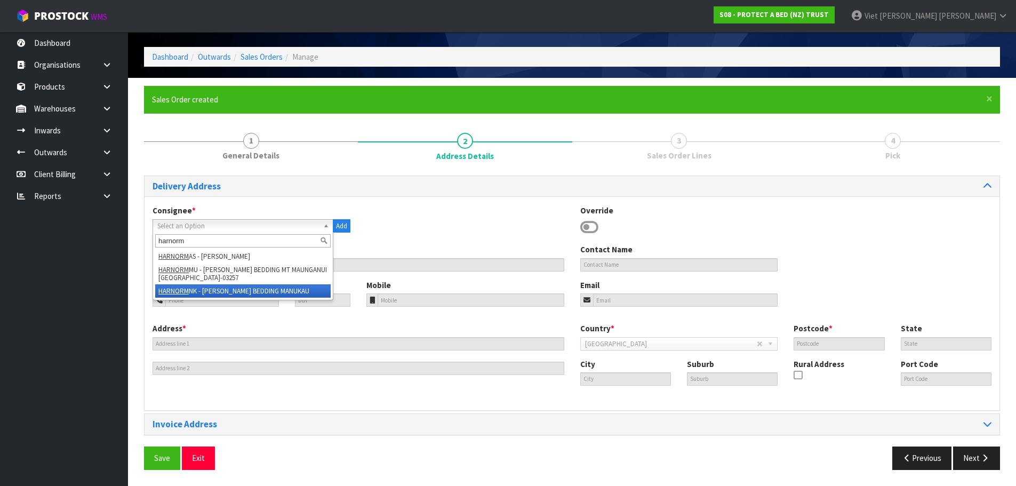
type input "harnorm"
click at [276, 291] on li "HARNORM NK - [PERSON_NAME] BEDDING MANUKAU" at bounding box center [242, 290] width 175 height 13
type input "[PERSON_NAME] BEDDING MANUKAU"
type input "[STREET_ADDRESS]"
type input "SUPA CENTRE"
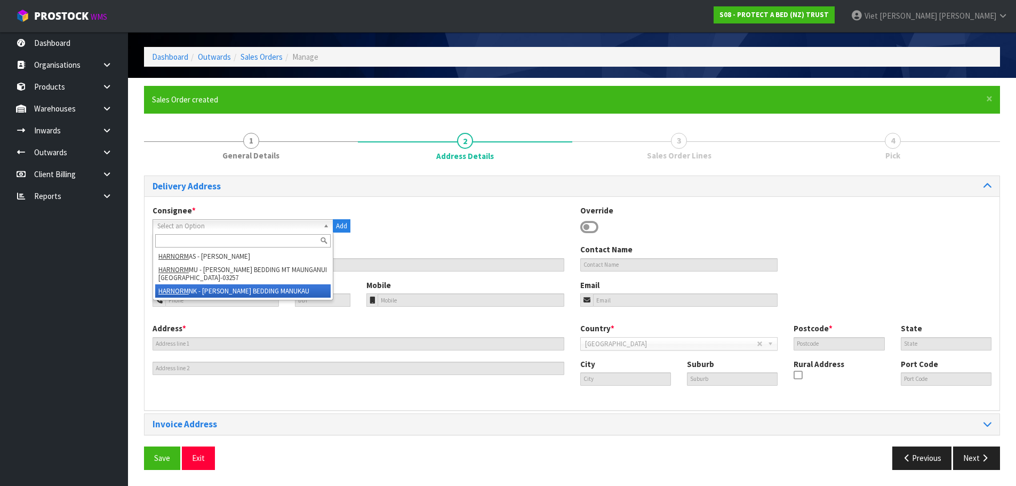
type input "2241"
type input "AUK"
type input "[GEOGRAPHIC_DATA]"
type input "MANUKAU"
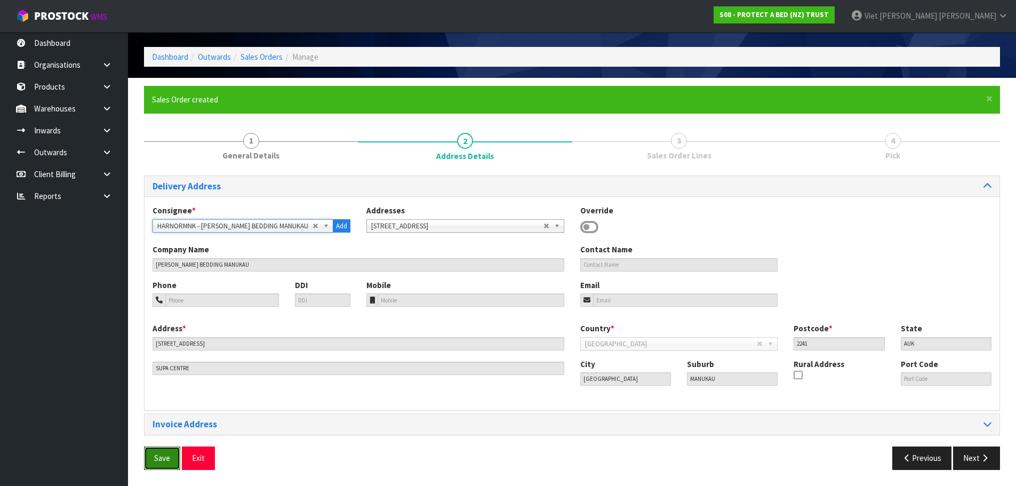
click at [170, 452] on button "Save" at bounding box center [162, 457] width 36 height 23
click at [965, 457] on button "Next" at bounding box center [976, 457] width 47 height 23
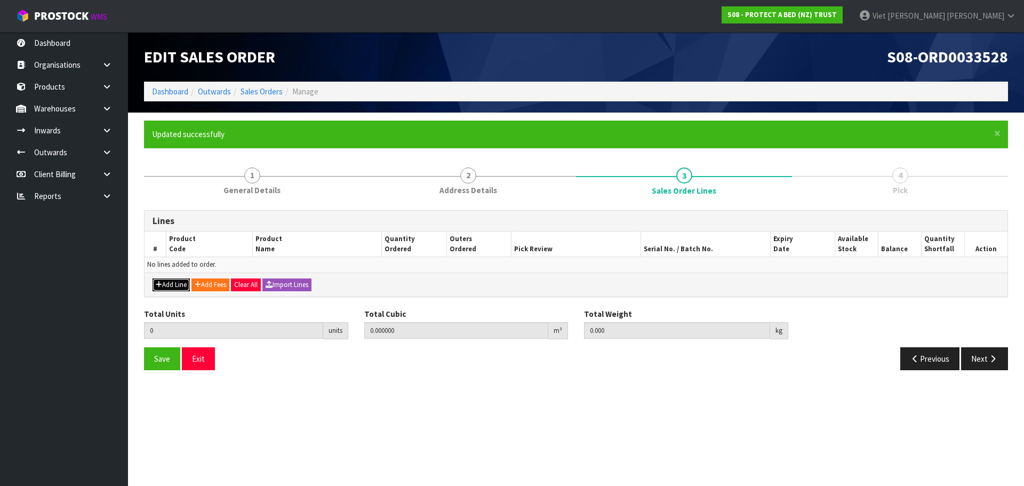
click at [176, 285] on button "Add Line" at bounding box center [171, 284] width 37 height 13
type input "0"
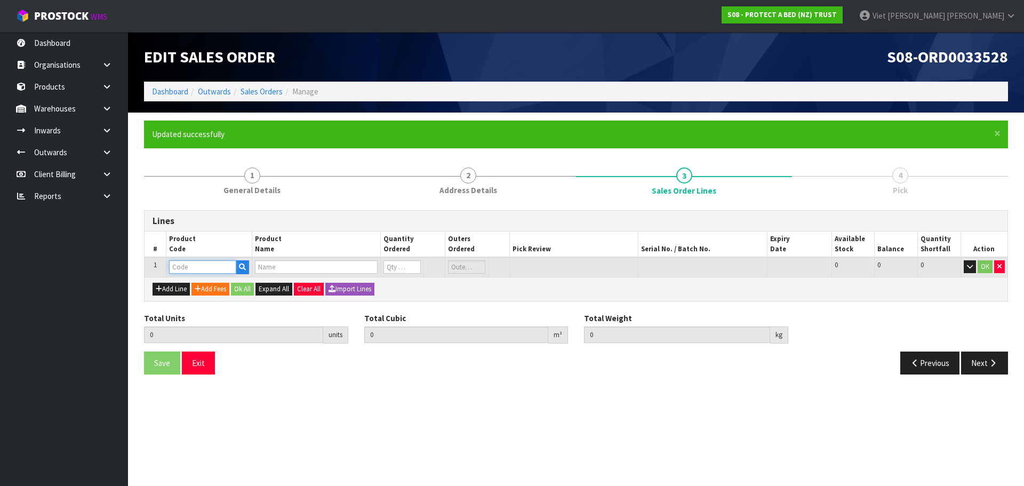
click at [223, 268] on input "text" at bounding box center [202, 266] width 67 height 13
paste input "F0590QUE0"
type input "F0590QUE0"
type input "0.000000"
type input "0.000"
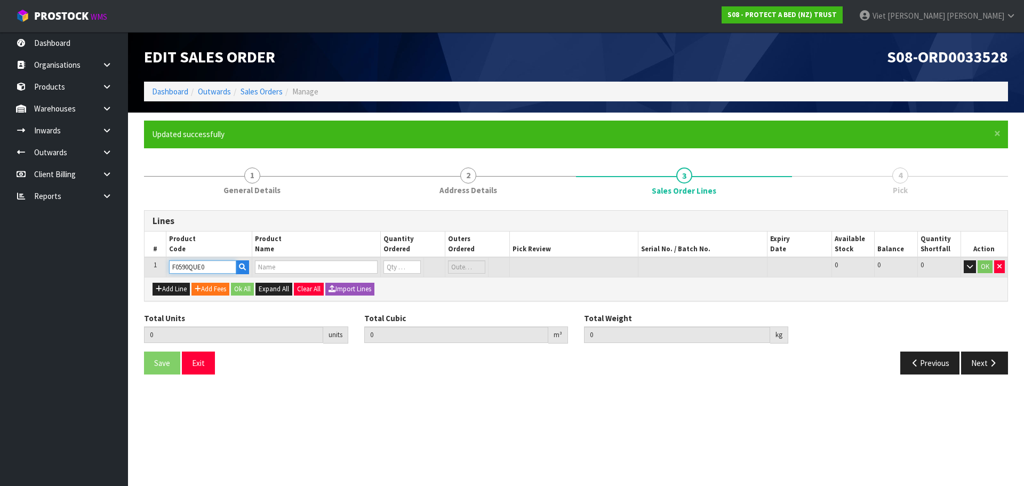
type input "SUPREME FRESCHE BXD MP QUE"
type input "0"
type input "F0590QUE0"
click at [394, 263] on input "0" at bounding box center [401, 266] width 37 height 13
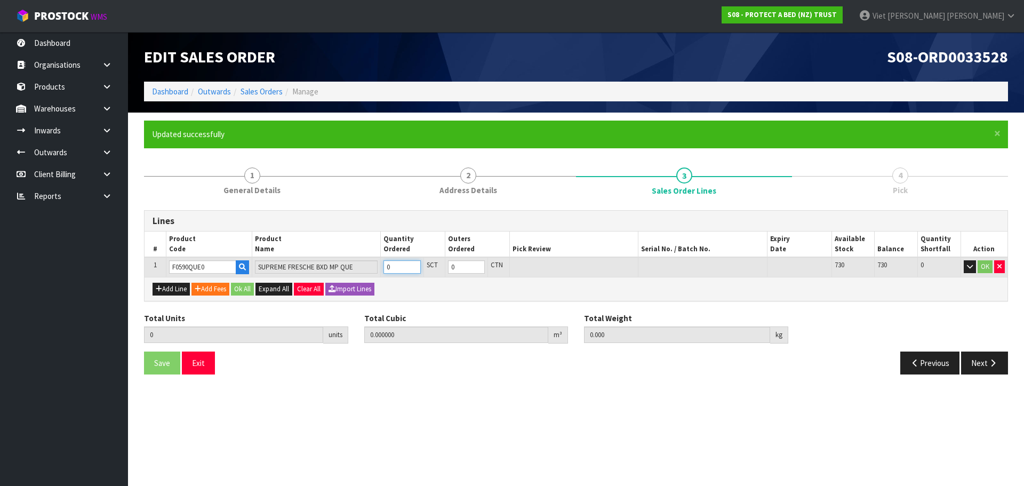
type input "1"
type input "0.01392"
type input "1.5"
click at [985, 264] on button "OK" at bounding box center [984, 266] width 15 height 13
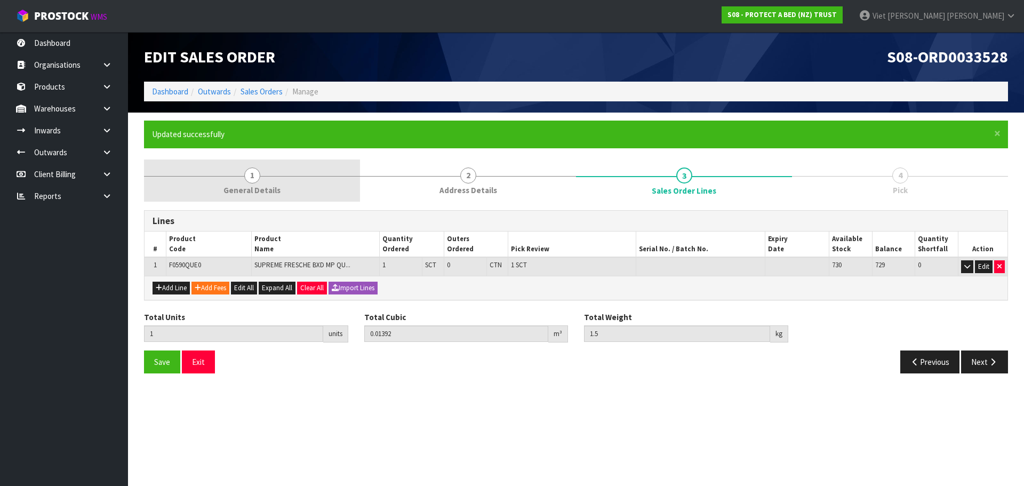
click at [245, 183] on link "1 General Details" at bounding box center [252, 180] width 216 height 42
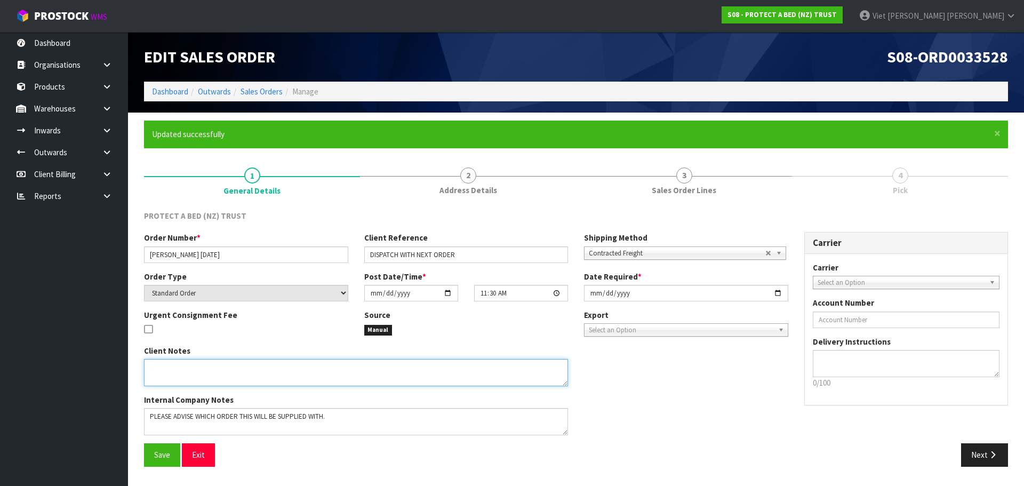
click at [271, 374] on textarea at bounding box center [356, 372] width 424 height 27
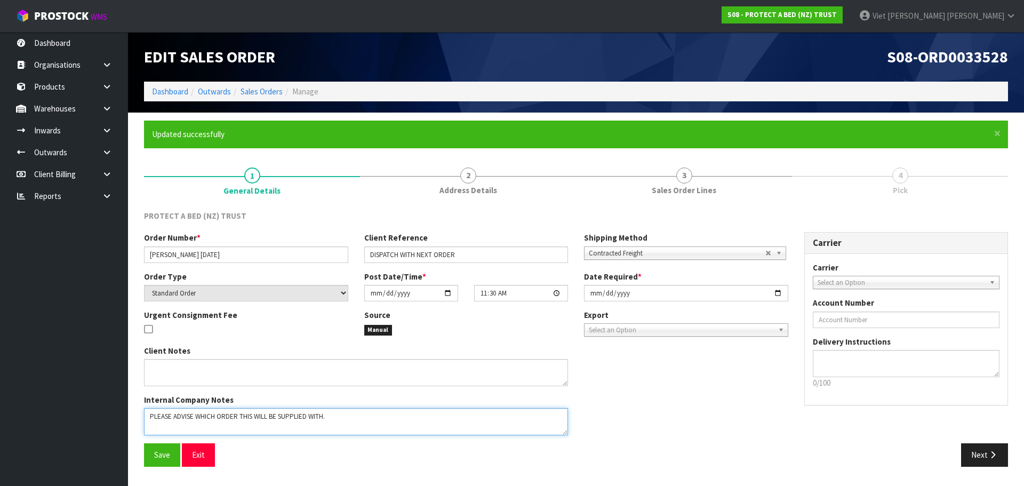
click at [379, 414] on textarea at bounding box center [356, 421] width 424 height 27
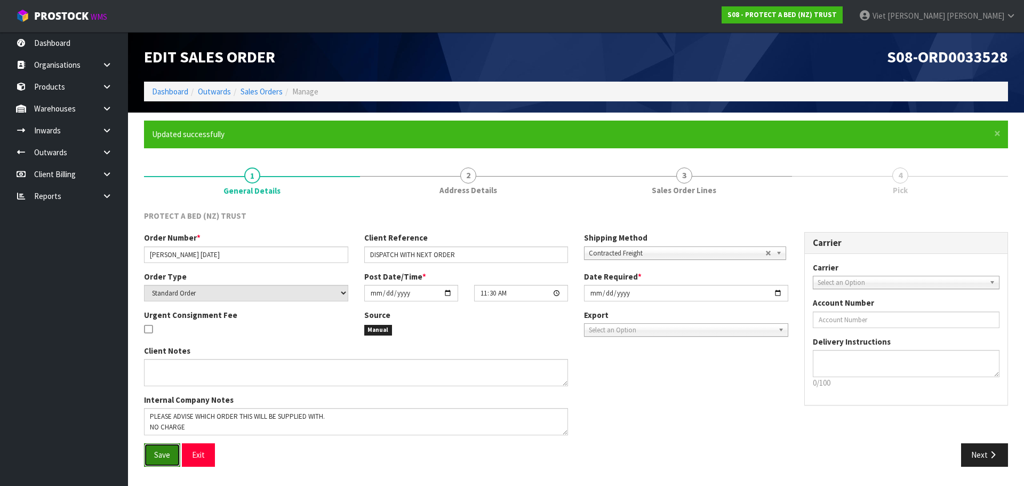
click at [164, 463] on button "Save" at bounding box center [162, 454] width 36 height 23
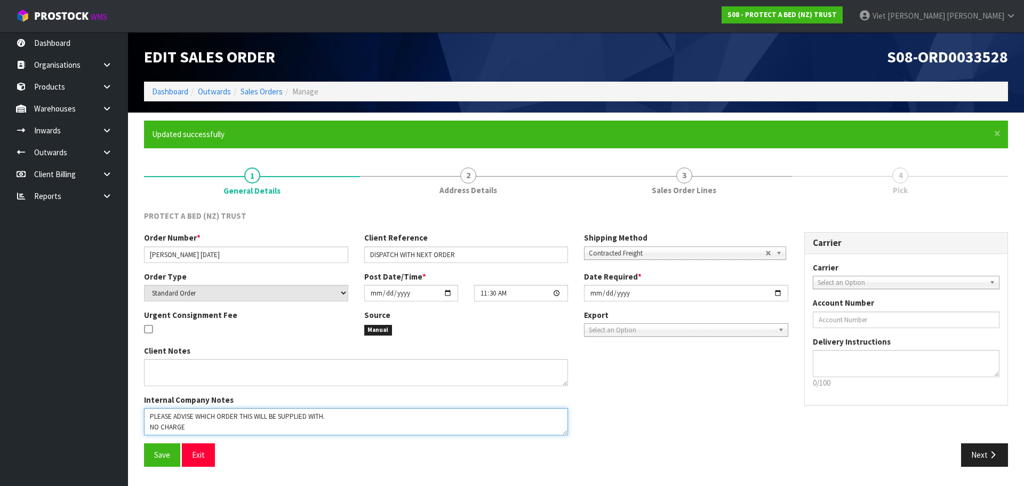
drag, startPoint x: 186, startPoint y: 430, endPoint x: 139, endPoint y: 430, distance: 46.4
click at [139, 430] on div "Client Notes Internal Company Notes" at bounding box center [356, 394] width 440 height 99
type textarea "PLEASE ADVISE WHICH ORDER THIS WILL BE SUPPLIED WITH."
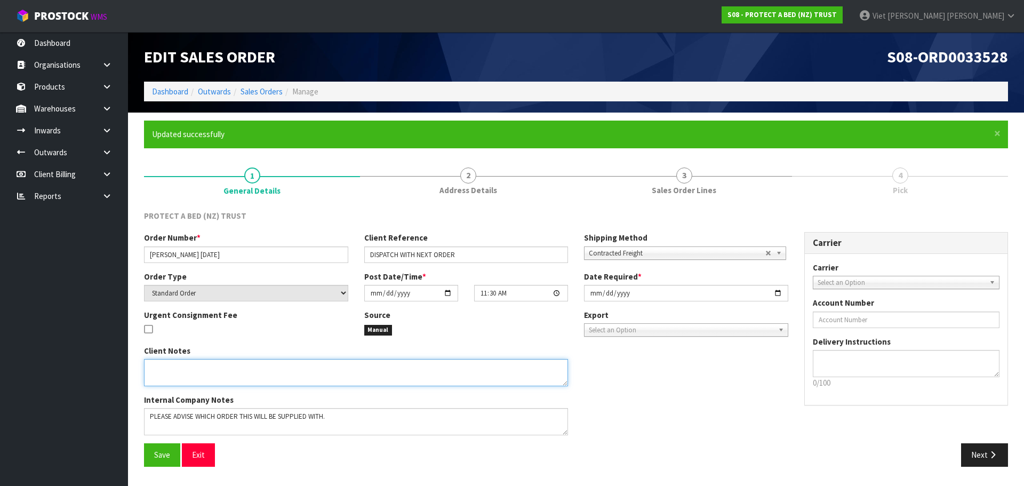
click at [214, 376] on textarea at bounding box center [356, 372] width 424 height 27
paste textarea "NO CHARGE"
type textarea "NO CHARGE"
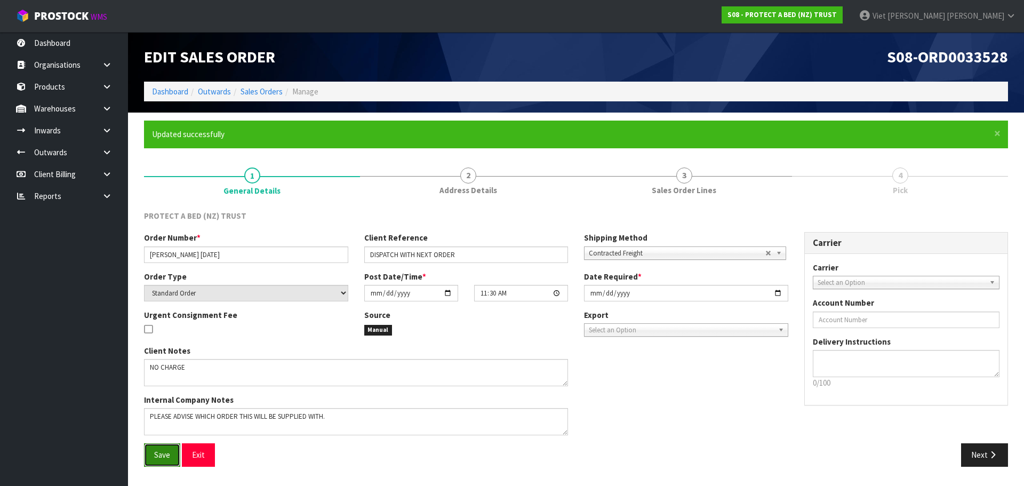
click at [171, 452] on button "Save" at bounding box center [162, 454] width 36 height 23
click at [701, 414] on div "Client Notes Internal Company Notes" at bounding box center [466, 394] width 660 height 99
click at [990, 453] on icon "button" at bounding box center [993, 455] width 10 height 8
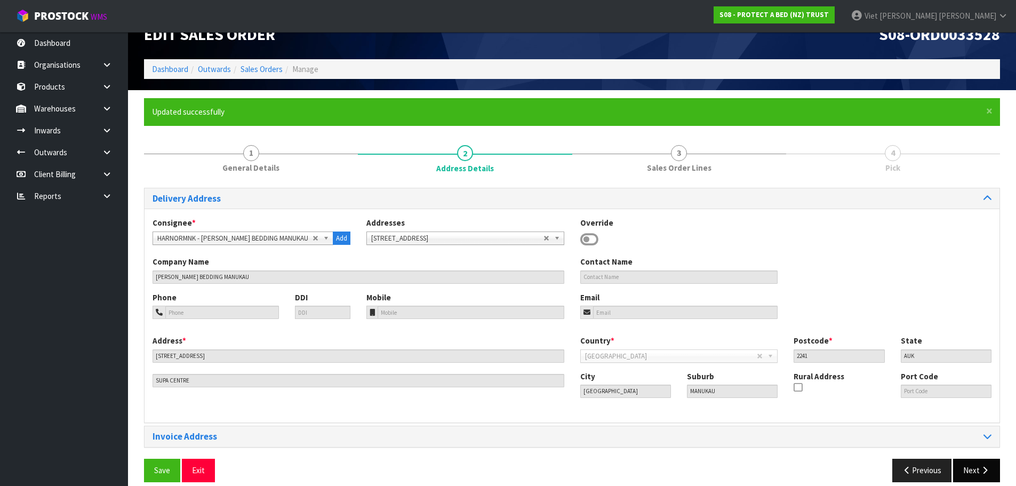
scroll to position [35, 0]
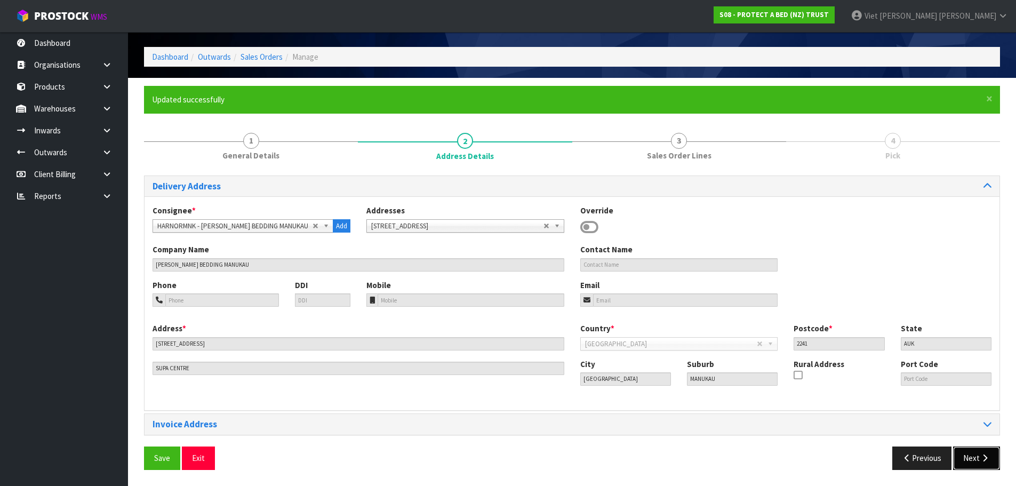
click at [976, 451] on button "Next" at bounding box center [976, 457] width 47 height 23
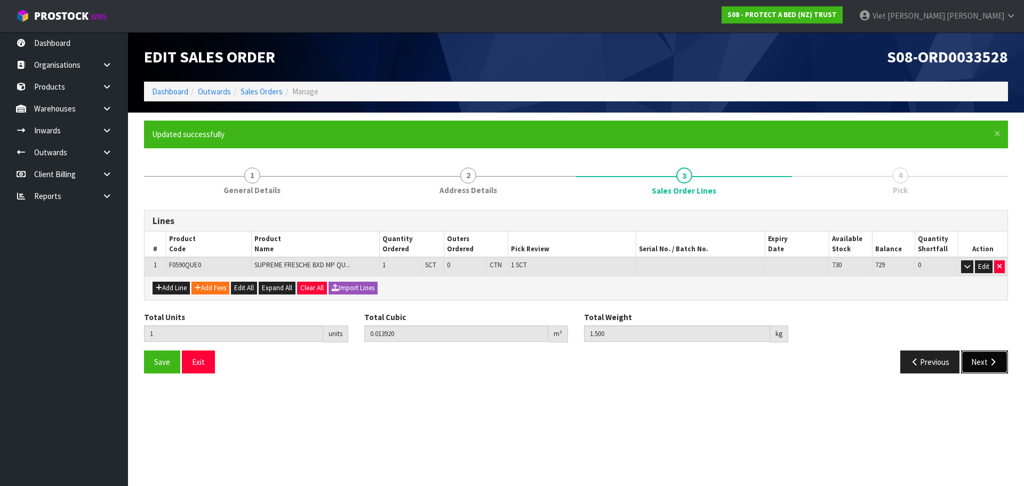
click at [965, 355] on button "Next" at bounding box center [984, 361] width 47 height 23
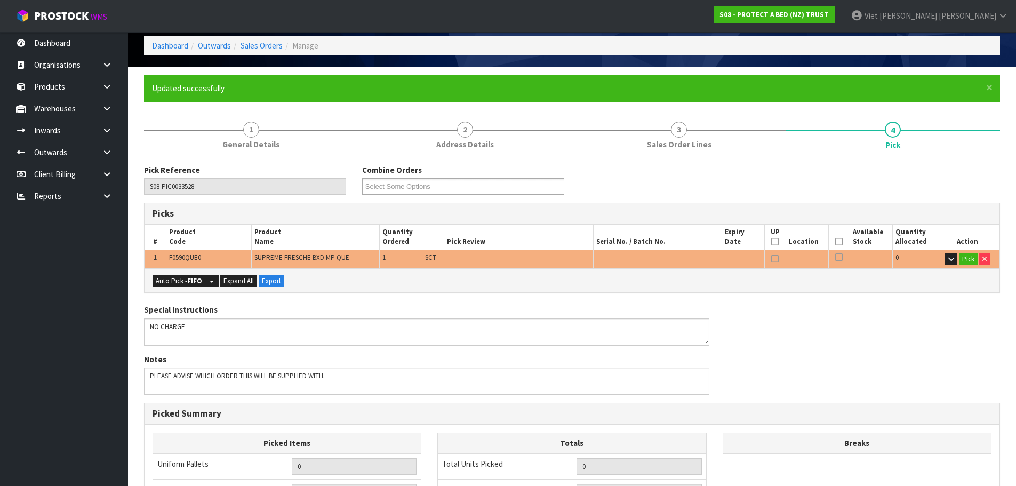
scroll to position [107, 0]
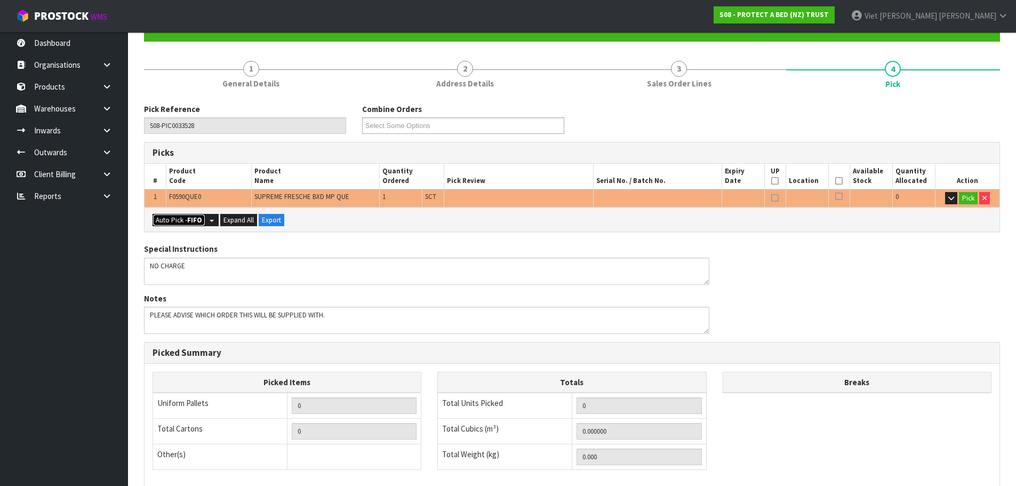
click at [184, 218] on button "Auto Pick - FIFO" at bounding box center [179, 220] width 53 height 13
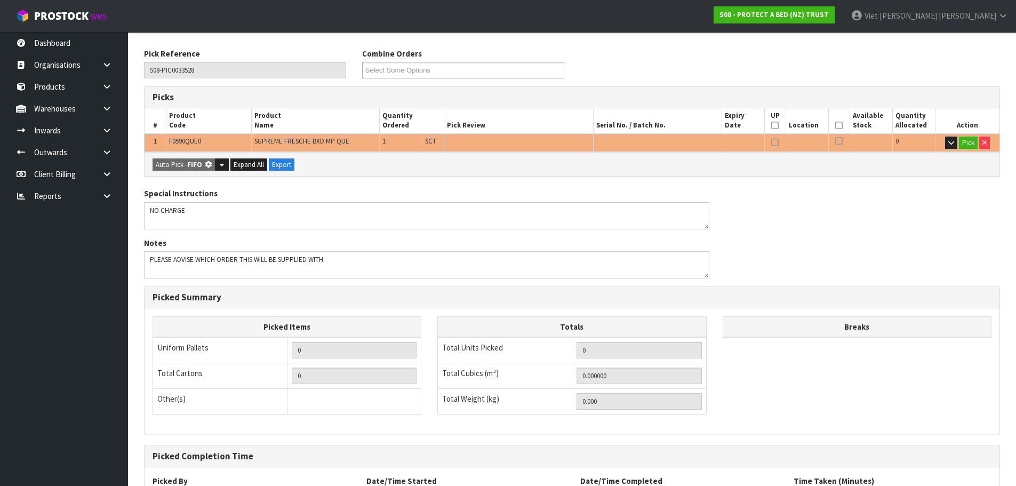
type input "Sub-carton x 1"
type input "1"
type input "0.013920"
type input "1.500"
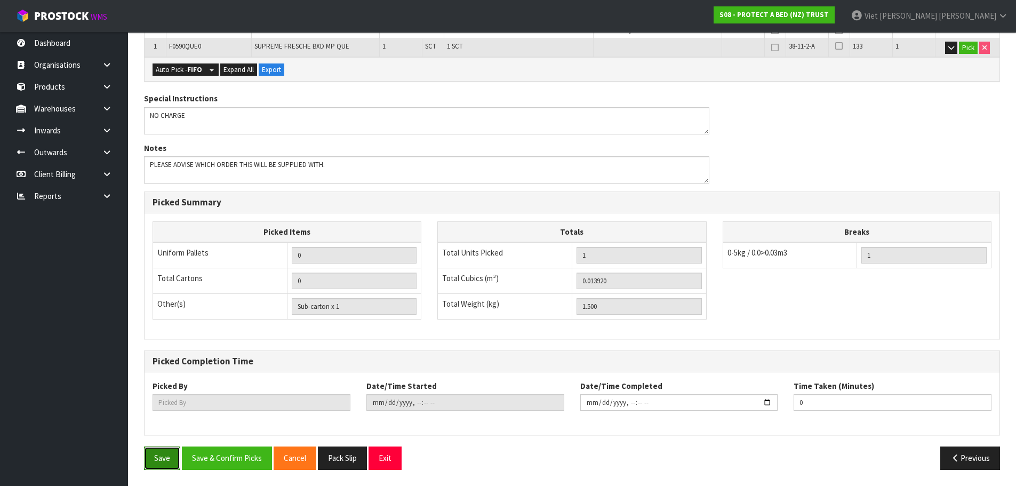
click at [158, 454] on button "Save" at bounding box center [162, 457] width 36 height 23
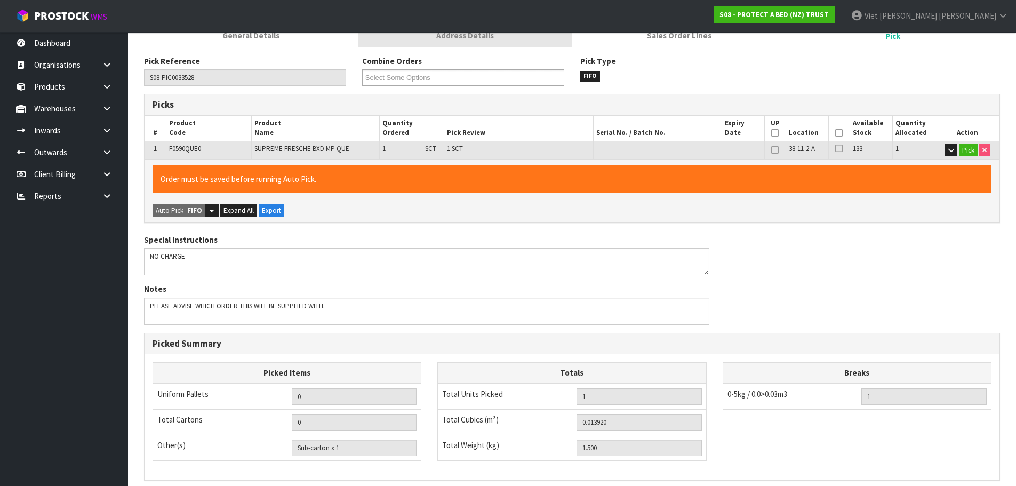
scroll to position [0, 0]
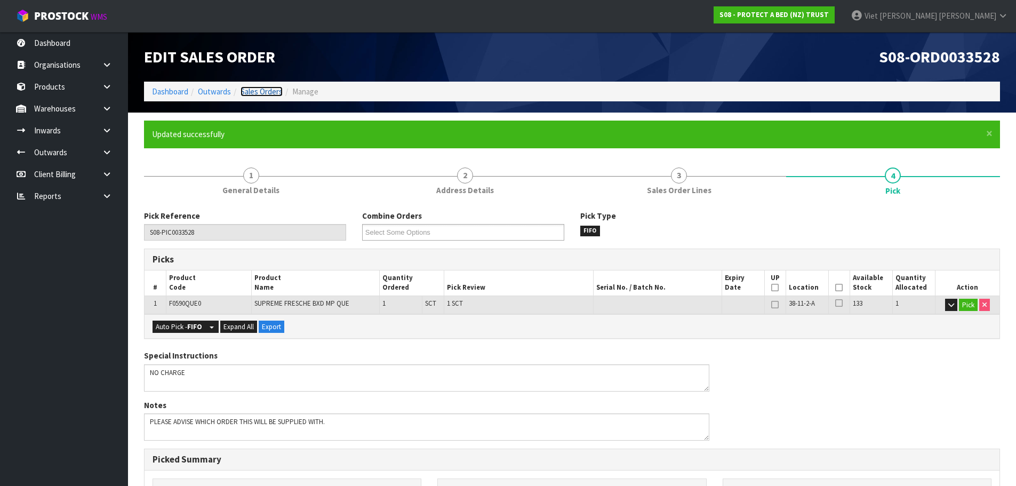
click at [270, 90] on link "Sales Orders" at bounding box center [261, 91] width 42 height 10
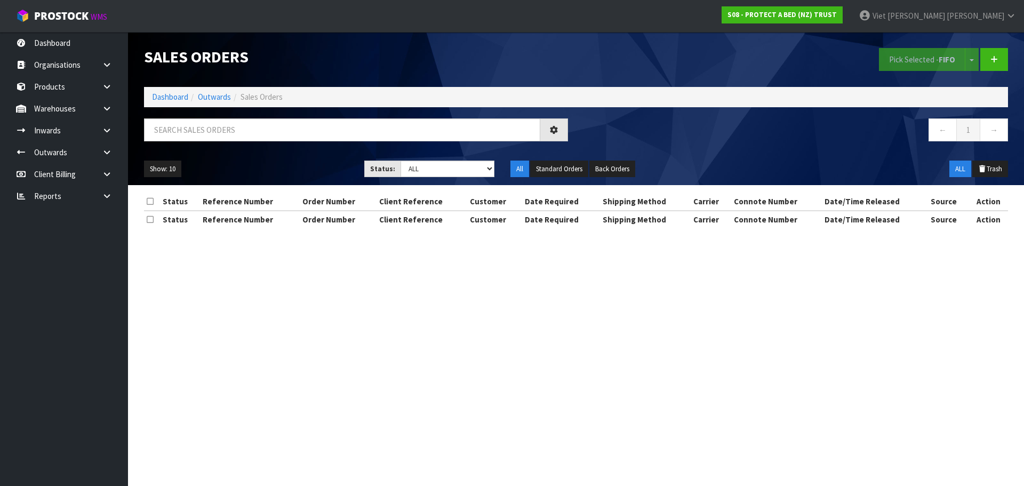
click at [461, 158] on div "Show: 10 5 10 25 50 Status: Draft Pending Allocated Pending Pick Goods Picked G…" at bounding box center [576, 169] width 880 height 33
click at [465, 168] on select "Draft Pending Allocated Pending Pick Goods Picked Goods Packed Pending Charges …" at bounding box center [447, 169] width 94 height 17
select select "string:2"
click at [400, 161] on select "Draft Pending Allocated Pending Pick Goods Picked Goods Packed Pending Charges …" at bounding box center [447, 169] width 94 height 17
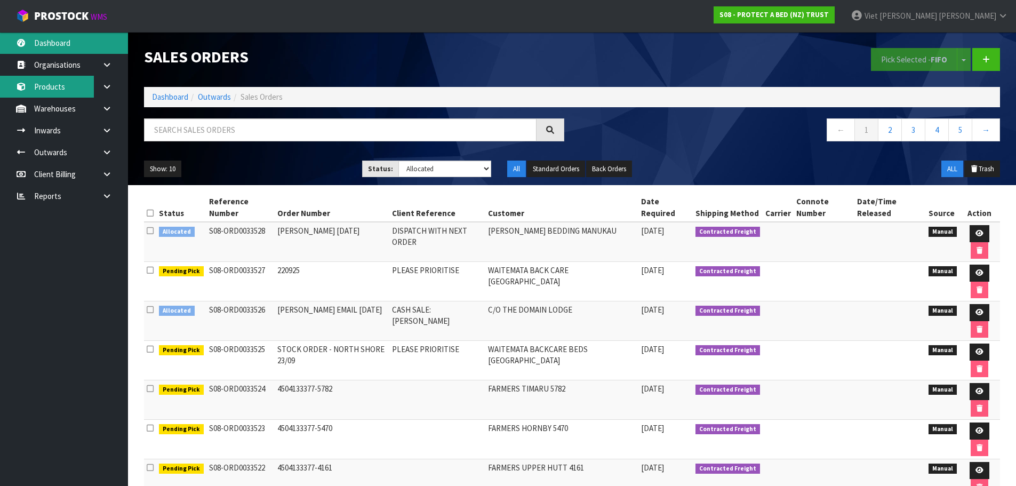
drag, startPoint x: 69, startPoint y: 37, endPoint x: 6, endPoint y: 77, distance: 74.6
click at [69, 37] on link "Dashboard" at bounding box center [64, 43] width 128 height 22
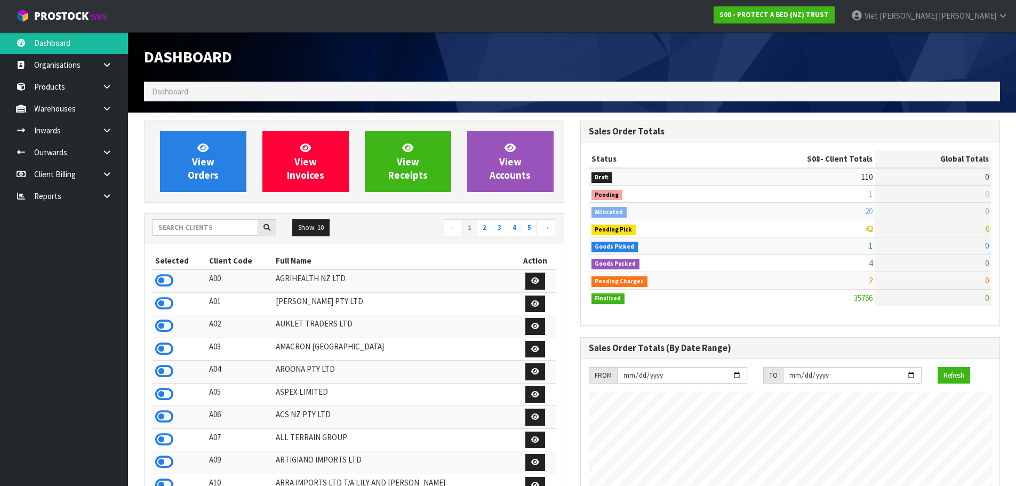
scroll to position [808, 436]
click at [190, 231] on input "text" at bounding box center [206, 227] width 106 height 17
click at [226, 228] on input "text" at bounding box center [206, 227] width 106 height 17
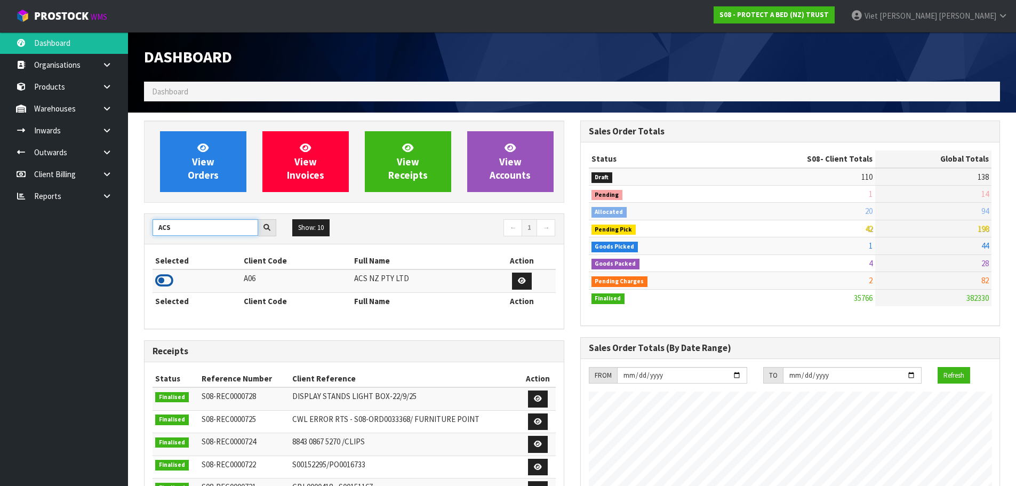
type input "ACS"
click at [169, 281] on icon at bounding box center [164, 280] width 18 height 16
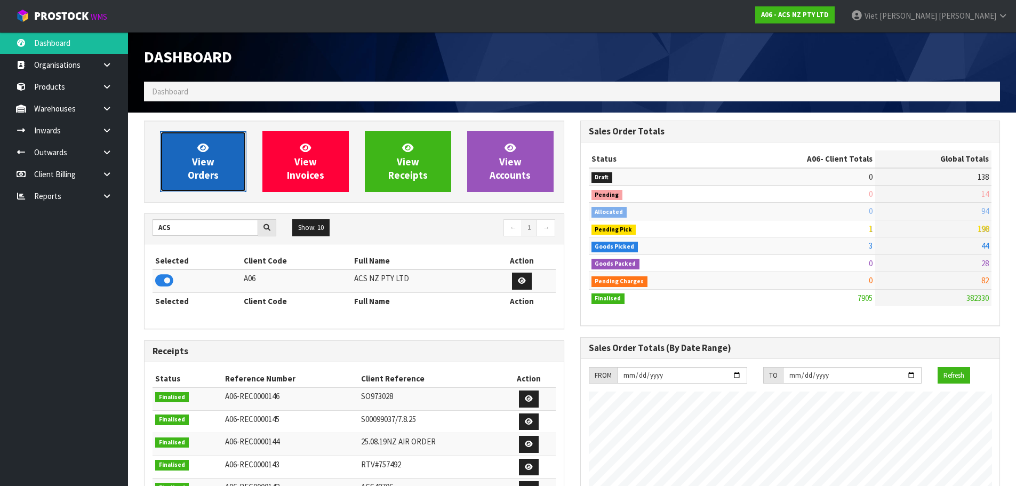
click at [186, 158] on link "View Orders" at bounding box center [203, 161] width 86 height 61
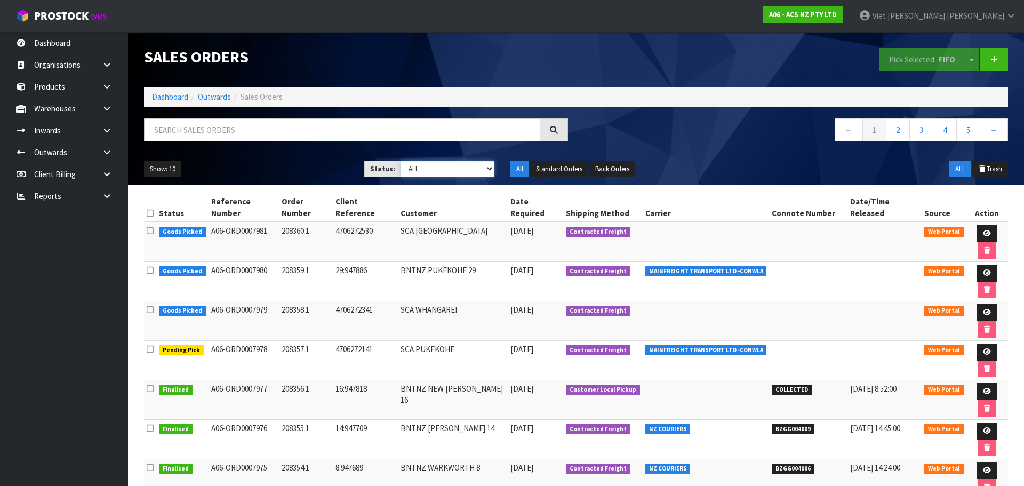
click at [438, 174] on select "Draft Pending Allocated Pending Pick Goods Picked Goods Packed Pending Charges …" at bounding box center [447, 169] width 94 height 17
select select "string:2"
click at [400, 161] on select "Draft Pending Allocated Pending Pick Goods Picked Goods Packed Pending Charges …" at bounding box center [447, 169] width 94 height 17
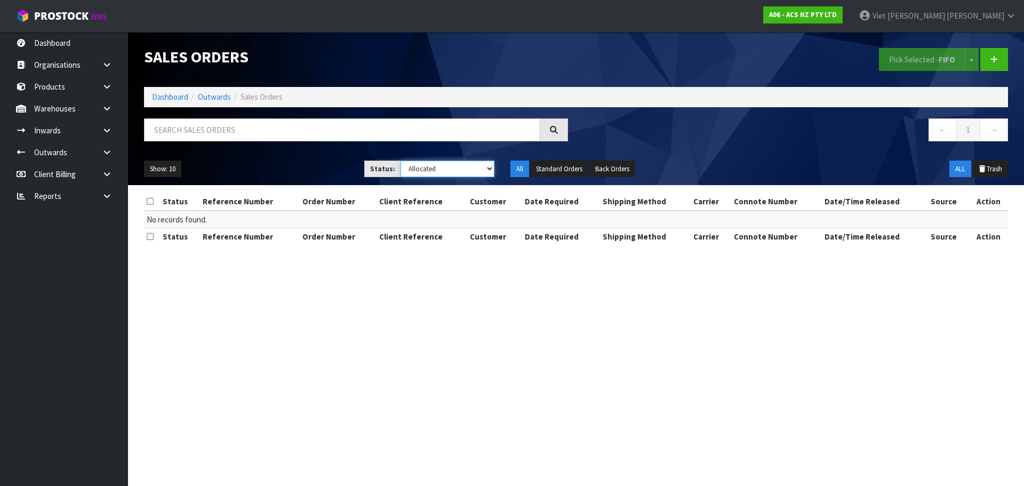
click at [443, 175] on select "Draft Pending Allocated Pending Pick Goods Picked Goods Packed Pending Charges …" at bounding box center [447, 169] width 94 height 17
click at [429, 169] on select "Draft Pending Allocated Pending Pick Goods Picked Goods Packed Pending Charges …" at bounding box center [447, 169] width 94 height 17
click at [180, 97] on link "Dashboard" at bounding box center [170, 97] width 36 height 10
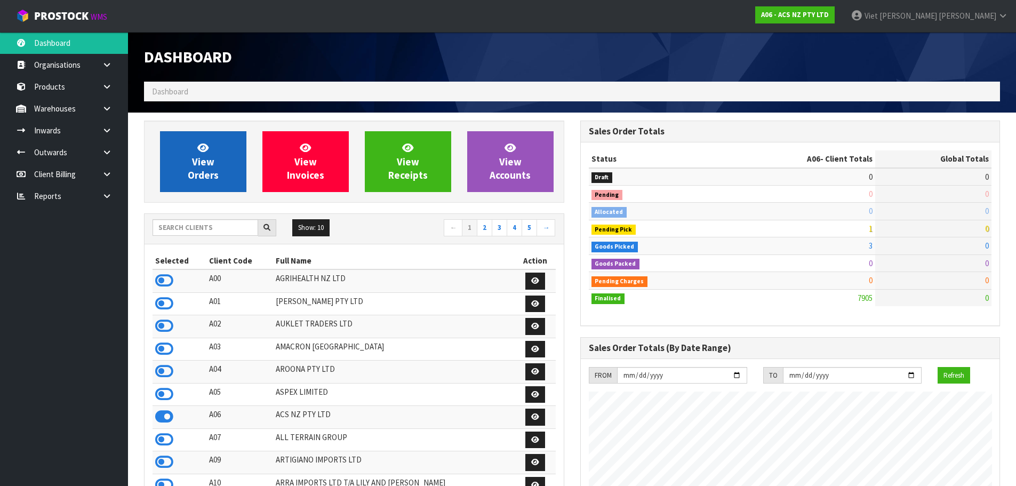
scroll to position [808, 436]
click at [200, 158] on span "View Orders" at bounding box center [203, 161] width 31 height 40
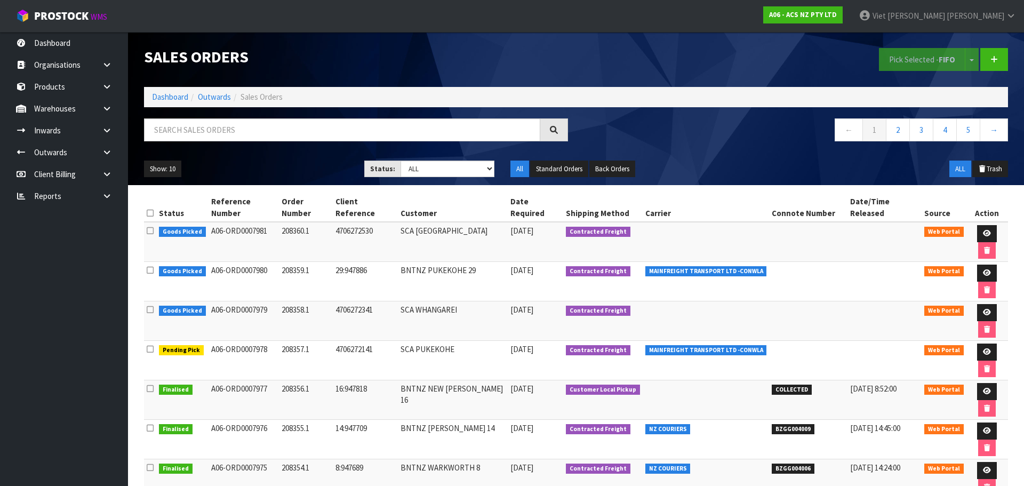
click at [313, 224] on td "208360.1" at bounding box center [306, 242] width 54 height 40
click at [997, 54] on link at bounding box center [994, 59] width 28 height 23
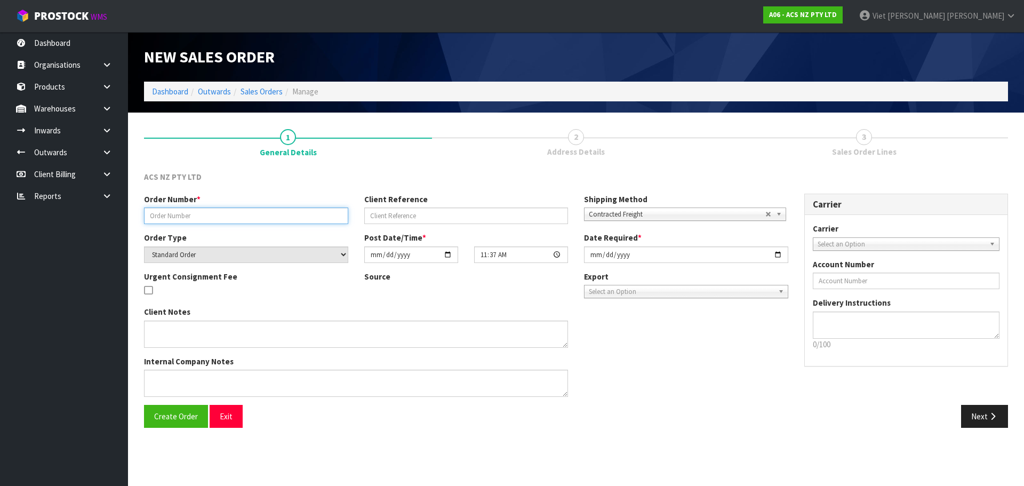
click at [202, 214] on input "text" at bounding box center [246, 215] width 204 height 17
drag, startPoint x: 231, startPoint y: 217, endPoint x: 92, endPoint y: 216, distance: 139.2
click at [231, 217] on input "text" at bounding box center [246, 215] width 204 height 17
drag, startPoint x: 189, startPoint y: 221, endPoint x: 174, endPoint y: 252, distance: 34.3
click at [189, 221] on input "text" at bounding box center [246, 215] width 204 height 17
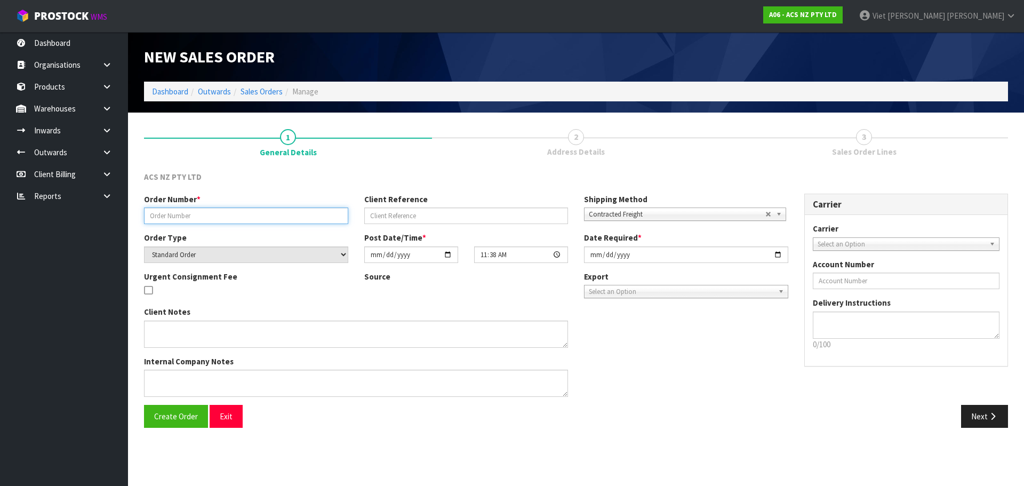
paste input "208361.1"
type input "208361.1"
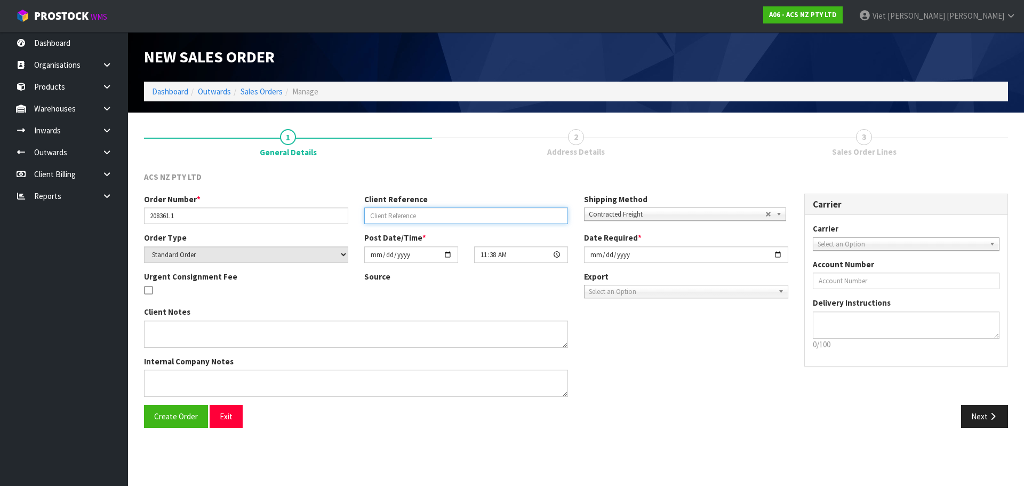
click at [411, 212] on input "text" at bounding box center [466, 215] width 204 height 17
paste input "24:948336"
type input "24:948336"
click at [150, 413] on button "Create Order" at bounding box center [176, 416] width 64 height 23
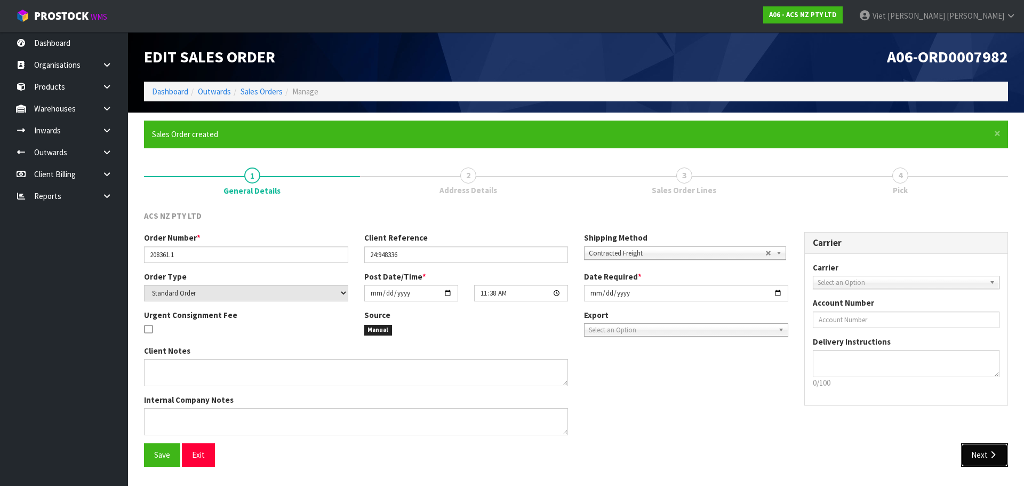
click at [982, 455] on button "Next" at bounding box center [984, 454] width 47 height 23
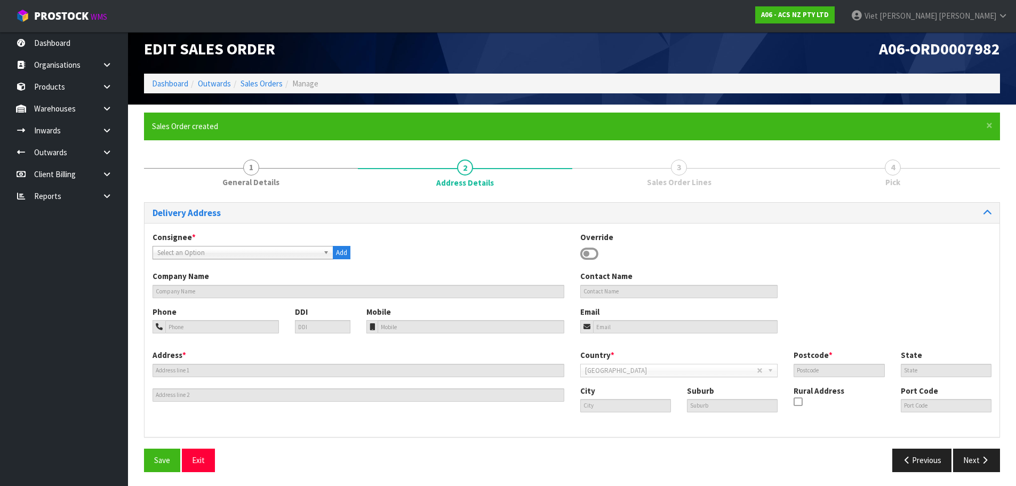
scroll to position [10, 0]
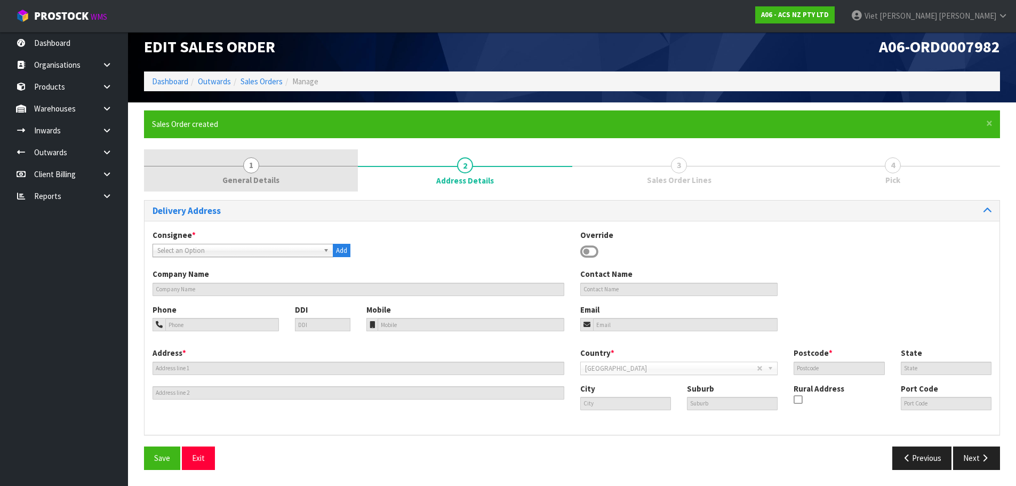
click at [308, 166] on link "1 General Details" at bounding box center [251, 170] width 214 height 42
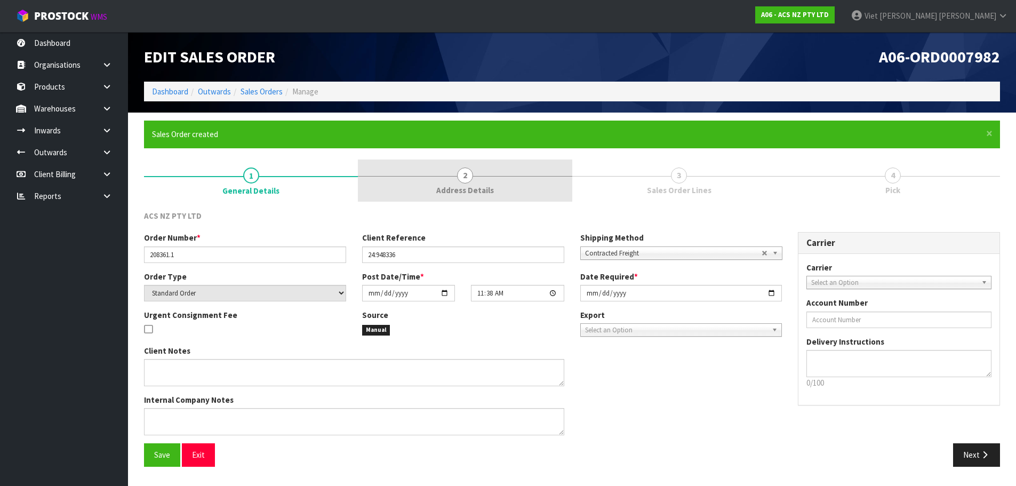
scroll to position [0, 0]
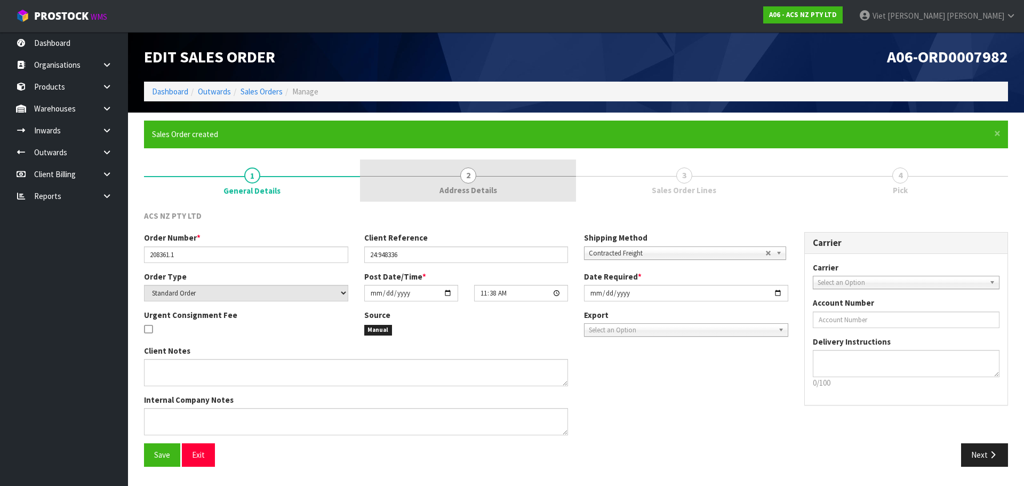
click at [497, 179] on link "2 Address Details" at bounding box center [468, 180] width 216 height 42
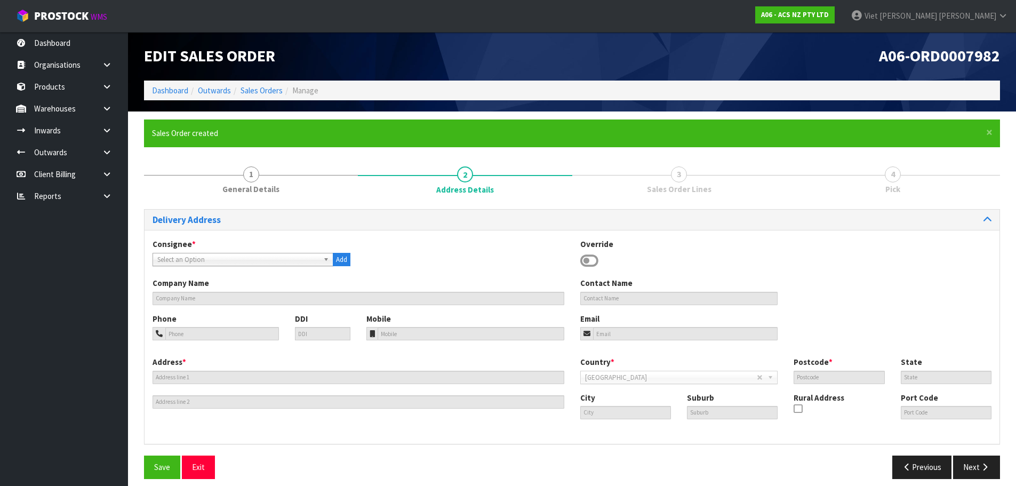
scroll to position [10, 0]
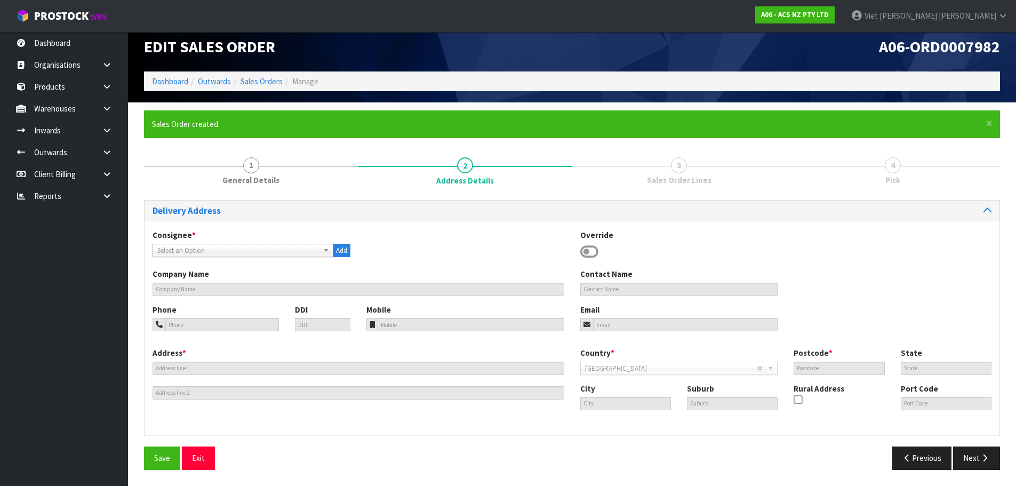
click at [219, 141] on form "× Close Sales Order created 1 General Details 2 Address Details 3 Sales Order L…" at bounding box center [572, 293] width 856 height 367
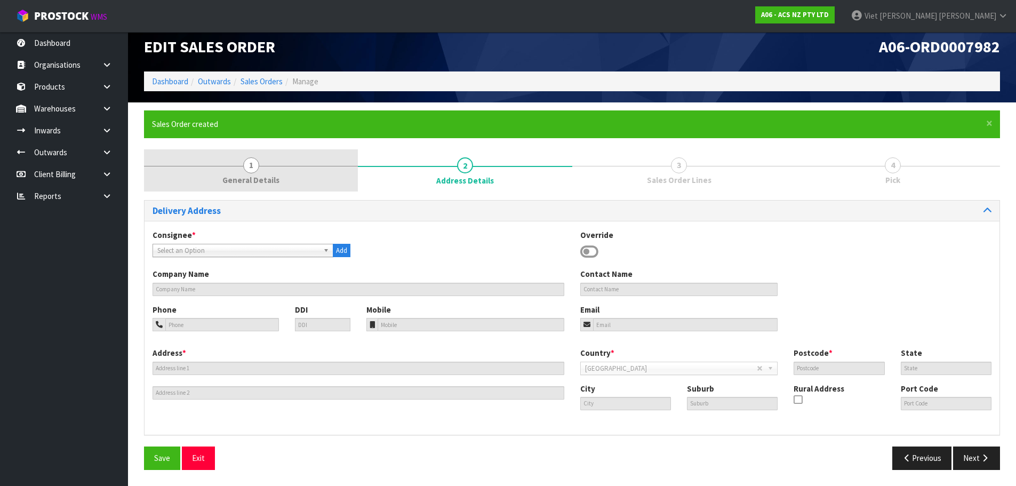
click at [227, 157] on link "1 General Details" at bounding box center [251, 170] width 214 height 42
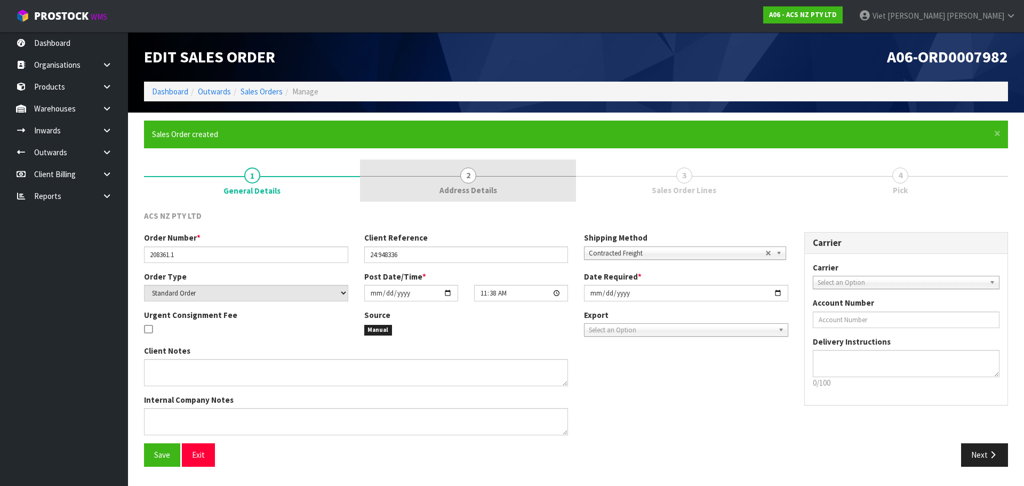
click at [460, 180] on link "2 Address Details" at bounding box center [468, 180] width 216 height 42
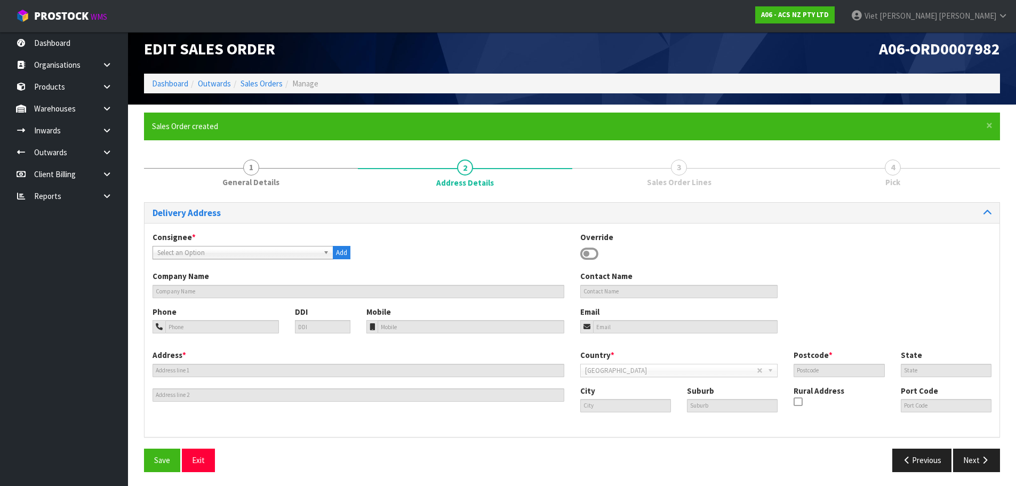
scroll to position [10, 0]
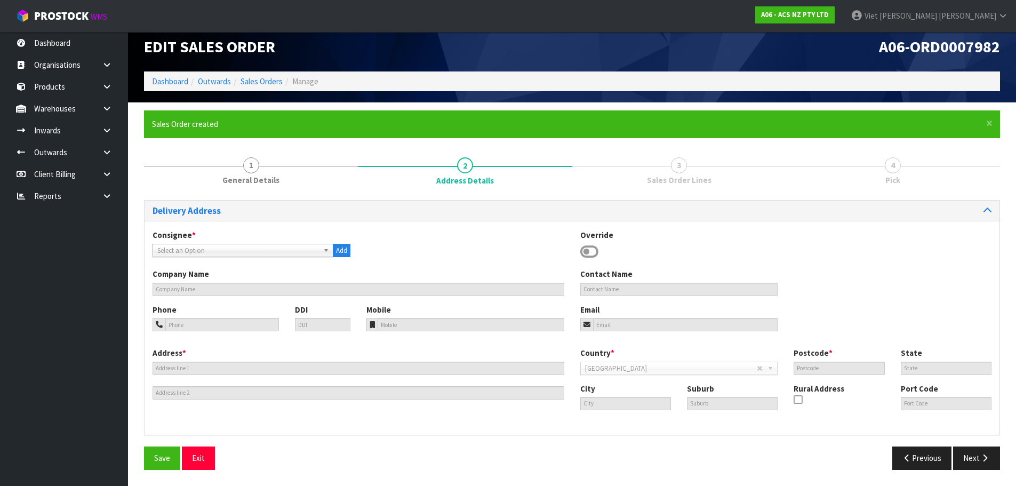
click at [263, 252] on span "Select an Option" at bounding box center [238, 250] width 162 height 13
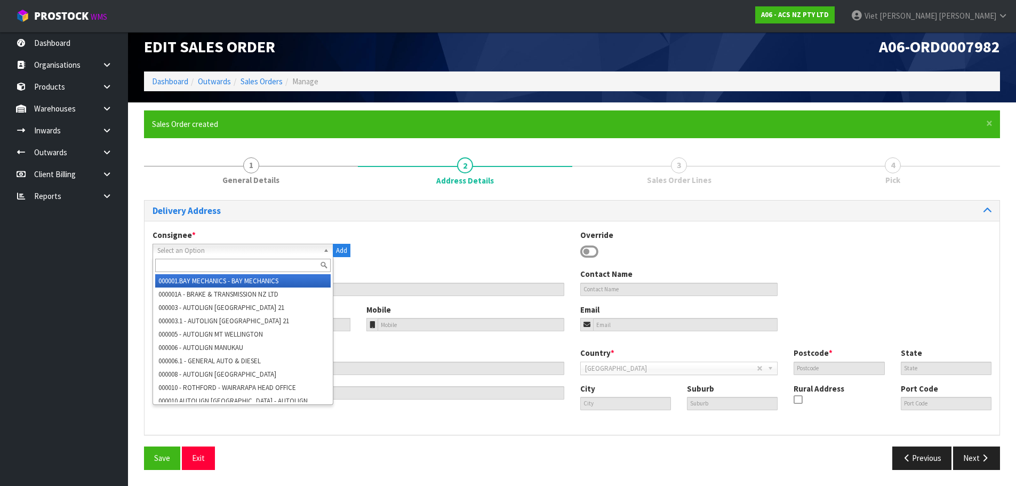
click at [236, 264] on input "text" at bounding box center [242, 265] width 175 height 13
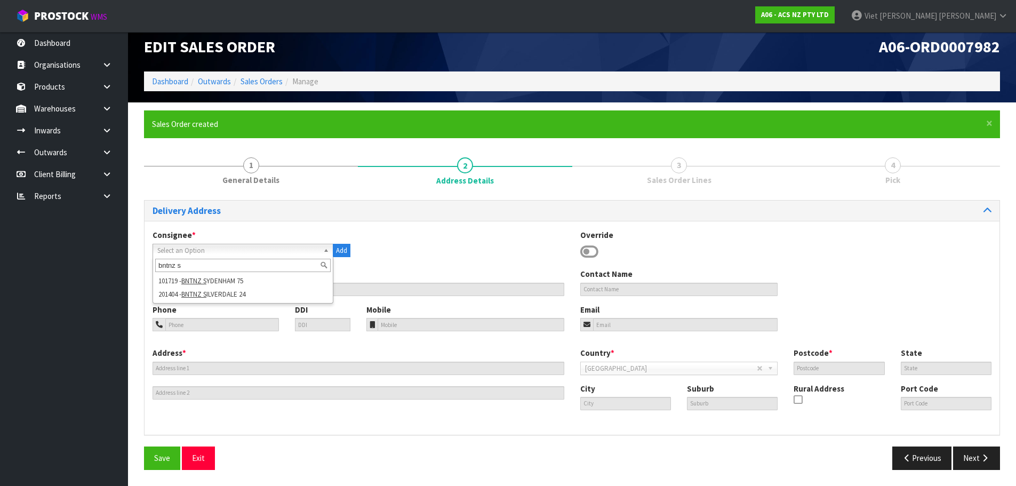
type input "bntnz s"
click at [249, 298] on li "201404 - BNTNZ S ILVERDALE 24" at bounding box center [242, 293] width 175 height 13
type input "BNTNZ SILVERDALE 24"
type input "UNIT 8, 30 FOUNDRY ROAD"
type input "0932"
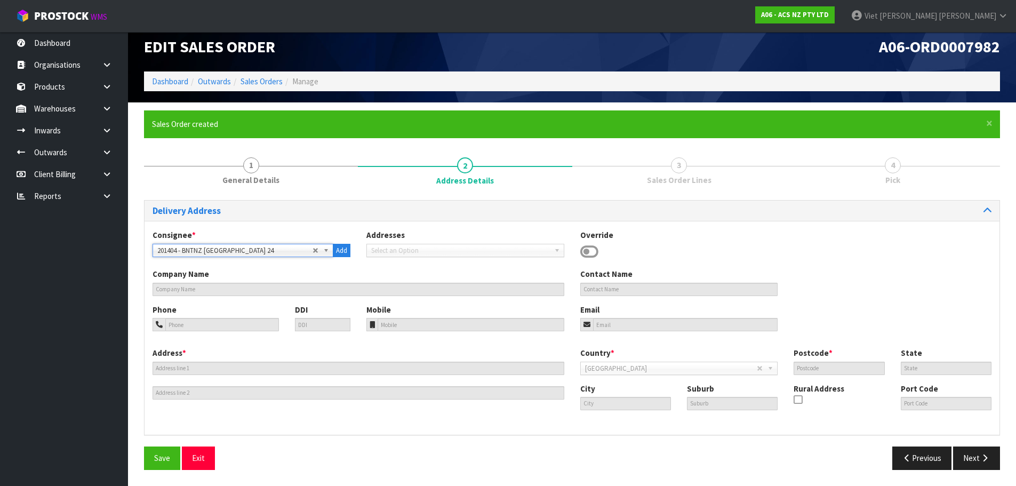
type input "SILVERDALE"
click at [976, 461] on button "Next" at bounding box center [976, 457] width 47 height 23
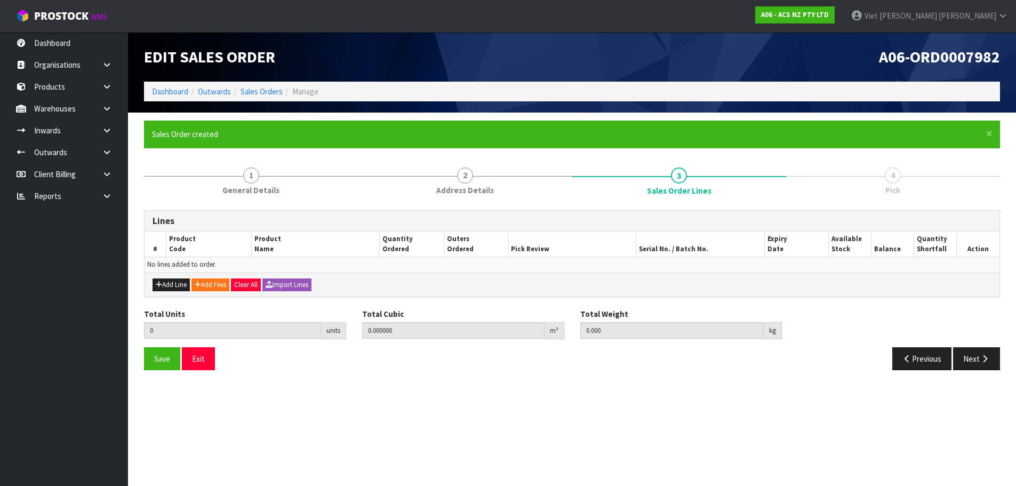
scroll to position [0, 0]
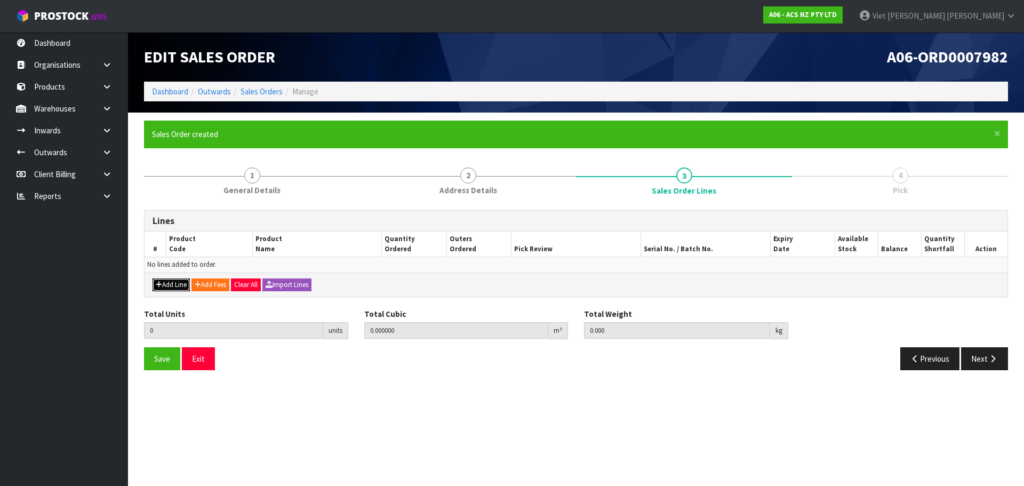
click at [172, 290] on button "Add Line" at bounding box center [171, 284] width 37 height 13
type input "0"
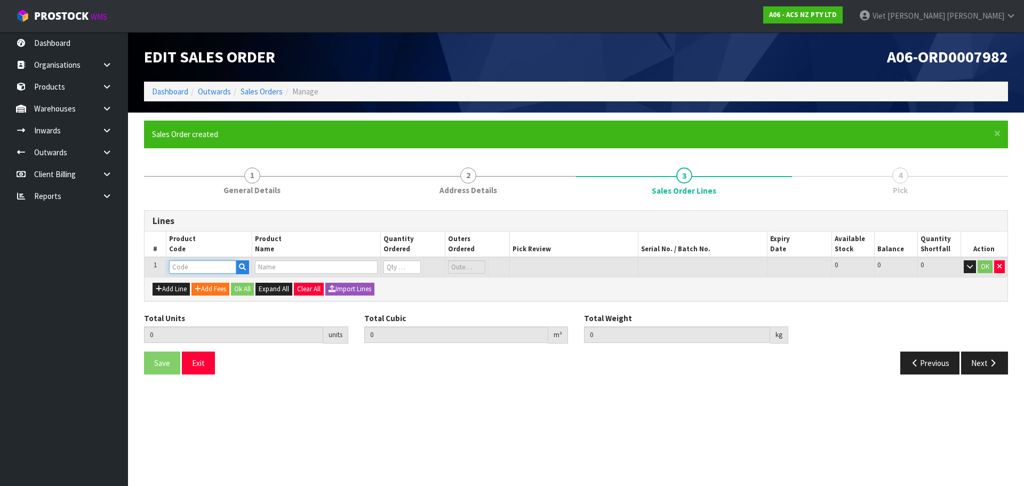
click at [204, 261] on input "text" at bounding box center [202, 266] width 67 height 13
paste input "KIZ28007-1A"
type input "KIZ28007-1A"
type input "0.000000"
type input "0.000"
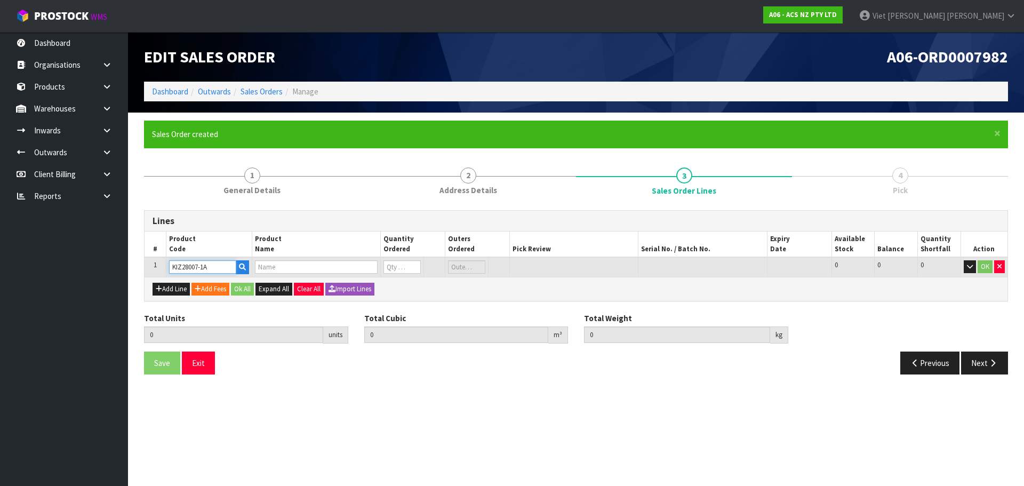
type input "KIT HD ISUZU D-MAX 3.0L"
type input "0"
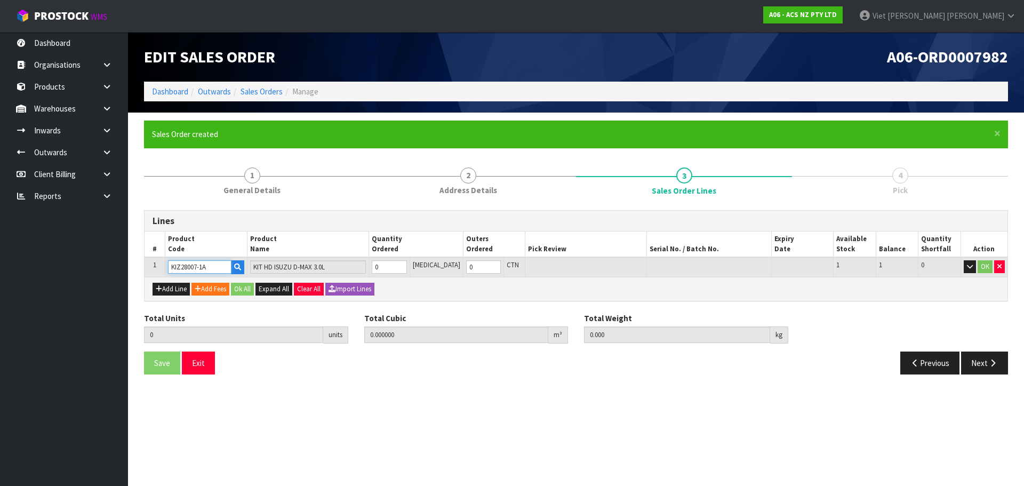
type input "KIZ28007-1A"
click at [397, 273] on input "0" at bounding box center [389, 266] width 35 height 13
type input "1"
type input "0.01443"
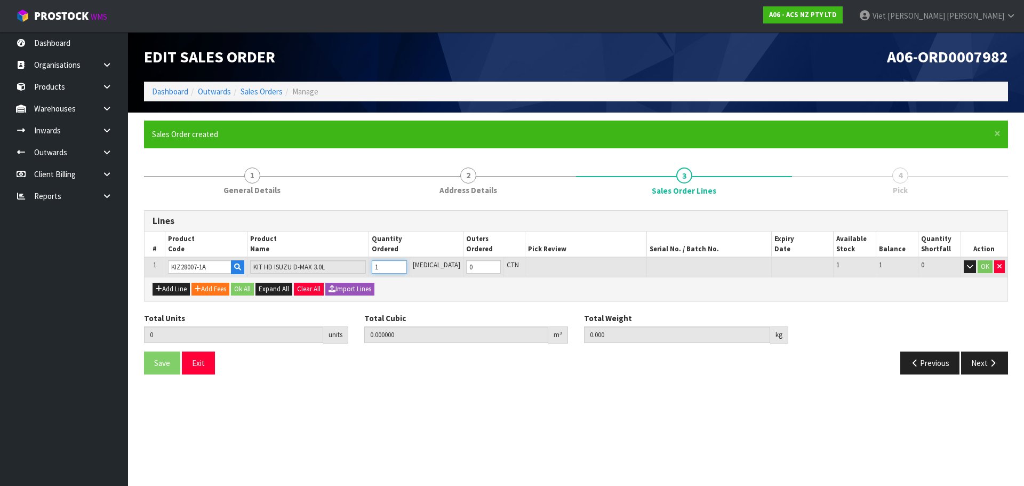
type input "12.95"
type input "1"
click at [242, 293] on button "Ok All" at bounding box center [242, 289] width 23 height 13
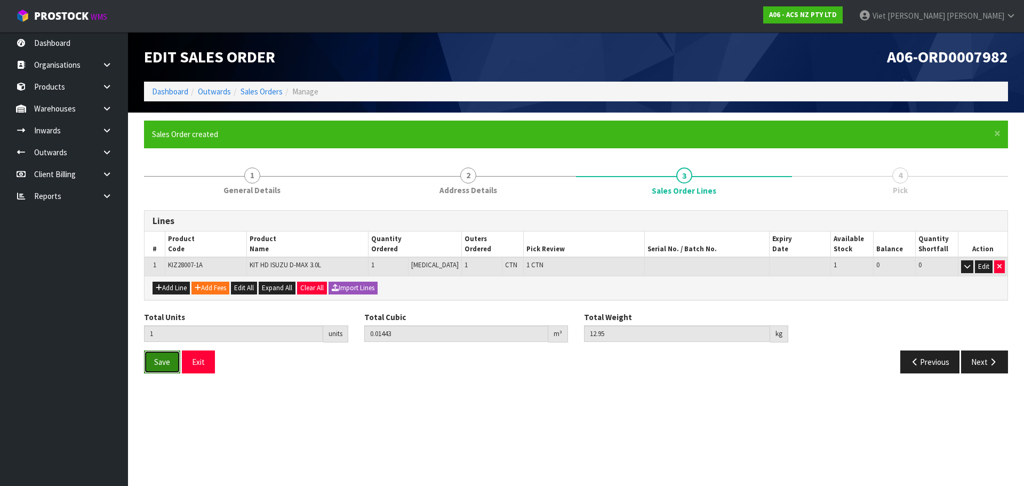
click at [156, 363] on span "Save" at bounding box center [162, 362] width 16 height 10
click at [992, 360] on icon "button" at bounding box center [993, 362] width 10 height 8
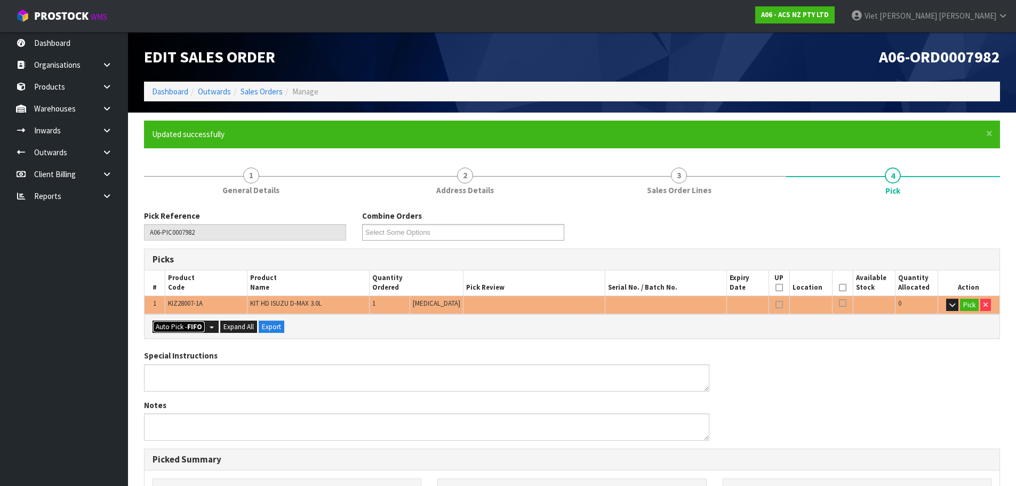
click at [188, 326] on strong "FIFO" at bounding box center [194, 326] width 15 height 9
type input "1"
type input "0.014430"
type input "12.950"
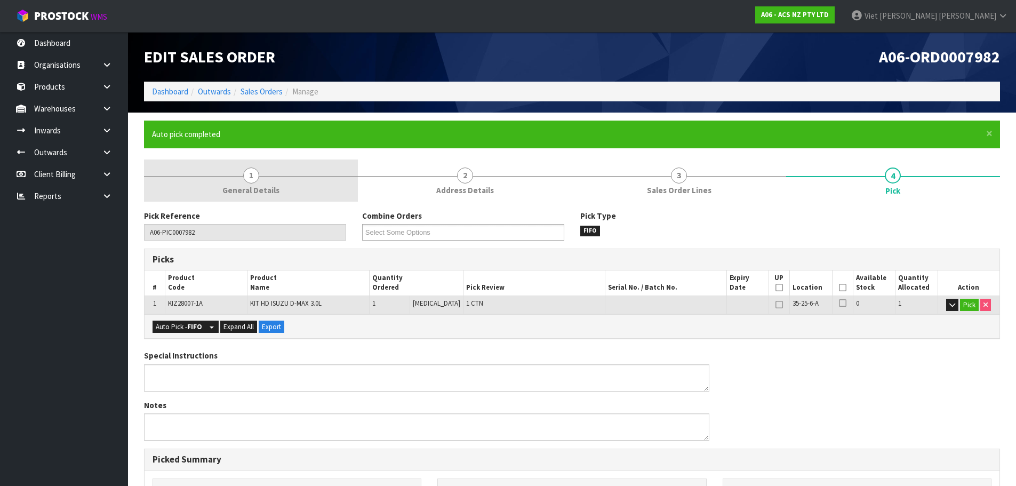
click at [271, 173] on link "1 General Details" at bounding box center [251, 180] width 214 height 42
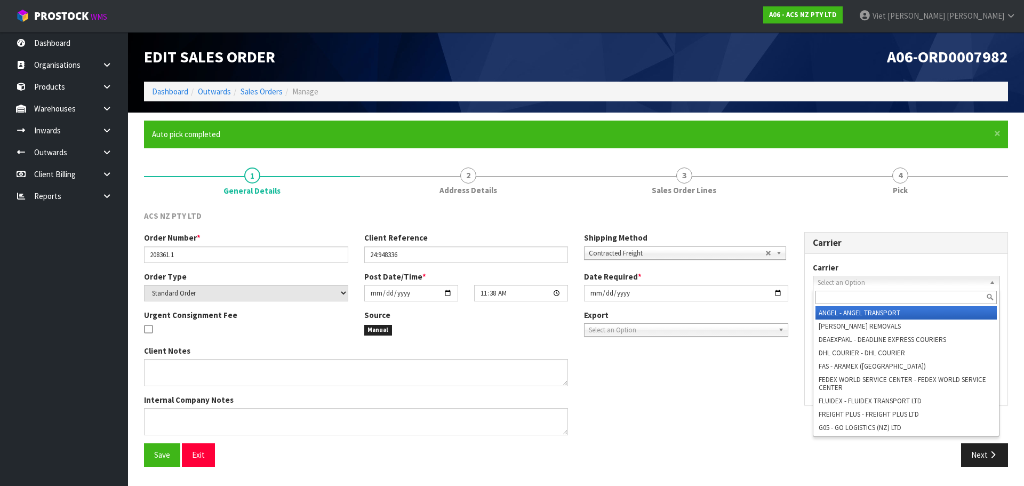
click at [860, 286] on span "Select an Option" at bounding box center [901, 282] width 168 height 13
click at [842, 300] on input "text" at bounding box center [906, 297] width 182 height 13
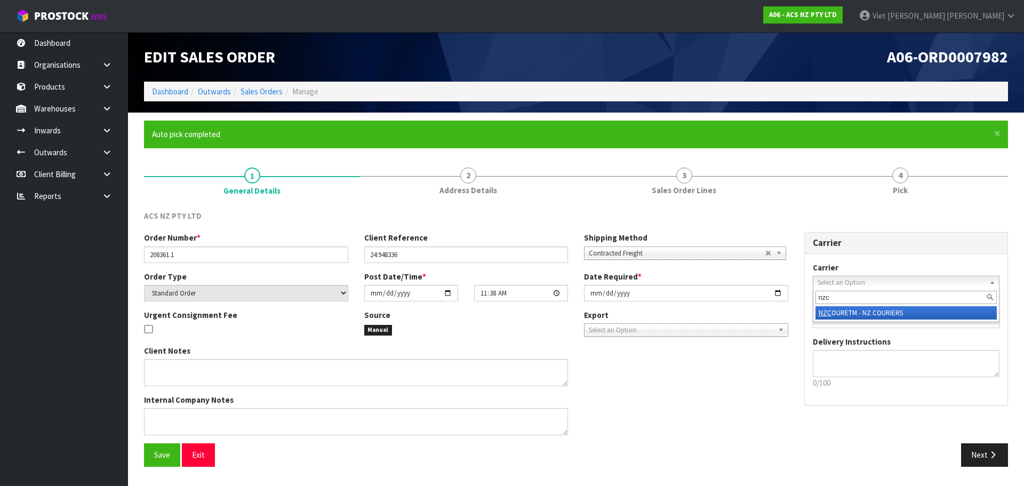
type input "nzc"
click at [844, 316] on li "NZC OURETM - NZ COURIERS" at bounding box center [906, 312] width 182 height 13
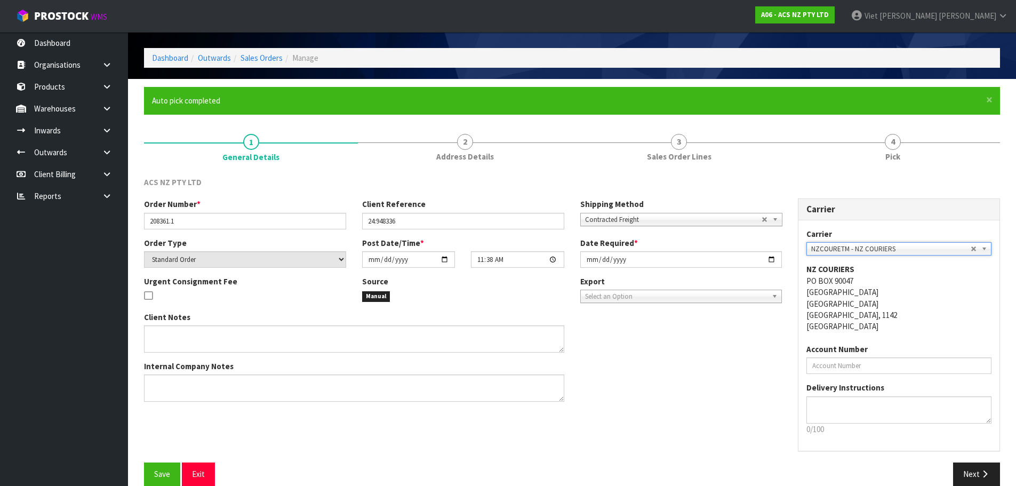
scroll to position [50, 0]
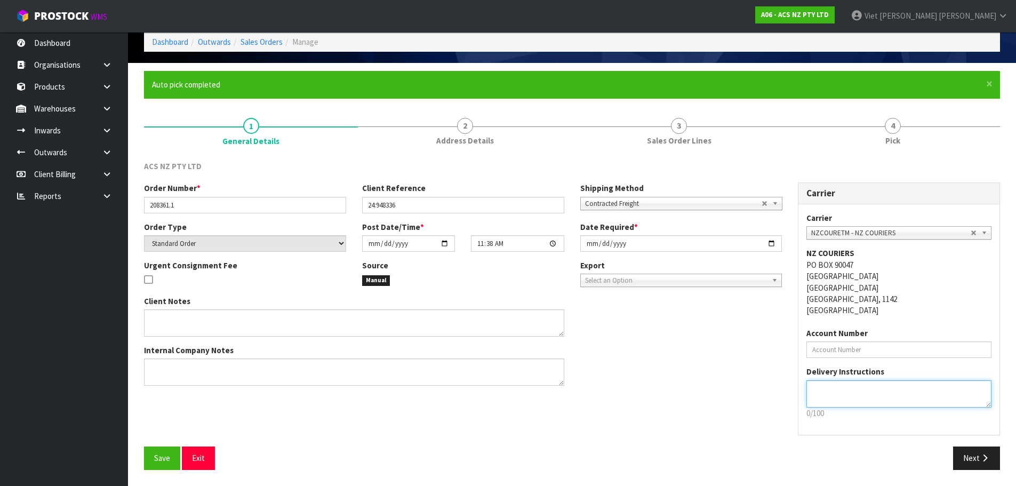
click at [866, 397] on textarea at bounding box center [898, 393] width 185 height 27
paste textarea "NZC PLEASE"
type textarea "NZC PLEASE"
drag, startPoint x: 899, startPoint y: 393, endPoint x: 808, endPoint y: 393, distance: 91.2
click at [808, 393] on textarea at bounding box center [898, 393] width 185 height 27
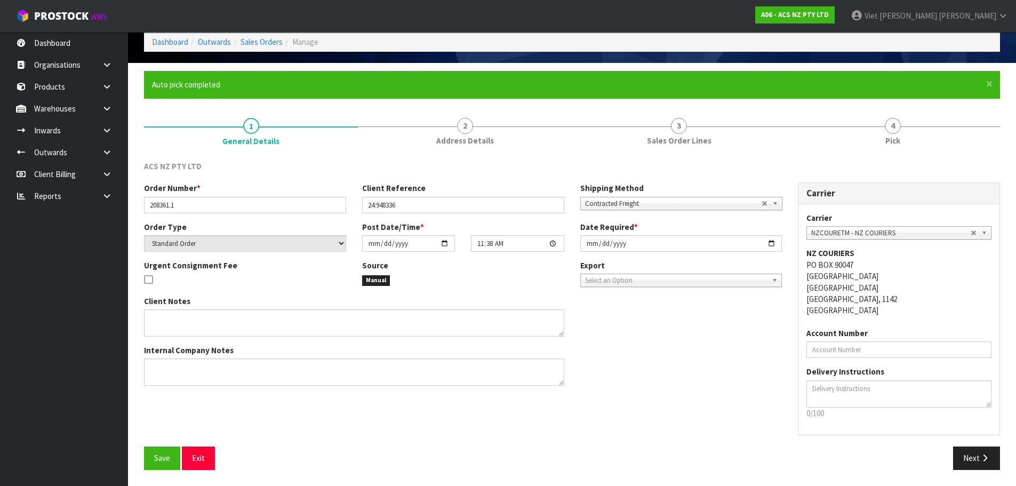
click at [577, 421] on div "Order Number * 208361.1 Client Reference 24:948336 Shipping Method Client Local…" at bounding box center [572, 314] width 872 height 264
click at [970, 455] on button "Next" at bounding box center [976, 457] width 47 height 23
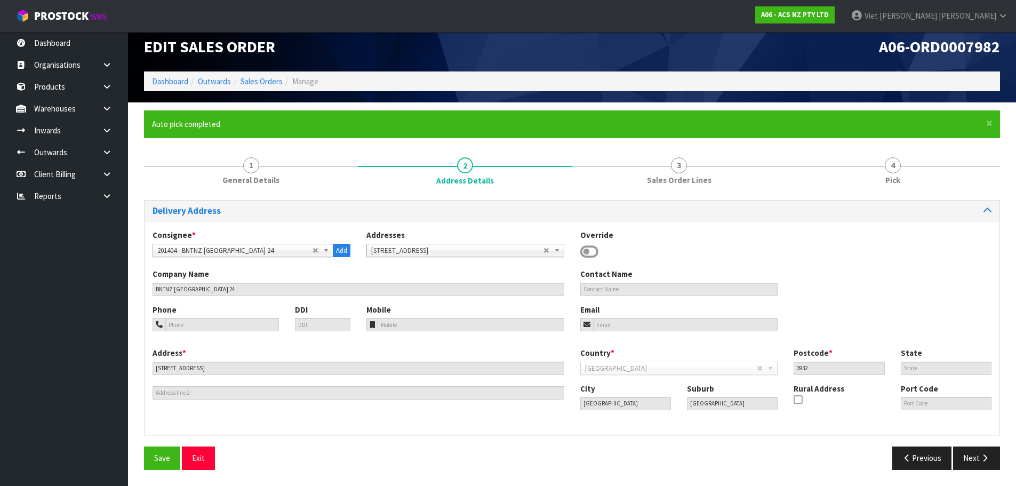
scroll to position [10, 0]
click at [974, 459] on button "Next" at bounding box center [976, 457] width 47 height 23
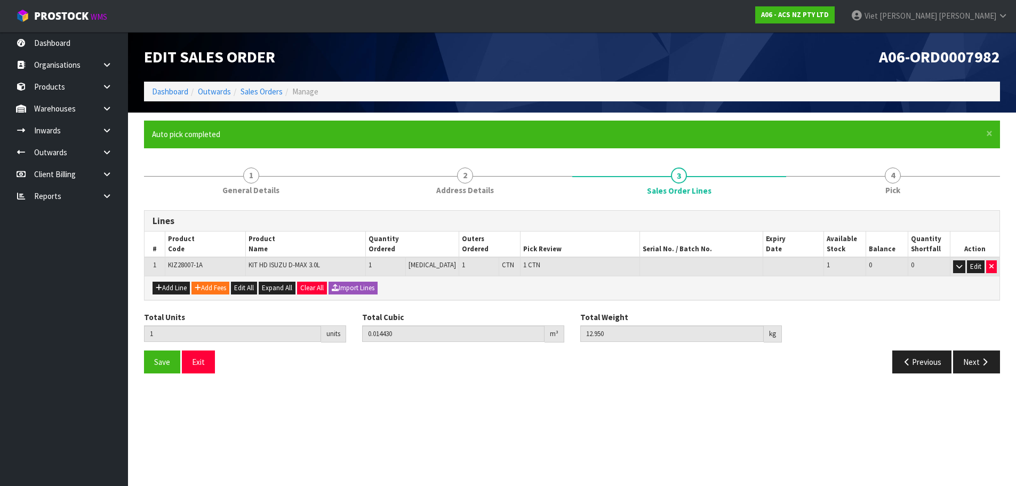
scroll to position [0, 0]
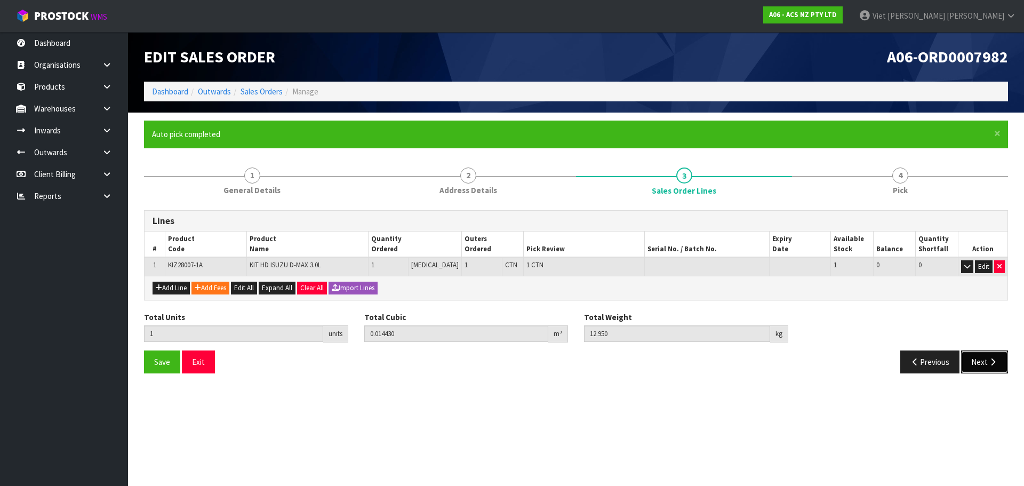
click at [982, 366] on button "Next" at bounding box center [984, 361] width 47 height 23
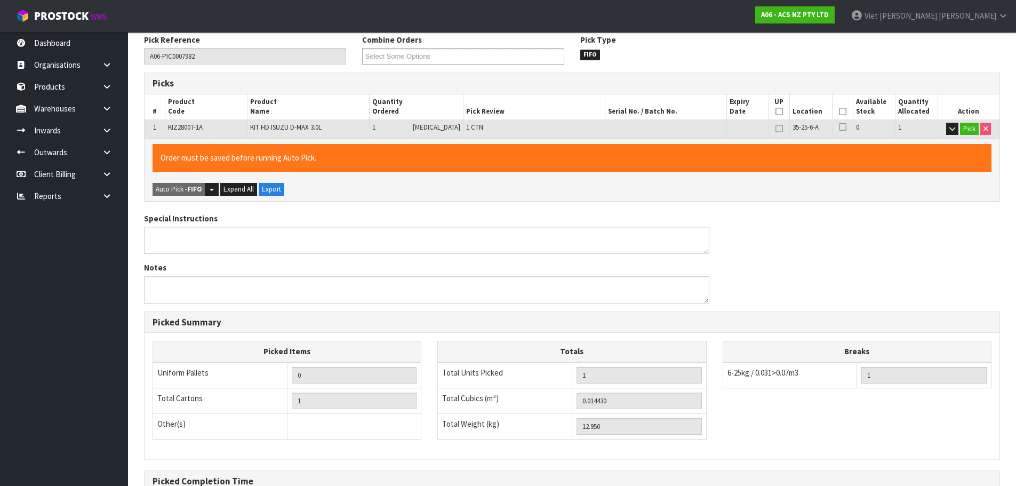
scroll to position [295, 0]
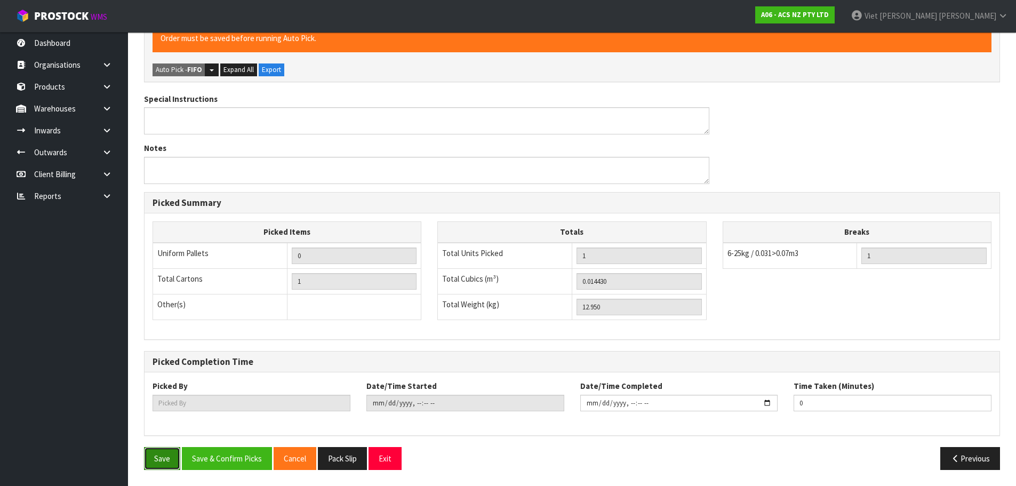
click at [169, 459] on button "Save" at bounding box center [162, 458] width 36 height 23
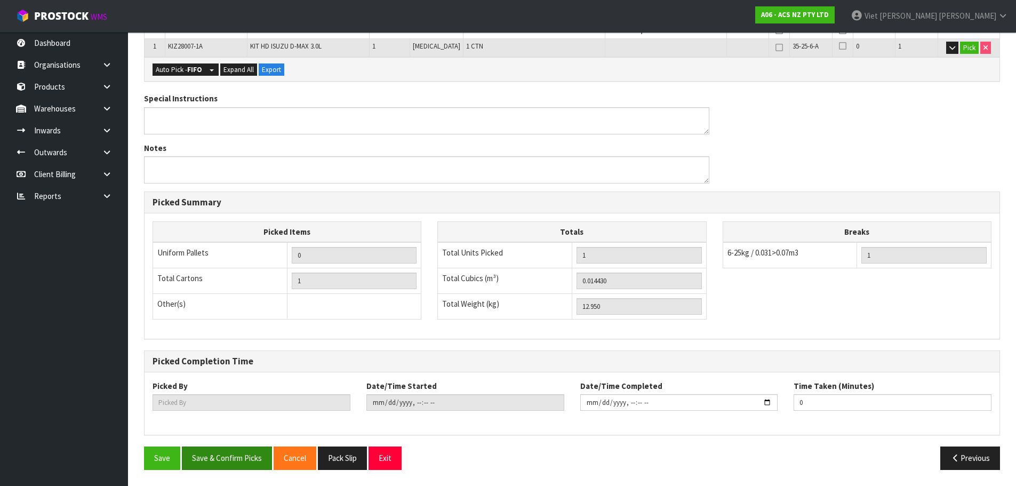
scroll to position [0, 0]
click at [238, 453] on button "Save & Confirm Picks" at bounding box center [227, 457] width 90 height 23
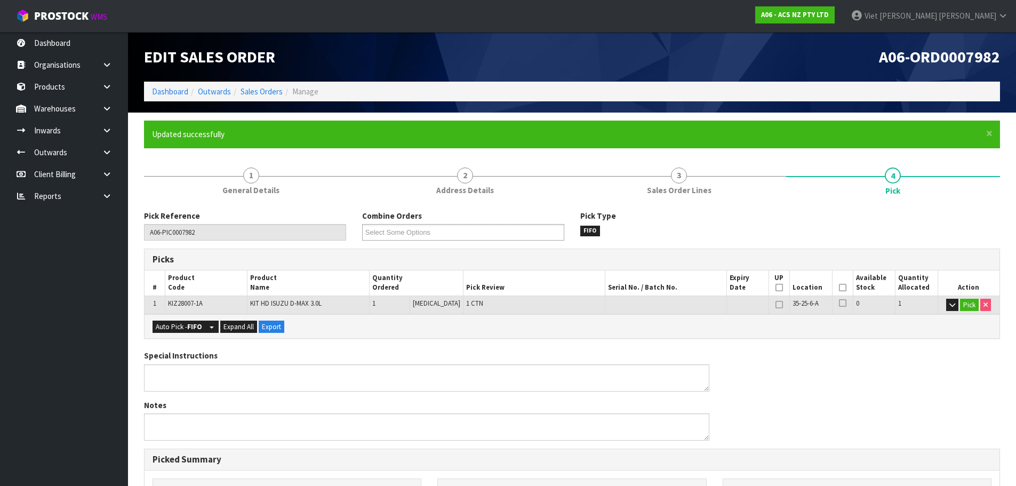
type input "Viet [PERSON_NAME]"
type input "2025-09-23T11:40:08"
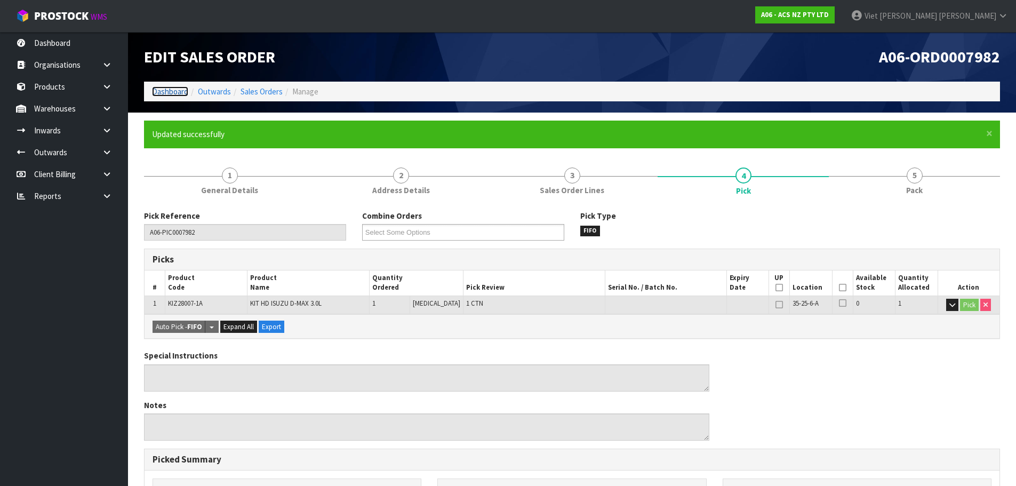
drag, startPoint x: 173, startPoint y: 92, endPoint x: 188, endPoint y: 67, distance: 29.4
click at [173, 92] on link "Dashboard" at bounding box center [170, 91] width 36 height 10
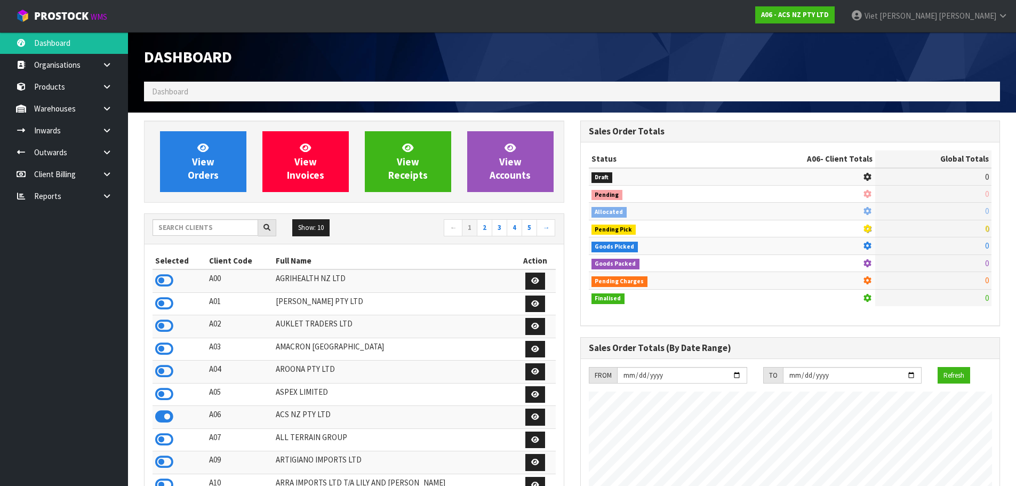
scroll to position [808, 436]
click at [232, 228] on input "text" at bounding box center [206, 227] width 106 height 17
click at [244, 227] on input "text" at bounding box center [206, 227] width 106 height 17
type input "K01"
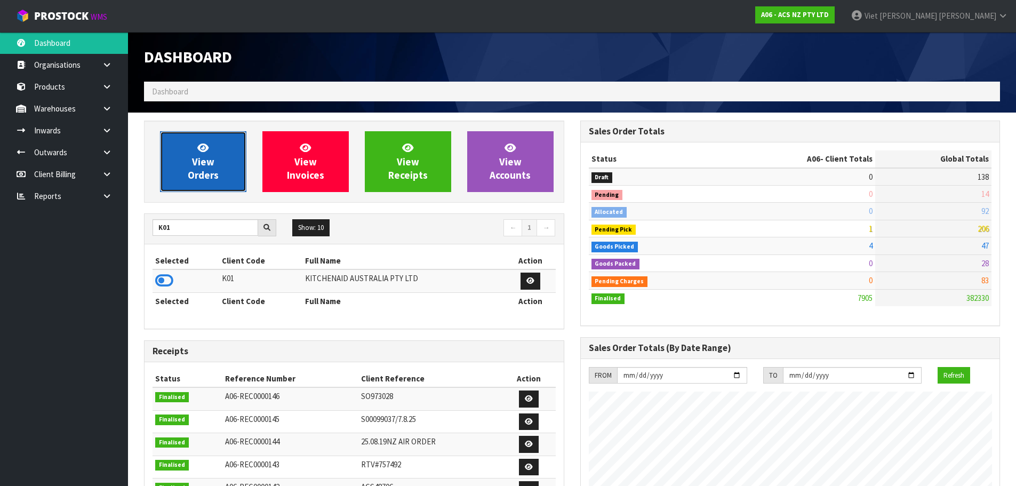
click at [199, 184] on link "View Orders" at bounding box center [203, 161] width 86 height 61
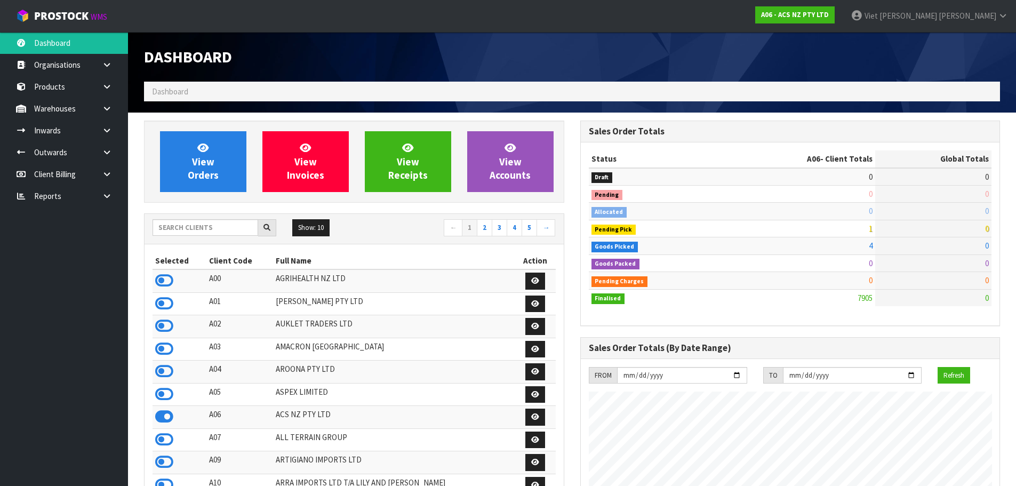
scroll to position [808, 436]
click at [189, 232] on input "text" at bounding box center [206, 227] width 106 height 17
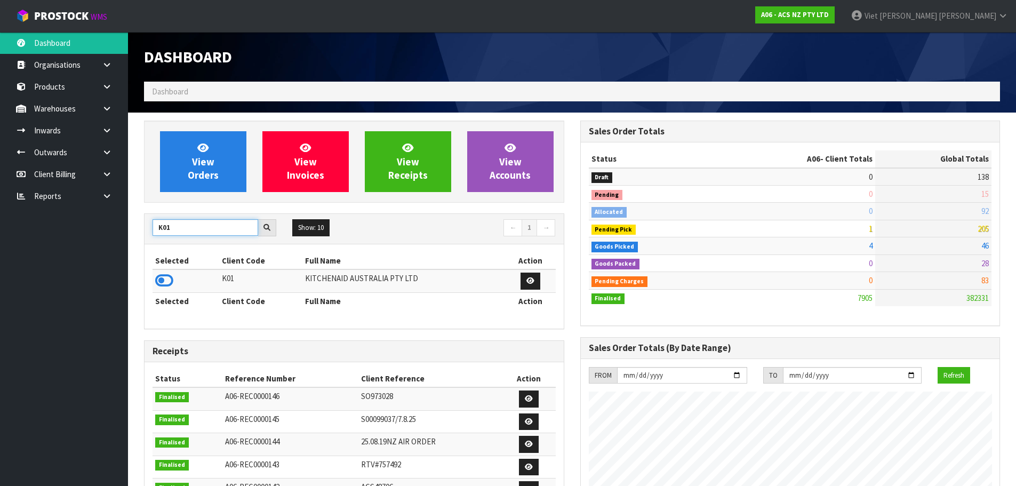
type input "K01"
click at [170, 281] on icon at bounding box center [164, 280] width 18 height 16
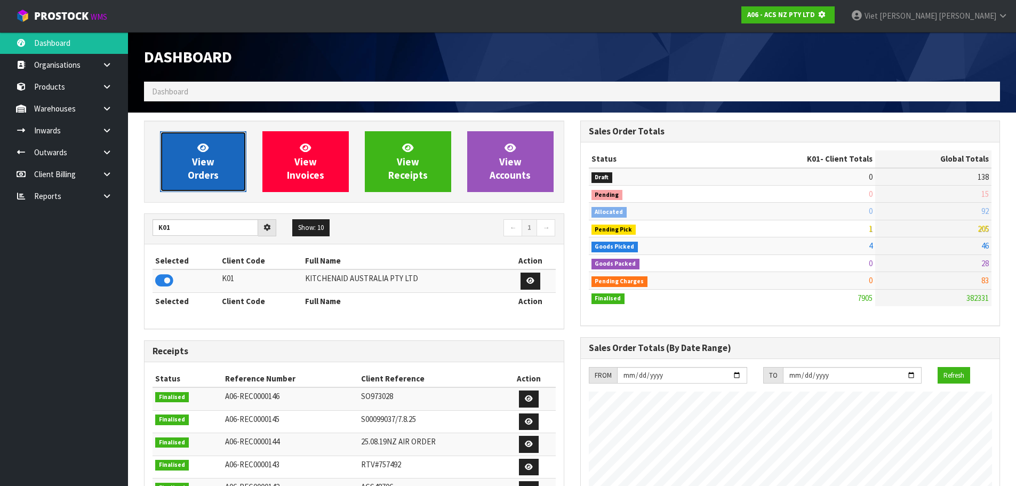
click at [200, 170] on span "View Orders" at bounding box center [203, 161] width 31 height 40
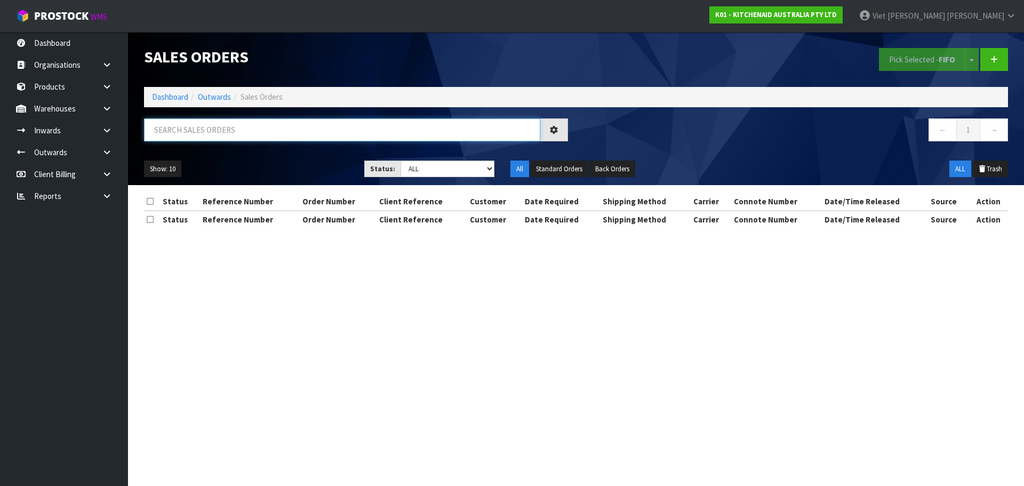
click at [322, 138] on input "text" at bounding box center [342, 129] width 396 height 23
paste input "K01-ORD0079562"
type input "K01-ORD0079562"
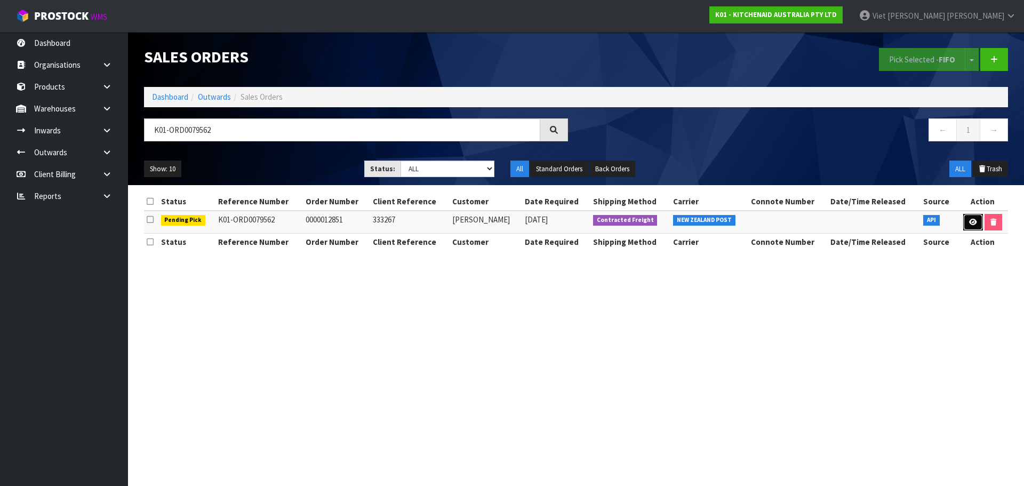
click at [969, 217] on link at bounding box center [973, 222] width 20 height 17
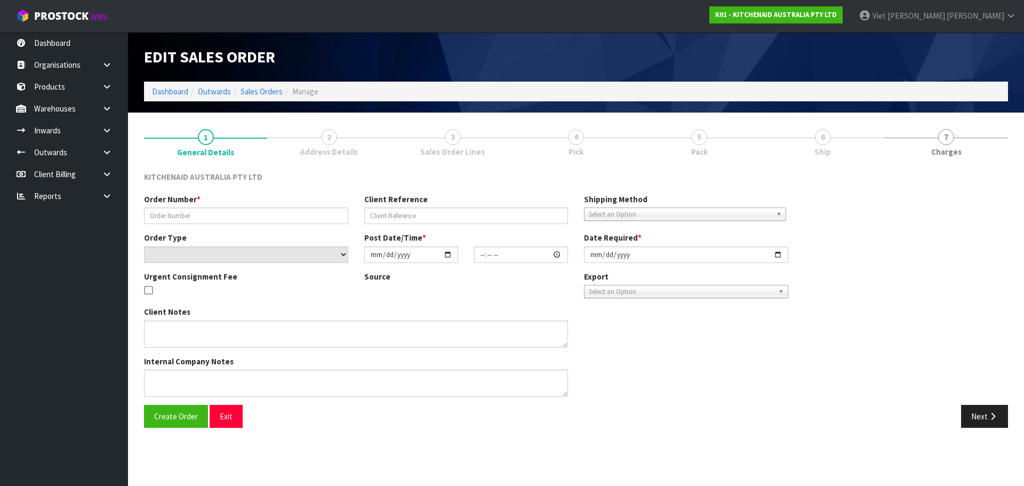
type input "0000012851"
type input "333267"
select select "number:0"
type input "[DATE]"
type input "11:32:57.000"
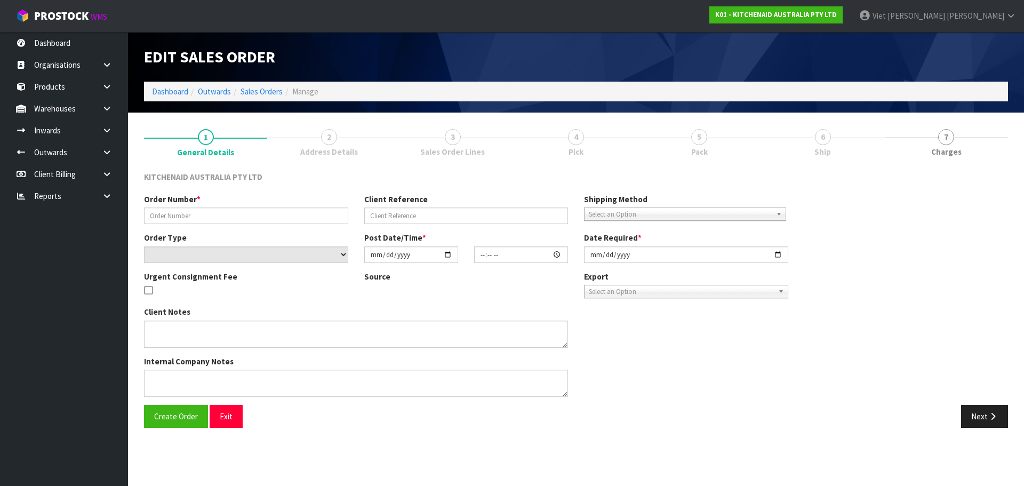
type input "[DATE]"
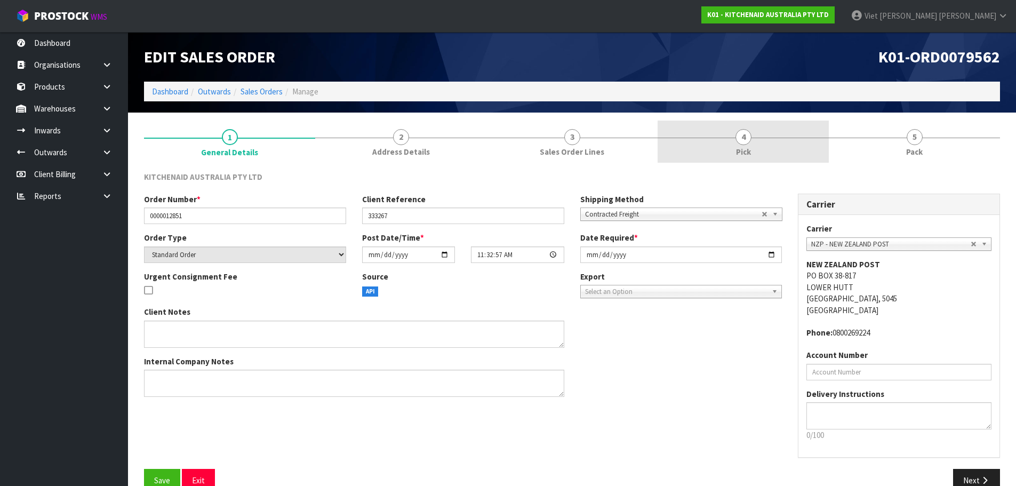
click at [751, 142] on link "4 Pick" at bounding box center [742, 142] width 171 height 42
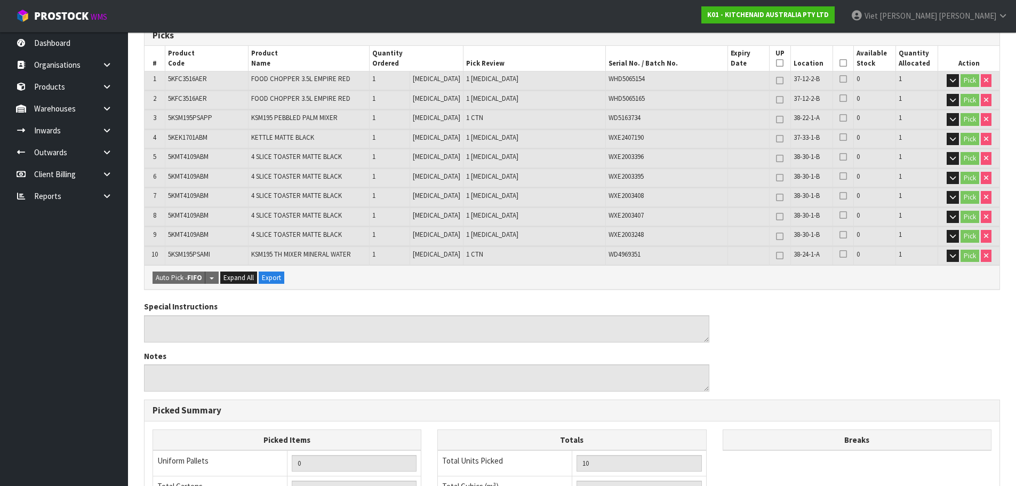
scroll to position [394, 0]
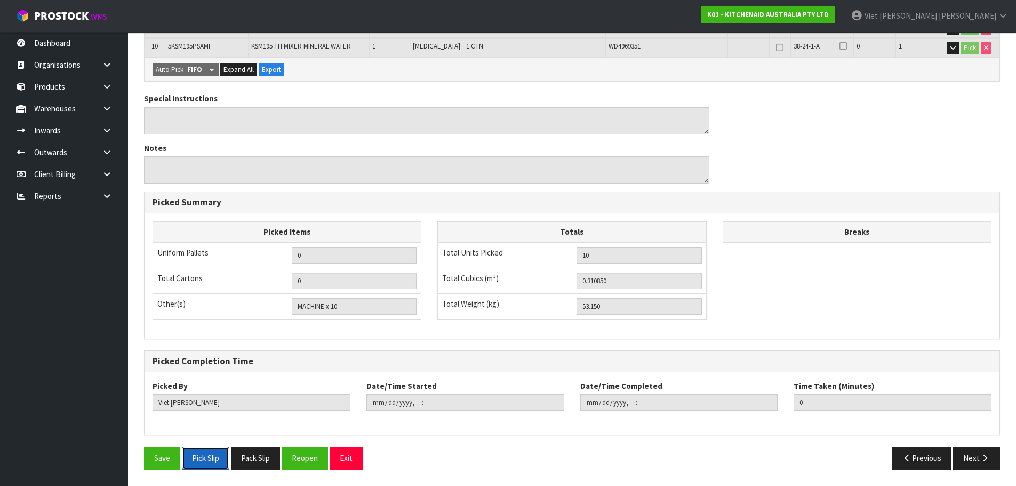
click at [215, 456] on button "Pick Slip" at bounding box center [205, 457] width 47 height 23
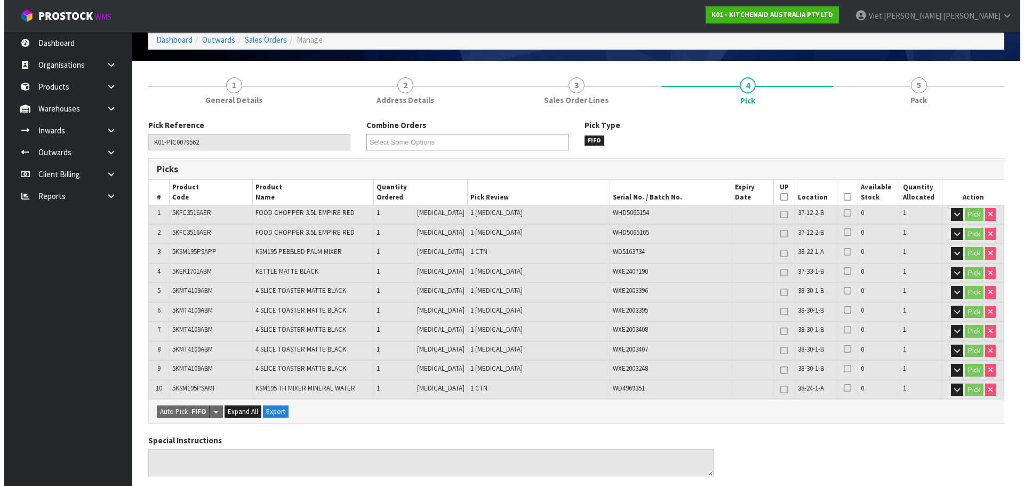
scroll to position [0, 0]
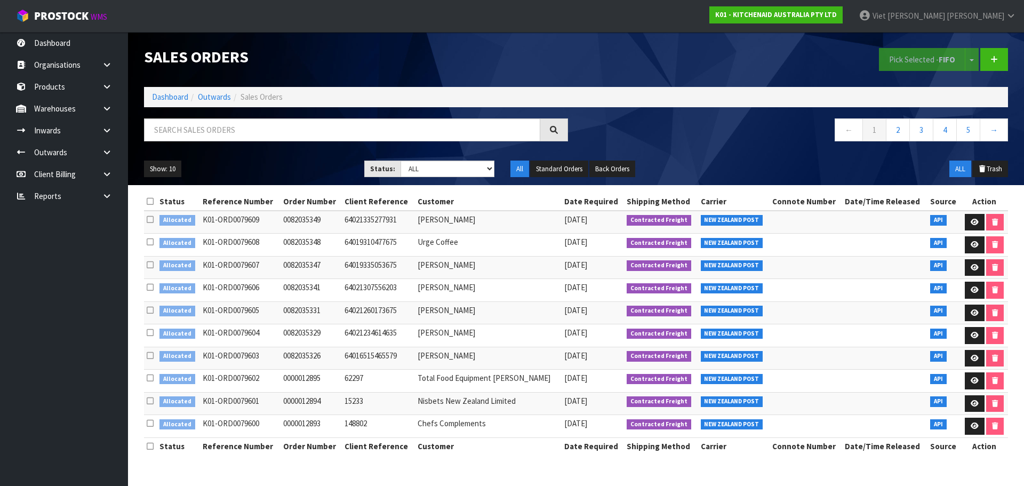
drag, startPoint x: 361, startPoint y: 143, endPoint x: 371, endPoint y: 129, distance: 18.0
click at [361, 143] on div at bounding box center [356, 133] width 440 height 31
click at [371, 129] on input "text" at bounding box center [342, 129] width 396 height 23
paste input "PIC0079563"
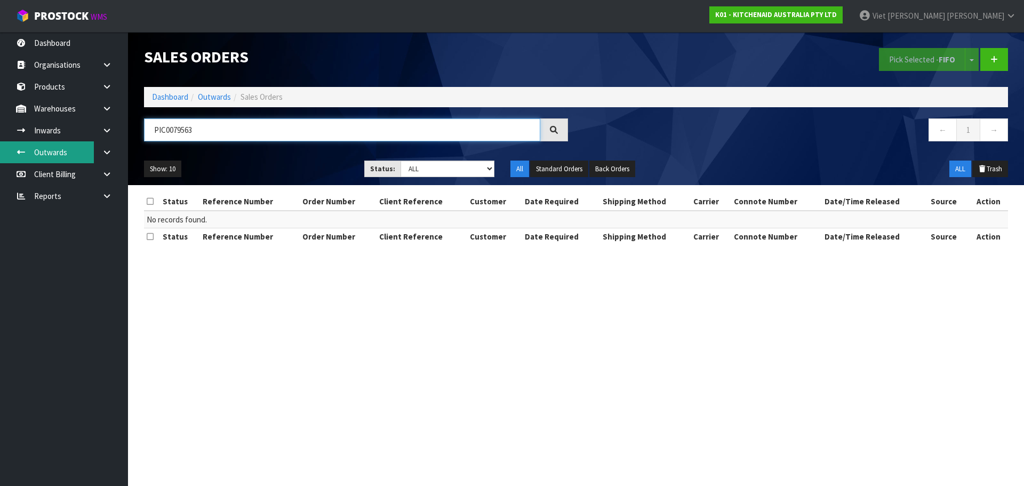
drag, startPoint x: 173, startPoint y: 133, endPoint x: 11, endPoint y: 159, distance: 164.6
click at [47, 152] on body "Toggle navigation ProStock WMS K01 - KITCHENAID AUSTRALIA PTY LTD Viet Hoang Tr…" at bounding box center [512, 243] width 1024 height 486
type input "79563"
click at [333, 129] on input "79563" at bounding box center [342, 129] width 396 height 23
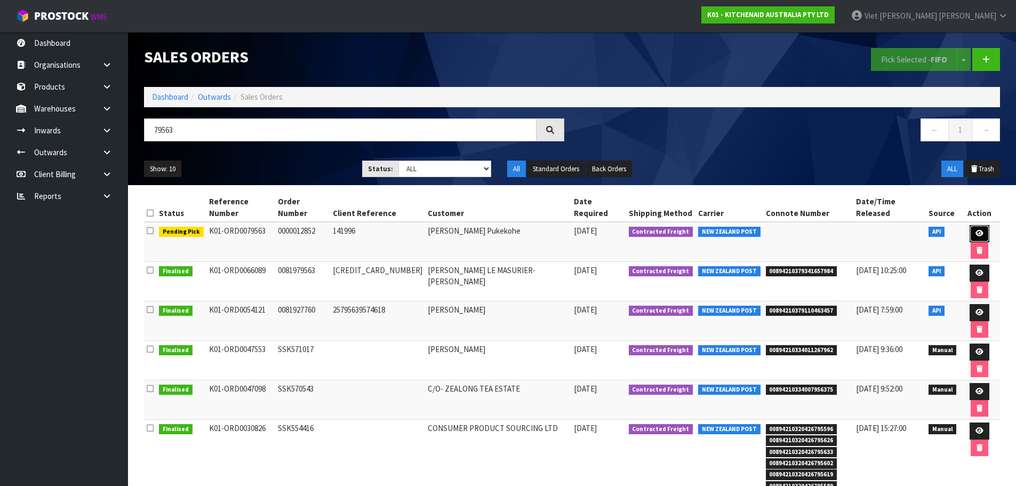
click at [969, 225] on link at bounding box center [979, 233] width 20 height 17
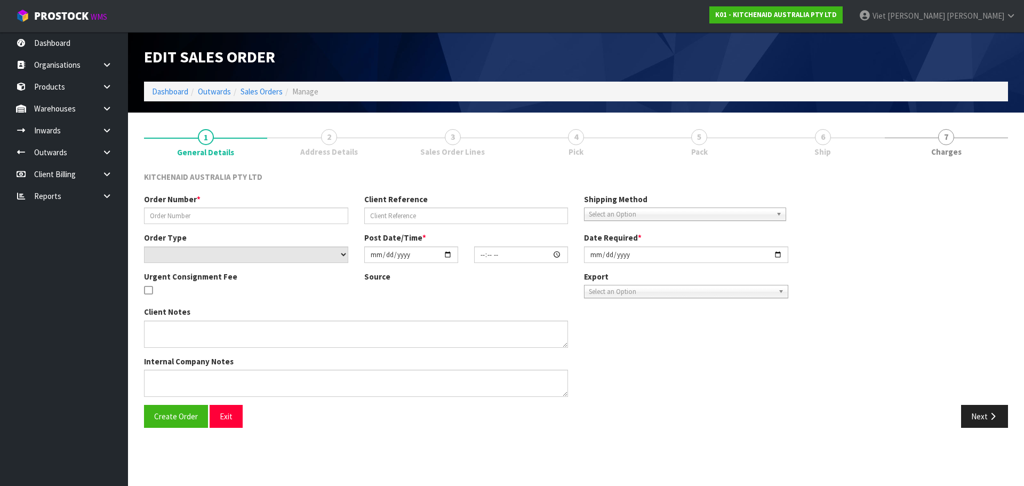
type input "0000012852"
type input "141996"
select select "number:0"
type input "[DATE]"
type input "11:33:01.000"
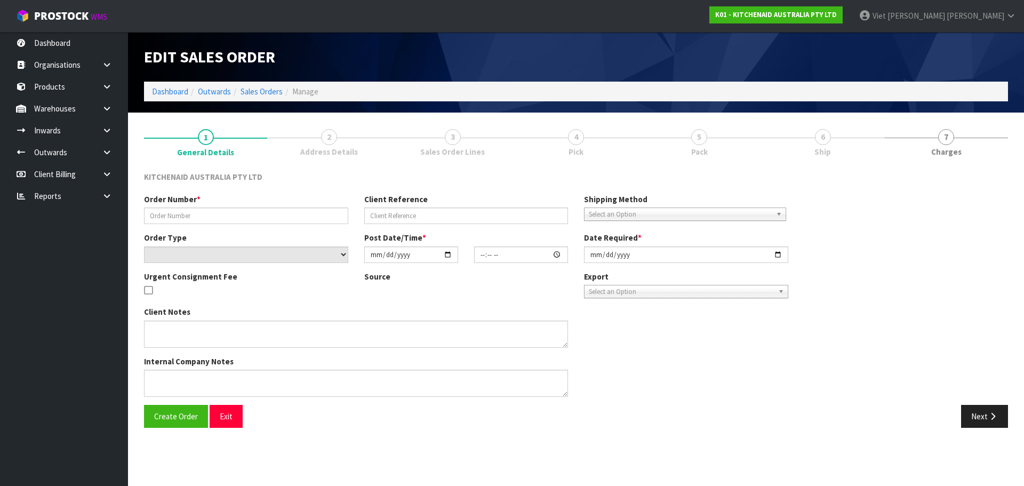
type input "[DATE]"
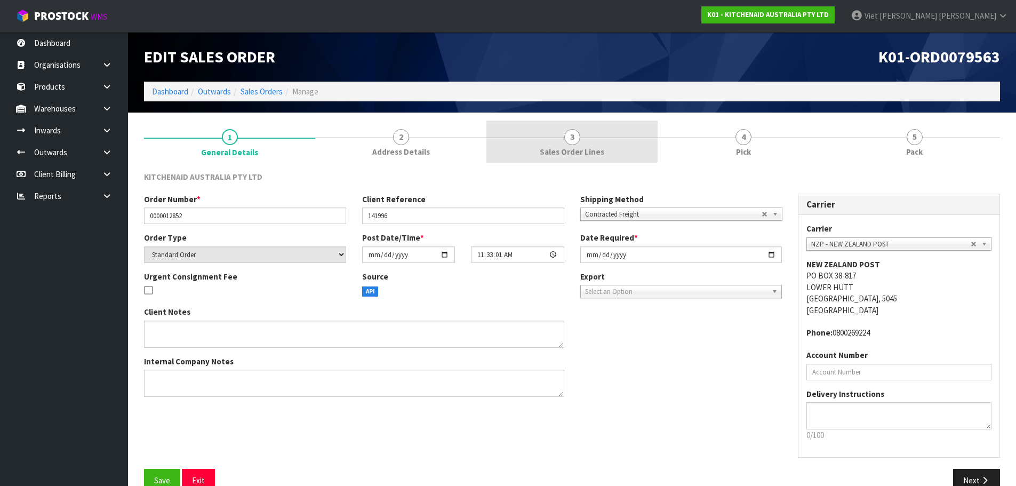
click at [423, 133] on link "2 Address Details" at bounding box center [400, 142] width 171 height 42
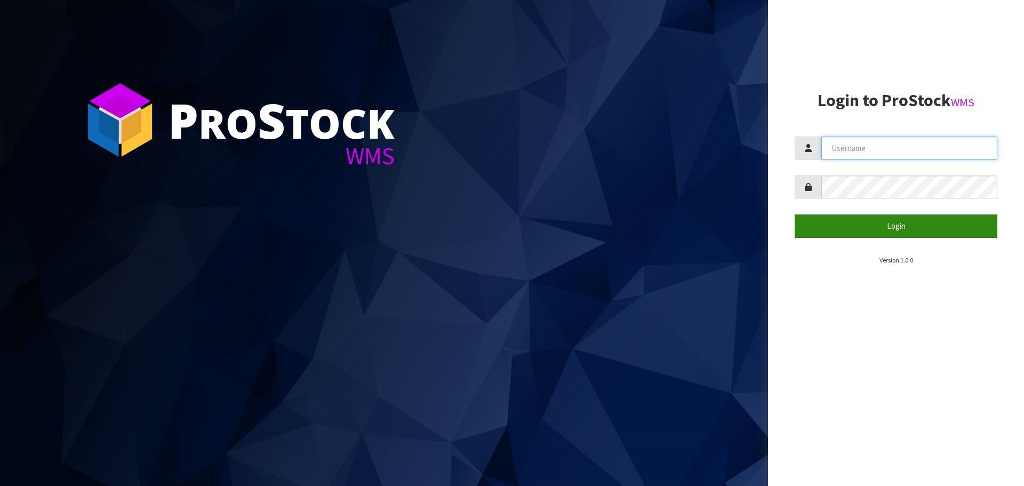
type input "[PERSON_NAME]"
click at [957, 218] on button "Login" at bounding box center [896, 225] width 203 height 23
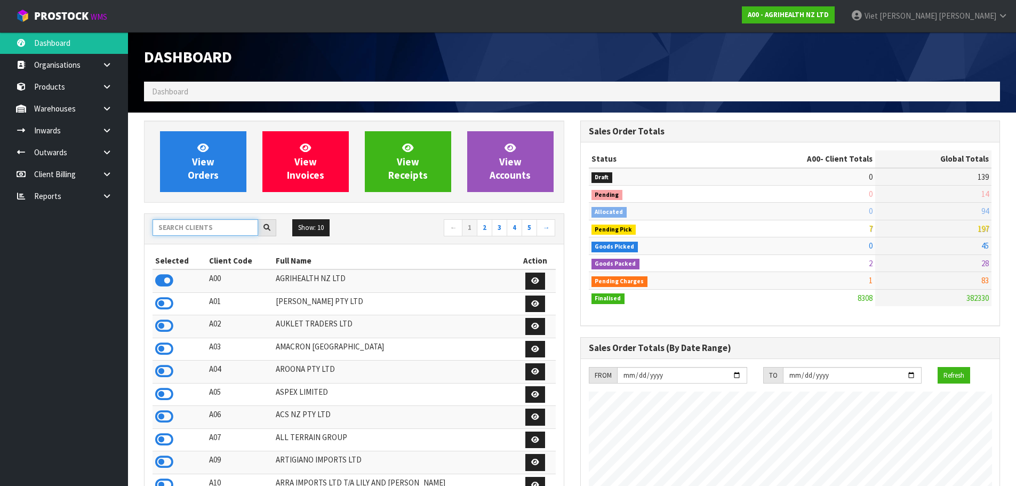
click at [194, 226] on input "text" at bounding box center [206, 227] width 106 height 17
click at [96, 201] on link at bounding box center [111, 196] width 34 height 22
drag, startPoint x: 182, startPoint y: 228, endPoint x: 183, endPoint y: 203, distance: 25.6
click at [182, 228] on input "text" at bounding box center [206, 227] width 106 height 17
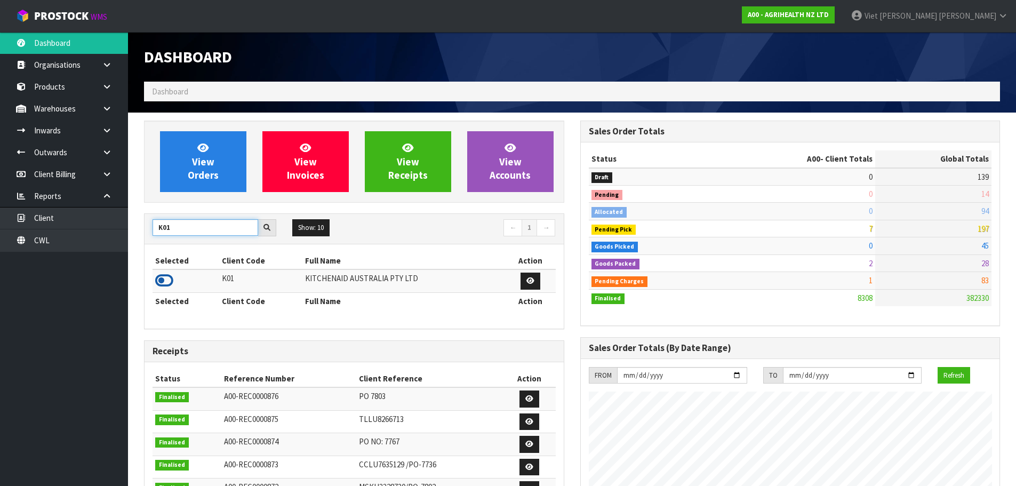
type input "K01"
click at [164, 284] on icon at bounding box center [164, 280] width 18 height 16
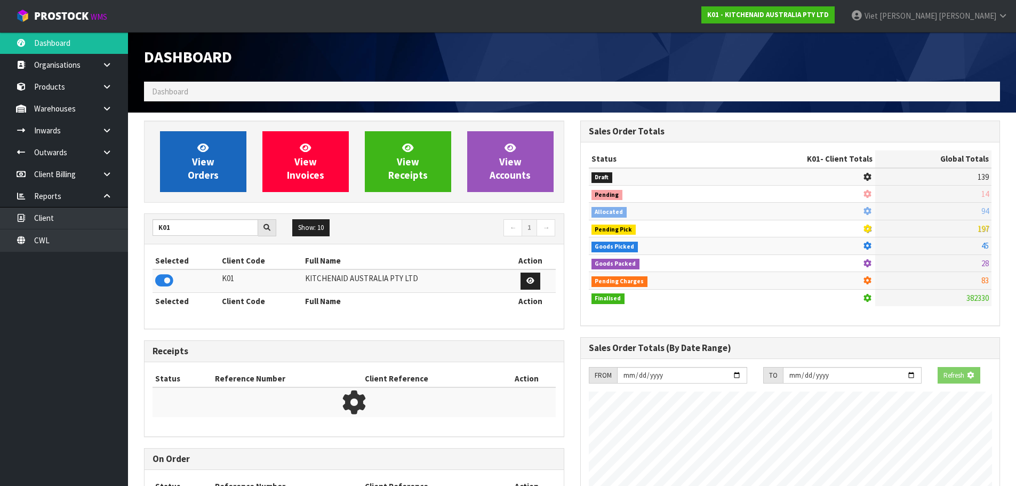
scroll to position [532567, 532795]
click at [232, 172] on link "View Orders" at bounding box center [203, 161] width 86 height 61
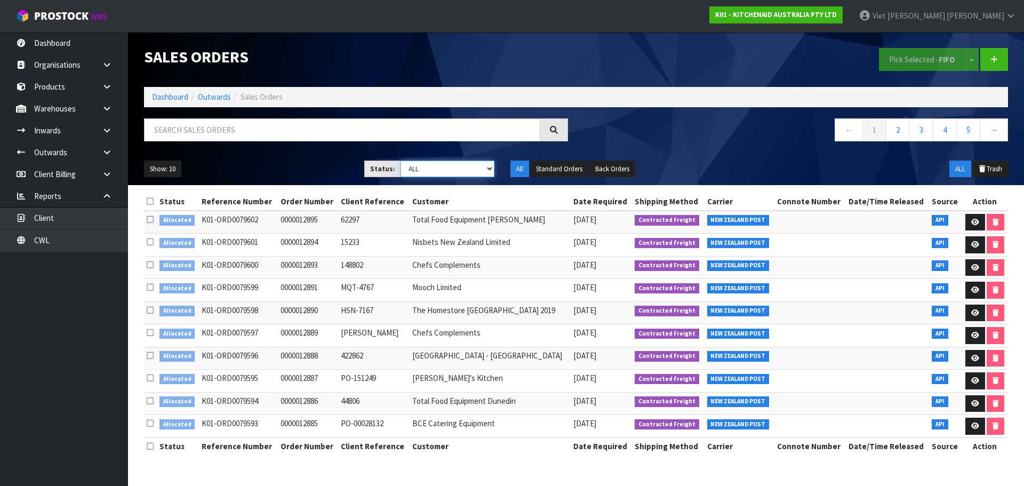
click at [452, 169] on select "Draft Pending Allocated Pending Pick Goods Picked Goods Packed Pending Charges …" at bounding box center [447, 169] width 94 height 17
select select "string:2"
click at [400, 161] on select "Draft Pending Allocated Pending Pick Goods Picked Goods Packed Pending Charges …" at bounding box center [447, 169] width 94 height 17
click at [968, 124] on link "5" at bounding box center [968, 129] width 24 height 23
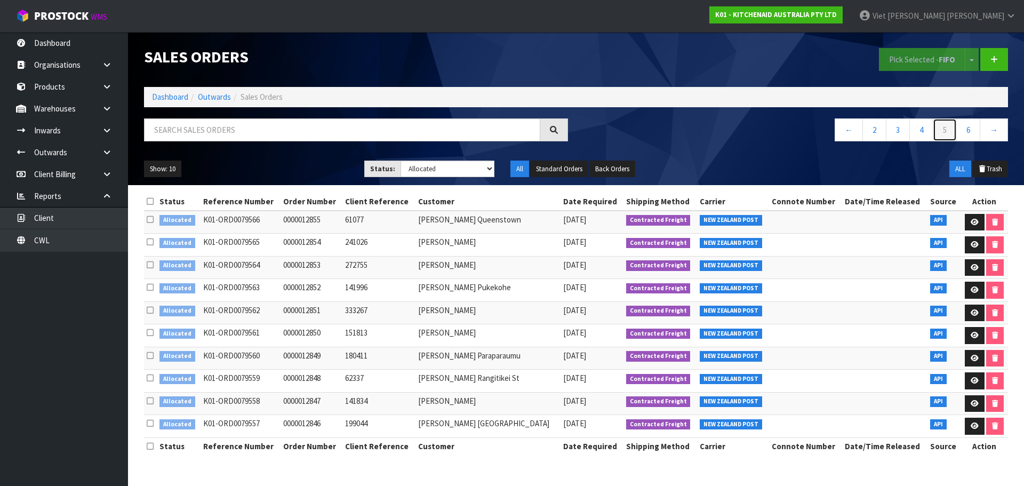
click at [954, 126] on link "5" at bounding box center [945, 129] width 24 height 23
click at [977, 130] on link "6" at bounding box center [968, 129] width 24 height 23
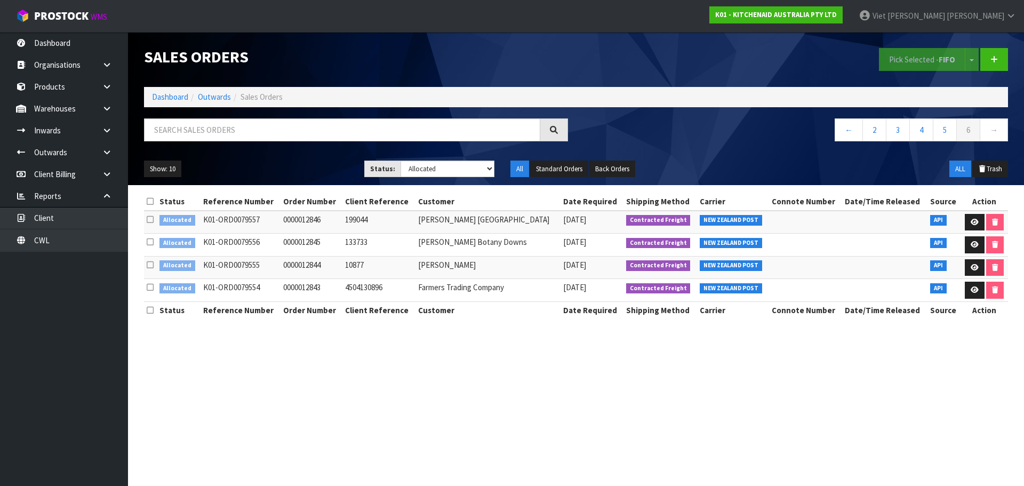
click at [149, 199] on icon at bounding box center [150, 201] width 7 height 8
click at [919, 69] on button "Pick Selected - FIFO" at bounding box center [922, 59] width 86 height 23
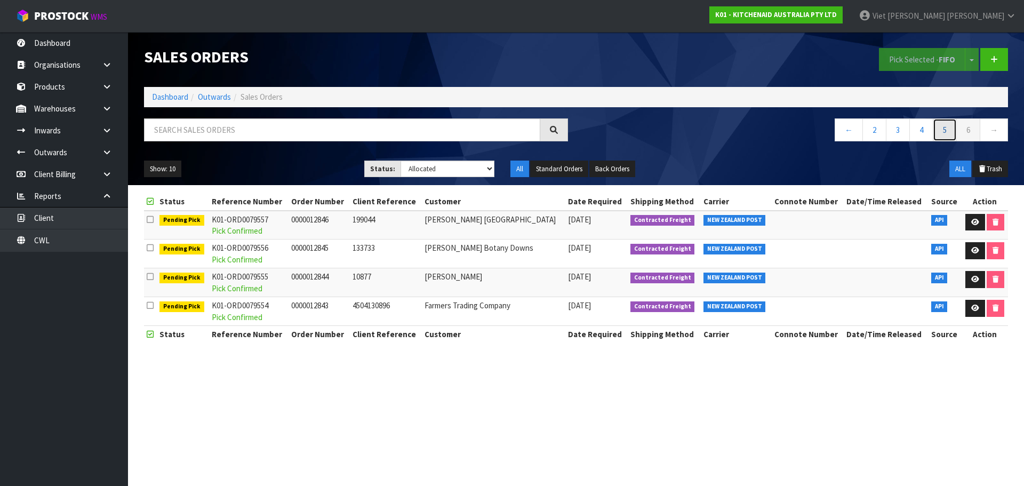
click at [943, 124] on link "5" at bounding box center [945, 129] width 24 height 23
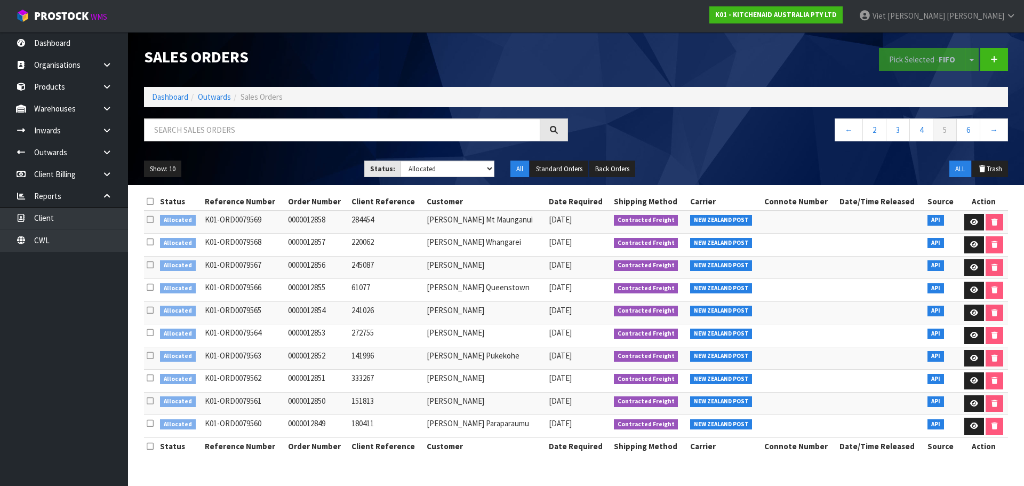
click at [154, 423] on icon at bounding box center [150, 423] width 7 height 8
click at [0, 0] on input "checkbox" at bounding box center [0, 0] width 0 height 0
click at [148, 401] on icon at bounding box center [150, 401] width 7 height 8
click at [0, 0] on input "checkbox" at bounding box center [0, 0] width 0 height 0
click at [151, 378] on icon at bounding box center [150, 378] width 7 height 8
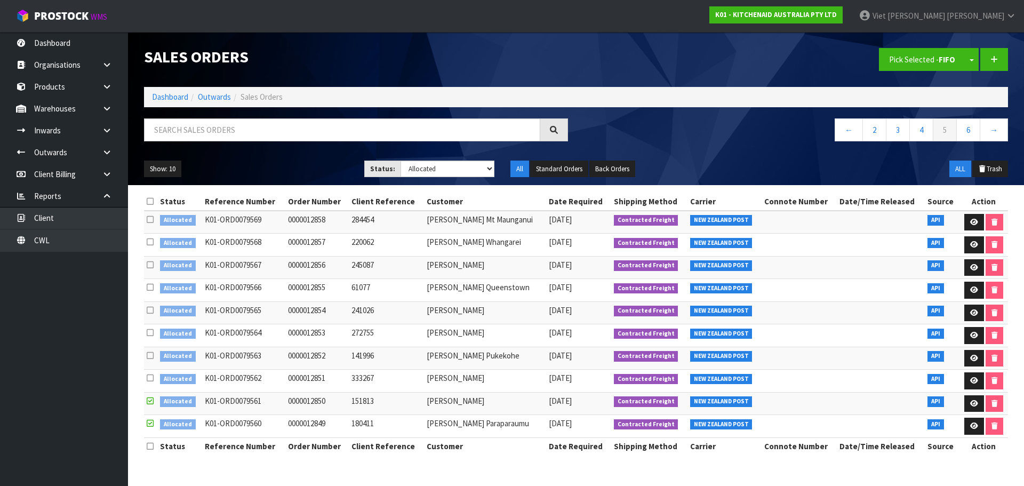
click at [0, 0] on input "checkbox" at bounding box center [0, 0] width 0 height 0
click at [154, 352] on td at bounding box center [150, 358] width 13 height 23
click at [148, 352] on icon at bounding box center [150, 355] width 7 height 8
click at [0, 0] on input "checkbox" at bounding box center [0, 0] width 0 height 0
click at [151, 333] on icon at bounding box center [150, 332] width 7 height 8
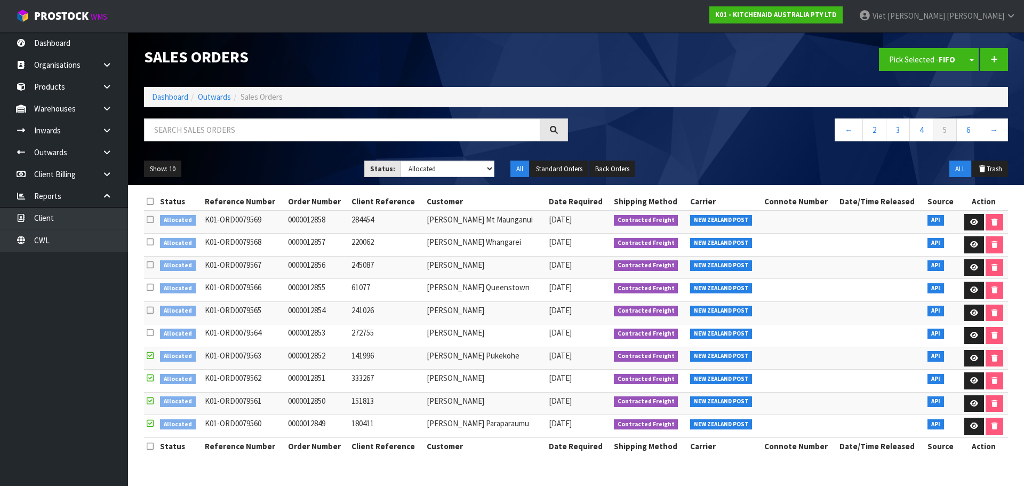
click at [0, 0] on input "checkbox" at bounding box center [0, 0] width 0 height 0
click at [974, 61] on span "button" at bounding box center [971, 60] width 4 height 2
click at [933, 67] on button "Pick Selected - FIFO" at bounding box center [922, 59] width 86 height 23
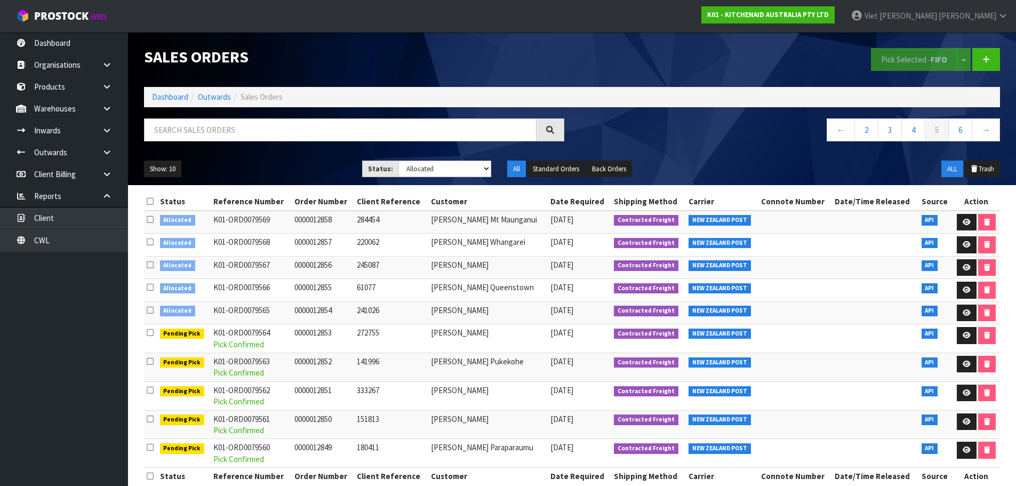
scroll to position [18, 0]
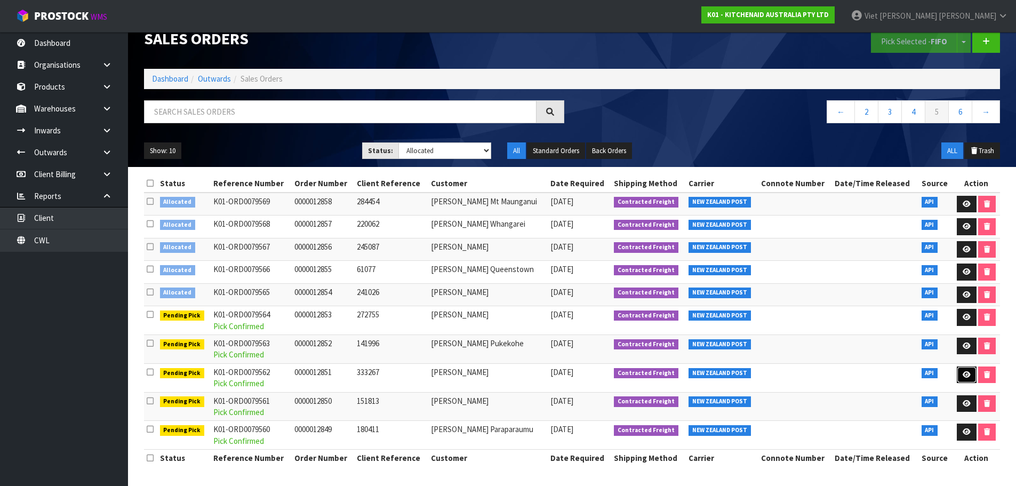
click at [957, 373] on link at bounding box center [967, 374] width 20 height 17
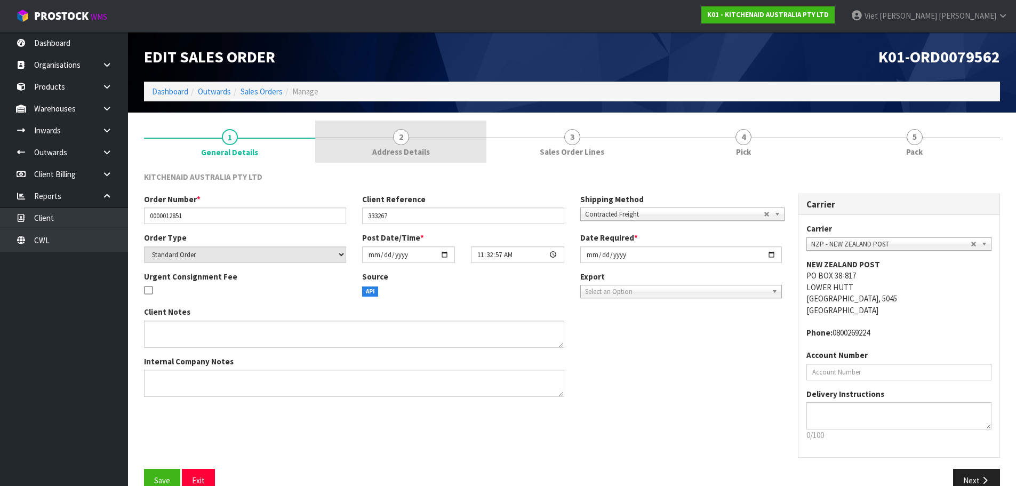
click at [352, 145] on link "2 Address Details" at bounding box center [400, 142] width 171 height 42
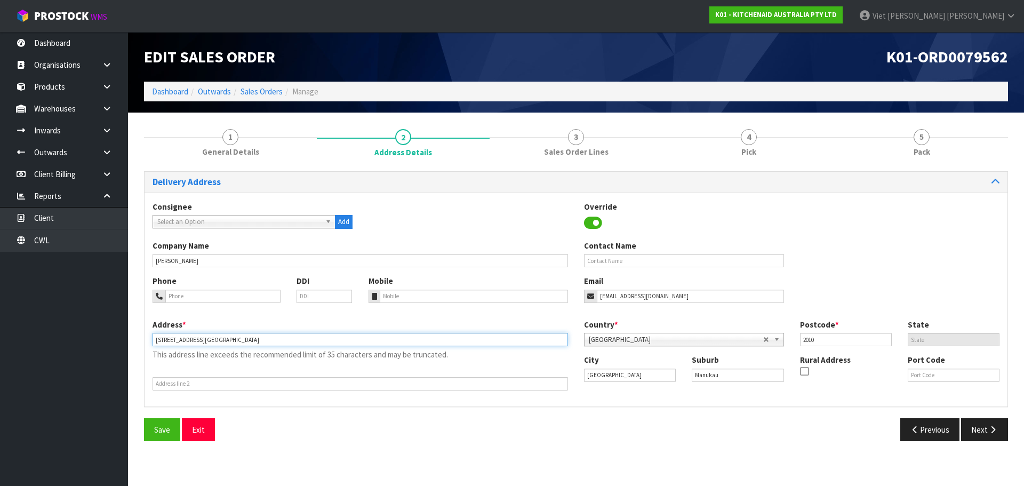
click at [263, 341] on input "[STREET_ADDRESS][GEOGRAPHIC_DATA]" at bounding box center [360, 339] width 415 height 13
click at [210, 342] on input "[STREET_ADDRESS][GEOGRAPHIC_DATA]" at bounding box center [360, 339] width 415 height 13
type input "[STREET_ADDRESS][GEOGRAPHIC_DATA]"
click at [144, 418] on button "Save" at bounding box center [162, 429] width 36 height 23
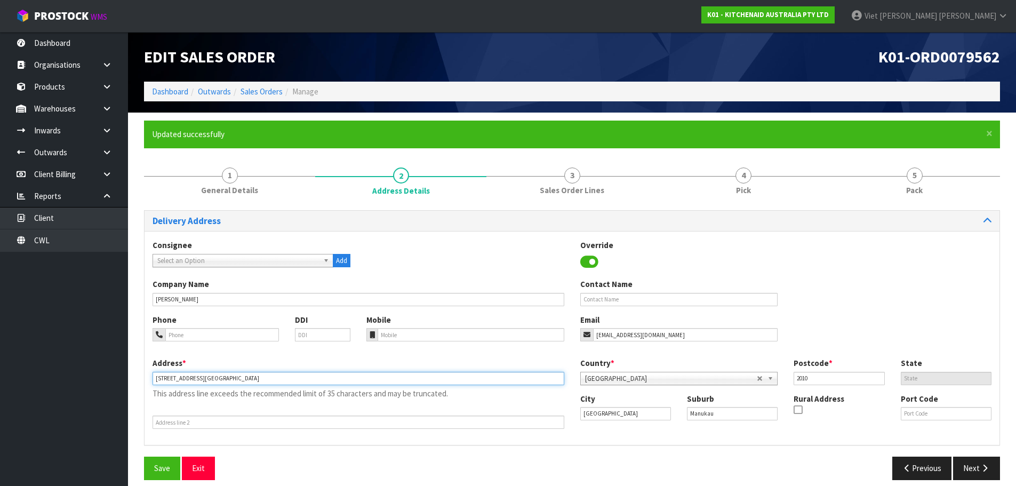
drag, startPoint x: 310, startPoint y: 373, endPoint x: 212, endPoint y: 385, distance: 98.9
click at [212, 385] on div "Address * [STREET_ADDRESS] This address line exceeds the recommended limit of 3…" at bounding box center [359, 392] width 428 height 71
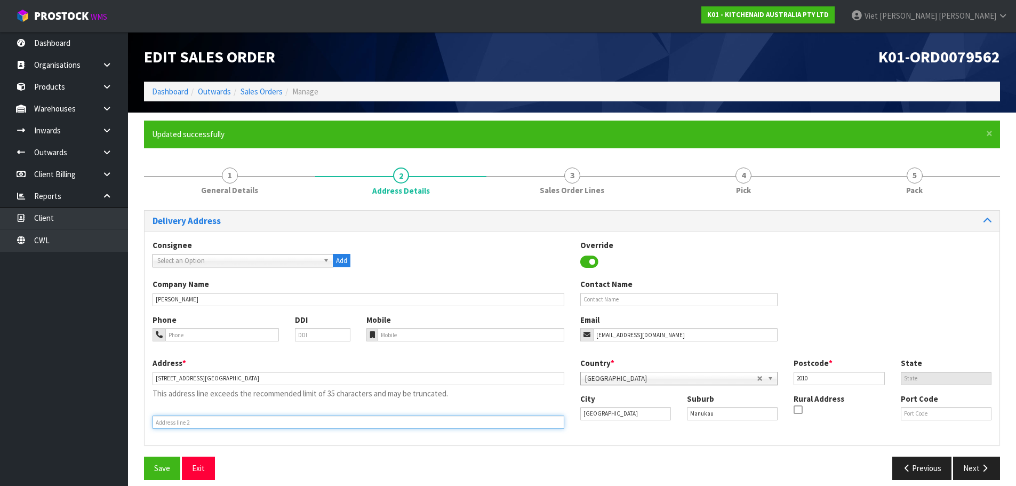
click at [235, 423] on input "text" at bounding box center [359, 421] width 412 height 13
paste input "WAREHOUSE [GEOGRAPHIC_DATA]"
type input "WAREHOUSE [GEOGRAPHIC_DATA]"
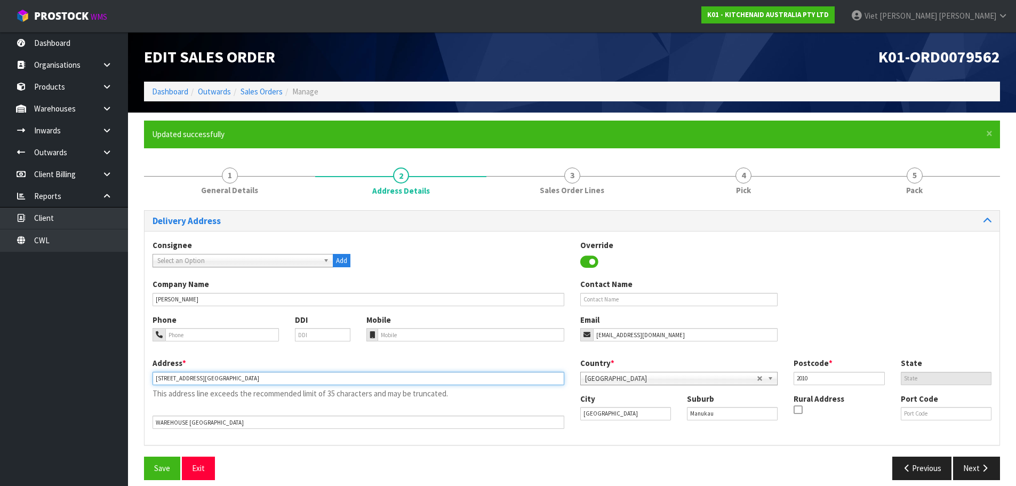
drag, startPoint x: 303, startPoint y: 384, endPoint x: 212, endPoint y: 395, distance: 92.3
click at [212, 395] on div "Address * [STREET_ADDRESS] This address line exceeds the recommended limit of 3…" at bounding box center [359, 392] width 428 height 71
type input "[STREET_ADDRESS]"
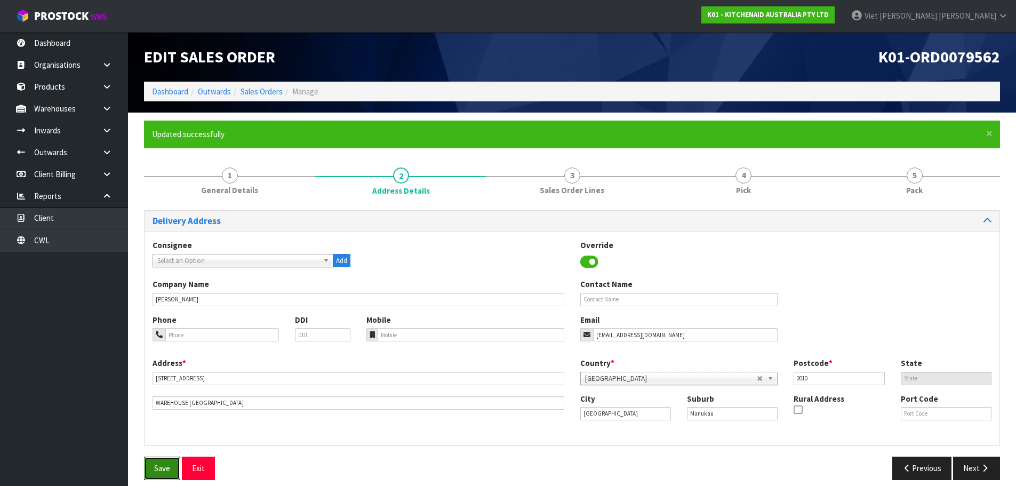
click at [163, 468] on span "Save" at bounding box center [162, 468] width 16 height 10
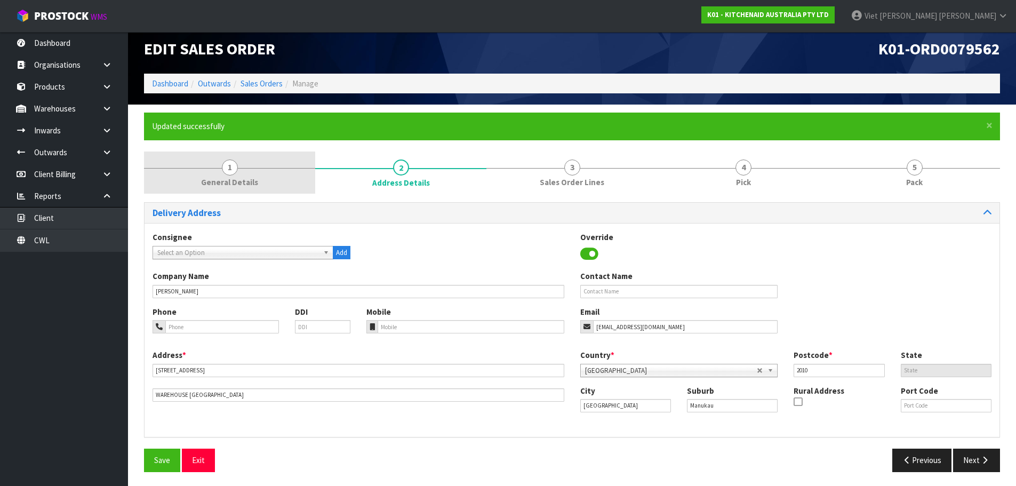
scroll to position [10, 0]
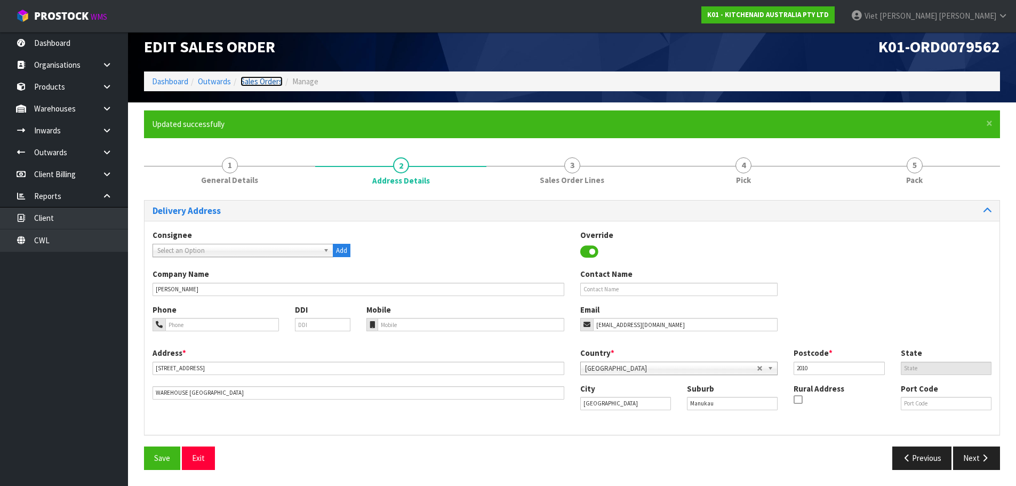
click at [263, 85] on link "Sales Orders" at bounding box center [261, 81] width 42 height 10
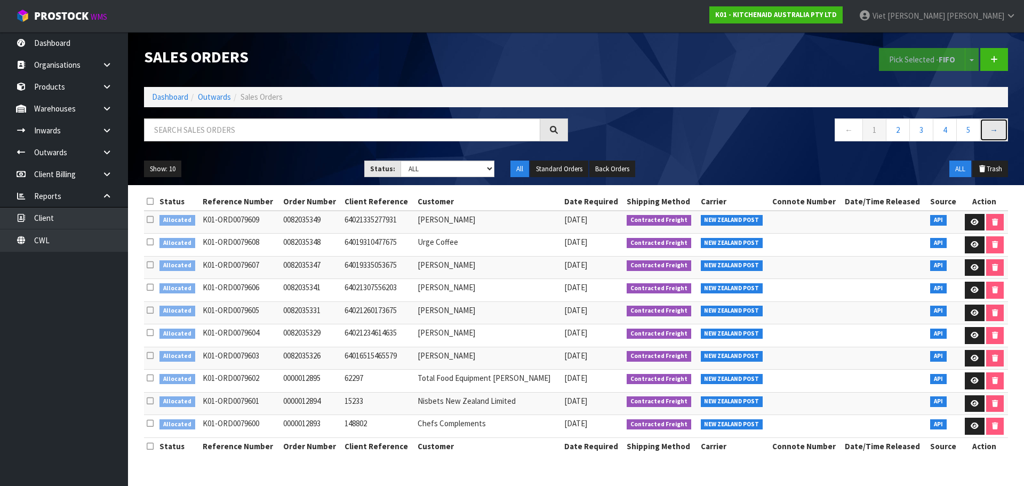
click at [991, 131] on link "→" at bounding box center [994, 129] width 28 height 23
click at [961, 131] on link "5" at bounding box center [968, 129] width 24 height 23
click at [946, 131] on link "6" at bounding box center [945, 129] width 24 height 23
click at [950, 133] on link "7" at bounding box center [945, 129] width 24 height 23
click at [950, 133] on link "8" at bounding box center [945, 129] width 24 height 23
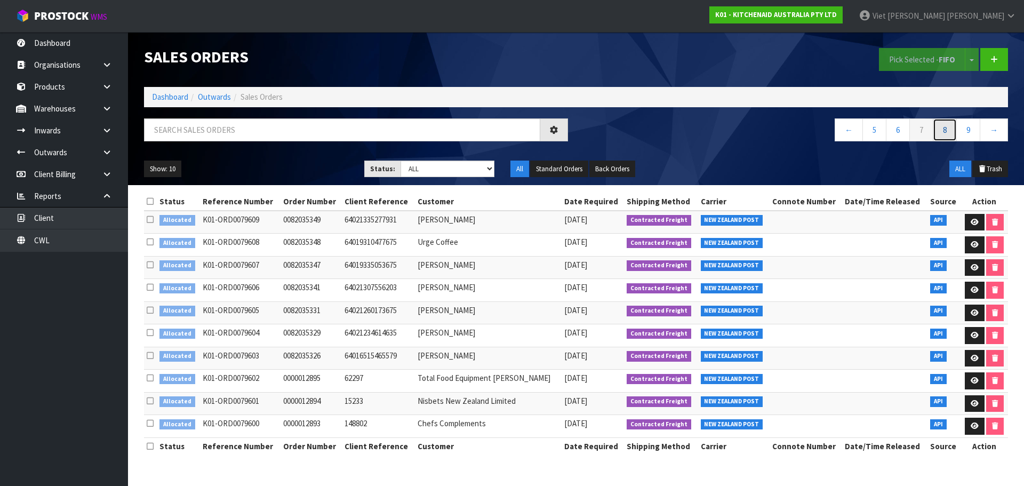
click at [950, 133] on link "8" at bounding box center [945, 129] width 24 height 23
click at [950, 133] on link "10" at bounding box center [939, 129] width 28 height 23
click at [885, 135] on link "9" at bounding box center [886, 129] width 24 height 23
click at [885, 135] on link "8" at bounding box center [890, 129] width 24 height 23
click at [885, 135] on link "7" at bounding box center [894, 129] width 24 height 23
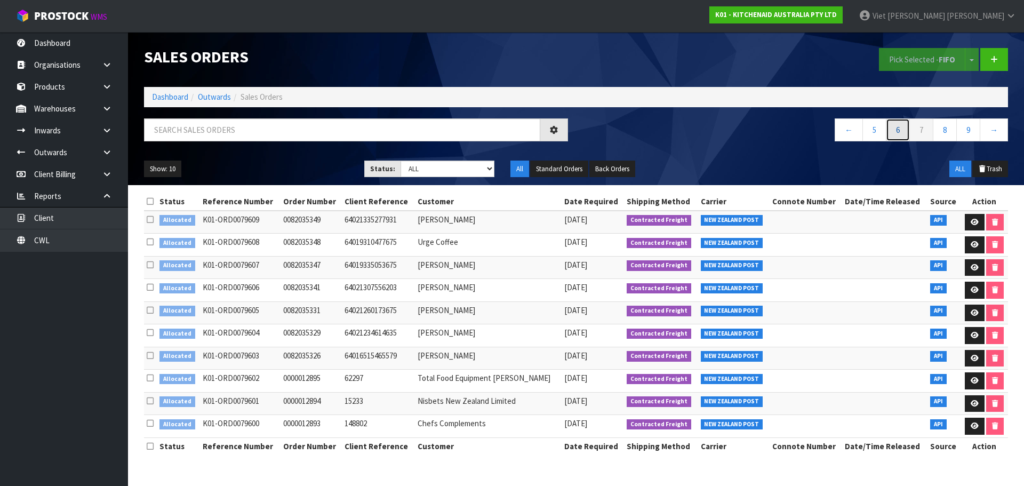
click at [886, 135] on link "6" at bounding box center [898, 129] width 24 height 23
click at [933, 133] on link "6" at bounding box center [921, 129] width 24 height 23
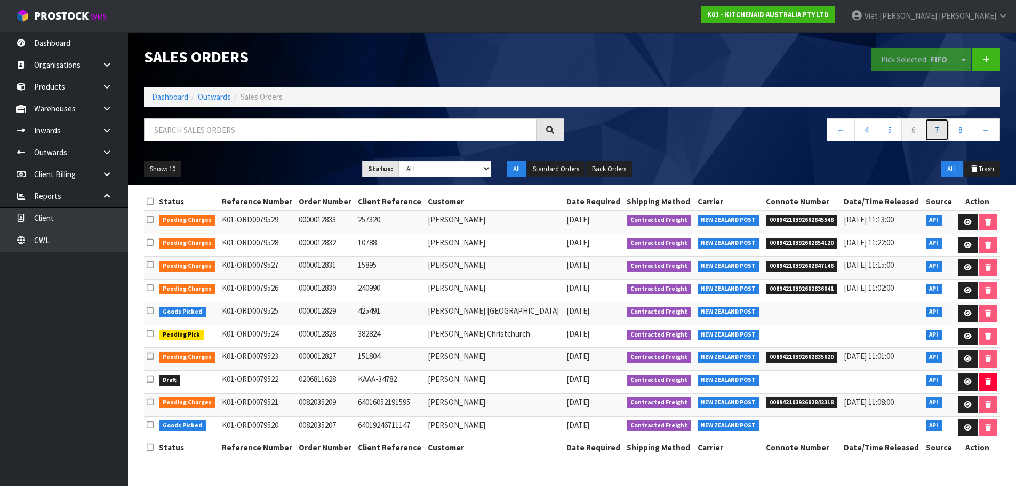
click at [942, 133] on link "7" at bounding box center [937, 129] width 24 height 23
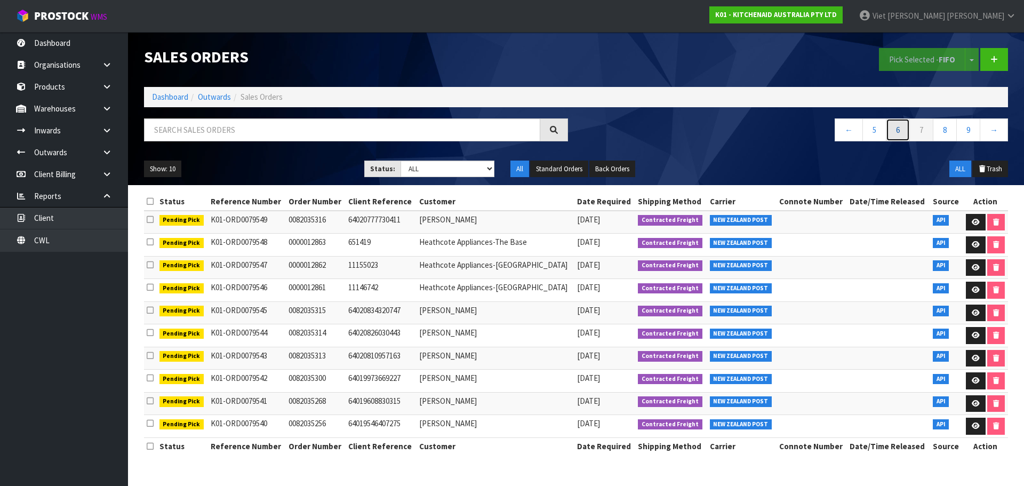
click at [900, 136] on link "6" at bounding box center [898, 129] width 24 height 23
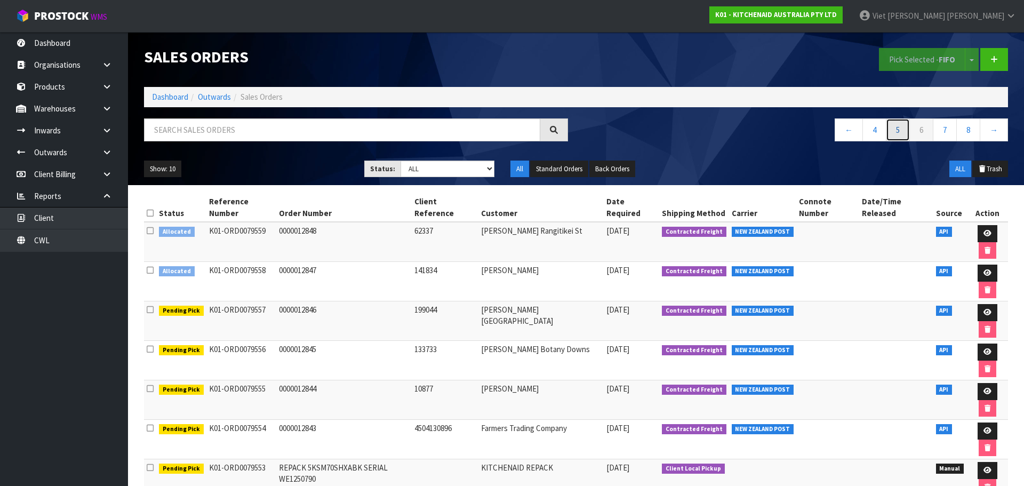
click at [901, 135] on link "5" at bounding box center [898, 129] width 24 height 23
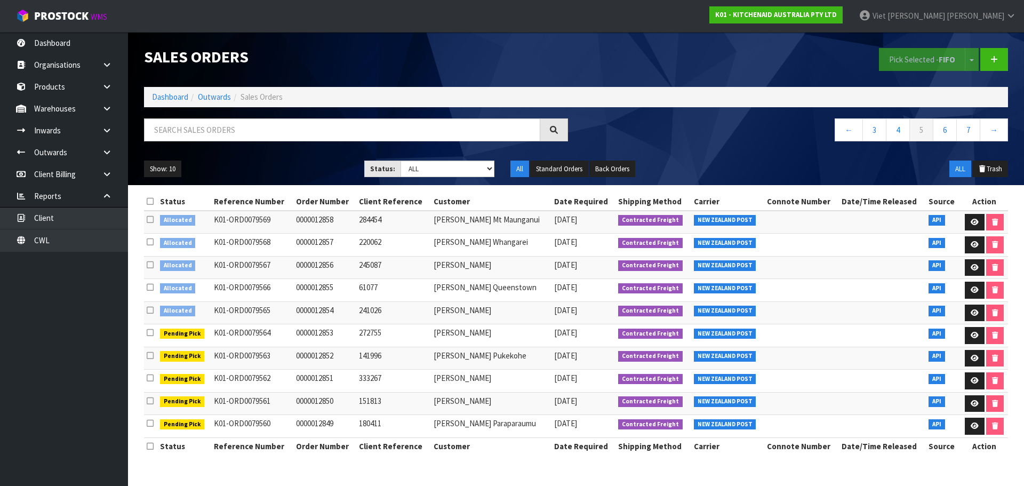
drag, startPoint x: 251, startPoint y: 352, endPoint x: 868, endPoint y: 351, distance: 617.0
click at [868, 351] on td at bounding box center [882, 358] width 87 height 23
drag, startPoint x: 270, startPoint y: 378, endPoint x: 221, endPoint y: 382, distance: 49.2
click at [221, 382] on td "K01-ORD0079562" at bounding box center [252, 381] width 82 height 23
click at [239, 382] on td "K01-ORD0079562" at bounding box center [252, 381] width 82 height 23
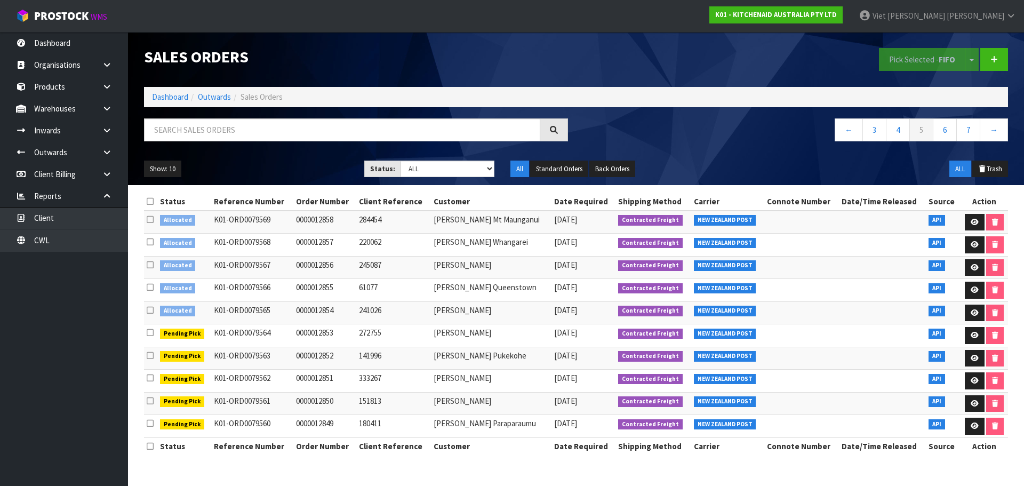
drag, startPoint x: 279, startPoint y: 380, endPoint x: 215, endPoint y: 386, distance: 64.3
click at [215, 386] on td "K01-ORD0079562" at bounding box center [252, 381] width 82 height 23
copy td "K01-ORD0079562"
click at [328, 465] on div "Status Reference Number Order Number Client Reference Customer Date Required Sh…" at bounding box center [576, 329] width 864 height 272
click at [151, 310] on icon at bounding box center [150, 310] width 7 height 8
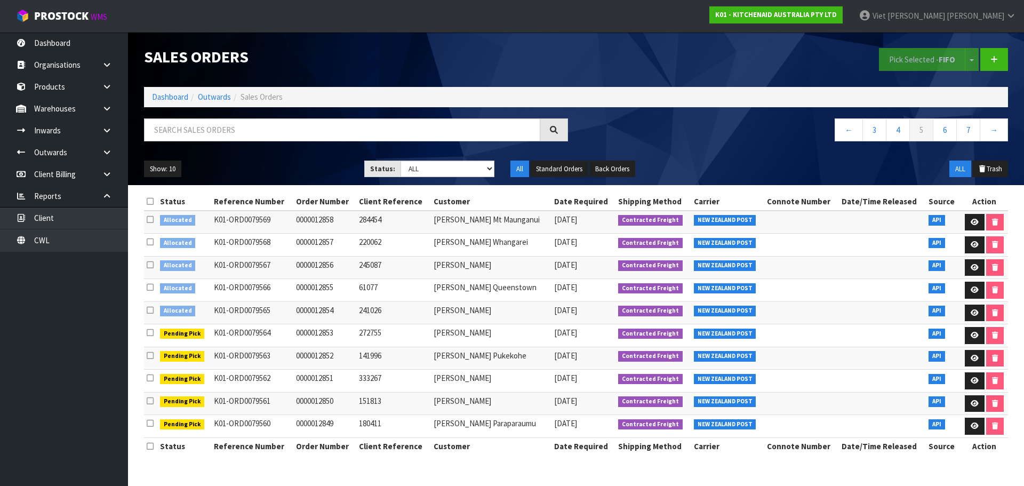
click at [0, 0] on input "checkbox" at bounding box center [0, 0] width 0 height 0
click at [149, 291] on icon at bounding box center [150, 287] width 7 height 8
click at [0, 0] on input "checkbox" at bounding box center [0, 0] width 0 height 0
click at [148, 267] on icon at bounding box center [150, 265] width 7 height 8
click at [0, 0] on input "checkbox" at bounding box center [0, 0] width 0 height 0
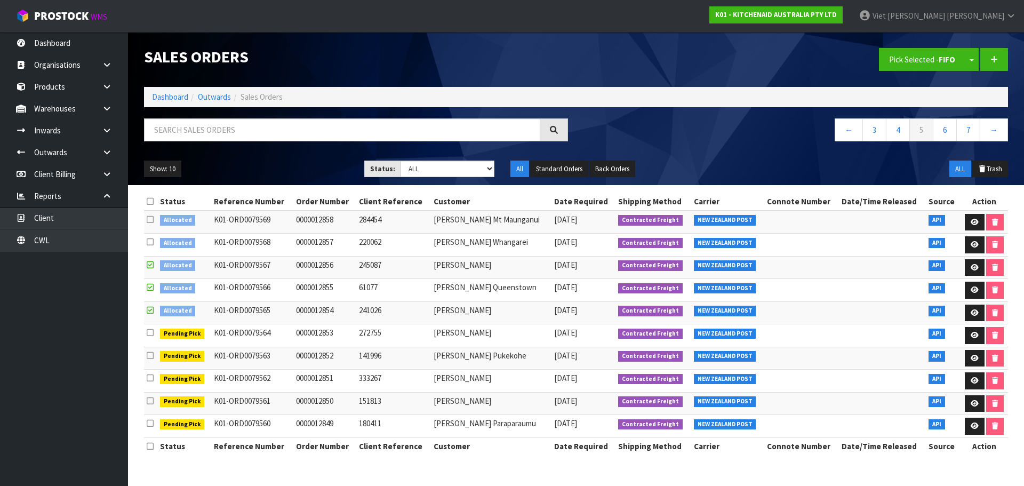
click at [149, 244] on icon at bounding box center [150, 242] width 7 height 8
click at [0, 0] on input "checkbox" at bounding box center [0, 0] width 0 height 0
click at [149, 229] on td at bounding box center [150, 222] width 13 height 23
click at [151, 221] on icon at bounding box center [150, 219] width 7 height 8
click at [0, 0] on input "checkbox" at bounding box center [0, 0] width 0 height 0
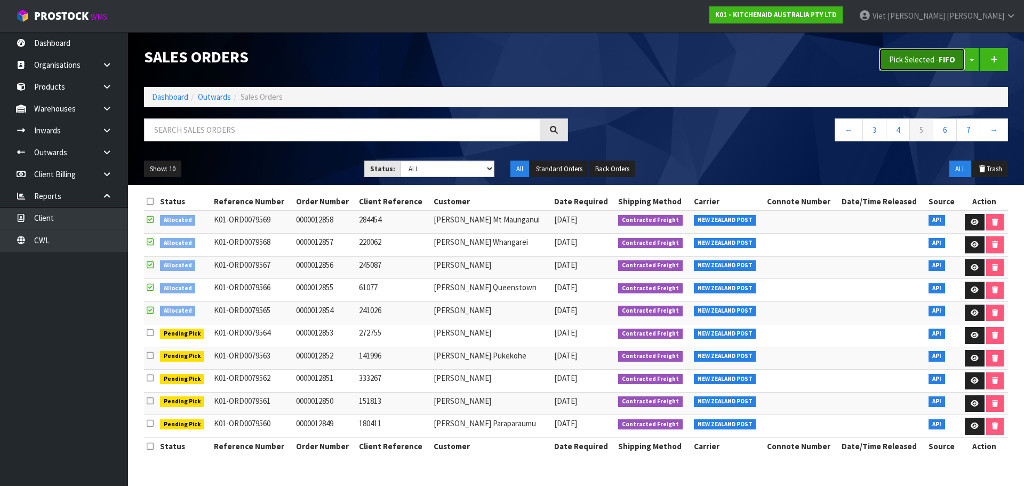
click at [908, 58] on button "Pick Selected - FIFO" at bounding box center [922, 59] width 86 height 23
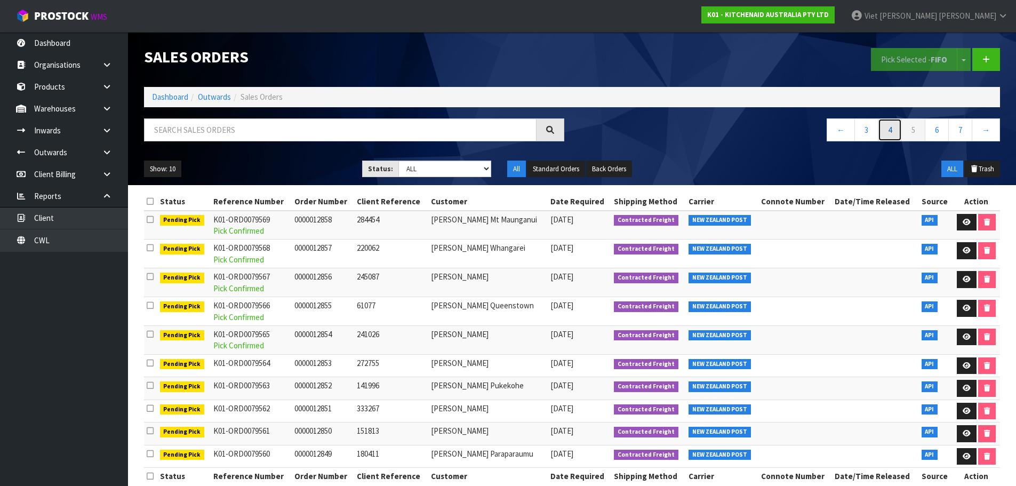
click at [889, 132] on link "4" at bounding box center [890, 129] width 24 height 23
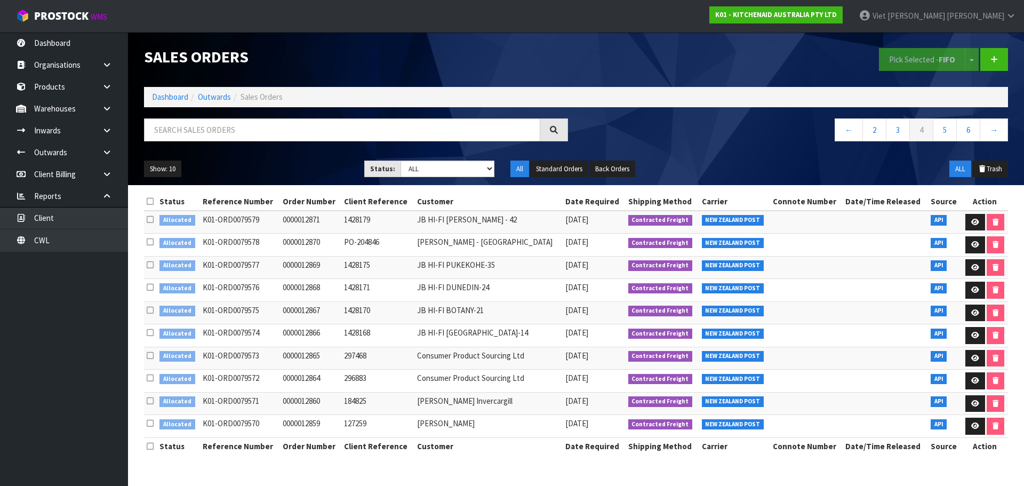
click at [151, 422] on icon at bounding box center [150, 423] width 7 height 8
click at [0, 0] on input "checkbox" at bounding box center [0, 0] width 0 height 0
click at [151, 398] on icon at bounding box center [150, 401] width 7 height 8
click at [0, 0] on input "checkbox" at bounding box center [0, 0] width 0 height 0
click at [145, 373] on td at bounding box center [150, 381] width 13 height 23
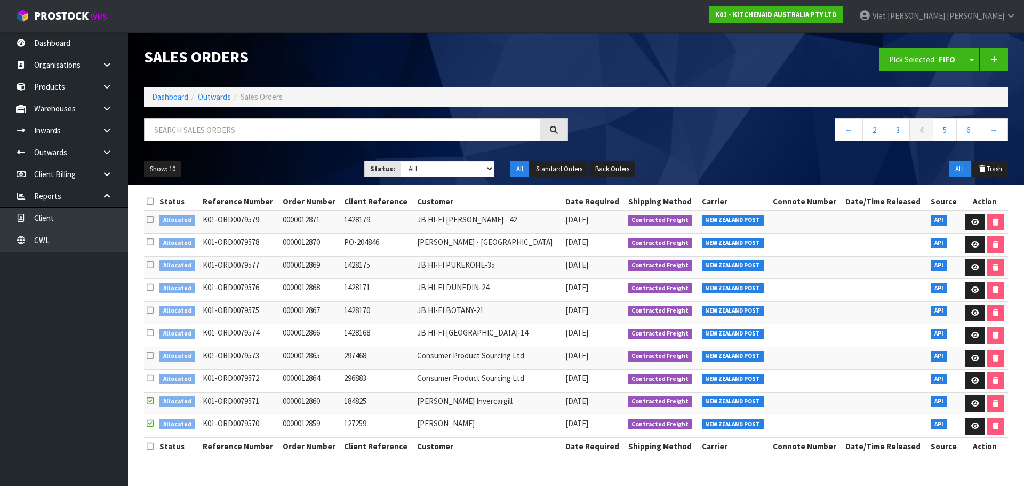
click at [146, 373] on td at bounding box center [150, 381] width 13 height 23
click at [150, 377] on icon at bounding box center [150, 378] width 7 height 8
click at [0, 0] on input "checkbox" at bounding box center [0, 0] width 0 height 0
click at [153, 357] on icon at bounding box center [150, 355] width 7 height 8
click at [0, 0] on input "checkbox" at bounding box center [0, 0] width 0 height 0
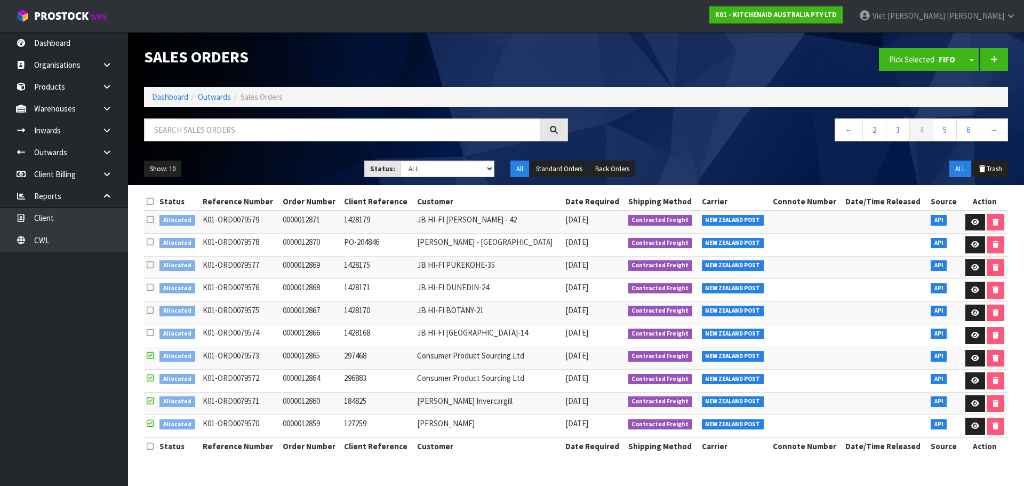
click at [149, 332] on icon at bounding box center [150, 332] width 7 height 8
click at [0, 0] on input "checkbox" at bounding box center [0, 0] width 0 height 0
click at [925, 53] on button "Pick Selected - FIFO" at bounding box center [922, 59] width 86 height 23
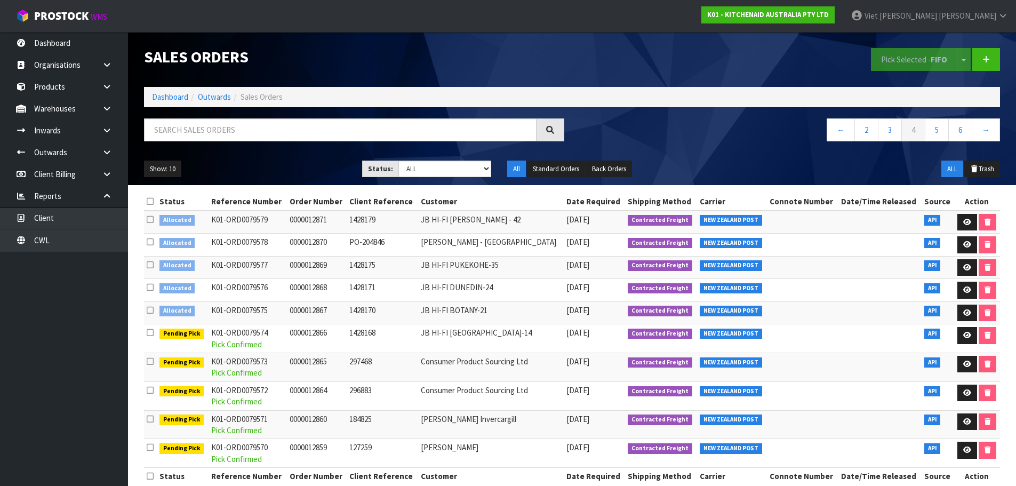
click at [151, 309] on icon at bounding box center [150, 310] width 7 height 8
click at [0, 0] on input "checkbox" at bounding box center [0, 0] width 0 height 0
click at [143, 279] on div "Status Reference Number Order Number Client Reference Customer Date Required Sh…" at bounding box center [572, 344] width 872 height 303
click at [154, 291] on icon at bounding box center [150, 287] width 7 height 8
click at [0, 0] on input "checkbox" at bounding box center [0, 0] width 0 height 0
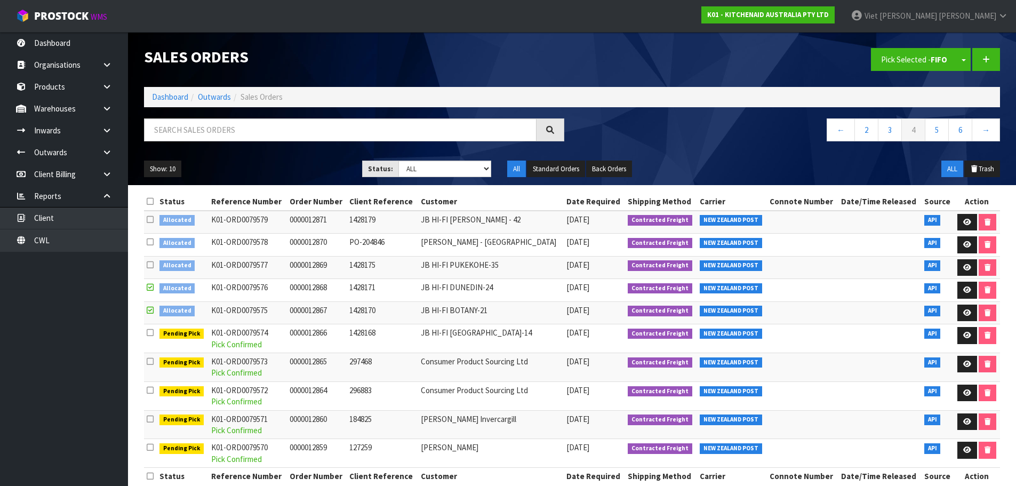
click at [151, 270] on label at bounding box center [150, 264] width 7 height 11
click at [0, 0] on input "checkbox" at bounding box center [0, 0] width 0 height 0
click at [154, 245] on icon at bounding box center [150, 242] width 7 height 8
click at [0, 0] on input "checkbox" at bounding box center [0, 0] width 0 height 0
click at [151, 222] on icon at bounding box center [150, 219] width 7 height 8
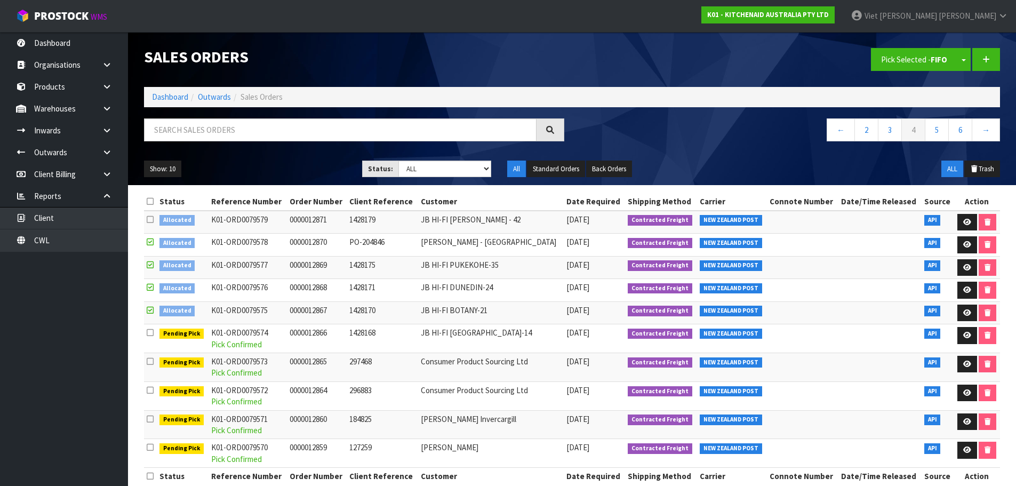
click at [0, 0] on input "checkbox" at bounding box center [0, 0] width 0 height 0
drag, startPoint x: 921, startPoint y: 57, endPoint x: 887, endPoint y: 83, distance: 42.7
click at [921, 57] on button "Pick Selected - FIFO" at bounding box center [914, 59] width 86 height 23
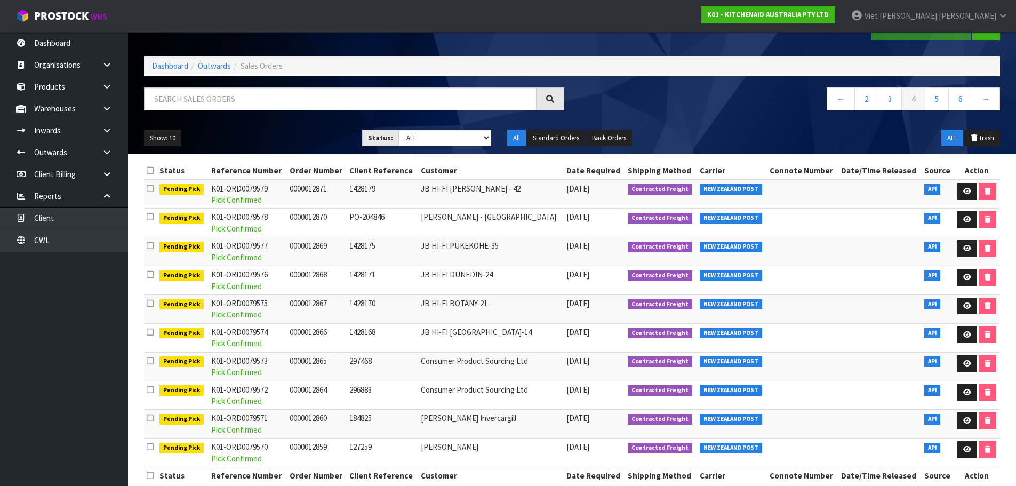
scroll to position [48, 0]
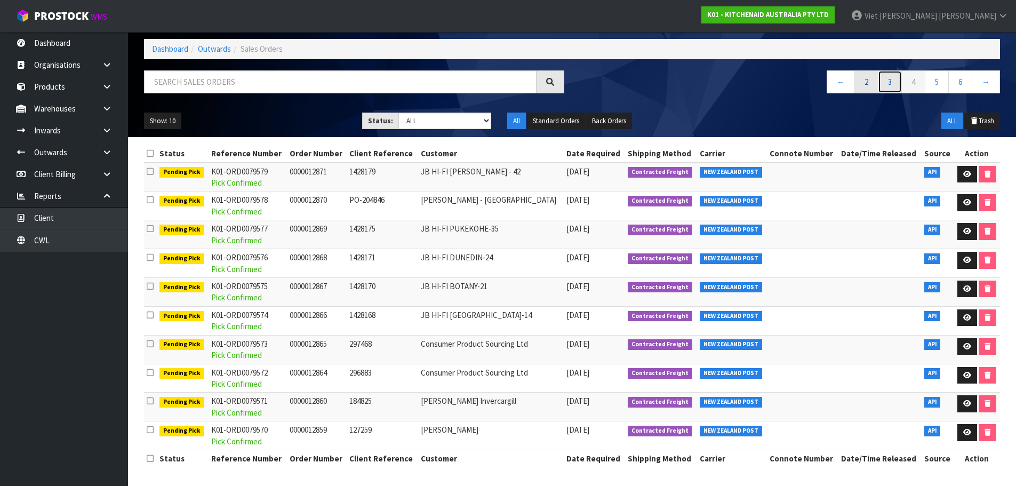
drag, startPoint x: 894, startPoint y: 89, endPoint x: 873, endPoint y: 93, distance: 21.2
click at [894, 89] on link "3" at bounding box center [890, 81] width 24 height 23
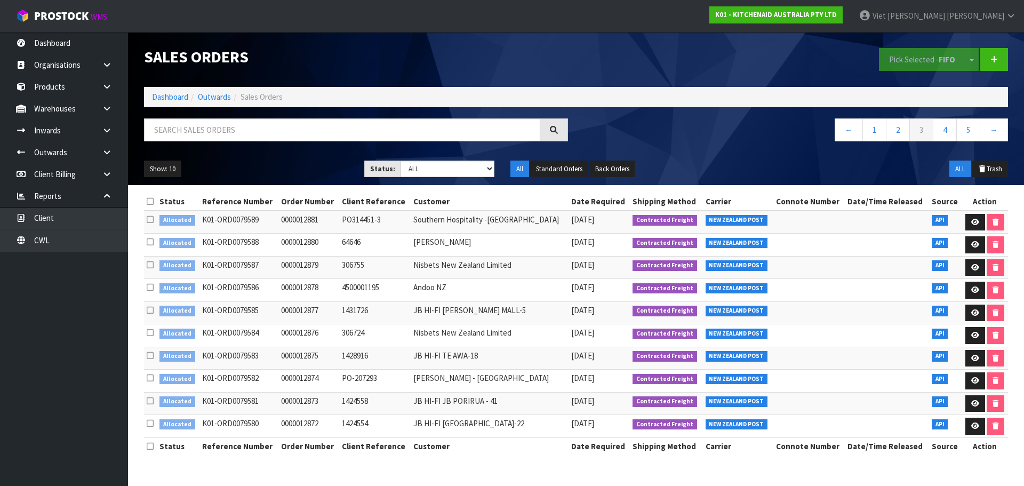
click at [150, 425] on icon at bounding box center [150, 423] width 7 height 8
click at [0, 0] on input "checkbox" at bounding box center [0, 0] width 0 height 0
click at [149, 405] on label at bounding box center [150, 400] width 7 height 11
click at [0, 0] on input "checkbox" at bounding box center [0, 0] width 0 height 0
click at [150, 379] on icon at bounding box center [150, 378] width 7 height 8
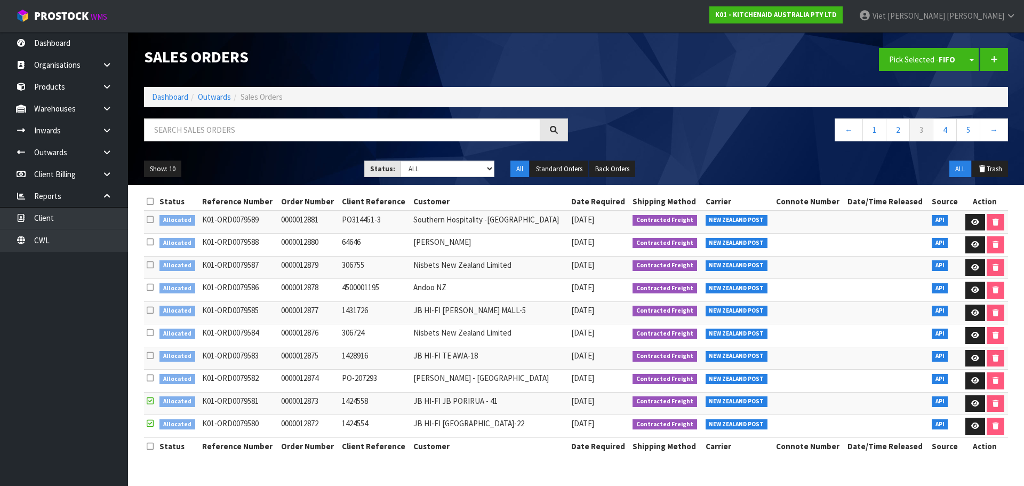
click at [0, 0] on input "checkbox" at bounding box center [0, 0] width 0 height 0
click at [152, 355] on icon at bounding box center [150, 355] width 7 height 8
click at [0, 0] on input "checkbox" at bounding box center [0, 0] width 0 height 0
click at [152, 330] on icon at bounding box center [150, 332] width 7 height 8
click at [0, 0] on input "checkbox" at bounding box center [0, 0] width 0 height 0
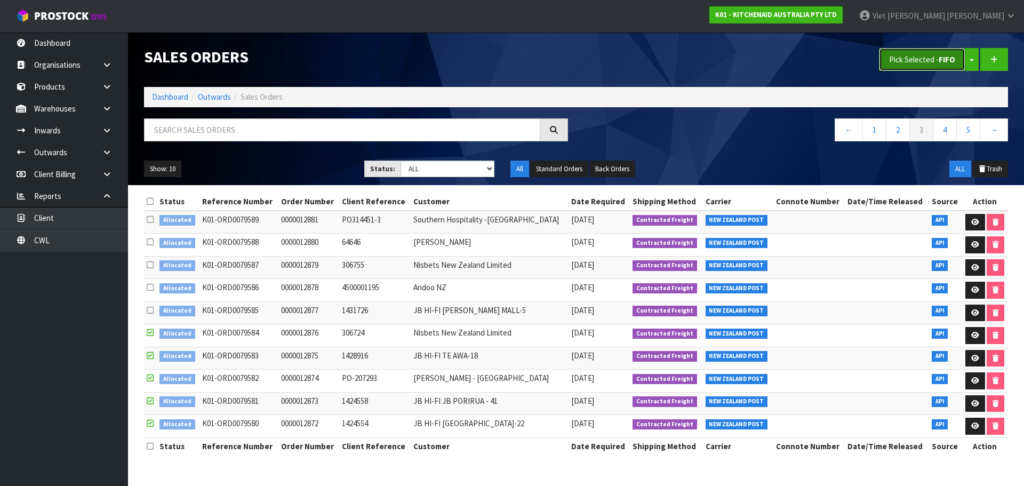
click at [941, 61] on strong "FIFO" at bounding box center [946, 59] width 17 height 10
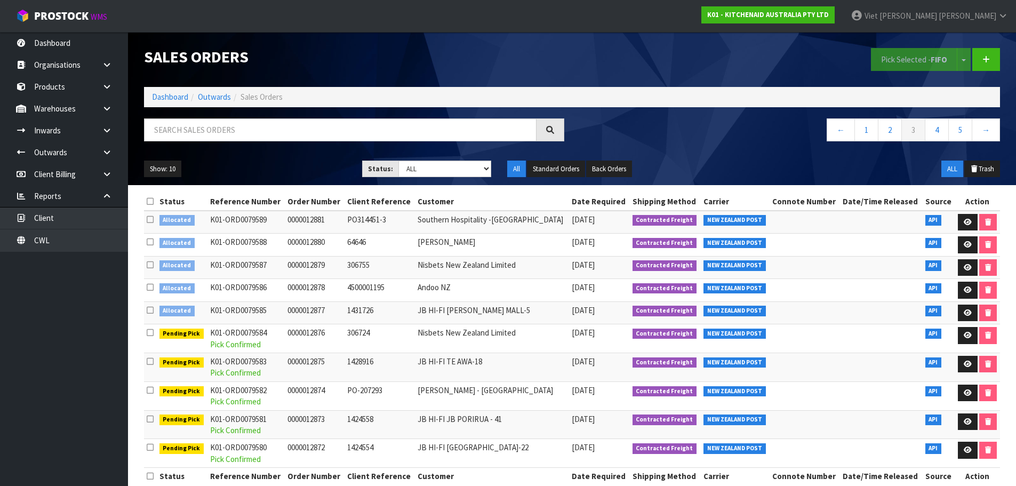
click at [140, 308] on div "Status Reference Number Order Number Client Reference Customer Date Required Sh…" at bounding box center [572, 344] width 872 height 303
click at [151, 306] on icon at bounding box center [150, 310] width 7 height 8
click at [0, 0] on input "checkbox" at bounding box center [0, 0] width 0 height 0
click at [149, 280] on td at bounding box center [150, 290] width 13 height 23
click at [150, 285] on icon at bounding box center [150, 287] width 7 height 8
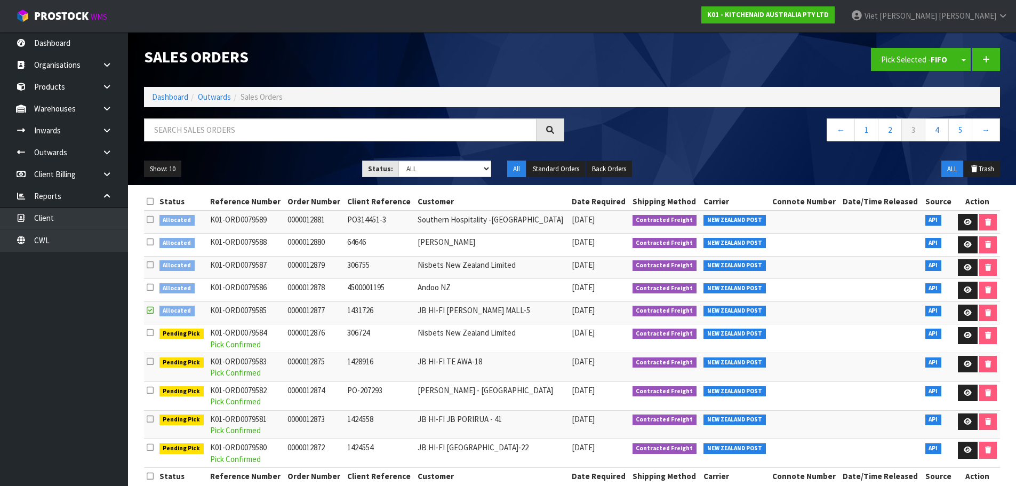
click at [0, 0] on input "checkbox" at bounding box center [0, 0] width 0 height 0
click at [150, 268] on icon at bounding box center [150, 265] width 7 height 8
click at [0, 0] on input "checkbox" at bounding box center [0, 0] width 0 height 0
click at [152, 244] on icon at bounding box center [150, 242] width 7 height 8
click at [0, 0] on input "checkbox" at bounding box center [0, 0] width 0 height 0
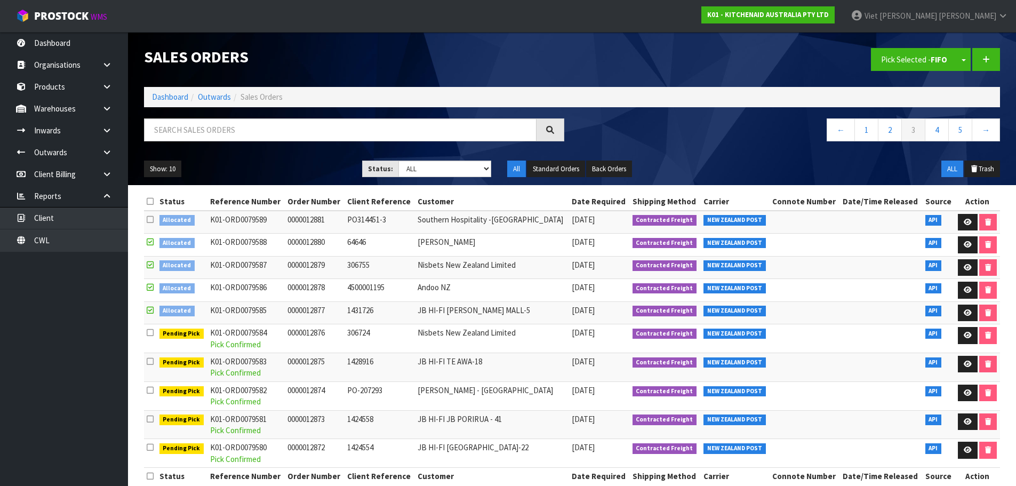
click at [149, 222] on icon at bounding box center [150, 219] width 7 height 8
click at [0, 0] on input "checkbox" at bounding box center [0, 0] width 0 height 0
click at [923, 65] on button "Pick Selected - FIFO" at bounding box center [914, 59] width 86 height 23
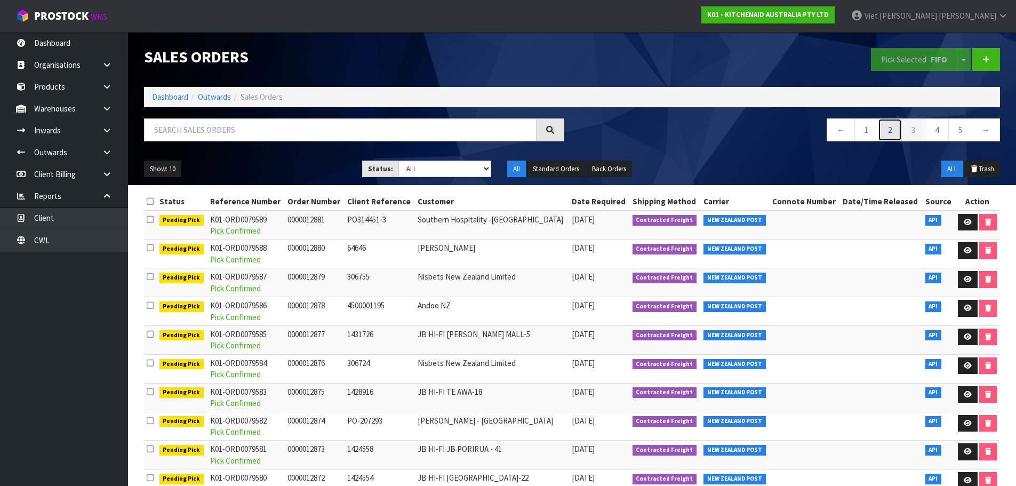
click at [884, 133] on link "2" at bounding box center [890, 129] width 24 height 23
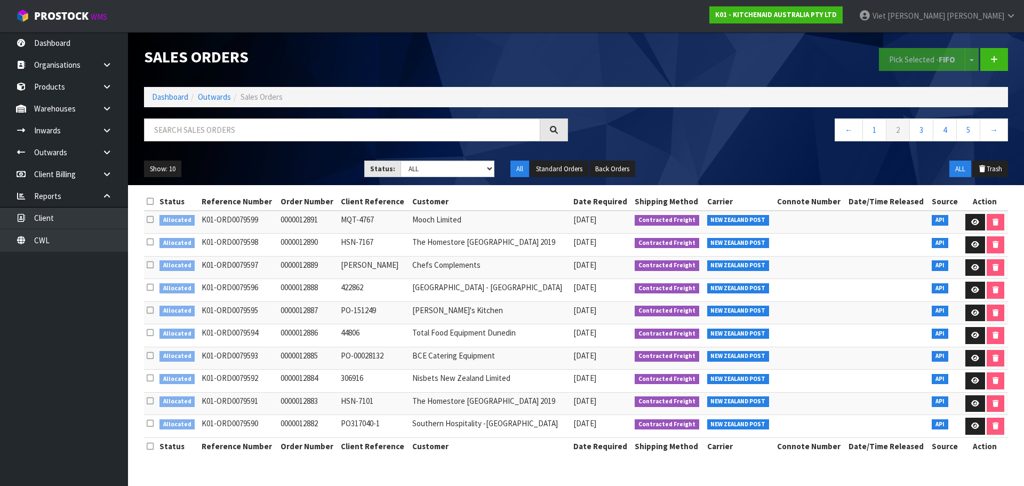
click at [150, 422] on icon at bounding box center [150, 423] width 7 height 8
click at [0, 0] on input "checkbox" at bounding box center [0, 0] width 0 height 0
click at [148, 405] on label at bounding box center [150, 400] width 7 height 11
click at [0, 0] on input "checkbox" at bounding box center [0, 0] width 0 height 0
click at [151, 382] on label at bounding box center [150, 377] width 7 height 11
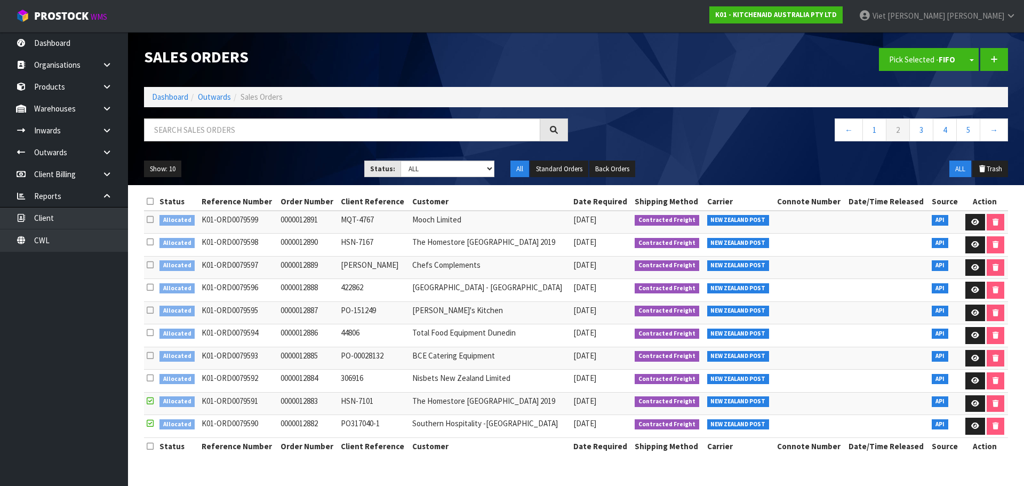
click at [0, 0] on input "checkbox" at bounding box center [0, 0] width 0 height 0
click at [154, 356] on icon at bounding box center [150, 355] width 7 height 8
click at [0, 0] on input "checkbox" at bounding box center [0, 0] width 0 height 0
click at [154, 335] on icon at bounding box center [150, 332] width 7 height 8
click at [0, 0] on input "checkbox" at bounding box center [0, 0] width 0 height 0
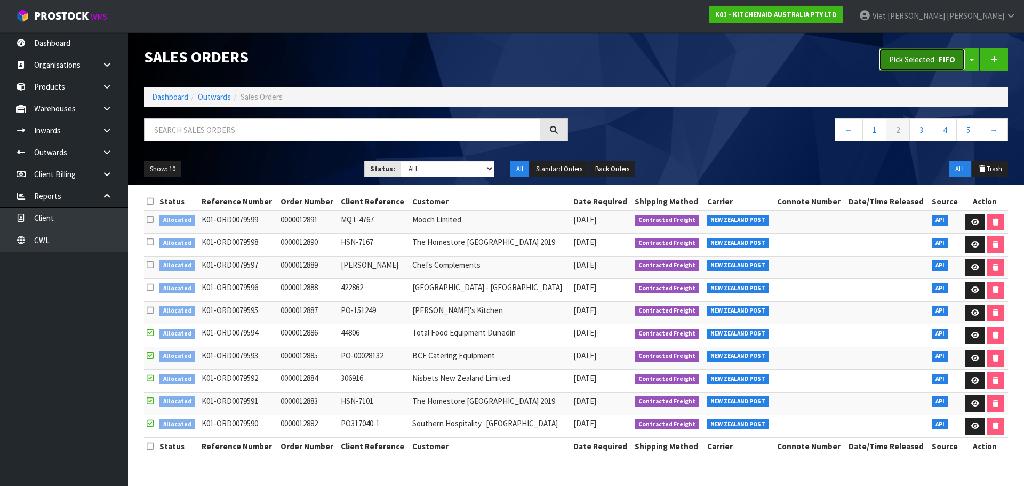
click at [931, 58] on button "Pick Selected - FIFO" at bounding box center [922, 59] width 86 height 23
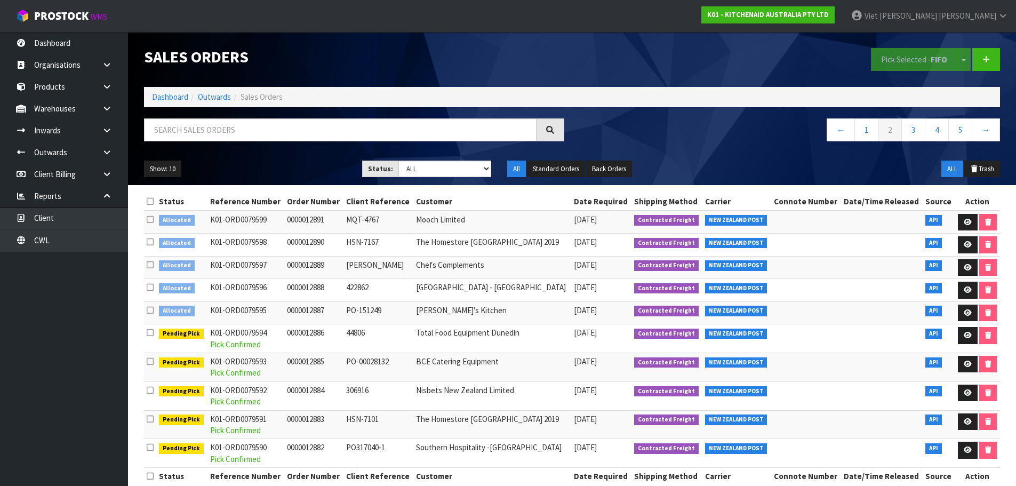
click at [153, 310] on icon at bounding box center [150, 310] width 7 height 8
click at [0, 0] on input "checkbox" at bounding box center [0, 0] width 0 height 0
click at [150, 279] on td at bounding box center [150, 290] width 12 height 23
click at [149, 285] on icon at bounding box center [150, 287] width 7 height 8
click at [0, 0] on input "checkbox" at bounding box center [0, 0] width 0 height 0
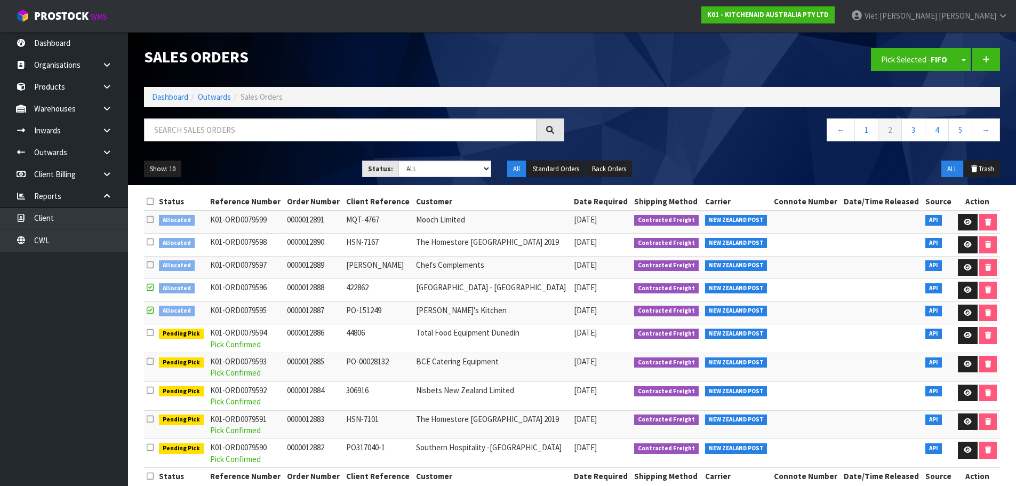
click at [149, 261] on icon at bounding box center [150, 265] width 7 height 8
click at [0, 0] on input "checkbox" at bounding box center [0, 0] width 0 height 0
click at [149, 242] on icon at bounding box center [150, 242] width 7 height 8
click at [0, 0] on input "checkbox" at bounding box center [0, 0] width 0 height 0
click at [151, 224] on label at bounding box center [150, 219] width 7 height 11
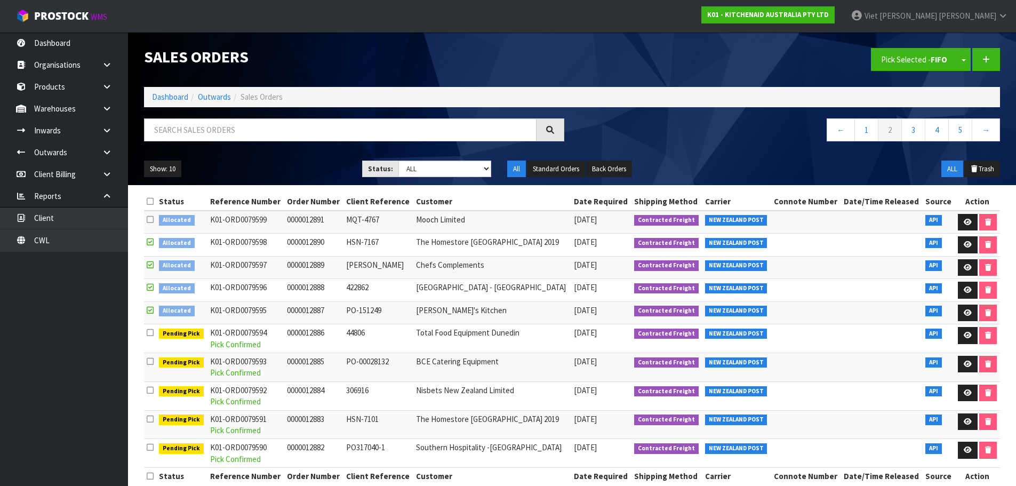
click at [0, 0] on input "checkbox" at bounding box center [0, 0] width 0 height 0
click at [901, 57] on button "Pick Selected - FIFO" at bounding box center [914, 59] width 86 height 23
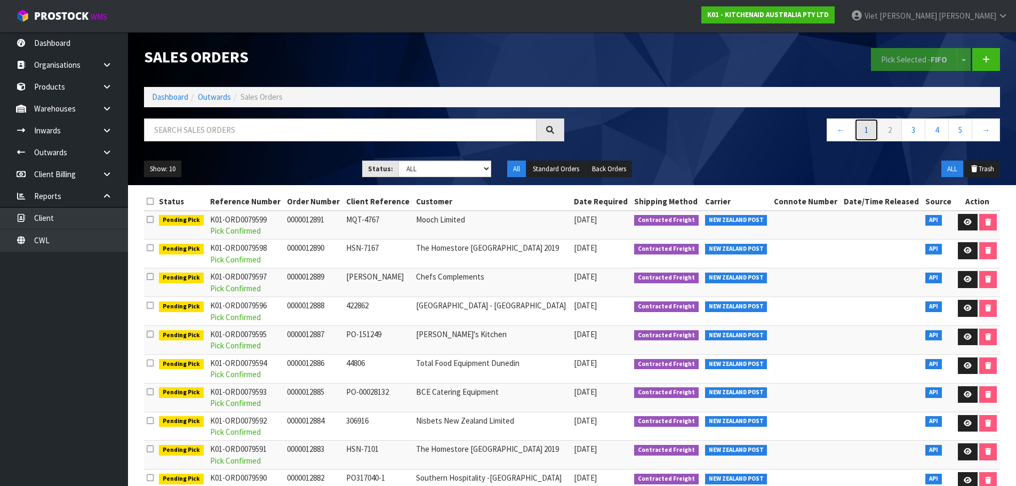
drag, startPoint x: 863, startPoint y: 139, endPoint x: 714, endPoint y: 156, distance: 149.7
click at [863, 139] on link "1" at bounding box center [866, 129] width 24 height 23
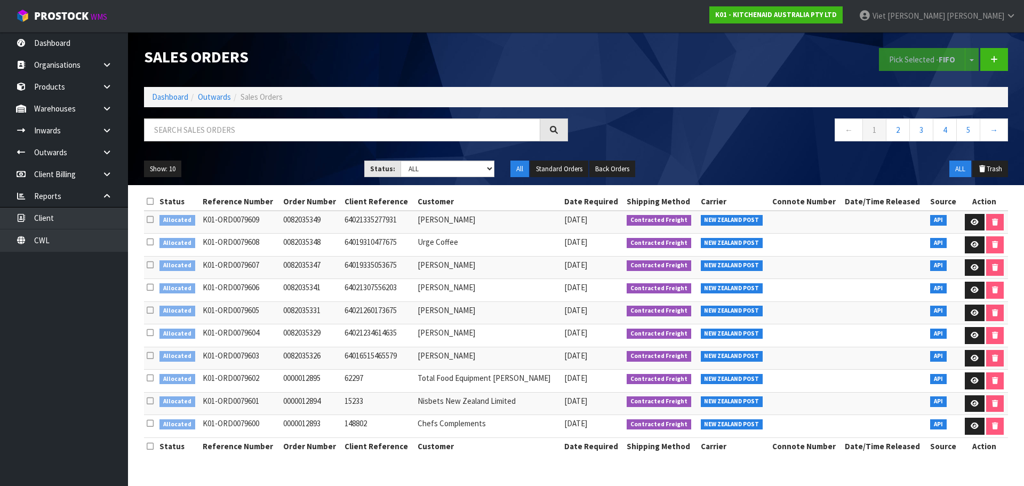
click at [148, 422] on icon at bounding box center [150, 423] width 7 height 8
click at [0, 0] on input "checkbox" at bounding box center [0, 0] width 0 height 0
click at [151, 402] on icon at bounding box center [150, 401] width 7 height 8
click at [0, 0] on input "checkbox" at bounding box center [0, 0] width 0 height 0
click at [150, 381] on icon at bounding box center [150, 378] width 7 height 8
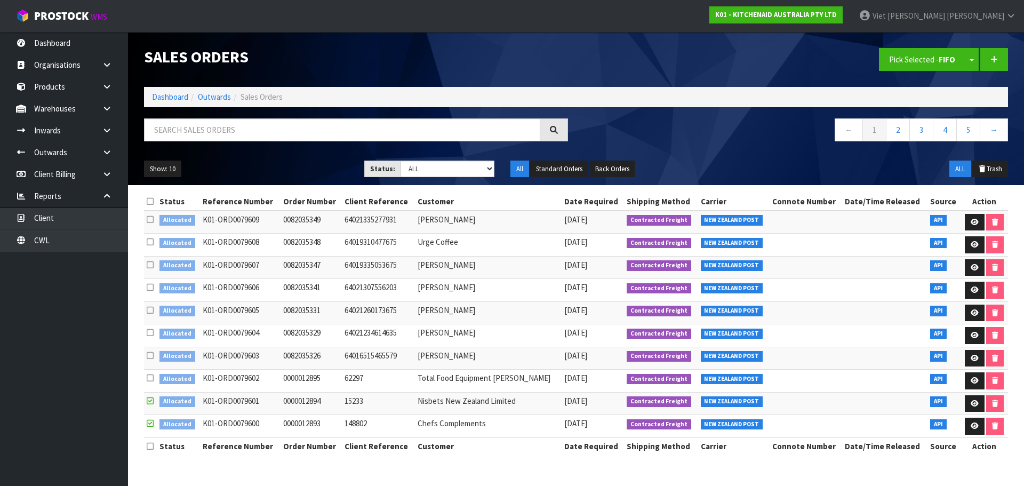
click at [0, 0] on input "checkbox" at bounding box center [0, 0] width 0 height 0
click at [148, 364] on td at bounding box center [150, 358] width 13 height 23
click at [149, 357] on icon at bounding box center [150, 355] width 7 height 8
click at [0, 0] on input "checkbox" at bounding box center [0, 0] width 0 height 0
click at [153, 334] on icon at bounding box center [150, 332] width 7 height 8
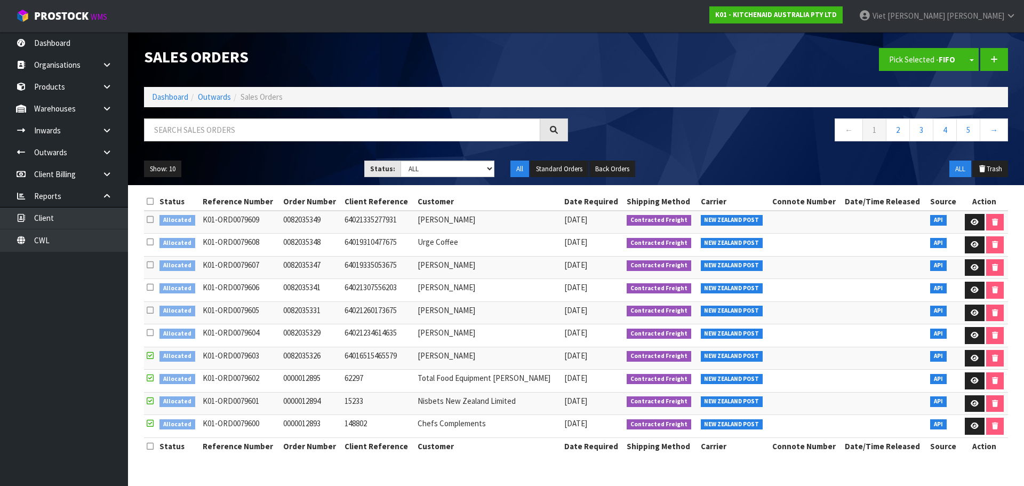
click at [0, 0] on input "checkbox" at bounding box center [0, 0] width 0 height 0
drag, startPoint x: 930, startPoint y: 69, endPoint x: 774, endPoint y: 125, distance: 166.0
click at [930, 69] on button "Pick Selected - FIFO" at bounding box center [922, 59] width 86 height 23
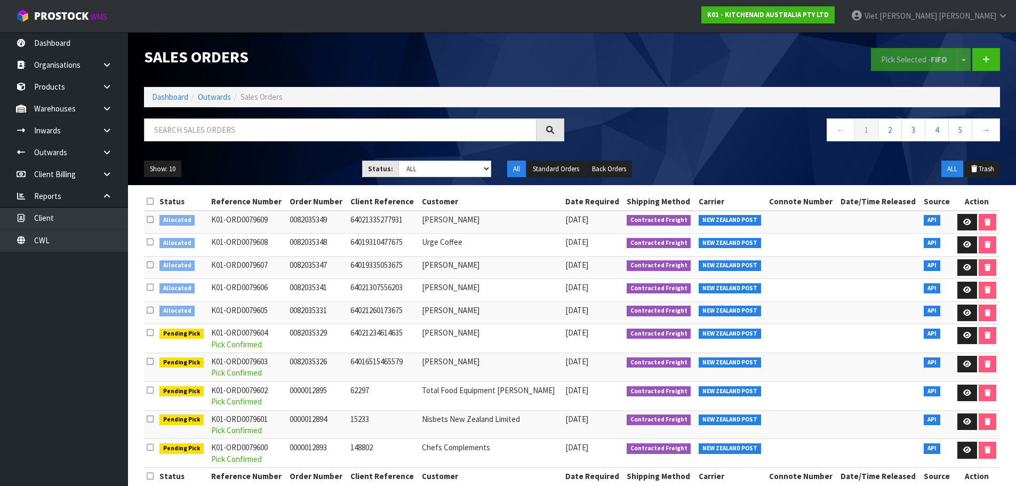
drag, startPoint x: 158, startPoint y: 312, endPoint x: 153, endPoint y: 311, distance: 6.1
click at [158, 312] on td "Allocated" at bounding box center [183, 312] width 52 height 23
click at [143, 308] on div "Status Reference Number Order Number Client Reference Customer Date Required Sh…" at bounding box center [572, 344] width 872 height 303
click at [147, 306] on icon at bounding box center [150, 310] width 7 height 8
click at [0, 0] on input "checkbox" at bounding box center [0, 0] width 0 height 0
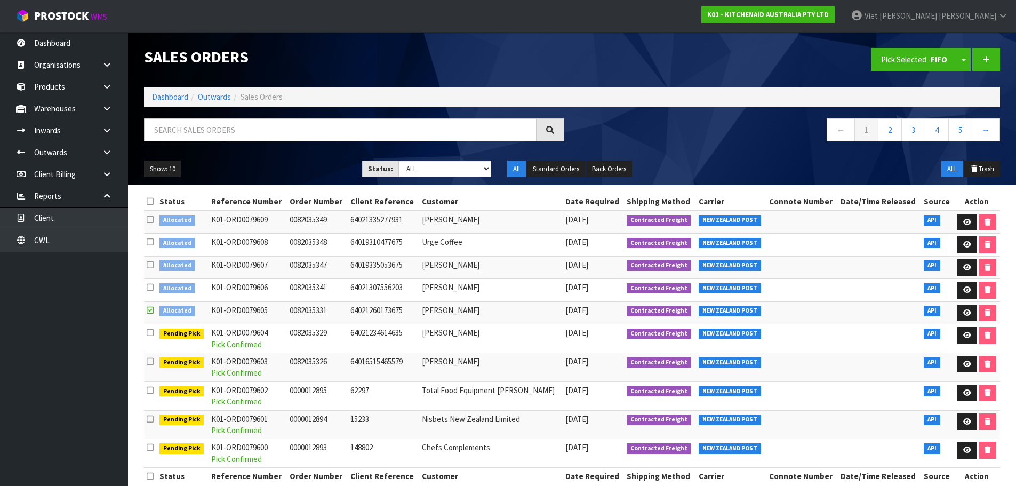
click at [151, 285] on icon at bounding box center [150, 287] width 7 height 8
click at [0, 0] on input "checkbox" at bounding box center [0, 0] width 0 height 0
click at [151, 262] on icon at bounding box center [150, 265] width 7 height 8
click at [0, 0] on input "checkbox" at bounding box center [0, 0] width 0 height 0
click at [151, 234] on td at bounding box center [150, 245] width 13 height 23
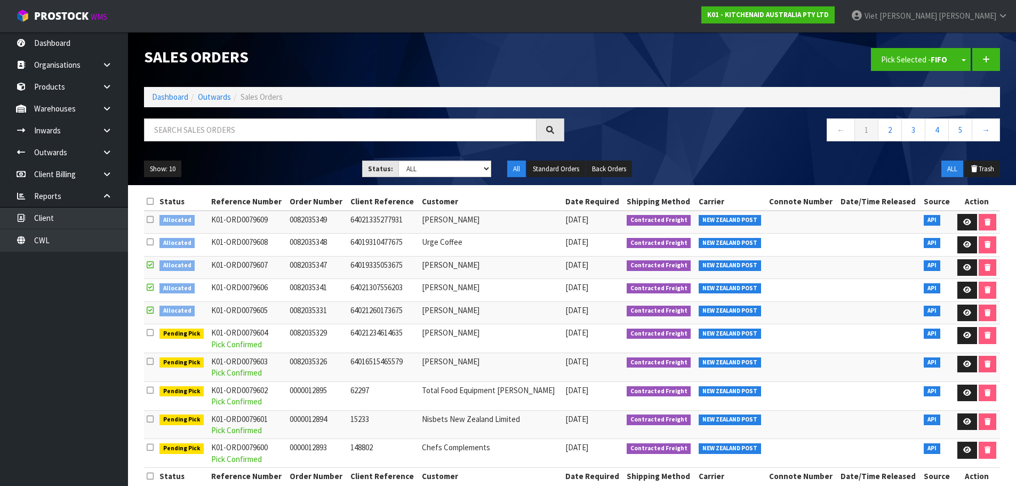
click at [144, 237] on td at bounding box center [150, 245] width 13 height 23
click at [151, 237] on label at bounding box center [150, 241] width 7 height 11
click at [0, 0] on input "checkbox" at bounding box center [0, 0] width 0 height 0
click at [151, 221] on icon at bounding box center [150, 219] width 7 height 8
click at [0, 0] on input "checkbox" at bounding box center [0, 0] width 0 height 0
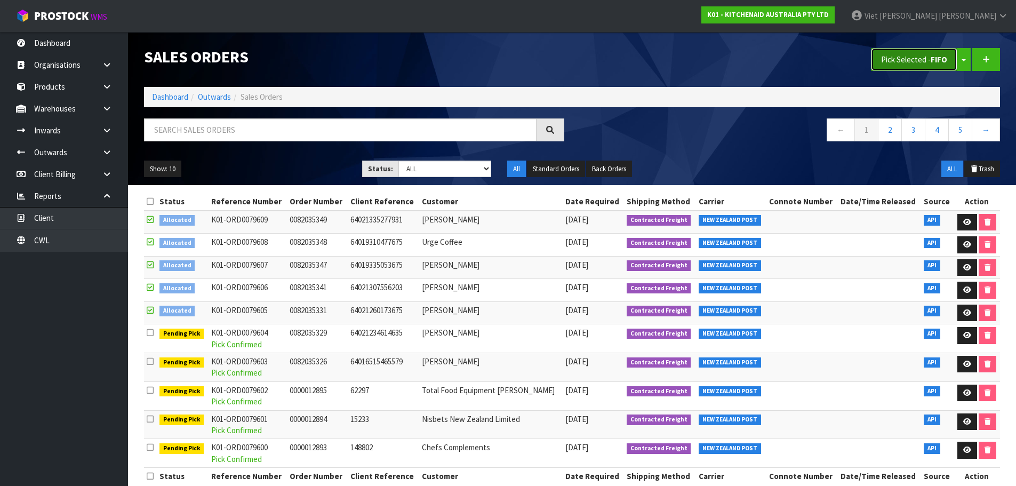
click at [927, 55] on button "Pick Selected - FIFO" at bounding box center [914, 59] width 86 height 23
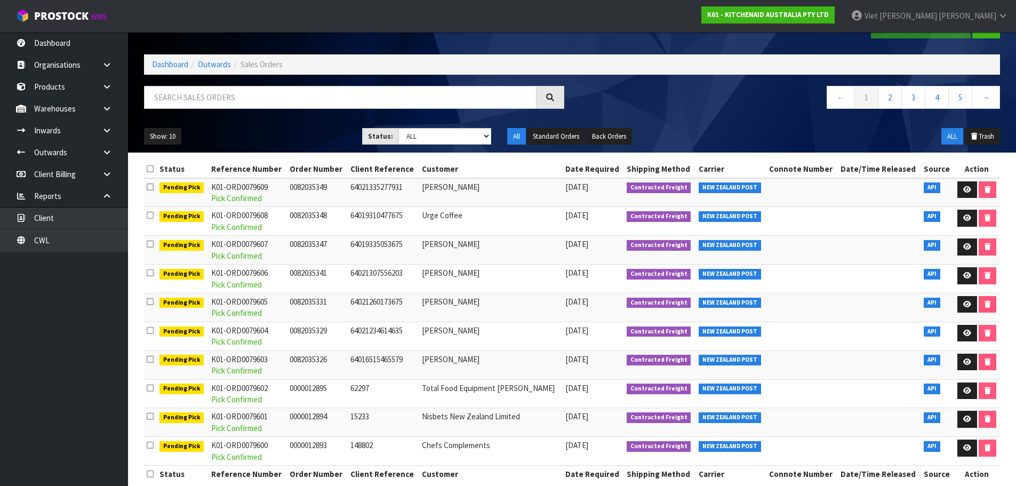
scroll to position [48, 0]
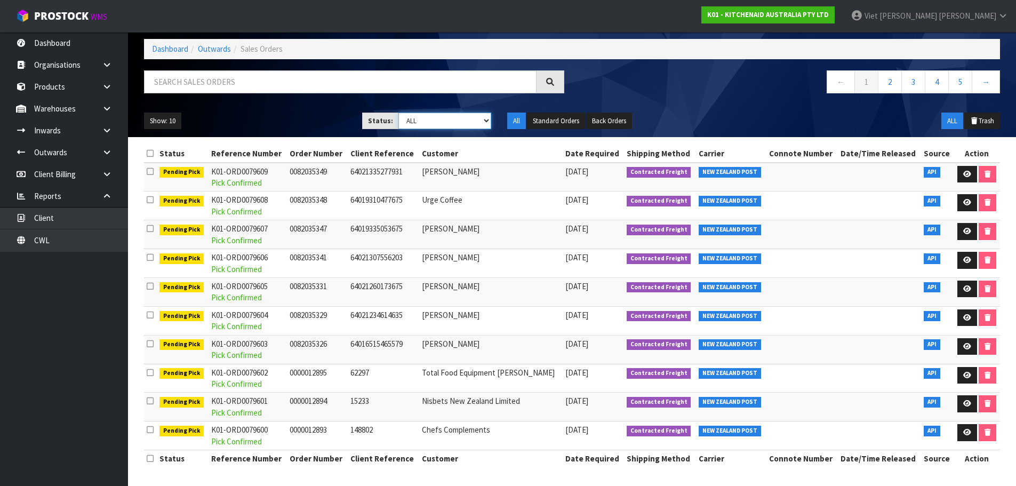
click at [446, 122] on select "Draft Pending Allocated Pending Pick Goods Picked Goods Packed Pending Charges …" at bounding box center [444, 121] width 93 height 17
select select "string:3"
click at [398, 113] on select "Draft Pending Allocated Pending Pick Goods Picked Goods Packed Pending Charges …" at bounding box center [444, 121] width 93 height 17
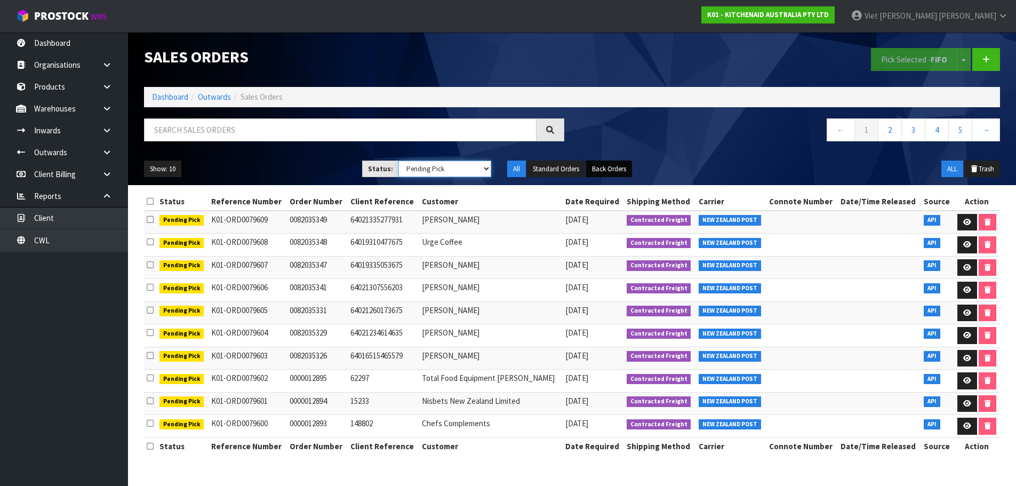
scroll to position [0, 0]
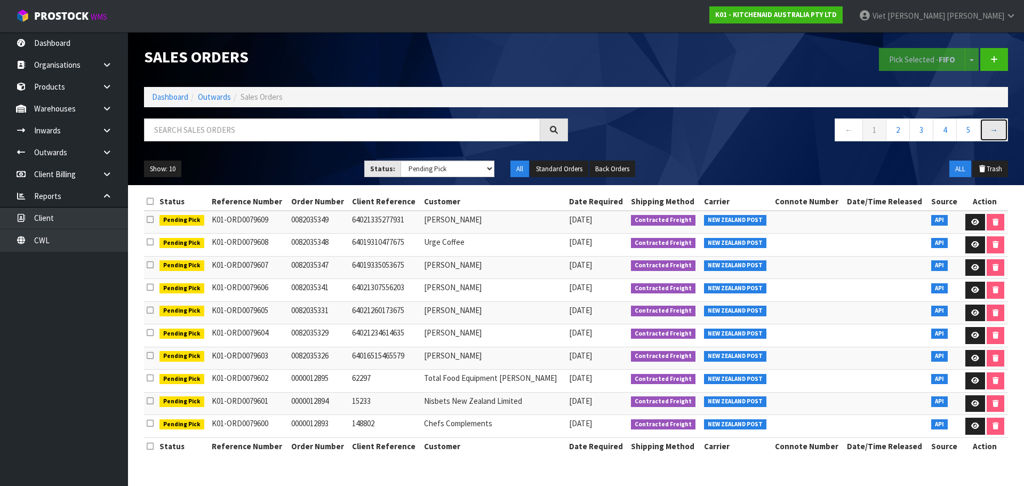
click at [994, 130] on link "→" at bounding box center [994, 129] width 28 height 23
click at [985, 127] on link "→" at bounding box center [994, 129] width 28 height 23
click at [987, 128] on link "→" at bounding box center [994, 129] width 28 height 23
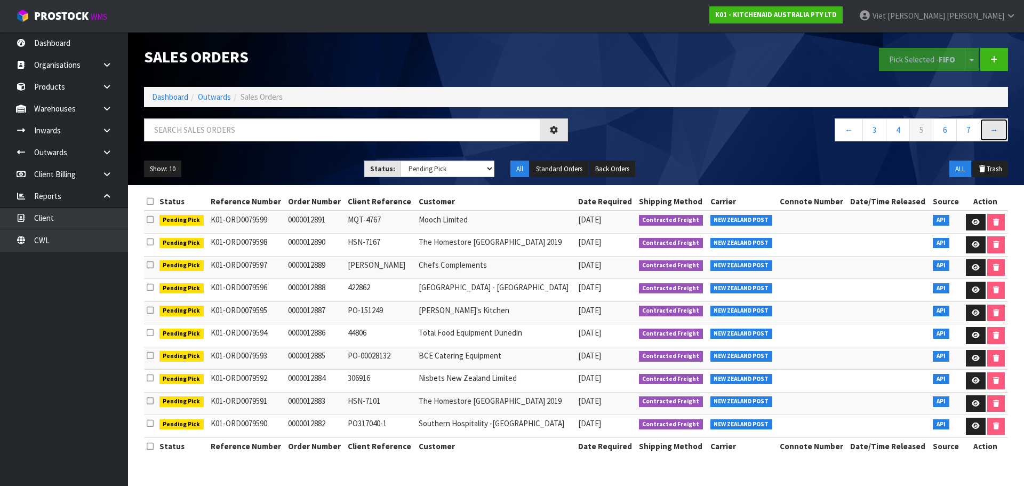
click at [987, 128] on link "→" at bounding box center [994, 129] width 28 height 23
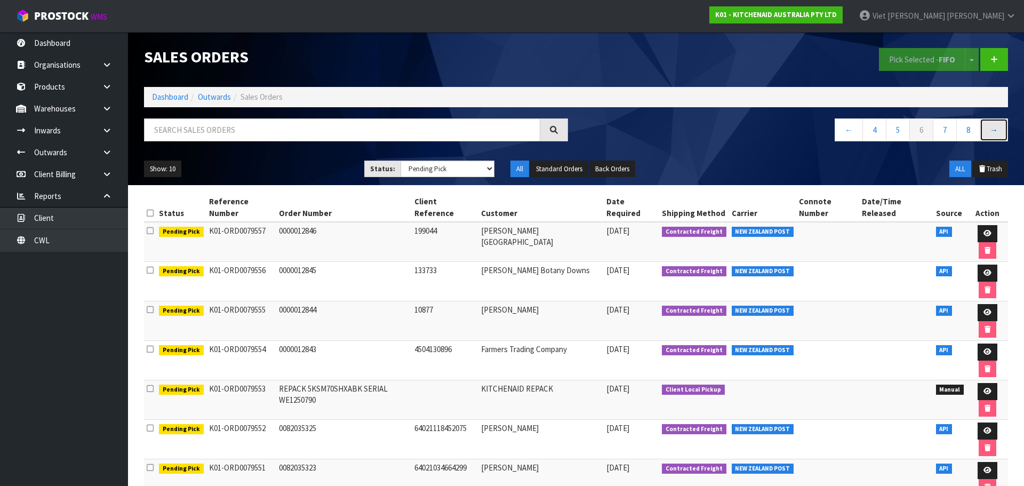
click at [993, 133] on link "→" at bounding box center [994, 129] width 28 height 23
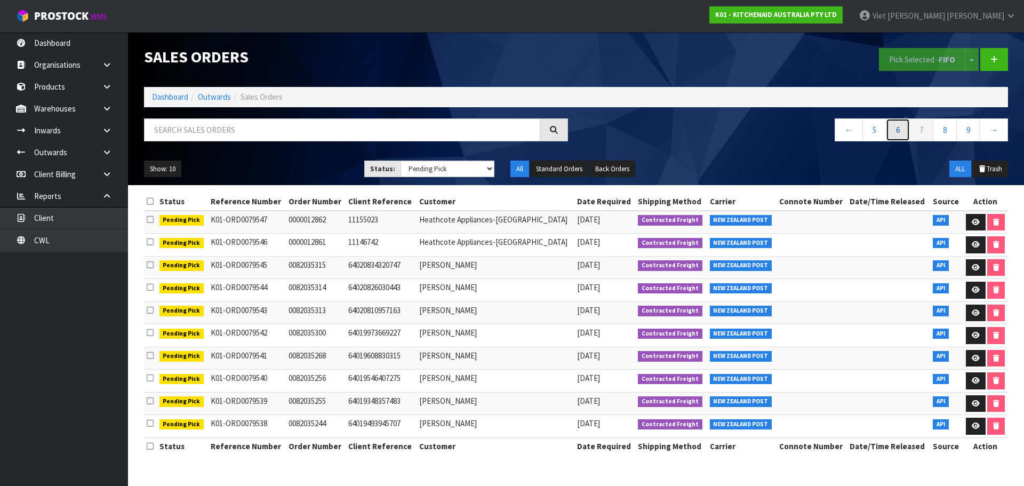
click at [900, 132] on link "6" at bounding box center [898, 129] width 24 height 23
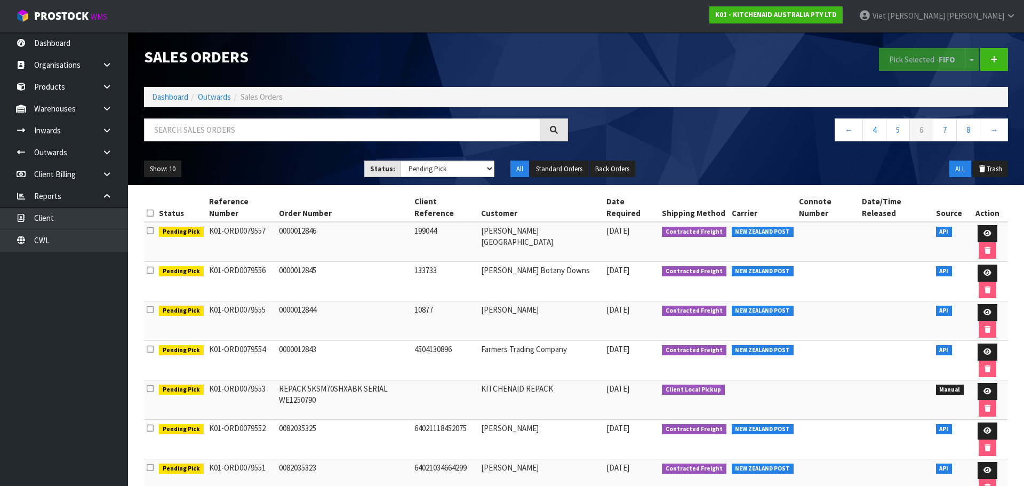
drag, startPoint x: 654, startPoint y: 464, endPoint x: 659, endPoint y: 457, distance: 9.2
click at [654, 464] on div "Status Reference Number Order Number Client Reference Customer Date Required Sh…" at bounding box center [576, 424] width 864 height 463
click at [896, 132] on link "5" at bounding box center [898, 129] width 24 height 23
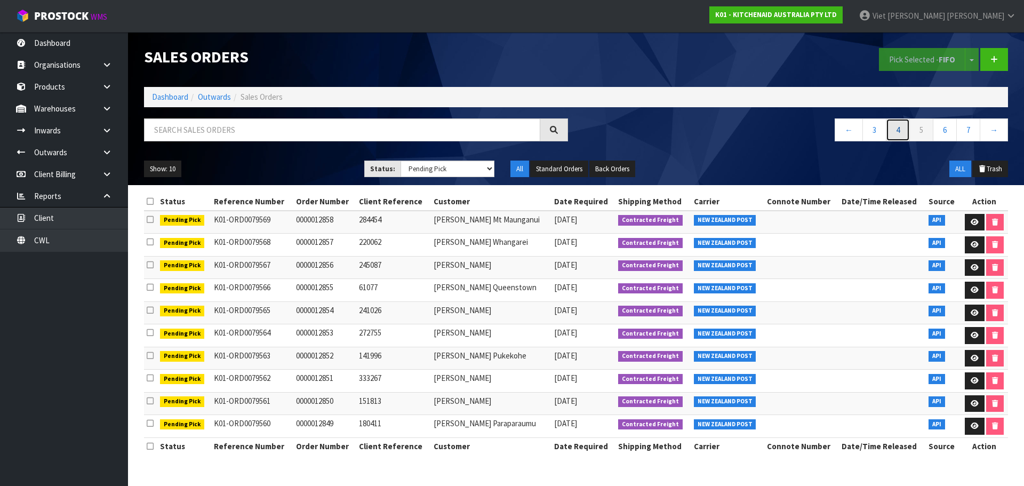
click at [894, 133] on link "4" at bounding box center [898, 129] width 24 height 23
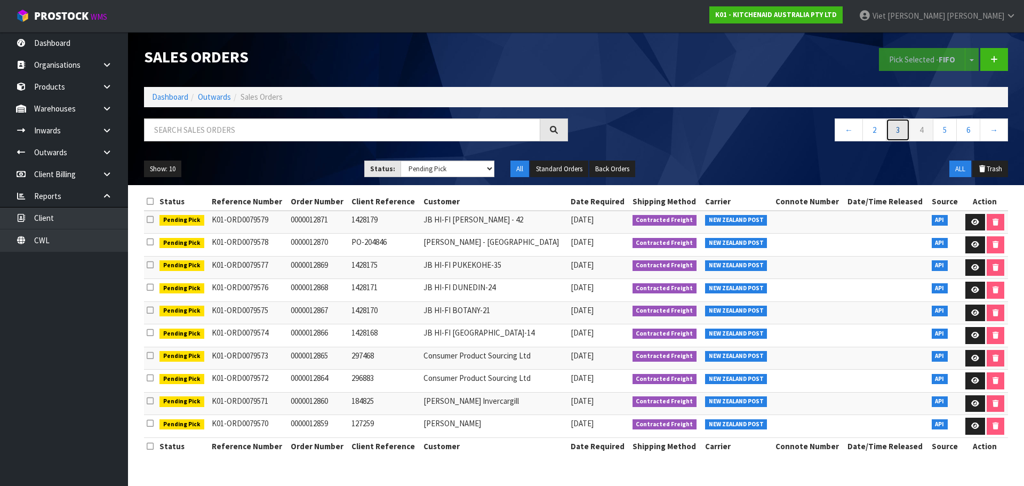
click at [902, 141] on link "3" at bounding box center [898, 129] width 24 height 23
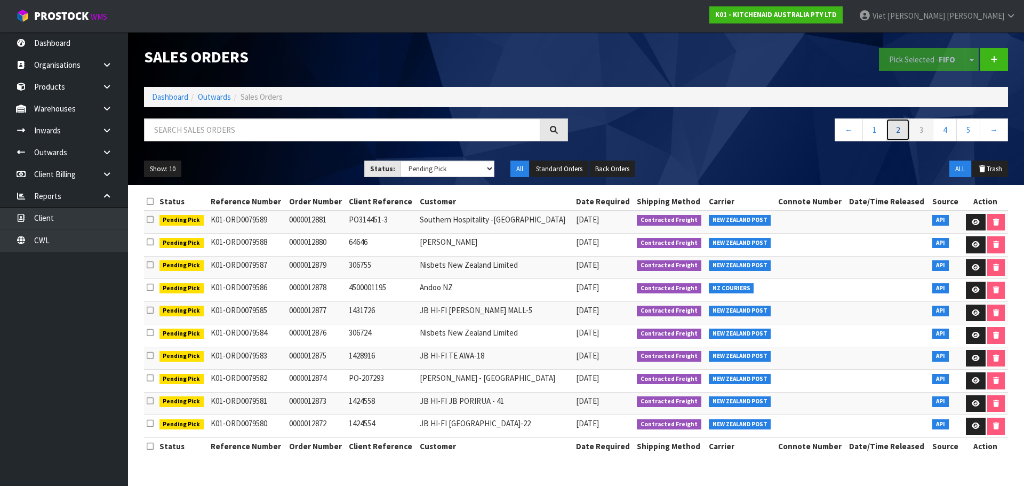
click at [895, 137] on link "2" at bounding box center [898, 129] width 24 height 23
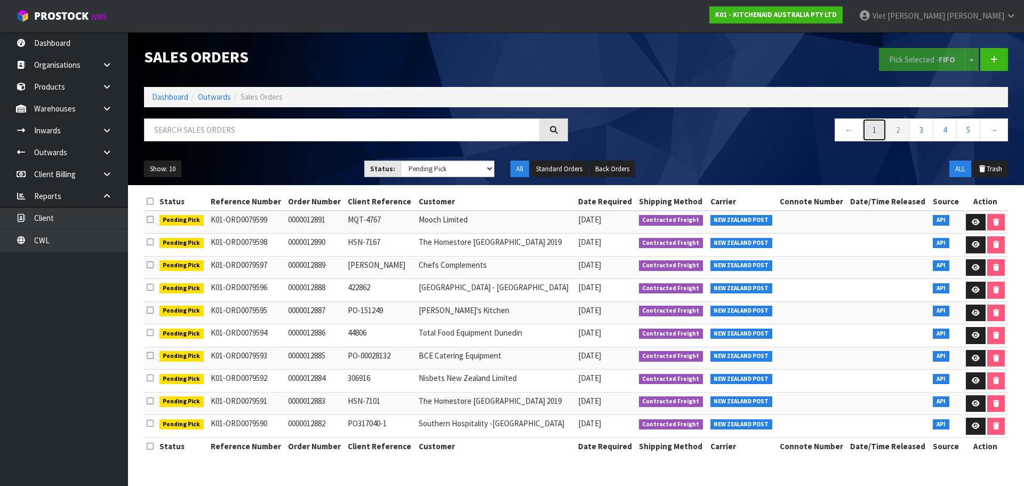
click at [883, 128] on link "1" at bounding box center [874, 129] width 24 height 23
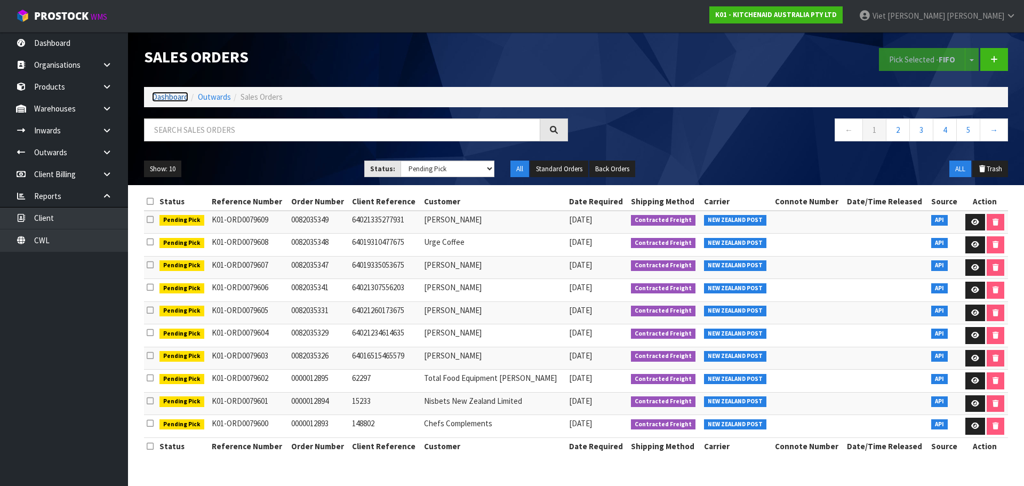
click at [174, 100] on link "Dashboard" at bounding box center [170, 97] width 36 height 10
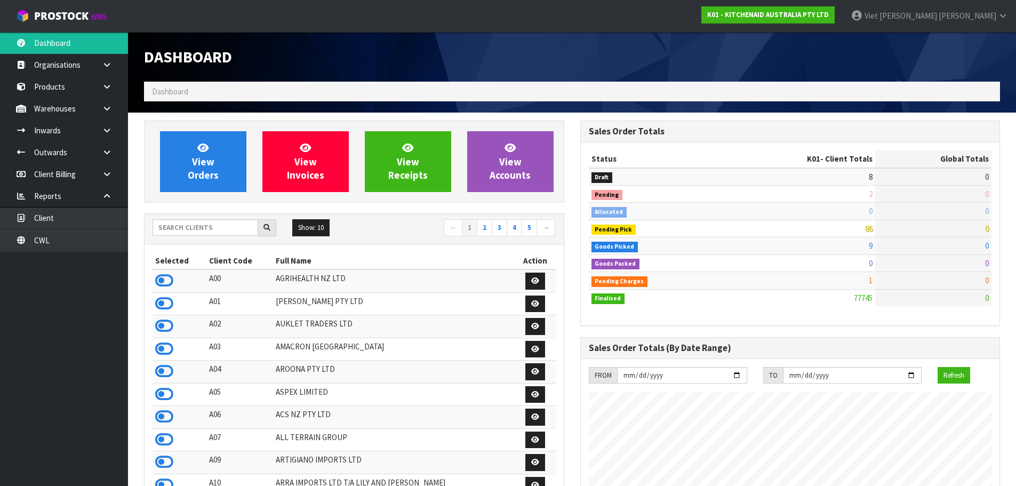
scroll to position [808, 436]
click at [236, 222] on input "text" at bounding box center [206, 227] width 106 height 17
drag, startPoint x: 240, startPoint y: 219, endPoint x: 228, endPoint y: 230, distance: 16.3
click at [238, 222] on input "text" at bounding box center [206, 227] width 106 height 17
click at [223, 231] on input "text" at bounding box center [206, 227] width 106 height 17
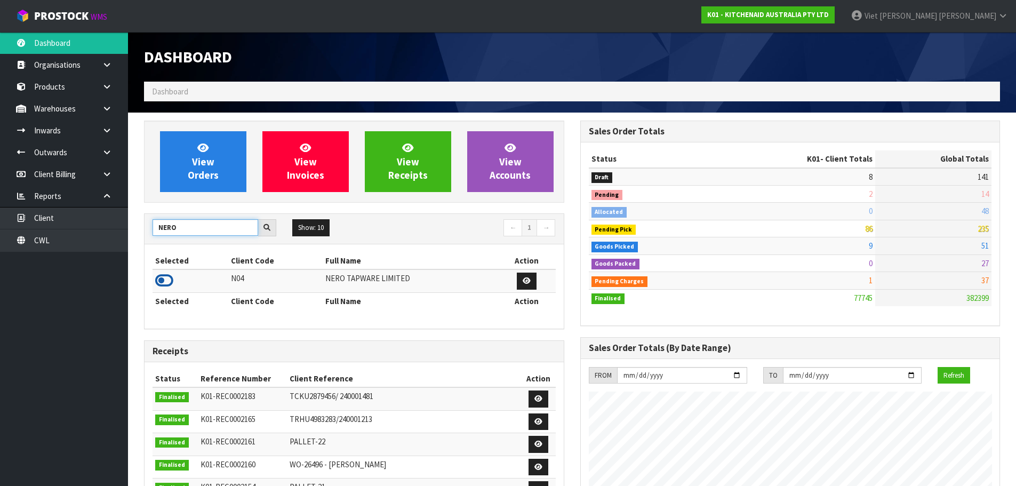
type input "NERO"
click at [158, 283] on icon at bounding box center [164, 280] width 18 height 16
click at [165, 194] on div "View Orders View Invoices View Receipts View Accounts" at bounding box center [354, 162] width 420 height 82
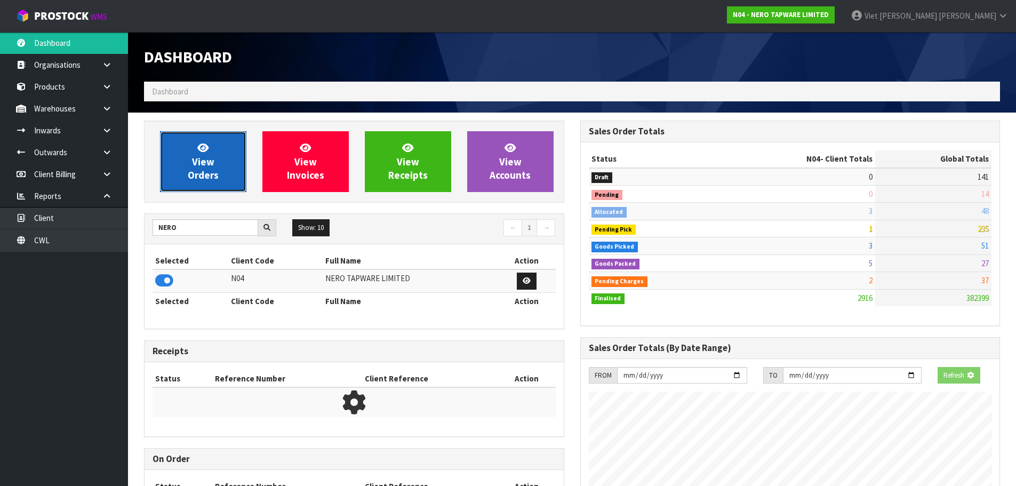
click at [176, 190] on link "View Orders" at bounding box center [203, 161] width 86 height 61
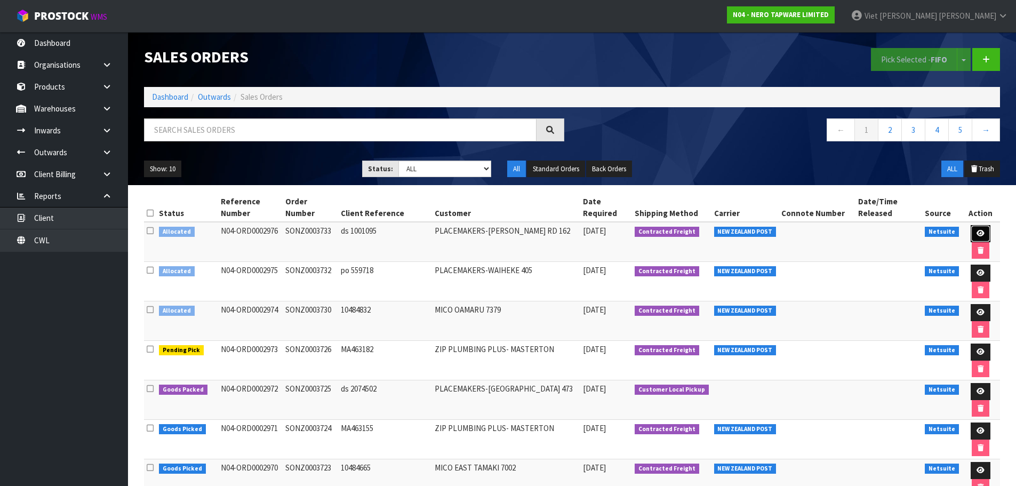
click at [980, 230] on icon at bounding box center [980, 233] width 8 height 7
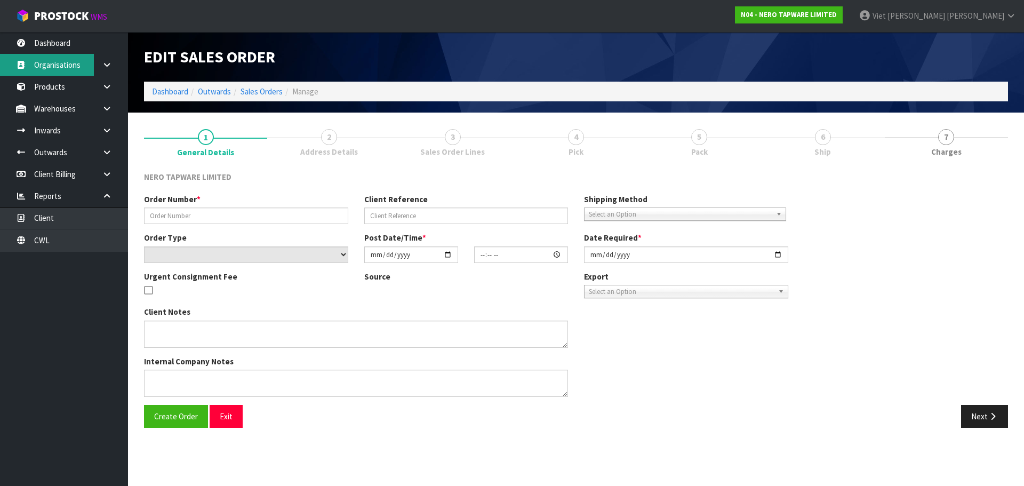
type input "SONZ0003733"
type input "ds 1001095"
select select "number:0"
type input "[DATE]"
type input "12:45:12.000"
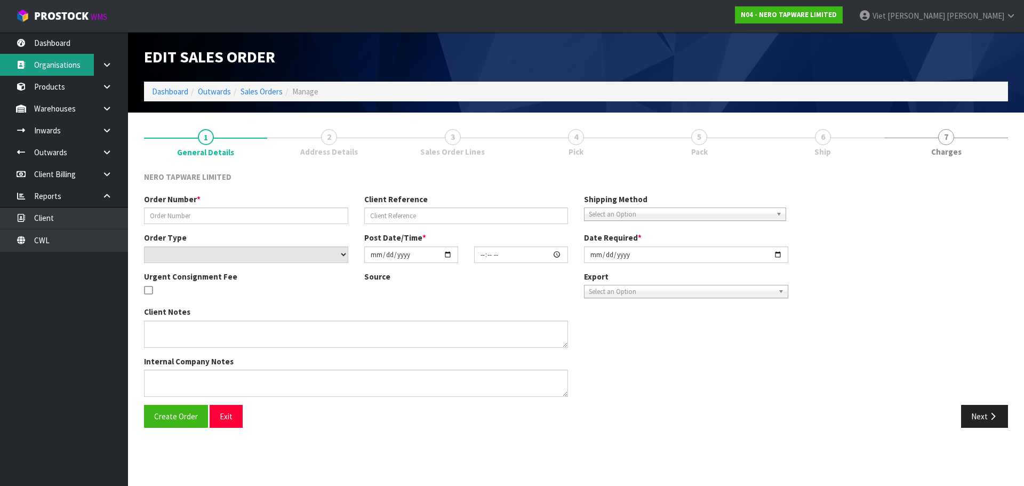
type input "[DATE]"
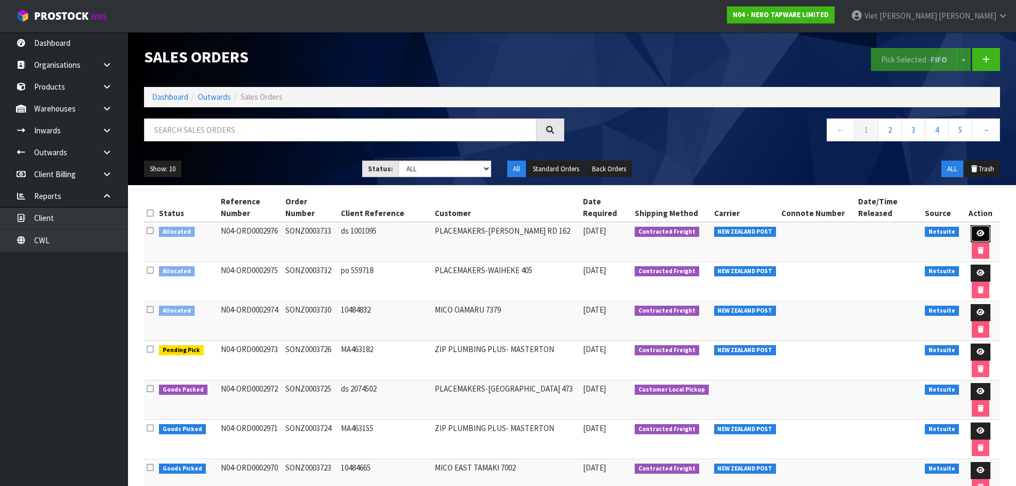
click at [977, 231] on icon at bounding box center [980, 233] width 8 height 7
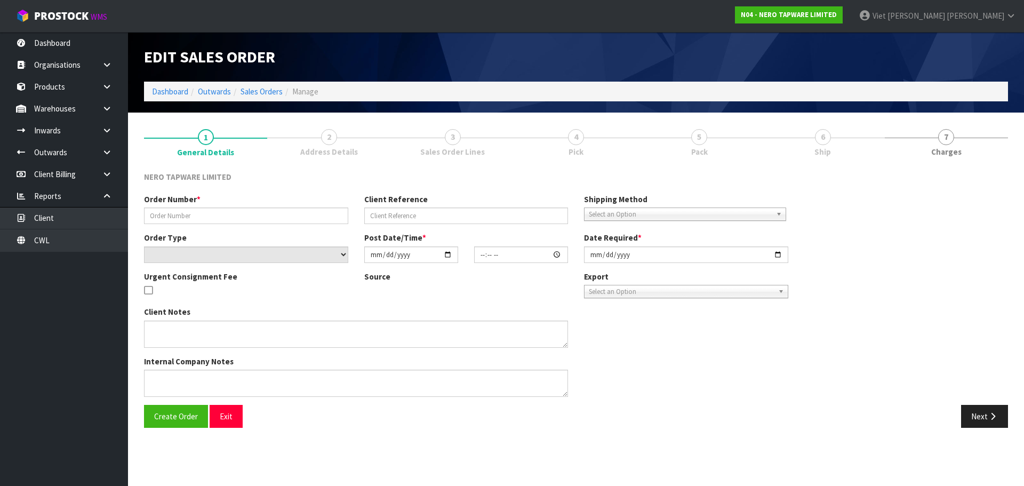
type input "SONZ0003733"
type input "ds 1001095"
select select "number:0"
type input "[DATE]"
type input "12:45:12.000"
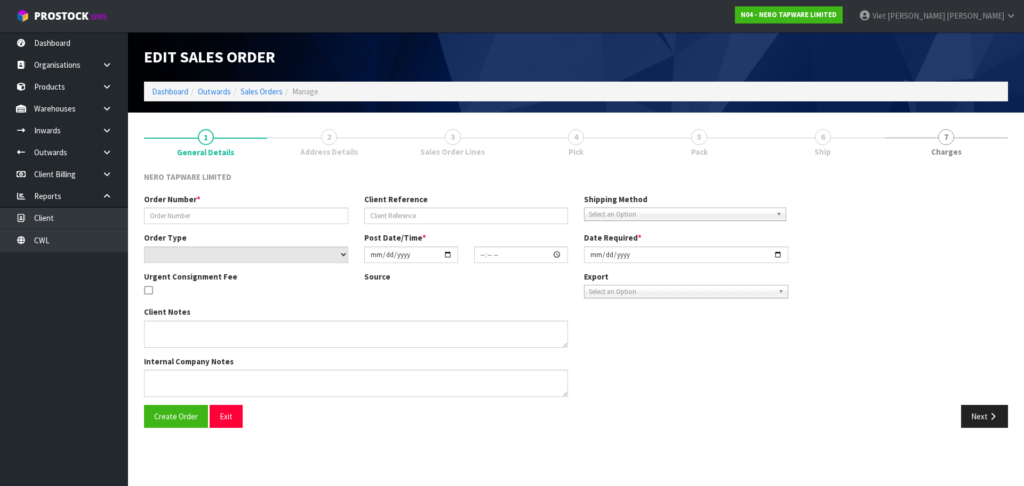
type input "[DATE]"
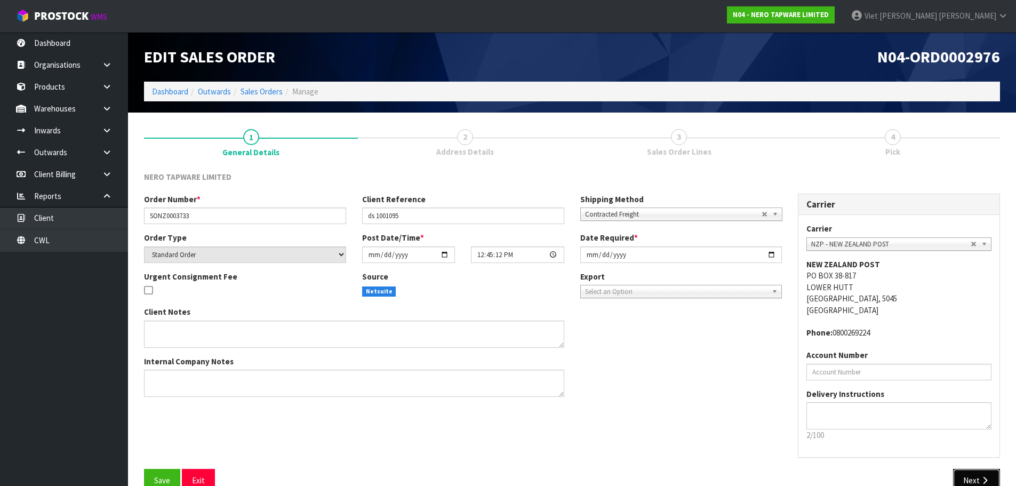
click at [976, 474] on button "Next" at bounding box center [976, 480] width 47 height 23
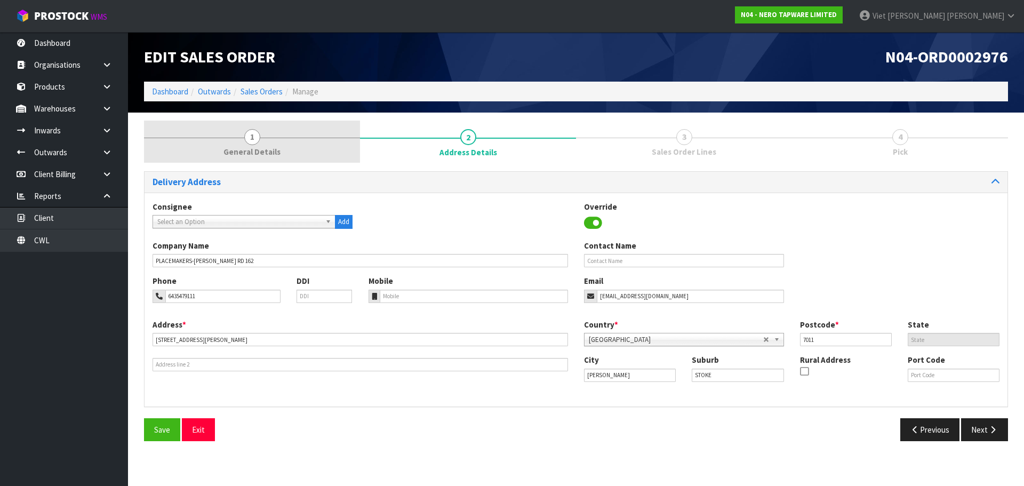
click at [294, 138] on link "1 General Details" at bounding box center [252, 142] width 216 height 42
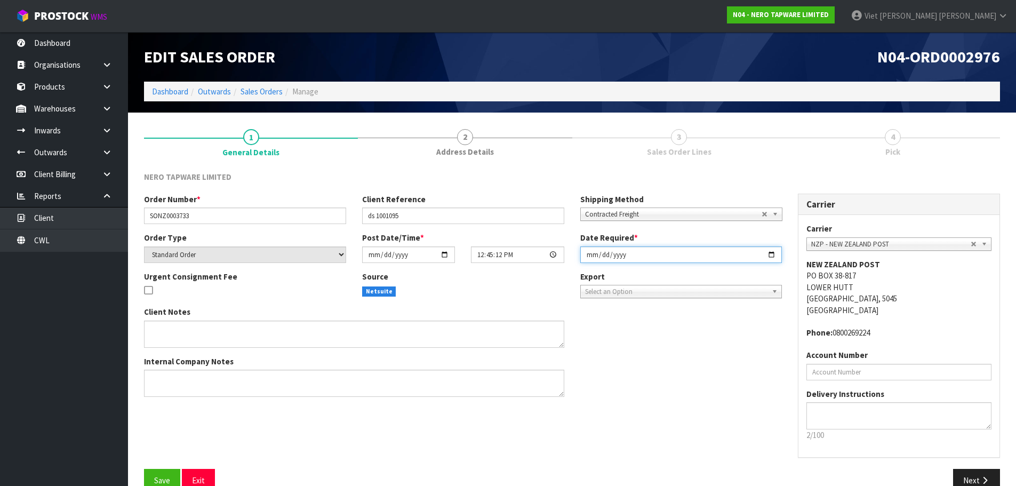
click at [768, 258] on input "[DATE]" at bounding box center [681, 254] width 202 height 17
type input "2025-09-24"
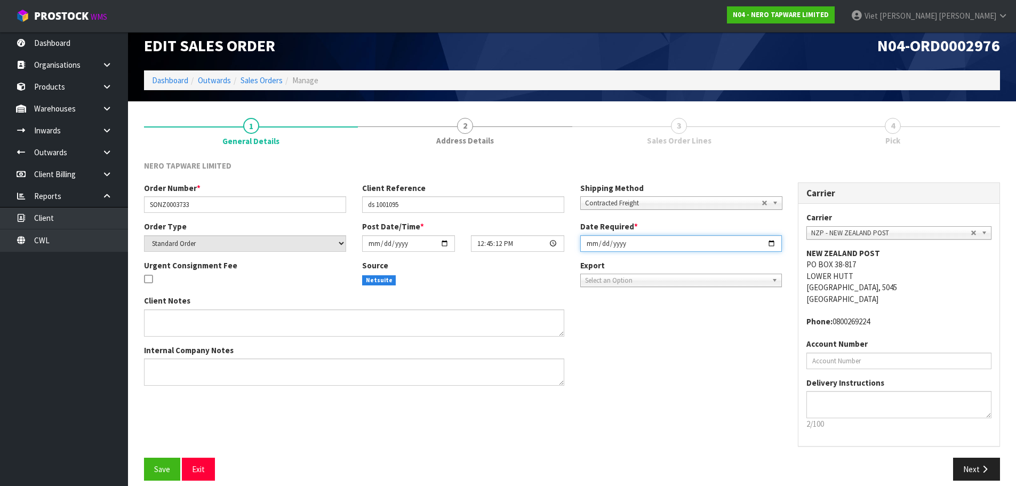
scroll to position [22, 0]
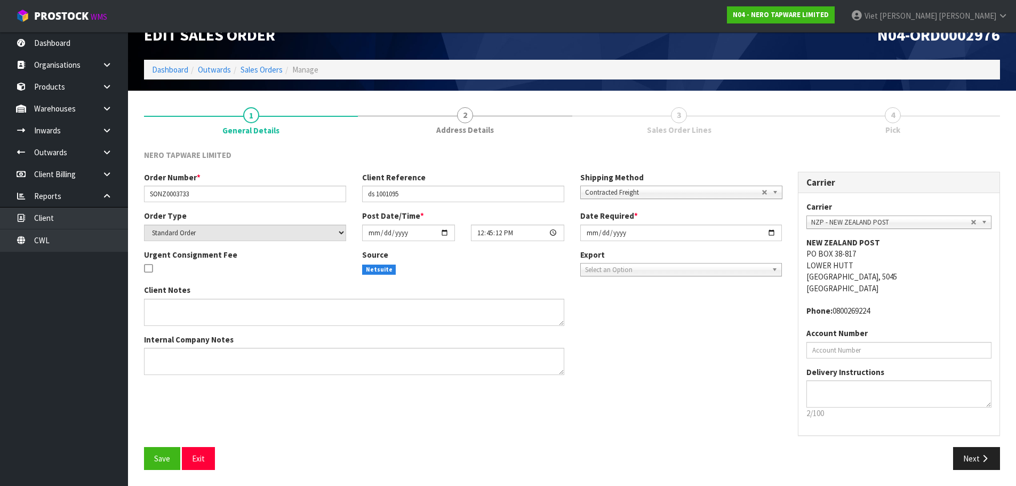
click at [985, 442] on div "Carrier Carrier ANGEL - ANGEL TRANSPORT CONROY - CONROY REMOVALS DEAEXPAKL - DE…" at bounding box center [899, 309] width 218 height 275
click at [980, 455] on icon "button" at bounding box center [985, 458] width 10 height 8
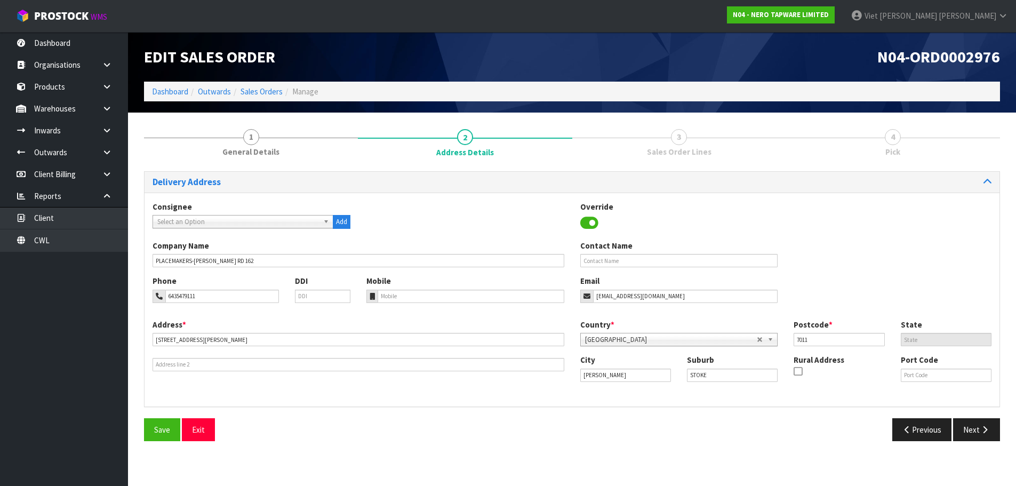
scroll to position [0, 0]
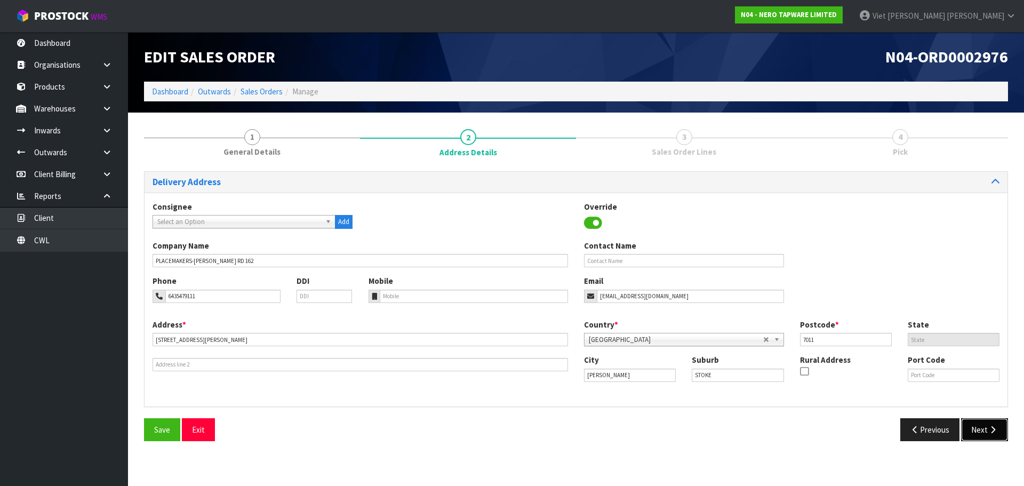
click at [973, 437] on button "Next" at bounding box center [984, 429] width 47 height 23
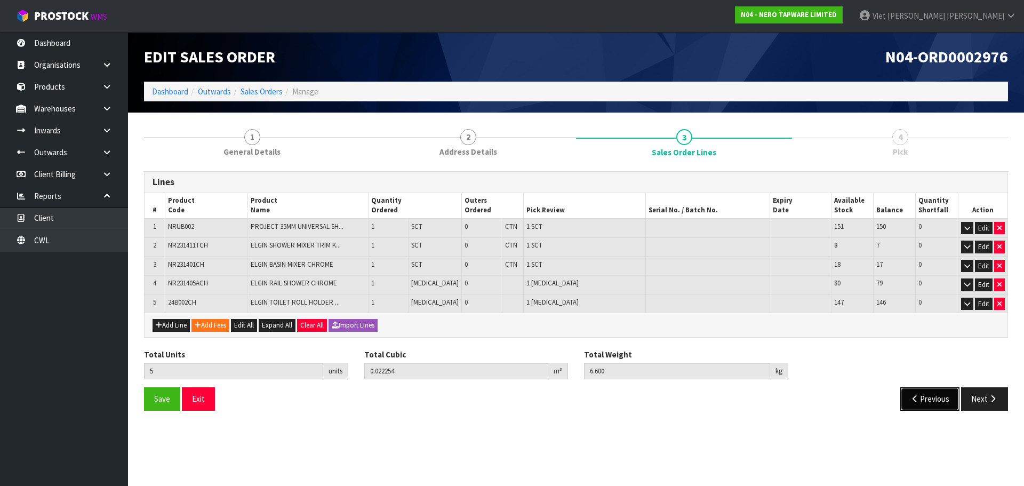
click at [926, 399] on button "Previous" at bounding box center [930, 398] width 60 height 23
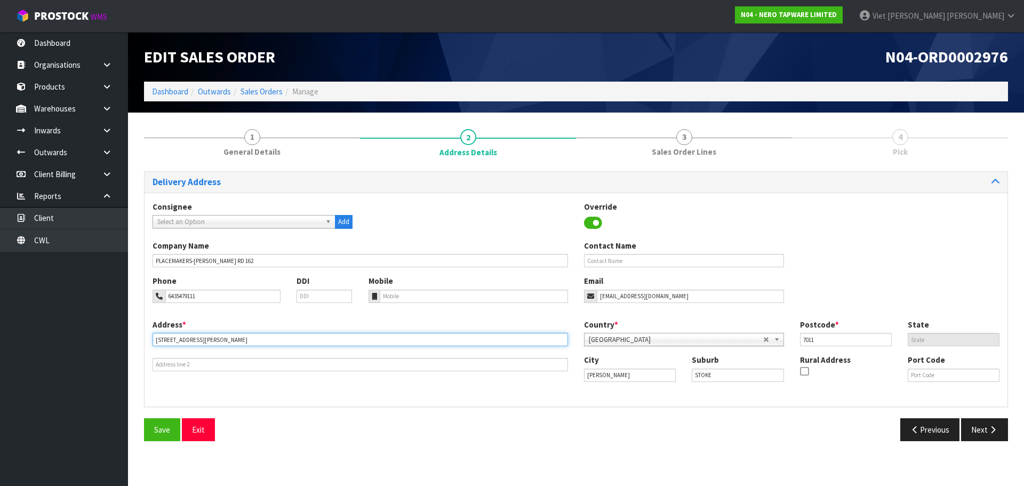
click at [320, 339] on input "52 SAXTON ROAD WEST" at bounding box center [360, 339] width 415 height 13
click at [758, 431] on div "Previous Next" at bounding box center [796, 429] width 440 height 23
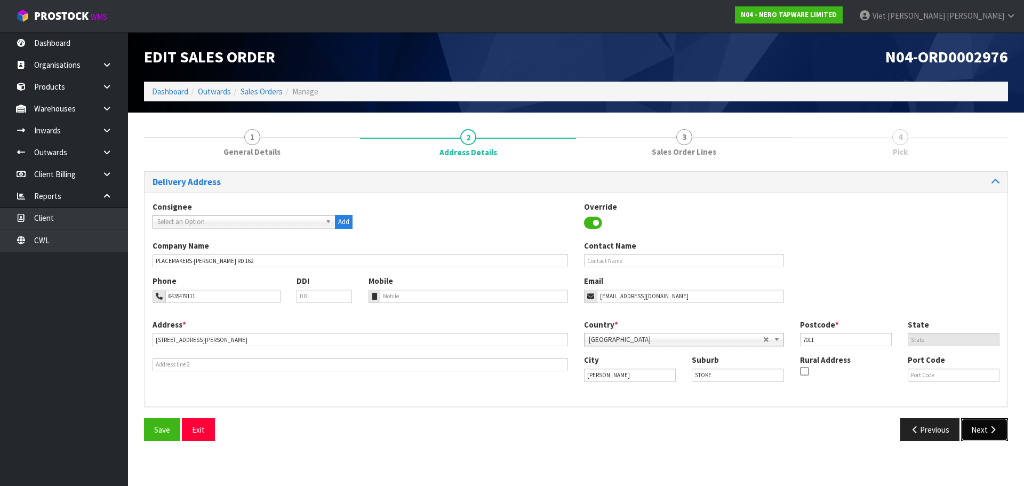
click at [976, 423] on button "Next" at bounding box center [984, 429] width 47 height 23
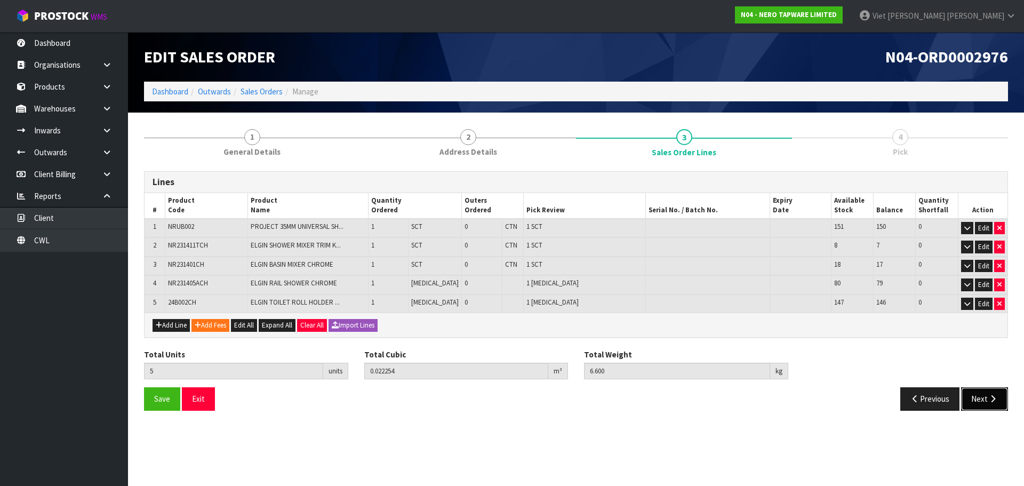
click at [984, 404] on button "Next" at bounding box center [984, 398] width 47 height 23
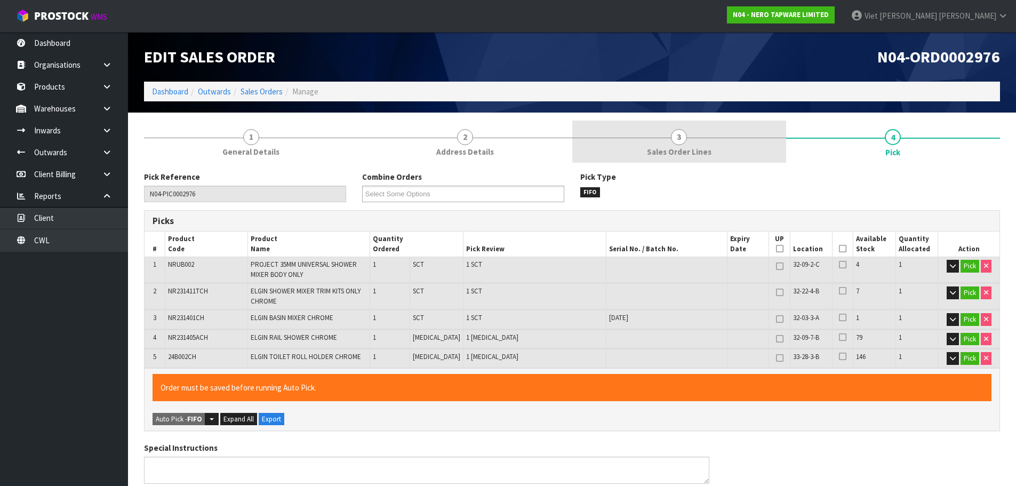
click at [649, 127] on link "3 Sales Order Lines" at bounding box center [679, 142] width 214 height 42
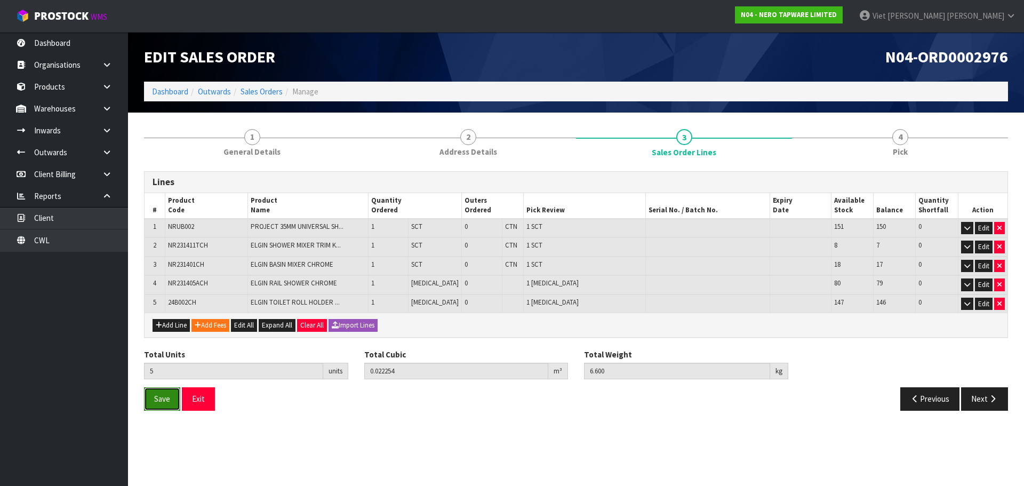
click at [146, 396] on button "Save" at bounding box center [162, 398] width 36 height 23
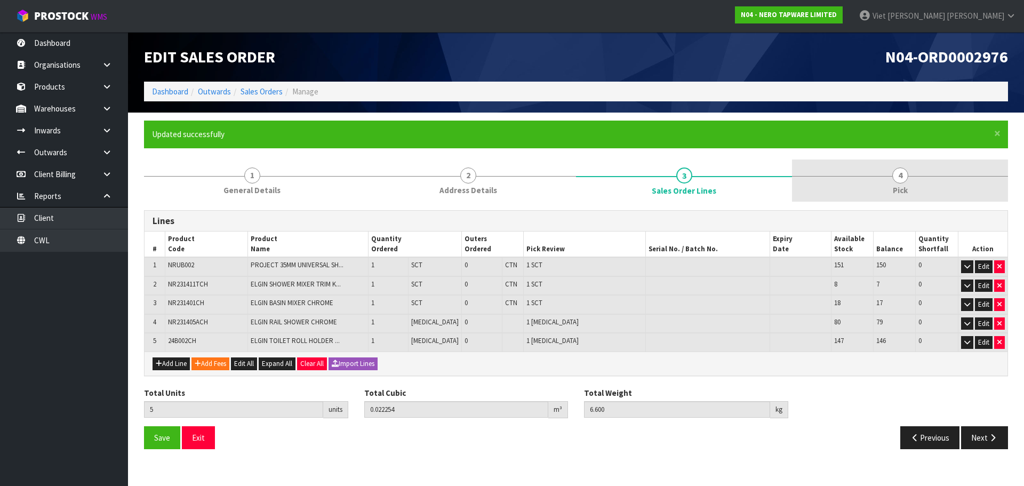
click at [884, 193] on link "4 Pick" at bounding box center [900, 180] width 216 height 42
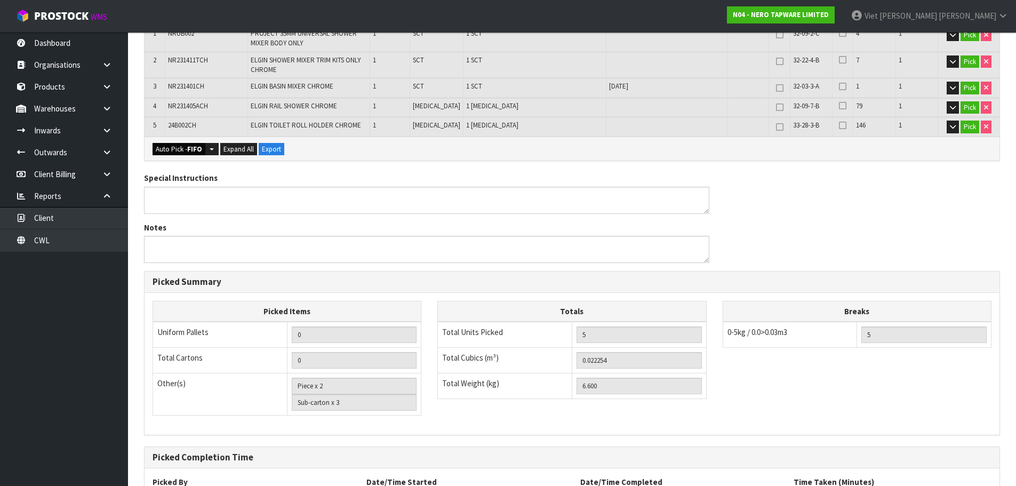
scroll to position [107, 0]
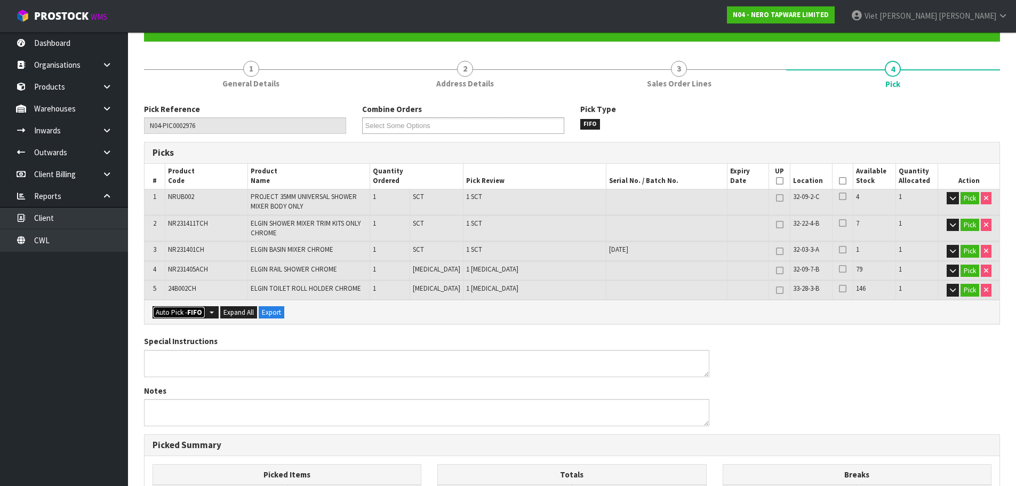
click at [179, 315] on button "Auto Pick - FIFO" at bounding box center [179, 312] width 53 height 13
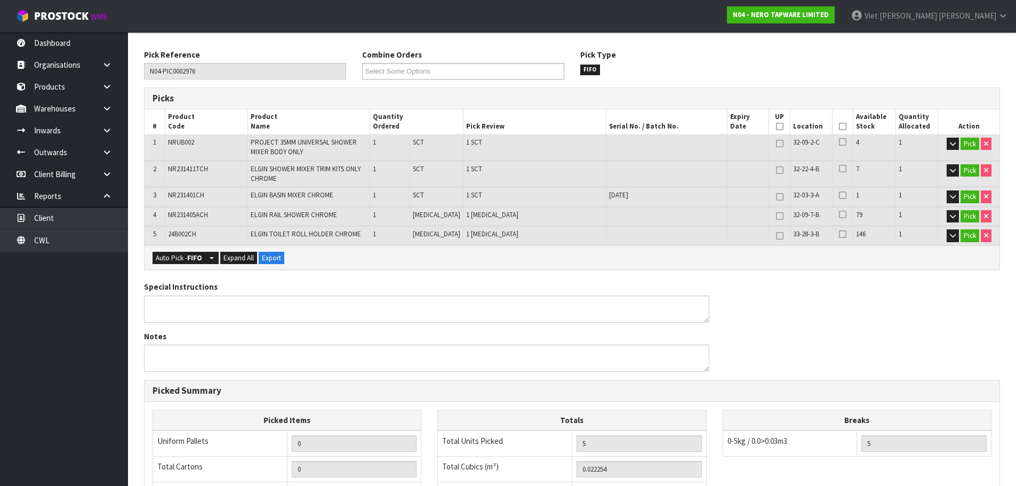
scroll to position [366, 0]
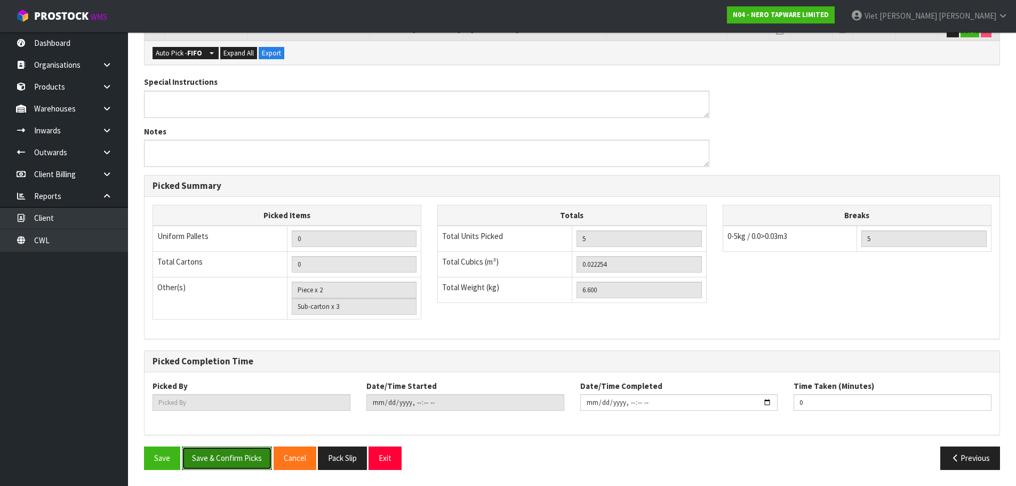
click at [195, 458] on button "Save & Confirm Picks" at bounding box center [227, 457] width 90 height 23
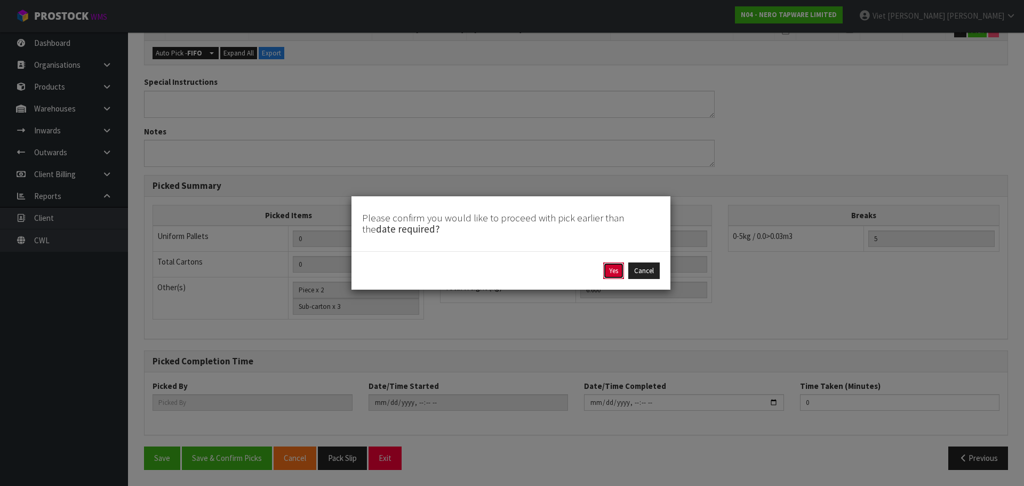
click at [619, 275] on button "Yes" at bounding box center [613, 270] width 21 height 17
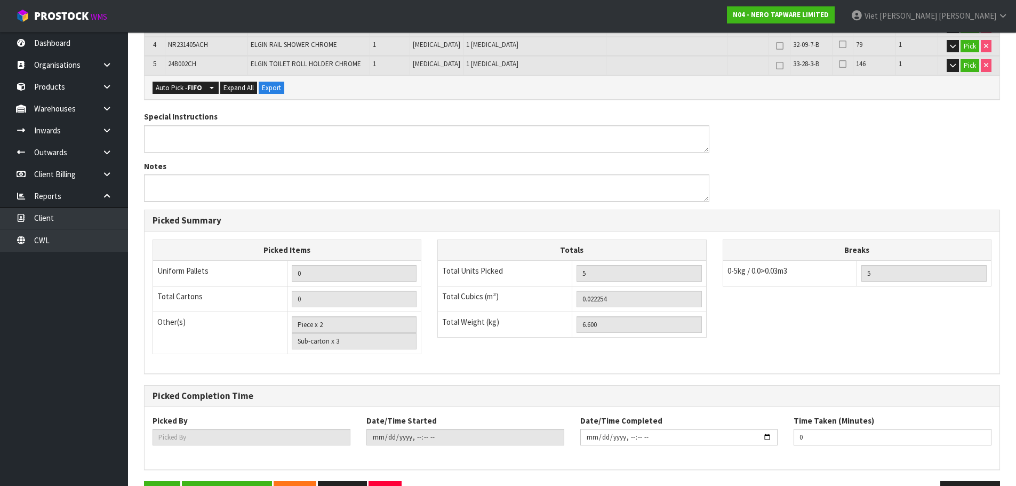
scroll to position [0, 0]
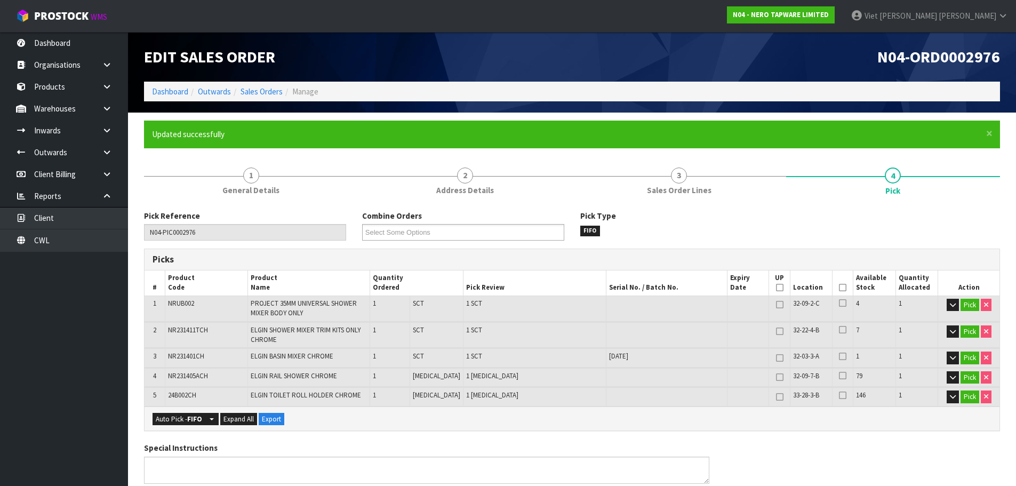
type input "Viet Hoang Tran"
type input "2025-09-23T12:46:48"
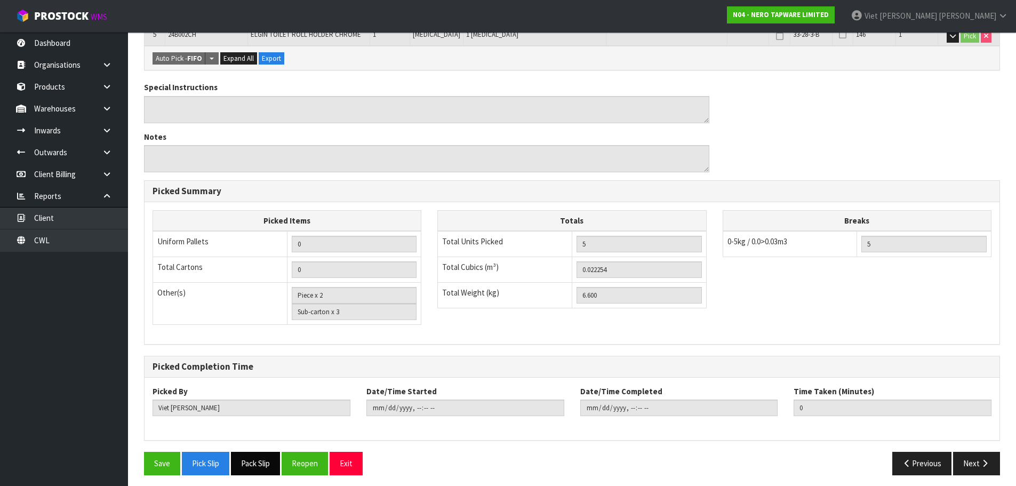
scroll to position [366, 0]
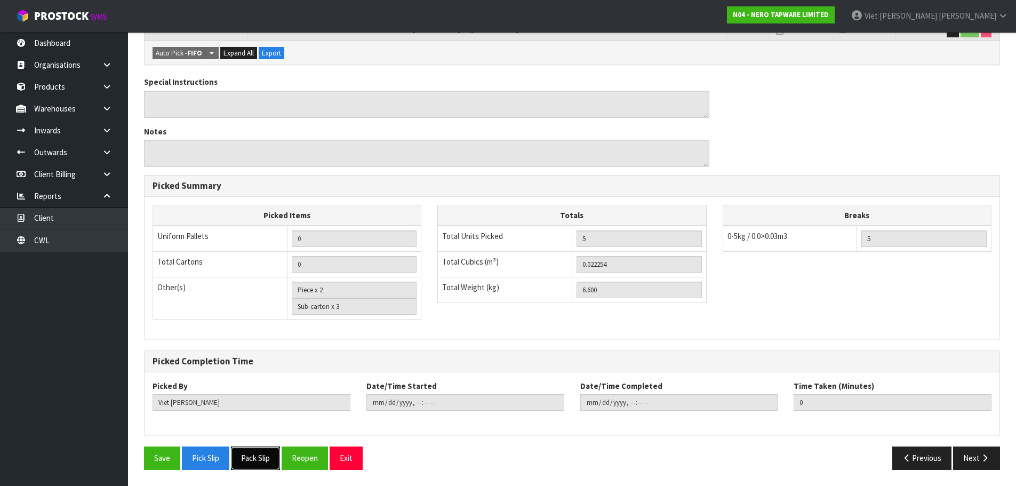
drag, startPoint x: 269, startPoint y: 451, endPoint x: 260, endPoint y: 448, distance: 8.8
click at [269, 451] on button "Pack Slip" at bounding box center [255, 457] width 49 height 23
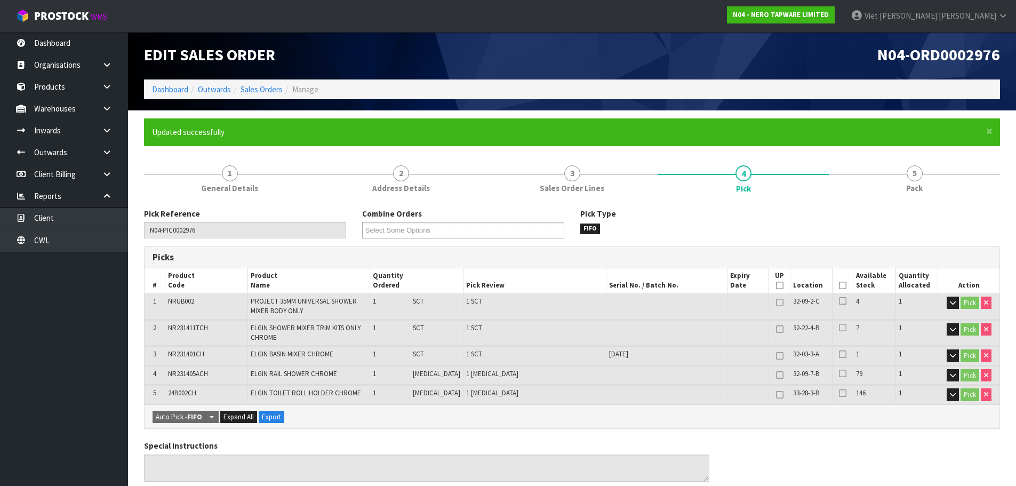
scroll to position [0, 0]
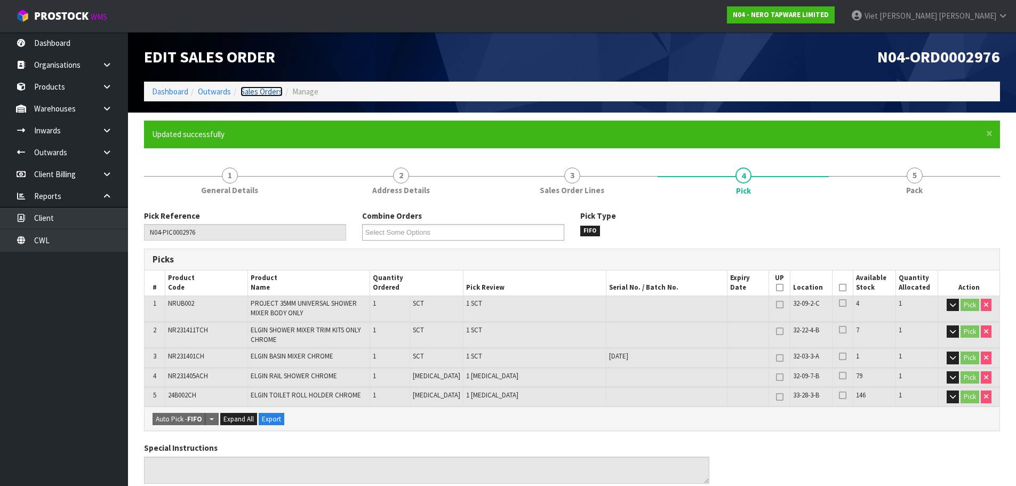
click at [274, 88] on link "Sales Orders" at bounding box center [261, 91] width 42 height 10
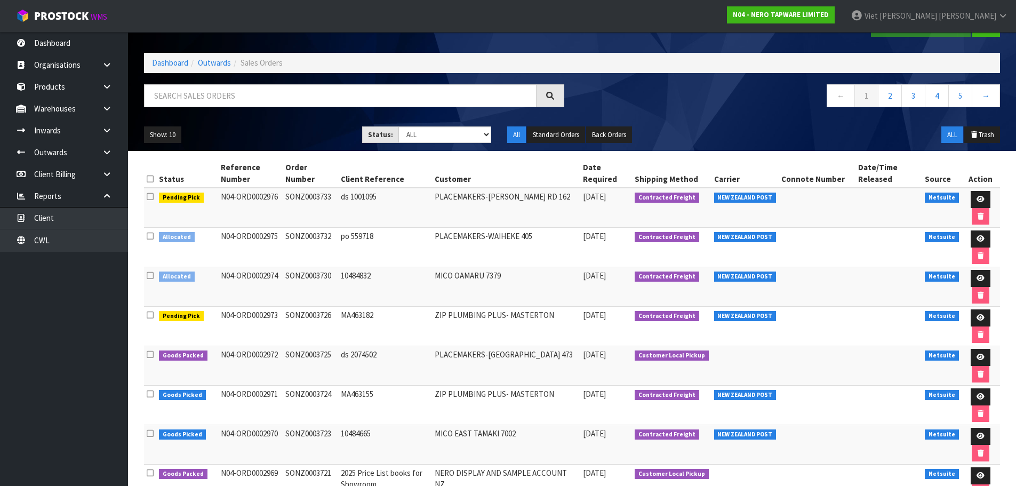
scroll to position [53, 0]
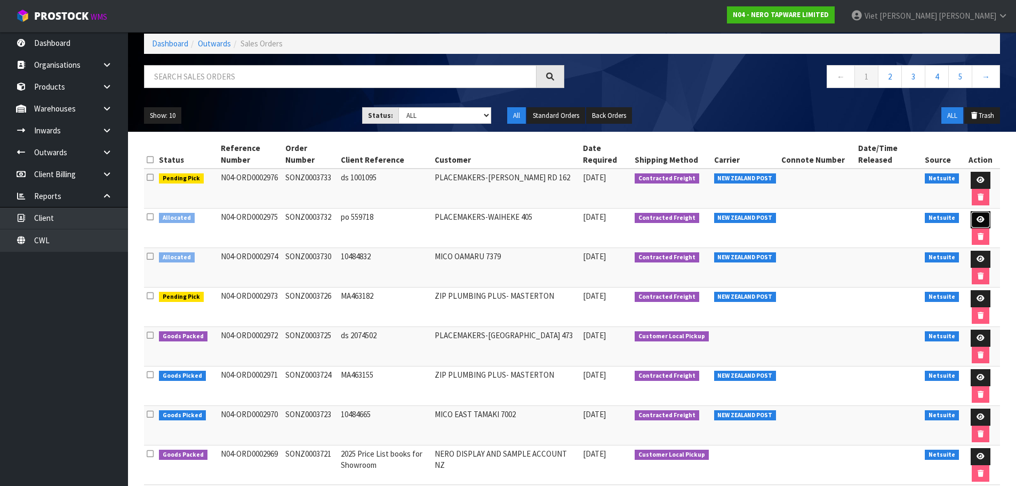
click at [981, 216] on icon at bounding box center [980, 219] width 8 height 7
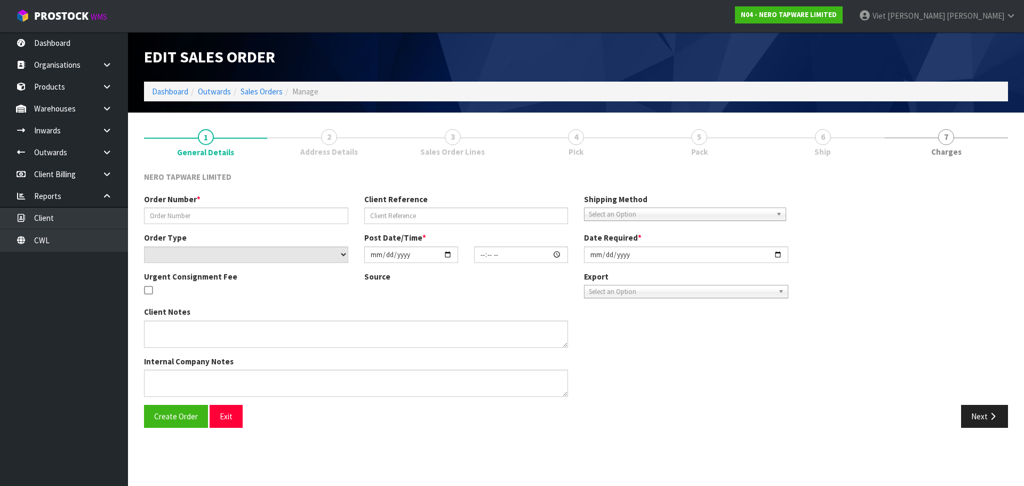
type input "SONZ0003732"
type input "po 559718"
select select "number:0"
type input "2025-09-23"
type input "12:45:10.000"
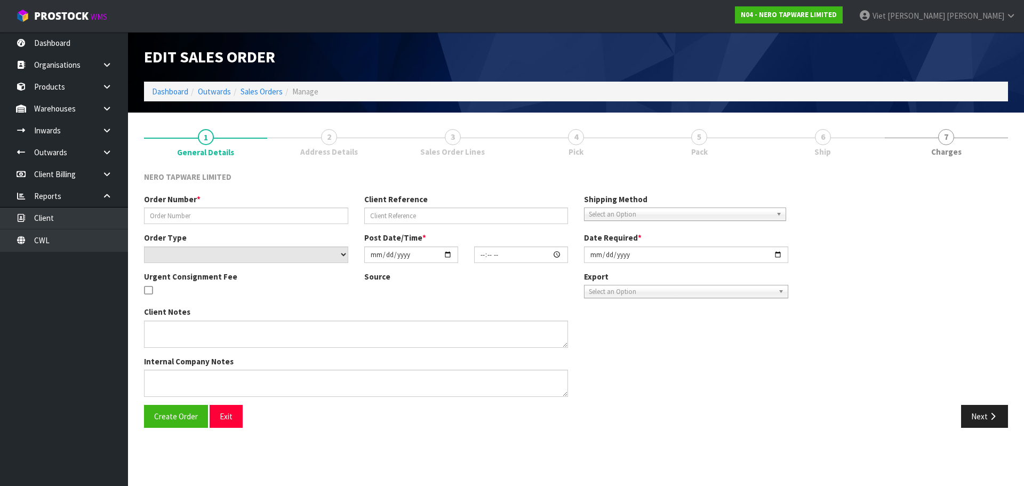
type input "2025-09-23"
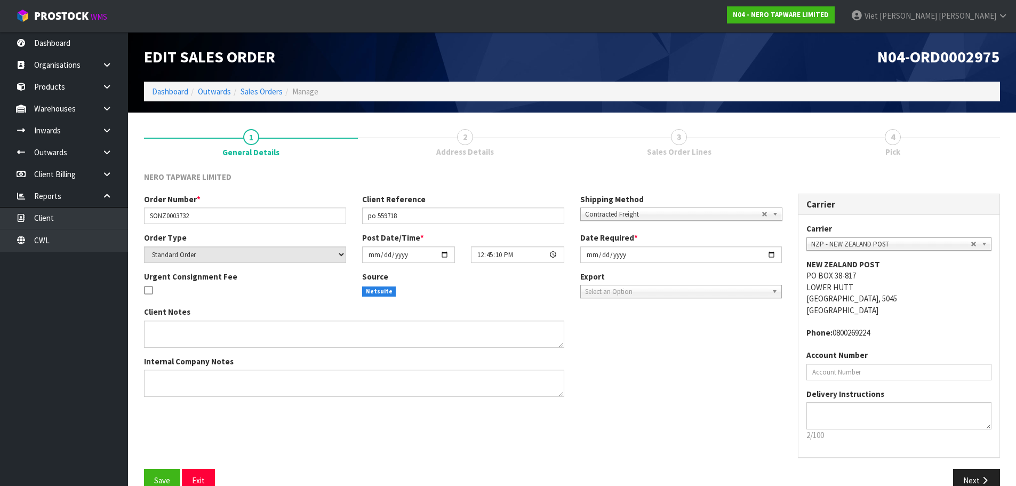
scroll to position [22, 0]
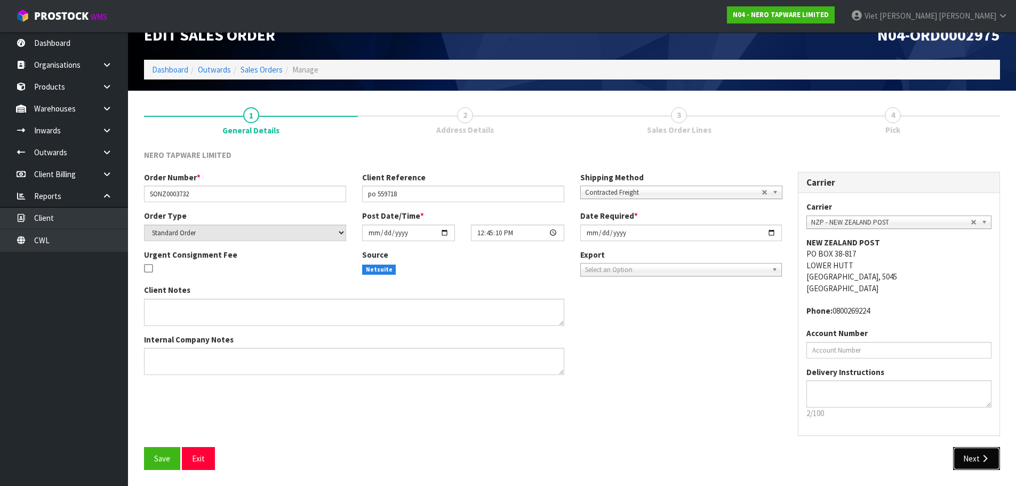
click at [997, 463] on button "Next" at bounding box center [976, 458] width 47 height 23
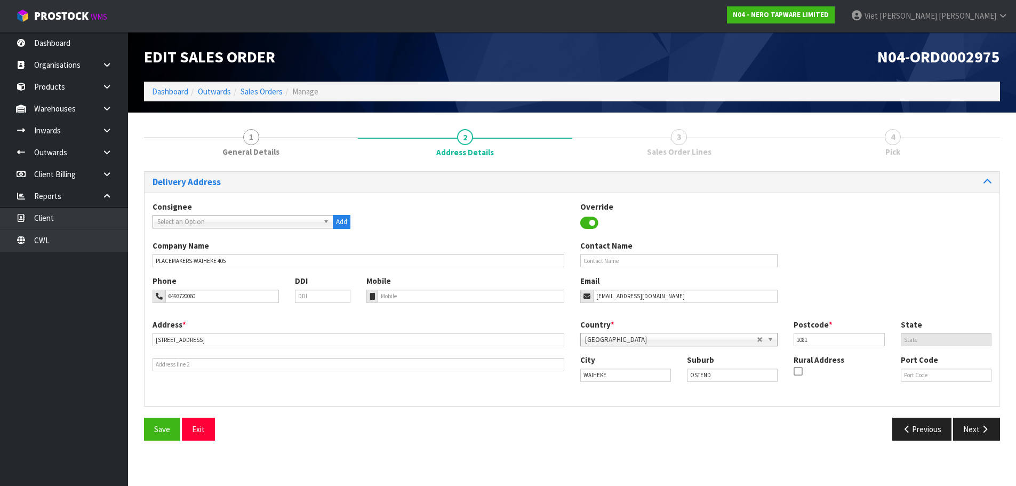
scroll to position [0, 0]
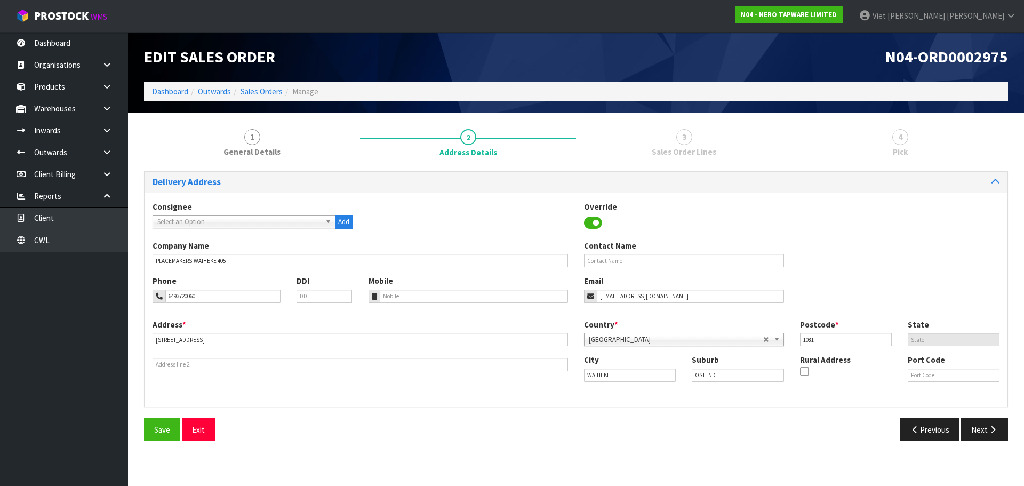
click at [220, 331] on div "Address * 102 OSTEND ROAD This address line exceeds the recommended limit of 35…" at bounding box center [360, 345] width 431 height 52
click at [215, 333] on input "102 OSTEND ROAD" at bounding box center [360, 339] width 415 height 13
click at [219, 339] on input "102 OSTEND ROAD" at bounding box center [360, 339] width 415 height 13
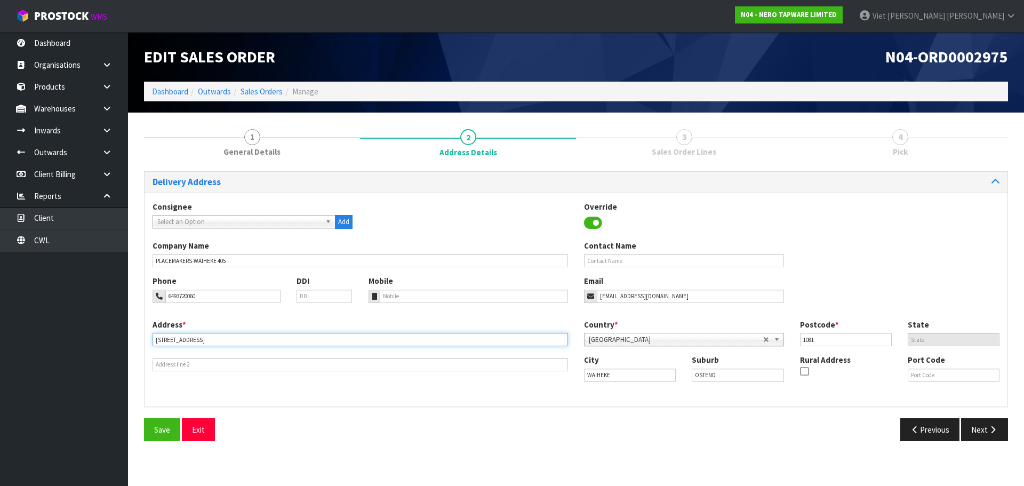
click at [219, 339] on input "102 OSTEND ROAD" at bounding box center [360, 339] width 415 height 13
click at [491, 412] on div "Delivery Address Consignee 000001.BAY MECHANICS - BAY MECHANICS 000001A - BRAKE…" at bounding box center [576, 310] width 864 height 278
click at [970, 415] on div "Delivery Address Consignee 000001.BAY MECHANICS - BAY MECHANICS 000001A - BRAKE…" at bounding box center [576, 310] width 864 height 278
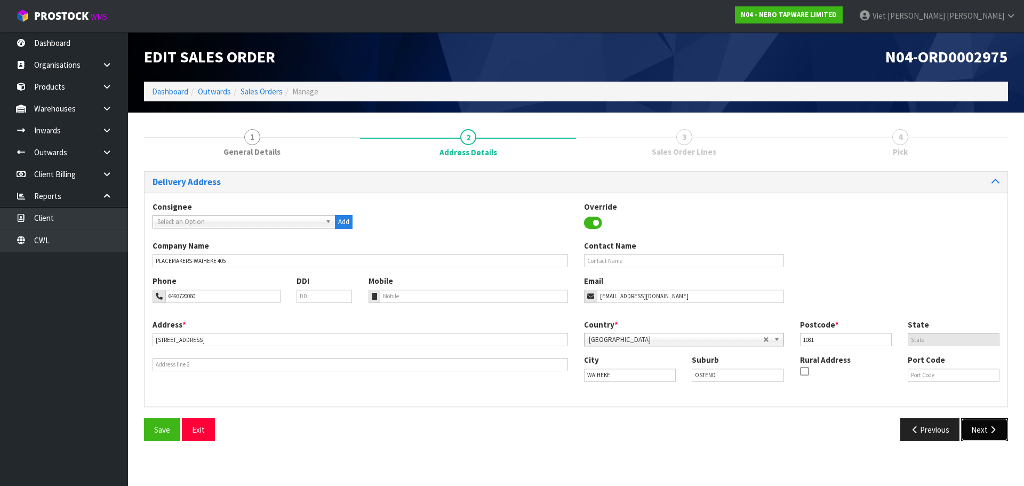
click at [979, 431] on button "Next" at bounding box center [984, 429] width 47 height 23
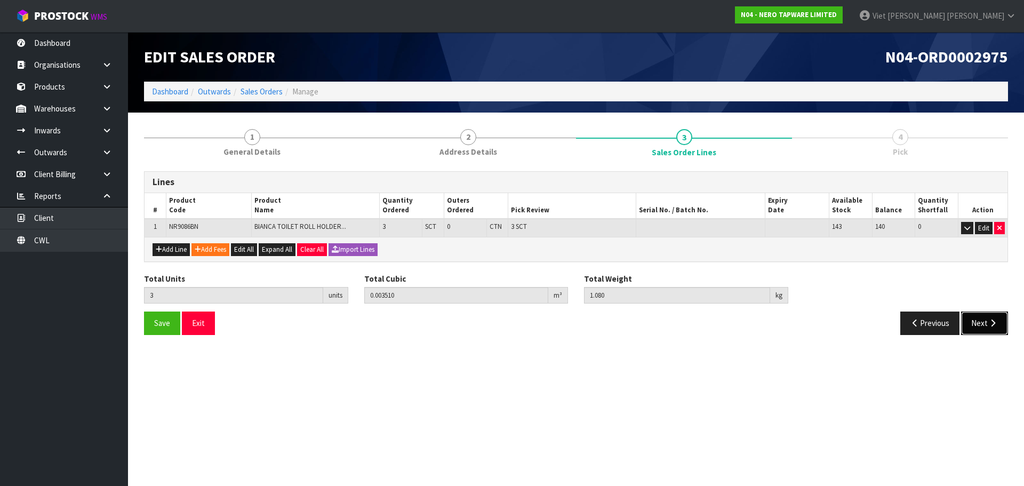
click at [986, 324] on button "Next" at bounding box center [984, 322] width 47 height 23
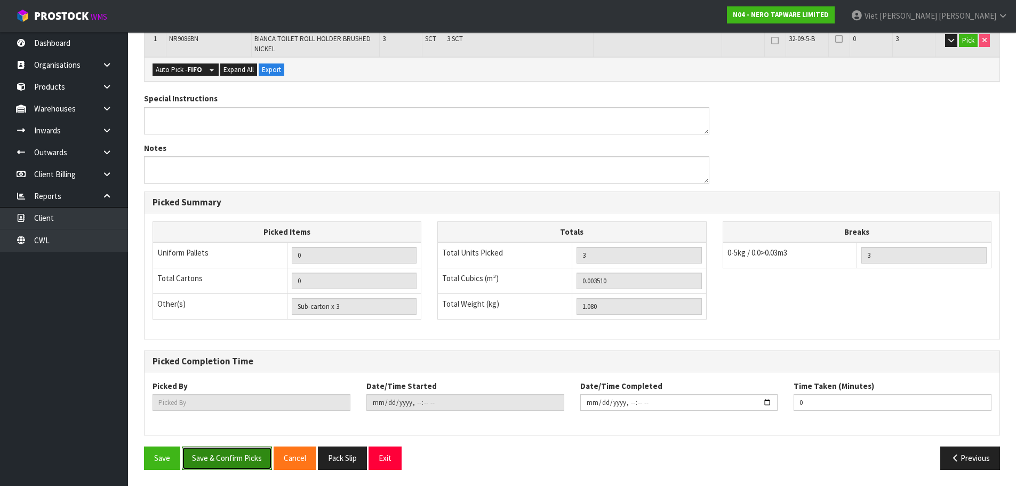
click at [240, 453] on button "Save & Confirm Picks" at bounding box center [227, 457] width 90 height 23
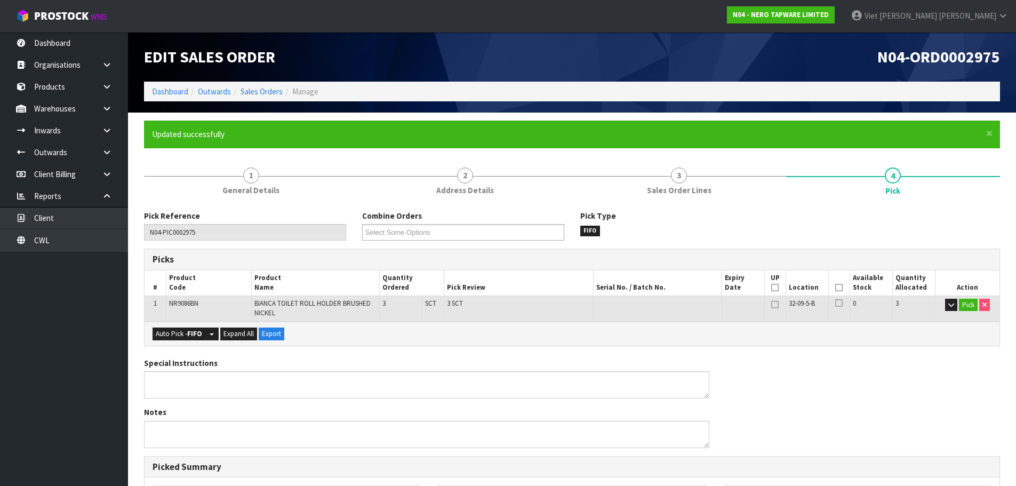
type input "Viet Hoang Tran"
type input "2025-09-23T12:47:29"
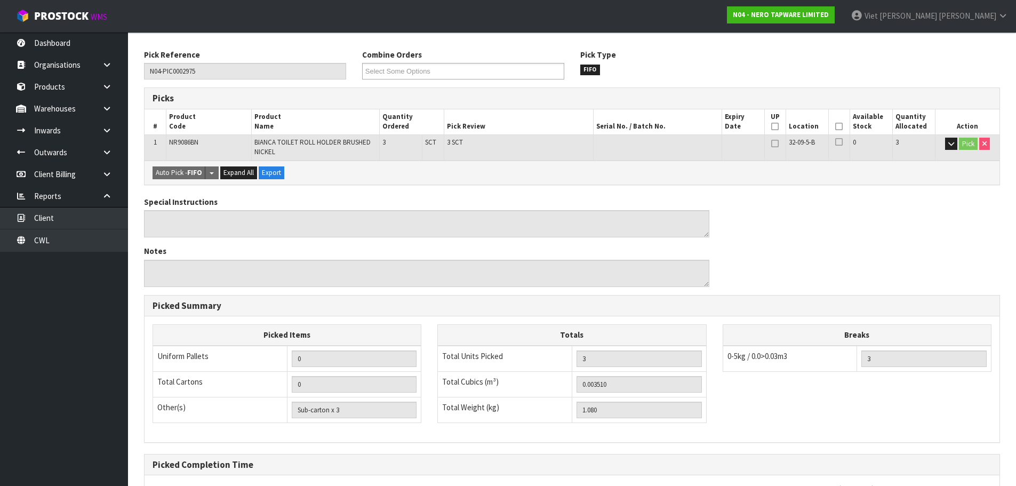
scroll to position [264, 0]
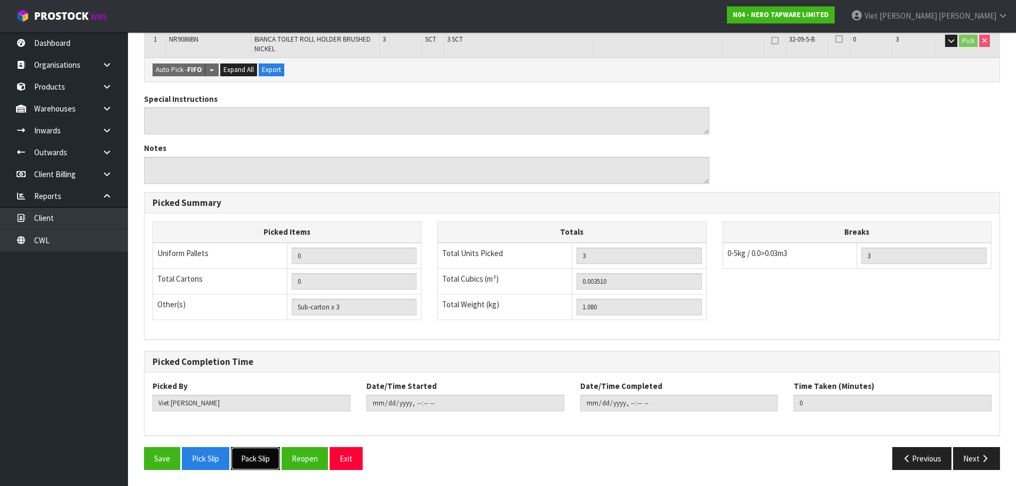
drag, startPoint x: 260, startPoint y: 452, endPoint x: 254, endPoint y: 450, distance: 6.2
click at [260, 452] on button "Pack Slip" at bounding box center [255, 458] width 49 height 23
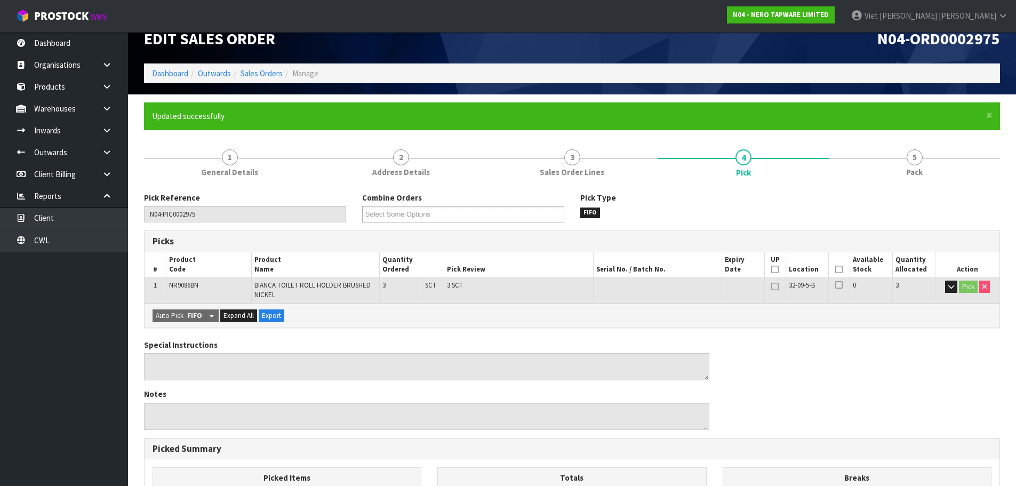
scroll to position [0, 0]
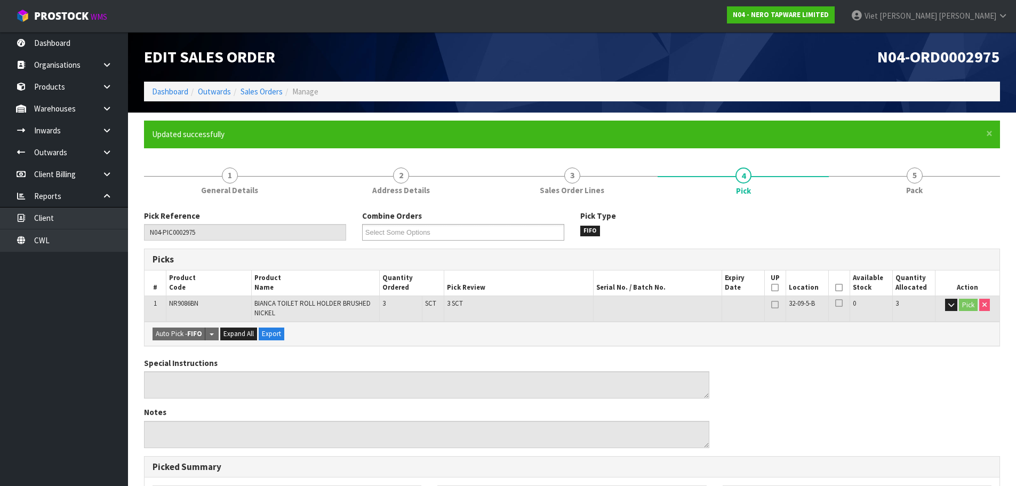
click at [247, 85] on ol "Dashboard Outwards Sales Orders Manage" at bounding box center [572, 92] width 856 height 20
click at [248, 99] on ol "Dashboard Outwards Sales Orders Manage" at bounding box center [572, 92] width 856 height 20
click at [249, 98] on ol "Dashboard Outwards Sales Orders Manage" at bounding box center [572, 92] width 856 height 20
click at [251, 95] on link "Sales Orders" at bounding box center [261, 91] width 42 height 10
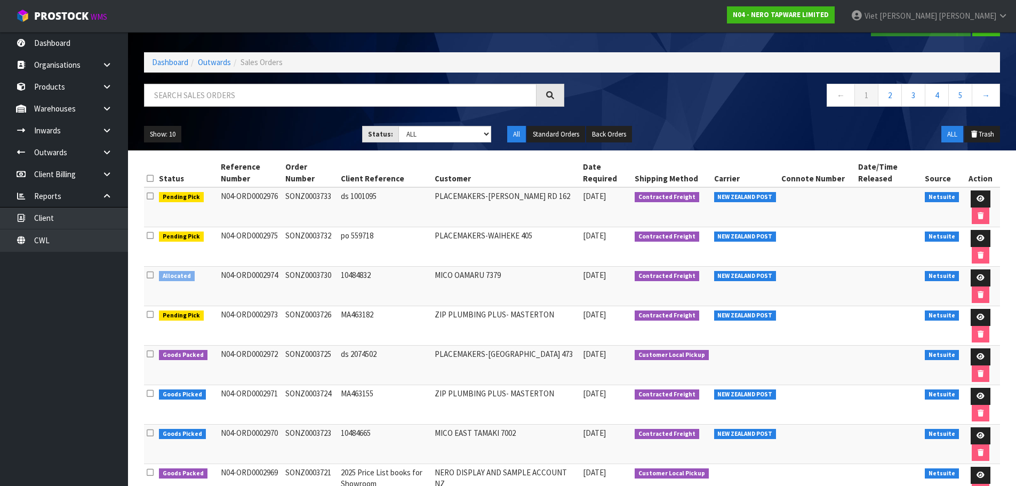
scroll to position [53, 0]
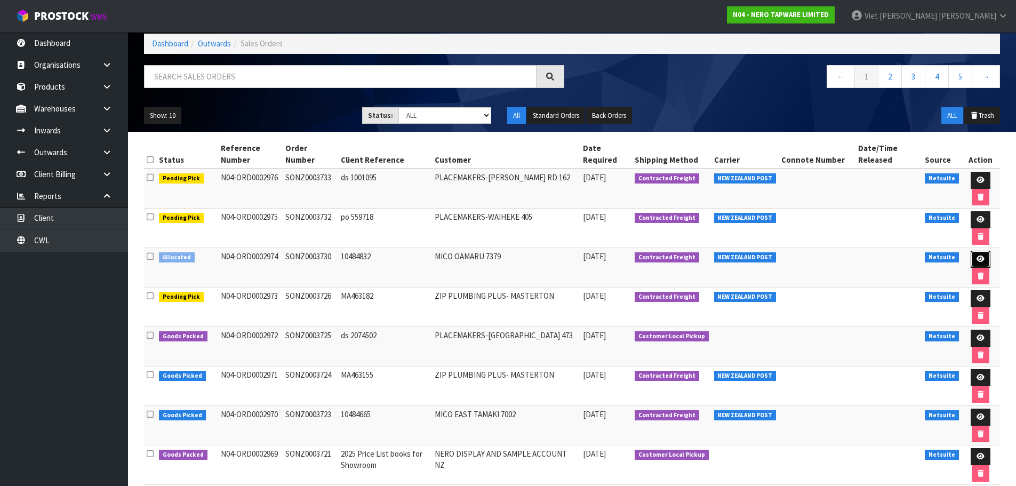
click at [985, 259] on link at bounding box center [980, 259] width 20 height 17
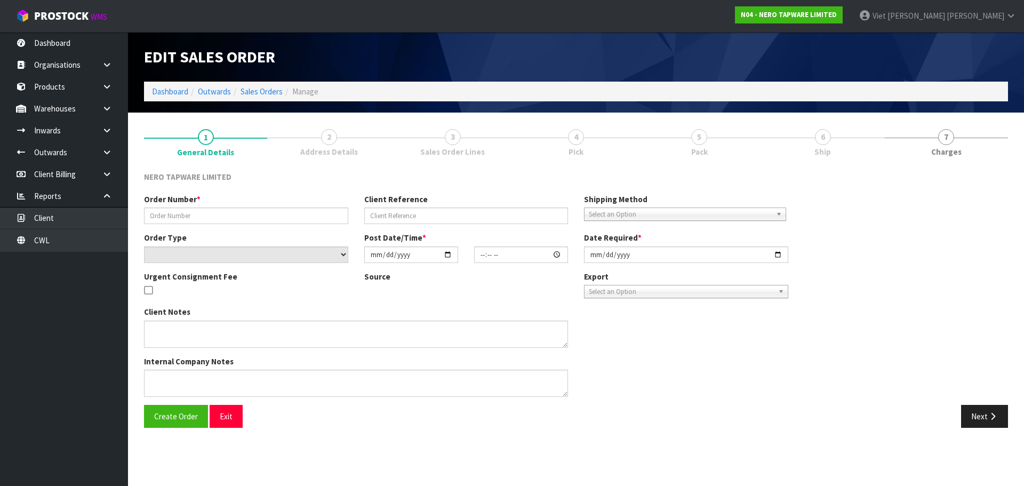
type input "SONZ0003730"
type input "10484832"
select select "number:0"
type input "[DATE]"
type input "12:45:07.000"
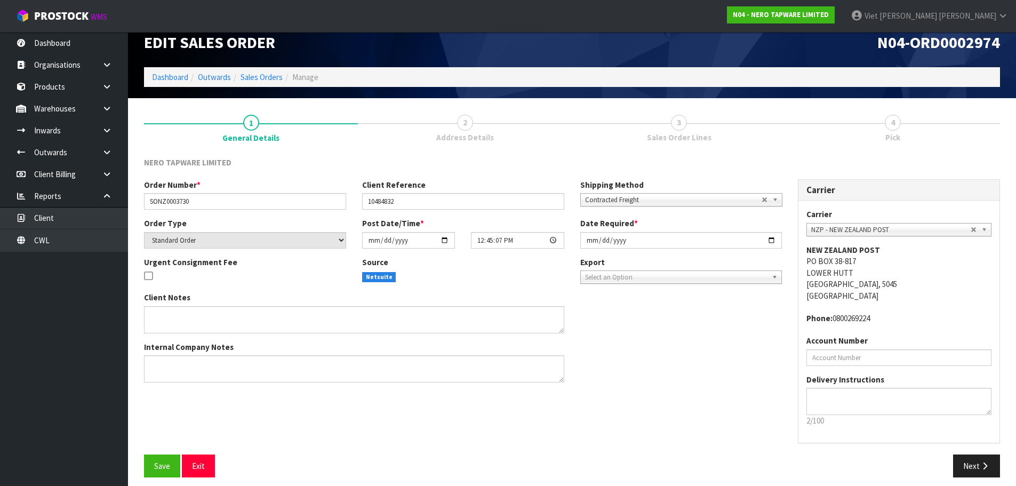
scroll to position [22, 0]
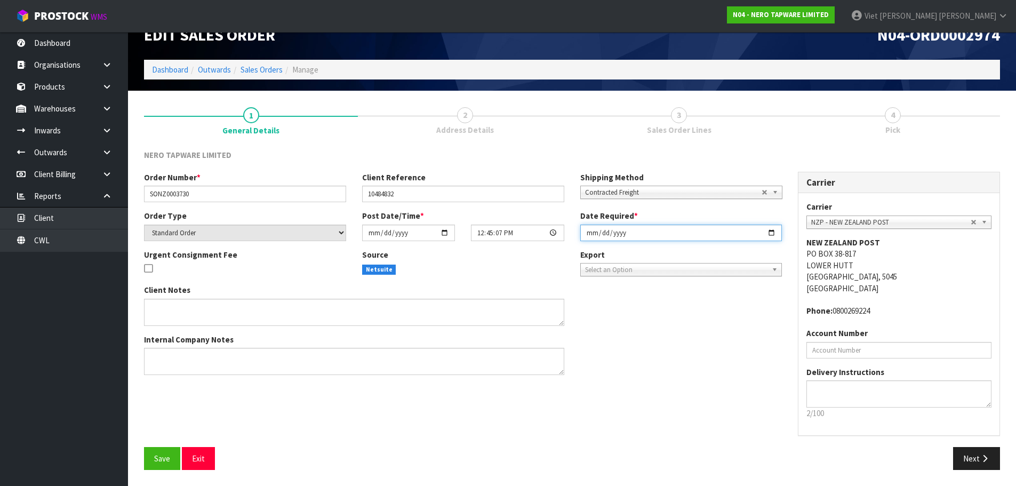
click at [776, 235] on input "[DATE]" at bounding box center [681, 232] width 202 height 17
click at [772, 235] on input "[DATE]" at bounding box center [681, 232] width 202 height 17
type input "2025-09-24"
click at [172, 466] on button "Save" at bounding box center [162, 458] width 36 height 23
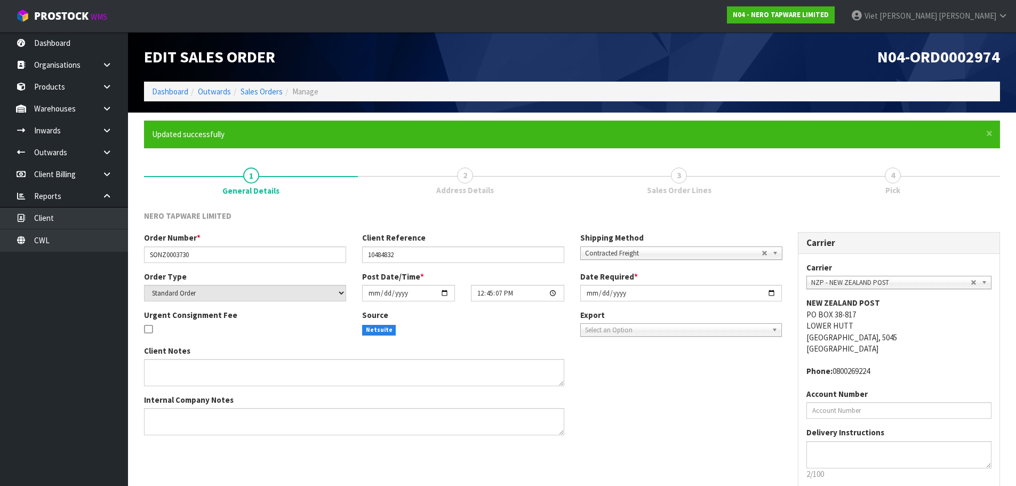
click at [712, 172] on link "3 Sales Order Lines" at bounding box center [679, 180] width 214 height 42
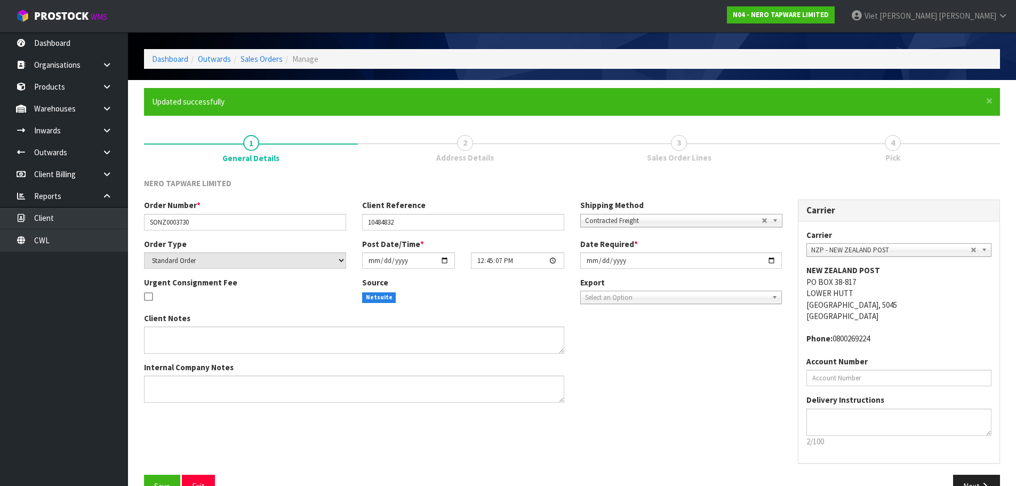
scroll to position [61, 0]
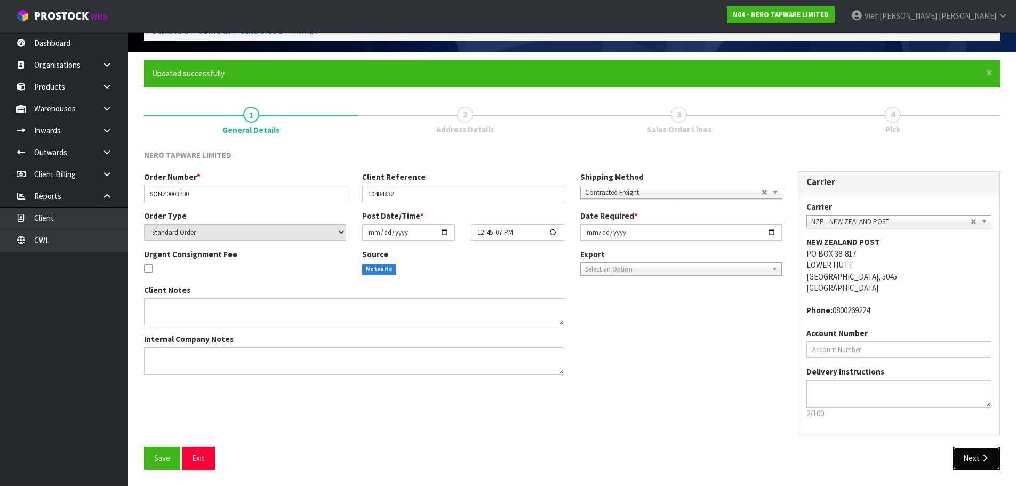
click at [986, 453] on button "Next" at bounding box center [976, 457] width 47 height 23
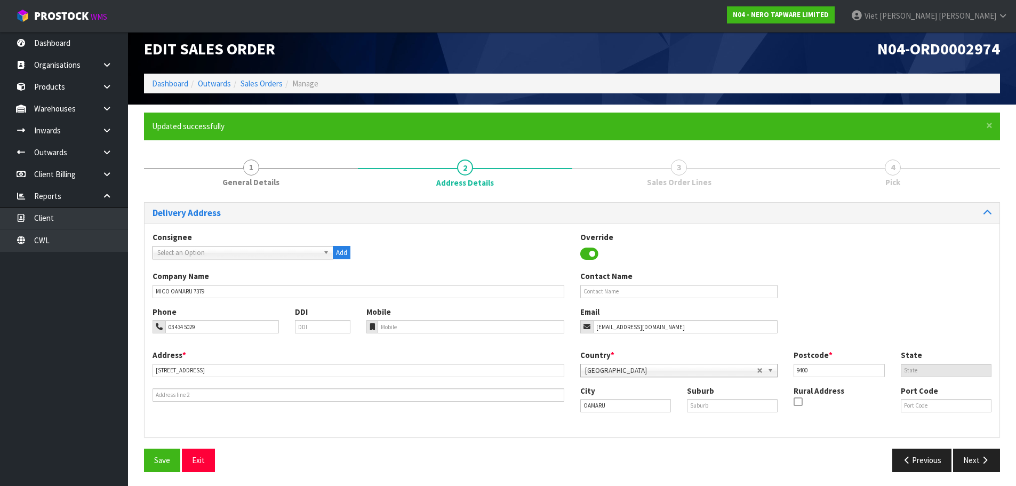
scroll to position [10, 0]
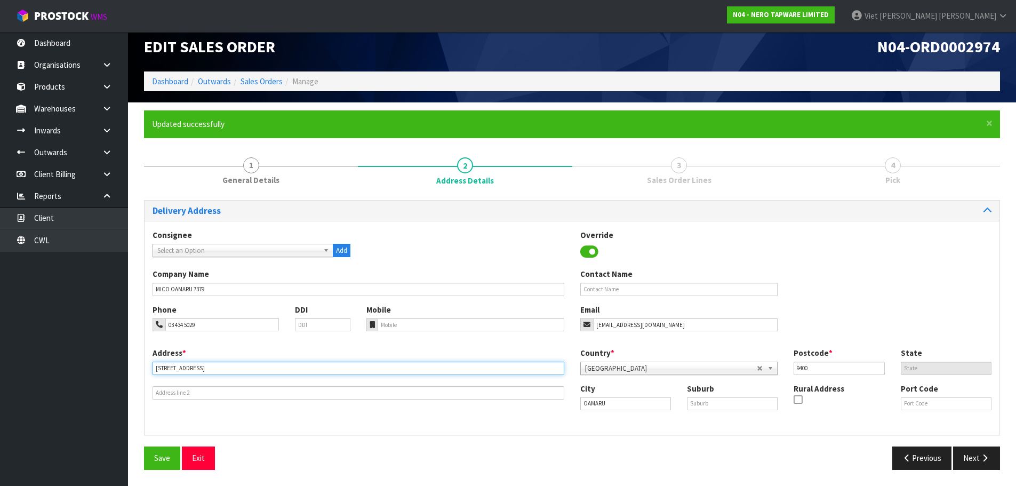
click at [278, 365] on input "134 THAMES STREET" at bounding box center [359, 368] width 412 height 13
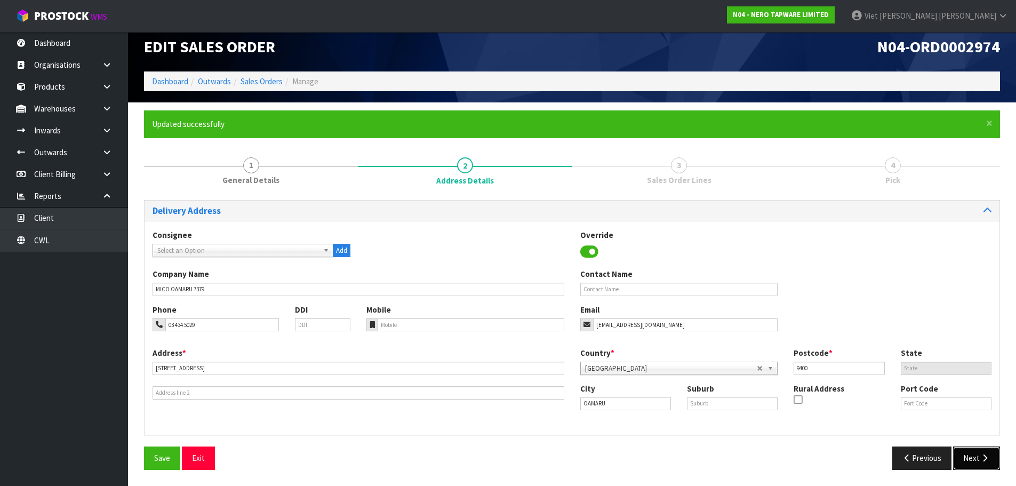
click at [988, 460] on icon "button" at bounding box center [985, 458] width 10 height 8
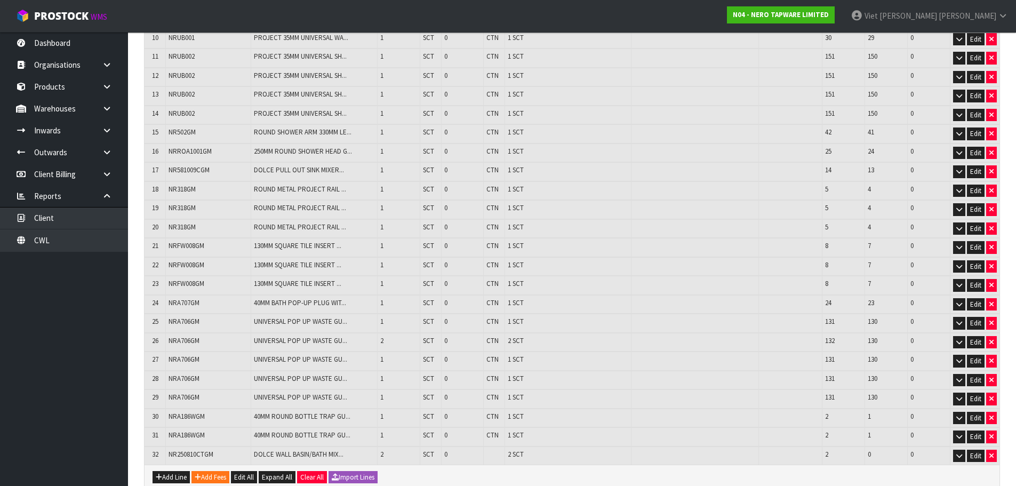
scroll to position [490, 0]
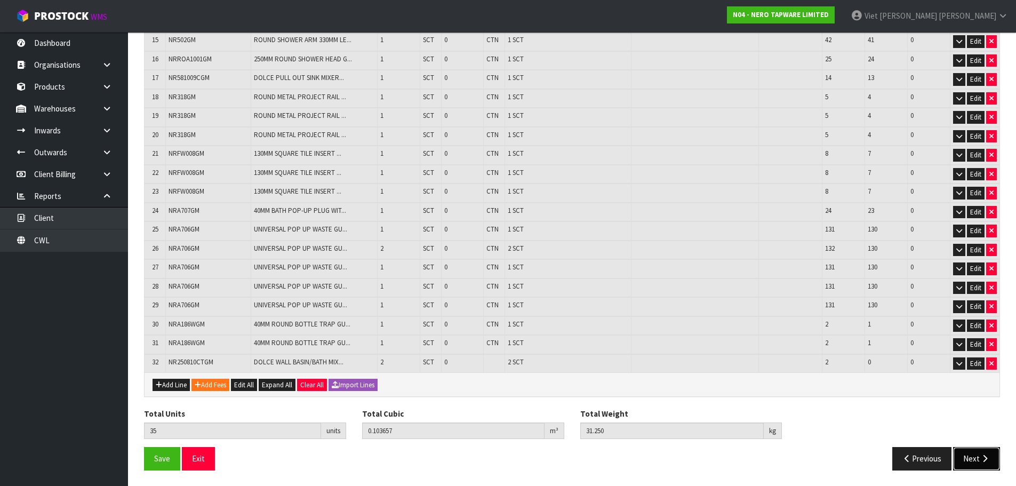
click at [988, 469] on button "Next" at bounding box center [976, 458] width 47 height 23
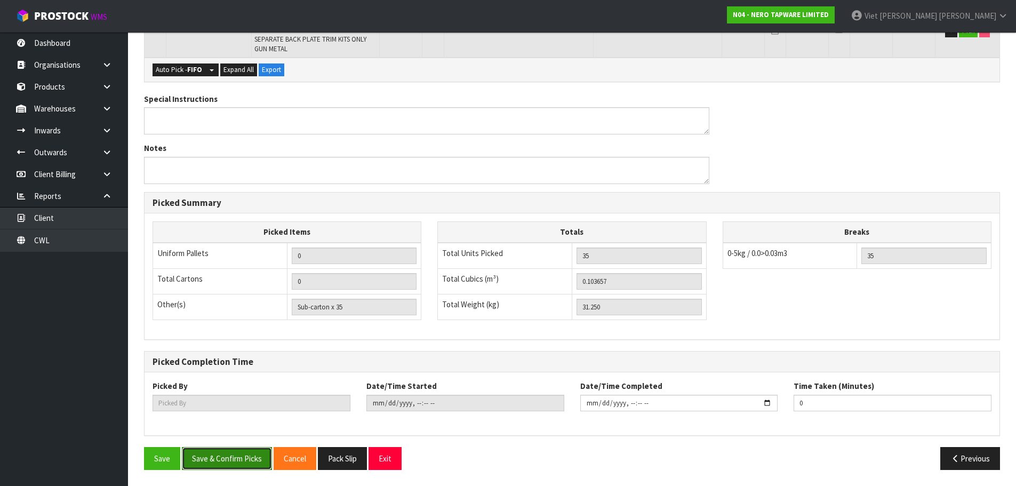
click at [226, 456] on button "Save & Confirm Picks" at bounding box center [227, 458] width 90 height 23
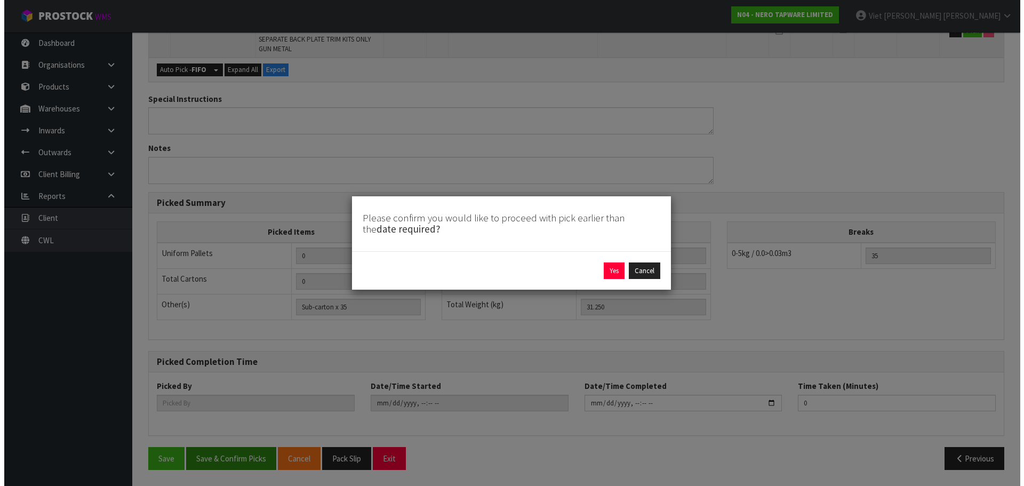
scroll to position [1051, 0]
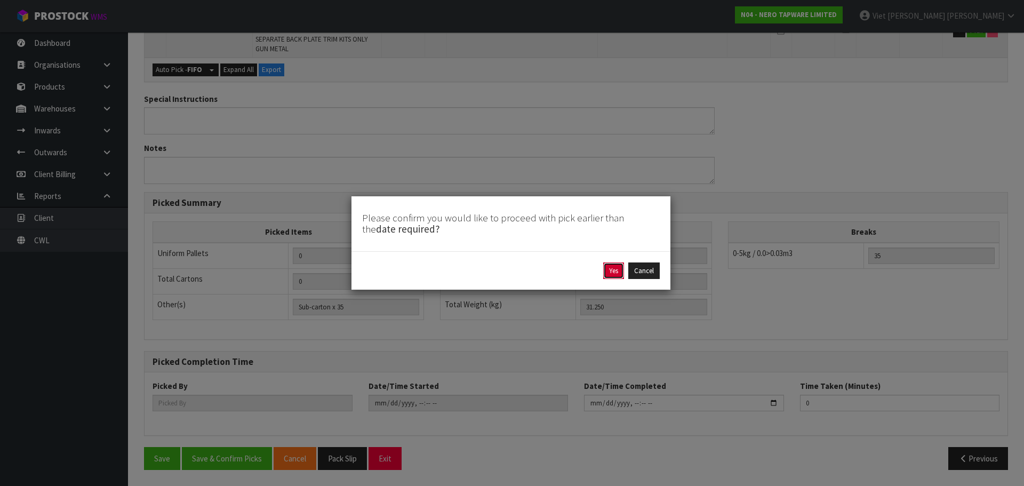
click at [623, 269] on button "Yes" at bounding box center [613, 270] width 21 height 17
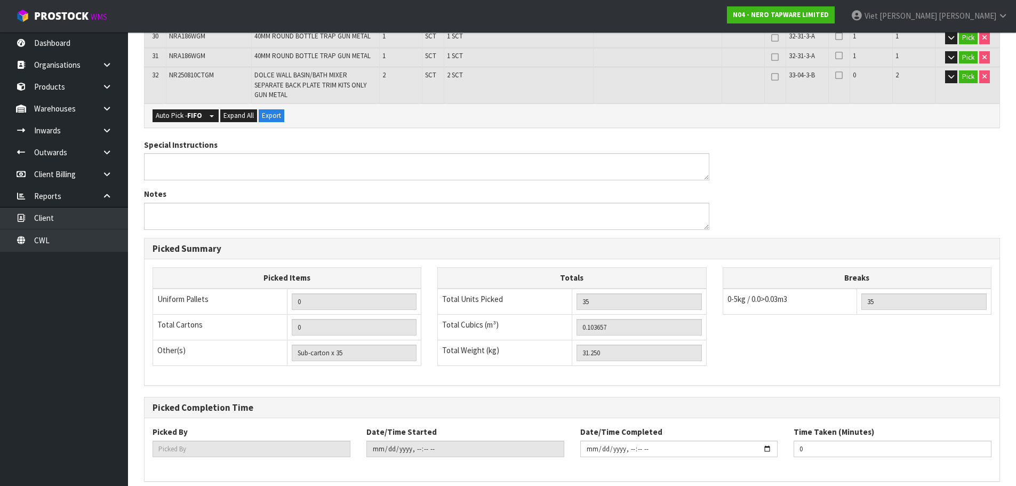
type input "Viet Hoang Tran"
type input "2025-09-23T12:52:52"
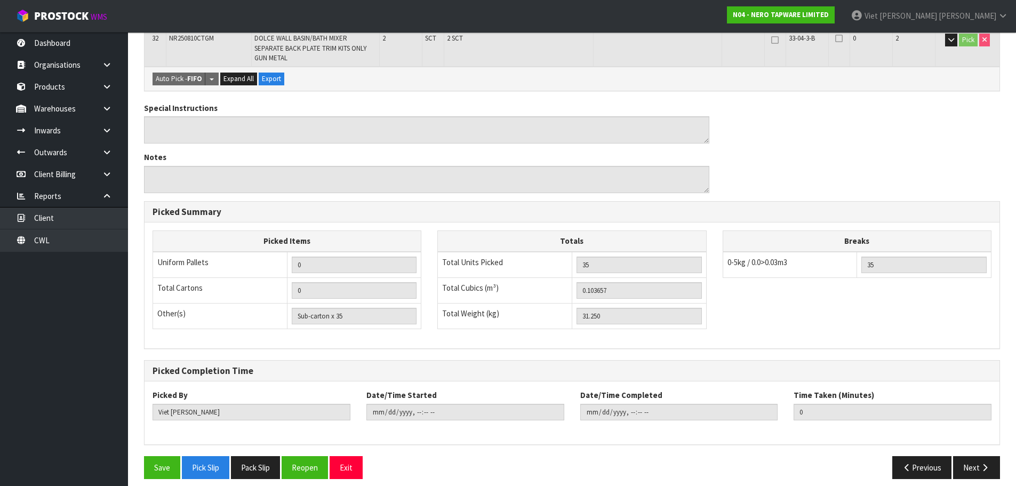
scroll to position [1058, 0]
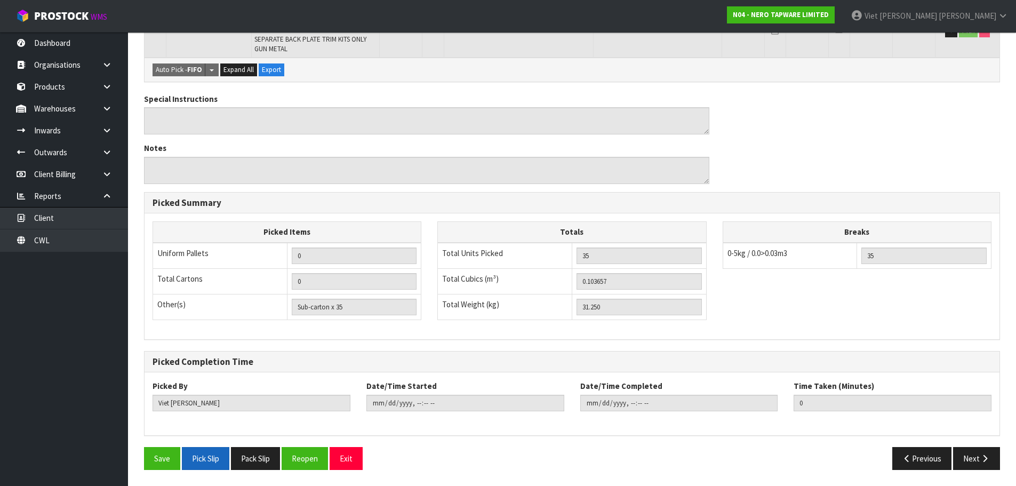
drag, startPoint x: 237, startPoint y: 456, endPoint x: 219, endPoint y: 450, distance: 19.1
click at [237, 456] on button "Pack Slip" at bounding box center [255, 458] width 49 height 23
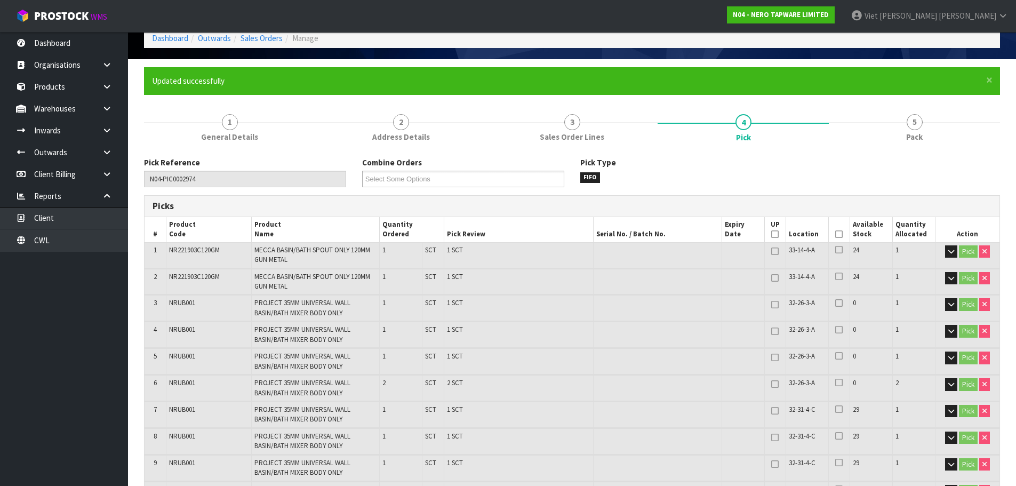
scroll to position [0, 0]
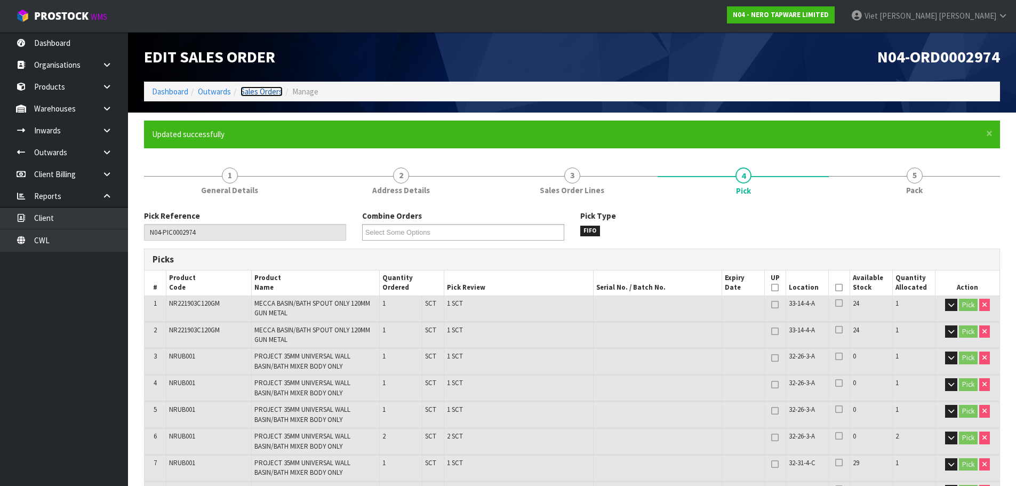
click at [278, 87] on link "Sales Orders" at bounding box center [261, 91] width 42 height 10
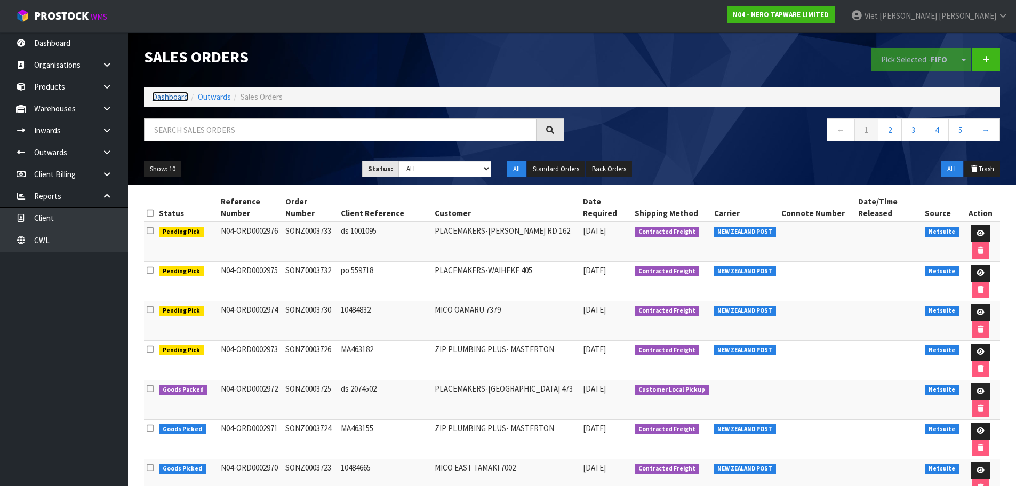
click at [159, 97] on link "Dashboard" at bounding box center [170, 97] width 36 height 10
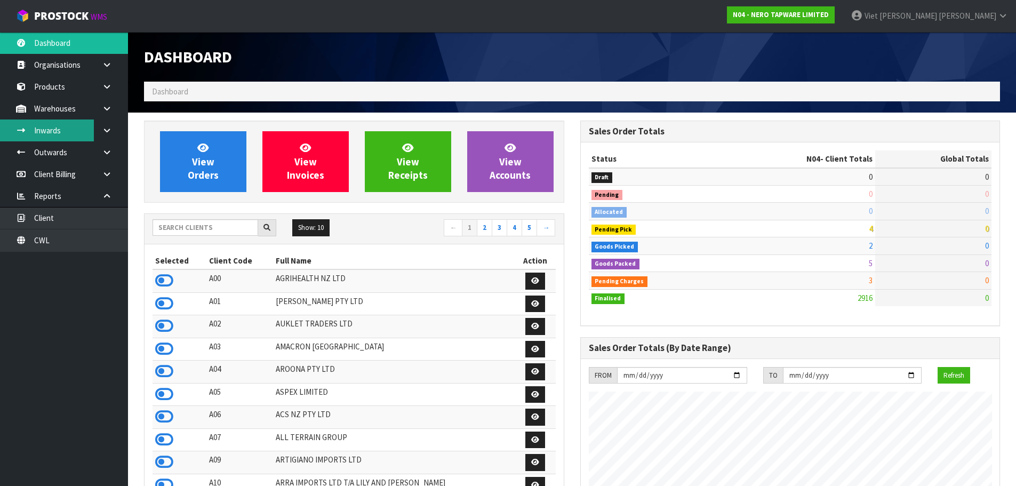
scroll to position [853, 436]
click at [206, 237] on div "Show: 10 5 10 25 50 ← 1 2 3 4 5 →" at bounding box center [354, 228] width 419 height 19
click at [208, 233] on input "text" at bounding box center [206, 227] width 106 height 17
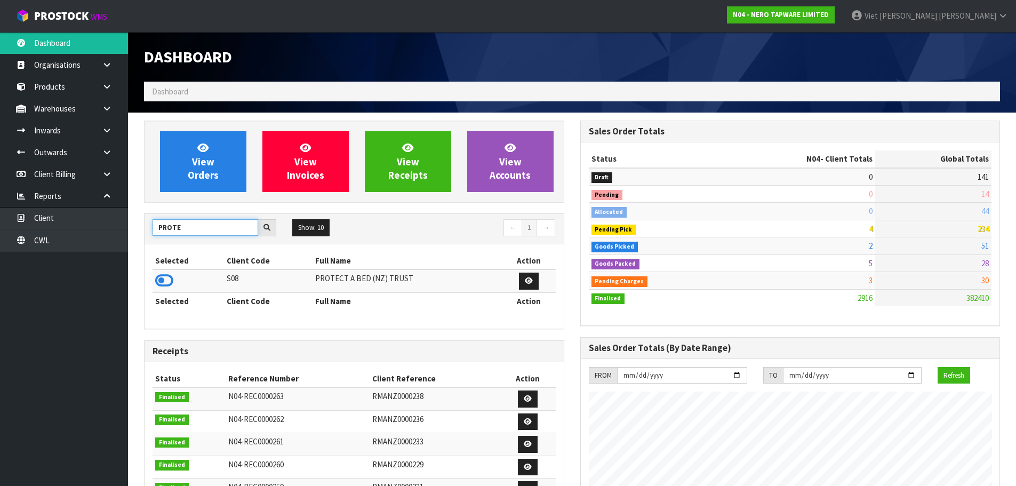
type input "PROTE"
click at [178, 285] on td at bounding box center [188, 280] width 71 height 23
click at [169, 285] on icon at bounding box center [164, 280] width 18 height 16
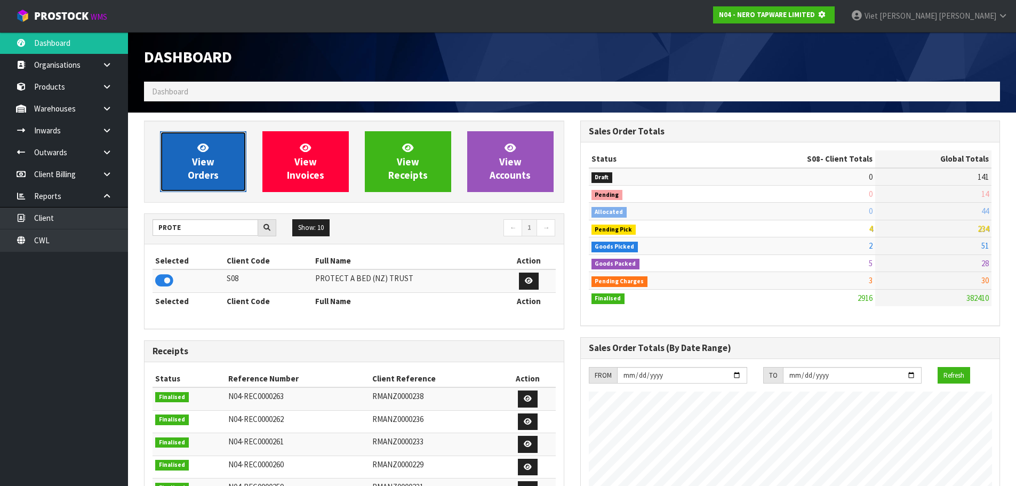
click at [191, 159] on link "View Orders" at bounding box center [203, 161] width 86 height 61
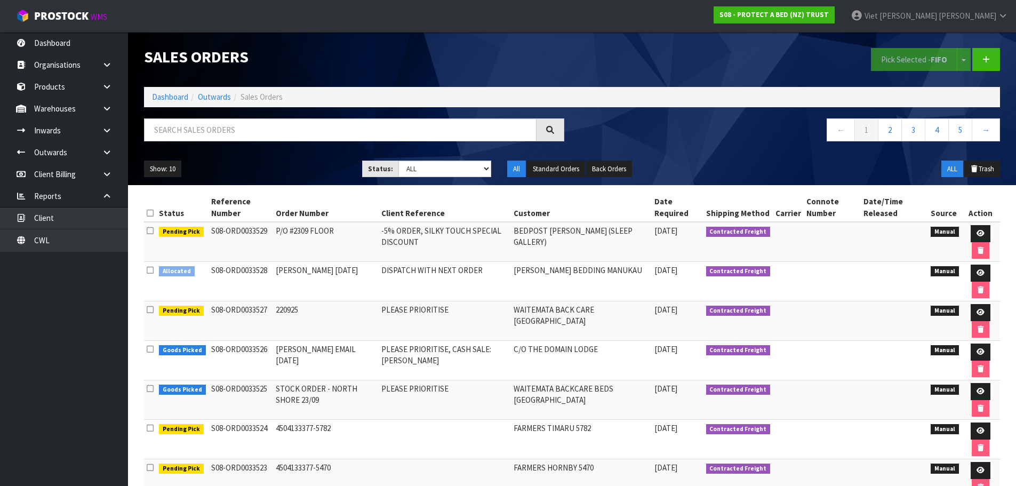
click at [419, 180] on div "Show: 10 5 10 25 50 Status: Draft Pending Allocated Pending Pick Goods Picked G…" at bounding box center [572, 169] width 872 height 33
click at [424, 175] on select "Draft Pending Allocated Pending Pick Goods Picked Goods Packed Pending Charges …" at bounding box center [444, 169] width 93 height 17
select select "string:9"
click at [398, 161] on select "Draft Pending Allocated Pending Pick Goods Picked Goods Packed Pending Charges …" at bounding box center [444, 169] width 93 height 17
click at [355, 139] on input "text" at bounding box center [340, 129] width 392 height 23
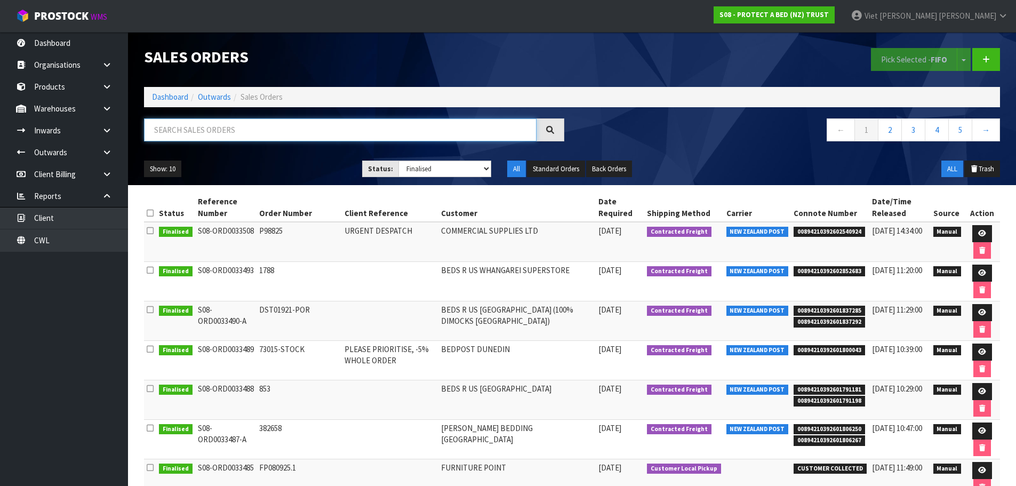
click at [363, 135] on input "text" at bounding box center [340, 129] width 392 height 23
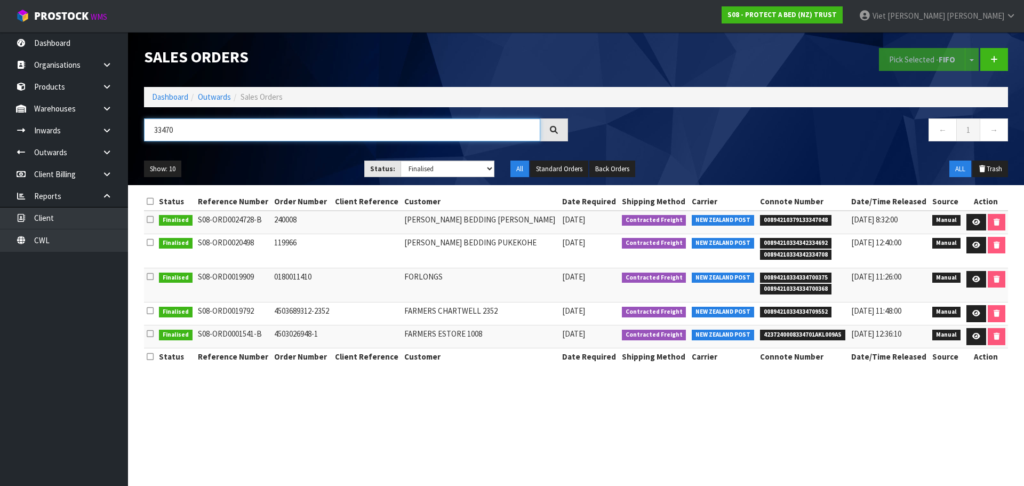
type input "33470"
click at [453, 174] on select "Draft Pending Allocated Pending Pick Goods Picked Goods Packed Pending Charges …" at bounding box center [447, 169] width 94 height 17
select select "string:ALL"
click at [400, 161] on select "Draft Pending Allocated Pending Pick Goods Picked Goods Packed Pending Charges …" at bounding box center [447, 169] width 94 height 17
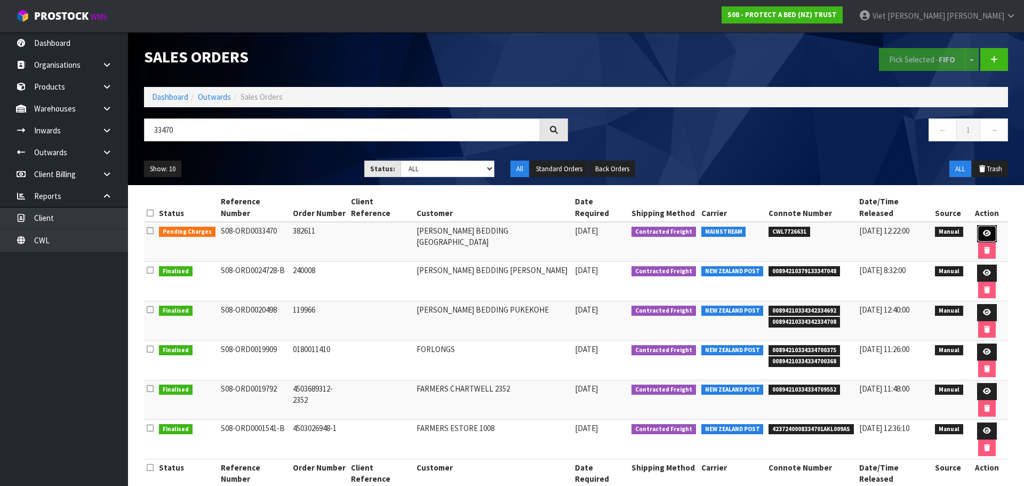
drag, startPoint x: 971, startPoint y: 222, endPoint x: 805, endPoint y: 252, distance: 168.4
click at [977, 225] on link at bounding box center [987, 233] width 20 height 17
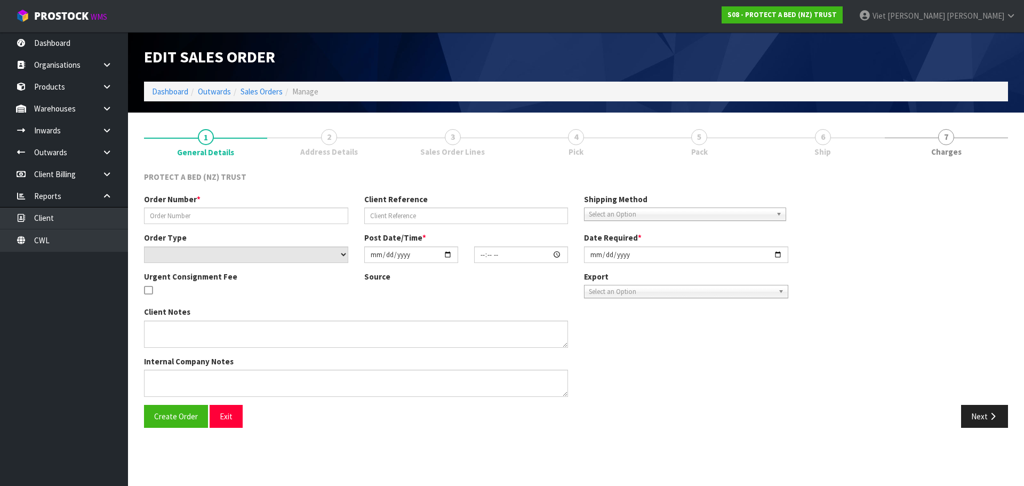
type input "382611"
select select "number:0"
type input "[DATE]"
type input "11:46:00.000"
type input "[DATE]"
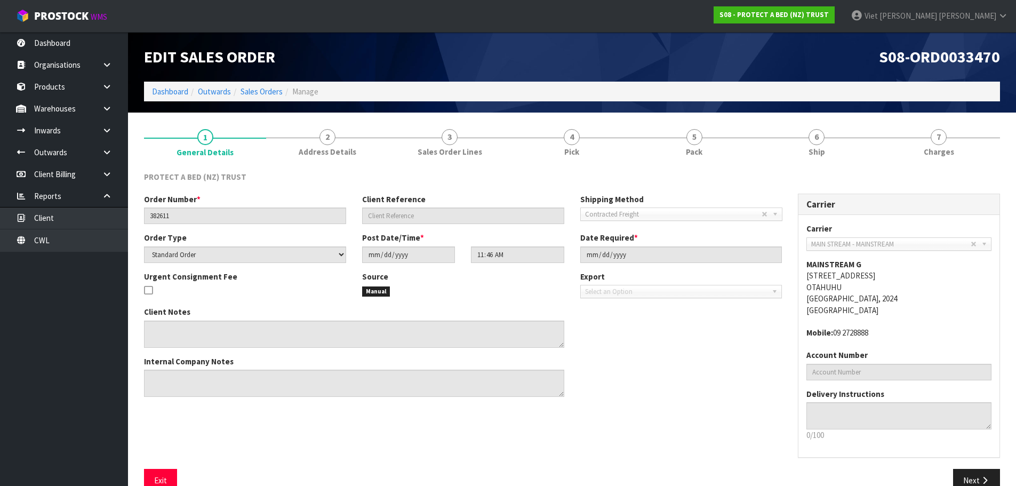
click at [547, 163] on li "4 Pick" at bounding box center [572, 142] width 122 height 43
click at [553, 156] on link "4 Pick" at bounding box center [572, 142] width 122 height 42
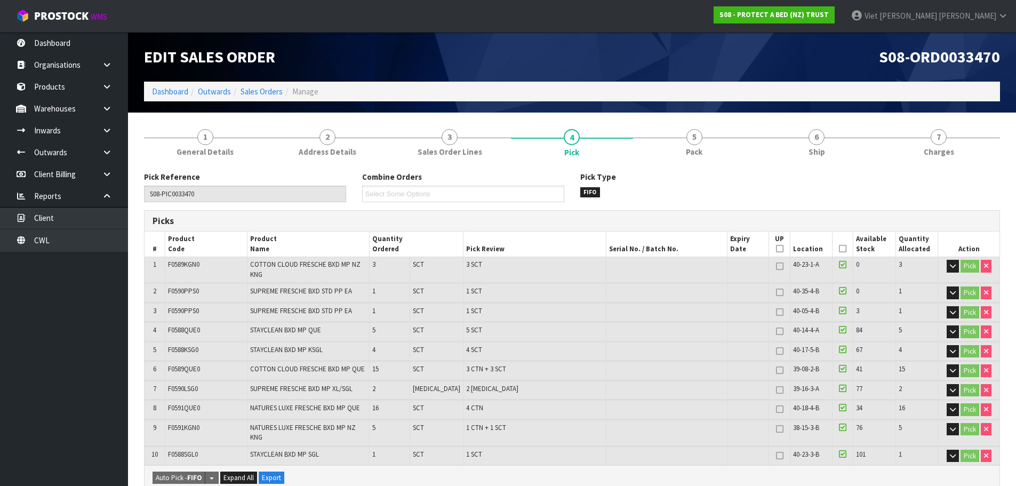
click at [724, 139] on link "5 Pack" at bounding box center [694, 142] width 122 height 42
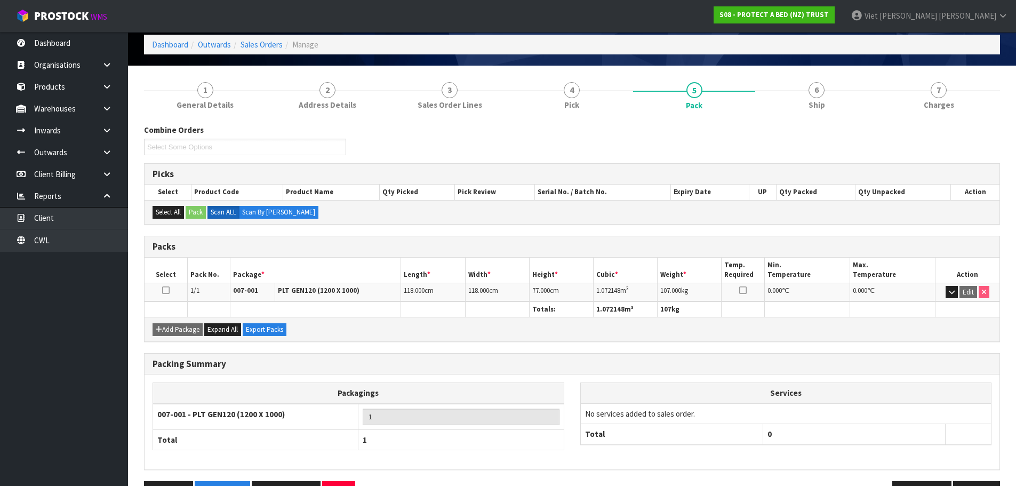
scroll to position [82, 0]
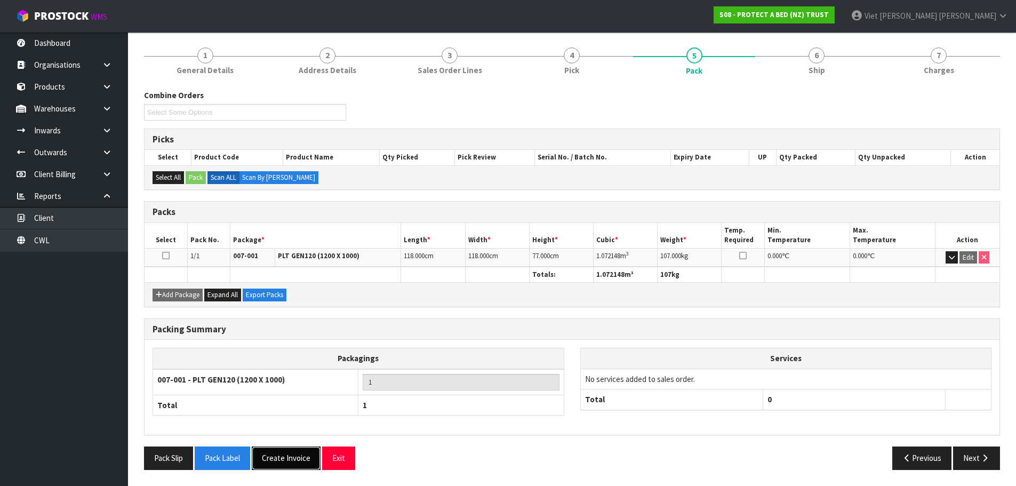
click at [271, 465] on button "Create Invoice" at bounding box center [286, 457] width 69 height 23
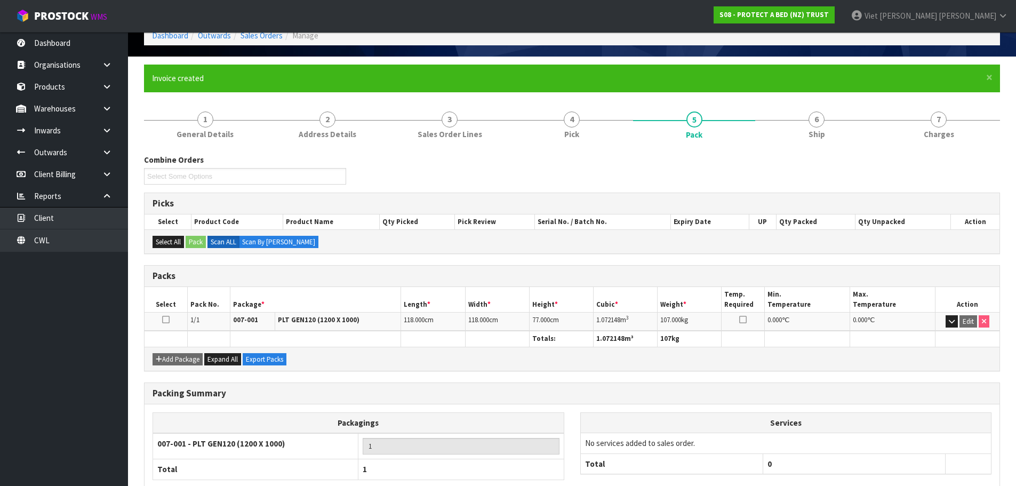
scroll to position [120, 0]
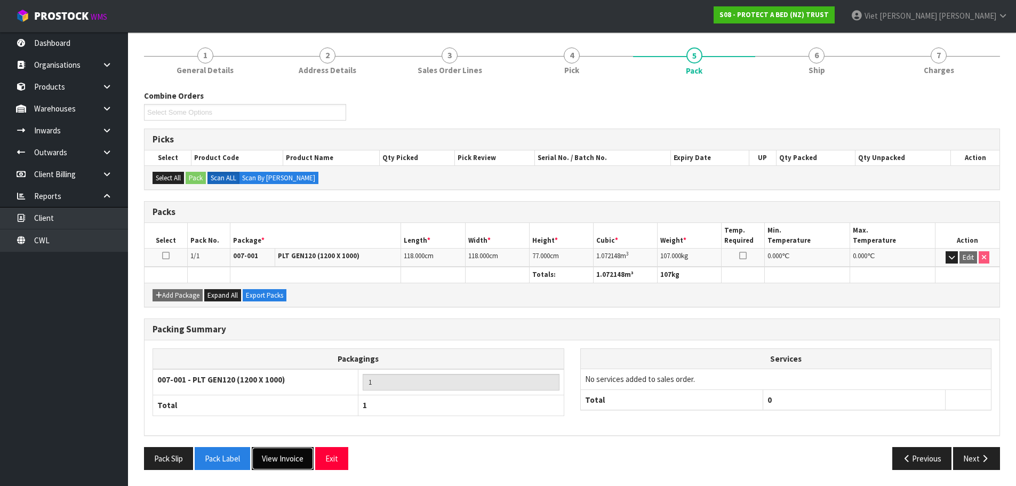
click at [275, 461] on button "View Invoice" at bounding box center [283, 458] width 62 height 23
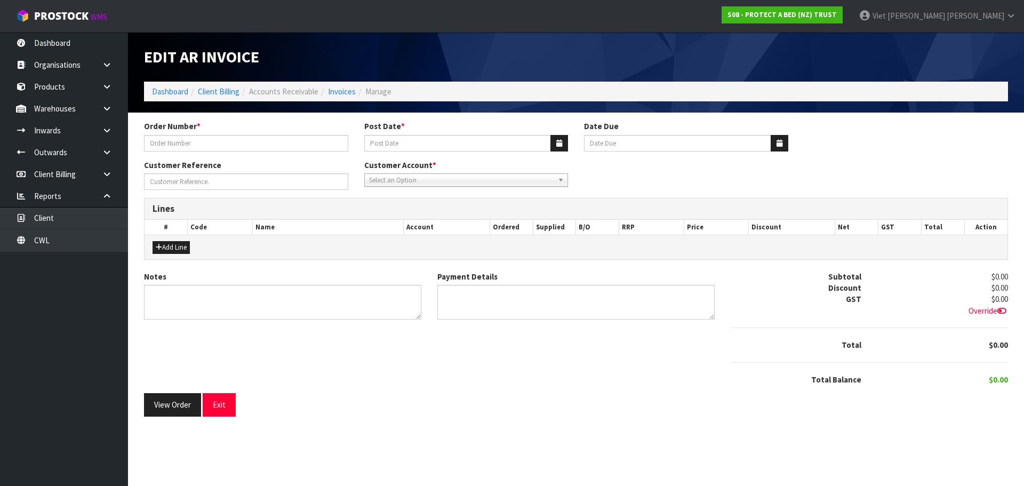
type input "382611"
type input "23/09/2025"
type input "20/10/2025"
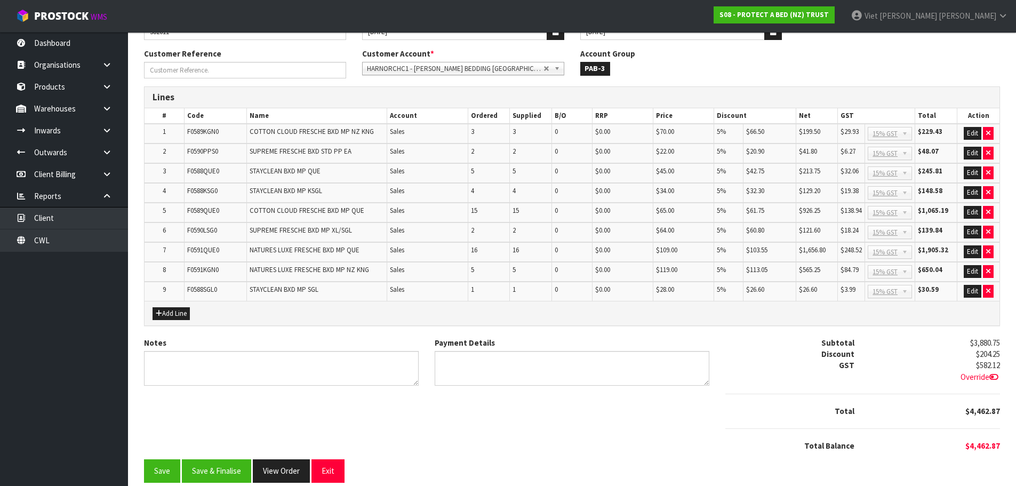
scroll to position [124, 0]
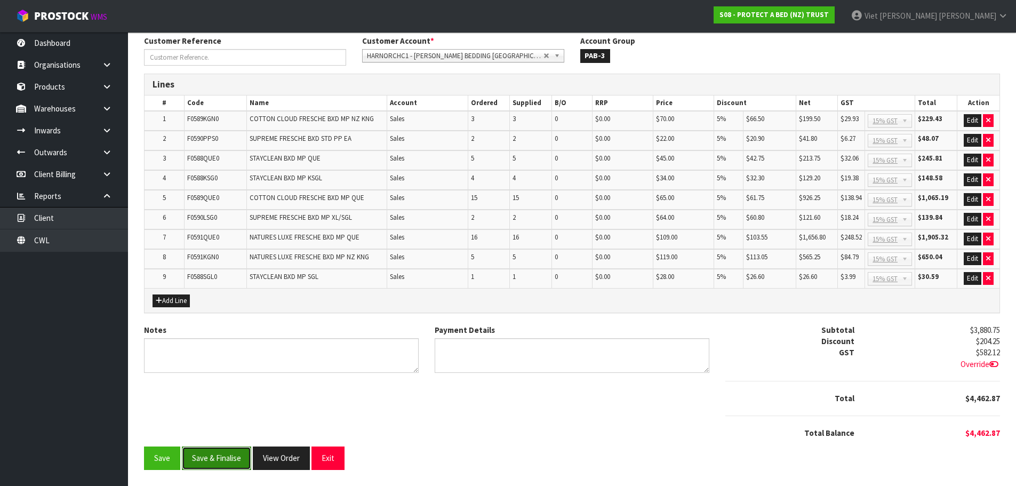
click at [191, 462] on button "Save & Finalise" at bounding box center [216, 457] width 69 height 23
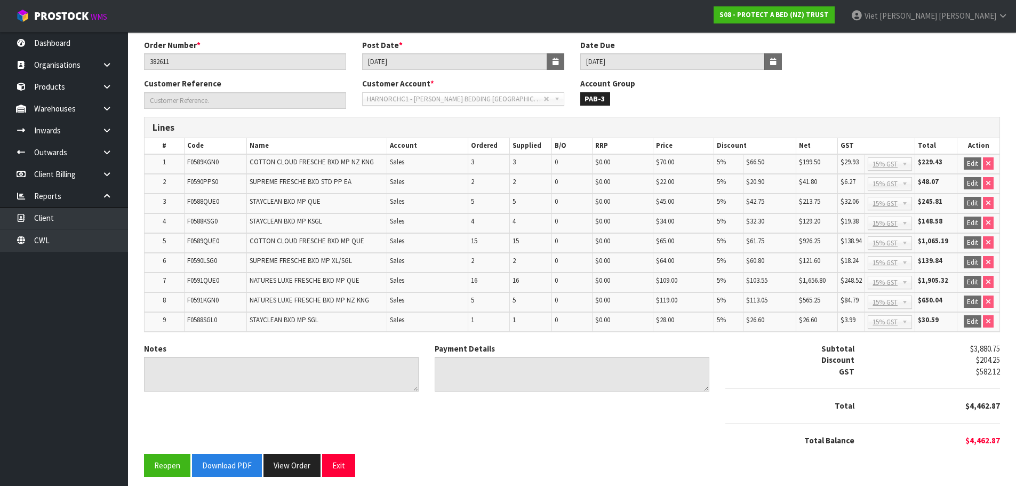
scroll to position [127, 0]
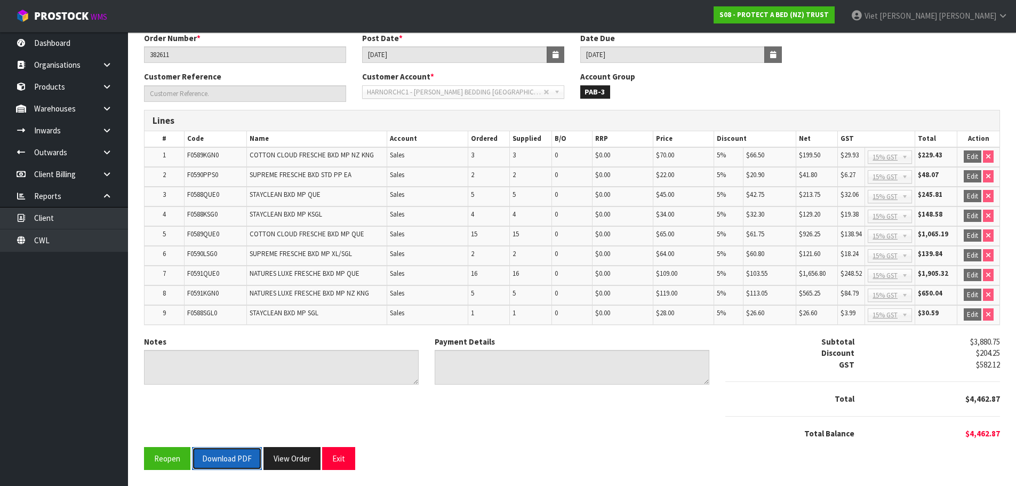
click at [231, 468] on button "Download PDF" at bounding box center [227, 458] width 70 height 23
click at [279, 455] on button "View Order" at bounding box center [291, 458] width 57 height 23
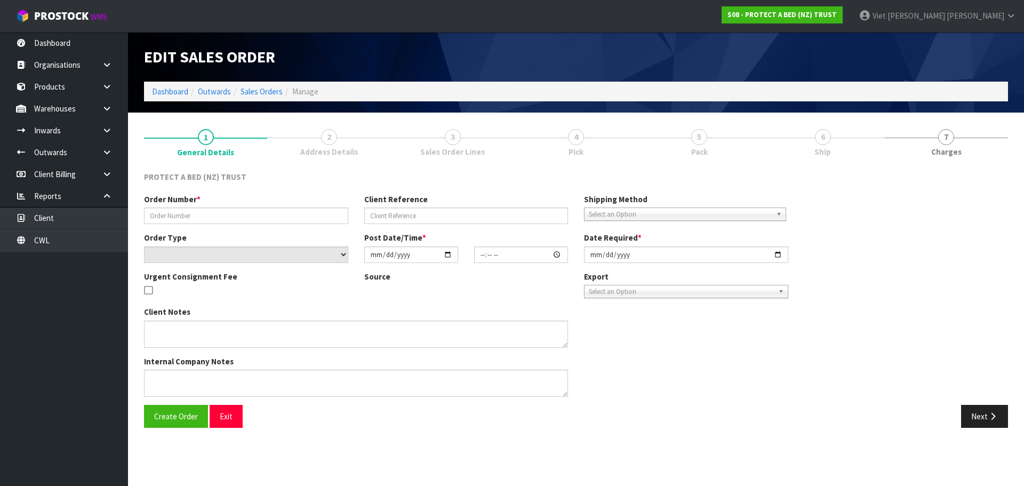
type input "382611"
select select "number:0"
type input "[DATE]"
type input "11:46:00.000"
type input "[DATE]"
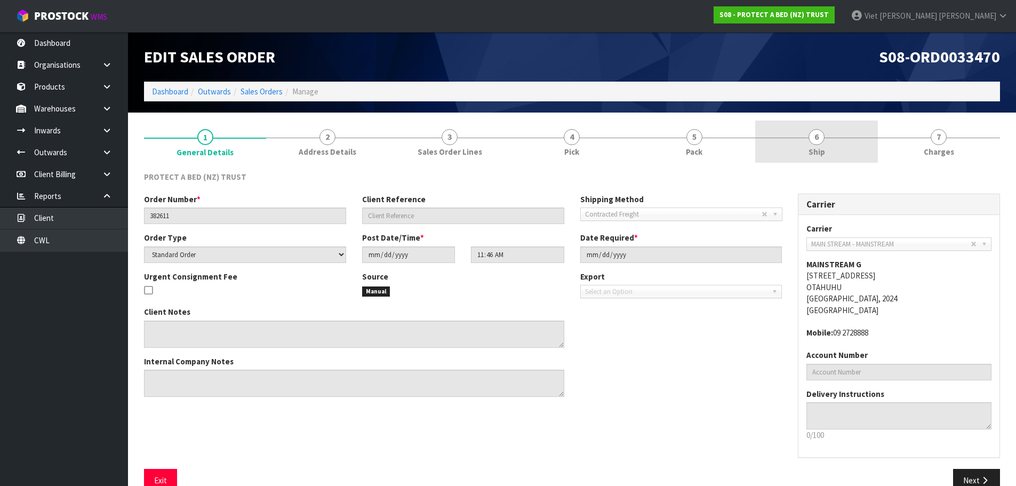
click at [790, 149] on link "6 Ship" at bounding box center [816, 142] width 122 height 42
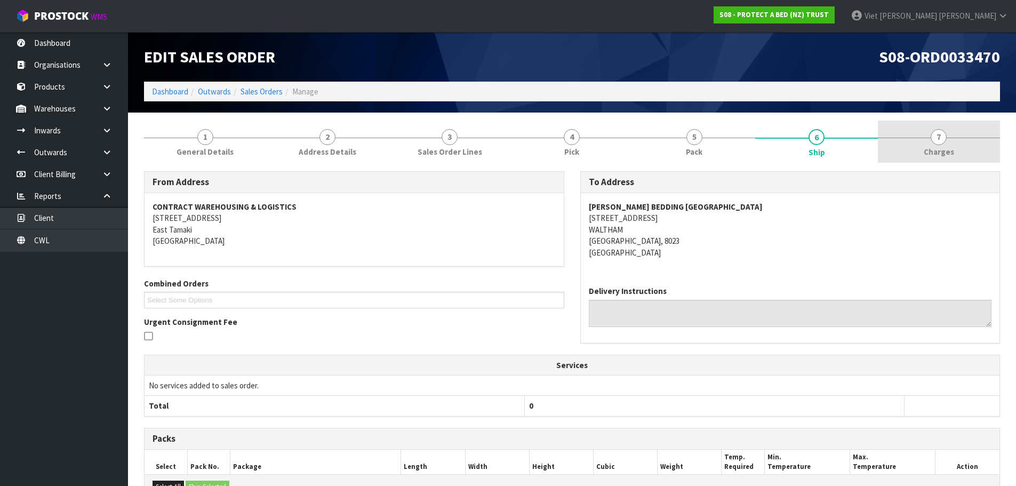
click at [938, 145] on link "7 [GEOGRAPHIC_DATA]" at bounding box center [939, 142] width 122 height 42
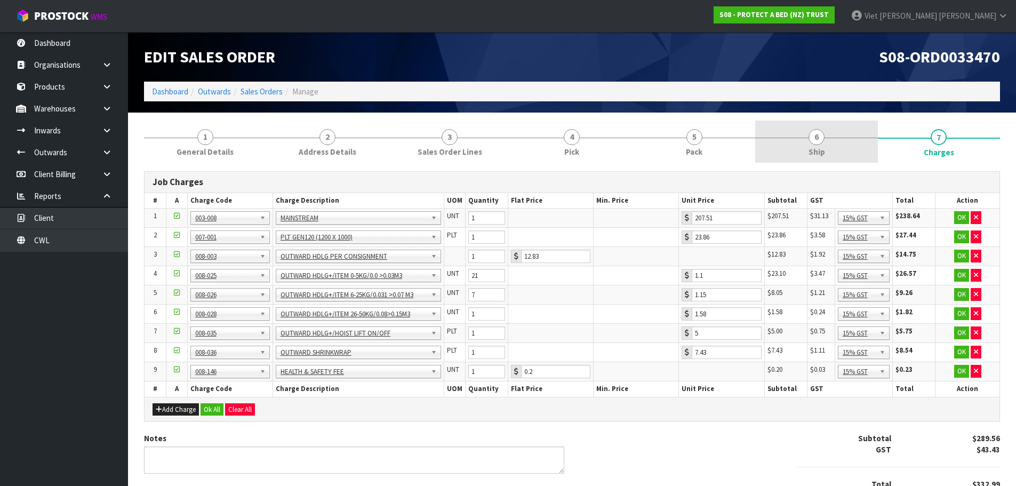
click at [774, 136] on link "6 Ship" at bounding box center [816, 142] width 122 height 42
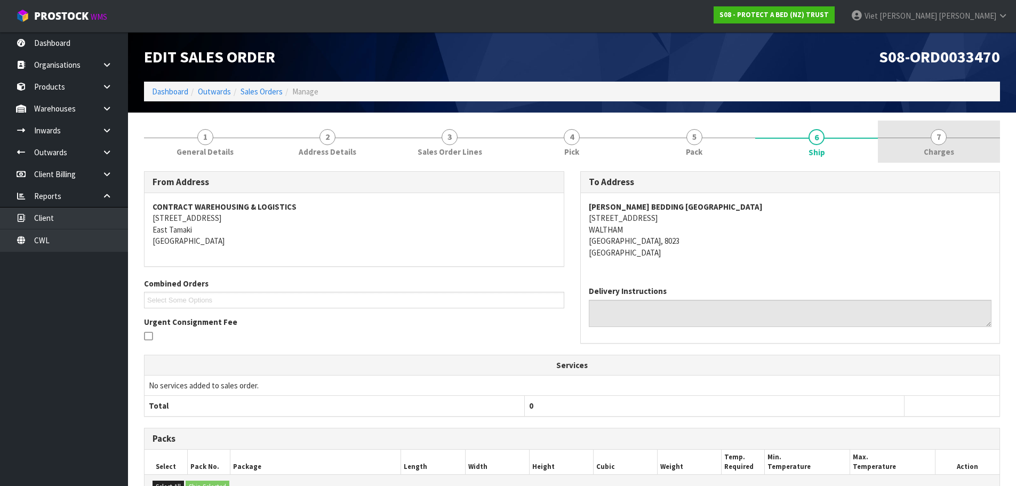
click at [896, 144] on link "7 [GEOGRAPHIC_DATA]" at bounding box center [939, 142] width 122 height 42
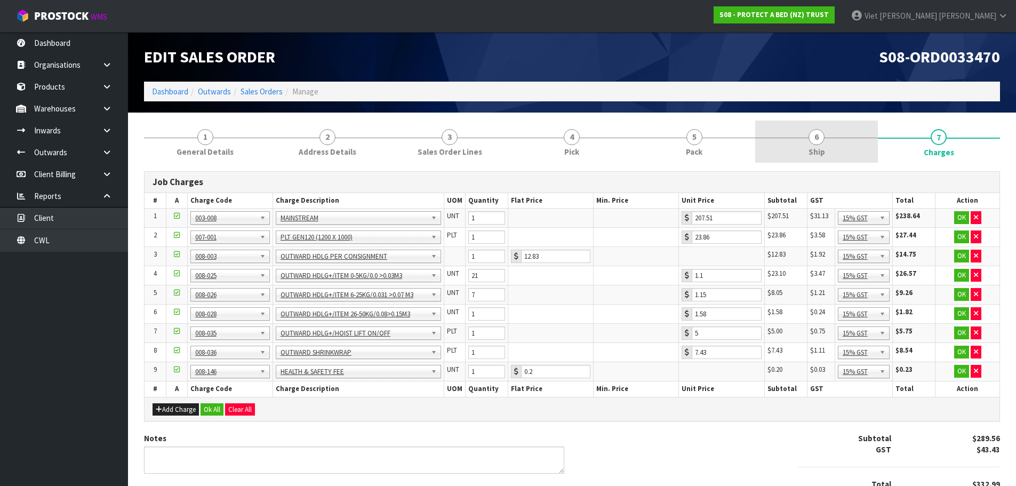
click at [802, 138] on div at bounding box center [816, 138] width 122 height 1
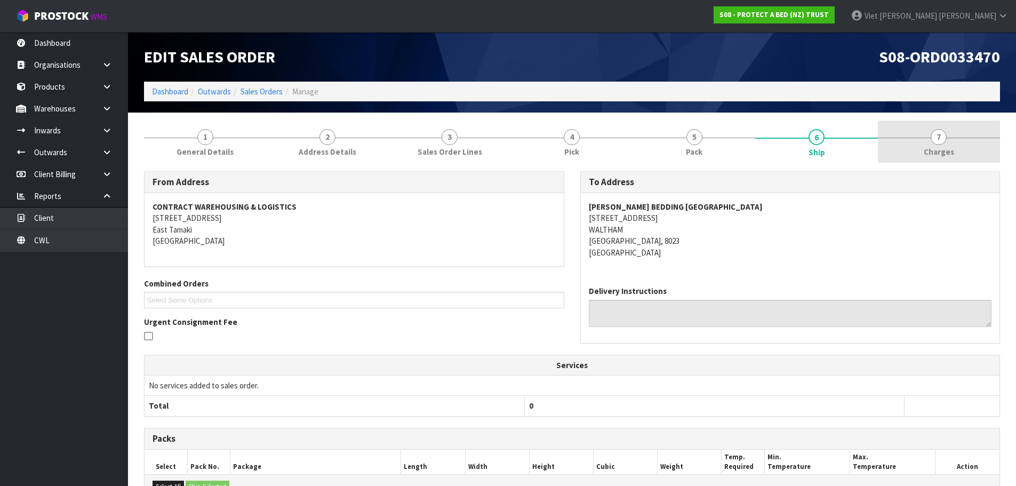
click at [894, 126] on link "7 [GEOGRAPHIC_DATA]" at bounding box center [939, 142] width 122 height 42
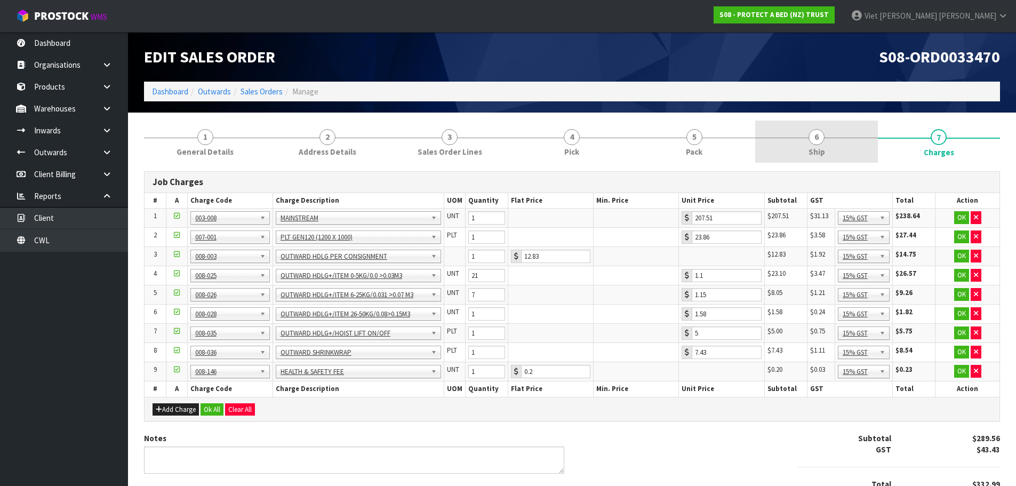
click at [839, 134] on link "6 Ship" at bounding box center [816, 142] width 122 height 42
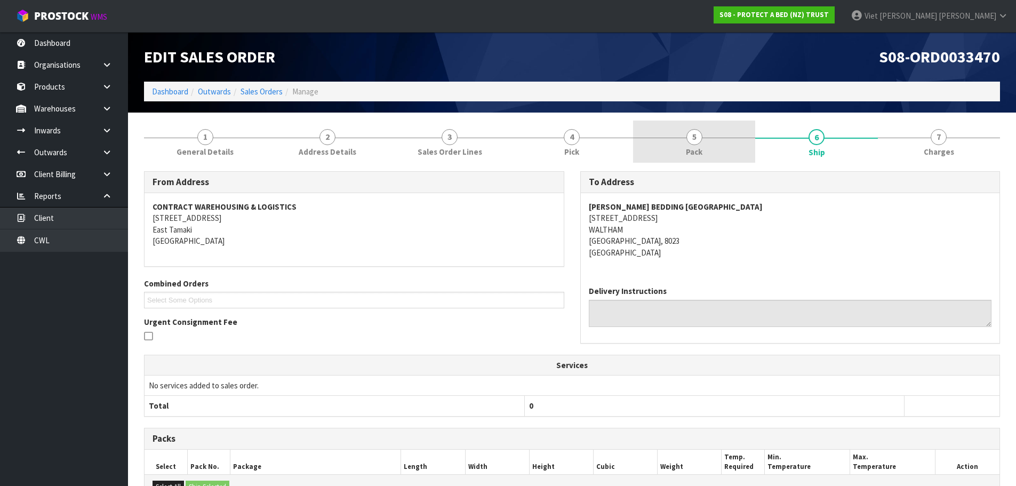
click at [695, 134] on span "5" at bounding box center [694, 137] width 16 height 16
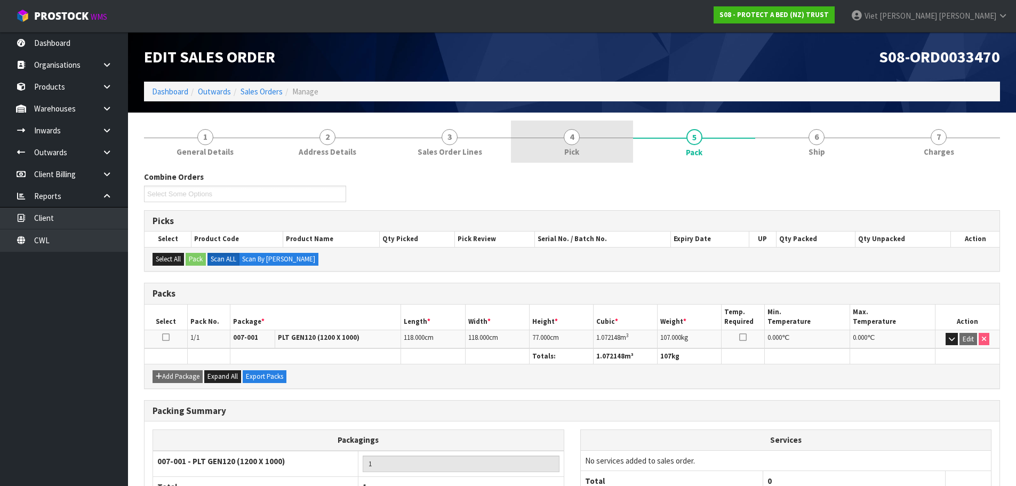
click at [620, 135] on link "4 Pick" at bounding box center [572, 142] width 122 height 42
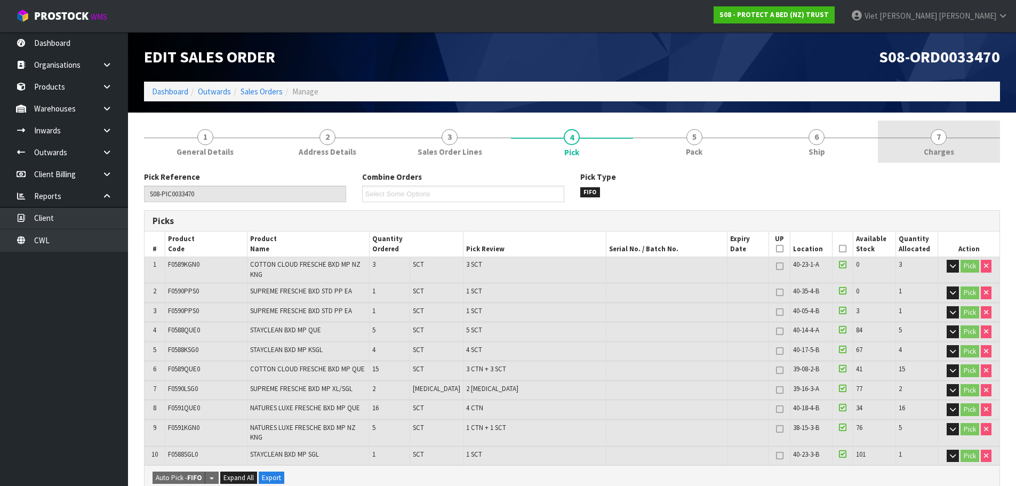
click at [905, 139] on link "7 [GEOGRAPHIC_DATA]" at bounding box center [939, 142] width 122 height 42
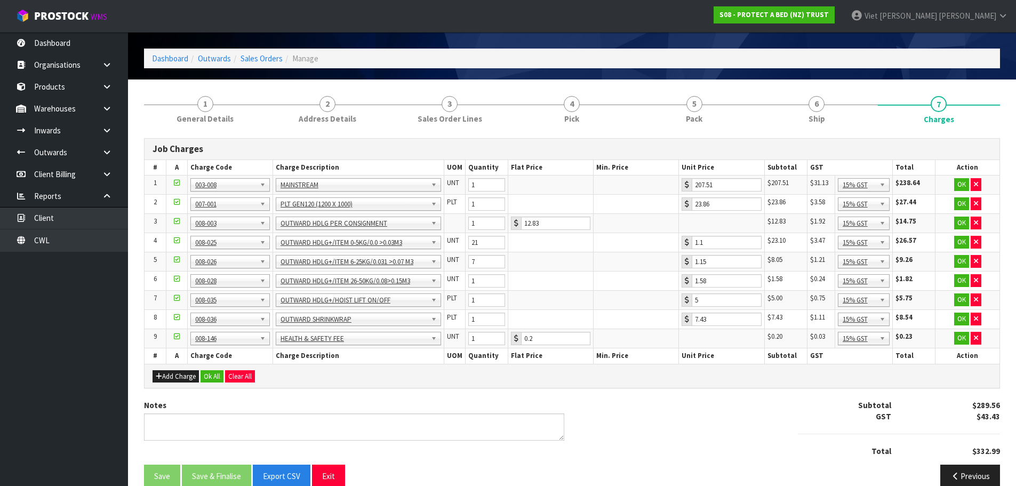
scroll to position [51, 0]
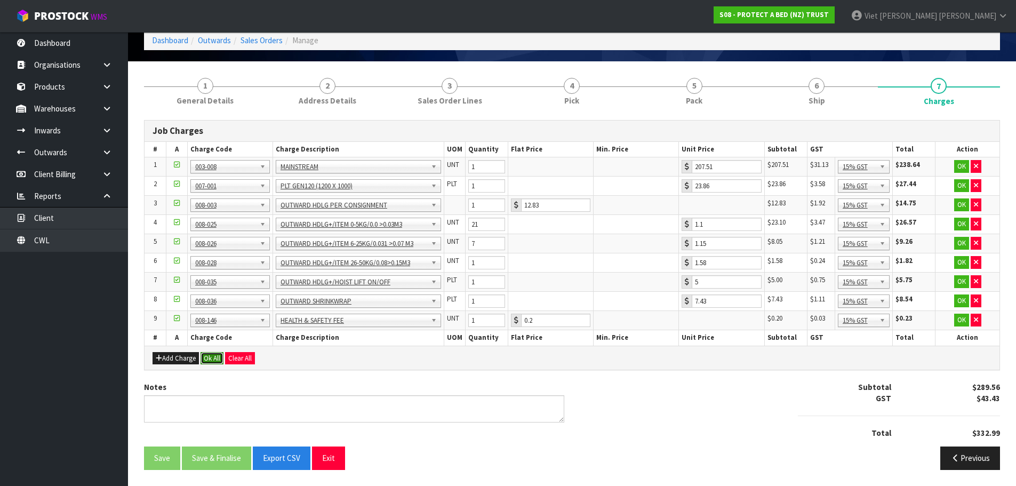
click at [220, 360] on button "Ok All" at bounding box center [211, 358] width 23 height 13
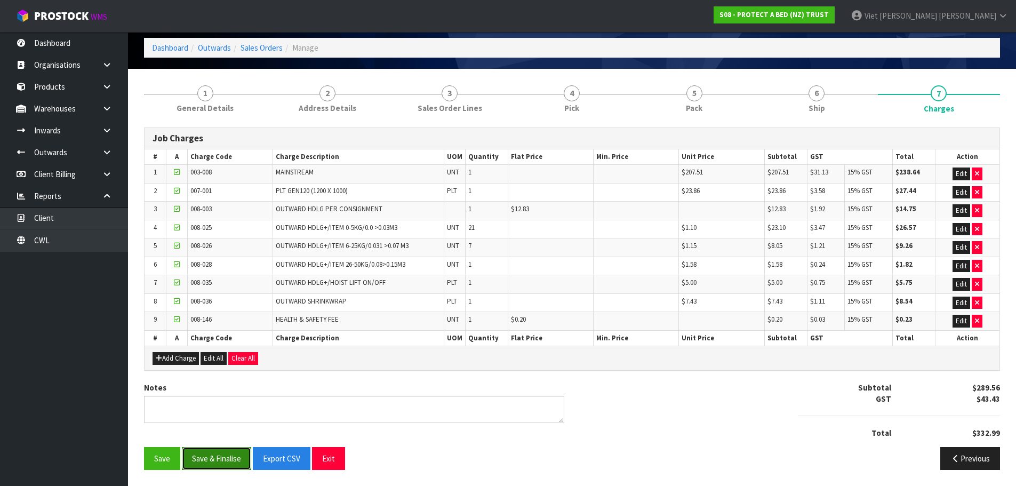
click at [232, 450] on button "Save & Finalise" at bounding box center [216, 458] width 69 height 23
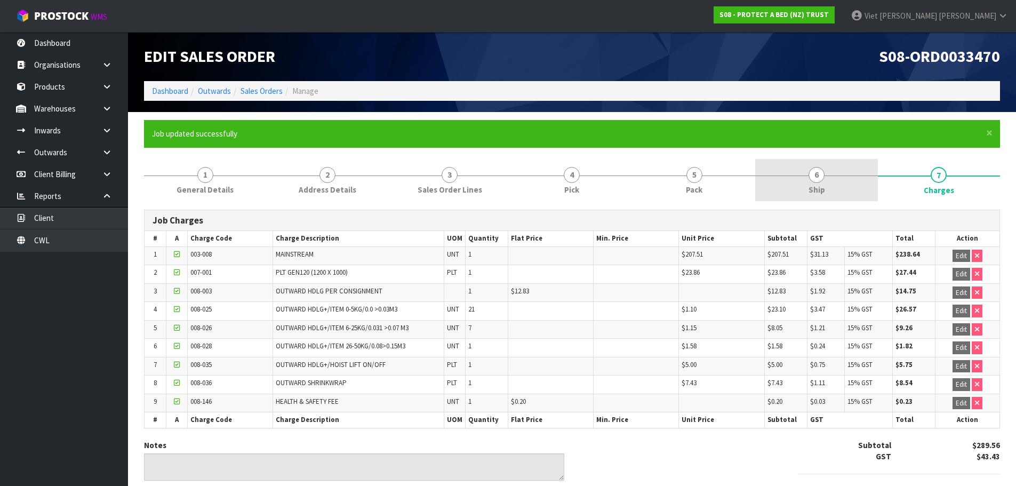
scroll to position [0, 0]
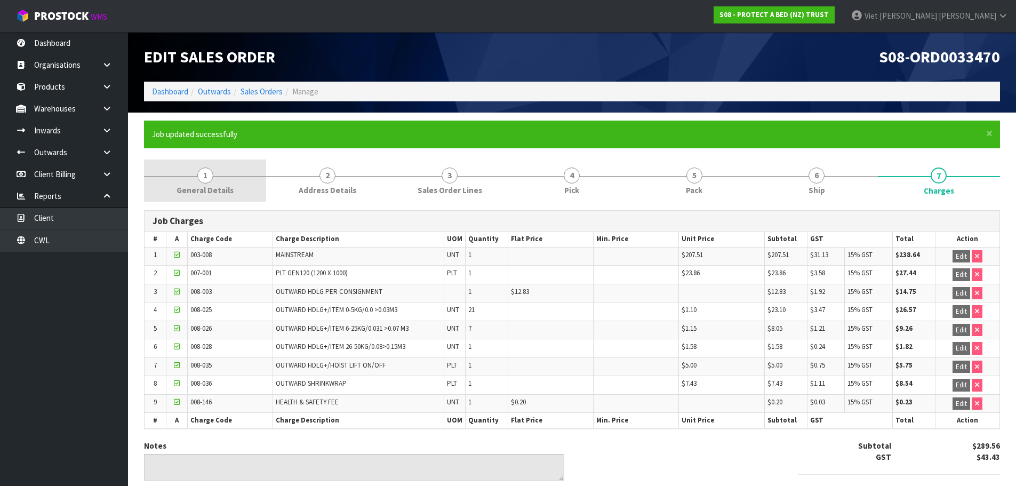
click at [218, 180] on link "1 General Details" at bounding box center [205, 180] width 122 height 42
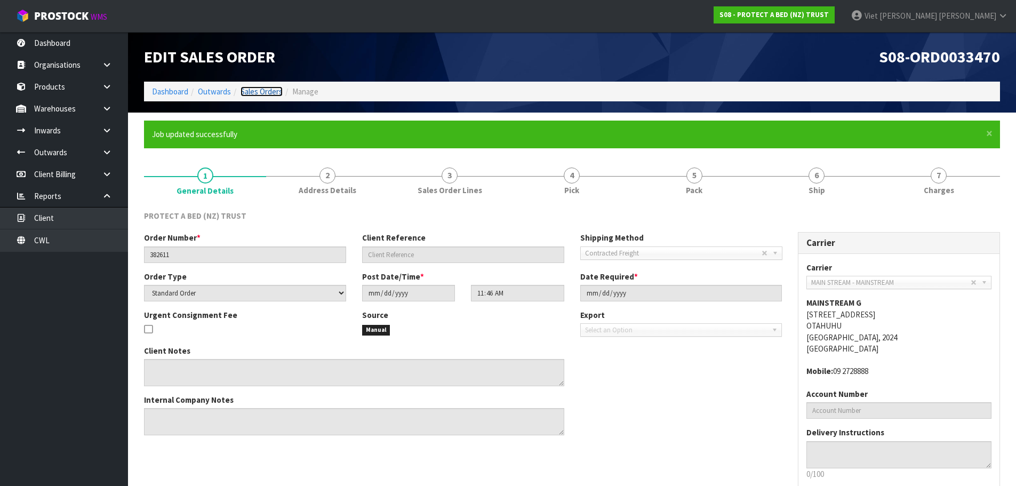
click at [266, 89] on link "Sales Orders" at bounding box center [261, 91] width 42 height 10
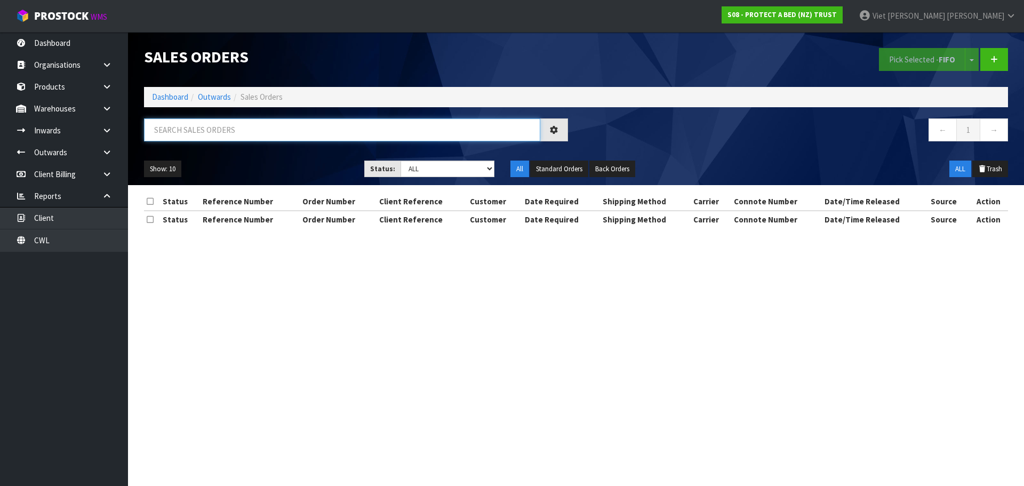
click at [257, 128] on input "text" at bounding box center [342, 129] width 396 height 23
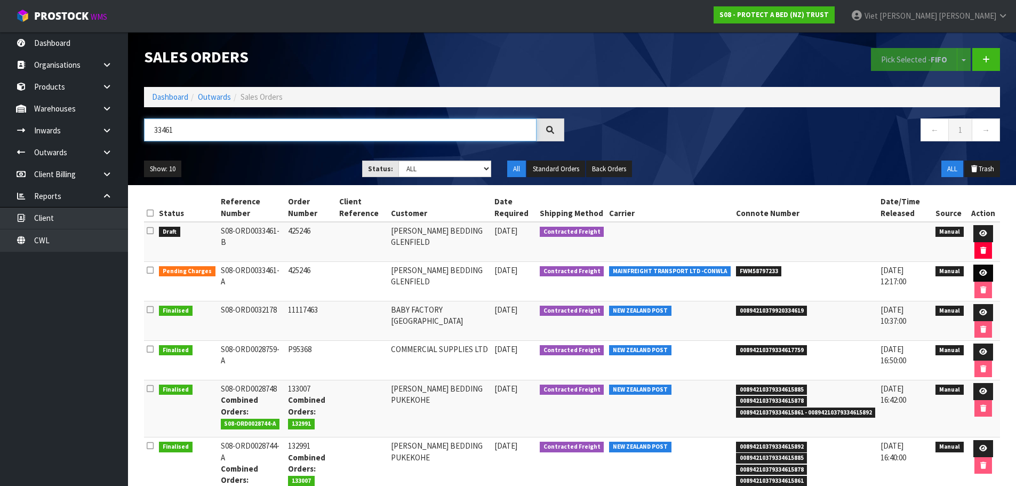
type input "33461"
drag, startPoint x: 986, startPoint y: 271, endPoint x: 973, endPoint y: 274, distance: 13.5
click at [986, 271] on link at bounding box center [983, 272] width 20 height 17
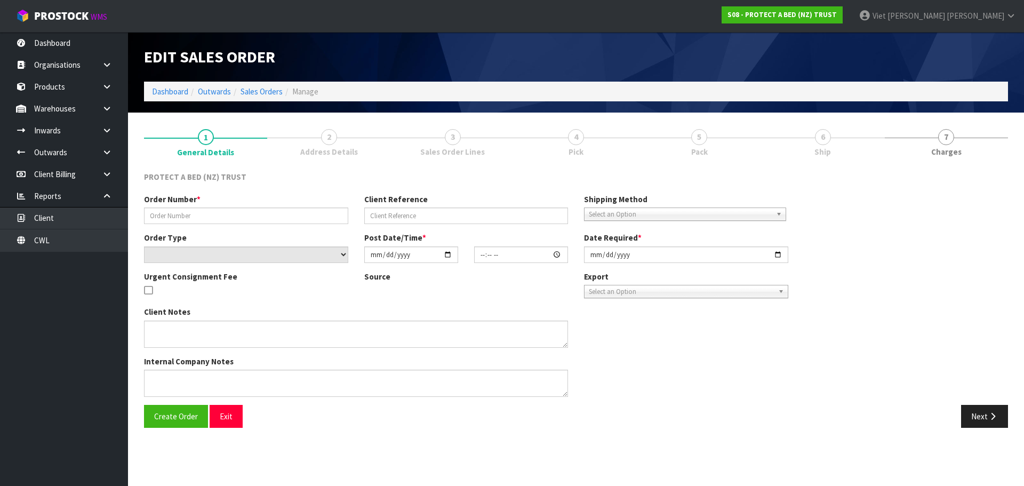
type input "425246"
select select "number:0"
type input "[DATE]"
type input "10:19:00.000"
type input "[DATE]"
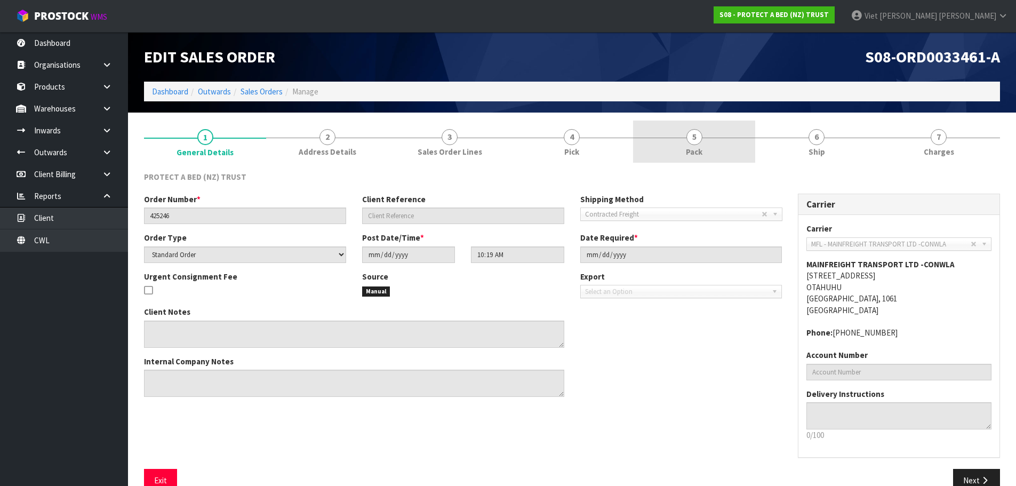
click at [661, 153] on link "5 Pack" at bounding box center [694, 142] width 122 height 42
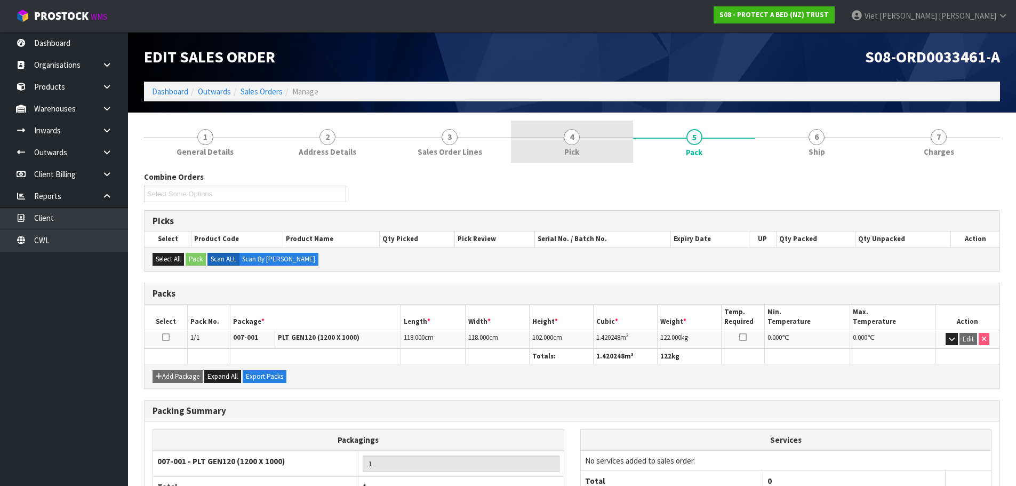
click at [577, 150] on span "Pick" at bounding box center [571, 151] width 15 height 11
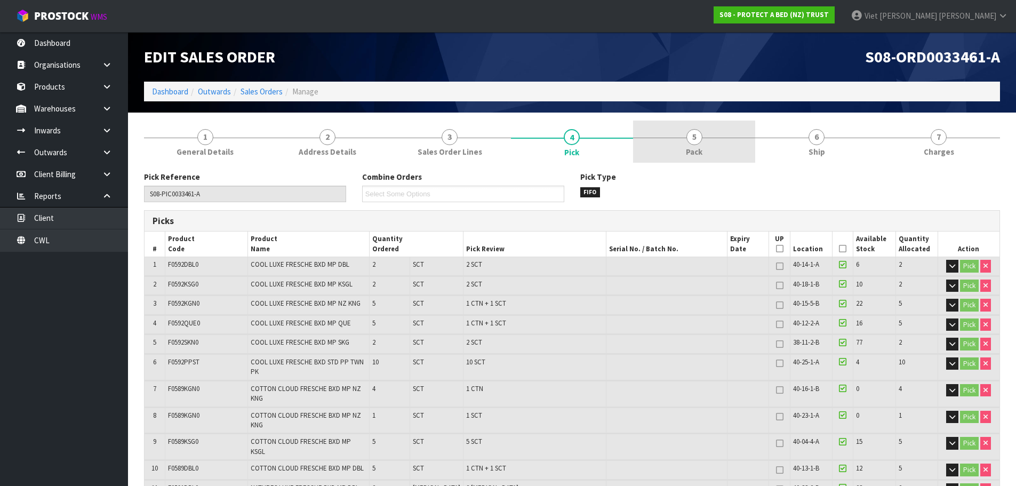
click at [653, 151] on link "5 Pack" at bounding box center [694, 142] width 122 height 42
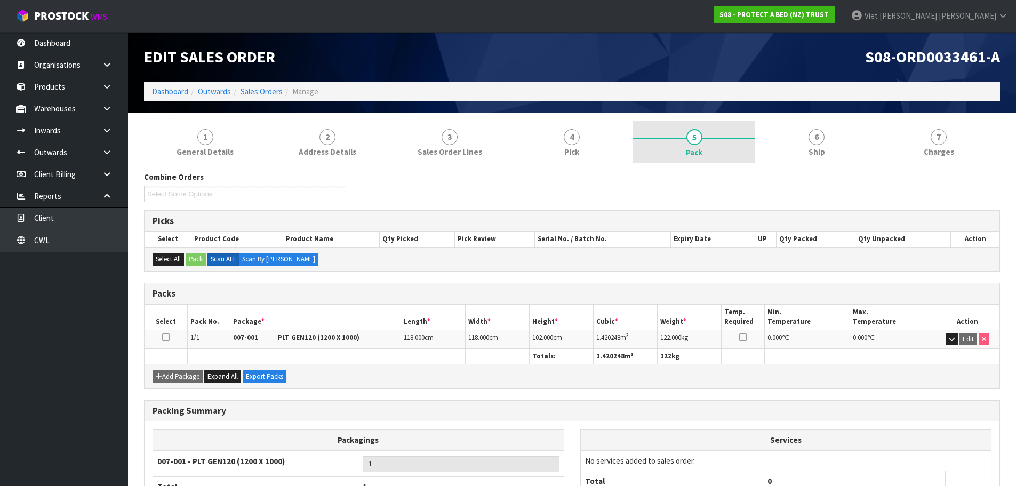
click at [749, 149] on link "5 Pack" at bounding box center [694, 142] width 122 height 43
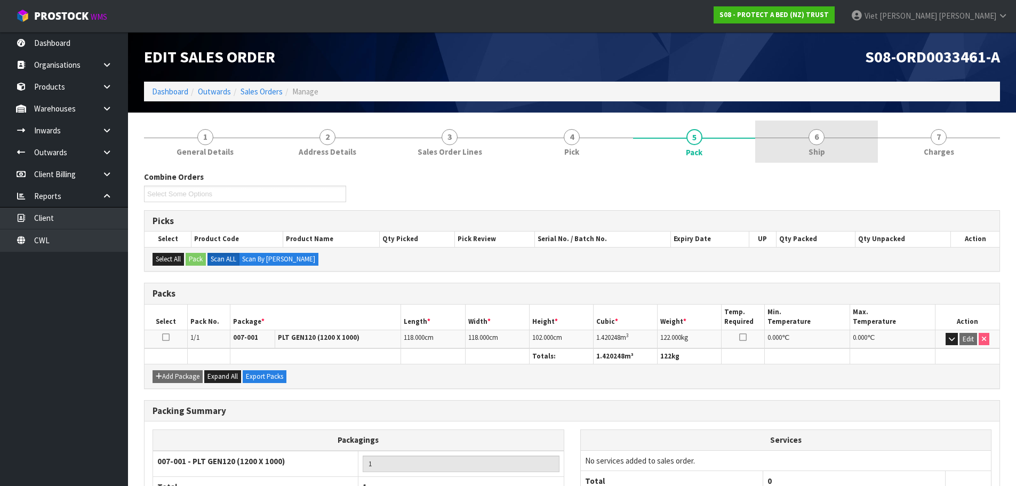
click at [766, 147] on link "6 Ship" at bounding box center [816, 142] width 122 height 42
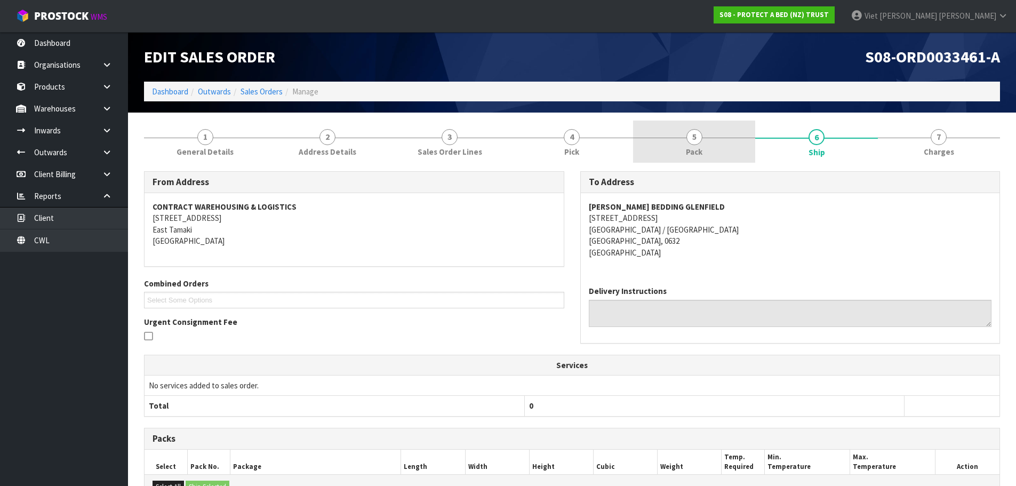
drag, startPoint x: 705, startPoint y: 137, endPoint x: 755, endPoint y: 137, distance: 49.6
click at [704, 137] on link "5 Pack" at bounding box center [694, 142] width 122 height 42
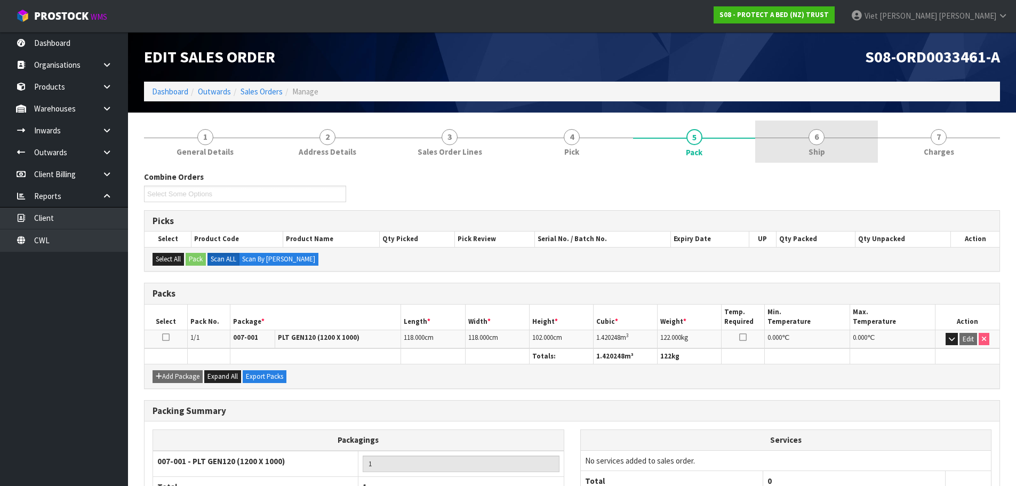
click at [788, 147] on link "6 Ship" at bounding box center [816, 142] width 122 height 42
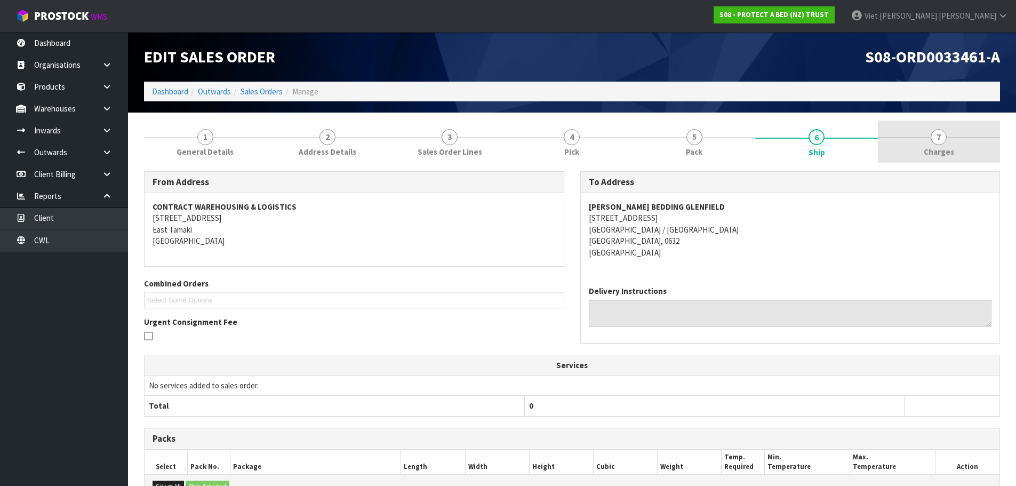
click at [897, 156] on link "7 [GEOGRAPHIC_DATA]" at bounding box center [939, 142] width 122 height 42
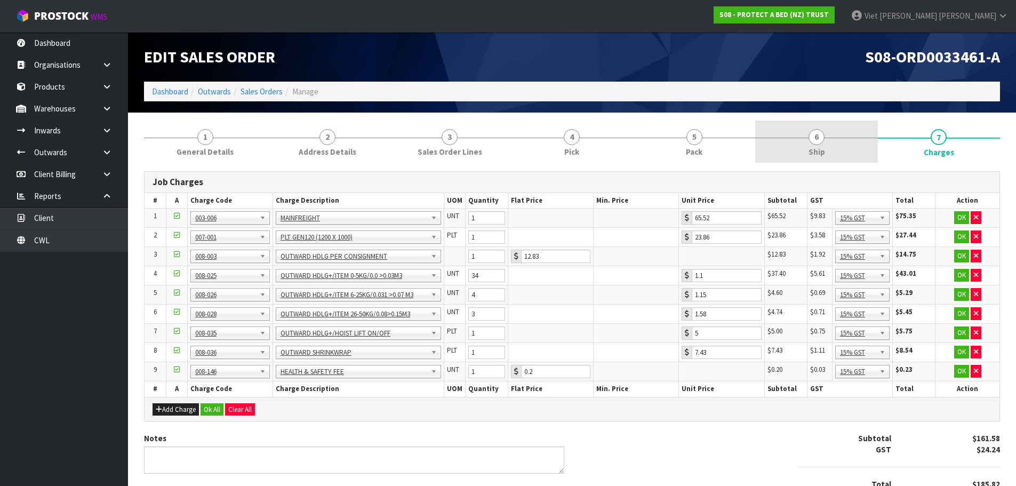
click at [815, 149] on span "Ship" at bounding box center [816, 151] width 17 height 11
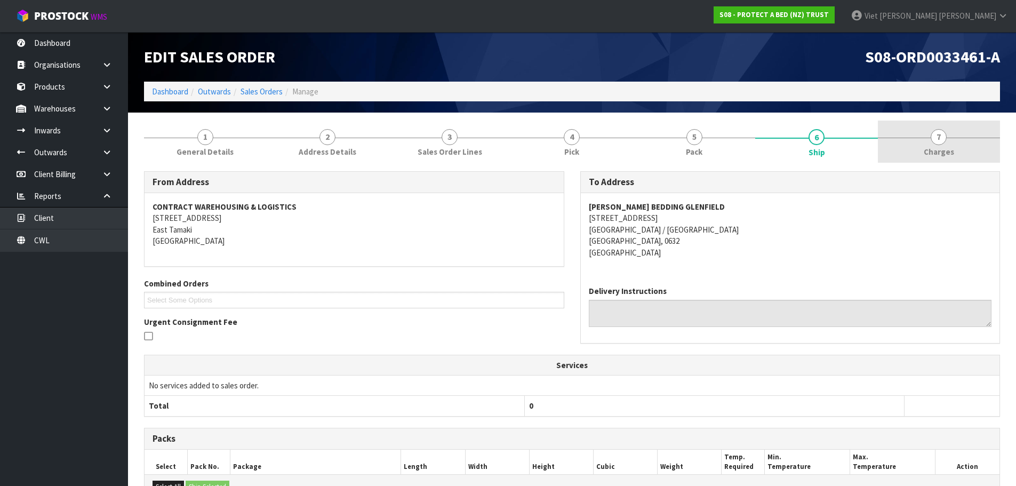
click at [912, 156] on link "7 [GEOGRAPHIC_DATA]" at bounding box center [939, 142] width 122 height 42
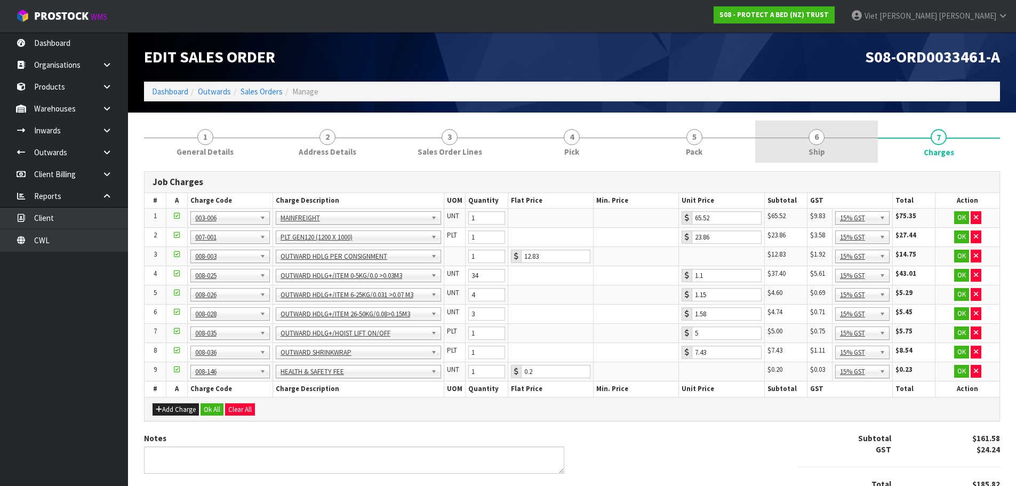
click at [809, 147] on span "Ship" at bounding box center [816, 151] width 17 height 11
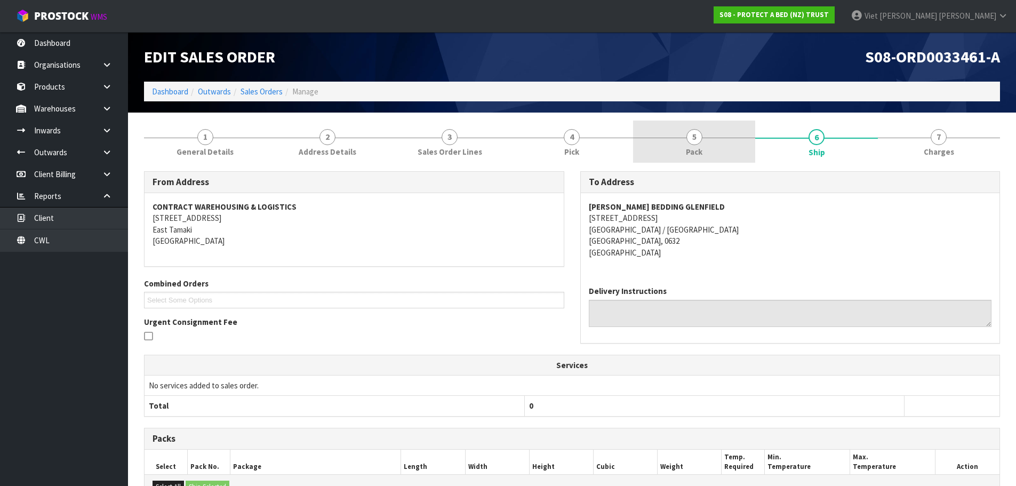
click at [691, 139] on span "5" at bounding box center [694, 137] width 16 height 16
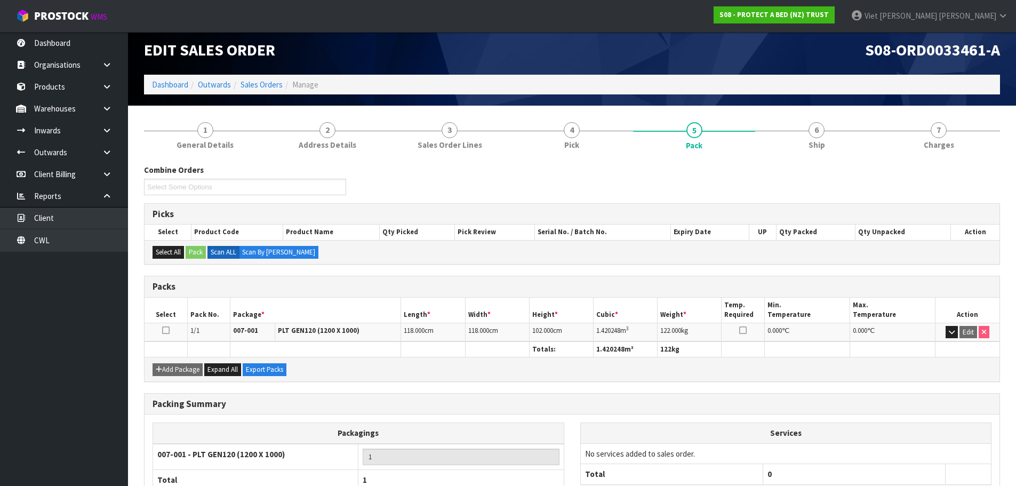
scroll to position [82, 0]
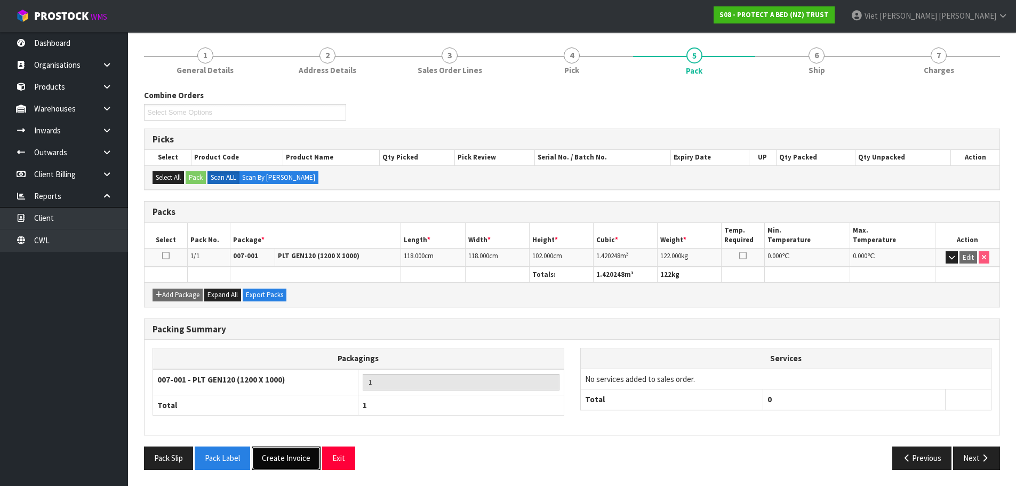
click at [286, 450] on button "Create Invoice" at bounding box center [286, 457] width 69 height 23
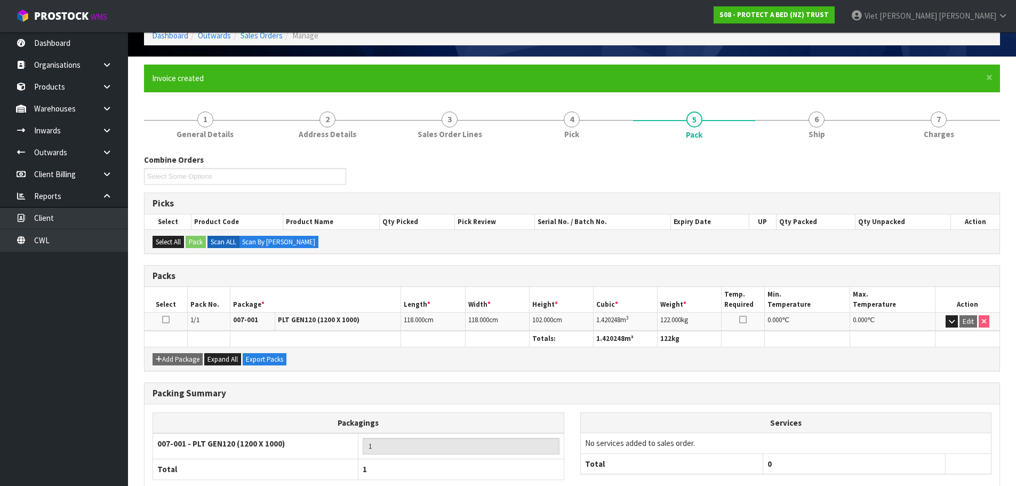
scroll to position [120, 0]
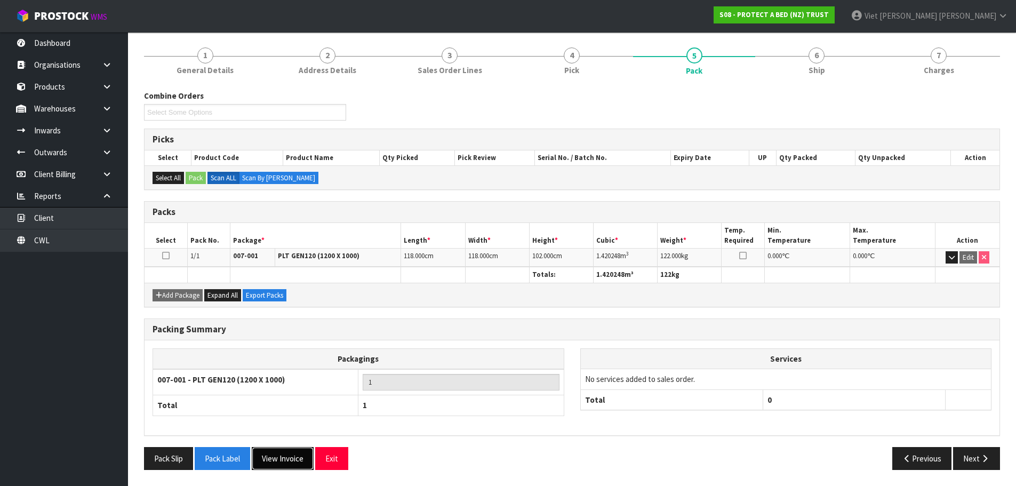
click at [286, 452] on button "View Invoice" at bounding box center [283, 458] width 62 height 23
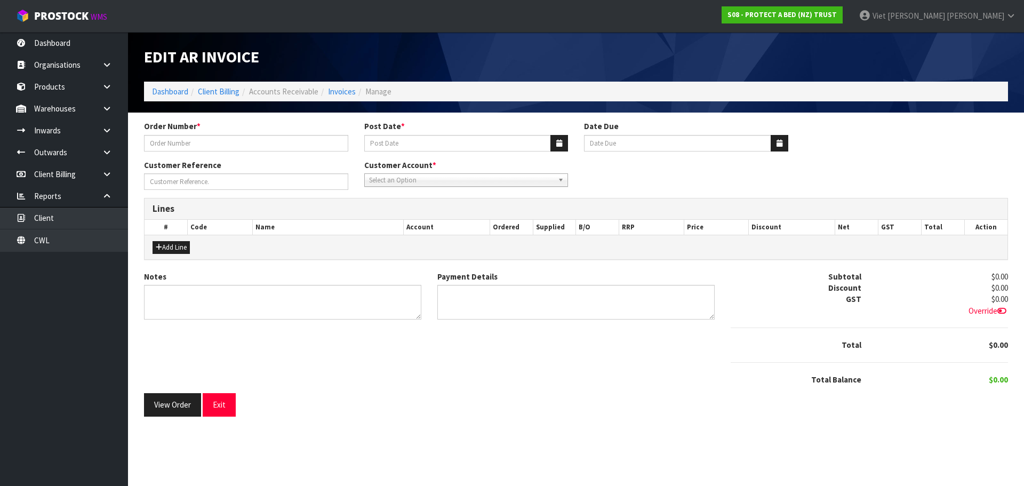
type input "425246"
type input "23/09/2025"
type input "20/10/2025"
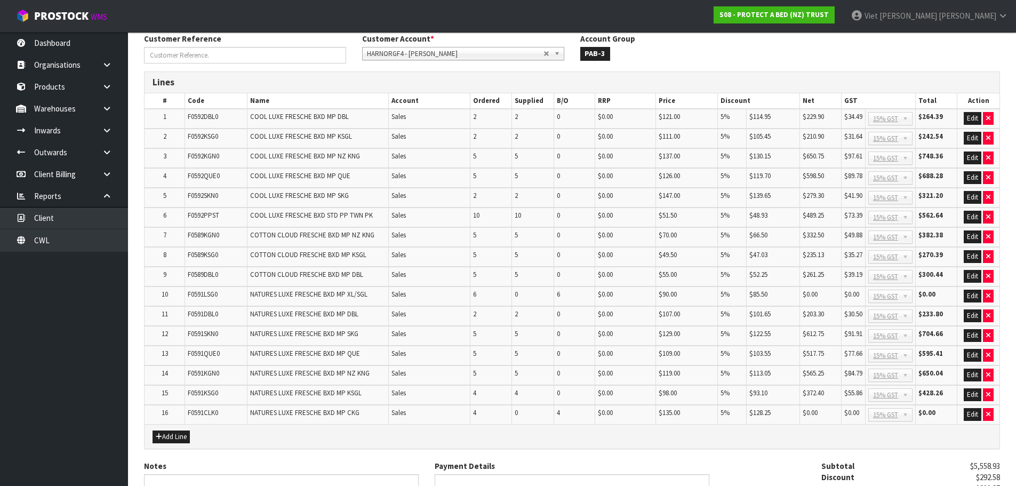
scroll to position [262, 0]
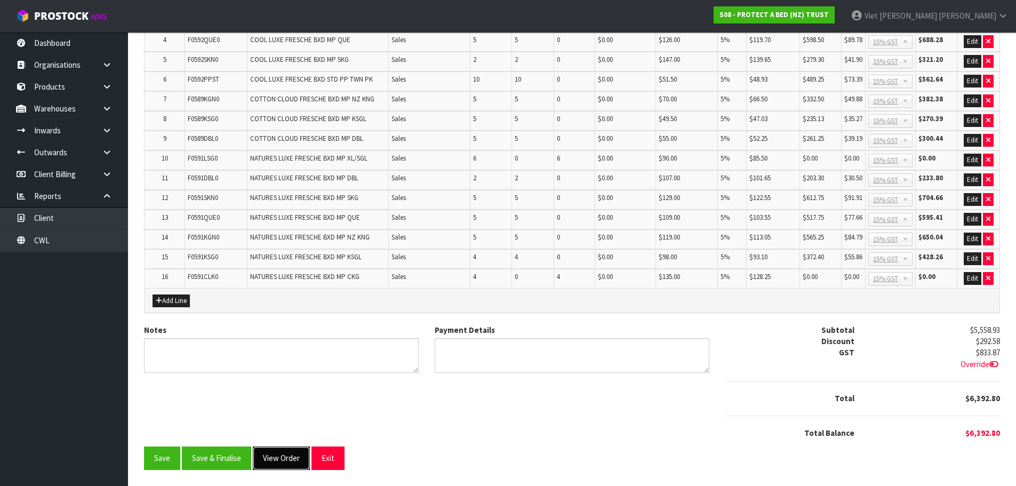
click at [263, 454] on button "View Order" at bounding box center [281, 457] width 57 height 23
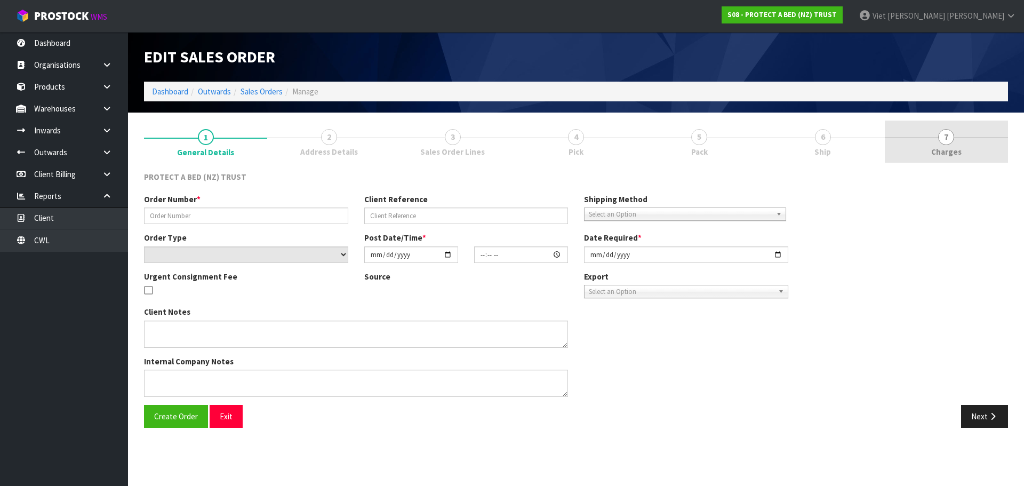
type input "425246"
select select "number:0"
type input "[DATE]"
type input "10:19:00.000"
type input "[DATE]"
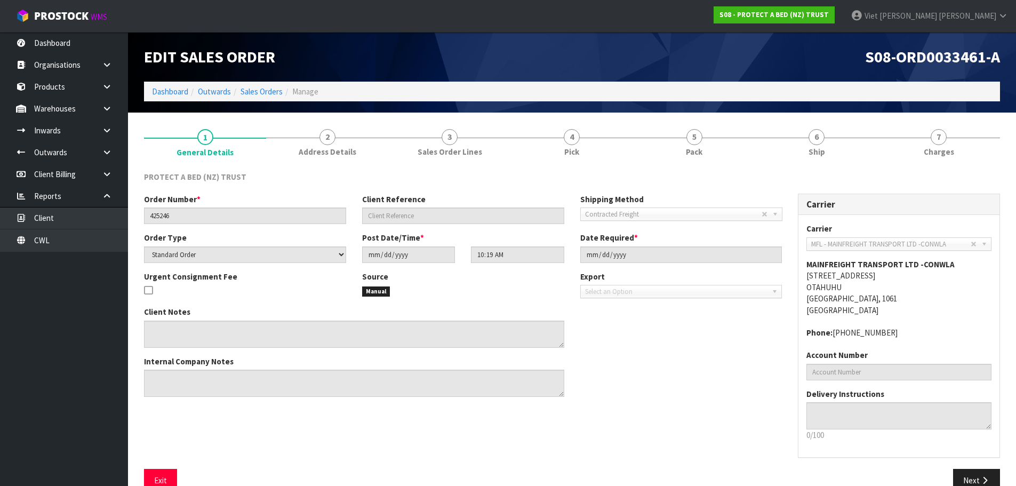
click at [956, 58] on span "S08-ORD0033461-A" at bounding box center [932, 56] width 135 height 20
copy span "ORD0033461"
click at [679, 180] on div "PROTECT A BED (NZ) TRUST" at bounding box center [572, 182] width 872 height 22
click at [701, 152] on span "Pack" at bounding box center [694, 151] width 17 height 11
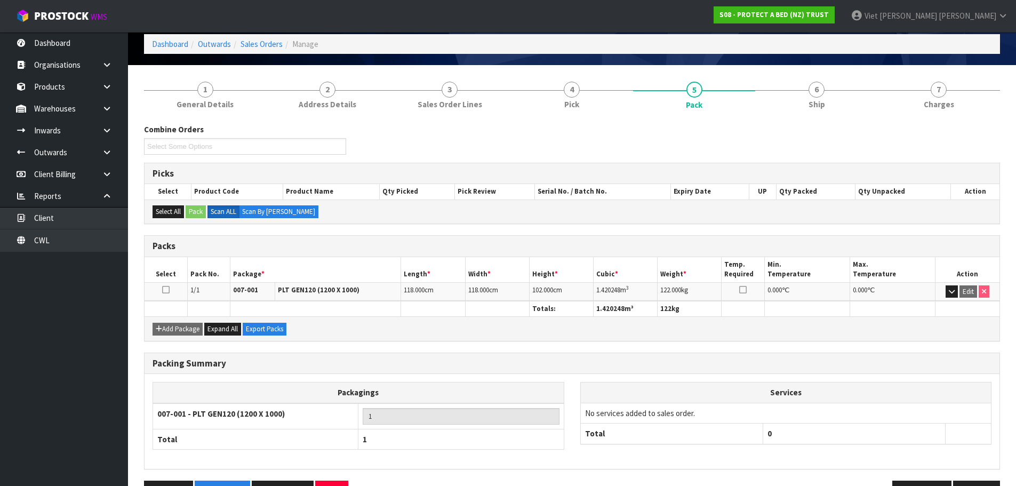
scroll to position [82, 0]
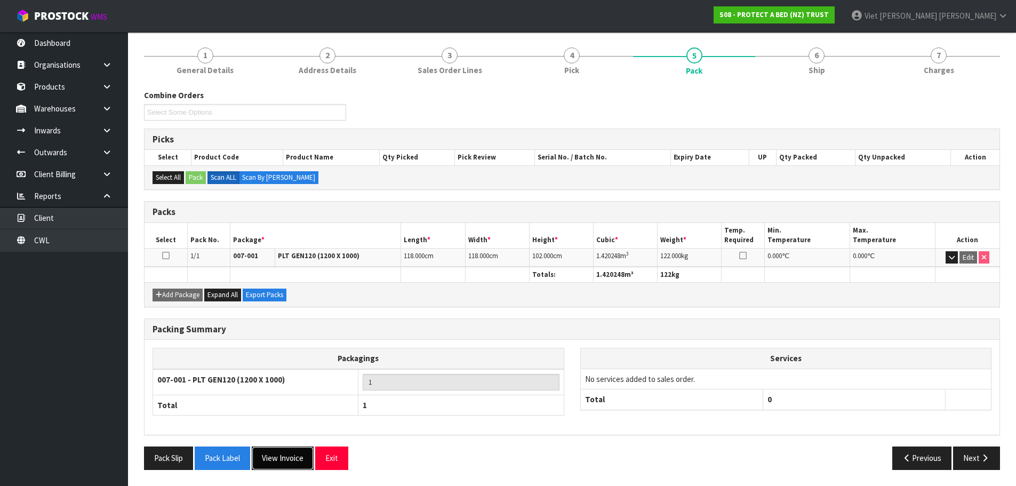
click at [286, 463] on button "View Invoice" at bounding box center [283, 457] width 62 height 23
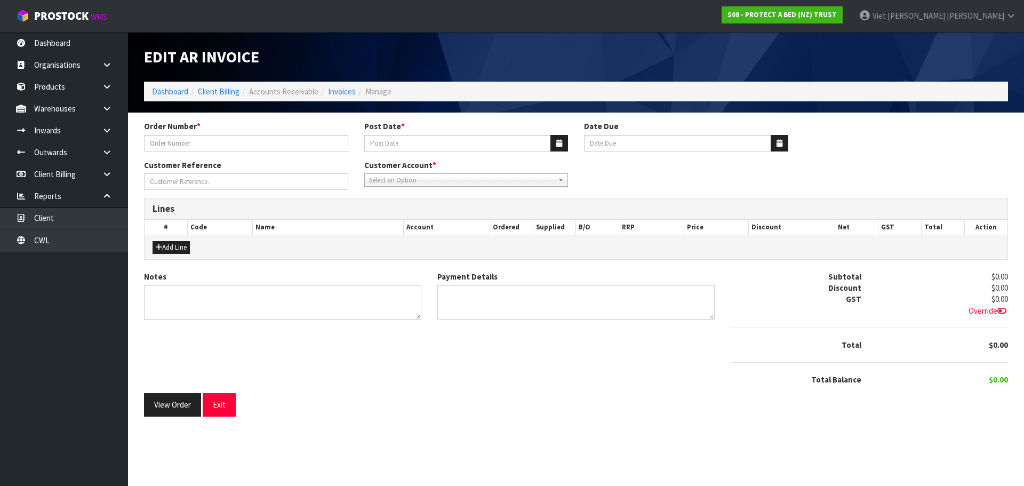
type input "425246"
type input "23/09/2025"
type input "20/10/2025"
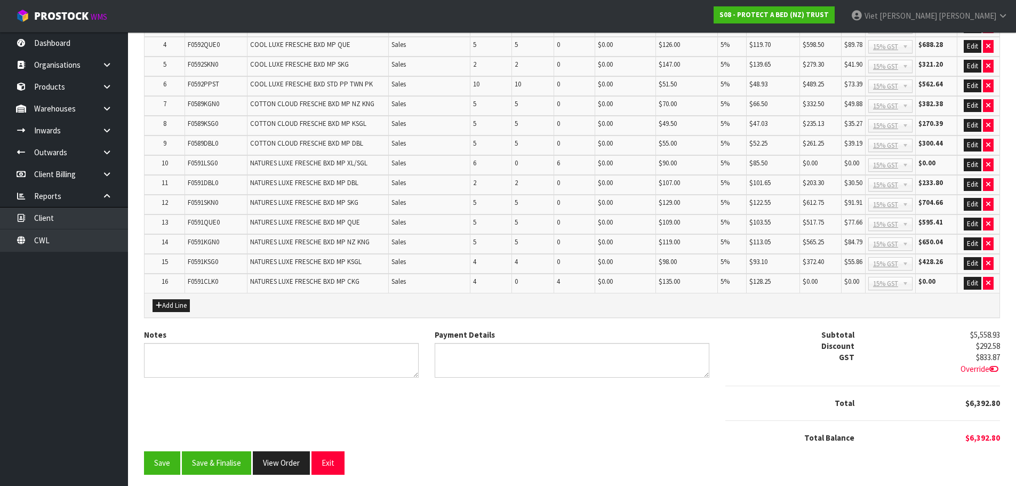
scroll to position [262, 0]
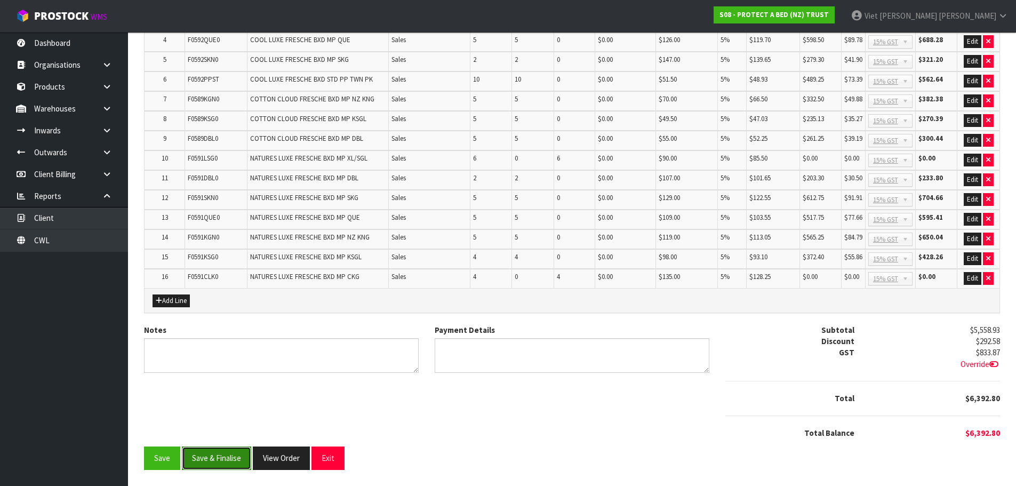
click at [249, 454] on button "Save & Finalise" at bounding box center [216, 457] width 69 height 23
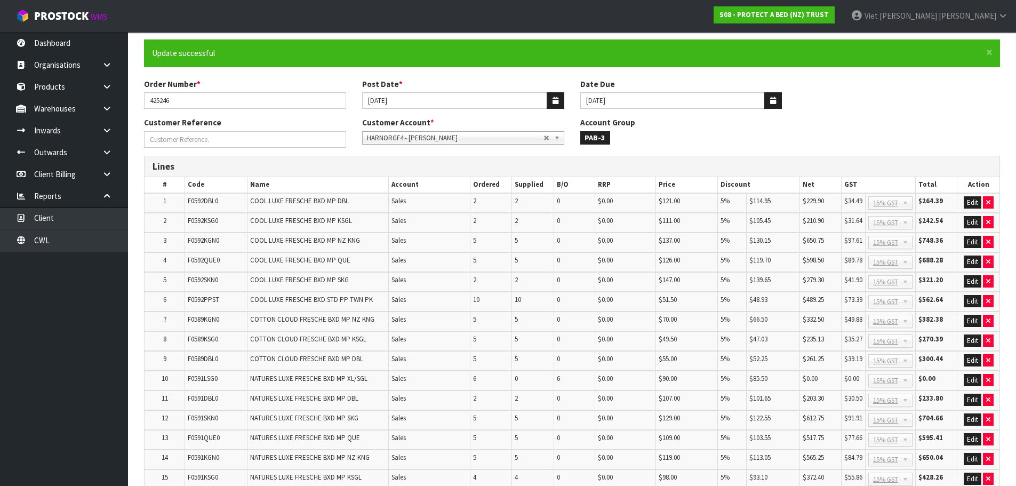
scroll to position [265, 0]
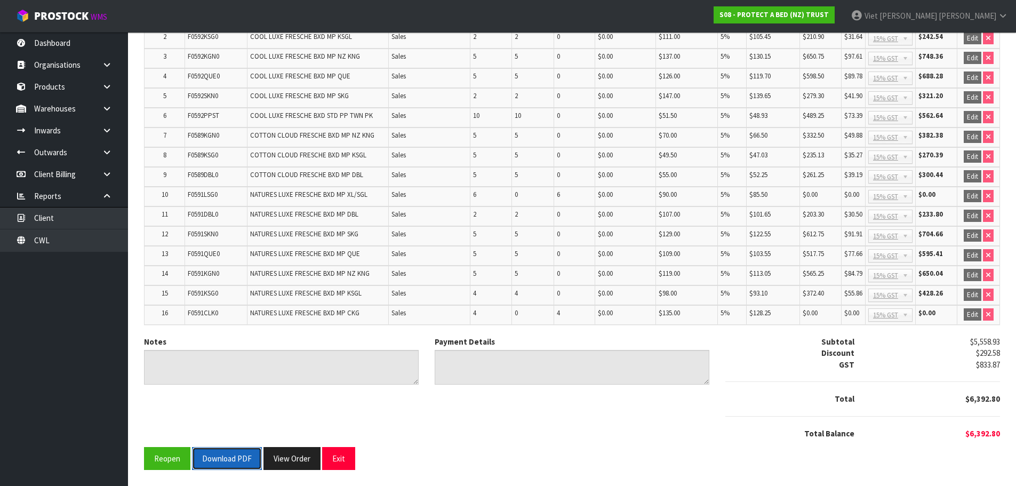
click at [251, 449] on button "Download PDF" at bounding box center [227, 458] width 70 height 23
click at [303, 454] on button "View Order" at bounding box center [291, 458] width 57 height 23
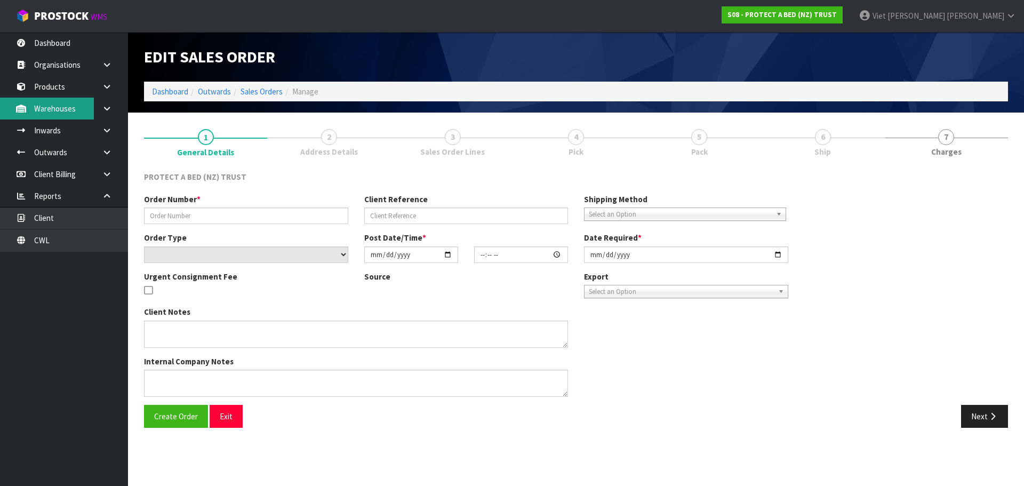
type input "425246"
select select "number:0"
type input "[DATE]"
type input "10:19:00.000"
type input "[DATE]"
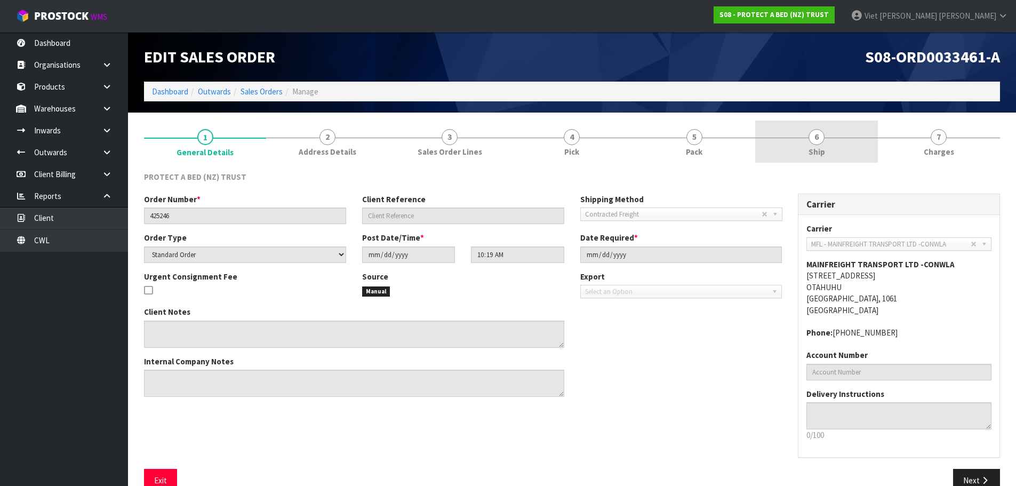
click at [864, 139] on link "6 Ship" at bounding box center [816, 142] width 122 height 42
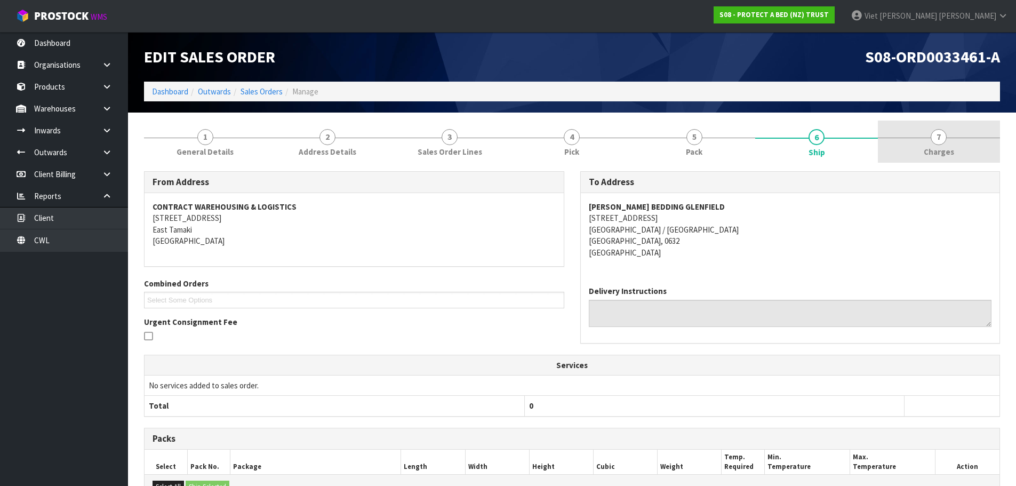
click at [924, 138] on div at bounding box center [939, 138] width 122 height 1
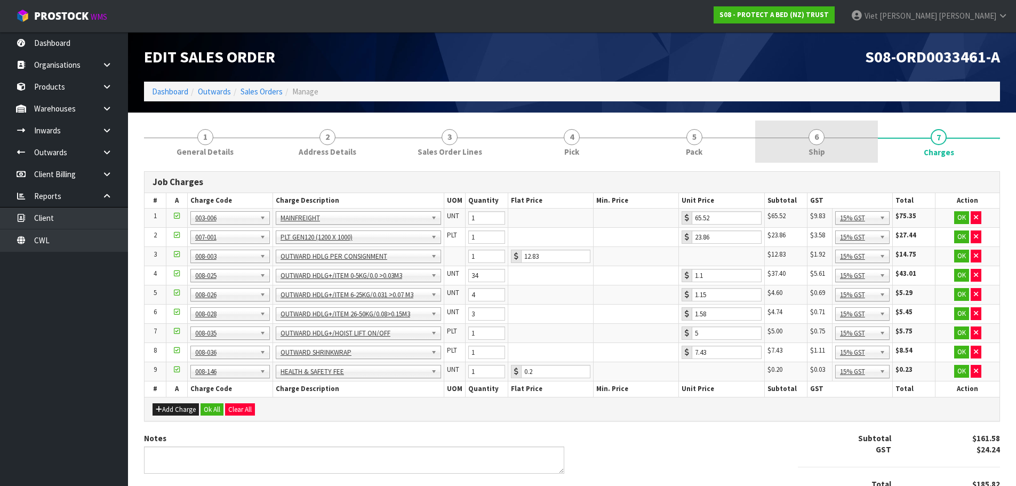
click at [832, 148] on link "6 Ship" at bounding box center [816, 142] width 122 height 42
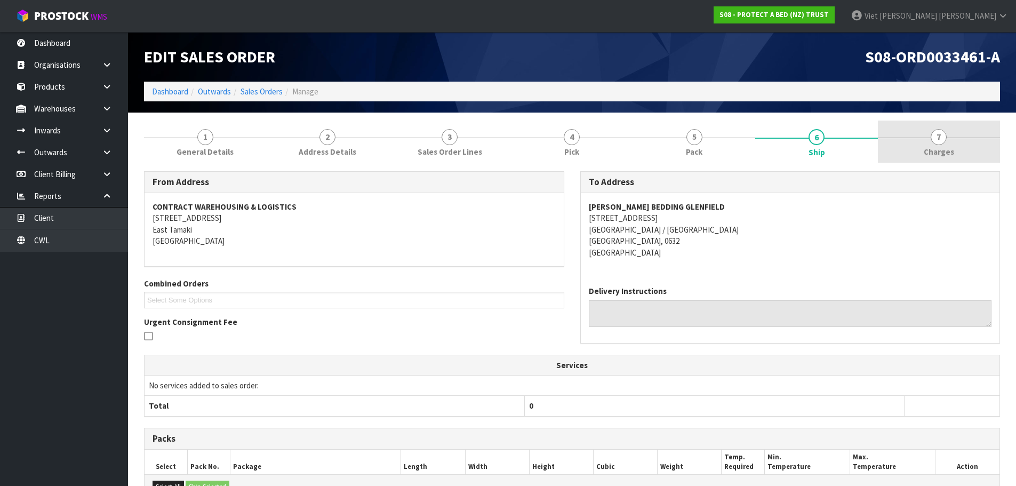
click at [924, 125] on link "7 [GEOGRAPHIC_DATA]" at bounding box center [939, 142] width 122 height 42
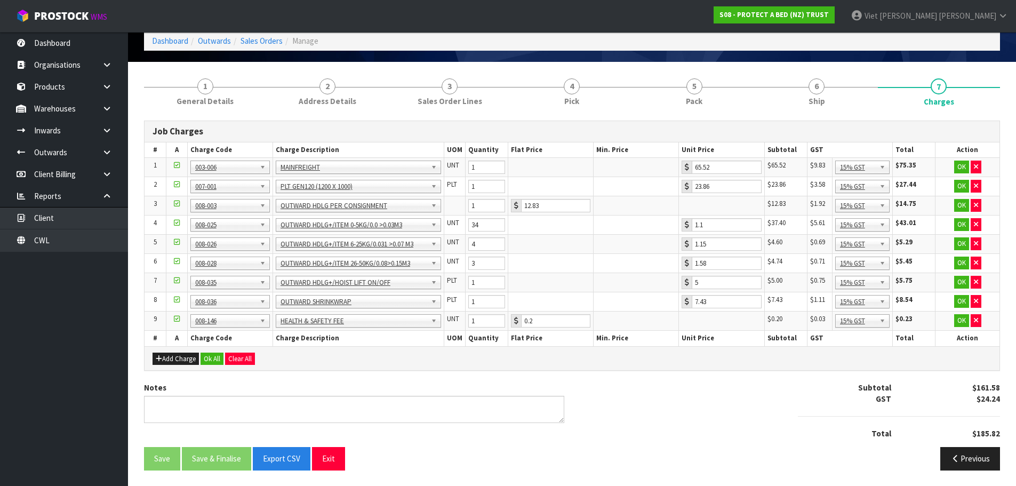
scroll to position [51, 0]
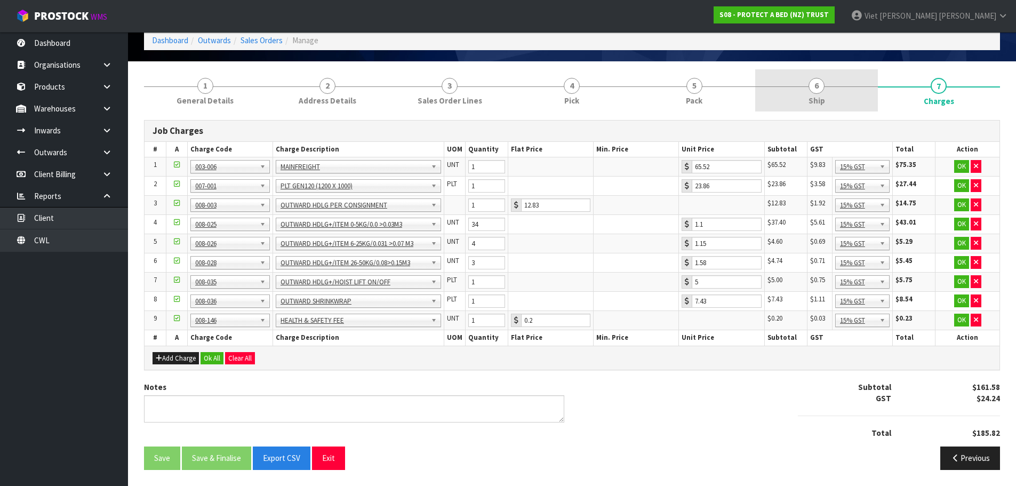
click at [811, 106] on span "Ship" at bounding box center [816, 100] width 17 height 11
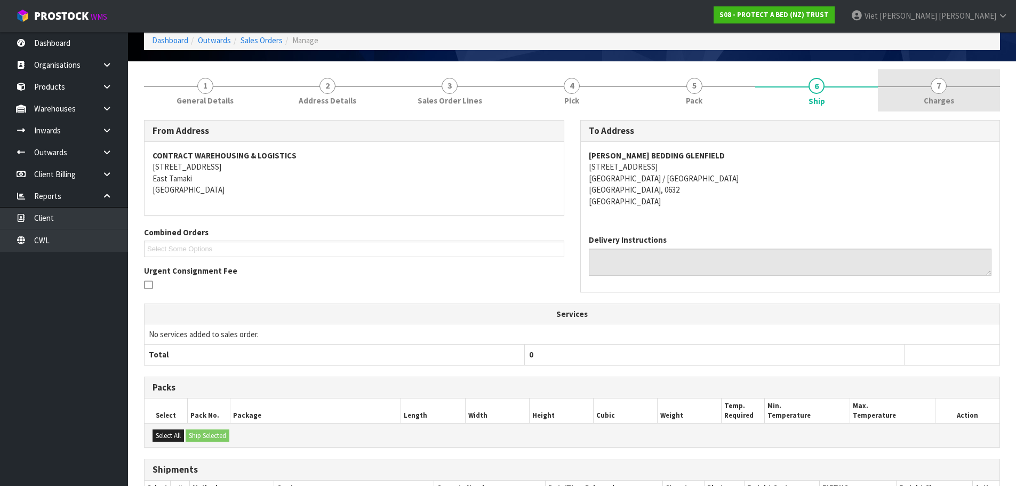
click at [916, 104] on link "7 [GEOGRAPHIC_DATA]" at bounding box center [939, 90] width 122 height 42
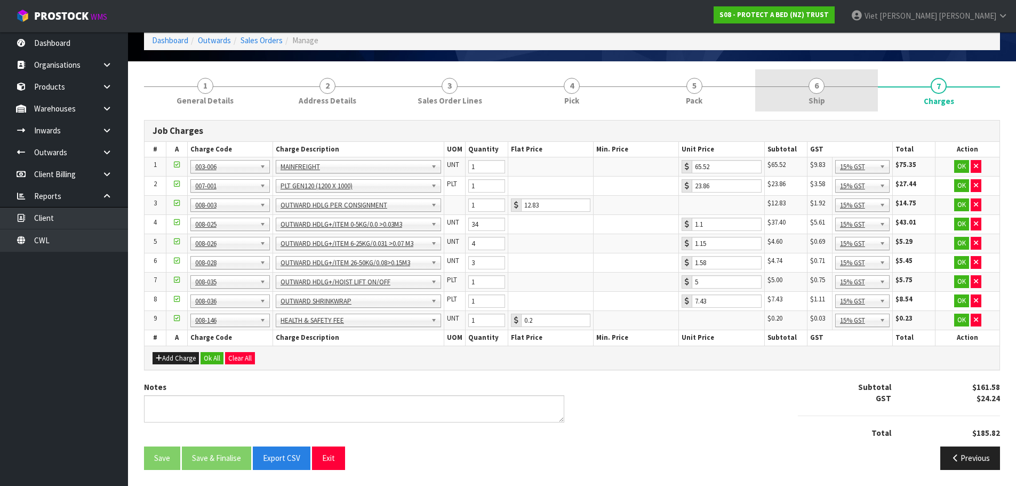
click at [799, 102] on link "6 Ship" at bounding box center [816, 90] width 122 height 42
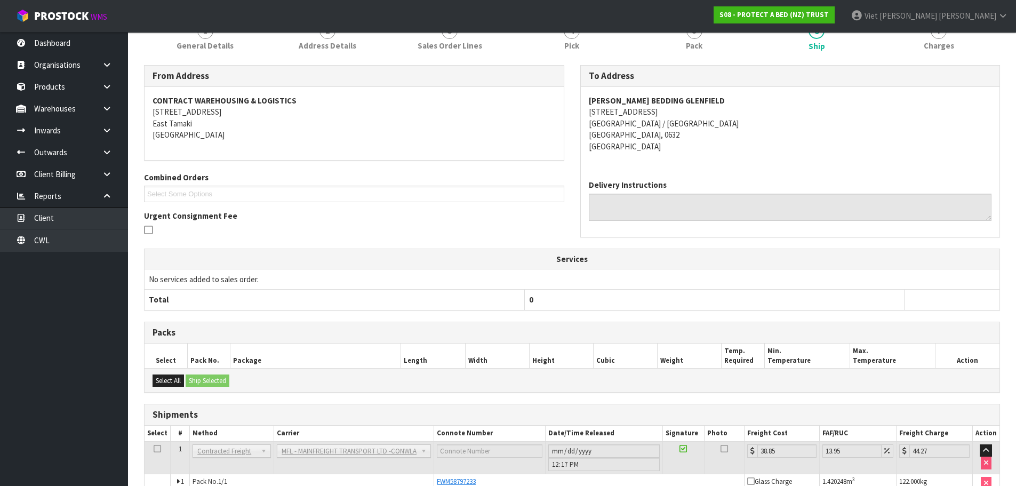
scroll to position [163, 0]
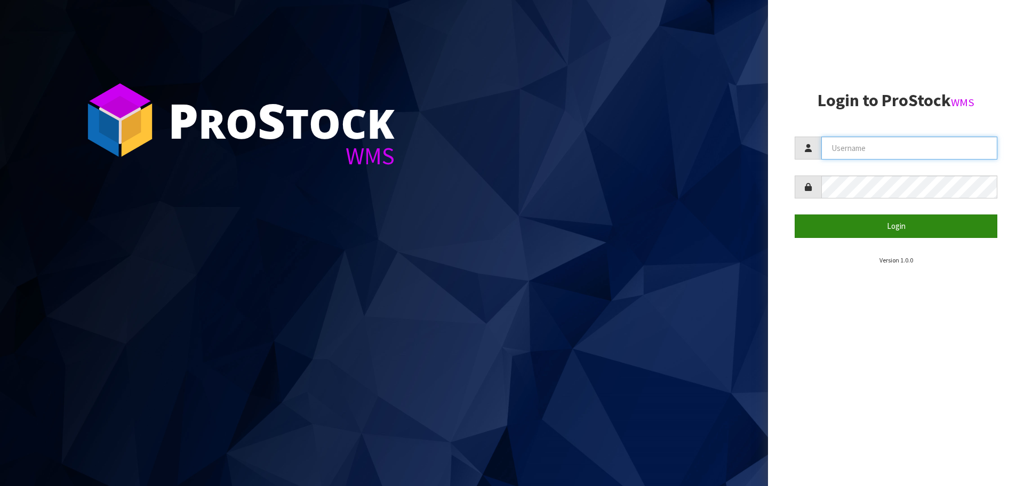
type input "[PERSON_NAME]"
click at [927, 224] on button "Login" at bounding box center [896, 225] width 203 height 23
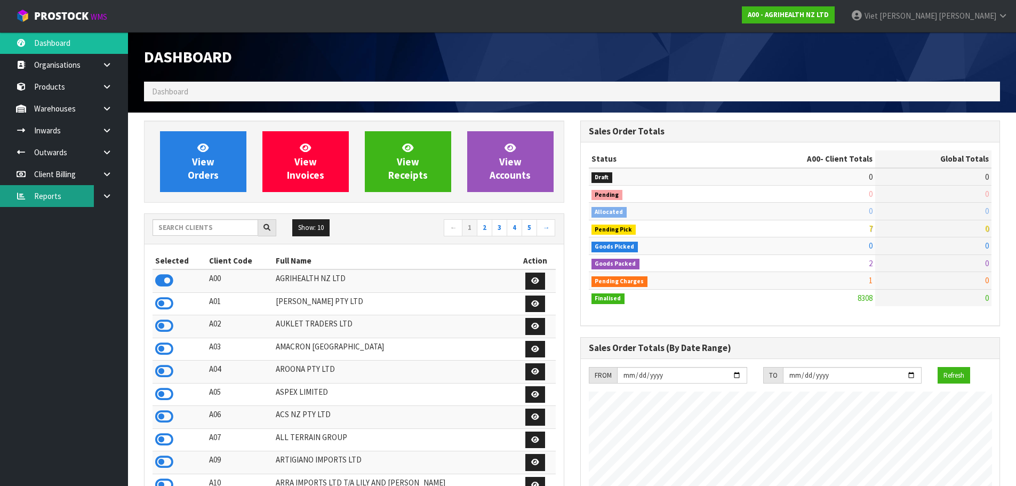
scroll to position [53, 0]
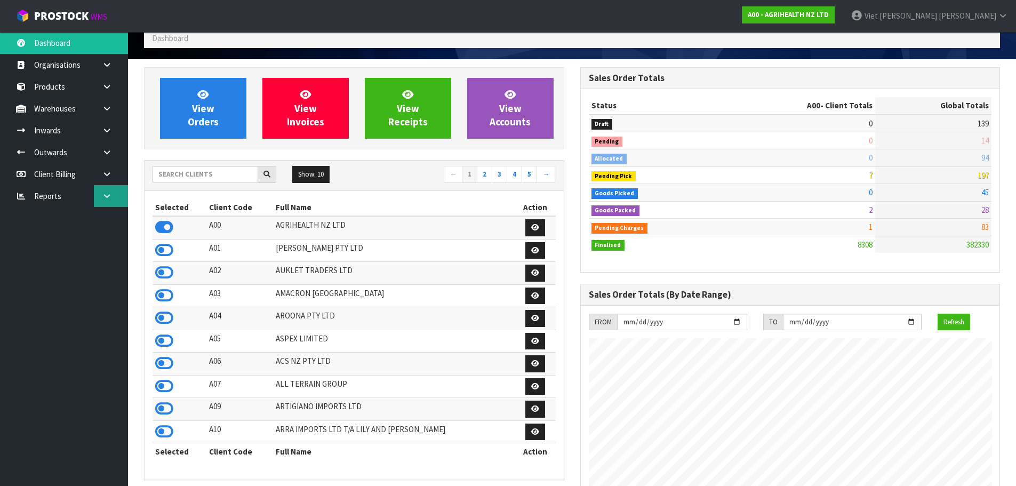
click at [119, 200] on link at bounding box center [111, 196] width 34 height 22
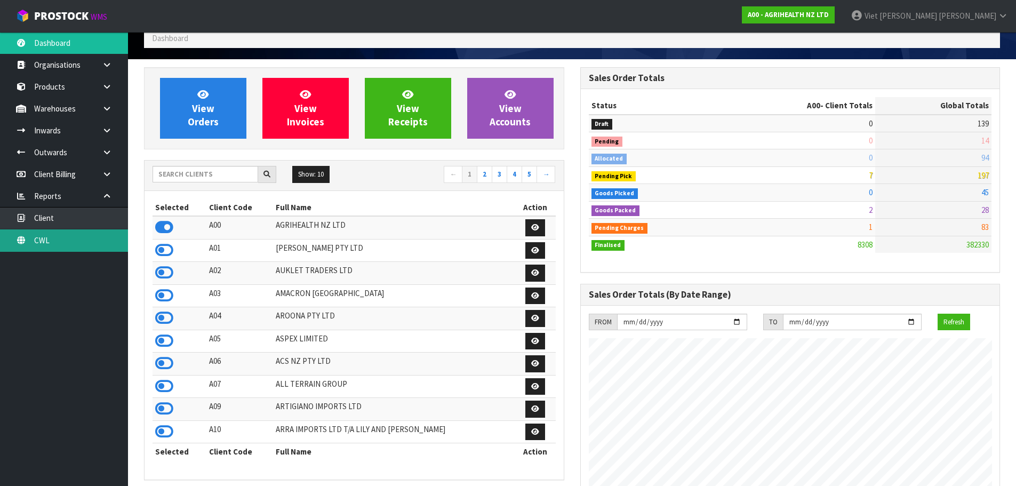
click at [77, 242] on link "CWL" at bounding box center [64, 240] width 128 height 22
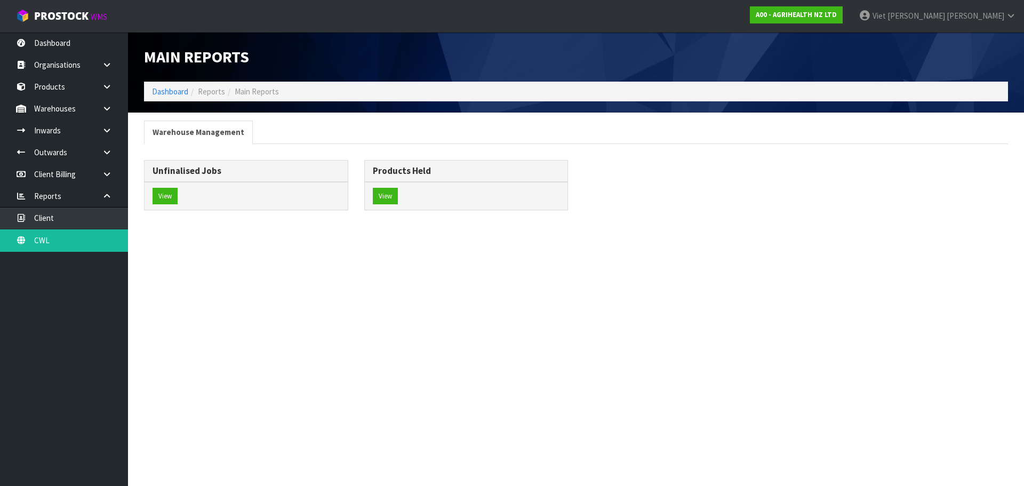
click at [146, 202] on div "View" at bounding box center [246, 196] width 203 height 28
click at [183, 187] on div "View" at bounding box center [246, 196] width 203 height 28
click at [175, 189] on button "View" at bounding box center [165, 196] width 25 height 17
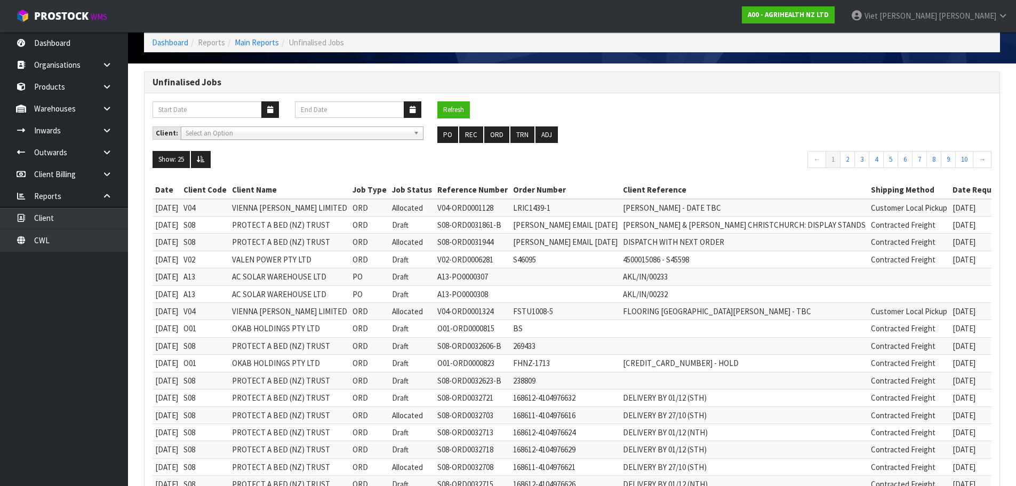
scroll to position [107, 0]
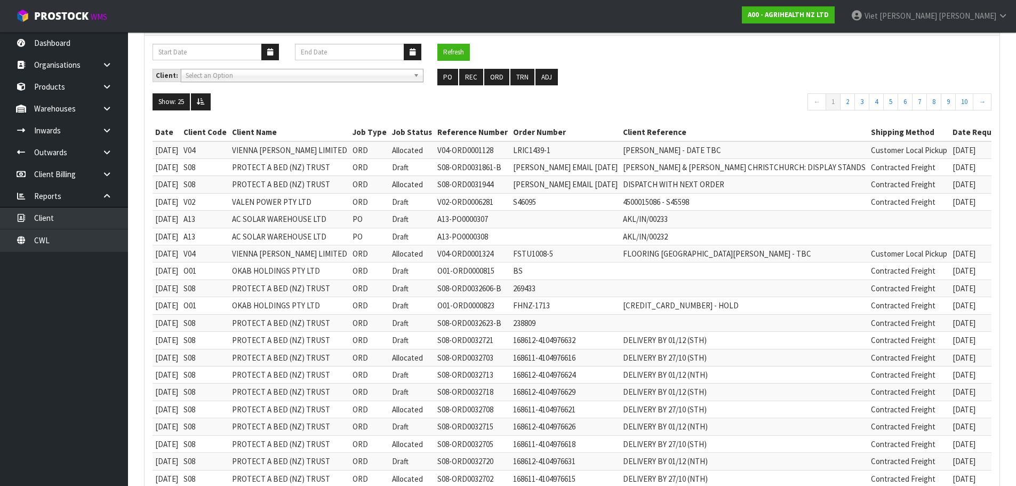
click at [506, 86] on div "Client: A00 - AGRIHEALTH NZ LTD A01 - [PERSON_NAME] PTY LTD A02 - AUKLET TRADER…" at bounding box center [572, 81] width 855 height 25
click at [499, 73] on button "ORD" at bounding box center [496, 77] width 25 height 17
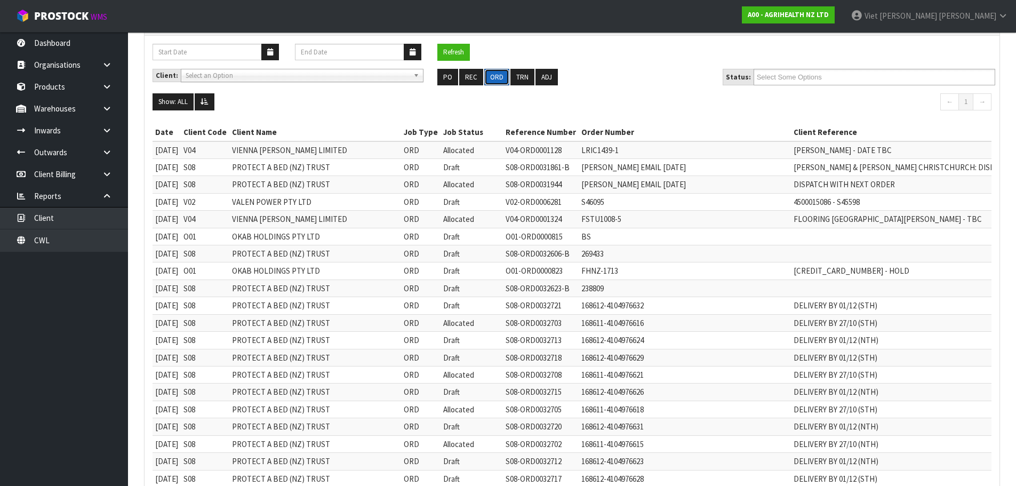
scroll to position [0, 0]
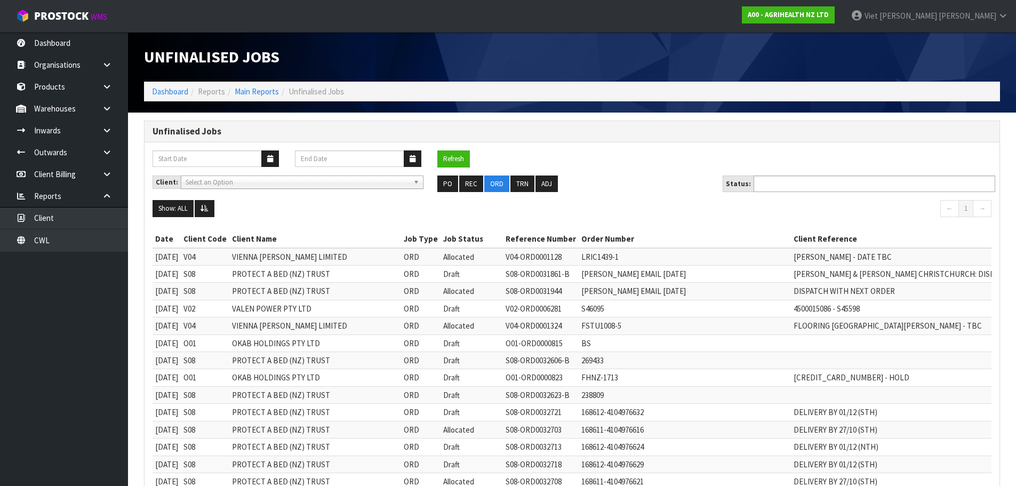
click at [840, 178] on ul at bounding box center [874, 183] width 242 height 17
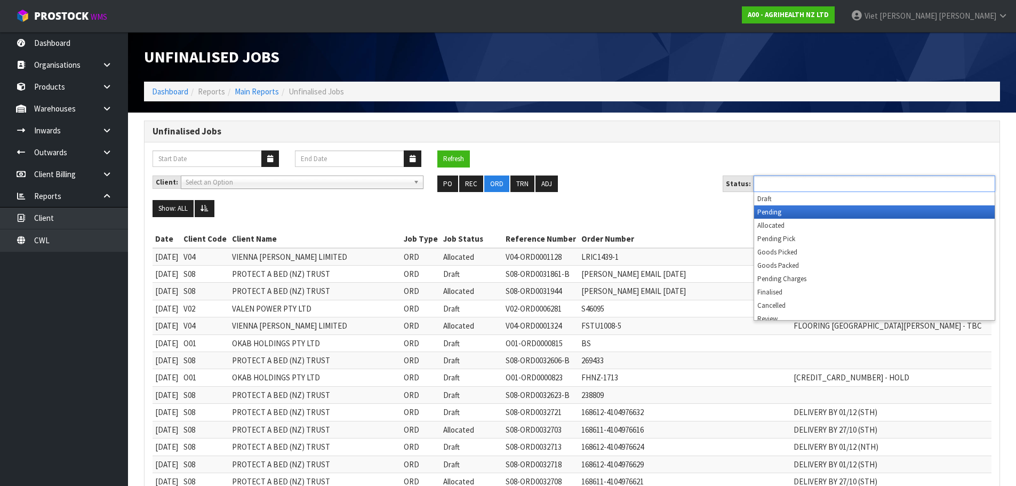
click at [796, 220] on li "Allocated" at bounding box center [874, 225] width 240 height 13
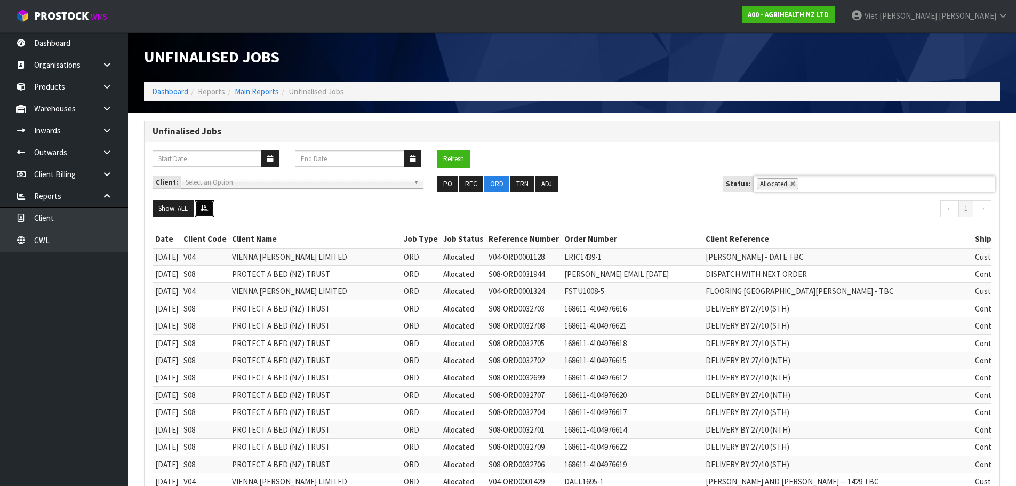
click at [208, 210] on icon at bounding box center [204, 208] width 8 height 7
click at [203, 212] on button at bounding box center [205, 208] width 20 height 17
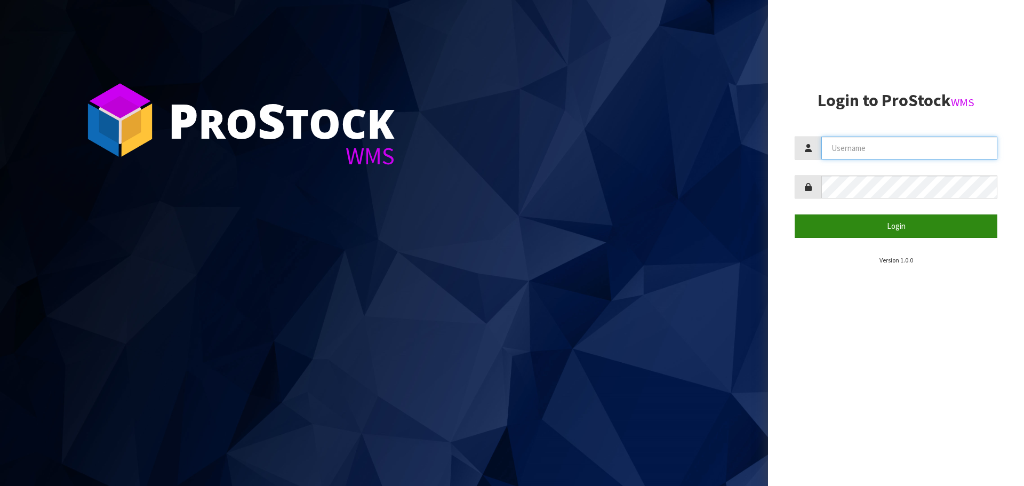
type input "[PERSON_NAME]"
click at [854, 230] on button "Login" at bounding box center [896, 225] width 203 height 23
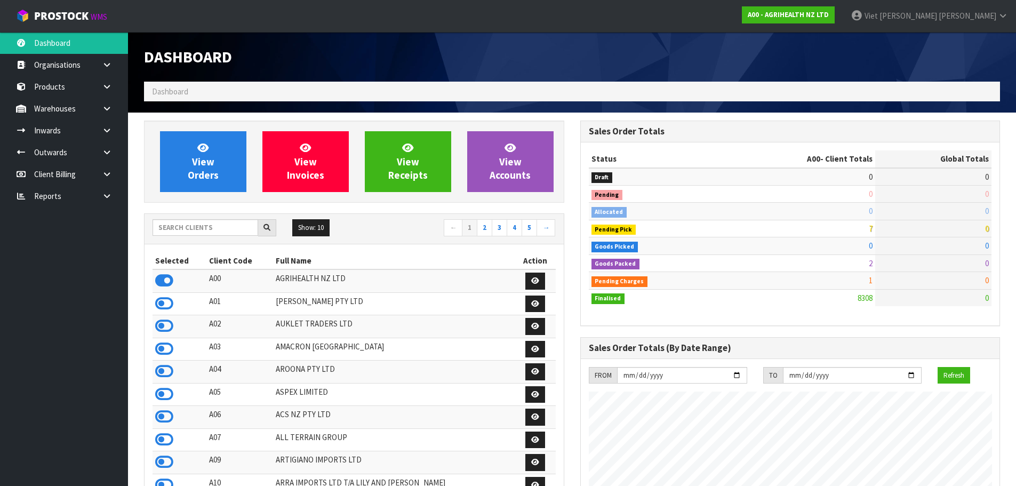
scroll to position [808, 436]
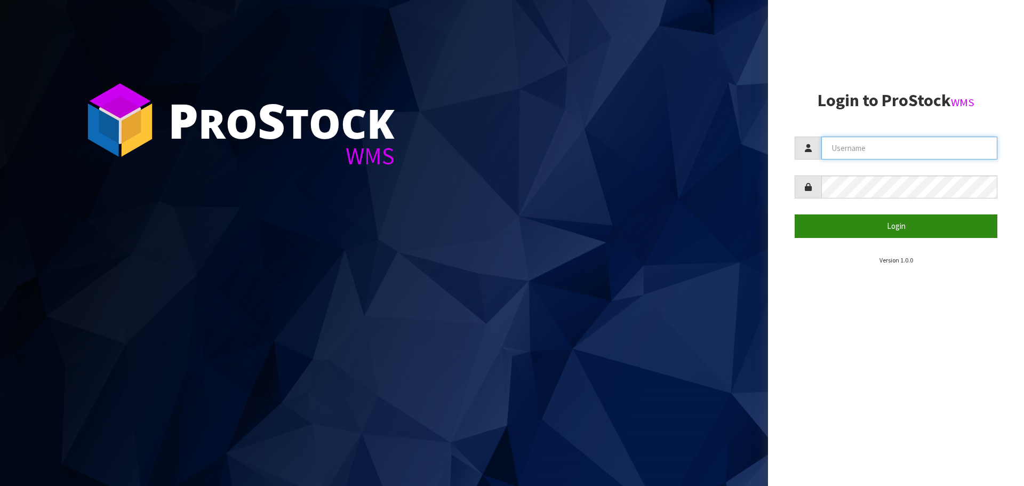
type input "[PERSON_NAME]"
click at [853, 228] on button "Login" at bounding box center [896, 225] width 203 height 23
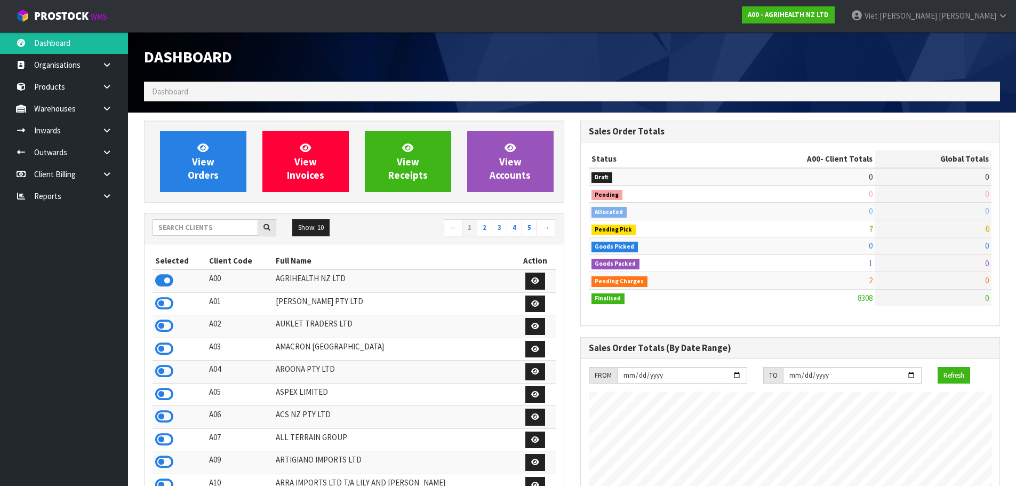
click at [208, 240] on div "Show: 10 5 10 25 50 ← 1 2 3 4 5 →" at bounding box center [354, 229] width 419 height 30
click at [219, 225] on input "text" at bounding box center [206, 227] width 106 height 17
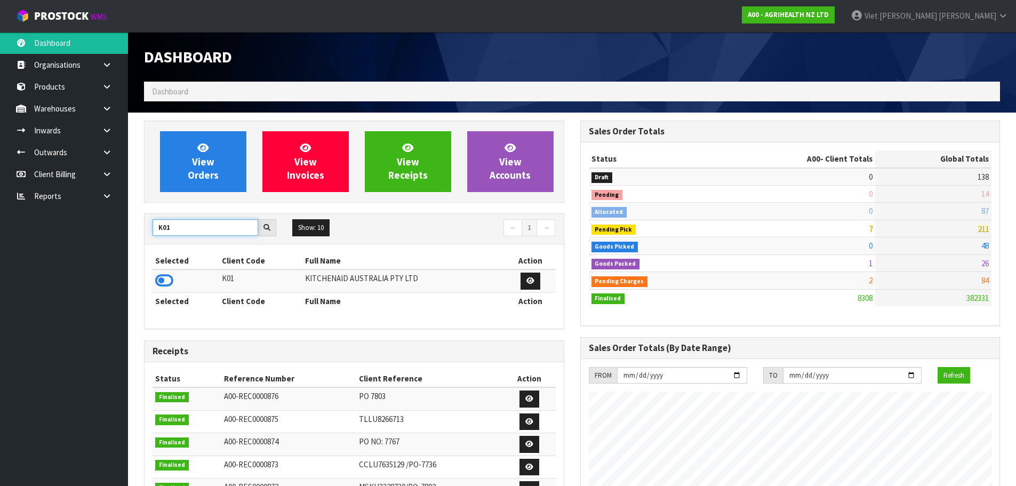
type input "K01"
click at [149, 280] on div "Selected Client Code Full Name Action K01 KITCHENAID AUSTRALIA PTY LTD Selected…" at bounding box center [354, 286] width 419 height 84
click at [158, 274] on icon at bounding box center [164, 280] width 18 height 16
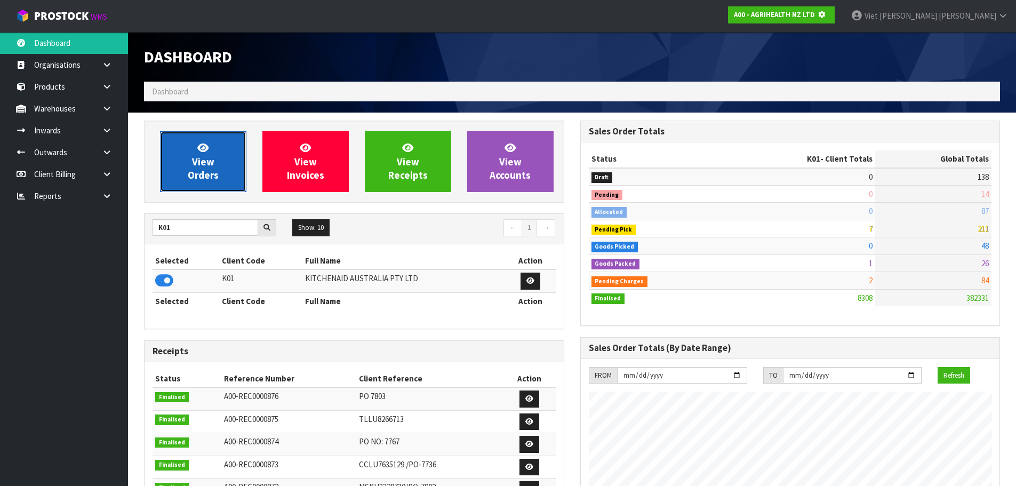
click at [204, 163] on span "View Orders" at bounding box center [203, 161] width 31 height 40
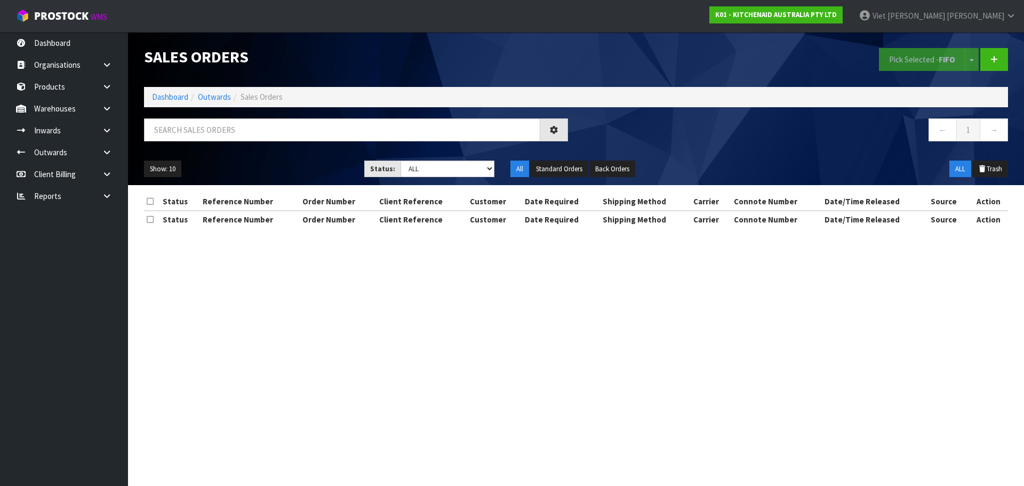
click at [286, 149] on div "← 1 →" at bounding box center [576, 135] width 880 height 34
click at [302, 125] on input "text" at bounding box center [342, 129] width 396 height 23
paste input "PIC0079566"
drag, startPoint x: 174, startPoint y: 130, endPoint x: 130, endPoint y: 139, distance: 44.8
click at [130, 139] on header "Sales Orders Pick Selected - FIFO Split button! FIFO - First In First Out FEFO …" at bounding box center [576, 108] width 896 height 153
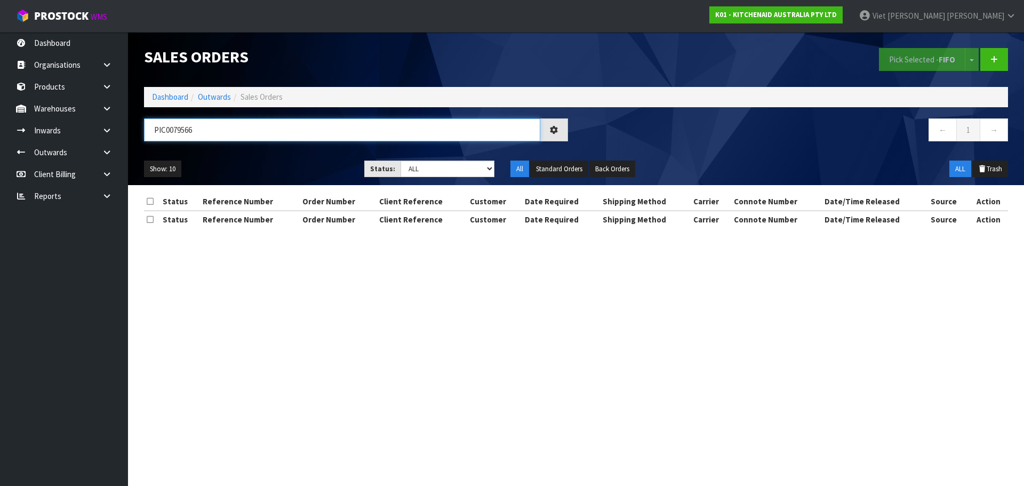
click at [460, 124] on input "PIC0079566" at bounding box center [342, 129] width 396 height 23
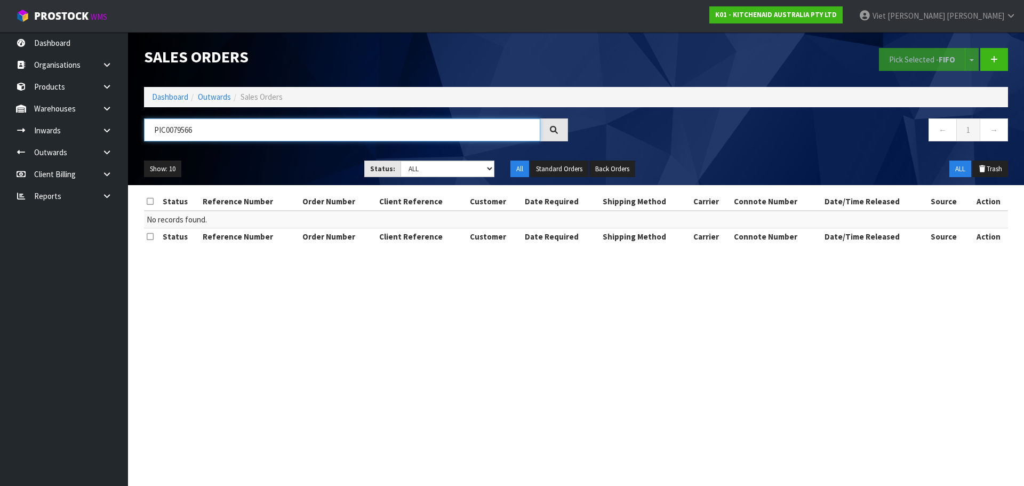
drag, startPoint x: 173, startPoint y: 132, endPoint x: 134, endPoint y: 135, distance: 39.5
click at [130, 133] on header "Sales Orders Pick Selected - FIFO Split button! FIFO - First In First Out FEFO …" at bounding box center [576, 108] width 896 height 153
click at [247, 134] on input "79566" at bounding box center [342, 129] width 396 height 23
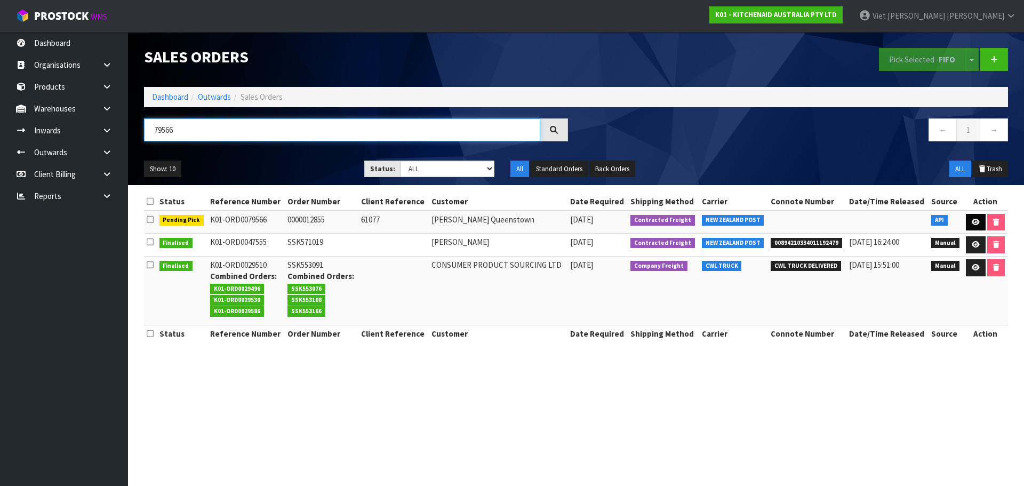
type input "79566"
click at [966, 224] on link at bounding box center [976, 222] width 20 height 17
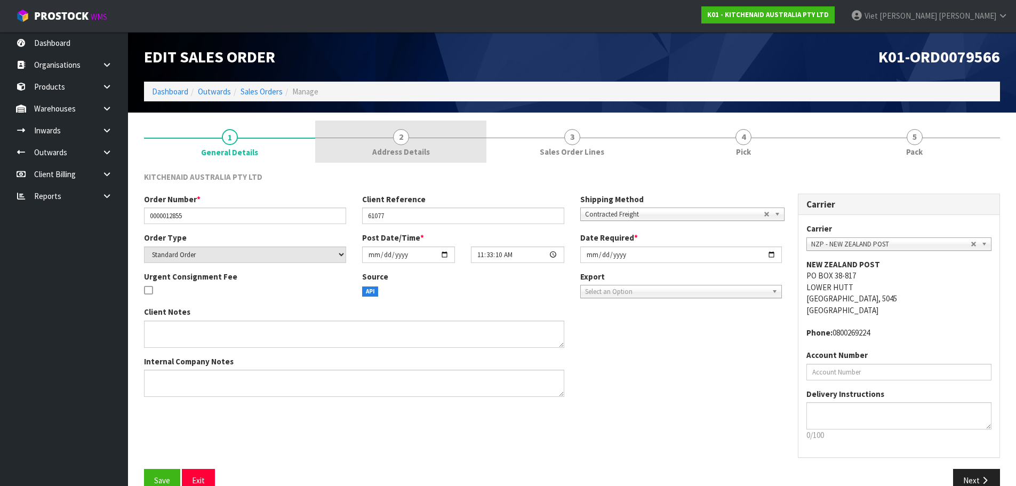
click at [336, 140] on link "2 Address Details" at bounding box center [400, 142] width 171 height 42
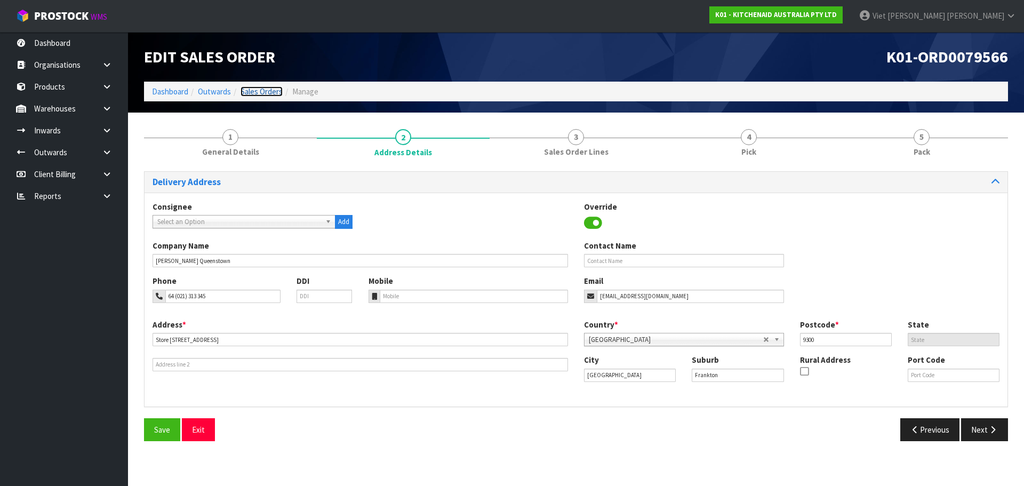
drag, startPoint x: 258, startPoint y: 92, endPoint x: 276, endPoint y: 7, distance: 86.8
click at [258, 92] on link "Sales Orders" at bounding box center [261, 91] width 42 height 10
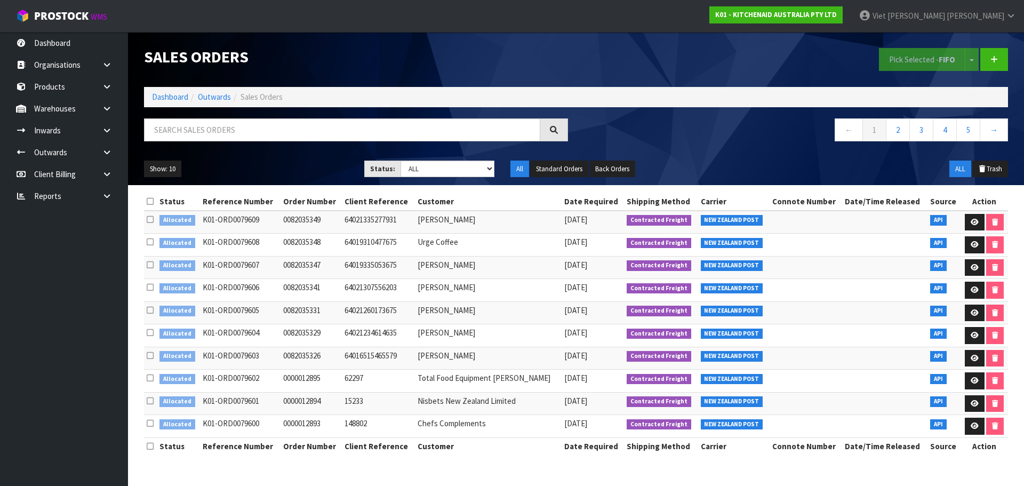
click at [352, 110] on div "Sales Orders Pick Selected - FIFO Split button! FIFO - First In First Out FEFO …" at bounding box center [576, 108] width 880 height 153
click at [338, 119] on input "text" at bounding box center [342, 129] width 396 height 23
paste input "PIC0079576"
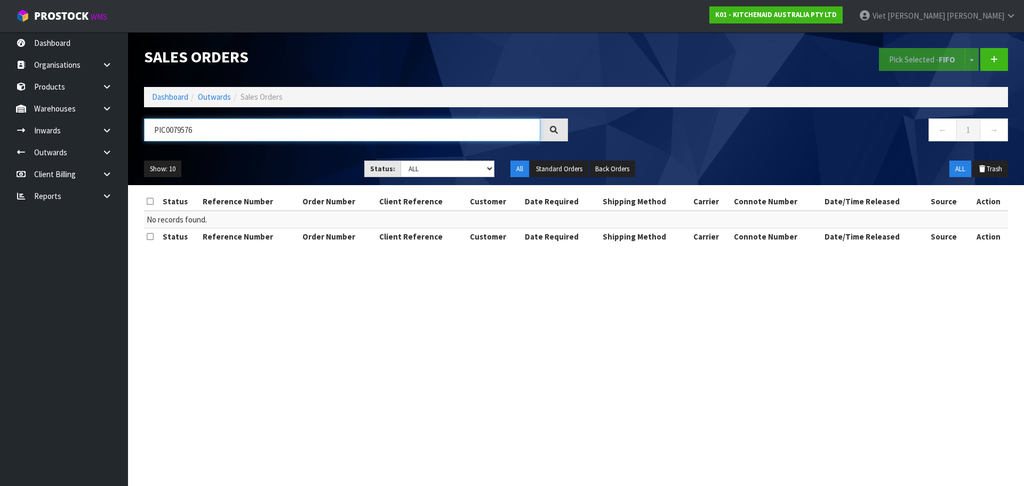
drag, startPoint x: 172, startPoint y: 129, endPoint x: 143, endPoint y: 129, distance: 29.3
click at [143, 129] on div "PIC0079576" at bounding box center [356, 133] width 440 height 31
type input "79576"
click at [278, 116] on div "Sales Orders Pick Selected - FIFO Split button! FIFO - First In First Out FEFO …" at bounding box center [576, 108] width 880 height 153
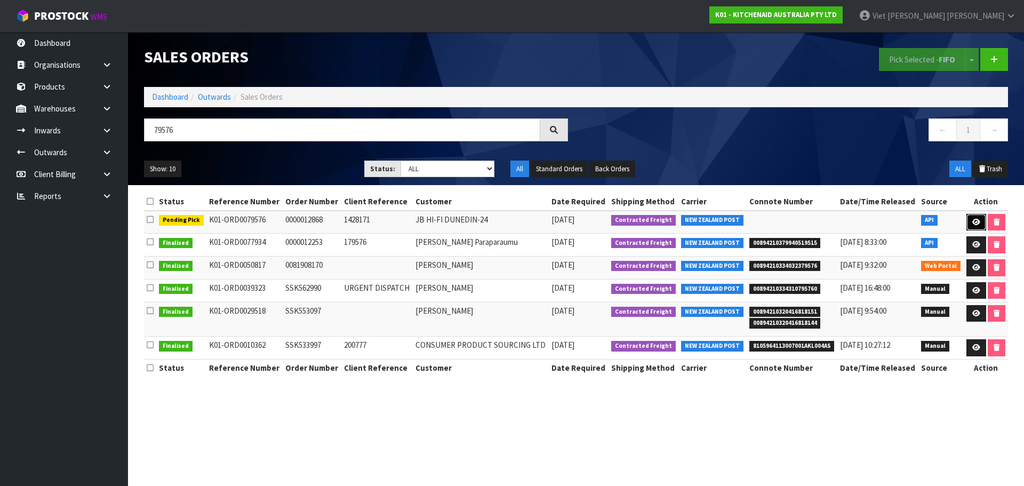
click at [969, 226] on link at bounding box center [976, 222] width 20 height 17
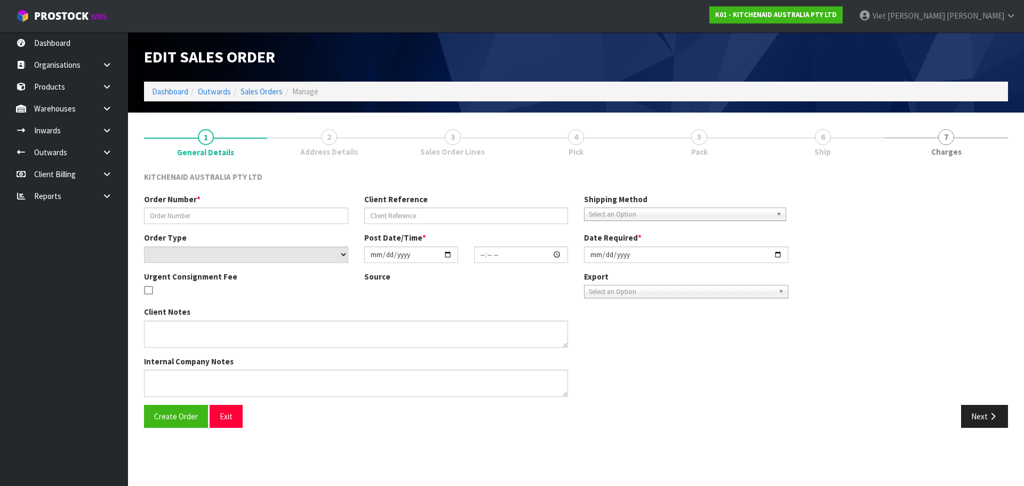
type input "0000012868"
type input "1428171"
select select "number:0"
type input "[DATE]"
type input "11:33:34.000"
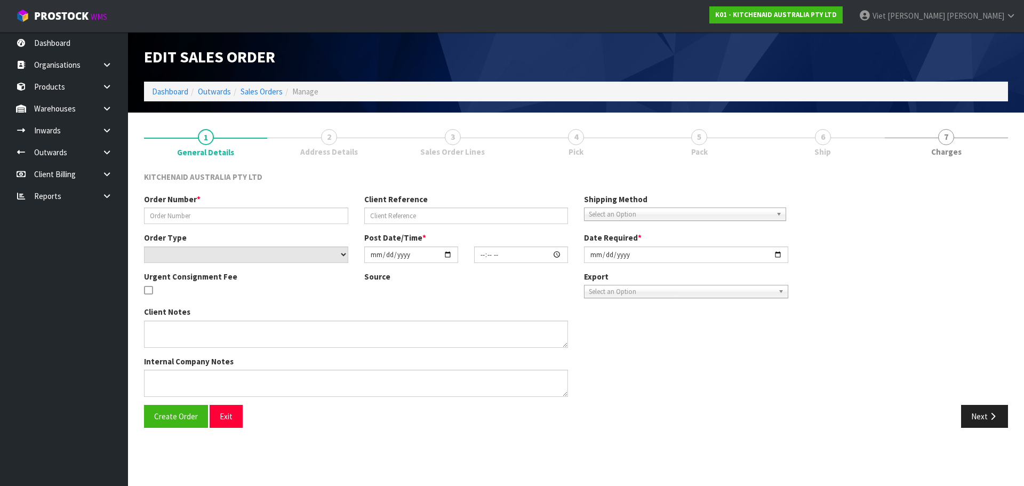
type input "[DATE]"
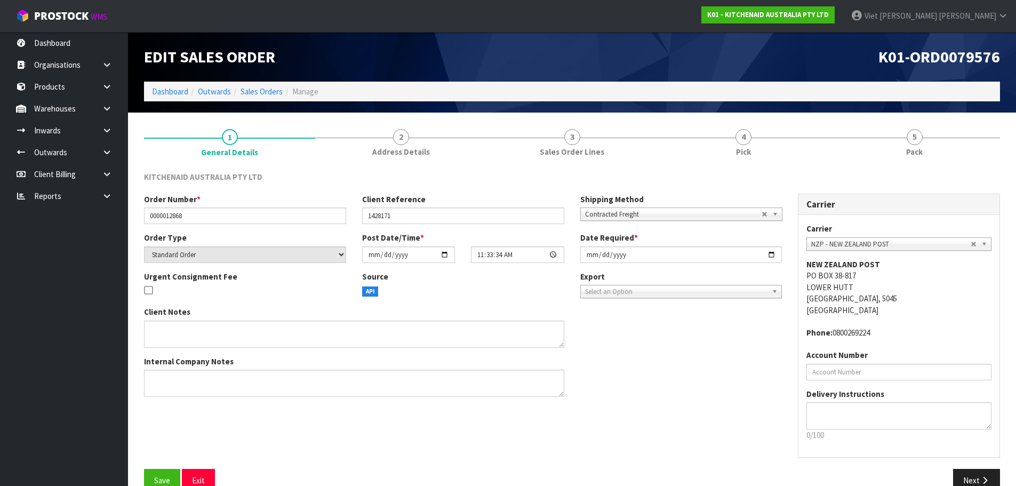
click at [390, 148] on span "Address Details" at bounding box center [401, 151] width 58 height 11
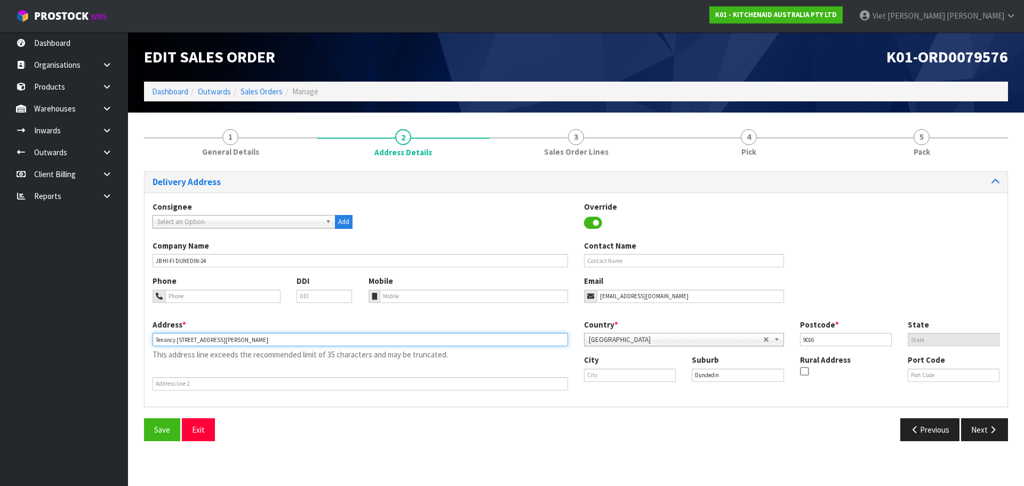
drag, startPoint x: 354, startPoint y: 336, endPoint x: 224, endPoint y: 348, distance: 130.6
click at [224, 348] on div "Address * Tenancy 205, Meridian Mall, 267-287 George Street This address line e…" at bounding box center [360, 354] width 431 height 71
type input "TENANCY 205, MERIDIAN MALL"
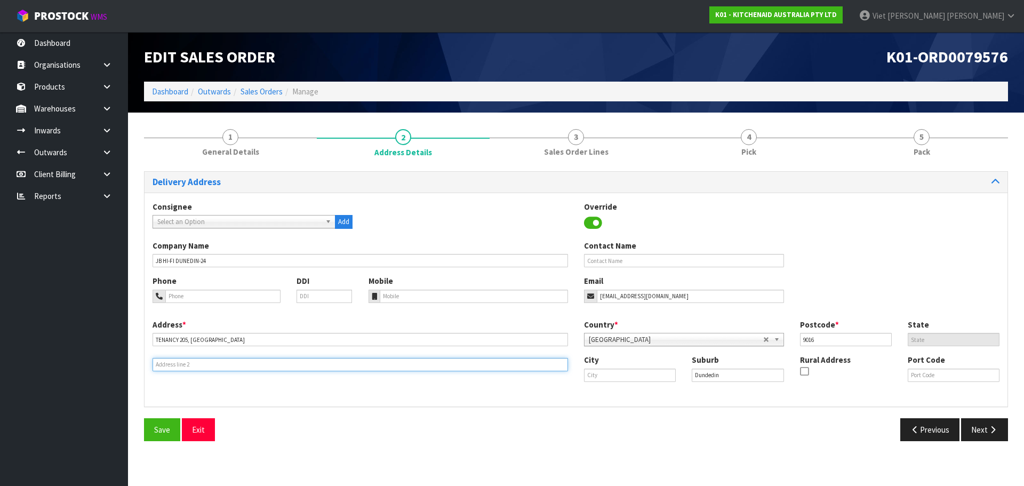
click at [284, 368] on input "text" at bounding box center [360, 364] width 415 height 13
paste input "267-287 GEORGE STREET"
type input "267-287 GEORGE STREET"
click at [156, 435] on button "Save" at bounding box center [162, 429] width 36 height 23
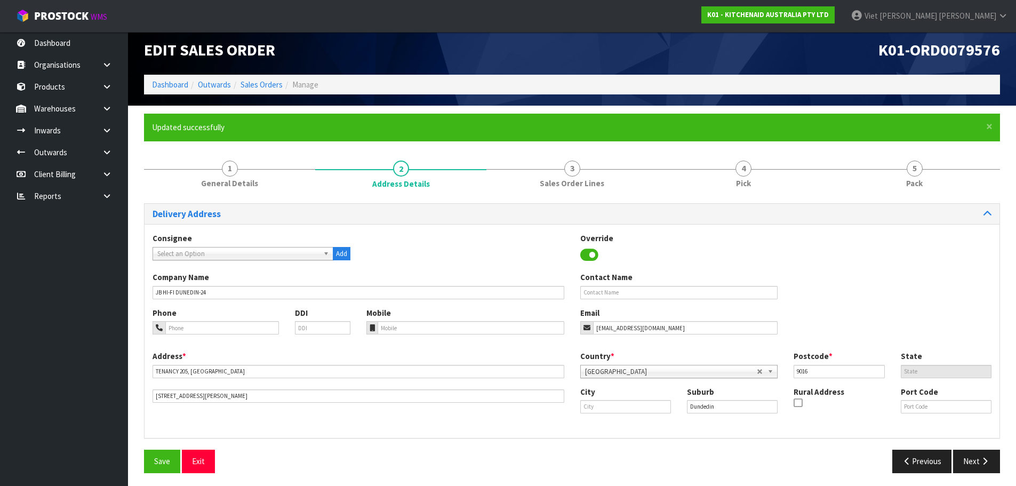
scroll to position [10, 0]
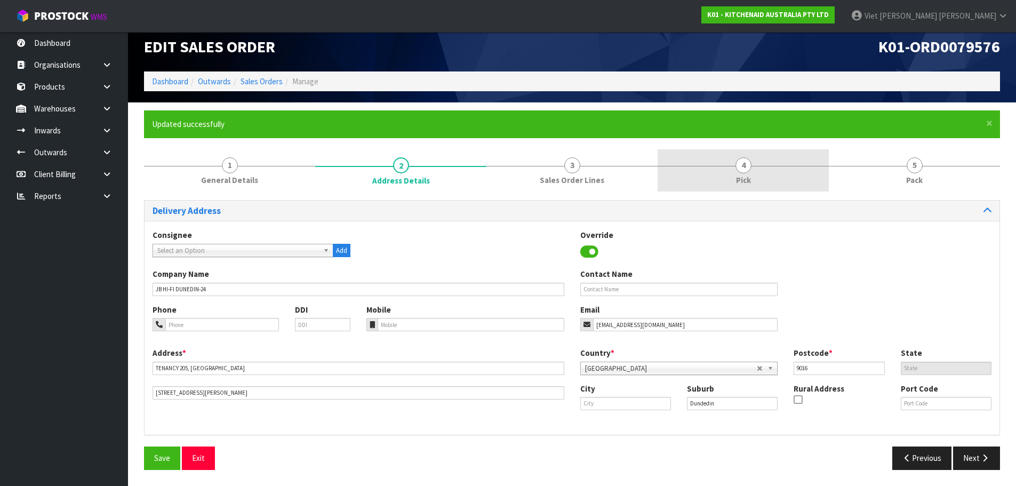
click at [703, 176] on link "4 Pick" at bounding box center [742, 170] width 171 height 42
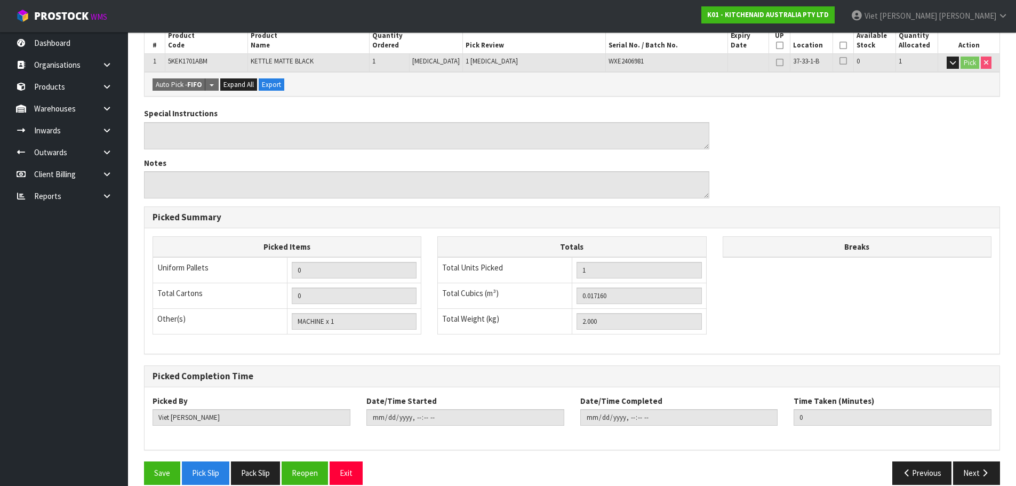
scroll to position [257, 0]
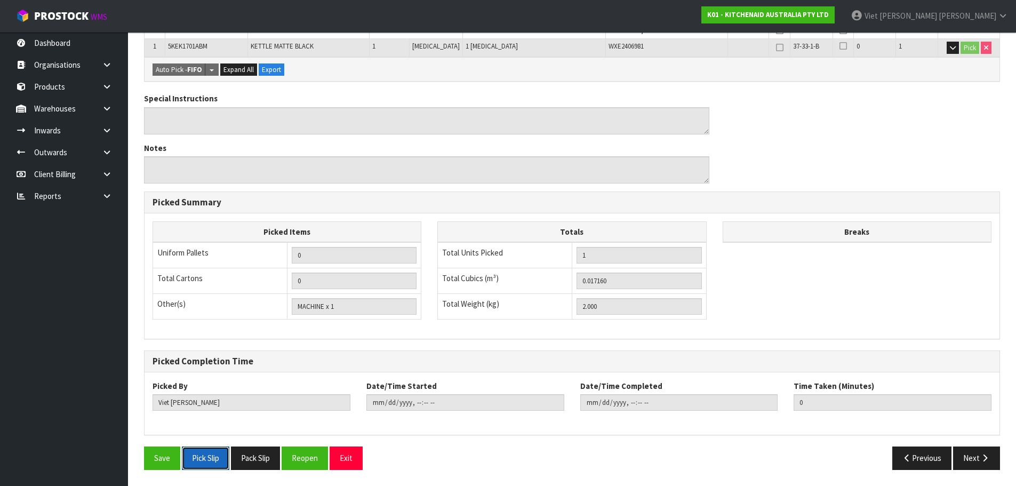
drag, startPoint x: 207, startPoint y: 461, endPoint x: 111, endPoint y: 305, distance: 182.6
click at [207, 463] on button "Pick Slip" at bounding box center [205, 457] width 47 height 23
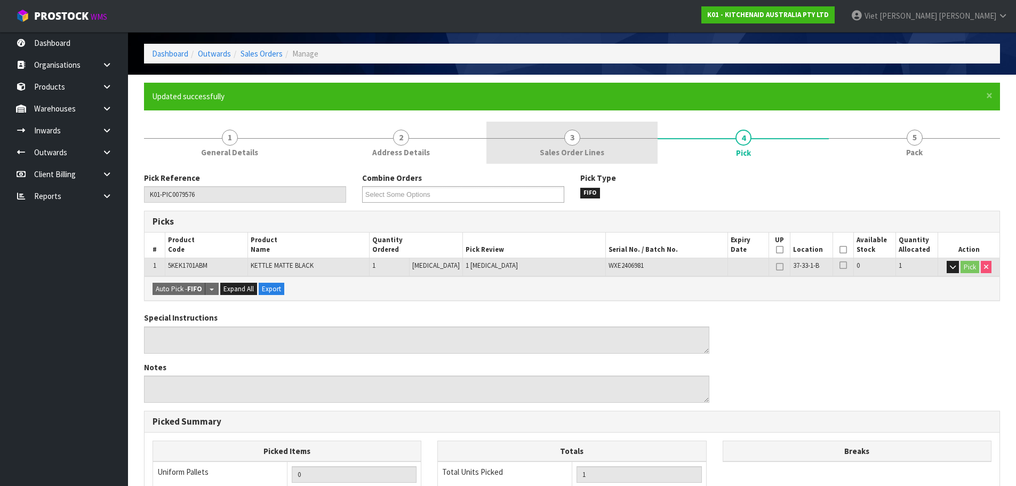
scroll to position [0, 0]
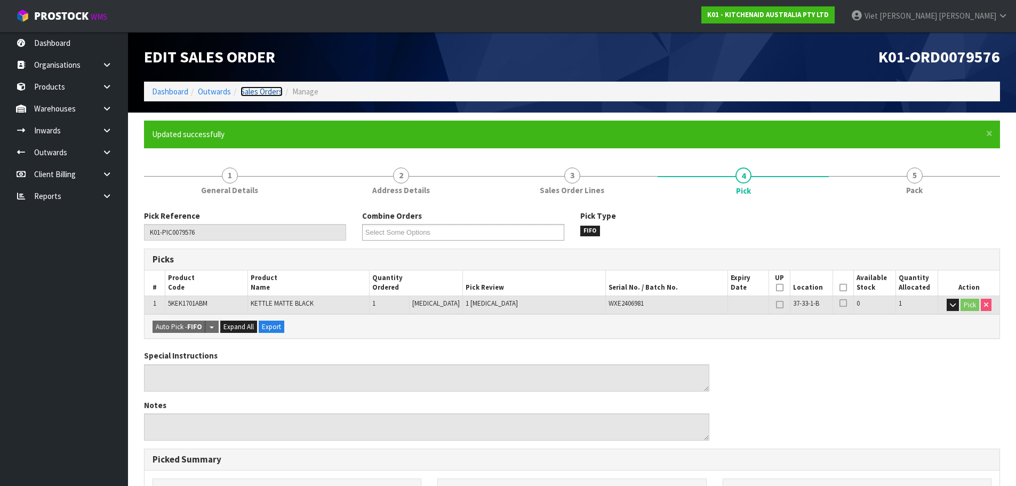
click at [252, 92] on link "Sales Orders" at bounding box center [261, 91] width 42 height 10
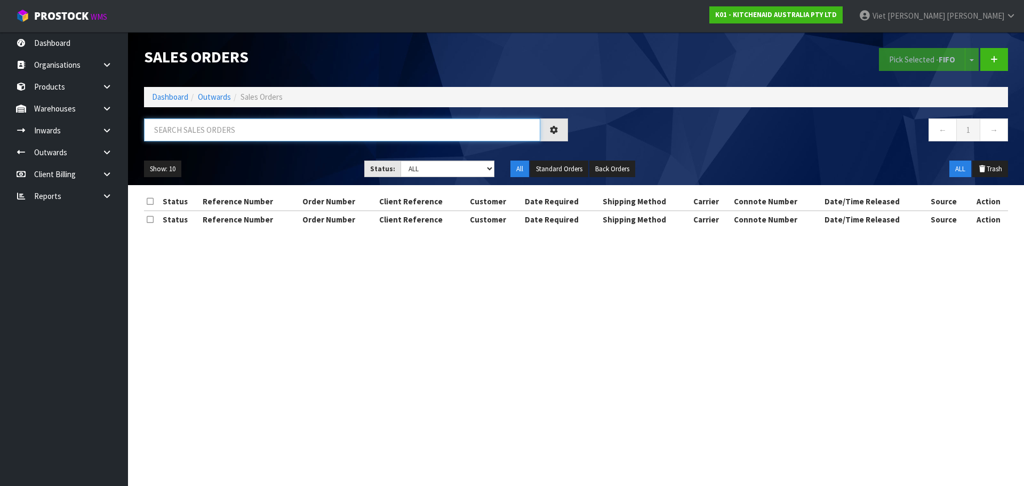
click at [379, 138] on input "text" at bounding box center [342, 129] width 396 height 23
paste input "79580"
type input "79580"
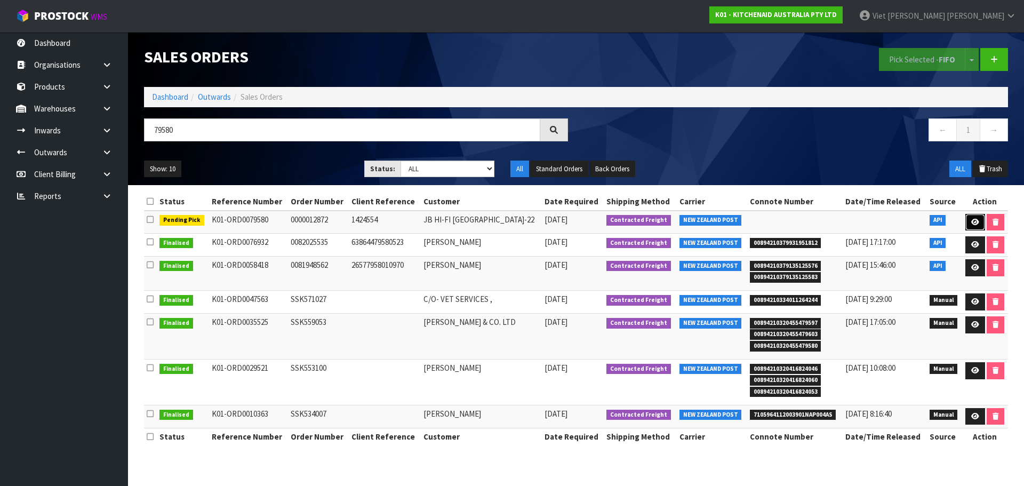
click at [971, 225] on icon at bounding box center [975, 222] width 8 height 7
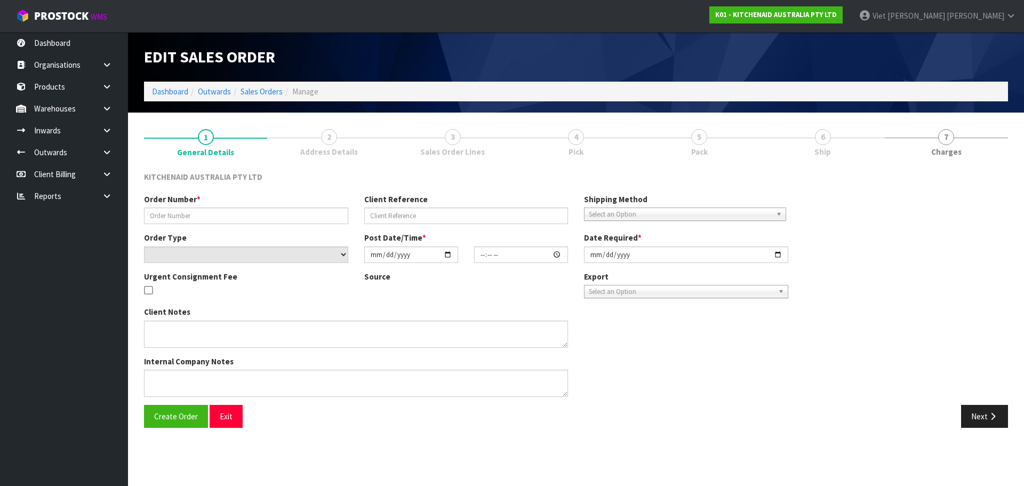
type input "0000012872"
type input "1424554"
select select "number:0"
type input "[DATE]"
type input "11:33:41.000"
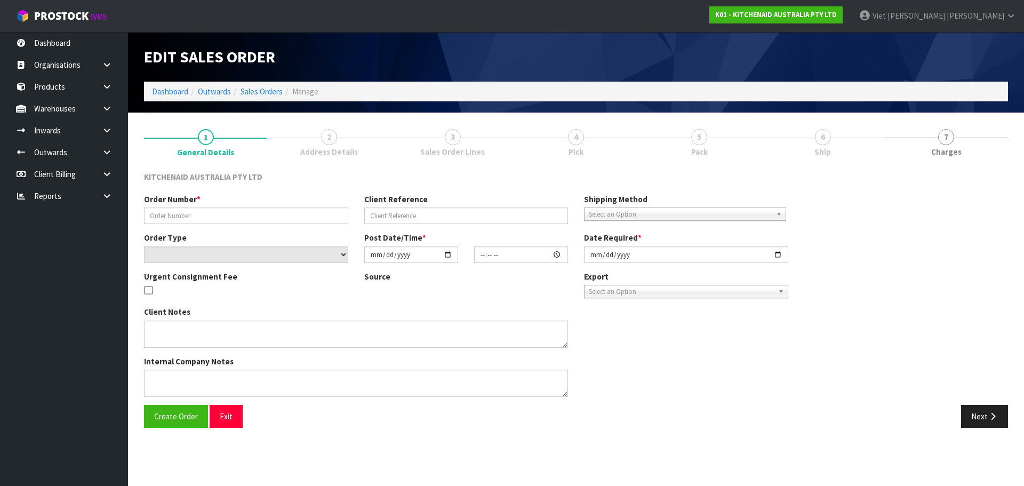
type input "[DATE]"
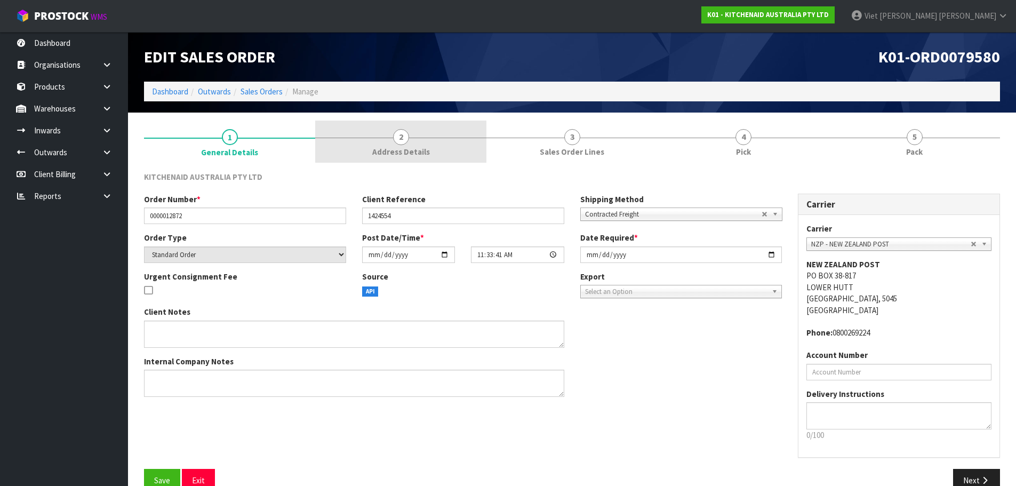
click at [369, 147] on link "2 Address Details" at bounding box center [400, 142] width 171 height 42
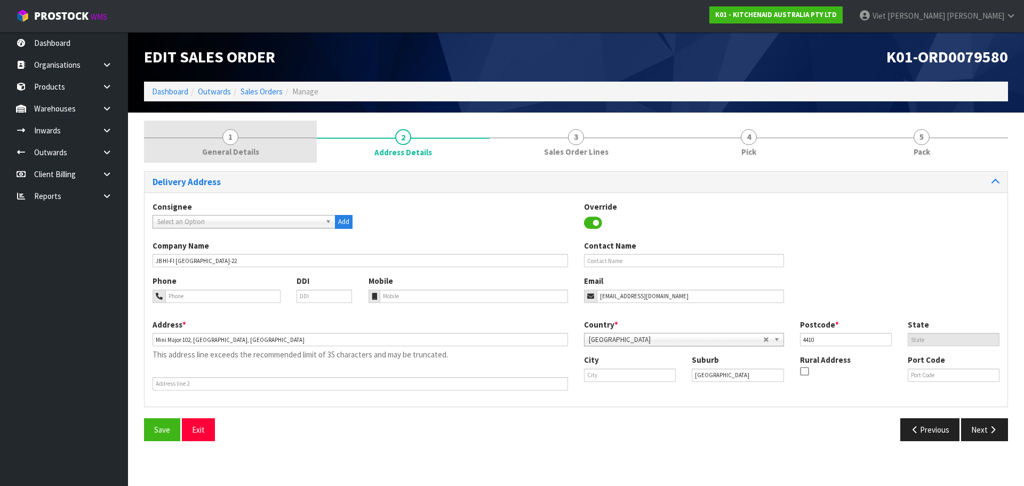
click at [251, 156] on span "General Details" at bounding box center [230, 151] width 57 height 11
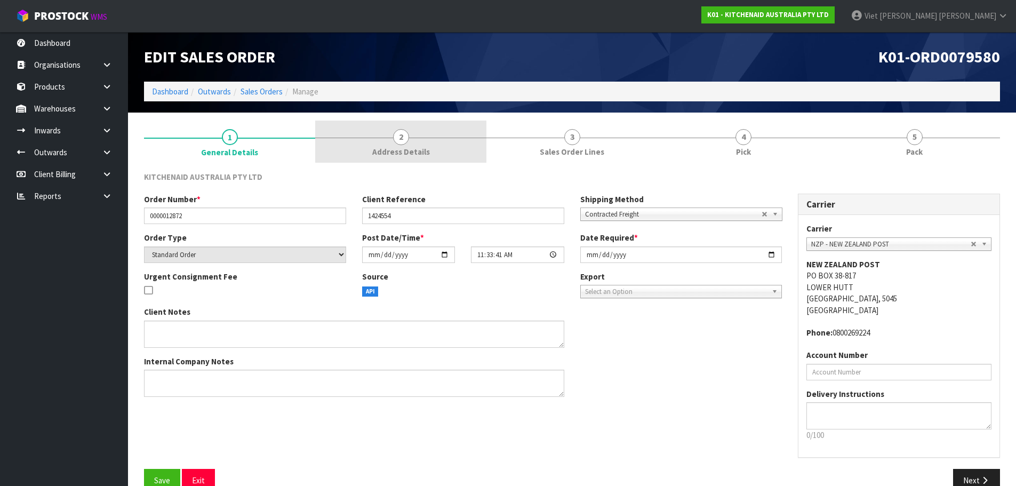
click at [342, 141] on link "2 Address Details" at bounding box center [400, 142] width 171 height 42
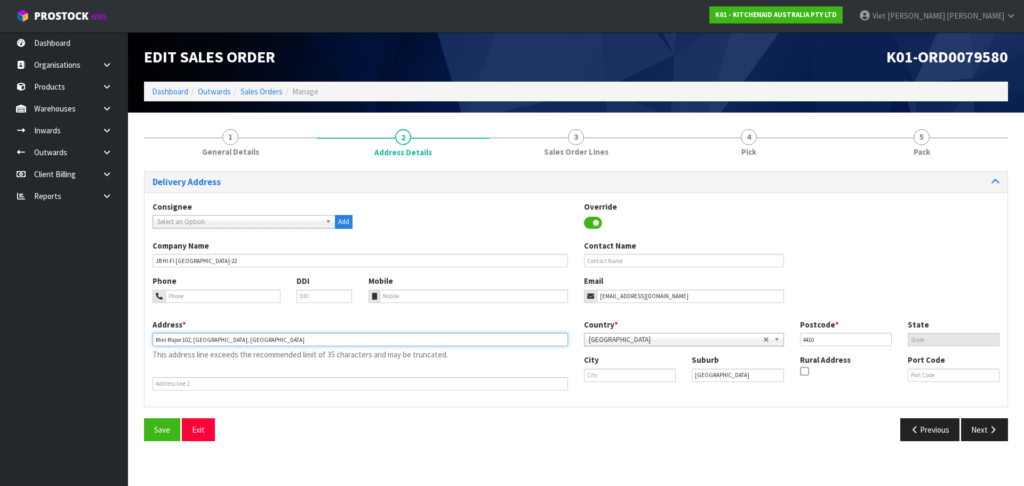
drag, startPoint x: 308, startPoint y: 344, endPoint x: 220, endPoint y: 350, distance: 88.7
click at [220, 350] on div "Address * Mini Major 102, The Plaza, 84 The Square This address line exceeds th…" at bounding box center [360, 354] width 431 height 71
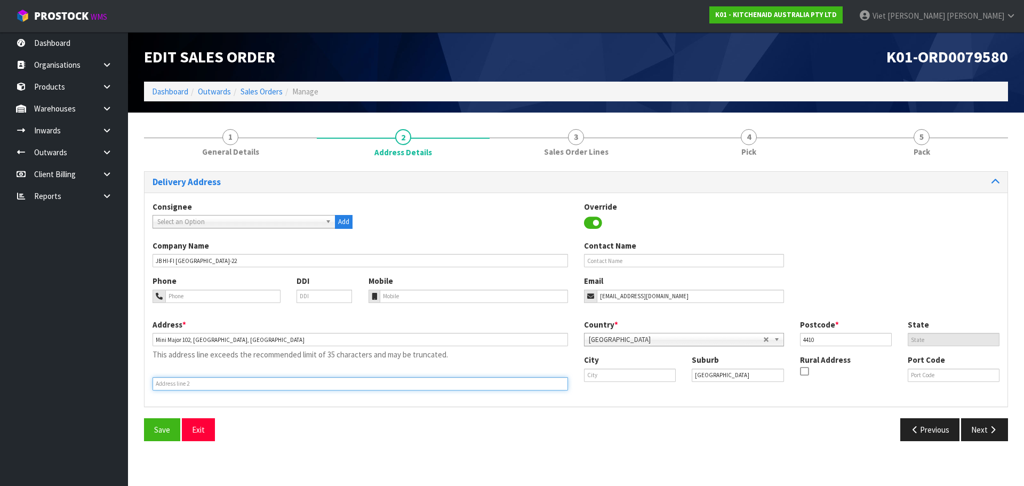
click at [218, 384] on input "text" at bounding box center [360, 383] width 415 height 13
paste input "84 THE SQUARE"
type input "84 THE SQUARE"
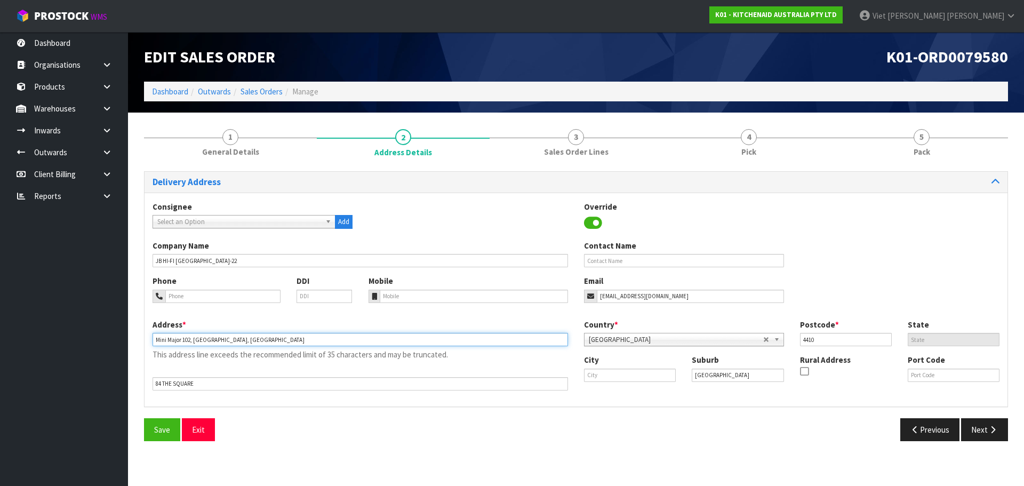
drag, startPoint x: 287, startPoint y: 343, endPoint x: 217, endPoint y: 342, distance: 70.4
click at [217, 342] on input "Mini Major 102, The Plaza, 84 The Square" at bounding box center [360, 339] width 415 height 13
type input "MINI MAJOR 102, THE PLAZA"
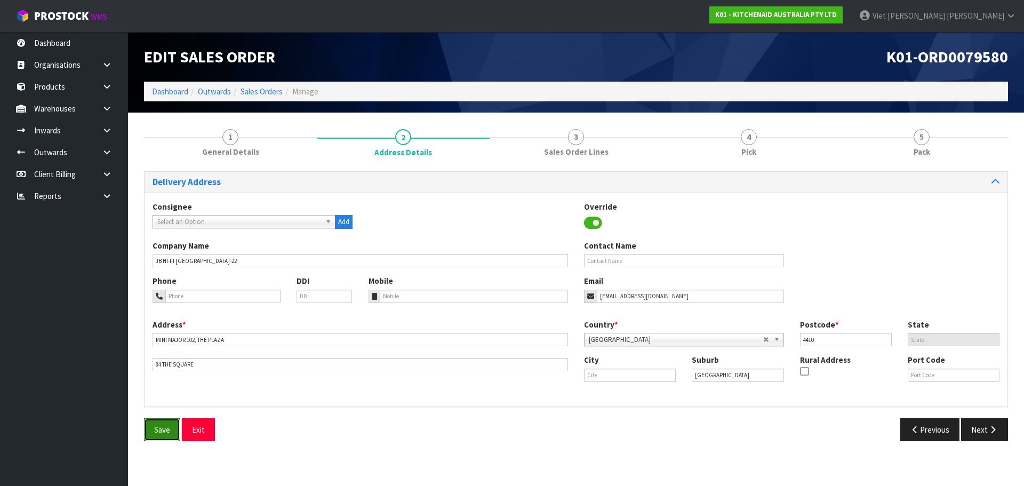
click at [164, 436] on button "Save" at bounding box center [162, 429] width 36 height 23
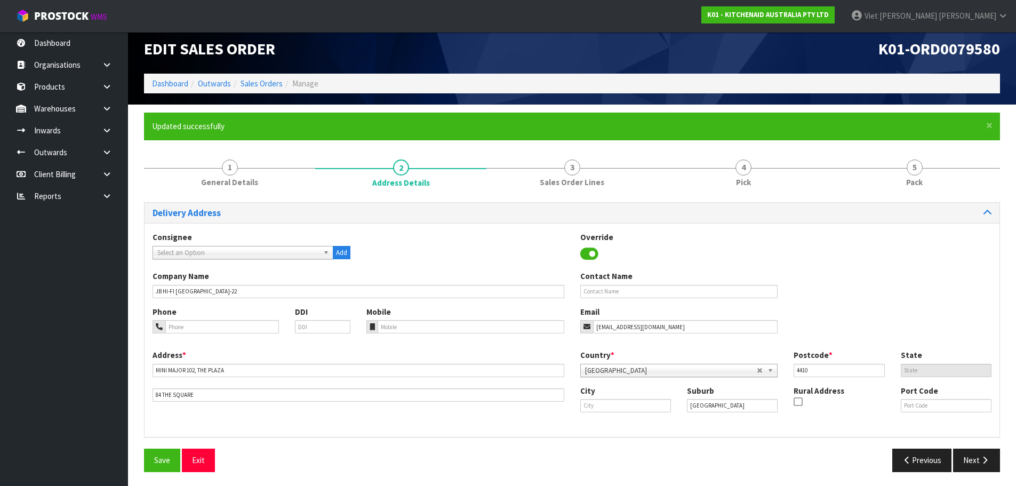
scroll to position [10, 0]
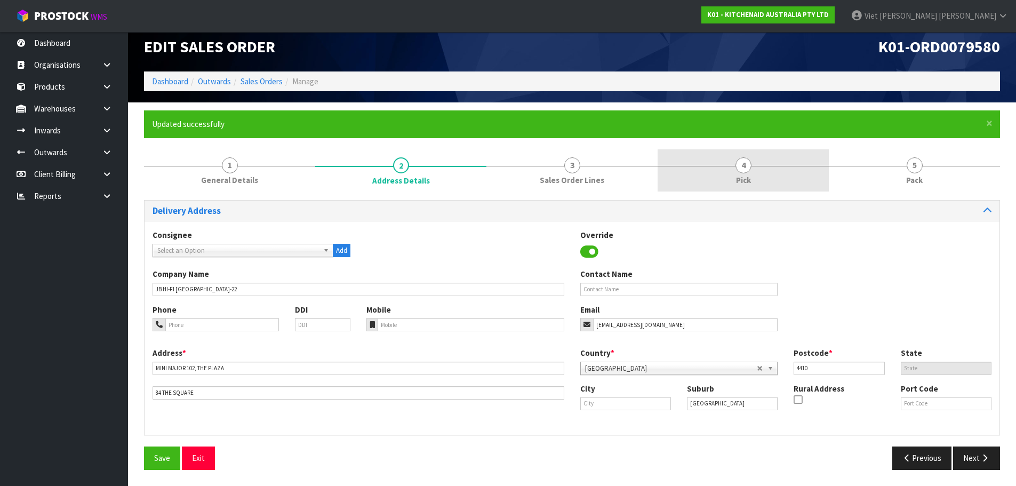
click at [584, 136] on div "× Close Updated successfully" at bounding box center [572, 123] width 856 height 27
click at [744, 183] on span "Pick" at bounding box center [743, 179] width 15 height 11
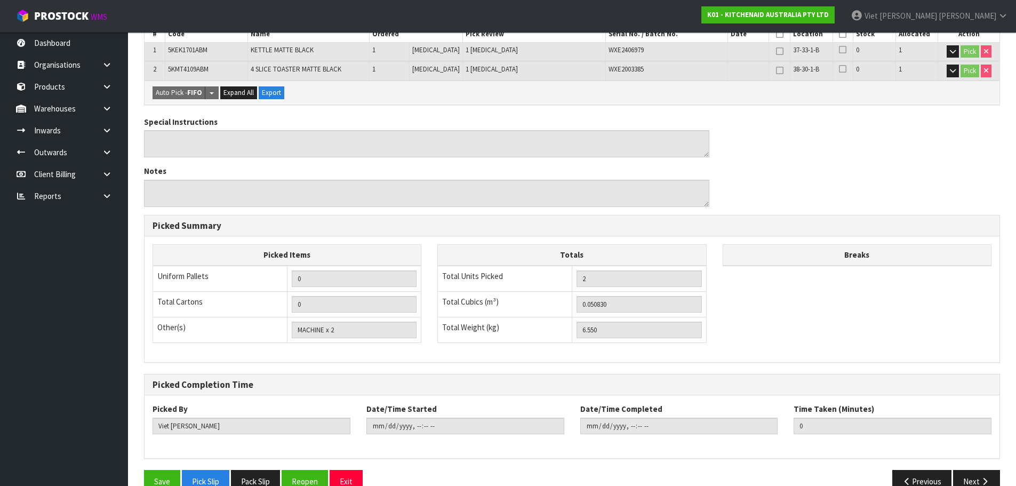
scroll to position [276, 0]
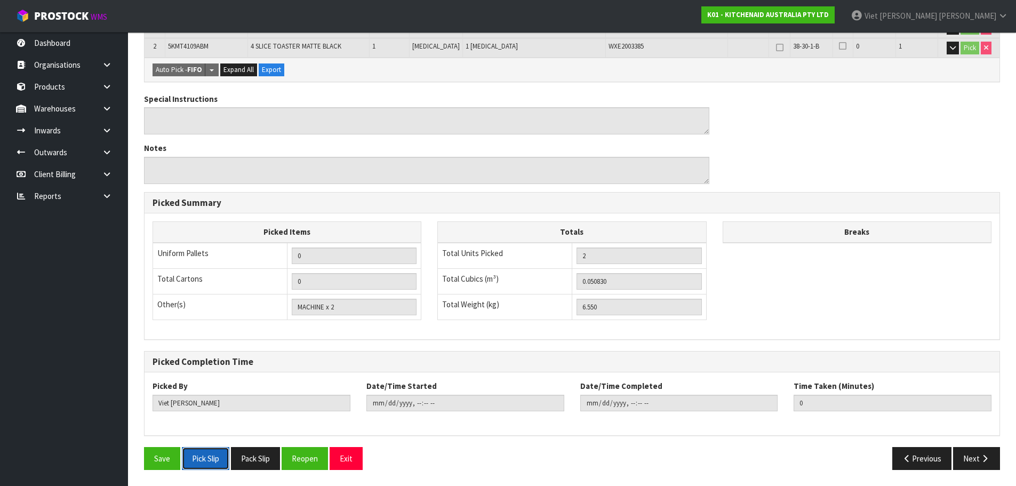
click at [214, 456] on button "Pick Slip" at bounding box center [205, 458] width 47 height 23
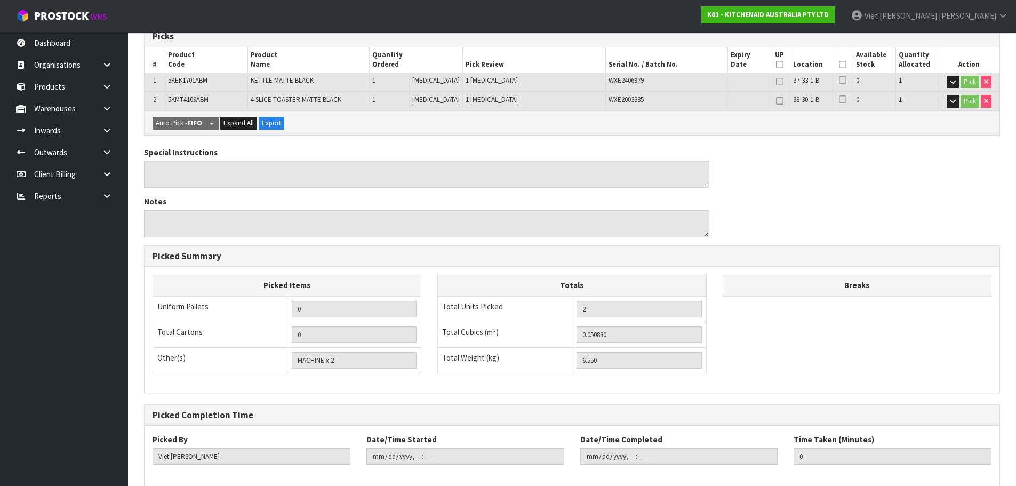
scroll to position [0, 0]
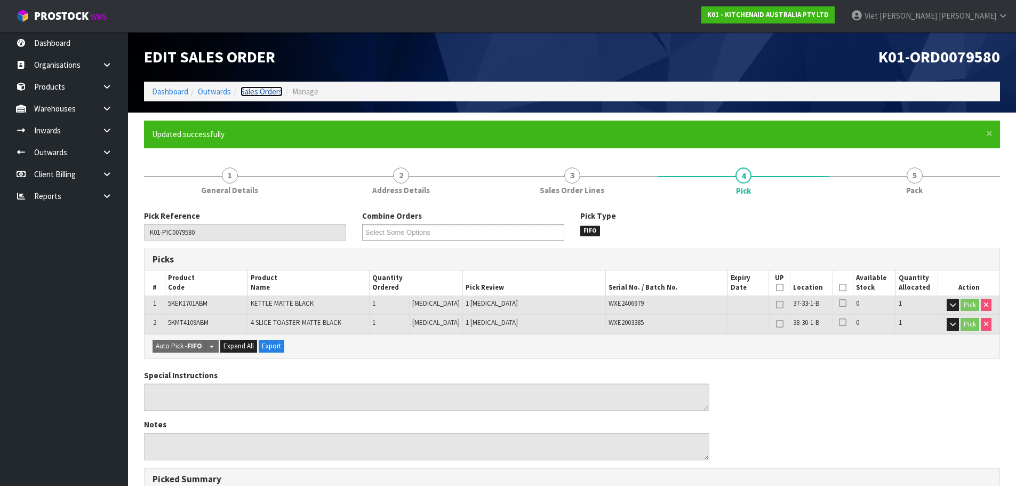
click at [274, 94] on link "Sales Orders" at bounding box center [261, 91] width 42 height 10
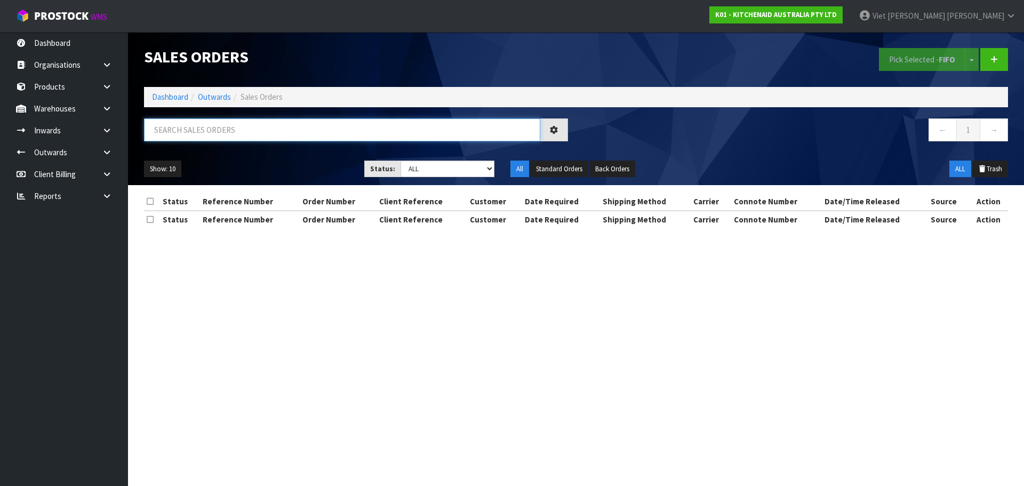
click at [236, 135] on input "text" at bounding box center [342, 129] width 396 height 23
paste input "PIC0079581"
click at [175, 133] on input "PIC0079581" at bounding box center [342, 129] width 396 height 23
click at [175, 131] on input "PIC0079581" at bounding box center [342, 129] width 396 height 23
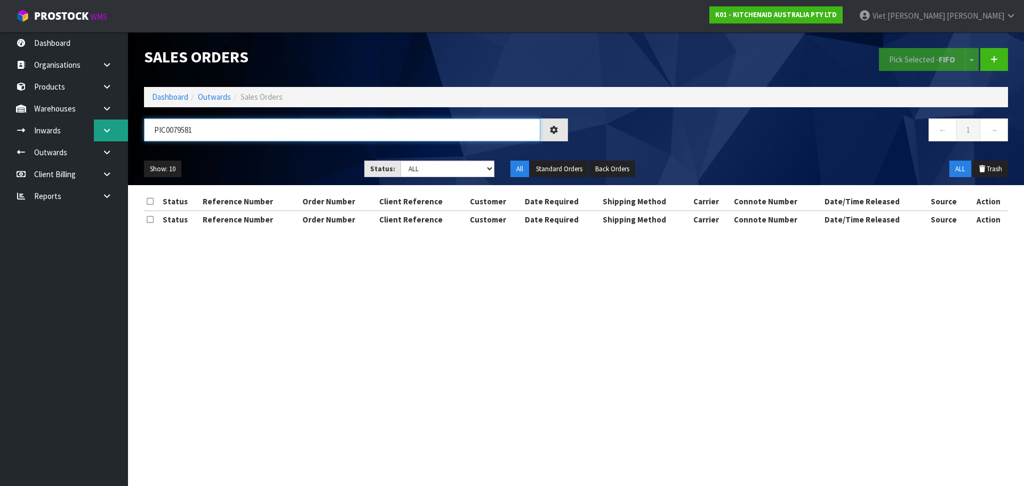
drag, startPoint x: 173, startPoint y: 131, endPoint x: 125, endPoint y: 138, distance: 48.6
click at [125, 138] on body "Toggle navigation ProStock WMS K01 - KITCHENAID AUSTRALIA PTY LTD Viet Hoang Tr…" at bounding box center [512, 243] width 1024 height 486
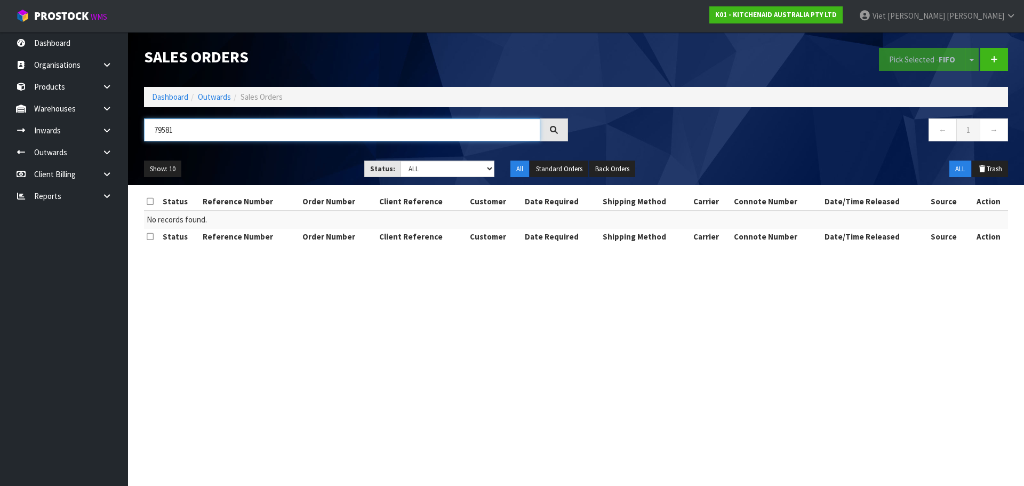
click at [237, 123] on input "79581" at bounding box center [342, 129] width 396 height 23
type input "79581"
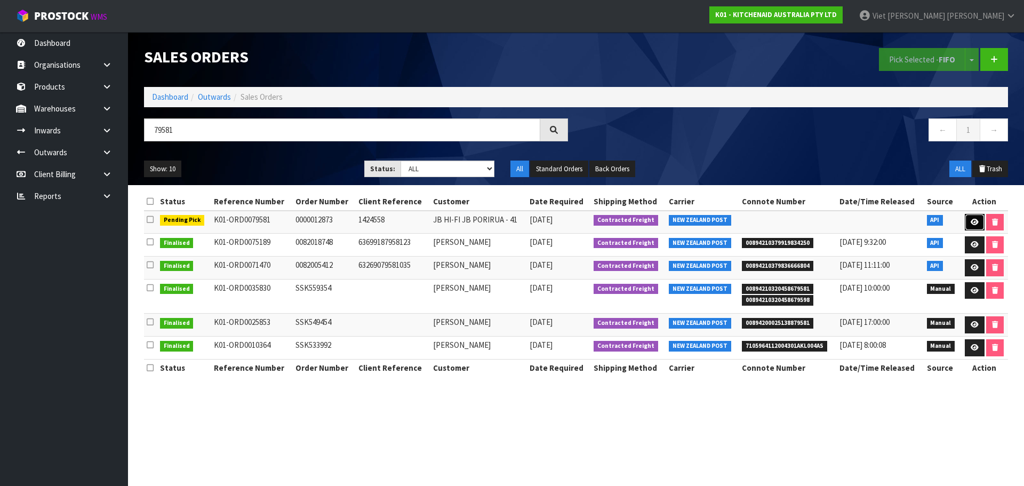
click at [973, 224] on icon at bounding box center [974, 222] width 8 height 7
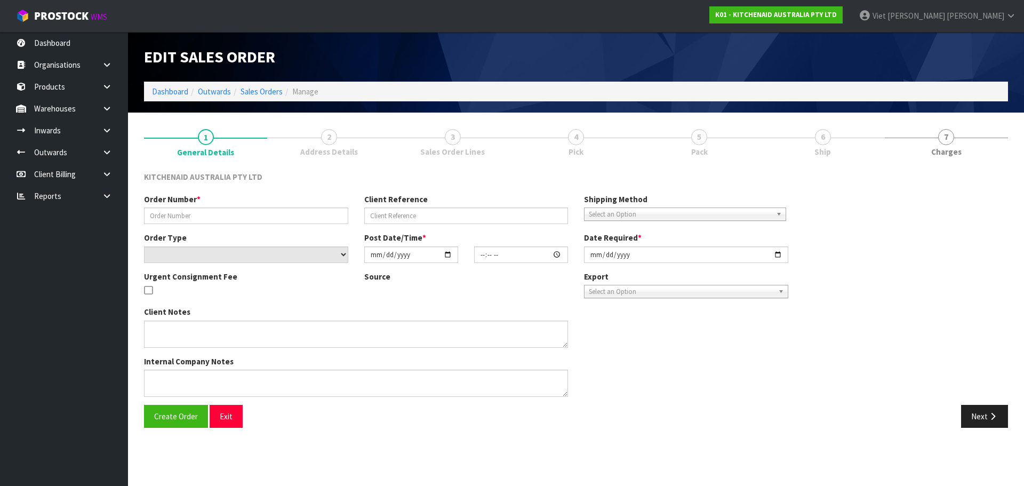
type input "0000012873"
type input "1424558"
select select "number:0"
type input "2025-09-23"
type input "11:33:43.000"
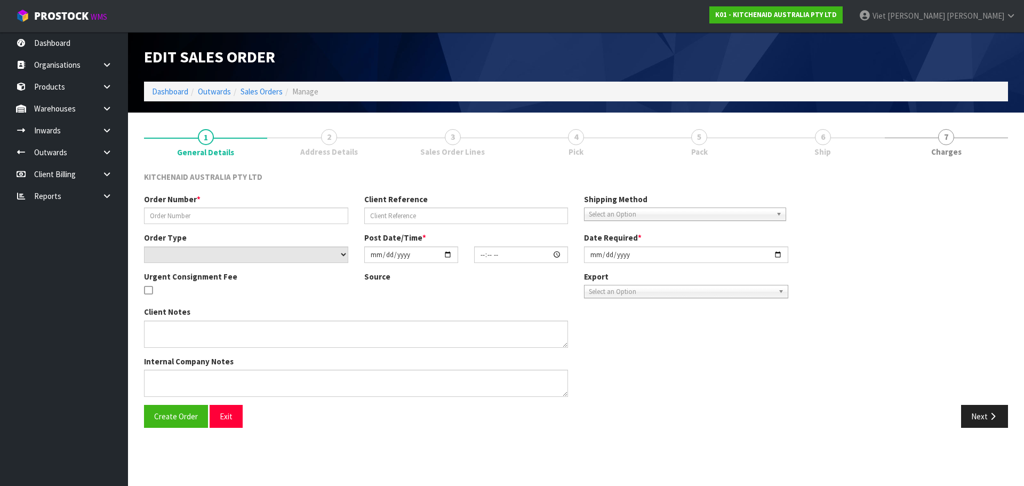
type input "2025-09-23"
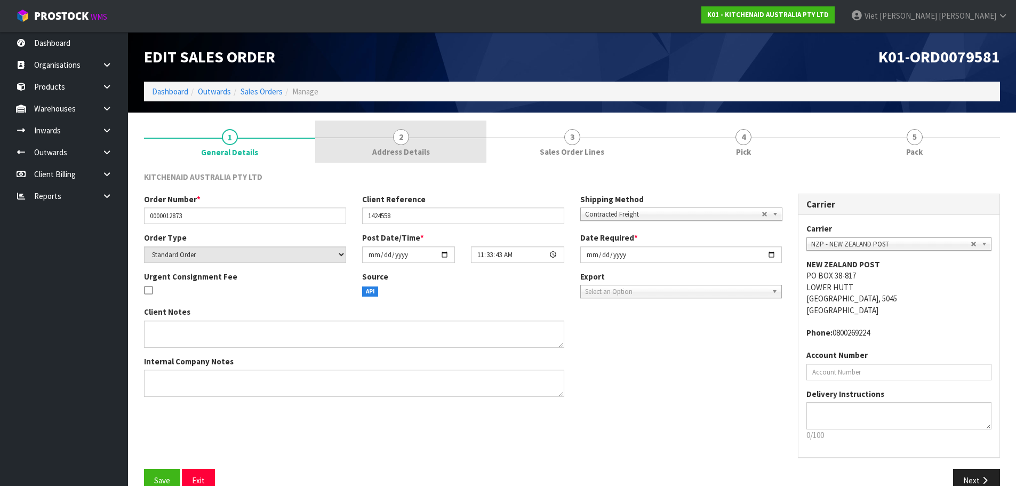
click at [414, 149] on span "Address Details" at bounding box center [401, 151] width 58 height 11
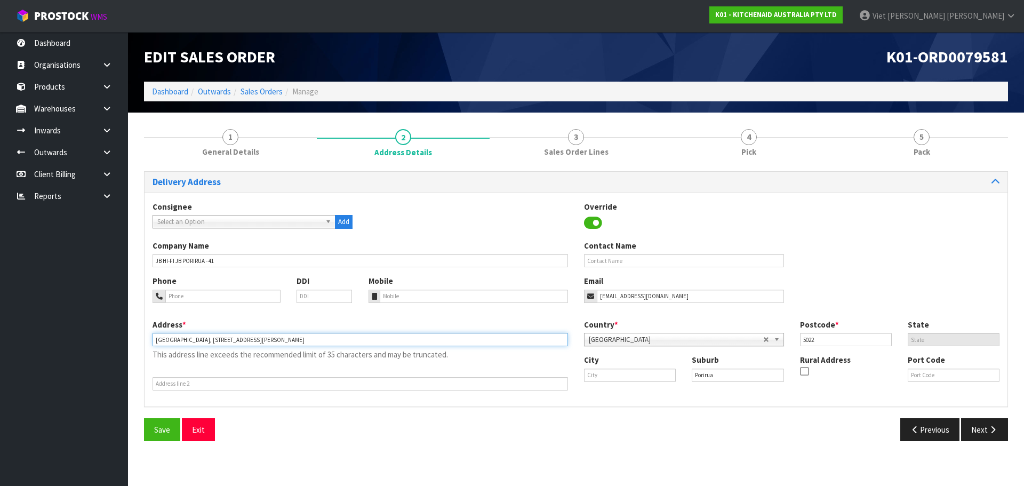
drag, startPoint x: 283, startPoint y: 341, endPoint x: 209, endPoint y: 351, distance: 74.2
click at [209, 351] on div "Address * Porirua Mega Centre, 10 Semple Street This address line exceeds the r…" at bounding box center [360, 354] width 431 height 71
type input "PORIRUA MEGA CENTRE"
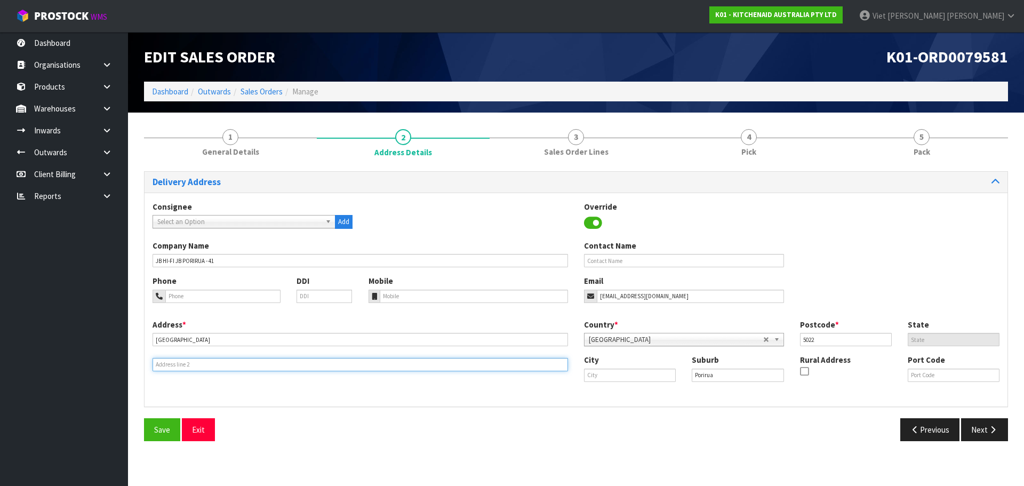
click at [238, 371] on input "text" at bounding box center [360, 364] width 415 height 13
paste input "10 SEMPLE STREET"
type input "10 SEMPLE STREET"
click at [170, 428] on span "Save" at bounding box center [162, 429] width 16 height 10
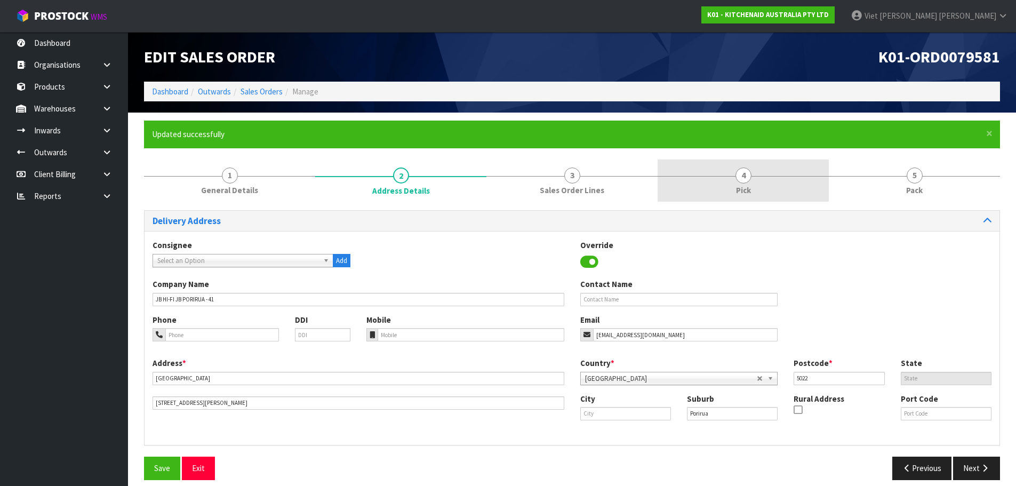
click at [787, 197] on link "4 Pick" at bounding box center [742, 180] width 171 height 42
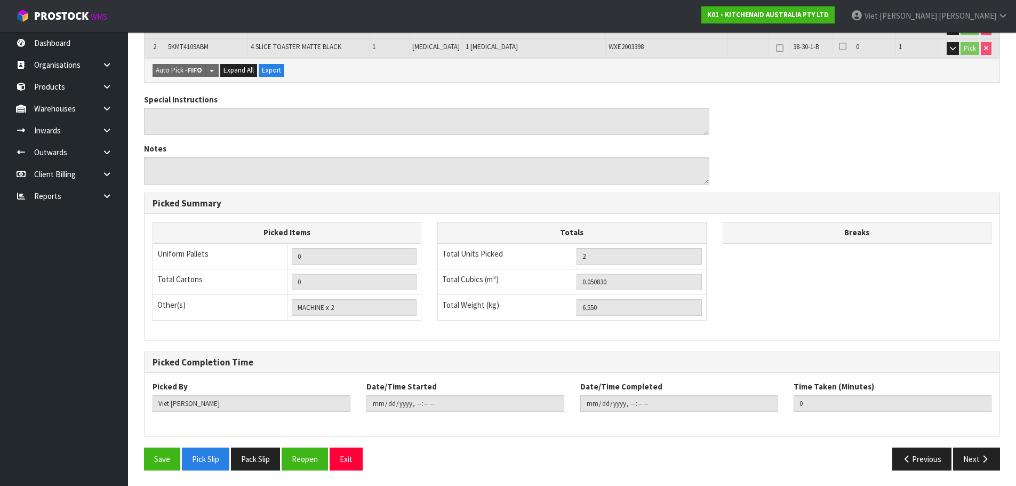
scroll to position [276, 0]
click at [224, 459] on button "Pick Slip" at bounding box center [205, 458] width 47 height 23
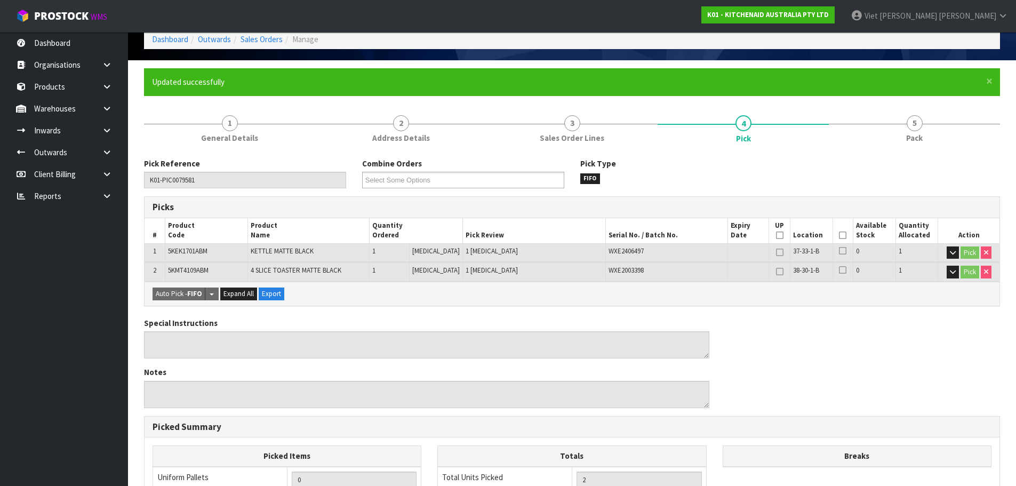
scroll to position [0, 0]
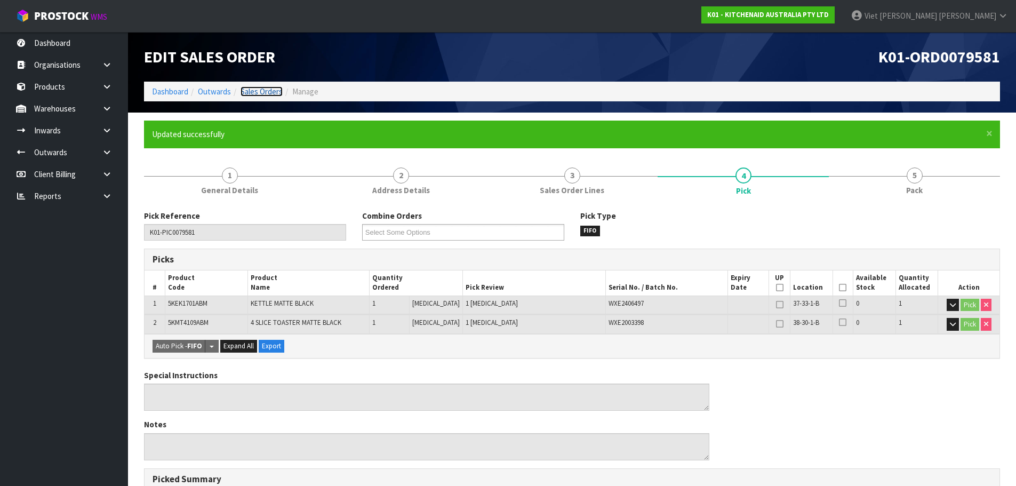
click at [265, 86] on link "Sales Orders" at bounding box center [261, 91] width 42 height 10
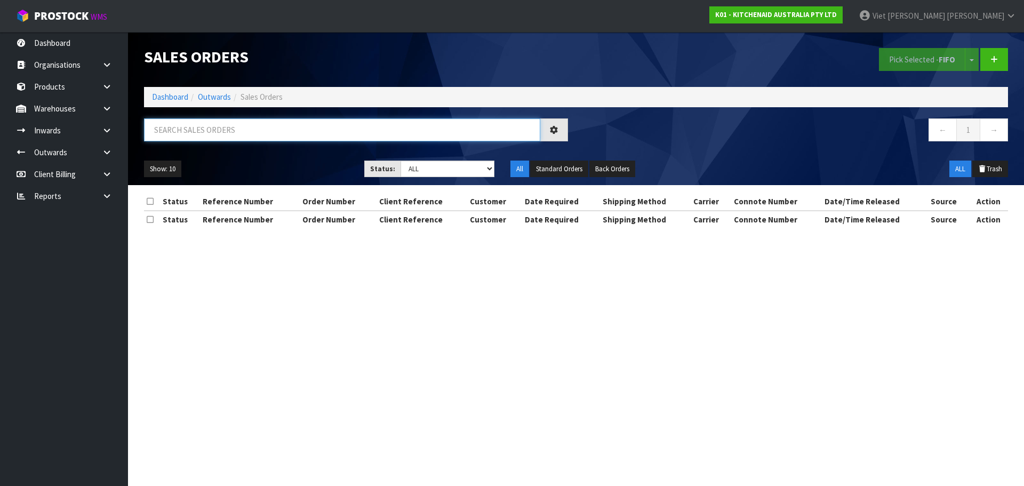
click at [294, 131] on input "text" at bounding box center [342, 129] width 396 height 23
paste input "79583"
type input "79583"
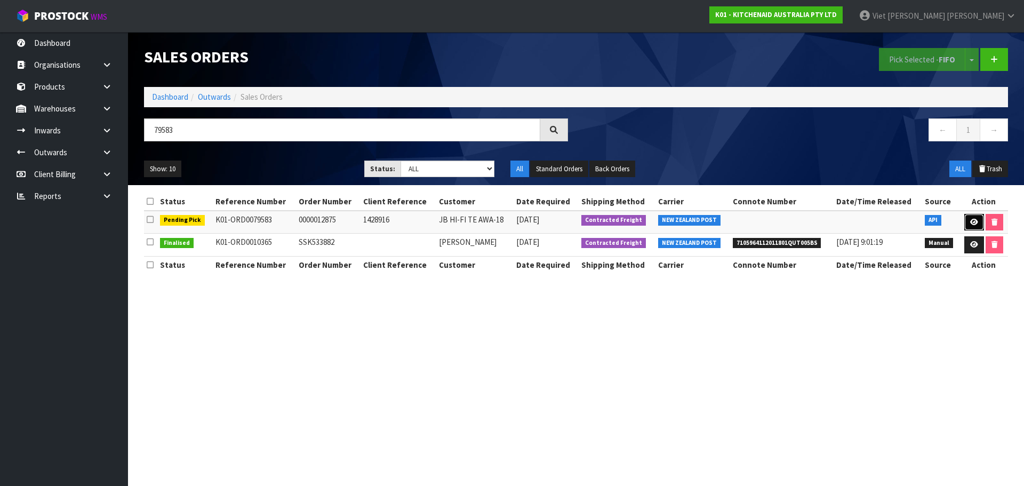
drag, startPoint x: 976, startPoint y: 224, endPoint x: 745, endPoint y: 239, distance: 231.4
click at [976, 224] on icon at bounding box center [974, 222] width 8 height 7
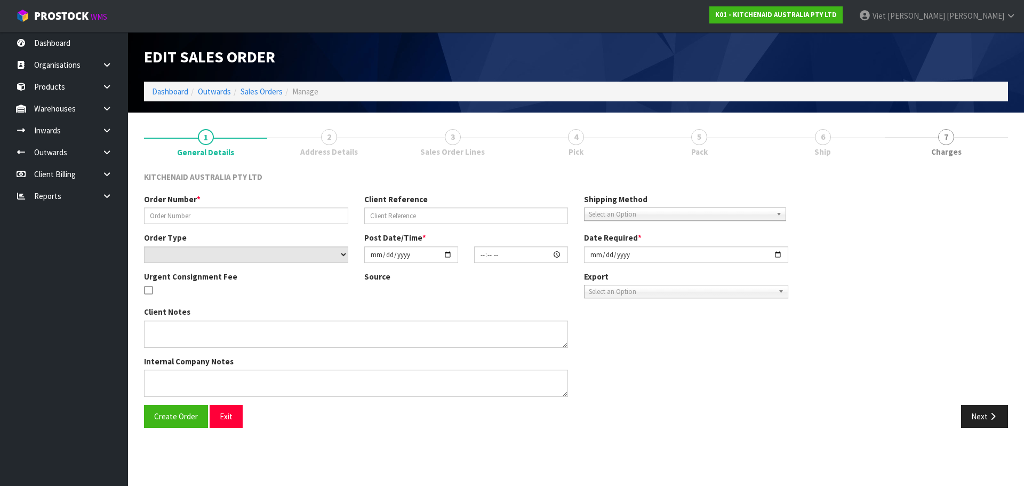
type input "0000012875"
type input "1428916"
select select "number:0"
type input "[DATE]"
type input "11:33:47.000"
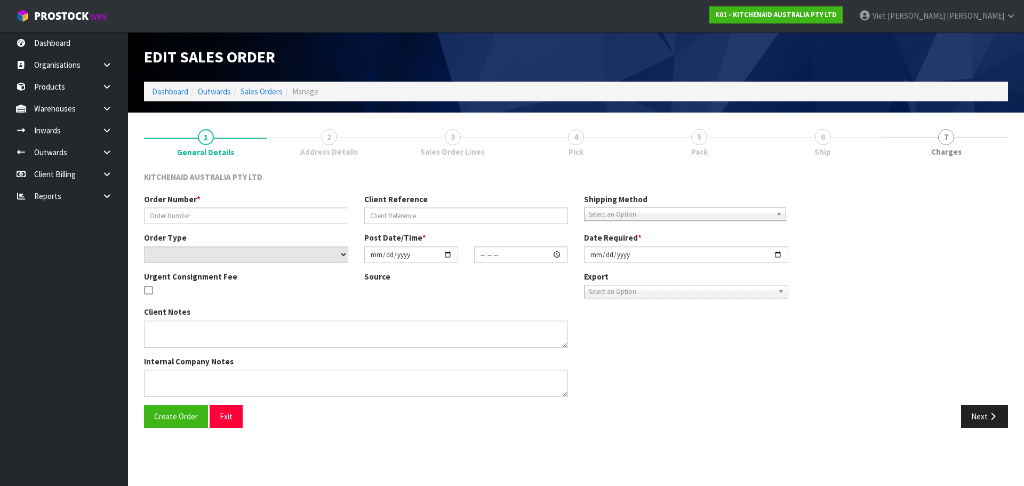
type input "[DATE]"
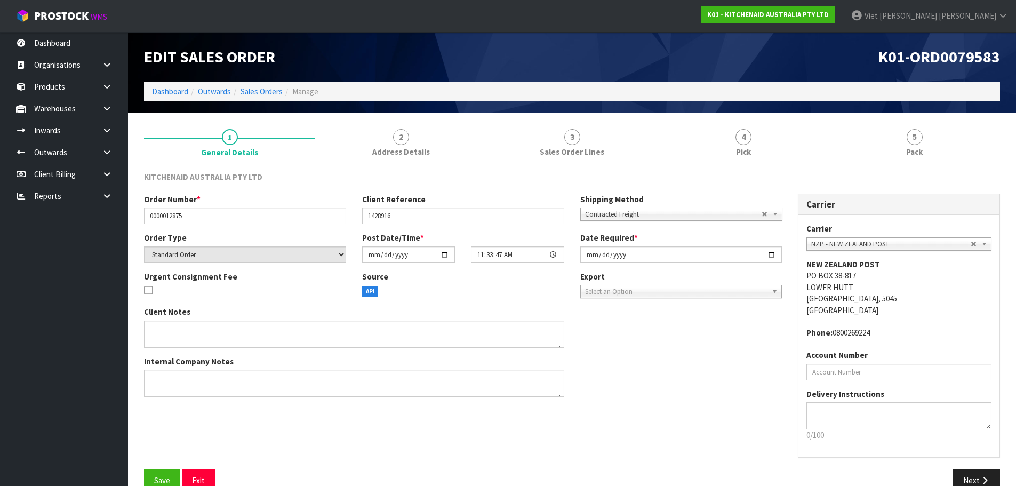
scroll to position [22, 0]
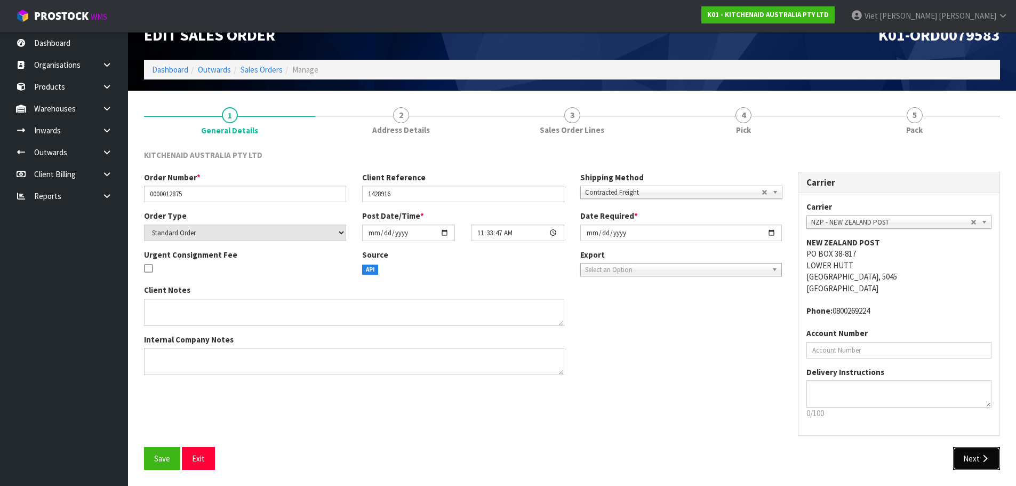
click at [999, 464] on button "Next" at bounding box center [976, 458] width 47 height 23
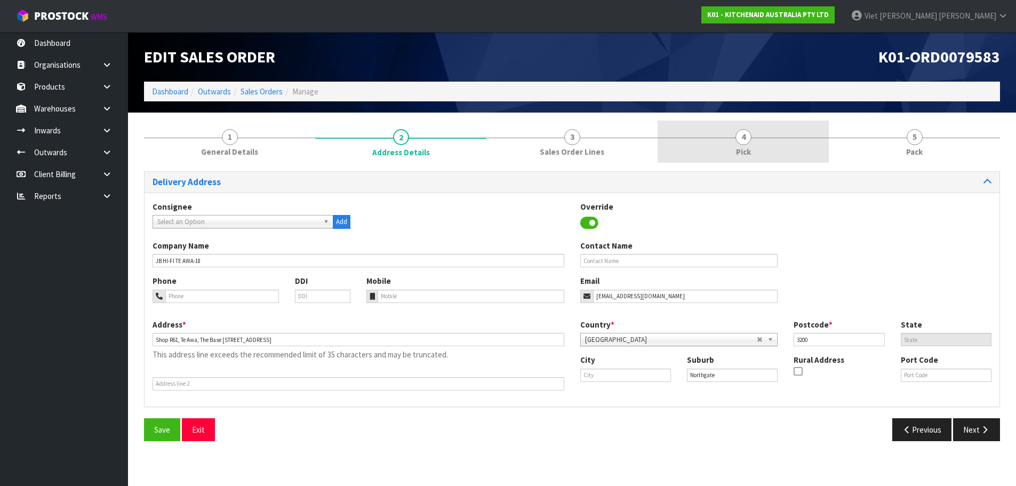
scroll to position [0, 0]
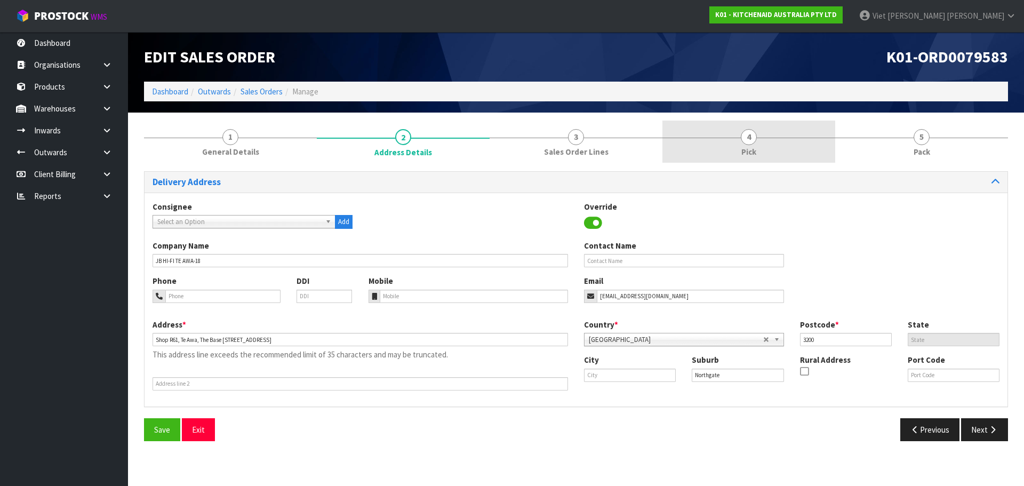
click at [732, 130] on link "4 Pick" at bounding box center [748, 142] width 173 height 42
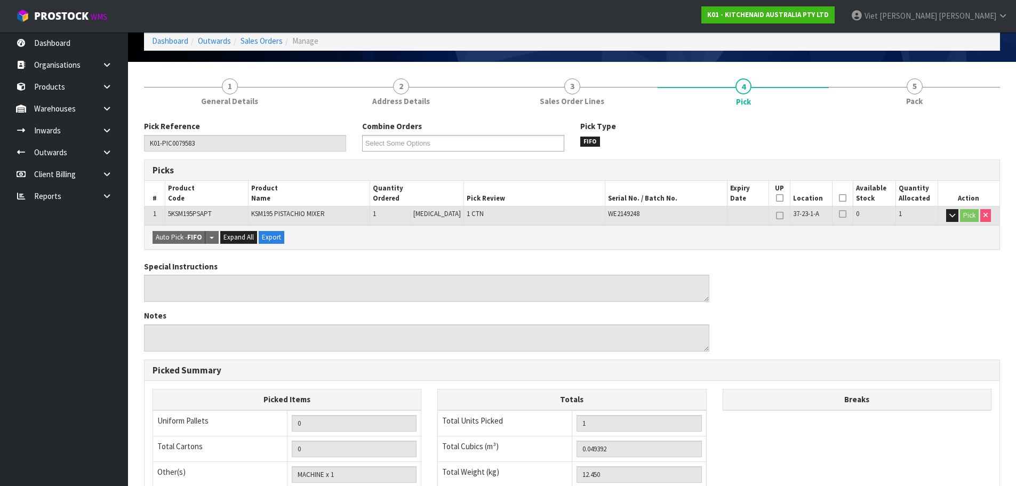
scroll to position [53, 0]
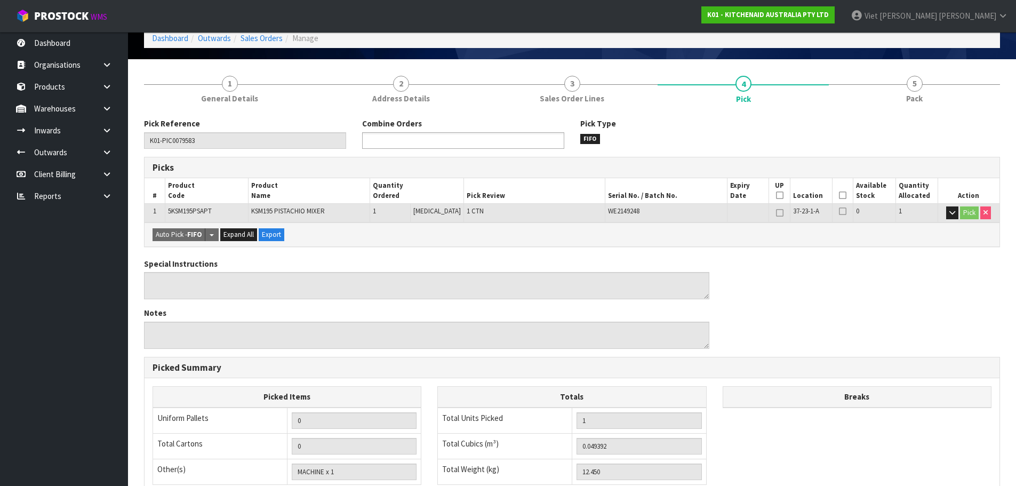
click at [499, 140] on ul at bounding box center [463, 140] width 202 height 17
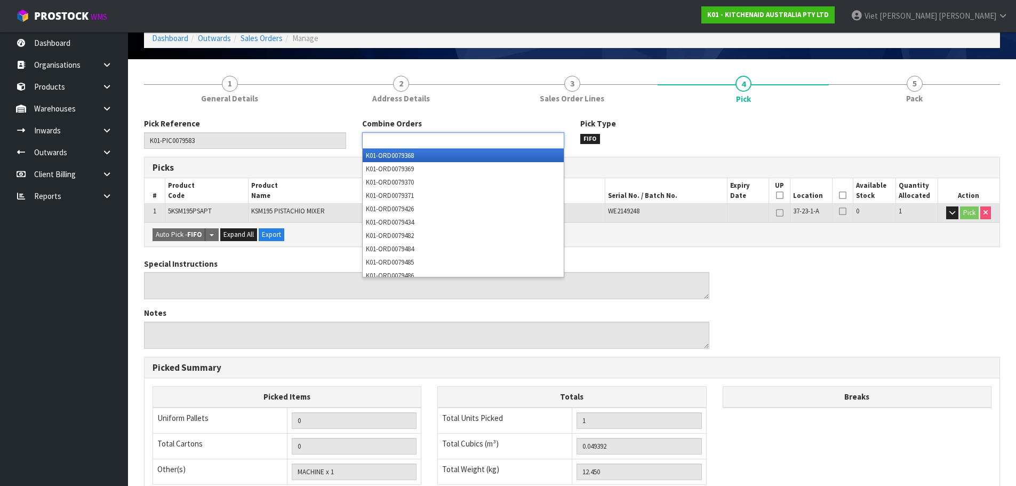
click at [735, 126] on div "Pick Type FIFO" at bounding box center [681, 131] width 218 height 26
type input "Select Some Options"
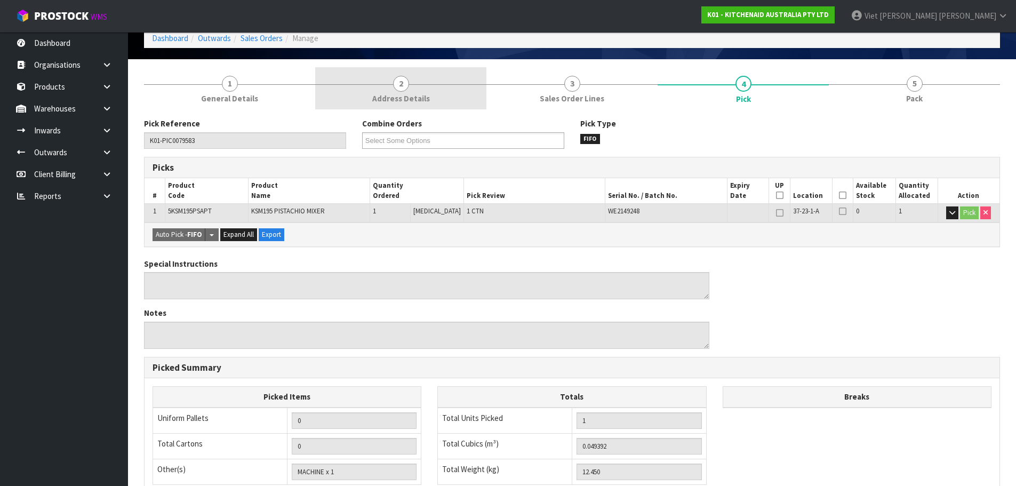
click at [421, 85] on link "2 Address Details" at bounding box center [400, 88] width 171 height 42
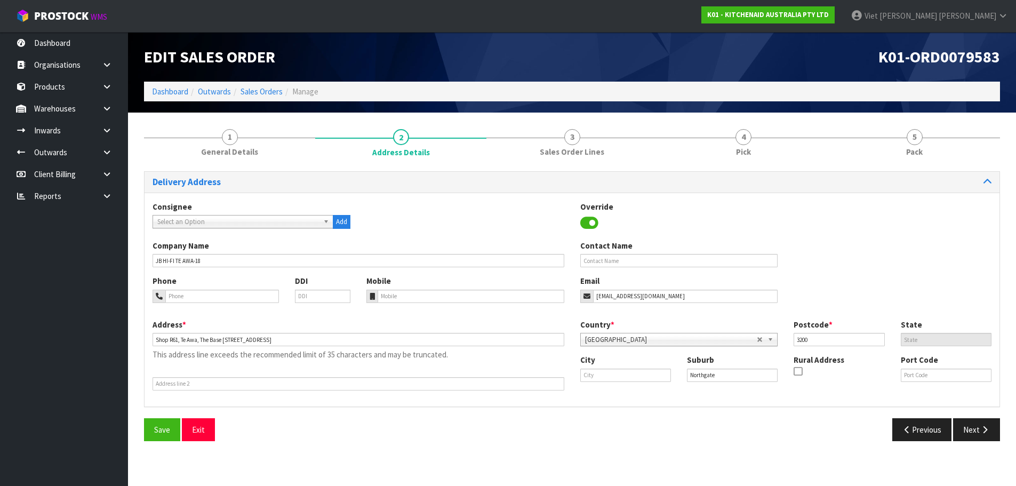
scroll to position [0, 0]
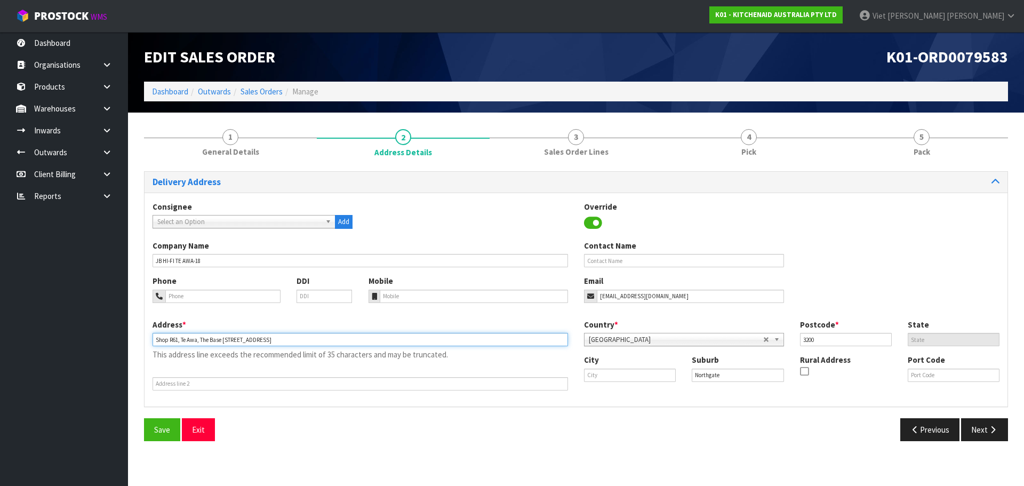
drag, startPoint x: 305, startPoint y: 338, endPoint x: 202, endPoint y: 347, distance: 103.3
click at [202, 347] on div "Address * Shop R61, Te Awa, The Base 1 Maahanga Drive This address line exceeds…" at bounding box center [360, 354] width 431 height 71
click at [251, 341] on input "Shop R61, Te Awa, The Base 1 Maahanga Drive" at bounding box center [360, 339] width 415 height 13
drag, startPoint x: 280, startPoint y: 340, endPoint x: 225, endPoint y: 346, distance: 55.8
click at [225, 346] on input "Shop R61, Te Awa, The Base 1 Maahanga Drive" at bounding box center [360, 339] width 415 height 13
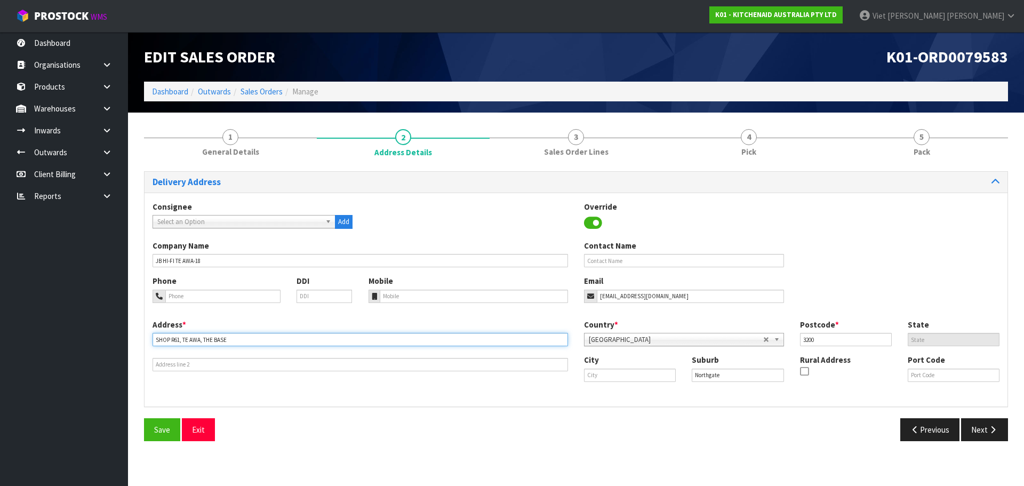
type input "SHOP R61, TE AWA, THE BASE"
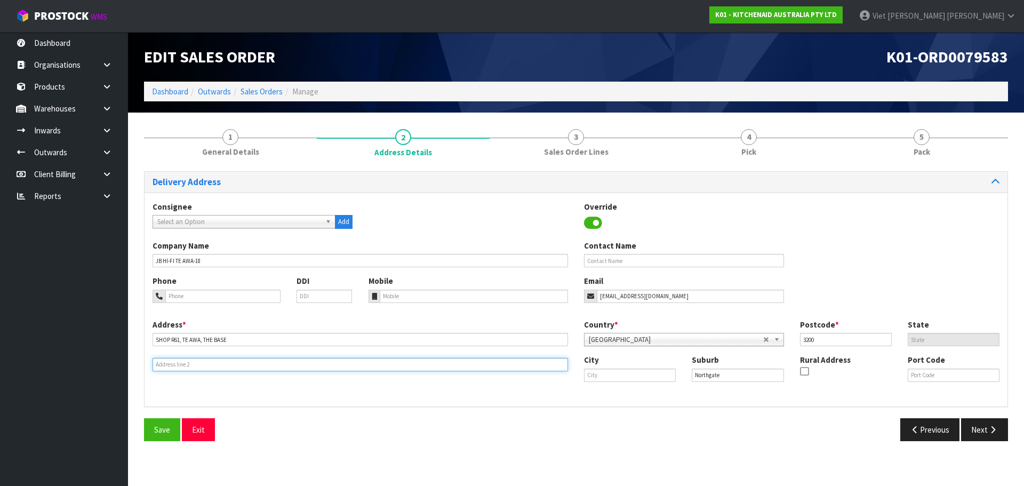
click at [264, 370] on input "text" at bounding box center [360, 364] width 415 height 13
paste input "1 MAAHANGA DRIVE"
type input "1 MAAHANGA DRIVE"
click at [151, 425] on button "Save" at bounding box center [162, 429] width 36 height 23
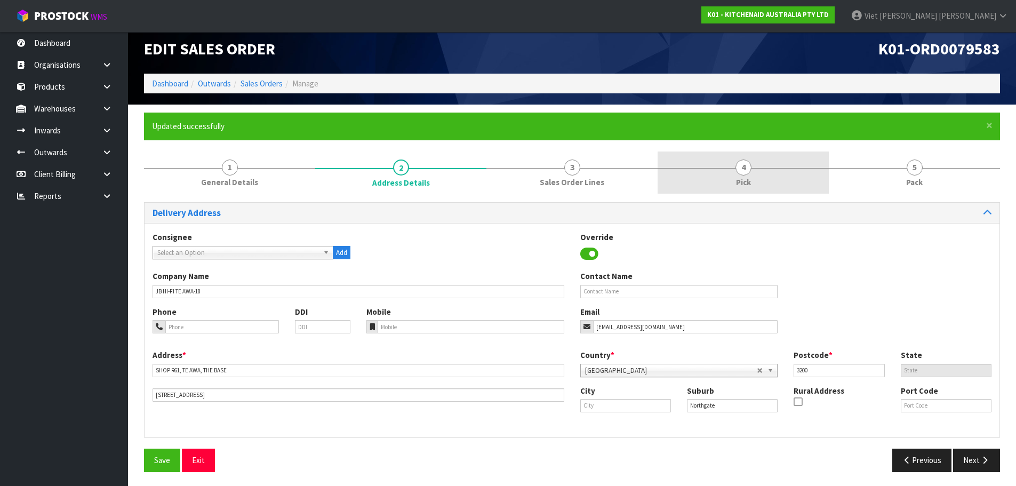
scroll to position [10, 0]
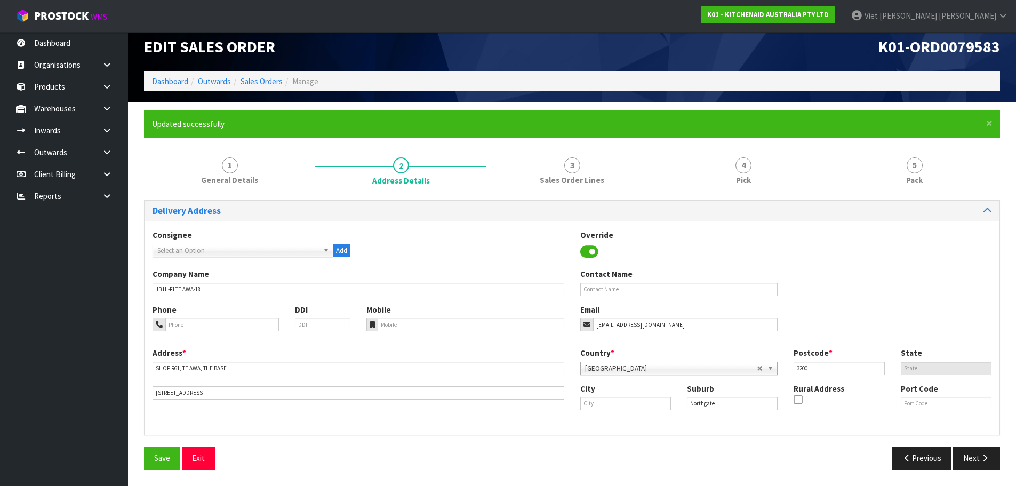
drag, startPoint x: 732, startPoint y: 178, endPoint x: 653, endPoint y: 277, distance: 126.3
click at [732, 178] on link "4 Pick" at bounding box center [742, 170] width 171 height 42
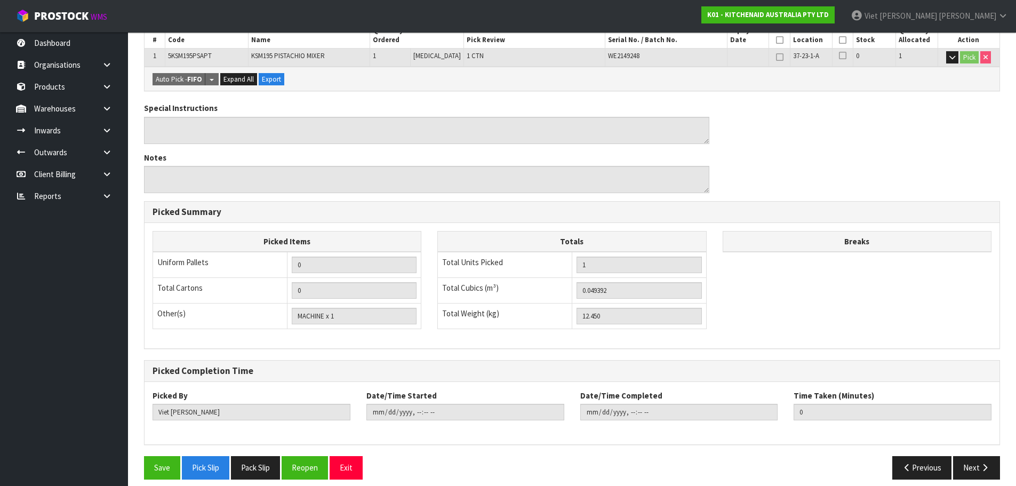
scroll to position [257, 0]
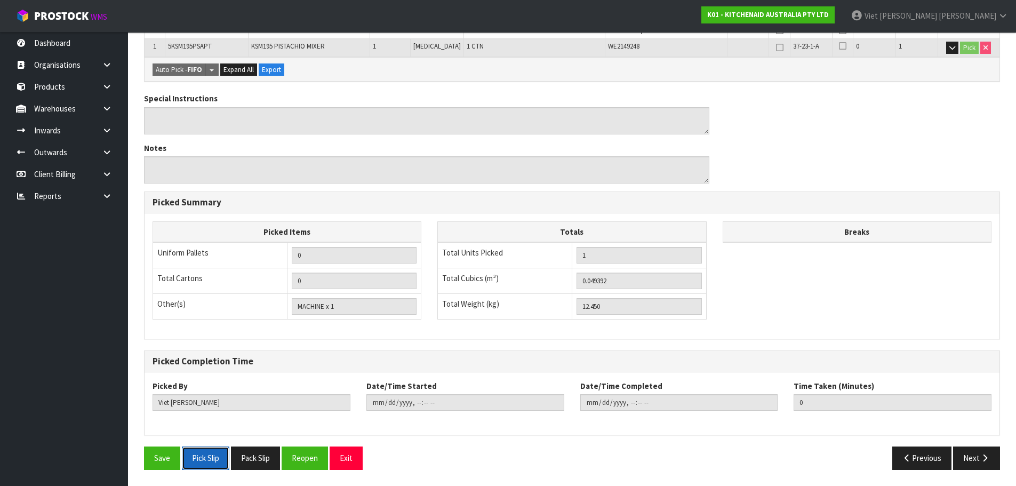
click at [206, 460] on button "Pick Slip" at bounding box center [205, 457] width 47 height 23
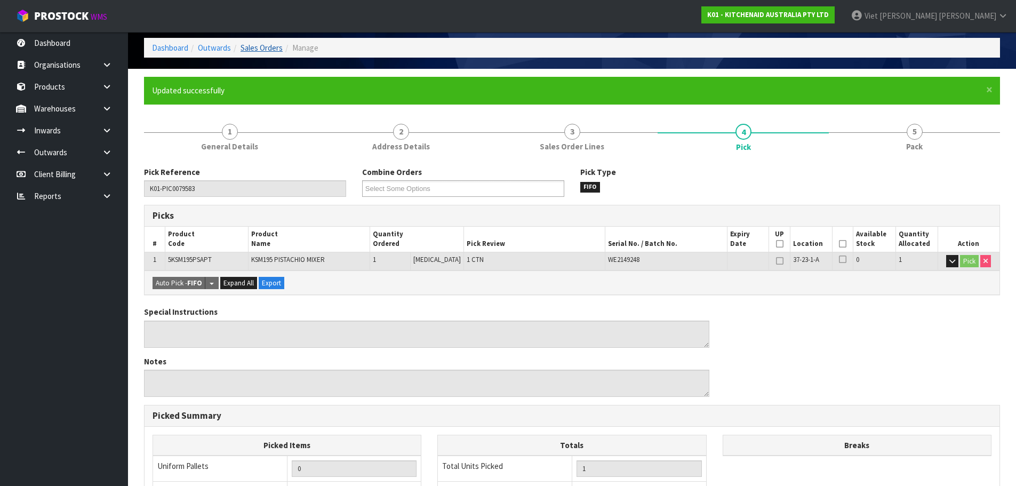
drag, startPoint x: 263, startPoint y: 39, endPoint x: 262, endPoint y: 45, distance: 6.5
click at [263, 39] on ol "Dashboard Outwards Sales Orders Manage" at bounding box center [572, 48] width 856 height 20
click at [262, 45] on link "Sales Orders" at bounding box center [261, 48] width 42 height 10
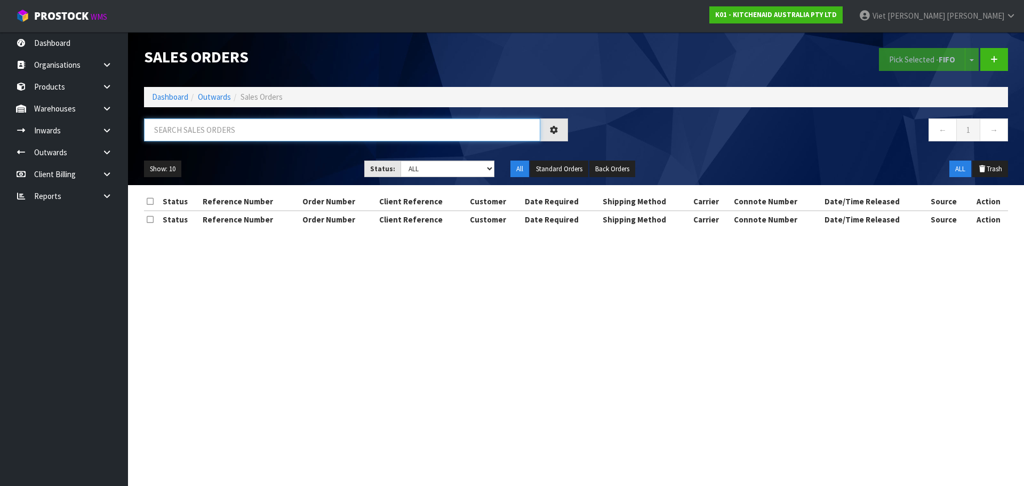
click at [356, 131] on input "text" at bounding box center [342, 129] width 396 height 23
paste input "79584"
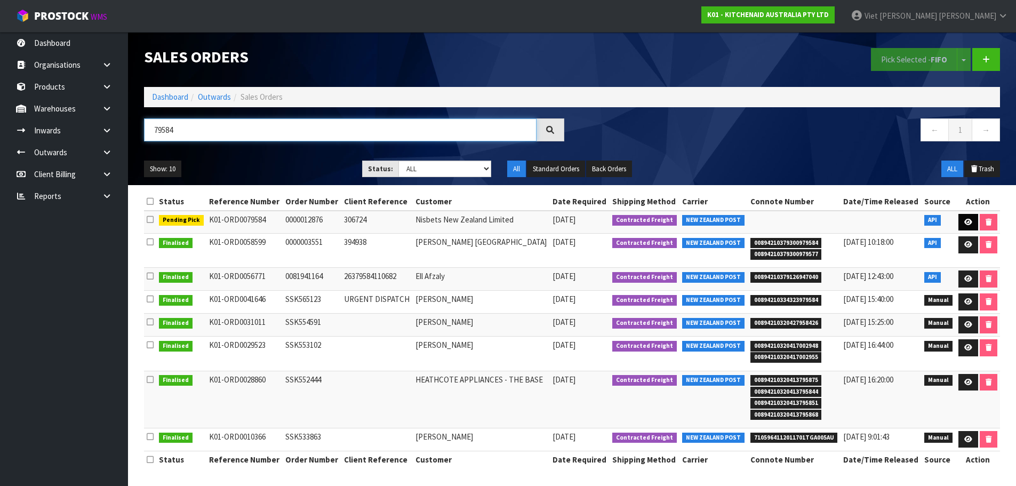
type input "79584"
click at [965, 223] on icon at bounding box center [968, 222] width 8 height 7
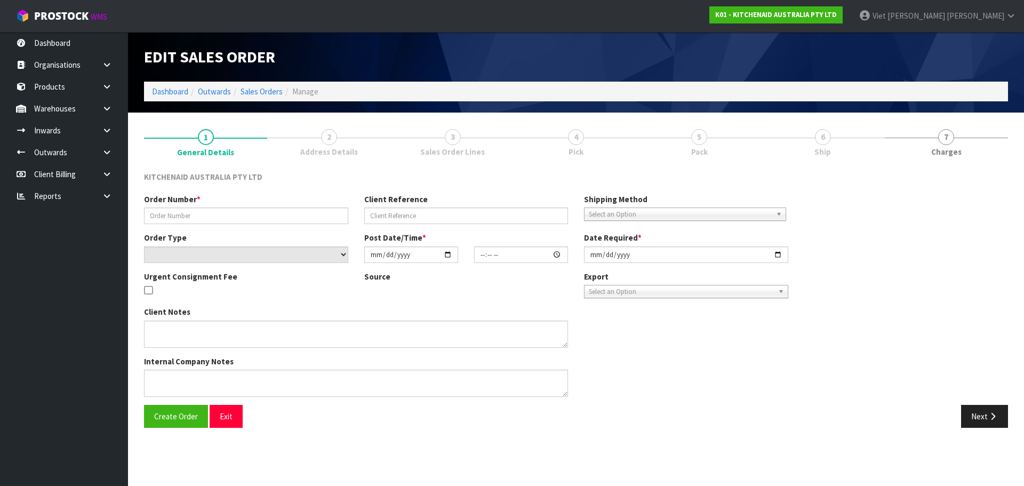
type input "0000012876"
type input "306724"
select select "number:0"
type input "[DATE]"
type input "11:33:48.000"
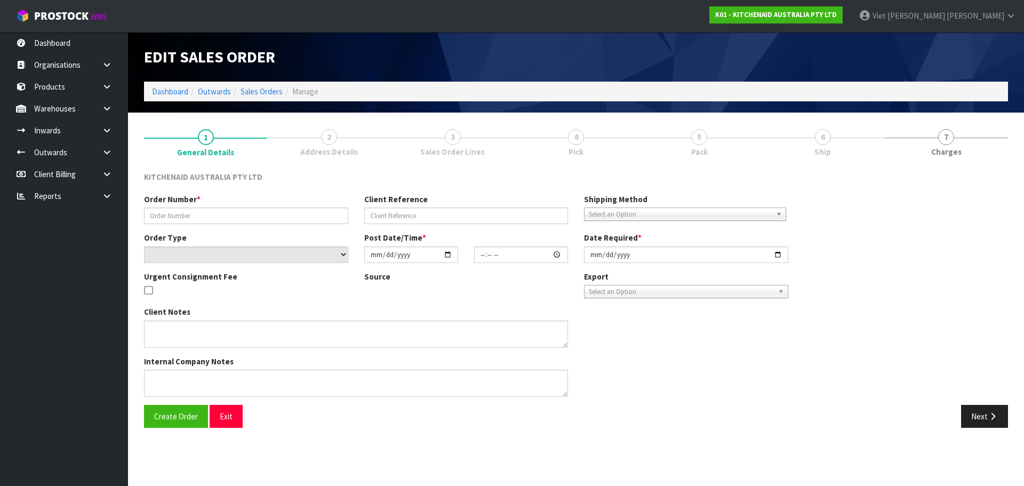
type input "[DATE]"
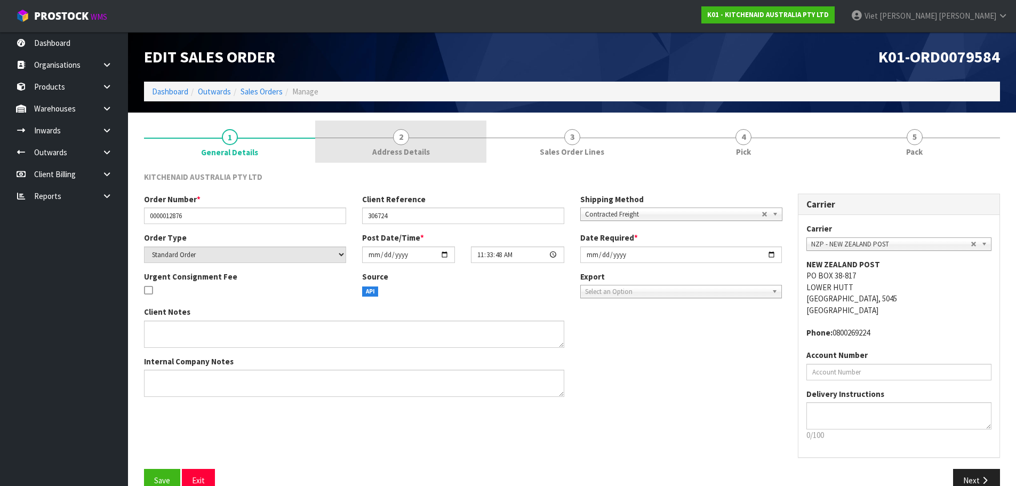
click at [363, 137] on link "2 Address Details" at bounding box center [400, 142] width 171 height 42
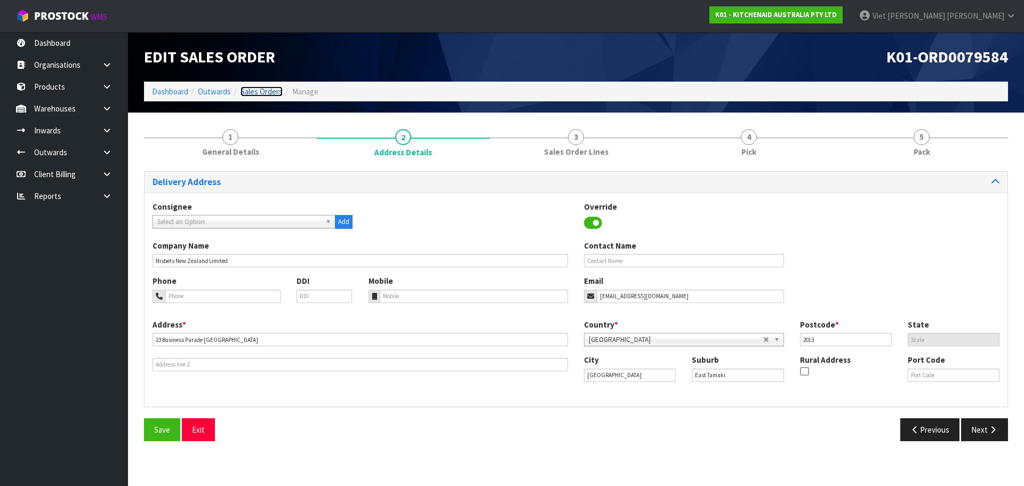
click at [271, 93] on link "Sales Orders" at bounding box center [261, 91] width 42 height 10
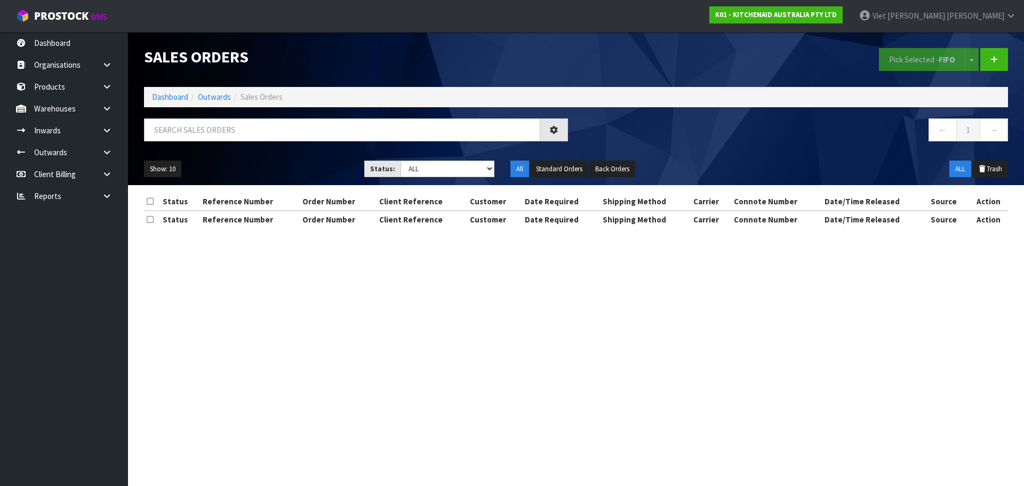
click at [477, 117] on div "Sales Orders Pick Selected - FIFO Split button! FIFO - First In First Out FEFO …" at bounding box center [576, 108] width 880 height 153
click at [418, 126] on input "text" at bounding box center [342, 129] width 396 height 23
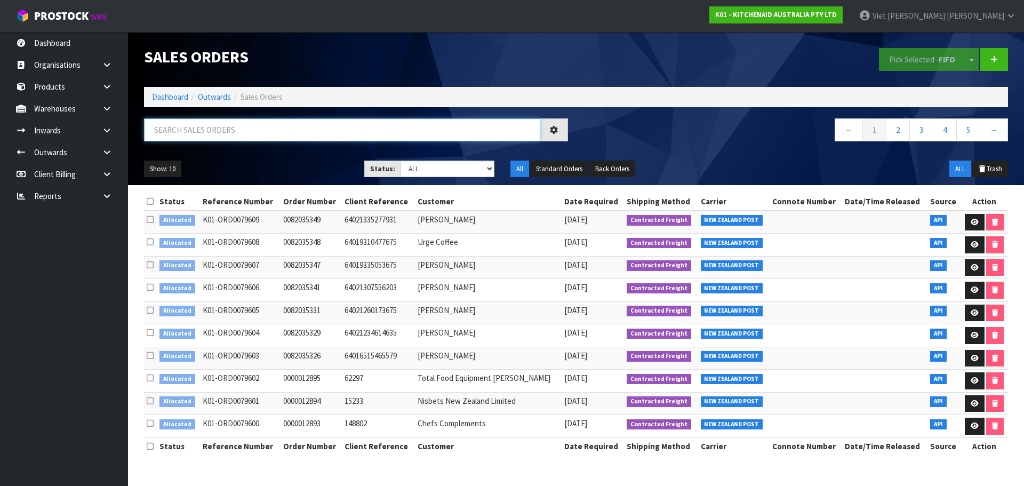
paste input "79599"
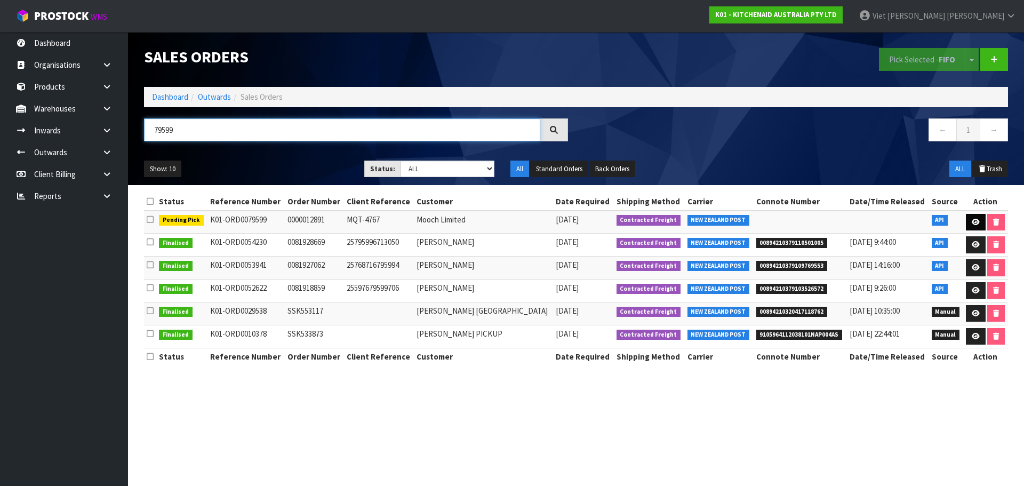
type input "79599"
click at [968, 220] on link at bounding box center [976, 222] width 20 height 17
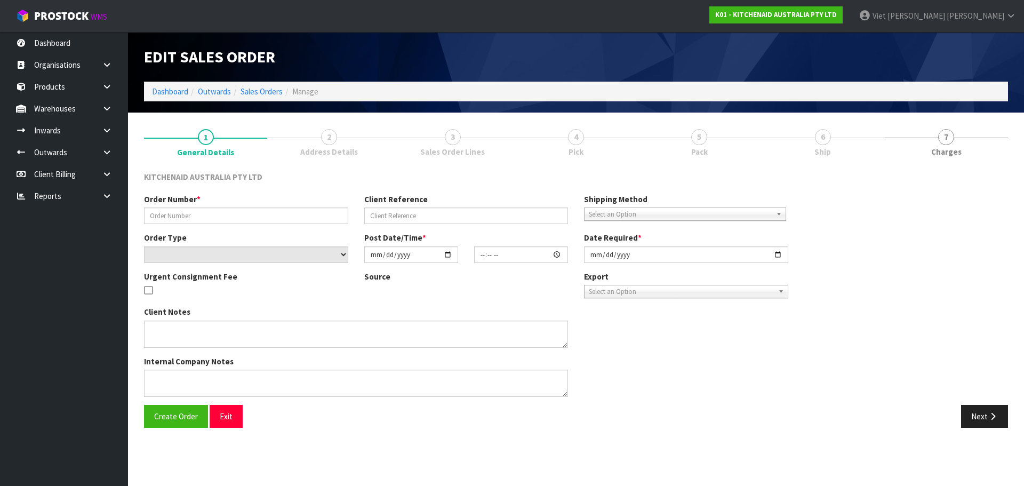
type input "0000012891"
type input "MQT-4767"
select select "number:0"
type input "[DATE]"
type input "11:34:21.000"
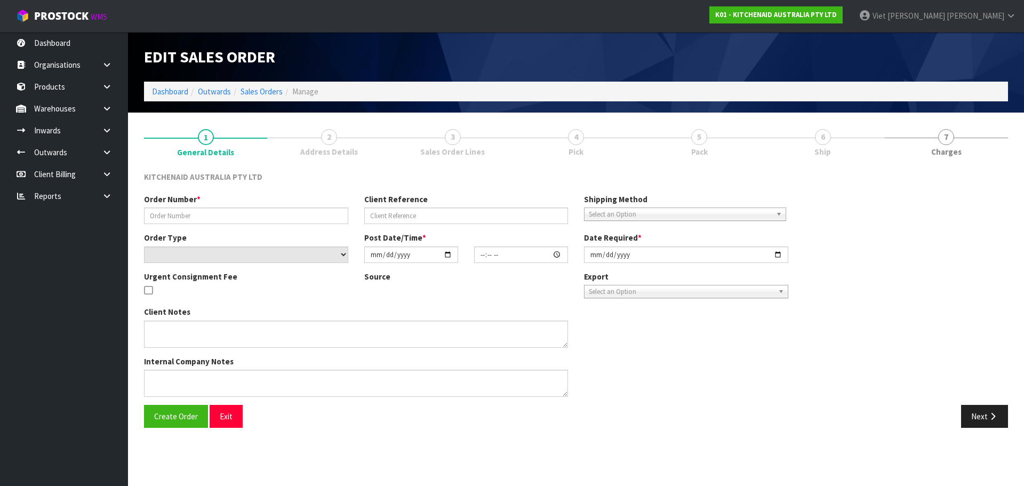
type input "[DATE]"
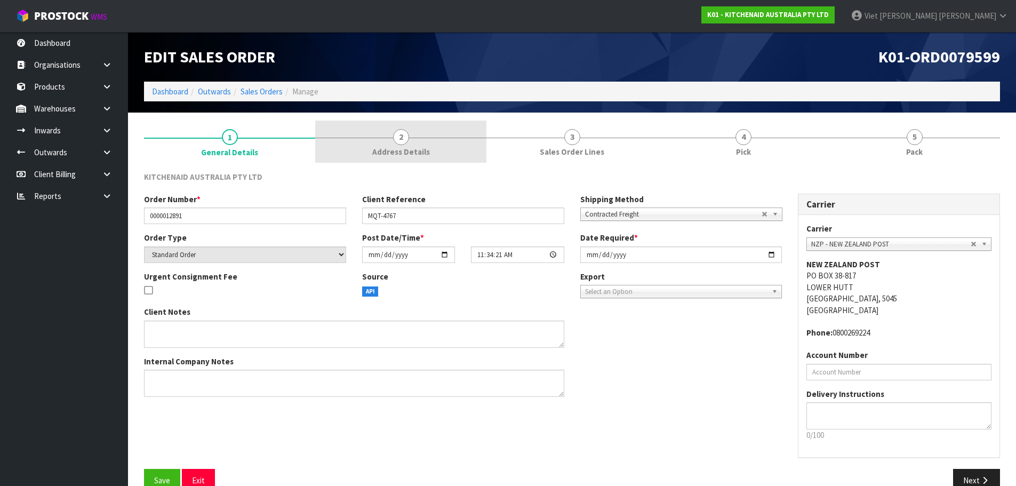
click at [385, 143] on link "2 Address Details" at bounding box center [400, 142] width 171 height 42
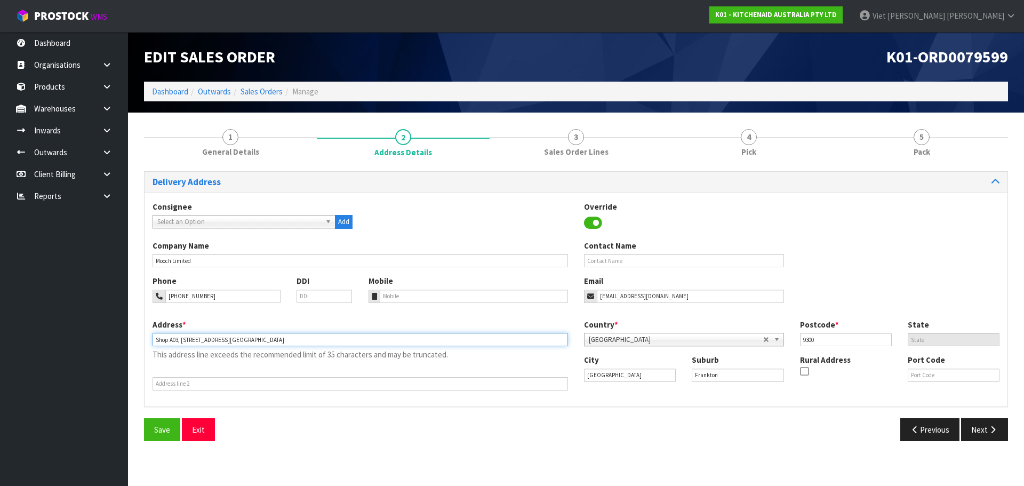
drag, startPoint x: 332, startPoint y: 340, endPoint x: 216, endPoint y: 349, distance: 116.0
click at [216, 349] on div "Address * Shop A03, 19 Grant Road Queenstown Central Shopping Centre This addre…" at bounding box center [360, 354] width 431 height 71
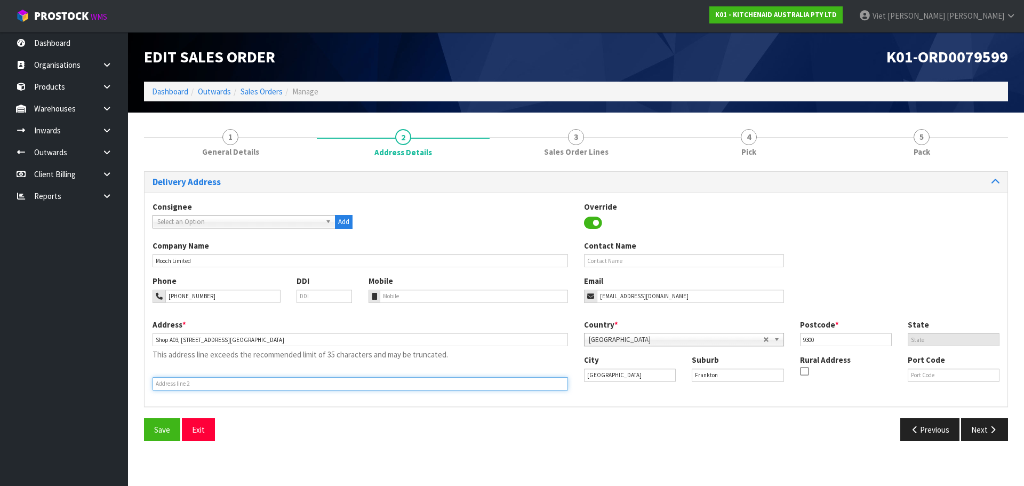
click at [247, 381] on input "text" at bounding box center [360, 383] width 415 height 13
paste input "QUEENSTOWN CENTRAL SHOPPING CENTRE"
type input "QUEENSTOWN CENTRAL SHOPPING CENTRE"
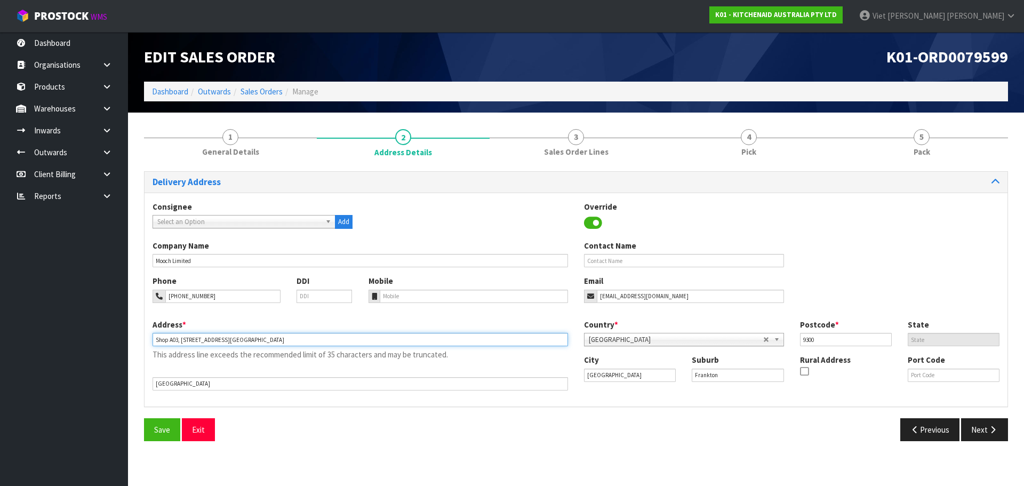
drag, startPoint x: 329, startPoint y: 342, endPoint x: 218, endPoint y: 356, distance: 111.7
click at [218, 356] on div "Address * Shop A03, 19 Grant Road Queenstown Central Shopping Centre This addre…" at bounding box center [360, 354] width 431 height 71
type input "SHOP A03, 19 GRANT ROAD"
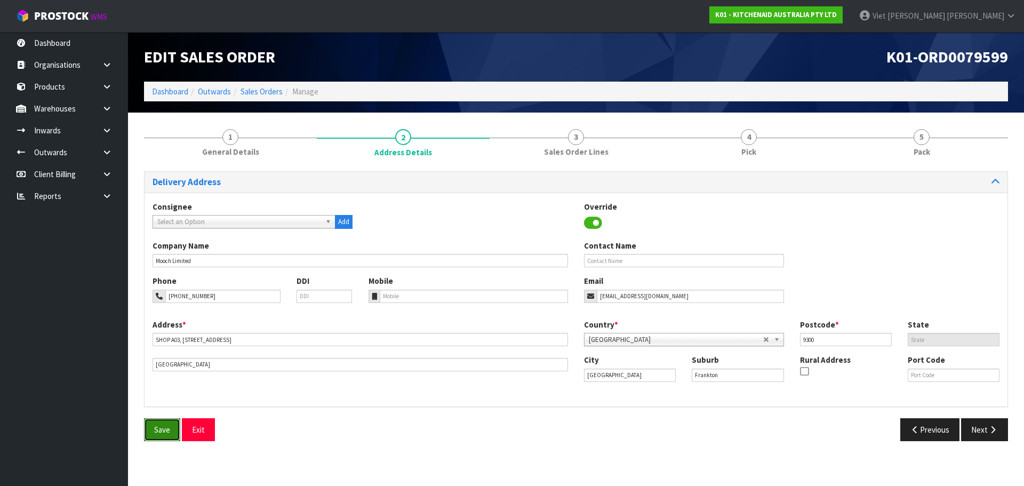
click at [173, 430] on button "Save" at bounding box center [162, 429] width 36 height 23
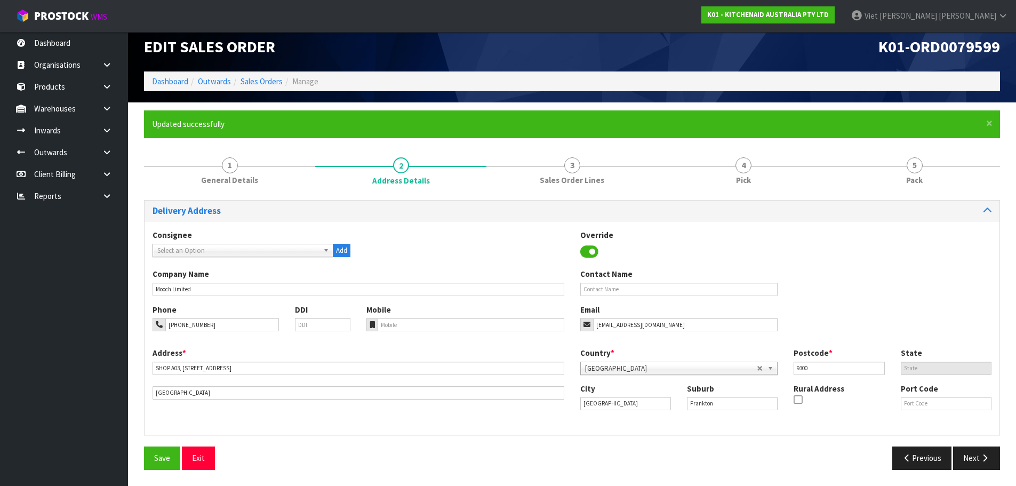
click at [737, 176] on span "Pick" at bounding box center [743, 179] width 15 height 11
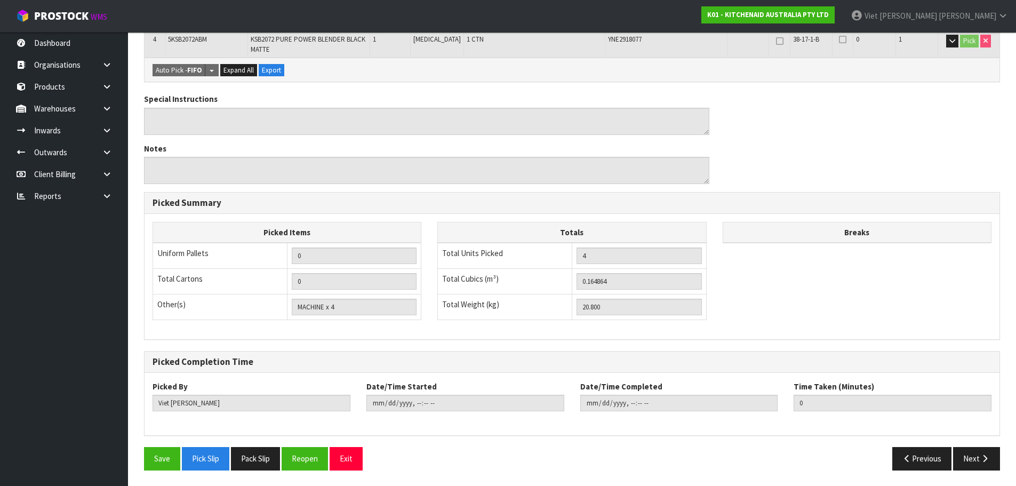
scroll to position [344, 0]
click at [203, 463] on button "Pick Slip" at bounding box center [205, 457] width 47 height 23
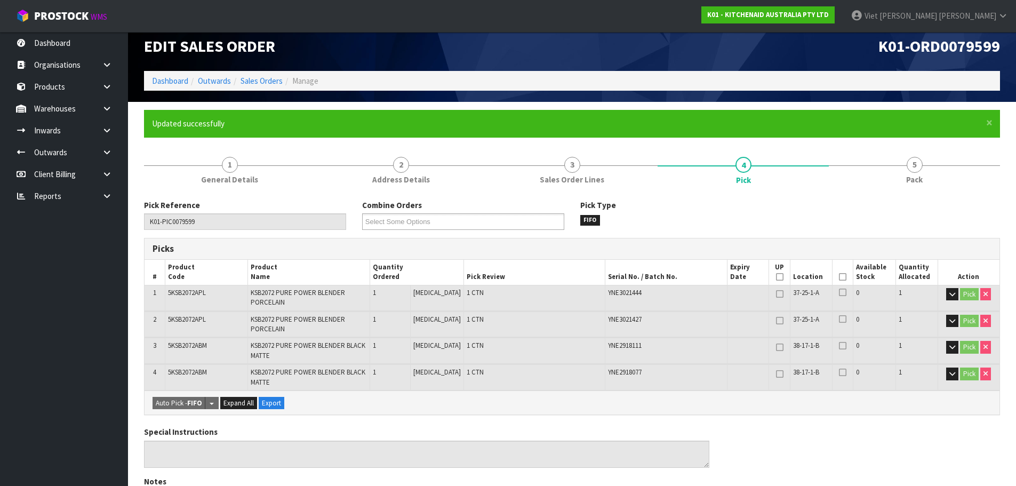
scroll to position [0, 0]
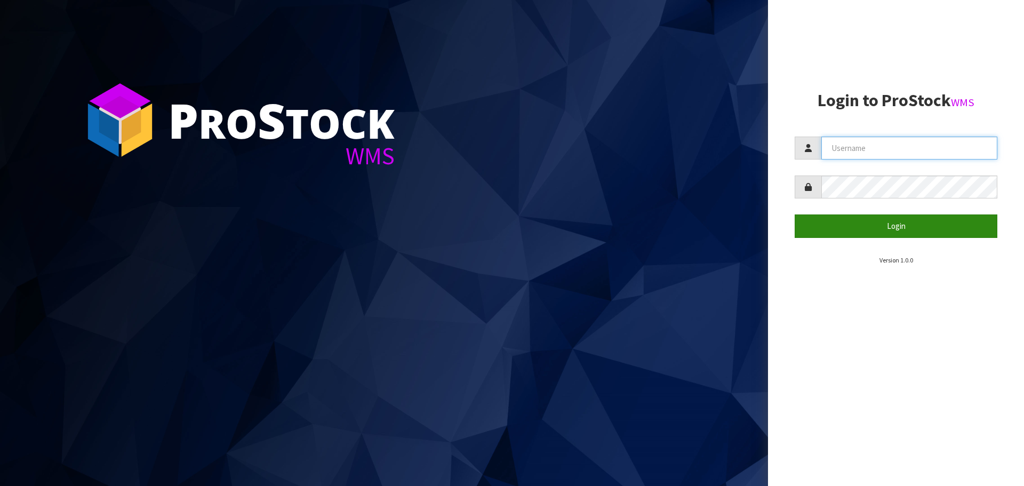
type input "[PERSON_NAME]"
click at [870, 226] on button "Login" at bounding box center [896, 225] width 203 height 23
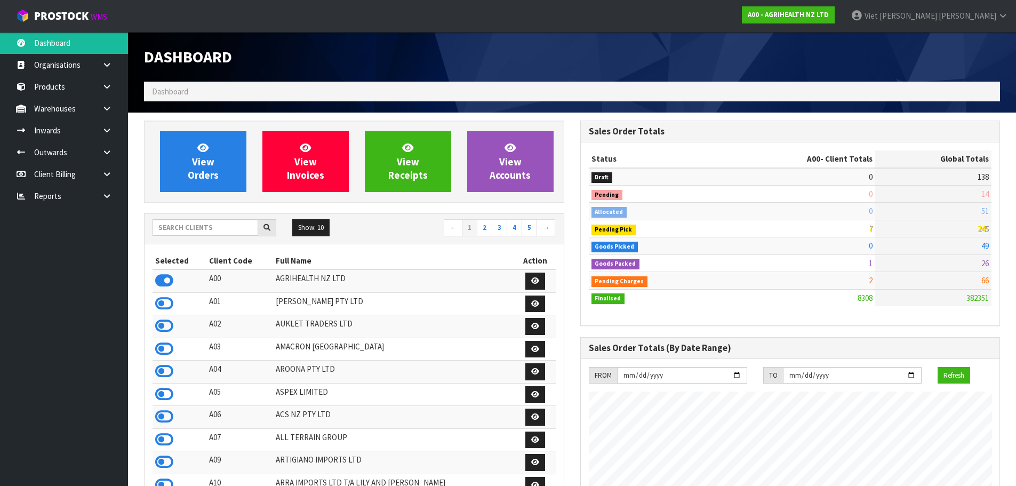
scroll to position [53, 0]
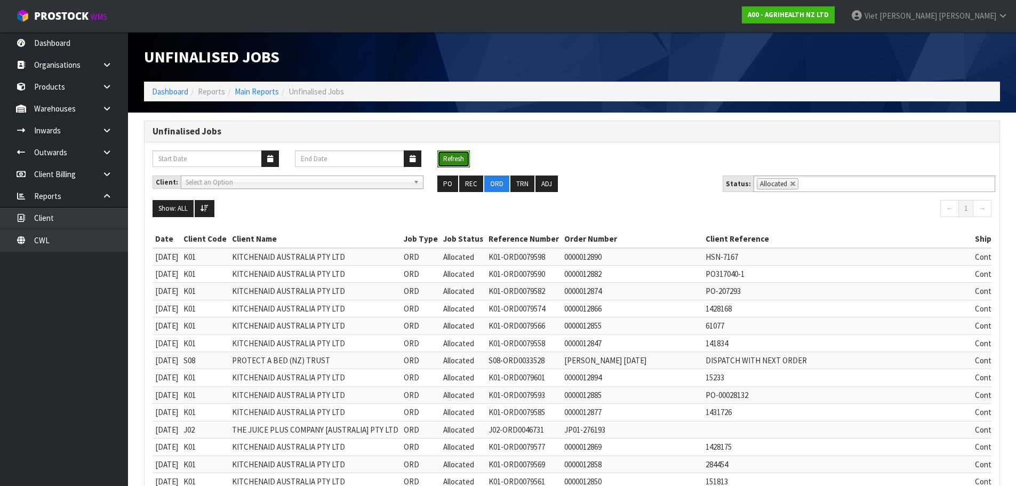
click at [450, 157] on button "Refresh" at bounding box center [453, 158] width 33 height 17
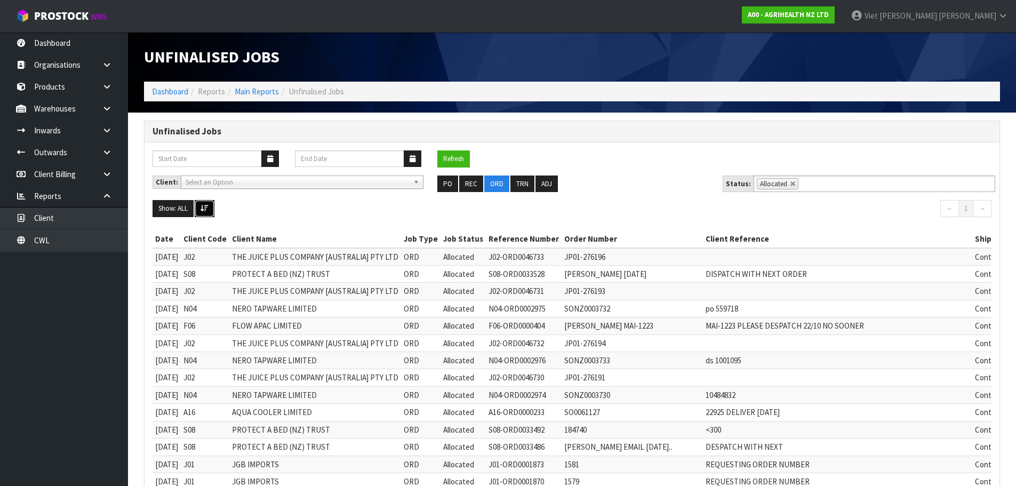
click at [211, 207] on button at bounding box center [205, 208] width 20 height 17
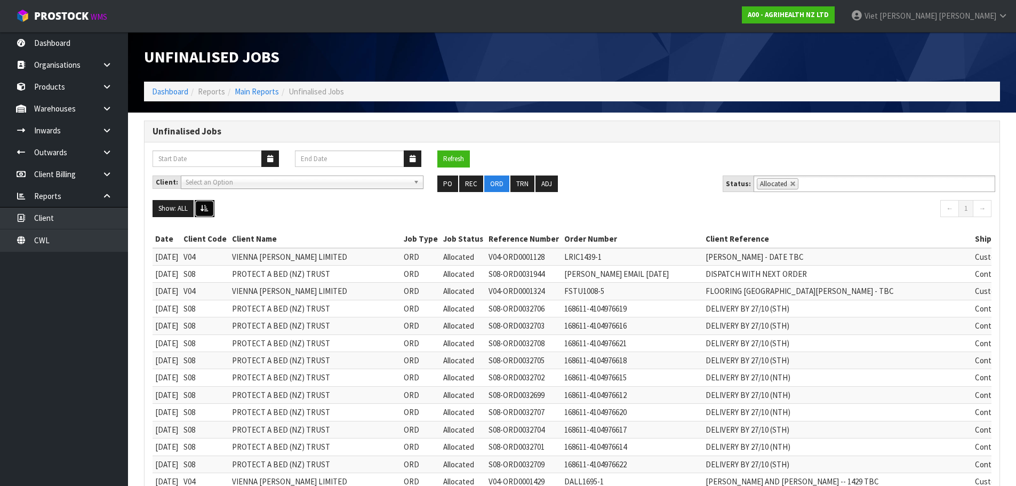
click at [211, 207] on button at bounding box center [205, 208] width 20 height 17
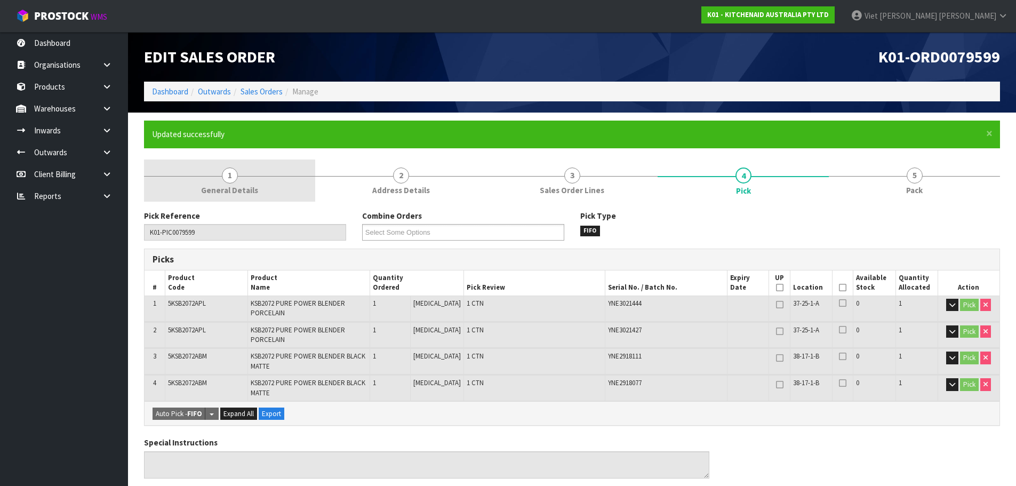
click at [280, 166] on link "1 General Details" at bounding box center [229, 180] width 171 height 42
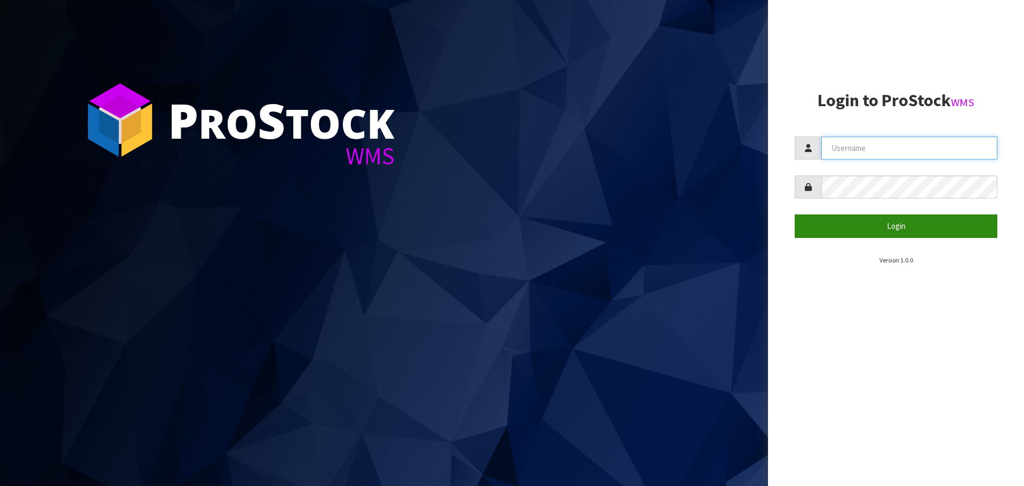
type input "[PERSON_NAME]"
click at [876, 236] on button "Login" at bounding box center [896, 225] width 203 height 23
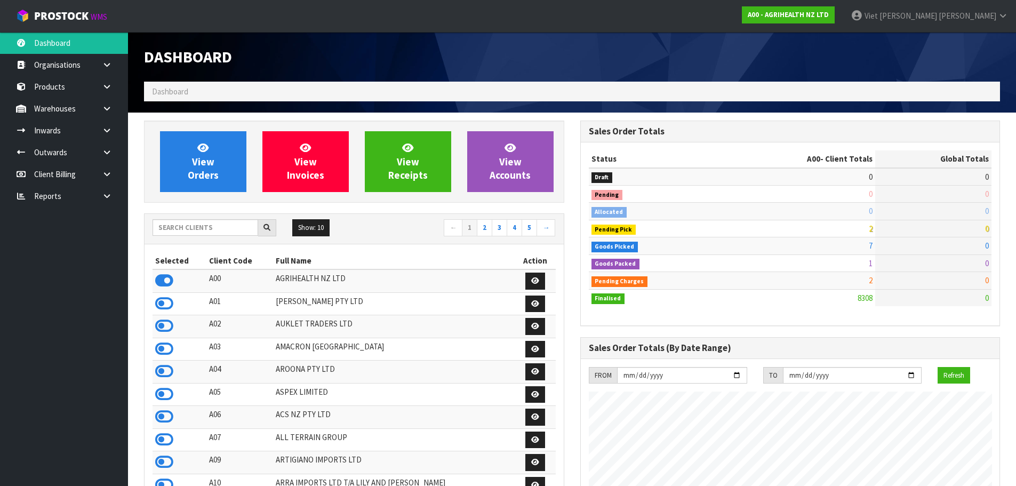
click at [230, 196] on div "View Orders View Invoices View Receipts View Accounts" at bounding box center [354, 162] width 420 height 82
click at [194, 219] on input "text" at bounding box center [206, 227] width 106 height 17
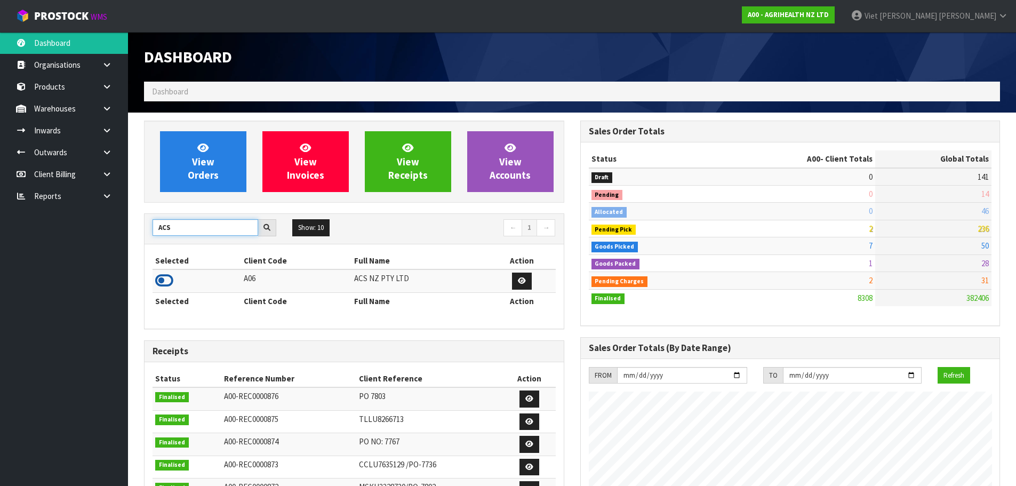
type input "ACS"
click at [162, 285] on icon at bounding box center [164, 280] width 18 height 16
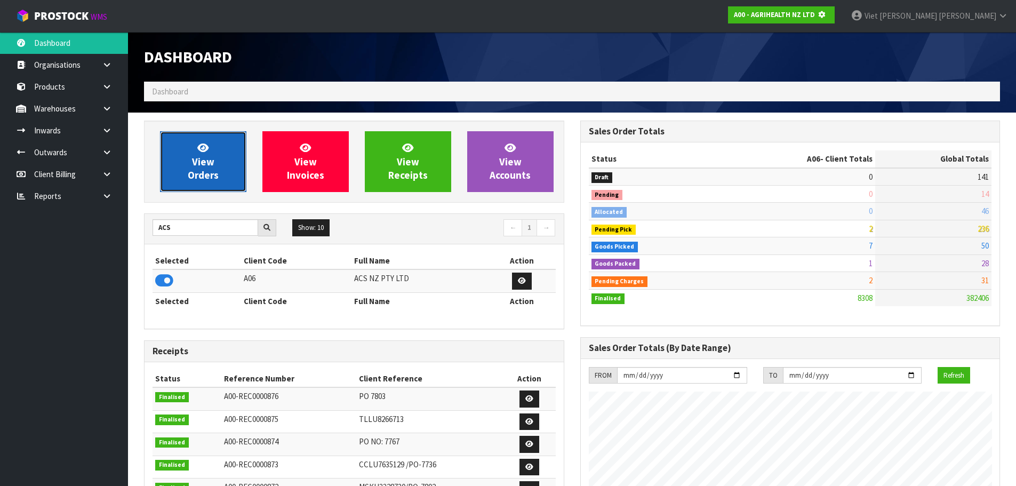
click at [213, 165] on span "View Orders" at bounding box center [203, 161] width 31 height 40
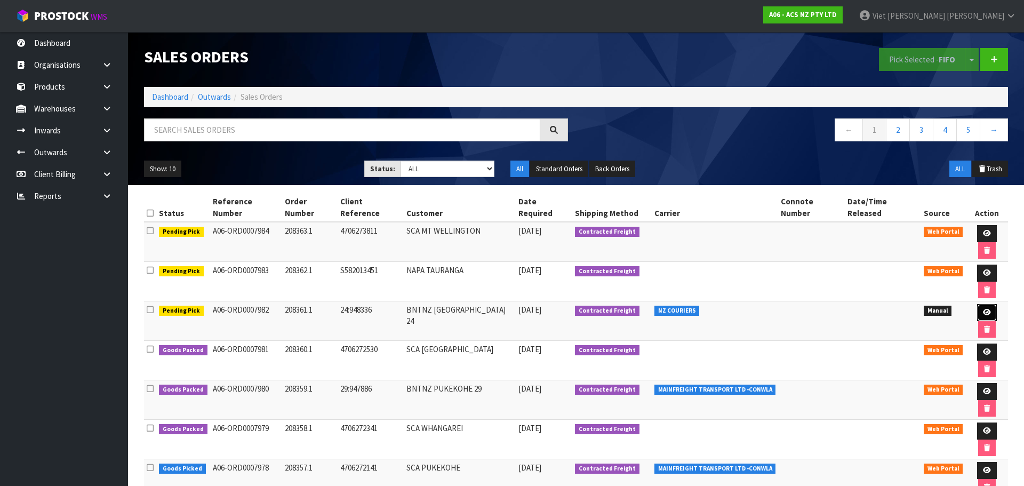
click at [977, 304] on link at bounding box center [987, 312] width 20 height 17
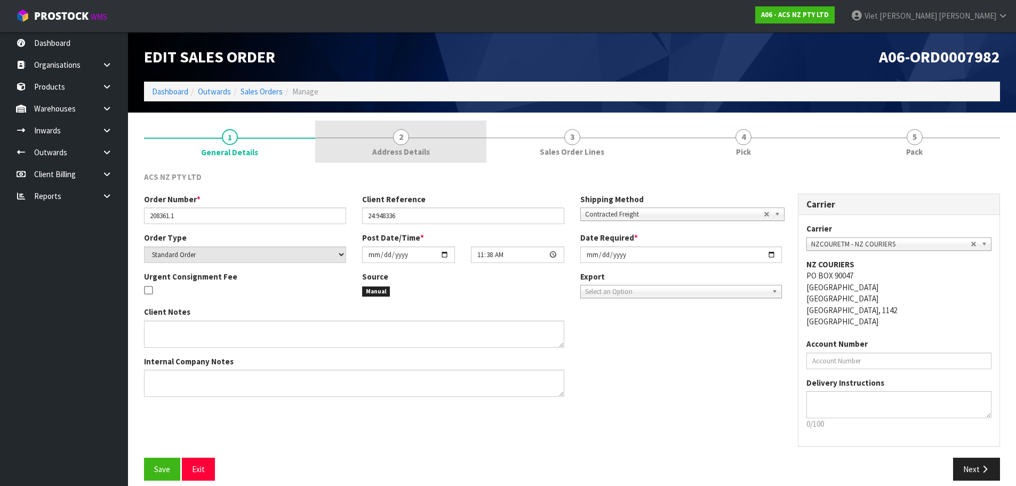
click at [404, 159] on link "2 Address Details" at bounding box center [400, 142] width 171 height 42
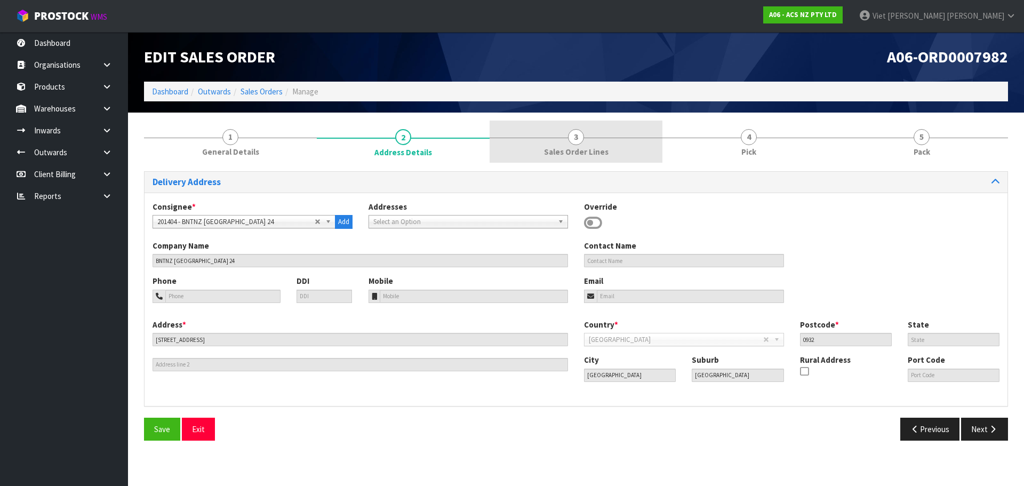
click at [603, 148] on link "3 Sales Order Lines" at bounding box center [576, 142] width 173 height 42
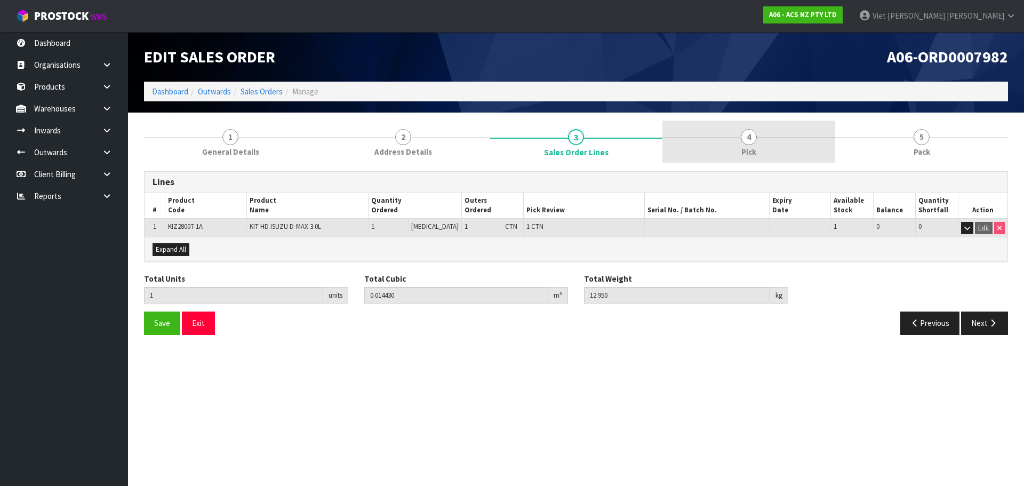
click at [714, 148] on link "4 Pick" at bounding box center [748, 142] width 173 height 42
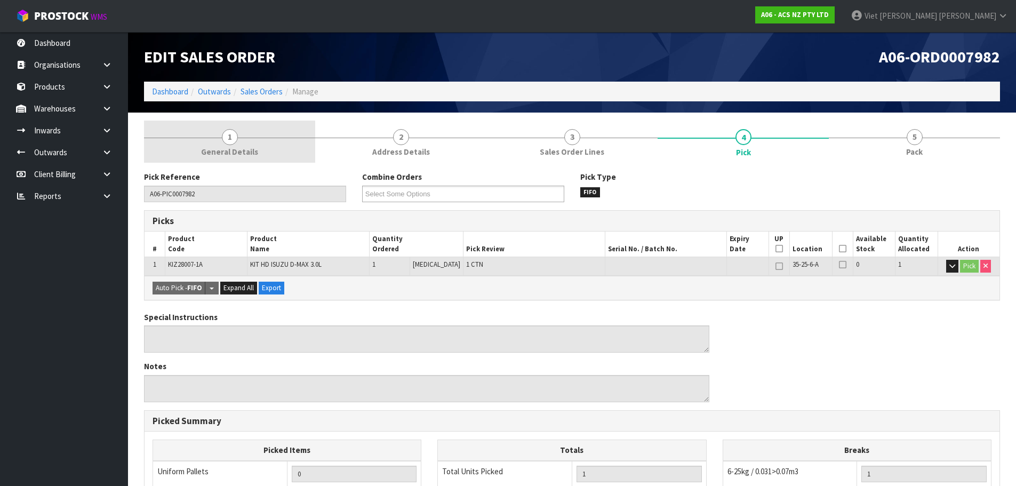
click at [270, 148] on link "1 General Details" at bounding box center [229, 142] width 171 height 42
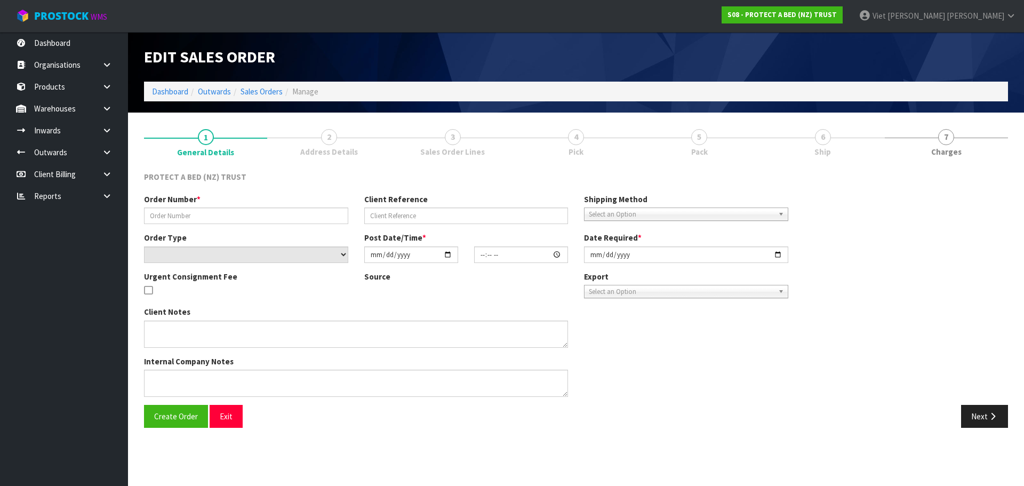
type input "425246"
select select "number:0"
type input "[DATE]"
type input "10:19:00.000"
type input "[DATE]"
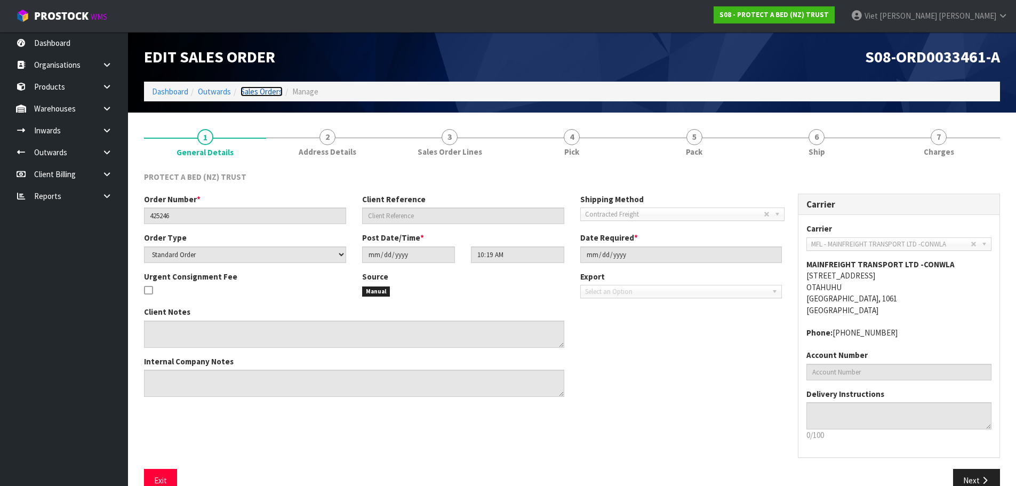
click at [276, 97] on link "Sales Orders" at bounding box center [261, 91] width 42 height 10
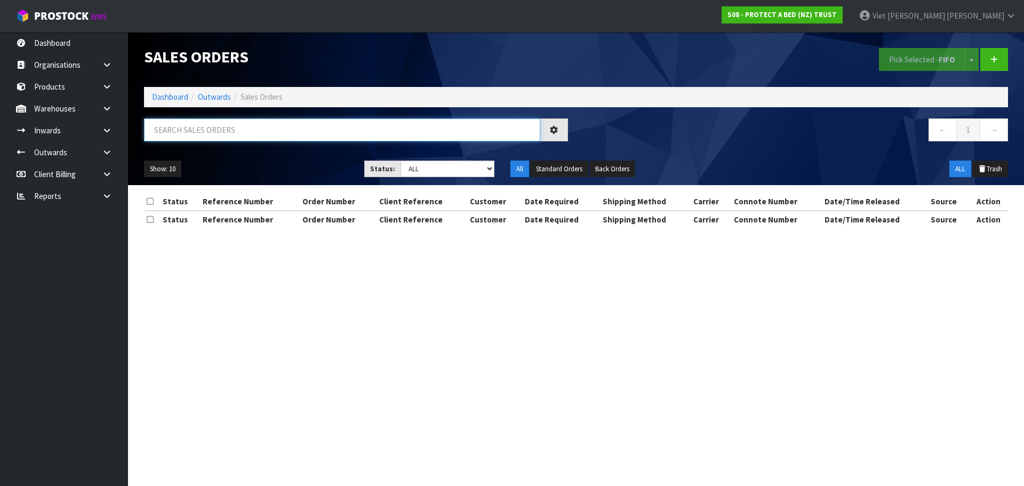
click at [324, 132] on input "text" at bounding box center [342, 129] width 396 height 23
paste input "ORD0033461"
type input "ORD0033461"
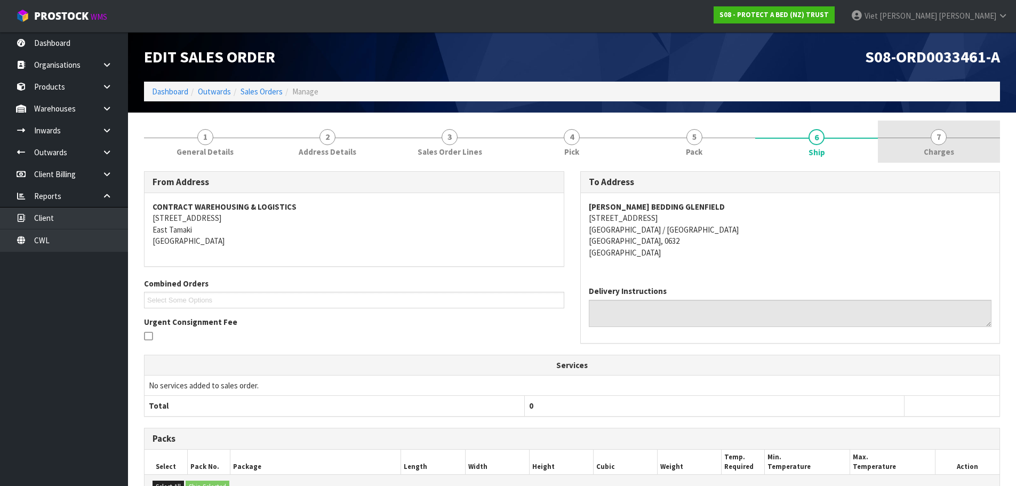
click at [965, 127] on link "7 [GEOGRAPHIC_DATA]" at bounding box center [939, 142] width 122 height 42
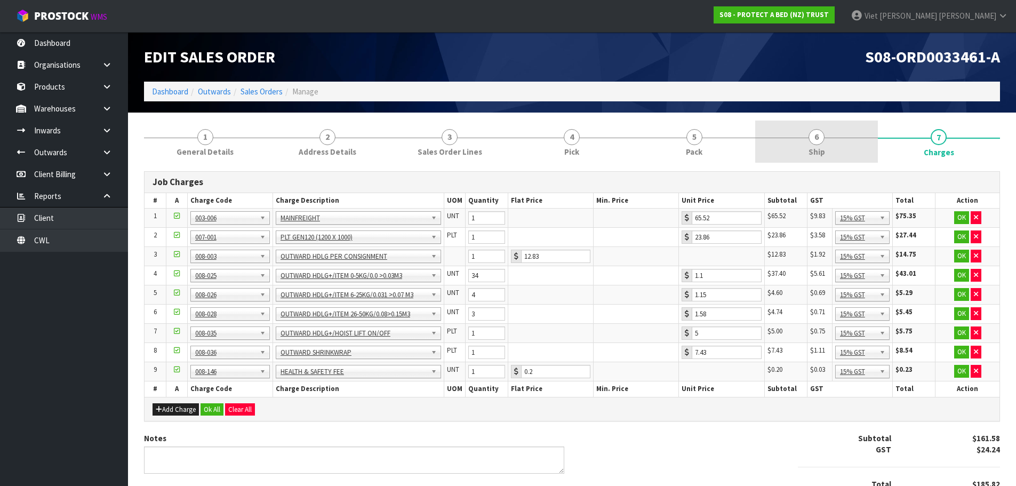
click at [841, 134] on link "6 Ship" at bounding box center [816, 142] width 122 height 42
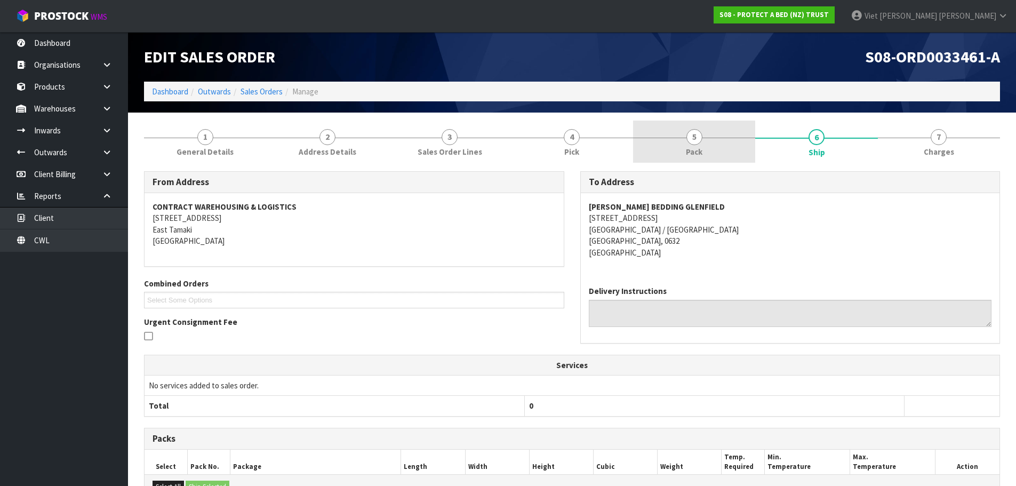
click at [698, 134] on span "5" at bounding box center [694, 137] width 16 height 16
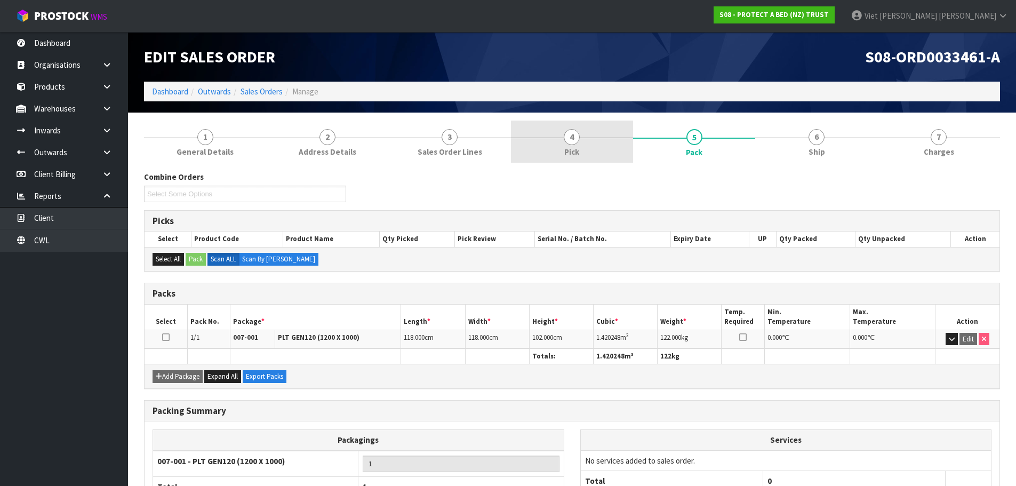
click at [612, 139] on link "4 Pick" at bounding box center [572, 142] width 122 height 42
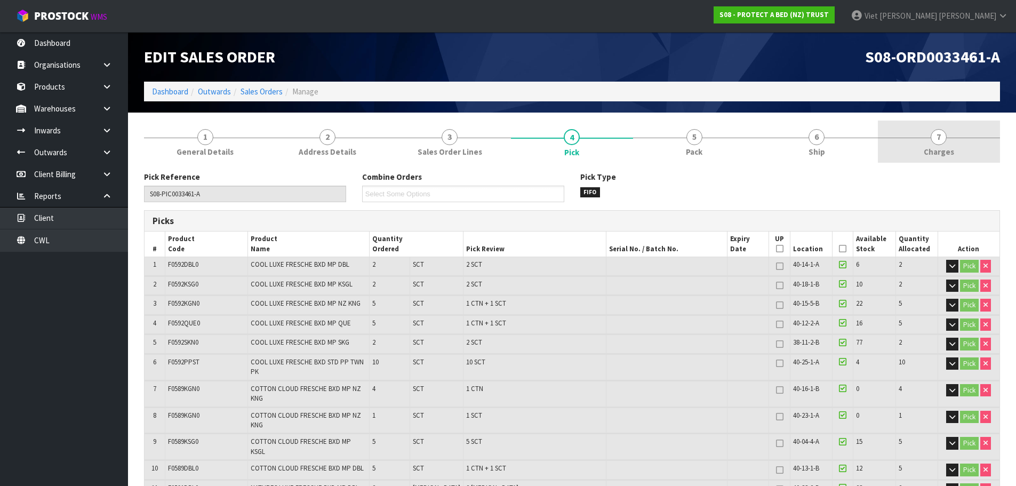
click at [917, 152] on link "7 [GEOGRAPHIC_DATA]" at bounding box center [939, 142] width 122 height 42
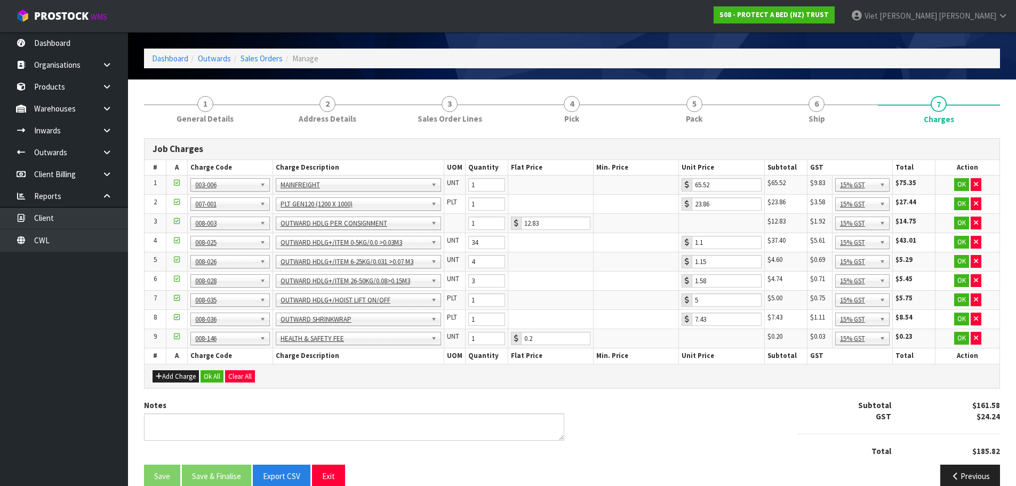
scroll to position [51, 0]
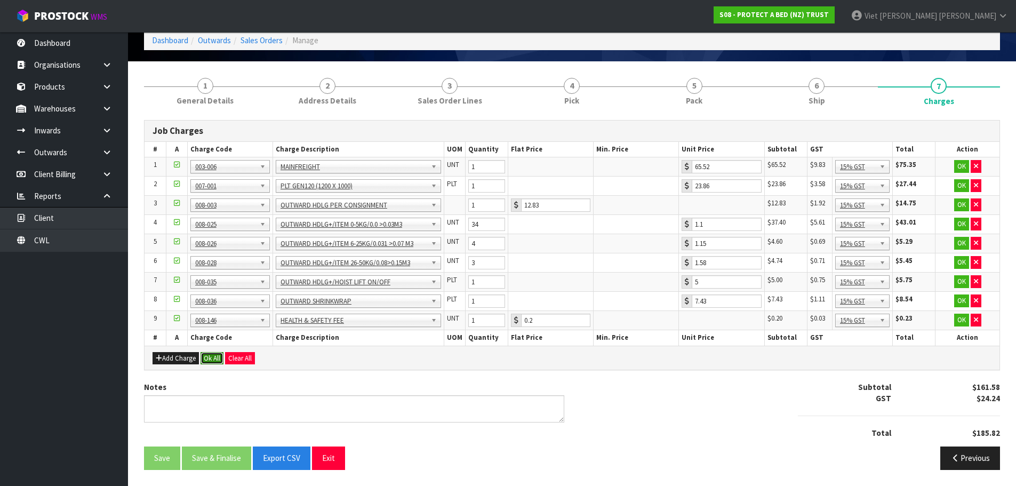
click at [214, 359] on button "Ok All" at bounding box center [211, 358] width 23 height 13
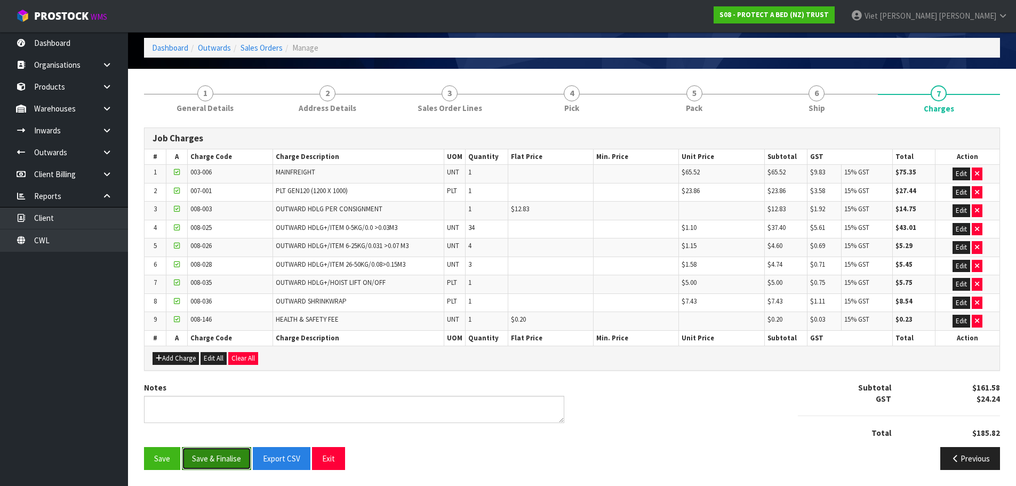
click at [228, 454] on button "Save & Finalise" at bounding box center [216, 458] width 69 height 23
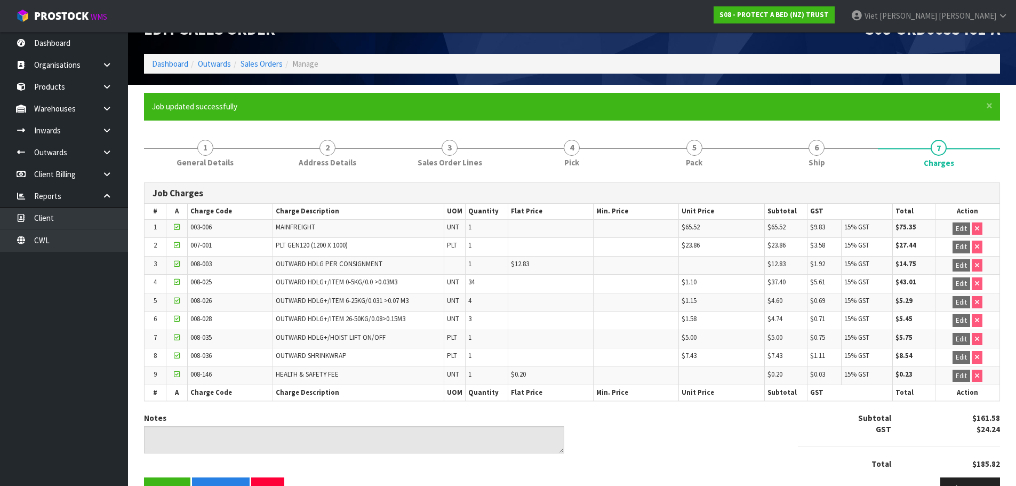
scroll to position [0, 0]
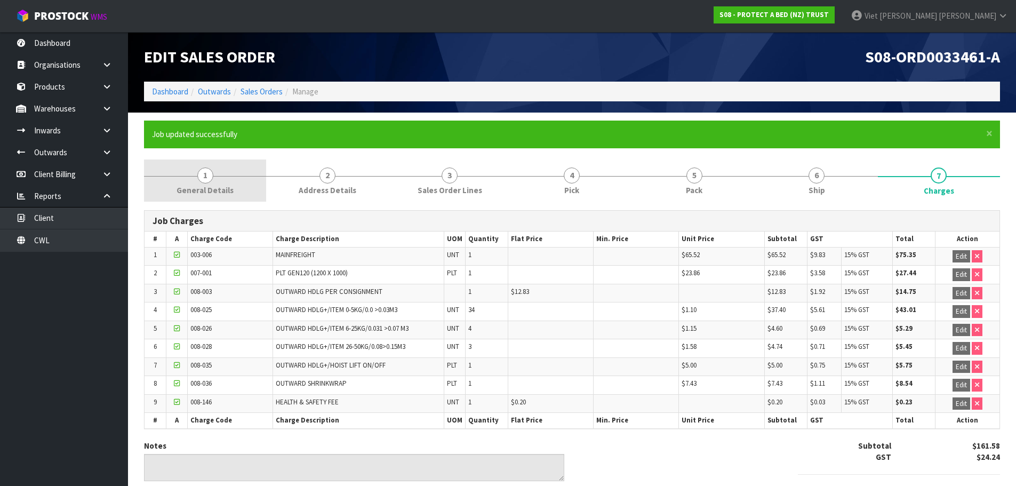
click at [229, 184] on span "General Details" at bounding box center [204, 189] width 57 height 11
